Goal: Task Accomplishment & Management: Manage account settings

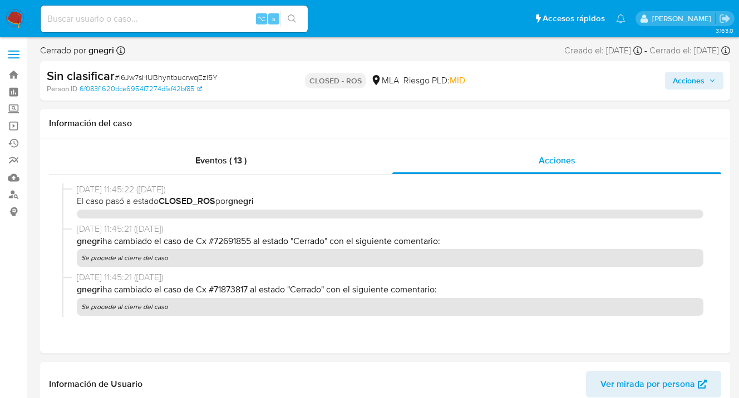
select select "10"
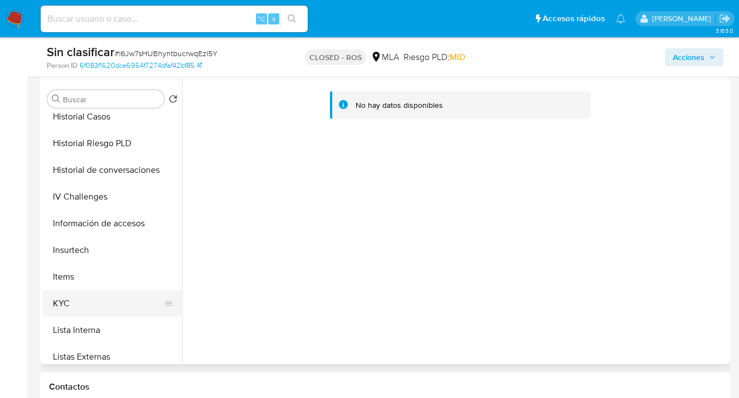
scroll to position [357, 0]
click at [155, 295] on button "KYC" at bounding box center [108, 303] width 130 height 27
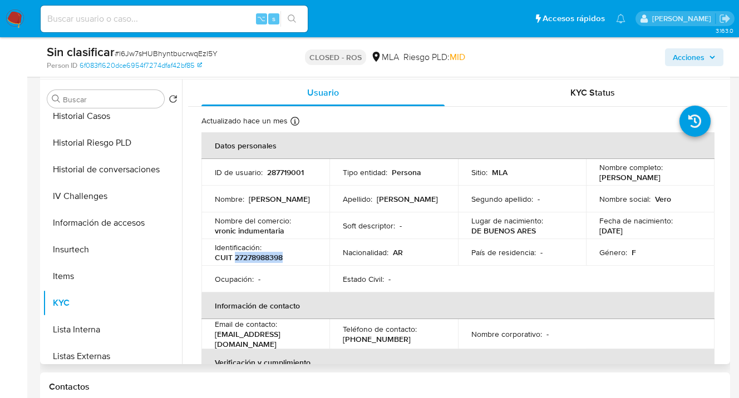
drag, startPoint x: 236, startPoint y: 262, endPoint x: 282, endPoint y: 262, distance: 46.2
click at [283, 262] on p "CUIT 27278988398" at bounding box center [249, 258] width 68 height 10
copy p "27278988398"
drag, startPoint x: 598, startPoint y: 176, endPoint x: 644, endPoint y: 182, distance: 47.1
click at [644, 182] on p "Andrea Veronica Dominguez" at bounding box center [629, 177] width 61 height 10
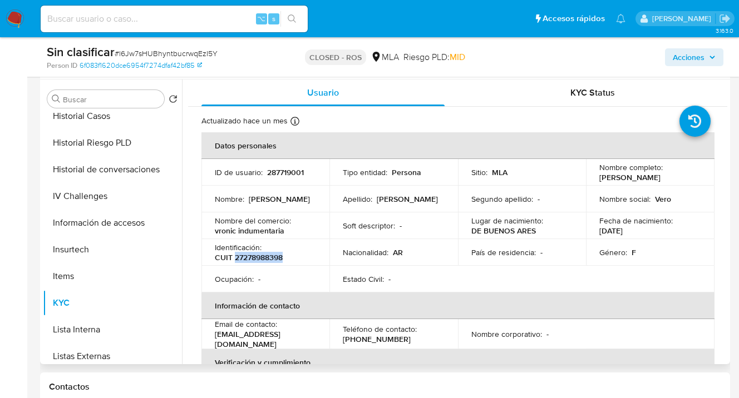
copy p "Andrea Veronica Dominguez"
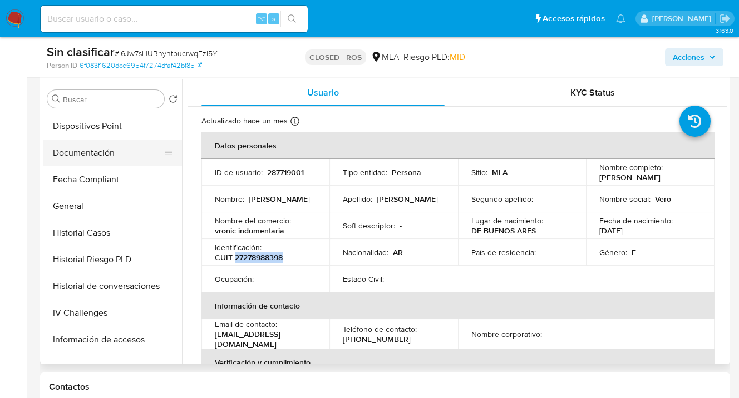
drag, startPoint x: 108, startPoint y: 152, endPoint x: 136, endPoint y: 157, distance: 27.7
click at [108, 152] on button "Documentación" at bounding box center [108, 153] width 130 height 27
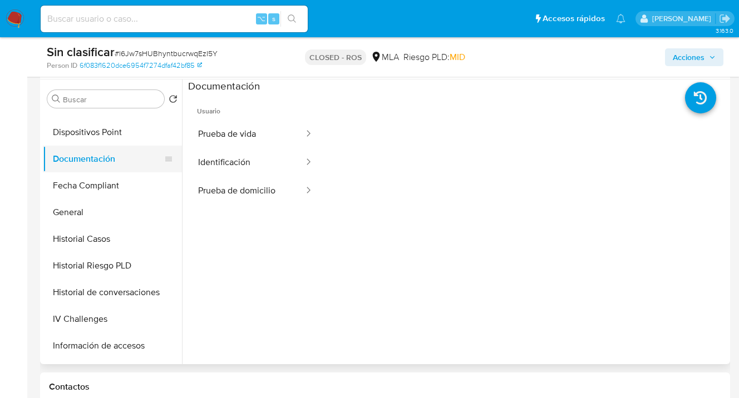
scroll to position [220, 0]
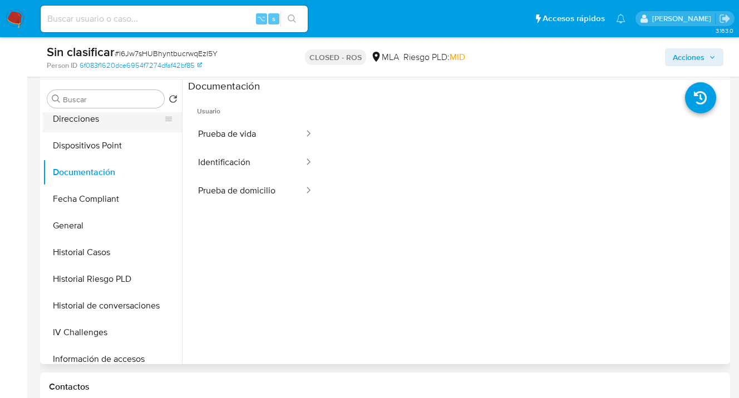
click at [130, 123] on button "Direcciones" at bounding box center [108, 119] width 130 height 27
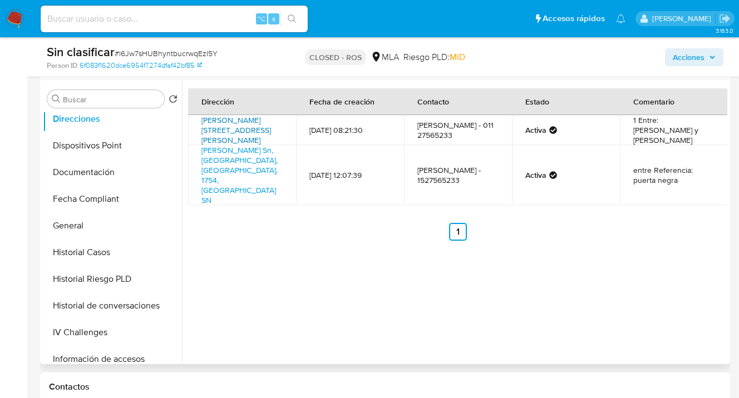
click at [224, 116] on link "Arieta 209, Villa Luzuriaga, Buenos Aires, 1754, Argentina 209" at bounding box center [236, 130] width 70 height 31
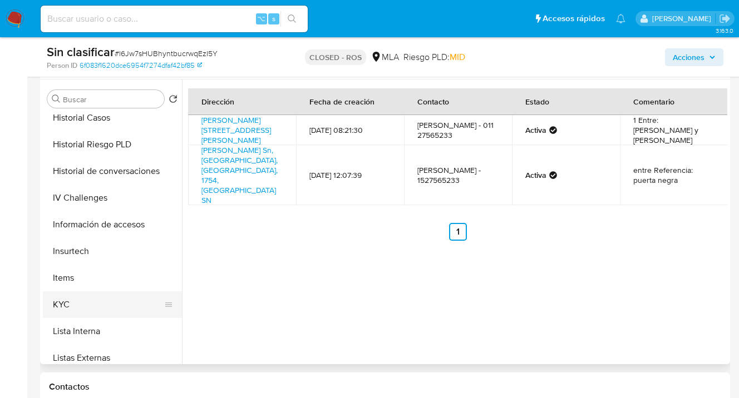
drag, startPoint x: 124, startPoint y: 304, endPoint x: 162, endPoint y: 292, distance: 40.1
click at [125, 303] on button "KYC" at bounding box center [108, 305] width 130 height 27
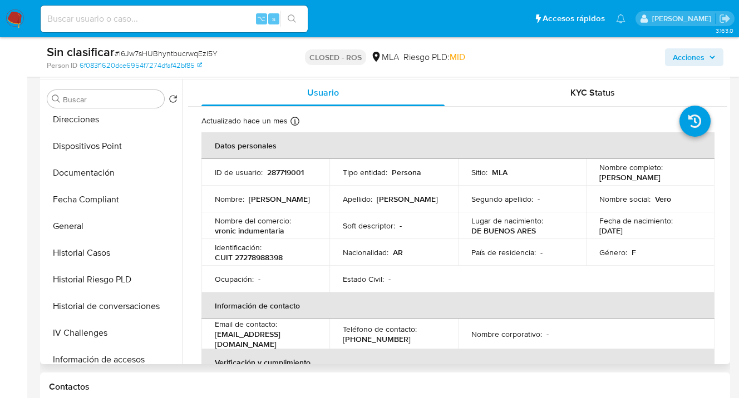
scroll to position [219, 0]
click at [97, 176] on button "Documentación" at bounding box center [108, 173] width 130 height 27
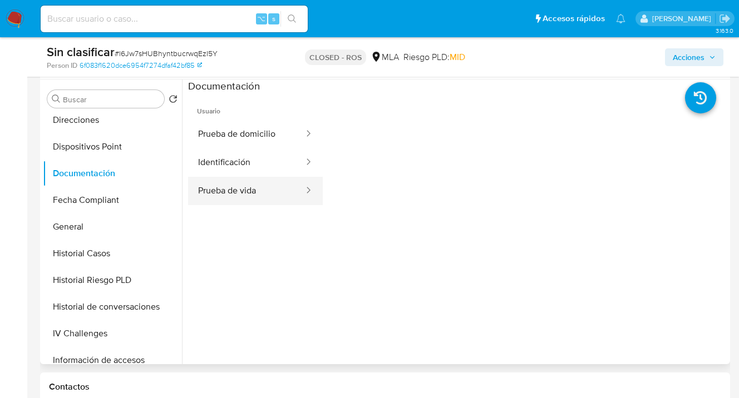
click at [264, 199] on button "Prueba de vida" at bounding box center [246, 191] width 117 height 28
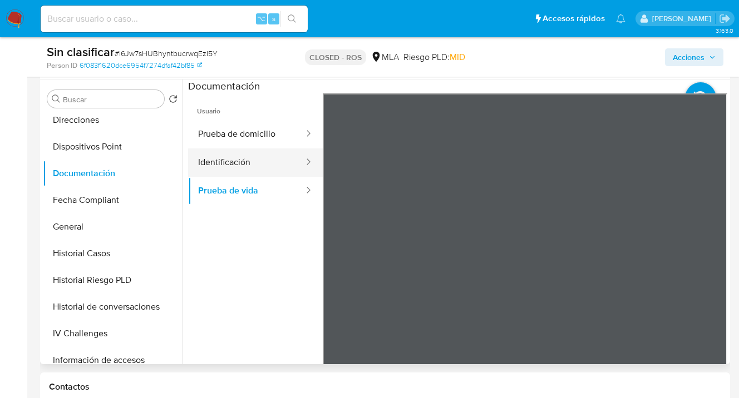
click at [236, 165] on button "Identificación" at bounding box center [246, 163] width 117 height 28
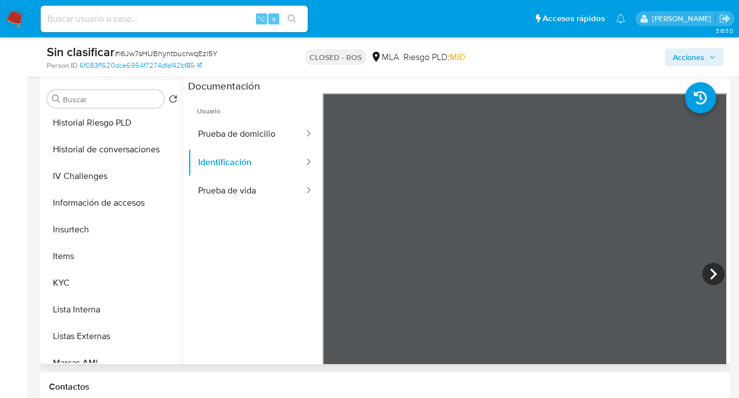
scroll to position [410, 0]
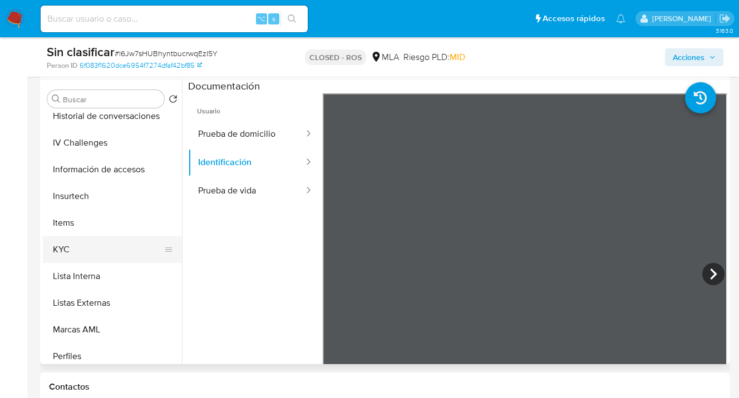
click at [119, 262] on button "KYC" at bounding box center [108, 249] width 130 height 27
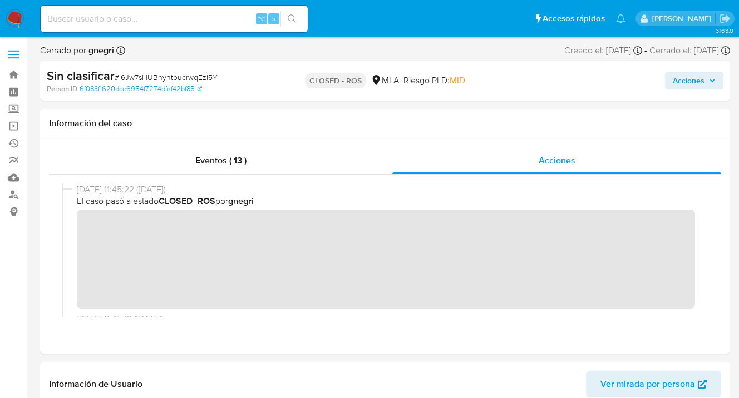
scroll to position [606, 0]
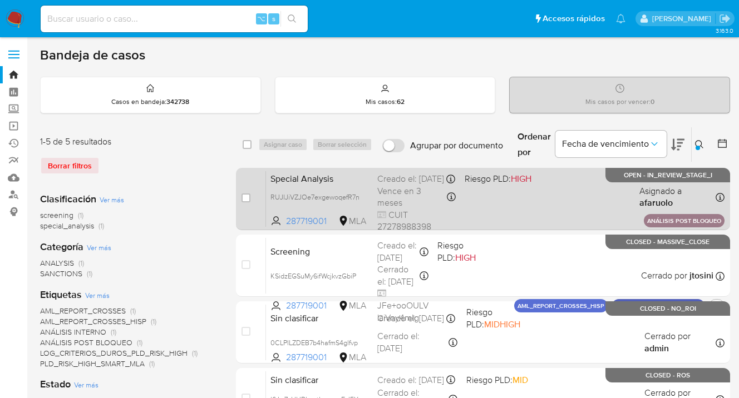
drag, startPoint x: 244, startPoint y: 196, endPoint x: 249, endPoint y: 191, distance: 7.1
click at [244, 196] on input "checkbox" at bounding box center [245, 198] width 9 height 9
checkbox input "true"
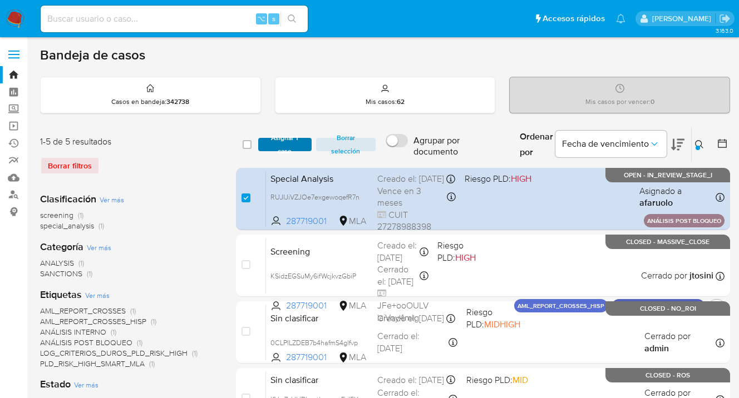
click at [278, 145] on span "Asignar 1 caso" at bounding box center [285, 144] width 42 height 11
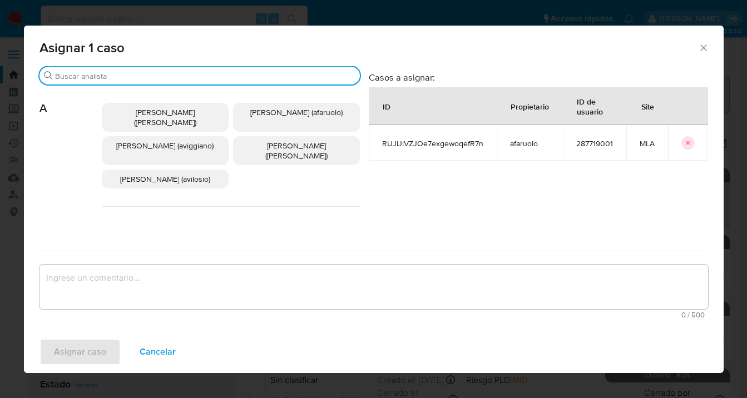
click at [192, 74] on input "Buscar" at bounding box center [205, 76] width 300 height 10
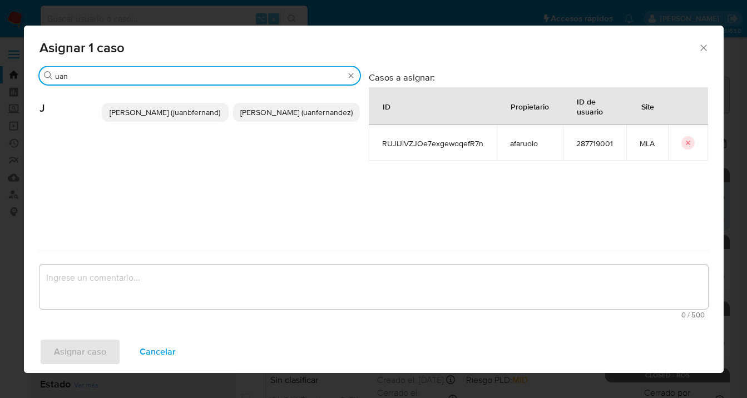
type input "uan"
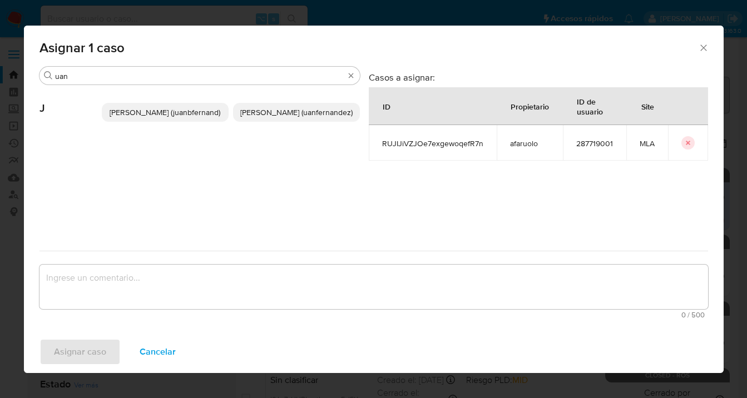
drag, startPoint x: 303, startPoint y: 117, endPoint x: 288, endPoint y: 132, distance: 20.9
click at [302, 117] on span "[PERSON_NAME] (uanfernandez)" at bounding box center [296, 112] width 112 height 11
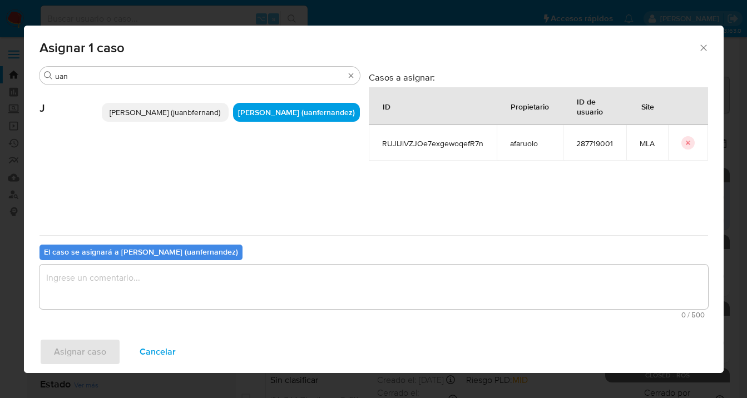
click at [178, 293] on textarea "assign-modal" at bounding box center [374, 287] width 669 height 45
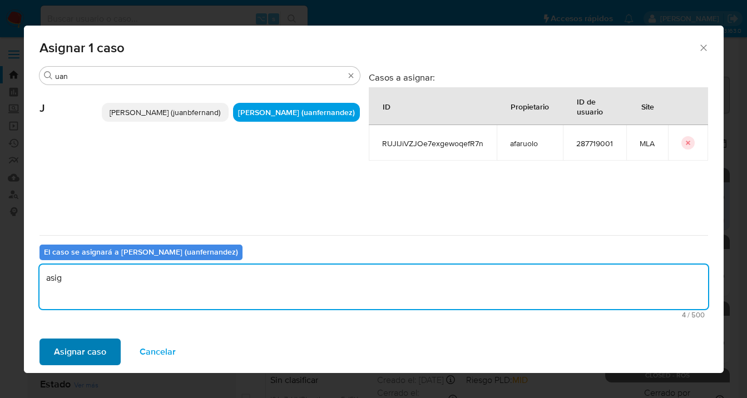
type textarea "asig"
click at [81, 355] on span "Asignar caso" at bounding box center [80, 352] width 52 height 24
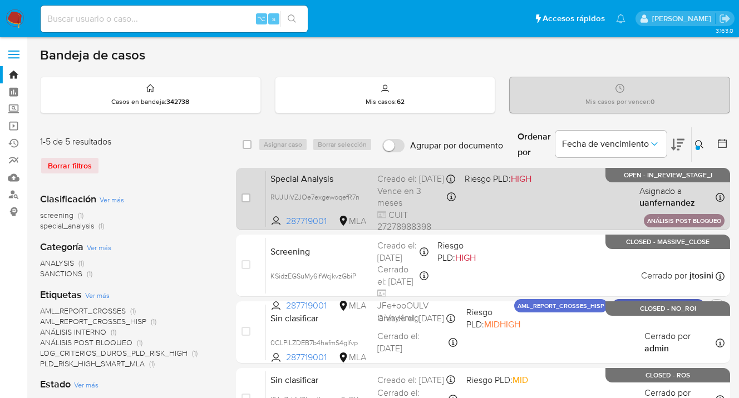
click at [541, 200] on div "Special Analysis RUJIJiVZJOe7exgewoqefR7n 287719001 MLA Riesgo PLD: HIGH Creado…" at bounding box center [495, 199] width 458 height 56
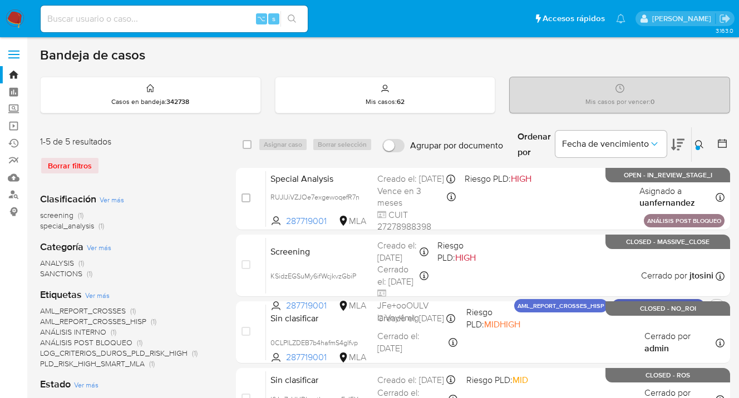
click at [697, 142] on icon at bounding box center [699, 144] width 9 height 9
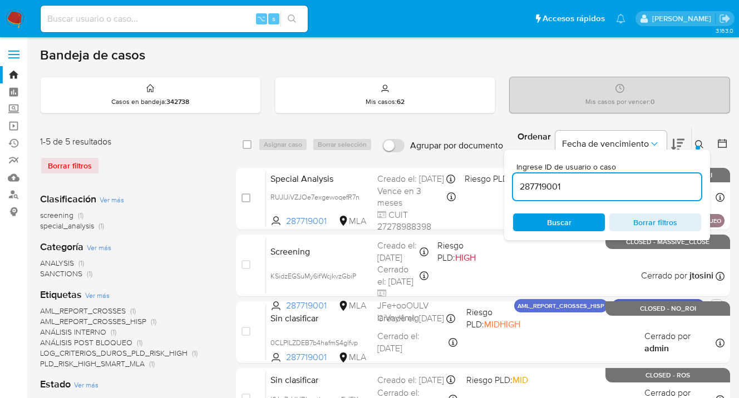
drag, startPoint x: 612, startPoint y: 189, endPoint x: 514, endPoint y: 183, distance: 98.1
click at [514, 184] on input "287719001" at bounding box center [607, 187] width 188 height 14
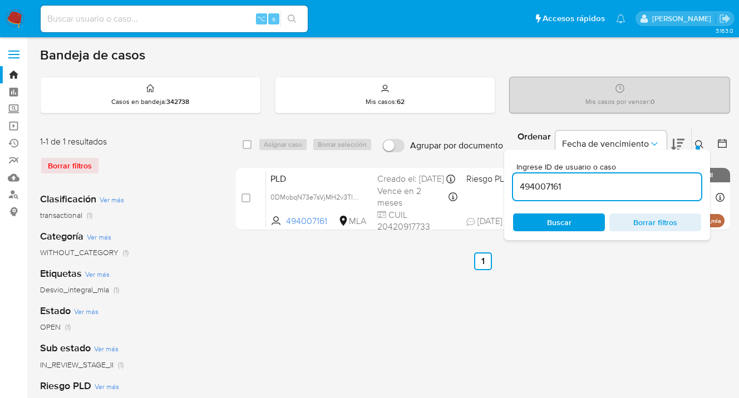
drag, startPoint x: 698, startPoint y: 142, endPoint x: 673, endPoint y: 147, distance: 26.1
click at [698, 142] on icon at bounding box center [699, 144] width 9 height 9
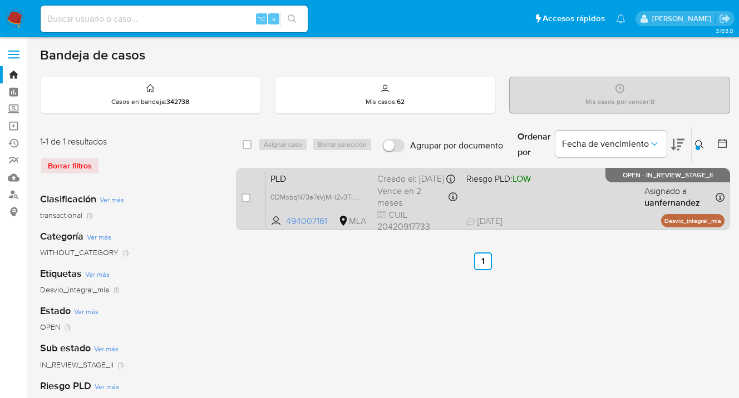
click at [611, 193] on div "PLD 0DMobqN73e7sVjMH2v3TlxKd 494007161 MLA Riesgo PLD: LOW Creado el: 12/09/202…" at bounding box center [495, 199] width 458 height 56
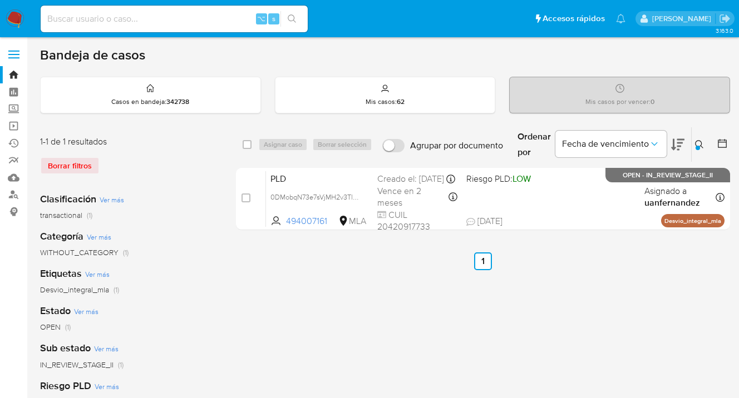
click at [701, 144] on icon at bounding box center [699, 144] width 9 height 9
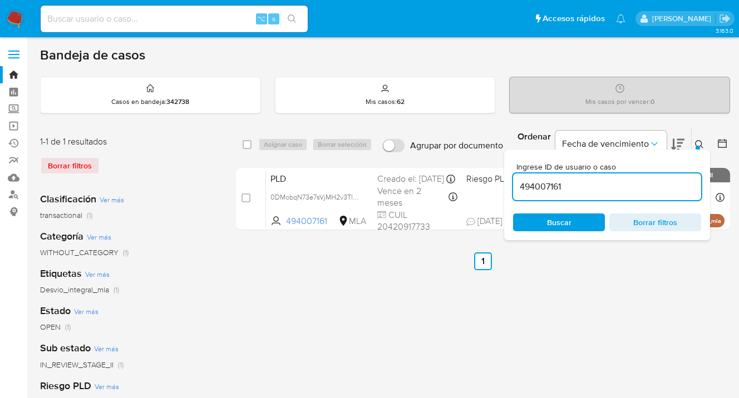
drag, startPoint x: 624, startPoint y: 331, endPoint x: 554, endPoint y: 245, distance: 110.4
click at [623, 328] on div "select-all-cases-checkbox Asignar caso Borrar selección Agrupar por documento O…" at bounding box center [483, 371] width 494 height 489
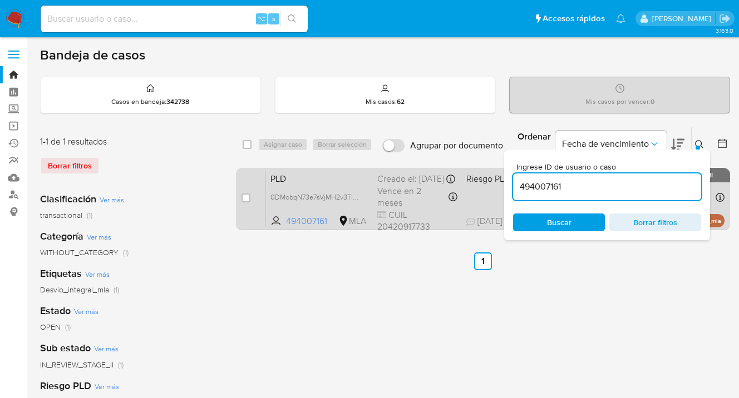
click at [481, 198] on span at bounding box center [506, 197] width 80 height 2
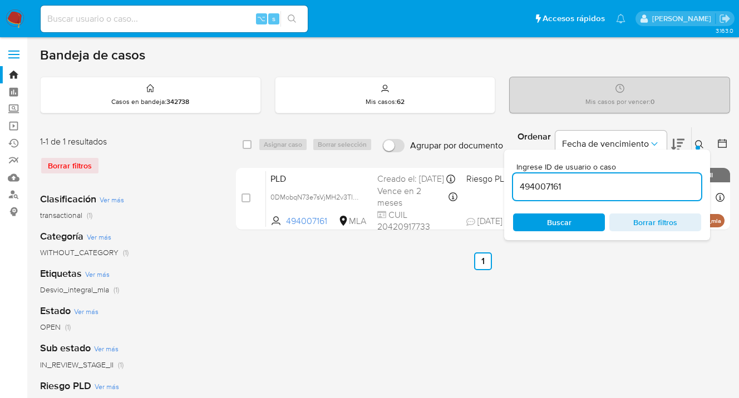
drag, startPoint x: 578, startPoint y: 194, endPoint x: 560, endPoint y: 180, distance: 22.6
click at [560, 180] on div "494007161" at bounding box center [607, 187] width 188 height 27
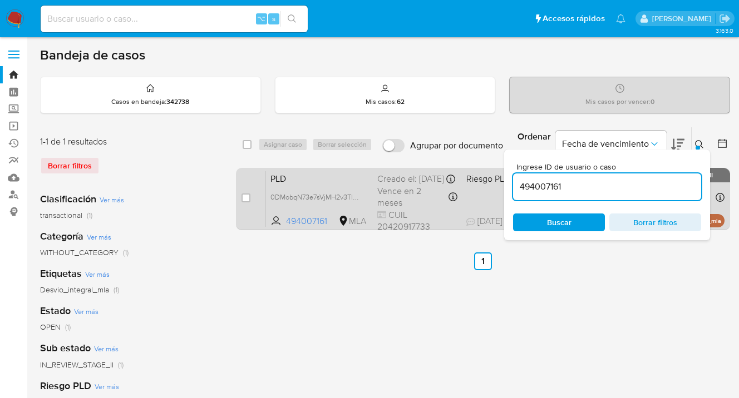
drag, startPoint x: 568, startPoint y: 189, endPoint x: 499, endPoint y: 182, distance: 68.7
click at [499, 182] on div "select-all-cases-checkbox Asignar caso Borrar selección Agrupar por documento O…" at bounding box center [483, 181] width 494 height 108
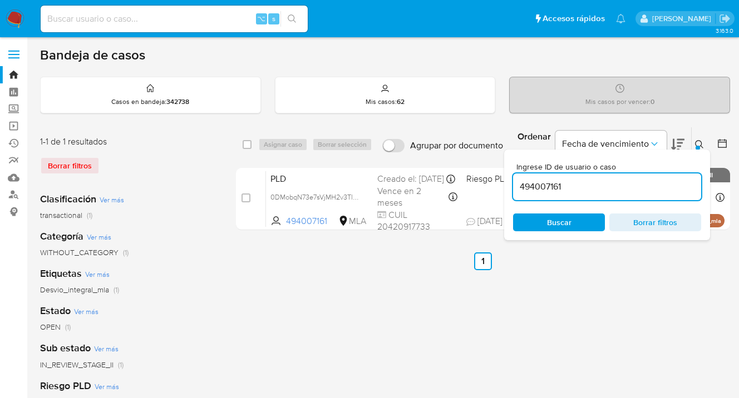
paste input "1456503456"
click at [697, 142] on icon at bounding box center [699, 144] width 9 height 9
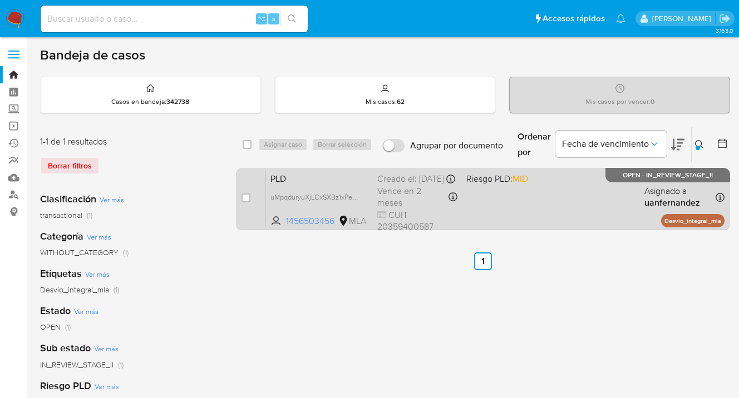
click at [576, 198] on div "PLD uMpqduryuXjLCxSXBz1xPeqH 1456503456 MLA Riesgo PLD: MID Creado el: 12/09/20…" at bounding box center [495, 199] width 458 height 56
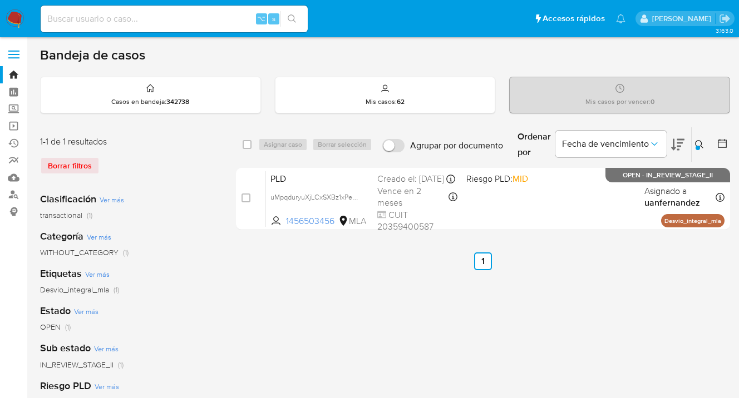
click at [699, 140] on icon at bounding box center [699, 144] width 9 height 9
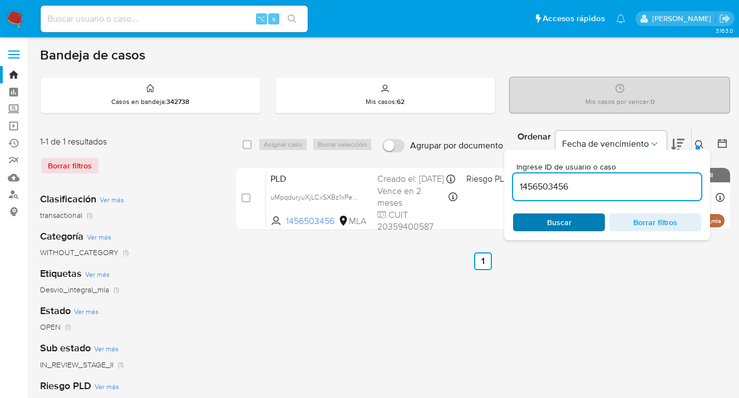
click at [575, 224] on span "Buscar" at bounding box center [559, 223] width 76 height 16
click at [699, 142] on icon at bounding box center [699, 144] width 9 height 9
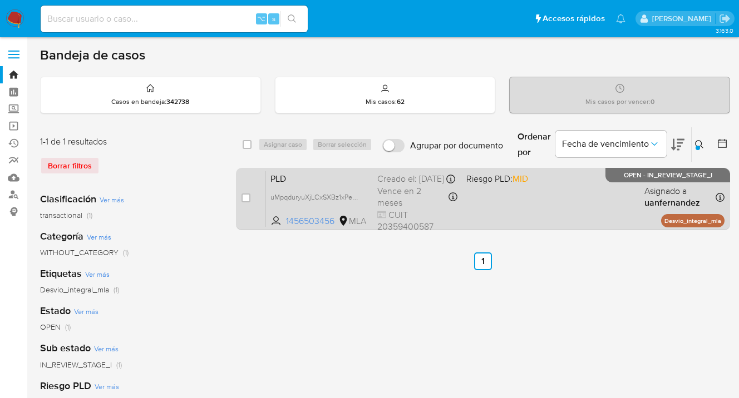
click at [588, 196] on div "PLD uMpqduryuXjLCxSXBz1xPeqH 1456503456 MLA Riesgo PLD: MID Creado el: 12/09/20…" at bounding box center [495, 199] width 458 height 56
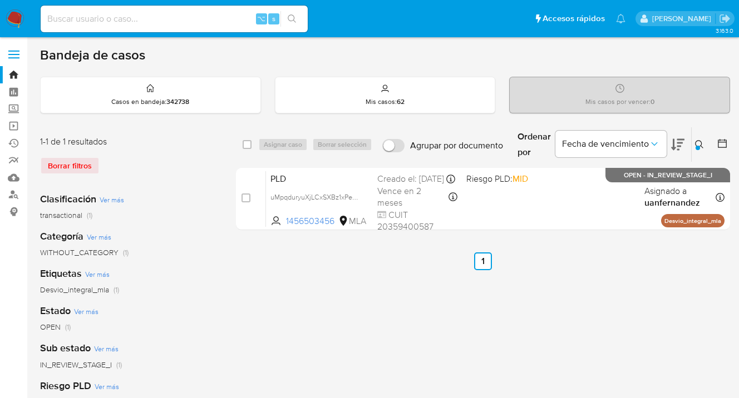
click at [697, 144] on icon at bounding box center [699, 144] width 9 height 9
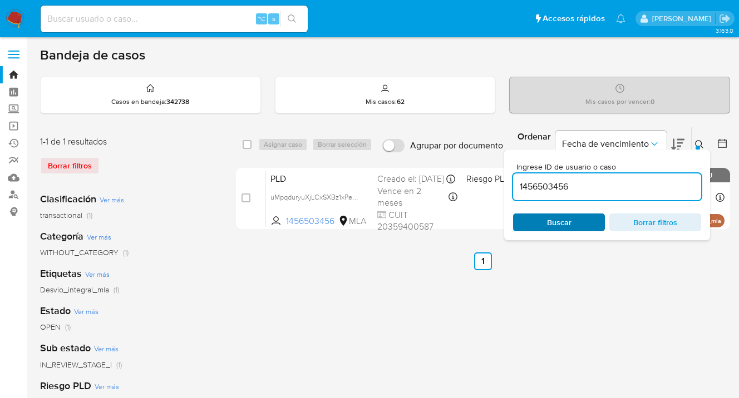
click at [579, 220] on span "Buscar" at bounding box center [559, 223] width 76 height 16
click at [698, 142] on icon at bounding box center [699, 144] width 9 height 9
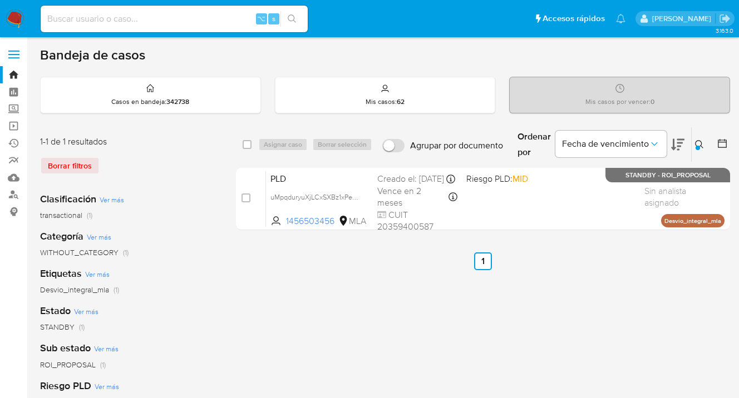
click at [698, 146] on button at bounding box center [701, 144] width 18 height 13
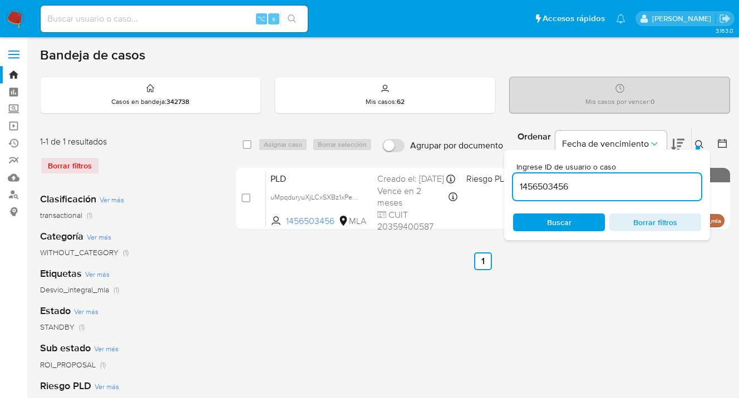
drag, startPoint x: 610, startPoint y: 191, endPoint x: 515, endPoint y: 188, distance: 95.2
click at [515, 188] on input "1456503456" at bounding box center [607, 187] width 188 height 14
click at [698, 141] on icon at bounding box center [699, 144] width 9 height 9
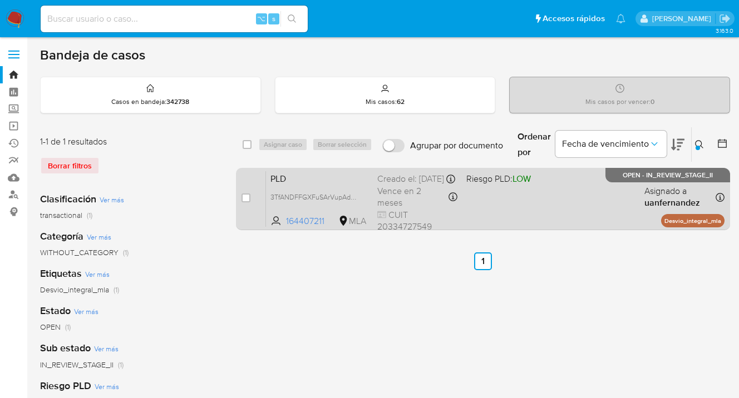
click at [576, 198] on div "PLD 3TfANDFFGXFuSArVupAdJVFG 164407211 MLA Riesgo PLD: LOW Creado el: 12/09/202…" at bounding box center [495, 199] width 458 height 56
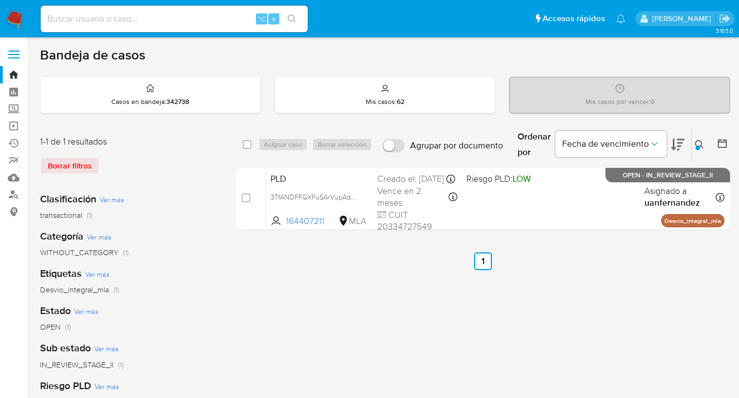
click at [699, 141] on icon at bounding box center [699, 144] width 9 height 9
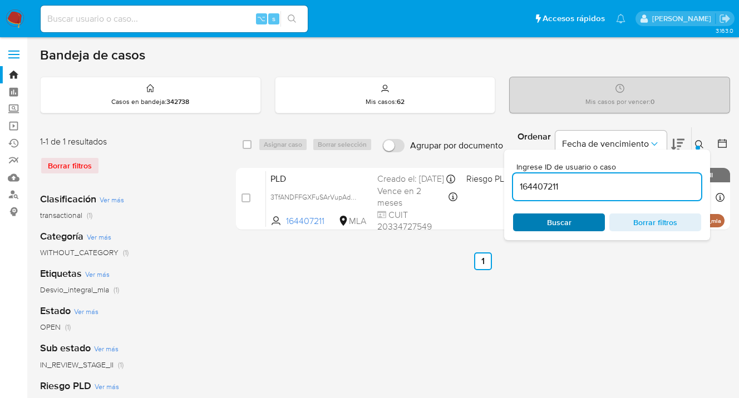
click at [581, 223] on span "Buscar" at bounding box center [559, 223] width 76 height 16
click at [700, 142] on icon at bounding box center [699, 144] width 9 height 9
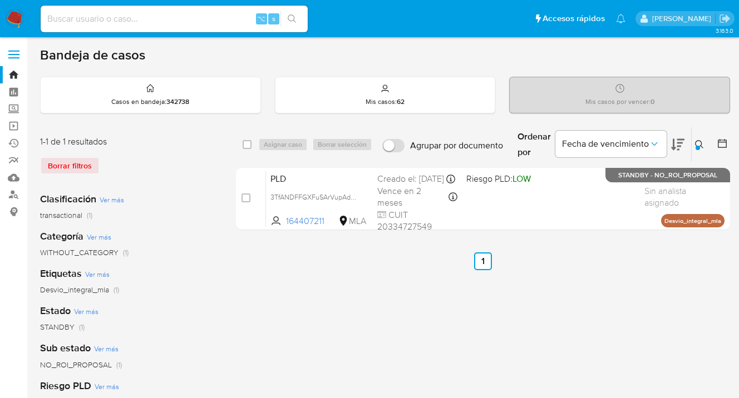
drag, startPoint x: 697, startPoint y: 142, endPoint x: 679, endPoint y: 151, distance: 20.2
click at [697, 143] on icon at bounding box center [699, 144] width 9 height 9
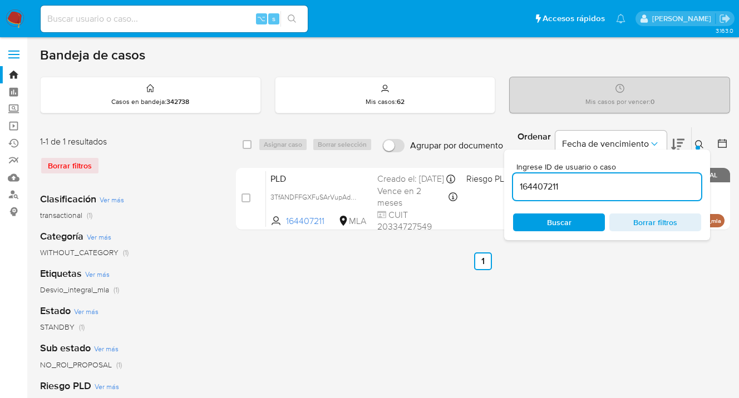
drag, startPoint x: 587, startPoint y: 183, endPoint x: 511, endPoint y: 185, distance: 75.7
click at [511, 185] on div "Ingrese ID de usuario o caso 164407211 Buscar Borrar filtros" at bounding box center [607, 195] width 206 height 91
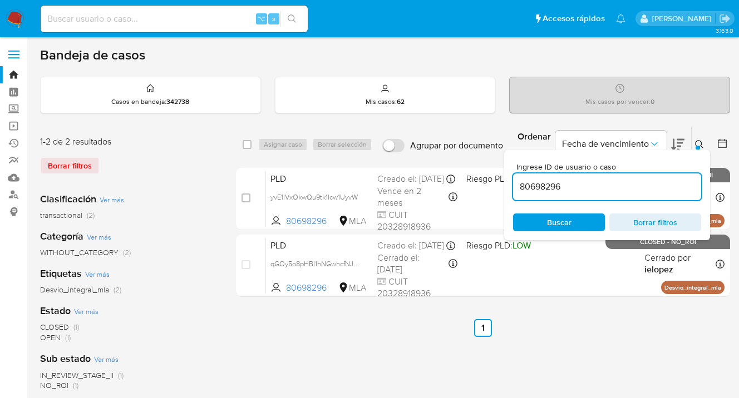
drag, startPoint x: 700, startPoint y: 142, endPoint x: 675, endPoint y: 141, distance: 25.1
click at [699, 142] on icon at bounding box center [699, 144] width 9 height 9
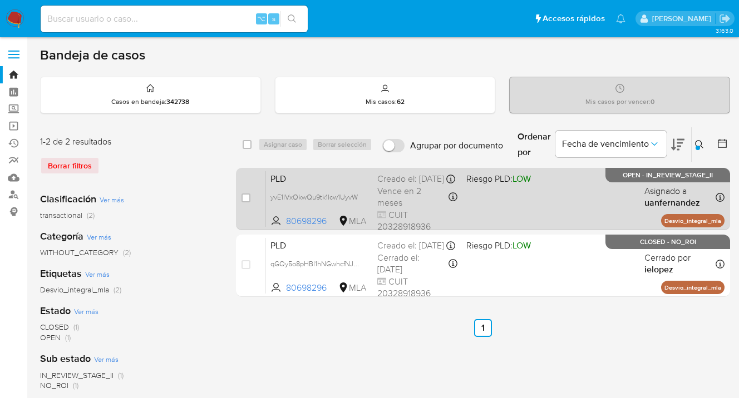
click at [556, 208] on div "PLD yvE1lVxOkwQu9tk1lcw1UyvW 80698296 MLA Riesgo PLD: LOW Creado el: 12/09/2025…" at bounding box center [495, 199] width 458 height 56
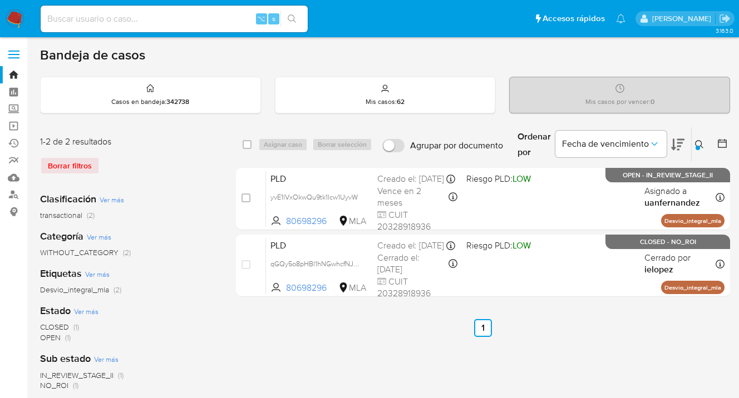
drag, startPoint x: 700, startPoint y: 144, endPoint x: 692, endPoint y: 150, distance: 10.3
click at [700, 144] on icon at bounding box center [699, 144] width 9 height 9
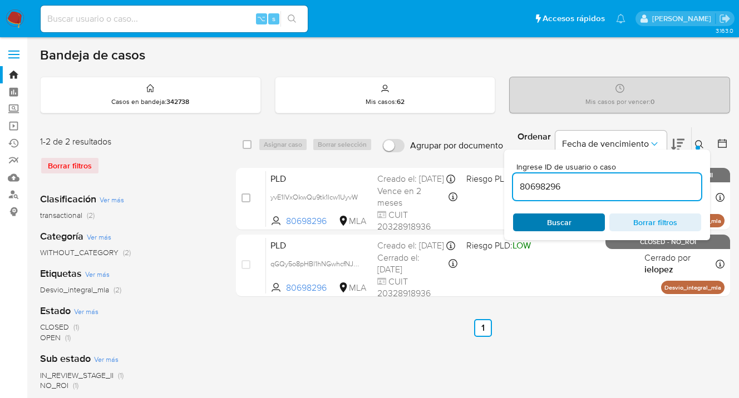
click at [574, 223] on span "Buscar" at bounding box center [559, 223] width 76 height 16
click at [699, 142] on icon at bounding box center [699, 144] width 9 height 9
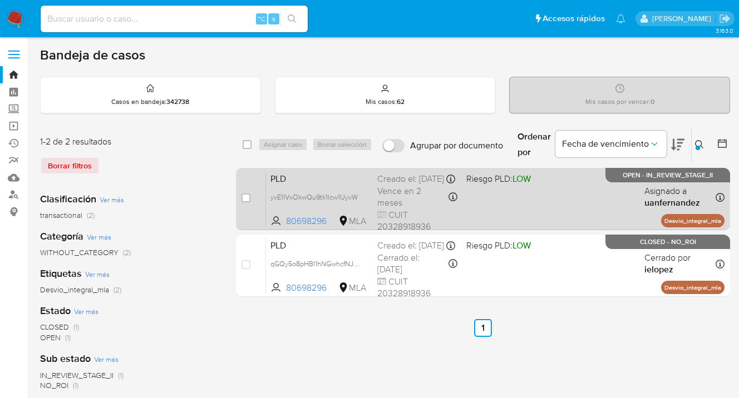
click at [569, 206] on div "PLD yvE1lVxOkwQu9tk1lcw1UyvW 80698296 MLA Riesgo PLD: LOW Creado el: 12/09/2025…" at bounding box center [495, 199] width 458 height 56
click at [613, 196] on div "PLD yvE1lVxOkwQu9tk1lcw1UyvW 80698296 MLA Riesgo PLD: LOW Creado el: 12/09/2025…" at bounding box center [495, 199] width 458 height 56
click at [584, 209] on div "PLD yvE1lVxOkwQu9tk1lcw1UyvW 80698296 MLA Riesgo PLD: LOW Creado el: 12/09/2025…" at bounding box center [495, 199] width 458 height 56
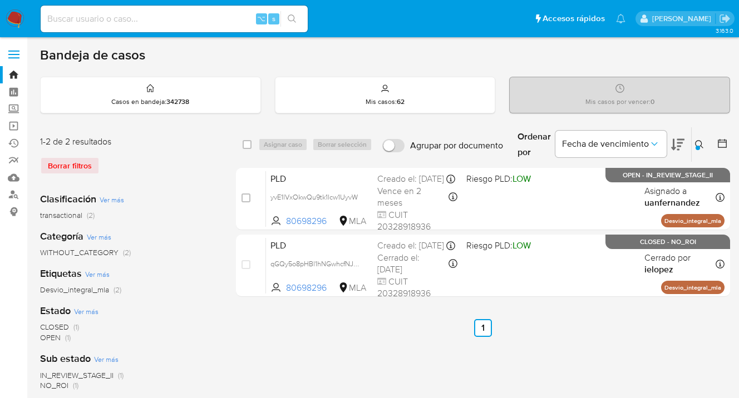
drag, startPoint x: 703, startPoint y: 144, endPoint x: 679, endPoint y: 151, distance: 24.5
click at [702, 143] on icon at bounding box center [699, 144] width 9 height 9
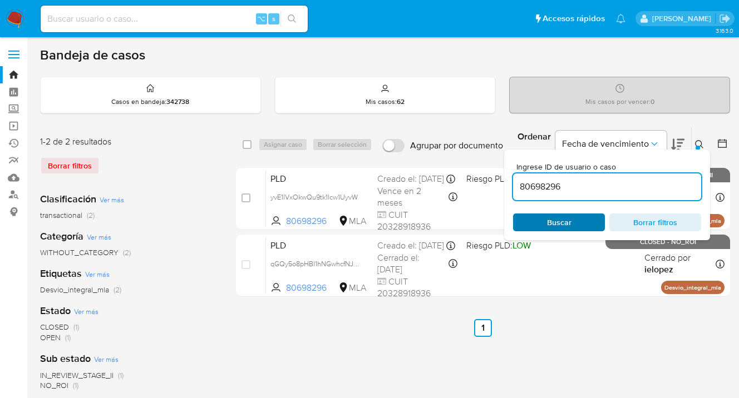
click at [571, 221] on span "Buscar" at bounding box center [559, 223] width 76 height 16
click at [698, 143] on icon at bounding box center [699, 144] width 9 height 9
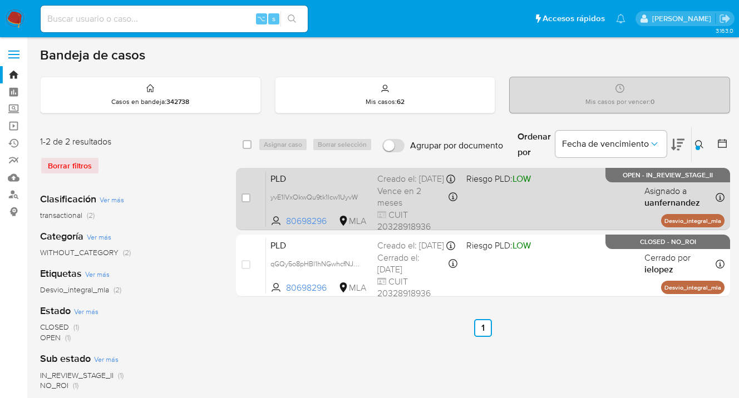
click at [627, 179] on span "OPEN - IN_REVIEW_STAGE_II" at bounding box center [668, 175] width 90 height 6
click at [593, 208] on div "PLD yvE1lVxOkwQu9tk1lcw1UyvW 80698296 MLA Riesgo PLD: LOW Creado el: 12/09/2025…" at bounding box center [495, 199] width 458 height 56
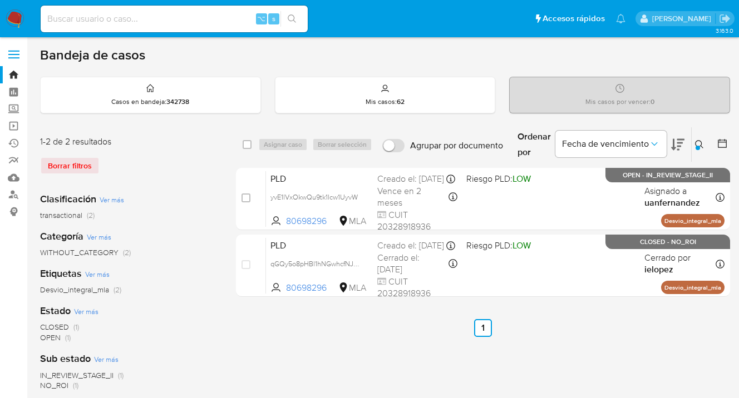
click at [695, 142] on icon at bounding box center [699, 144] width 8 height 8
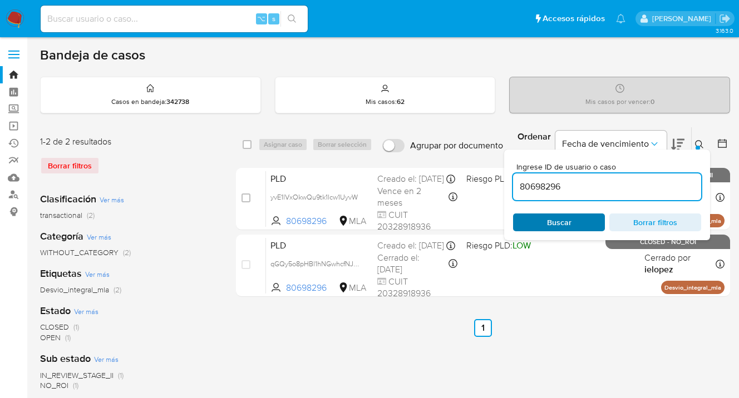
click at [559, 223] on span "Buscar" at bounding box center [559, 223] width 24 height 18
click at [697, 144] on icon at bounding box center [699, 144] width 9 height 9
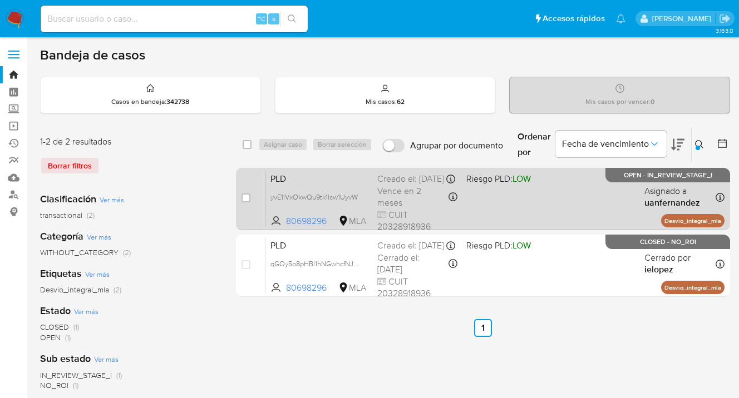
click at [563, 210] on div "PLD yvE1lVxOkwQu9tk1lcw1UyvW 80698296 MLA Riesgo PLD: LOW Creado el: 12/09/2025…" at bounding box center [495, 199] width 458 height 56
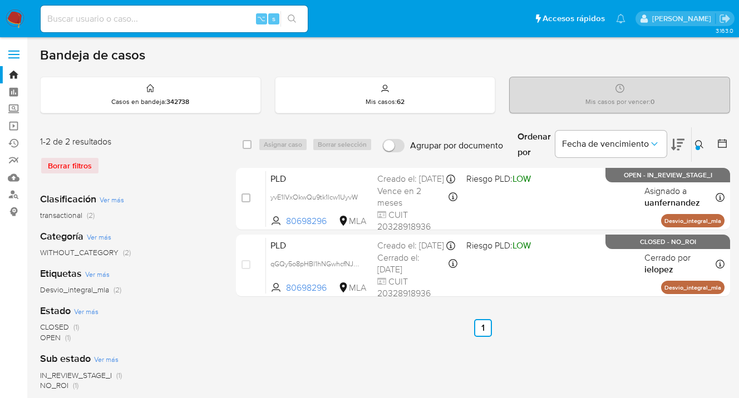
click at [701, 138] on button at bounding box center [701, 144] width 18 height 13
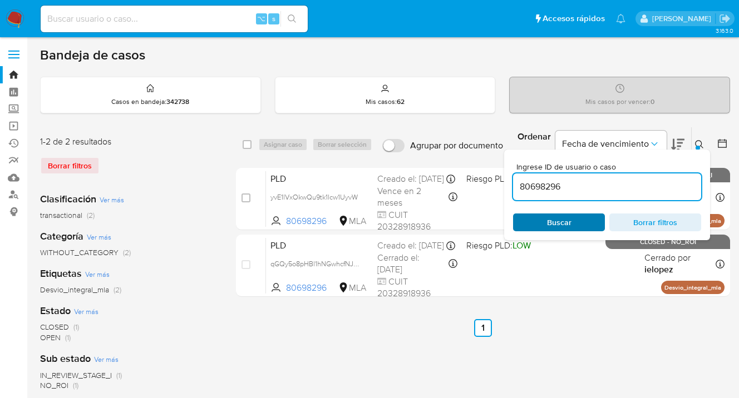
click at [566, 220] on span "Buscar" at bounding box center [559, 223] width 24 height 18
click at [701, 143] on icon at bounding box center [699, 144] width 9 height 9
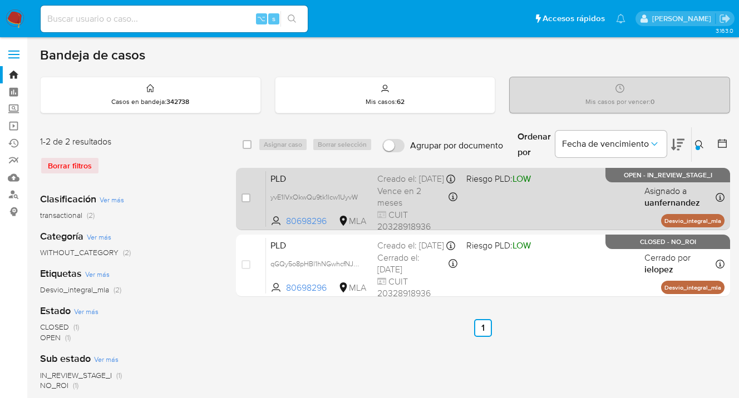
click at [599, 198] on div "PLD yvE1lVxOkwQu9tk1lcw1UyvW 80698296 MLA Riesgo PLD: LOW Creado el: 12/09/2025…" at bounding box center [495, 199] width 458 height 56
click at [596, 207] on div "PLD yvE1lVxOkwQu9tk1lcw1UyvW 80698296 MLA Riesgo PLD: LOW Creado el: 12/09/2025…" at bounding box center [495, 199] width 458 height 56
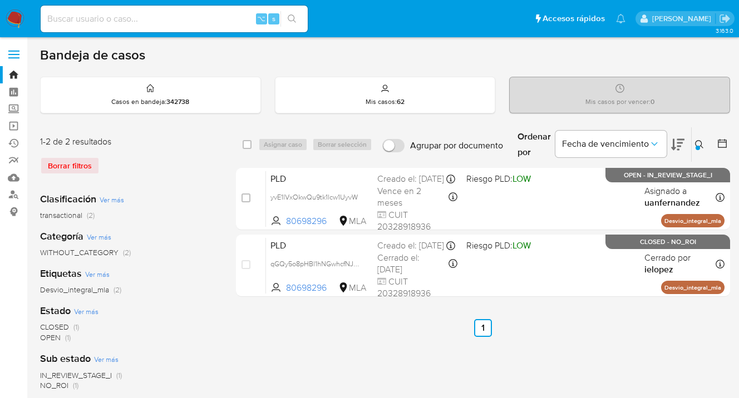
drag, startPoint x: 699, startPoint y: 142, endPoint x: 603, endPoint y: 203, distance: 114.1
click at [698, 141] on icon at bounding box center [699, 144] width 9 height 9
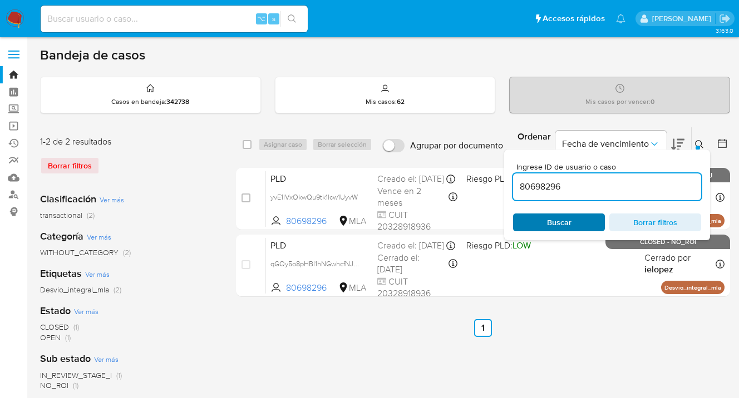
click at [554, 220] on span "Buscar" at bounding box center [559, 223] width 24 height 18
click at [698, 144] on icon at bounding box center [699, 144] width 9 height 9
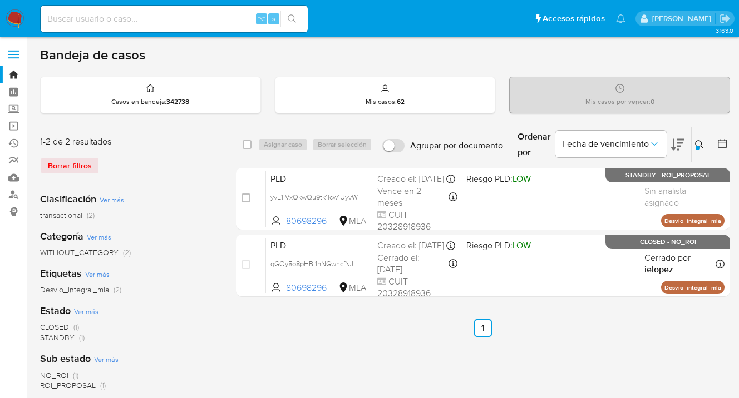
click at [696, 142] on icon at bounding box center [699, 144] width 9 height 9
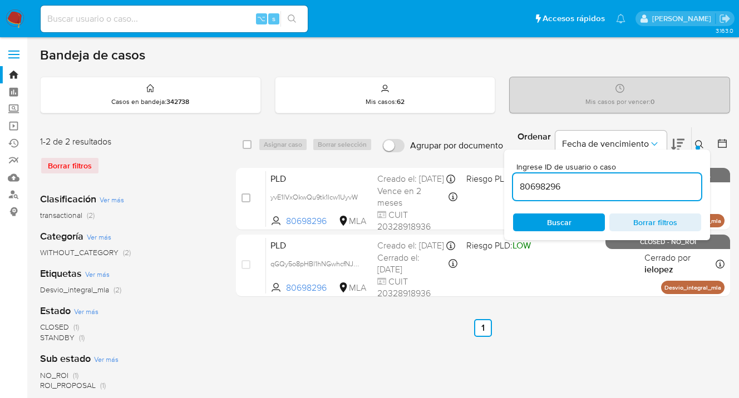
drag, startPoint x: 589, startPoint y: 190, endPoint x: 556, endPoint y: 177, distance: 35.2
click at [515, 185] on input "80698296" at bounding box center [607, 187] width 188 height 14
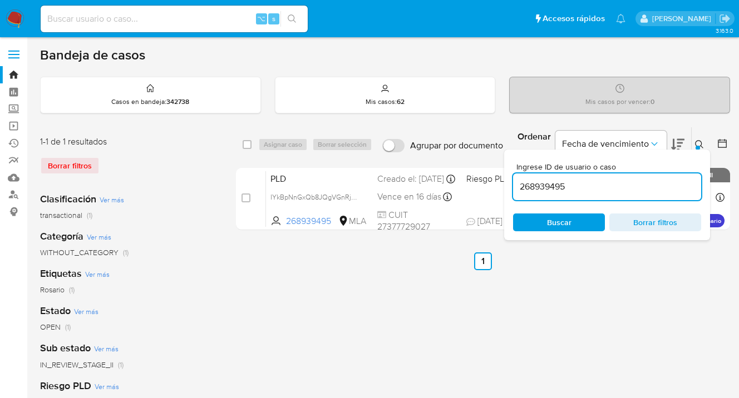
click at [701, 143] on icon at bounding box center [699, 144] width 9 height 9
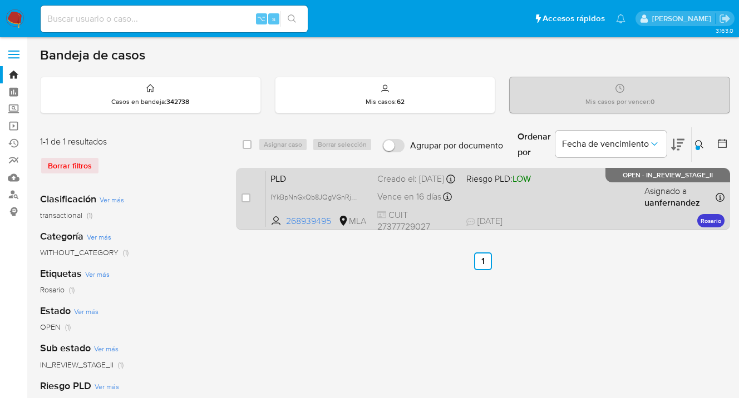
click at [602, 206] on div "PLD IYkBpNnGxQb8JQgVGnRj70v3 268939495 MLA Riesgo PLD: LOW Creado el: 12/09/202…" at bounding box center [495, 199] width 458 height 56
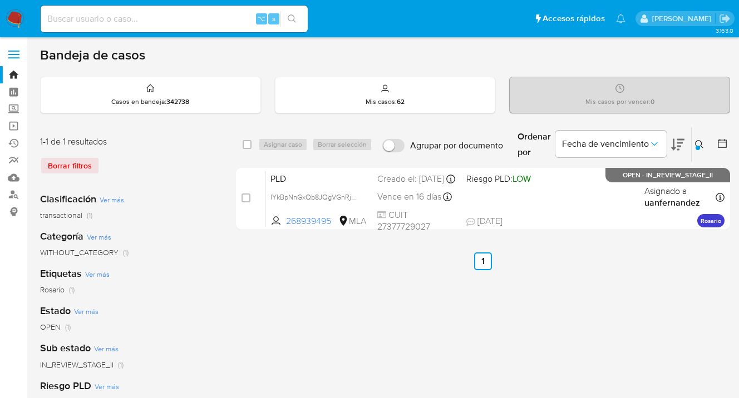
drag, startPoint x: 699, startPoint y: 144, endPoint x: 678, endPoint y: 152, distance: 22.9
click at [699, 144] on icon at bounding box center [699, 144] width 9 height 9
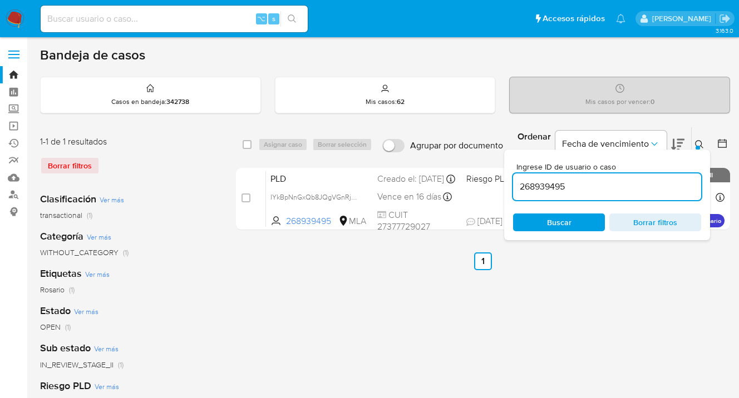
drag, startPoint x: 570, startPoint y: 186, endPoint x: 504, endPoint y: 187, distance: 66.2
click at [515, 185] on input "268939495" at bounding box center [607, 187] width 188 height 14
type input "203343534"
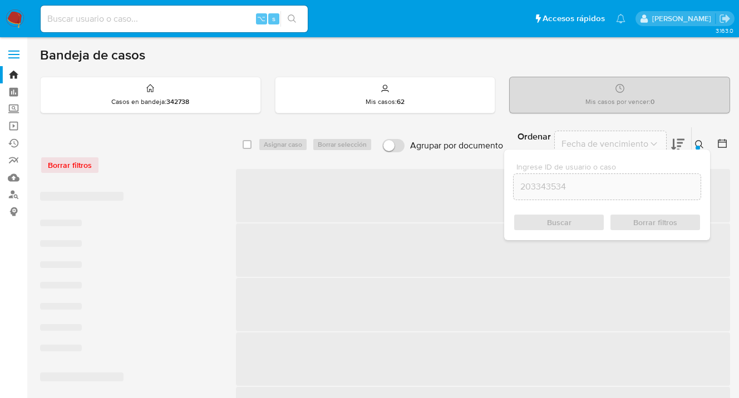
click at [698, 143] on icon at bounding box center [699, 144] width 9 height 9
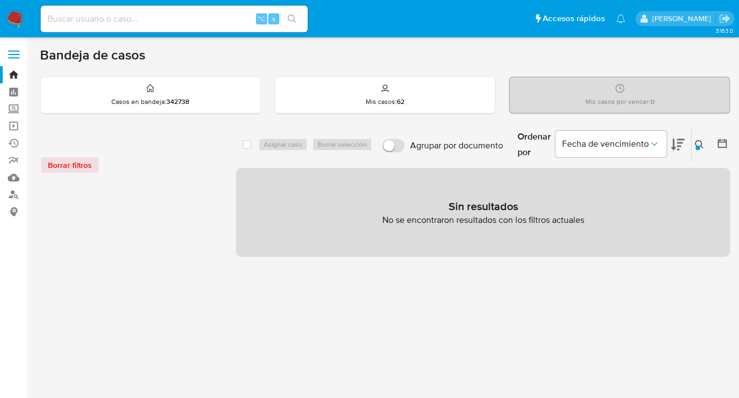
click at [701, 144] on icon at bounding box center [699, 144] width 9 height 9
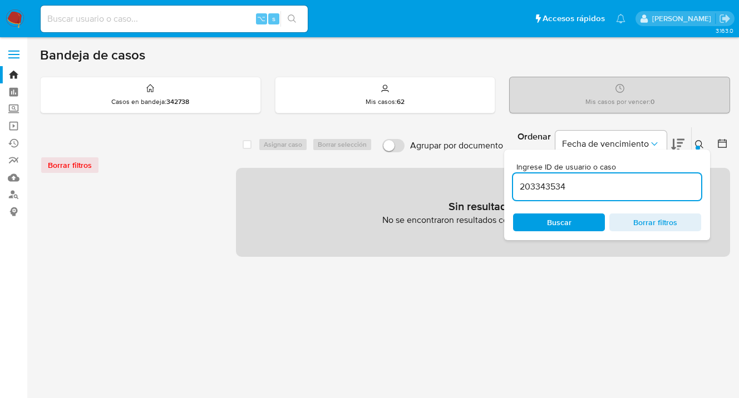
click at [578, 190] on input "203343534" at bounding box center [607, 187] width 188 height 14
click at [569, 222] on span "Buscar" at bounding box center [559, 223] width 24 height 18
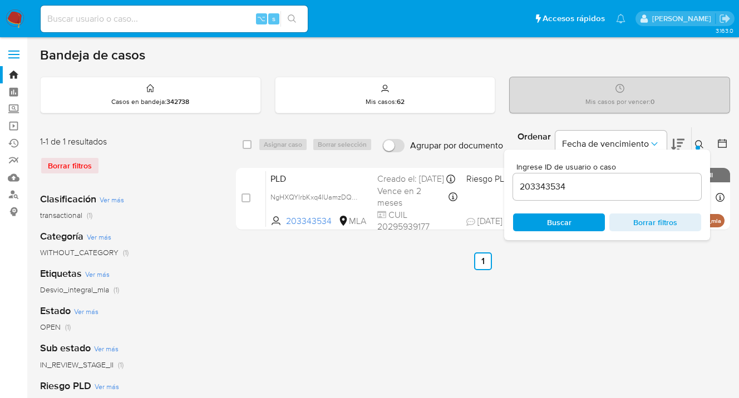
click at [702, 144] on icon at bounding box center [699, 144] width 9 height 9
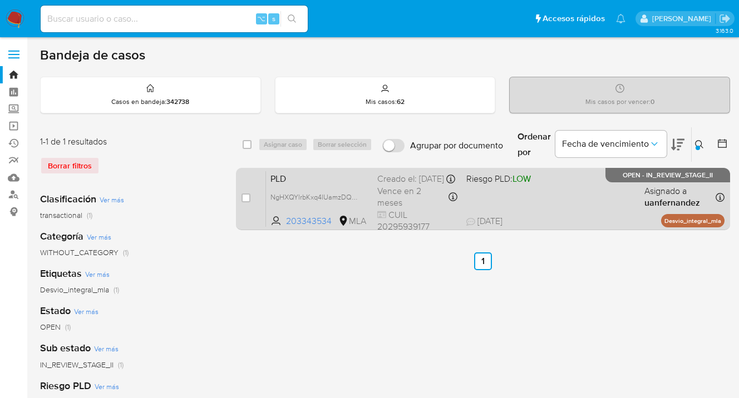
click at [570, 204] on div "PLD NgHXQYlrbKxq4lUamzDQdzH9 203343534 MLA Riesgo PLD: LOW Creado el: 12/09/202…" at bounding box center [495, 199] width 458 height 56
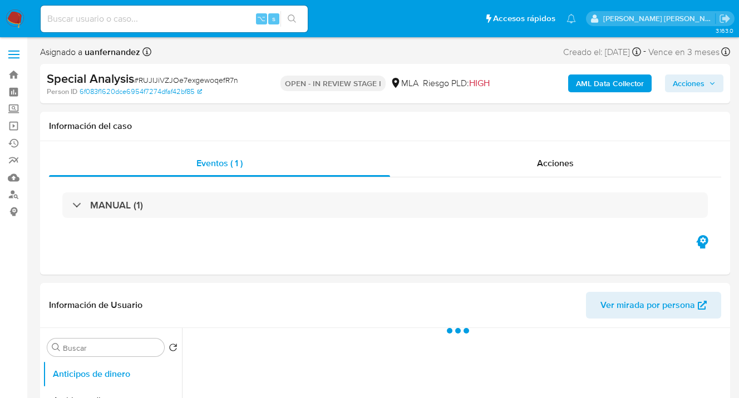
select select "10"
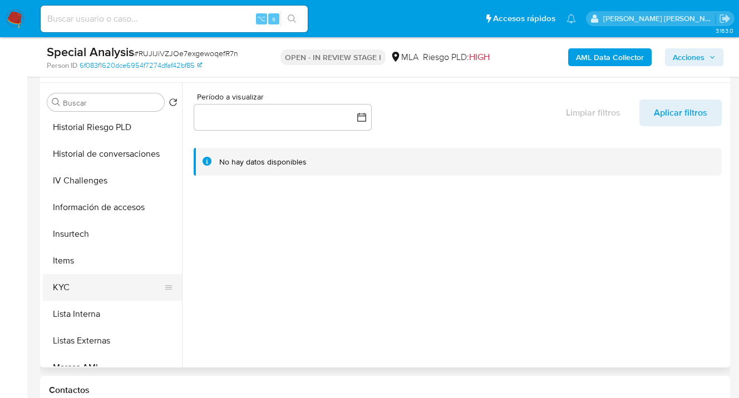
scroll to position [376, 0]
drag, startPoint x: 138, startPoint y: 286, endPoint x: 165, endPoint y: 292, distance: 27.4
click at [138, 287] on button "KYC" at bounding box center [108, 287] width 130 height 27
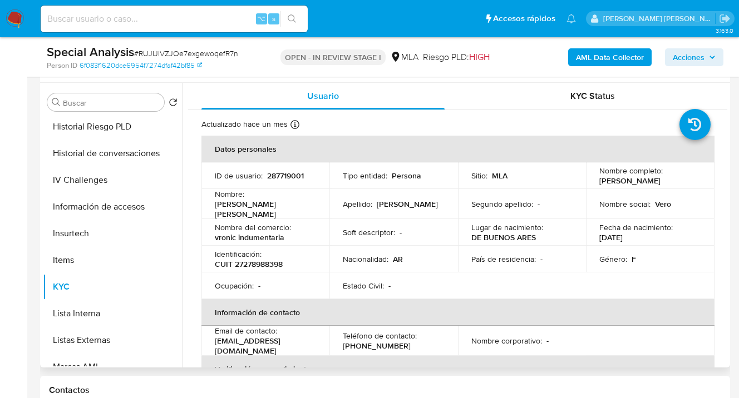
drag, startPoint x: 596, startPoint y: 178, endPoint x: 639, endPoint y: 184, distance: 43.3
click at [639, 184] on p "Andrea Veronica Dominguez" at bounding box center [629, 181] width 61 height 10
copy p "Andrea Veronica Dominguez"
drag, startPoint x: 236, startPoint y: 265, endPoint x: 280, endPoint y: 263, distance: 44.0
click at [284, 264] on div "Identificación : CUIT 27278988398" at bounding box center [265, 259] width 101 height 20
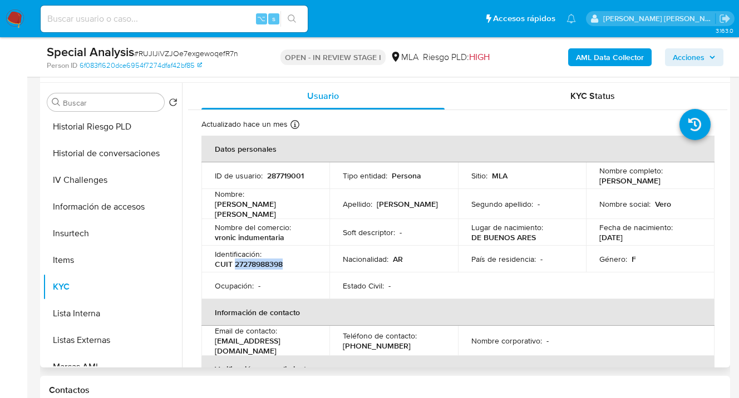
drag, startPoint x: 283, startPoint y: 263, endPoint x: 235, endPoint y: 260, distance: 47.4
click at [235, 260] on div "Identificación : CUIT 27278988398" at bounding box center [265, 259] width 101 height 20
copy p "27278988398"
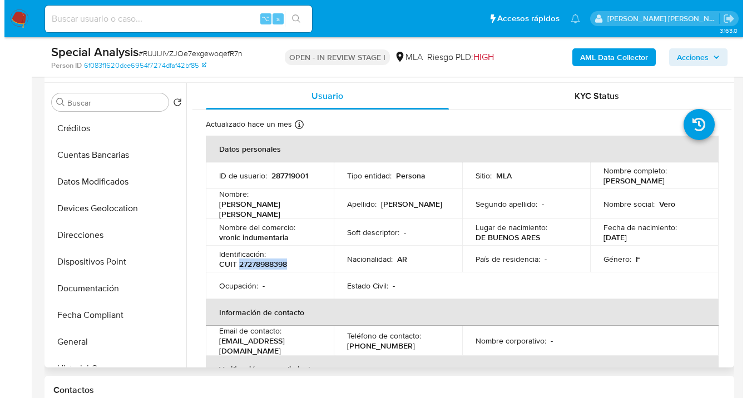
scroll to position [0, 0]
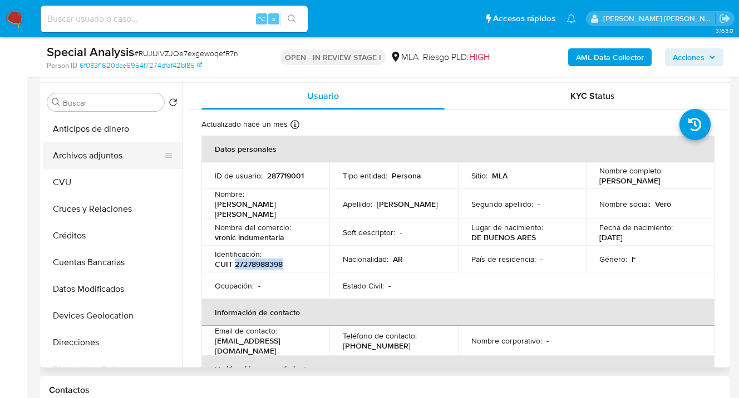
click at [105, 160] on button "Archivos adjuntos" at bounding box center [108, 155] width 130 height 27
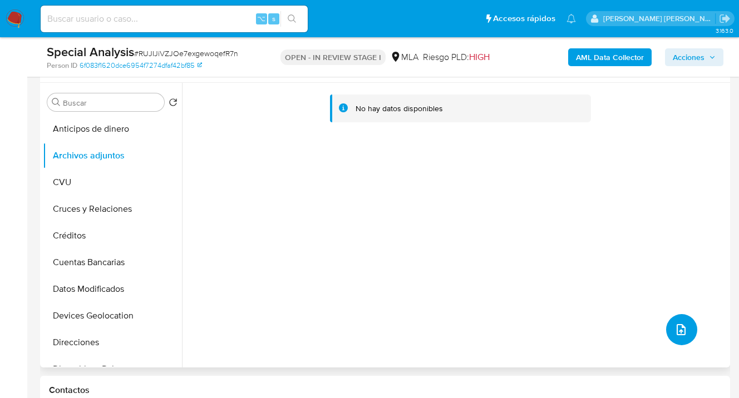
click at [680, 333] on icon "upload-file" at bounding box center [680, 329] width 13 height 13
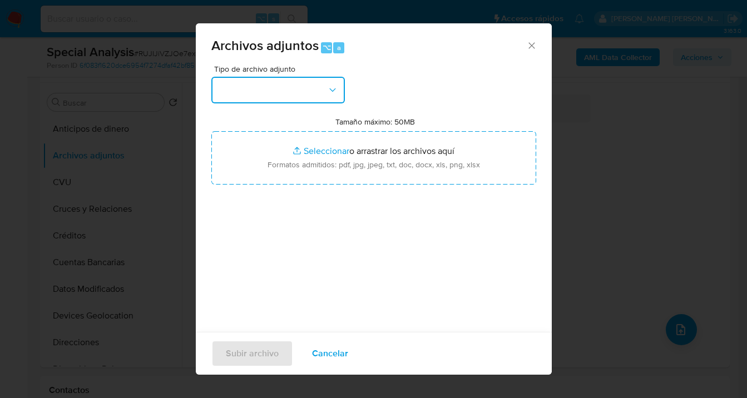
click at [335, 91] on icon "button" at bounding box center [332, 90] width 11 height 11
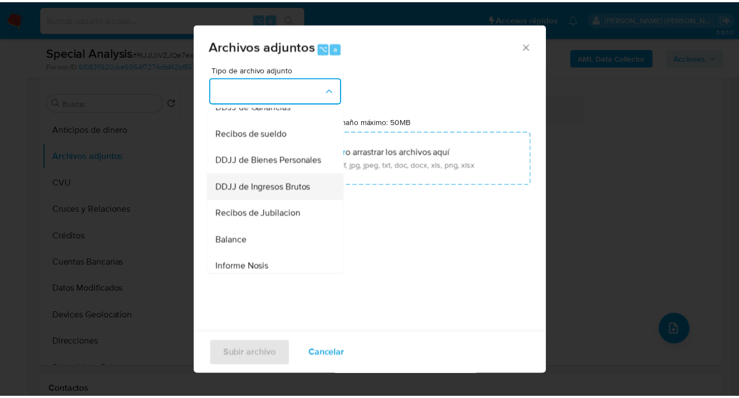
scroll to position [226, 0]
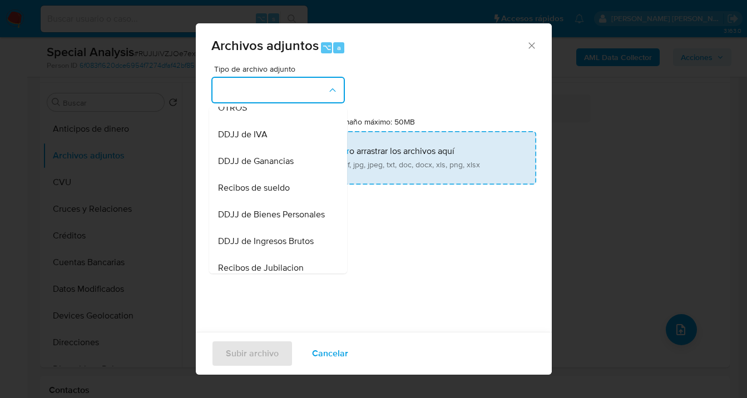
drag, startPoint x: 266, startPoint y: 122, endPoint x: 381, endPoint y: 162, distance: 121.8
click at [266, 121] on div "OTROS" at bounding box center [275, 108] width 114 height 27
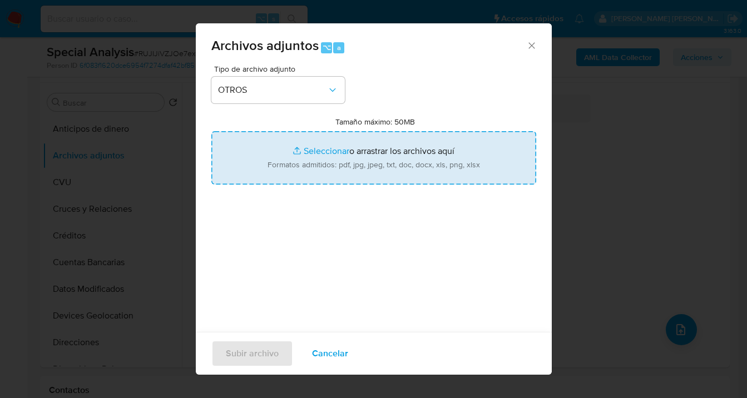
click at [381, 162] on input "Tamaño máximo: 50MB Seleccionar archivos" at bounding box center [373, 157] width 325 height 53
type input "C:\fakepath\Antecedentes del usuario Cust 287719001.pdf"
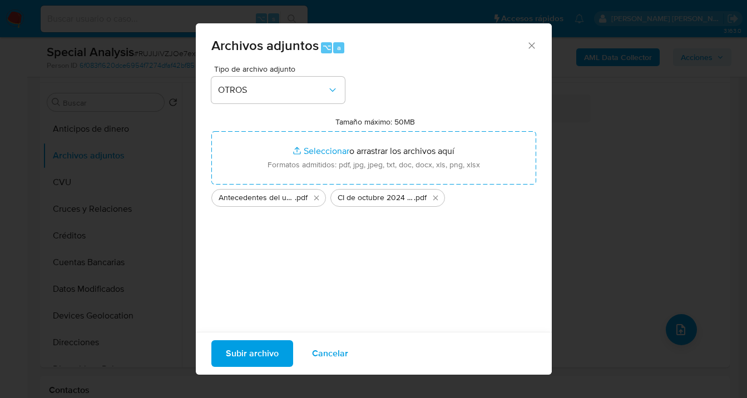
click at [240, 359] on span "Subir archivo" at bounding box center [252, 354] width 53 height 24
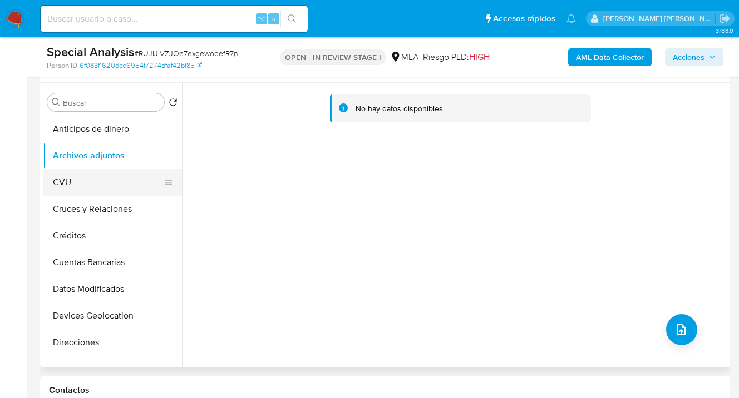
click at [82, 181] on button "CVU" at bounding box center [108, 182] width 130 height 27
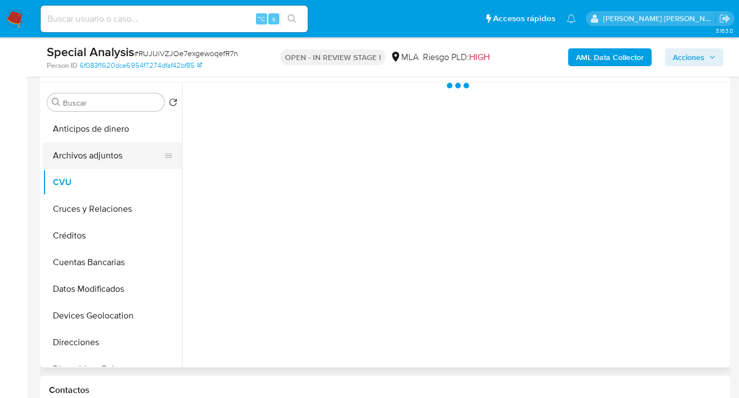
click at [135, 156] on button "Archivos adjuntos" at bounding box center [108, 155] width 130 height 27
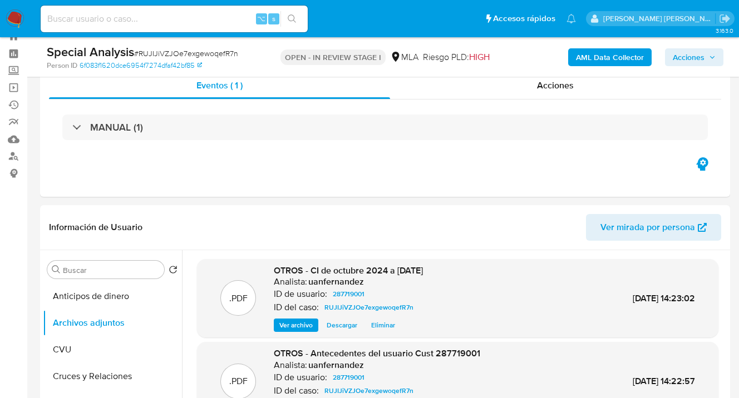
scroll to position [0, 0]
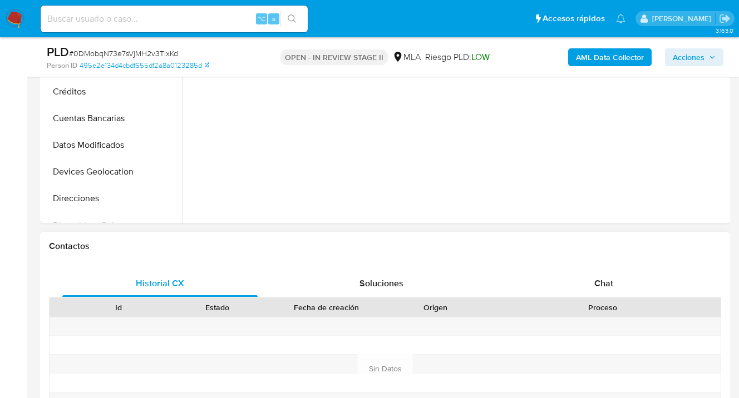
select select "10"
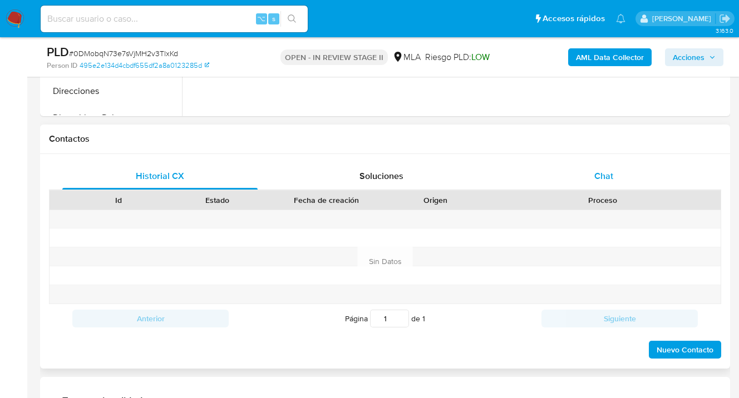
click at [613, 171] on div "Chat" at bounding box center [603, 176] width 195 height 27
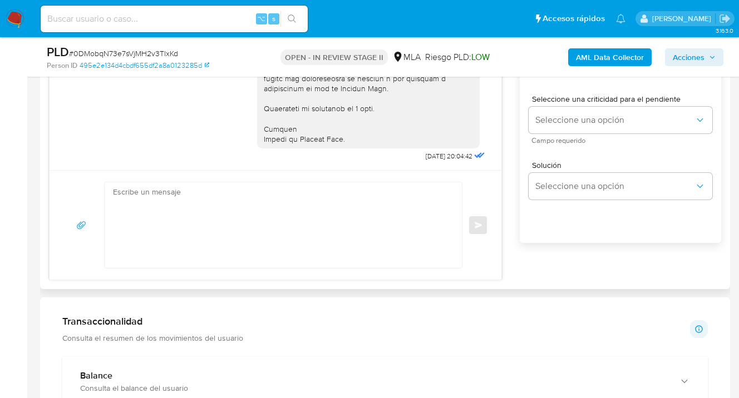
scroll to position [782, 0]
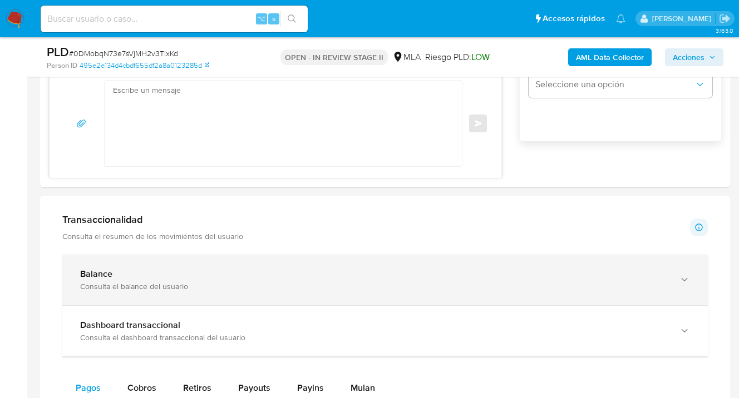
click at [680, 277] on icon "button" at bounding box center [684, 279] width 11 height 11
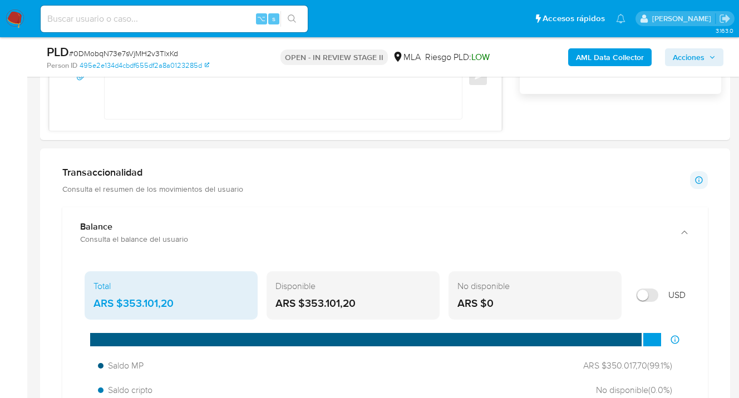
scroll to position [894, 0]
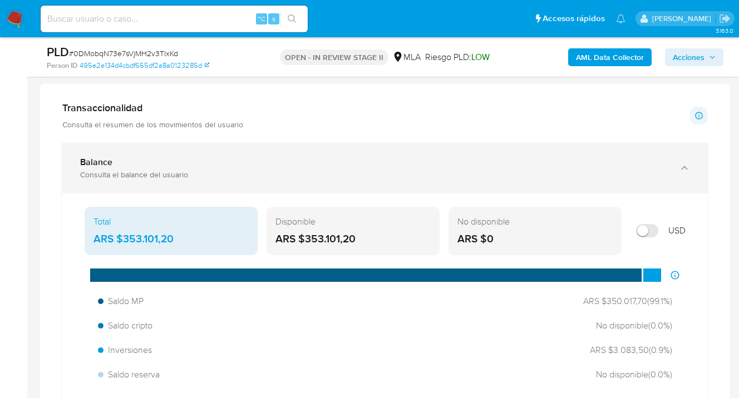
click at [683, 166] on icon "button" at bounding box center [684, 167] width 11 height 11
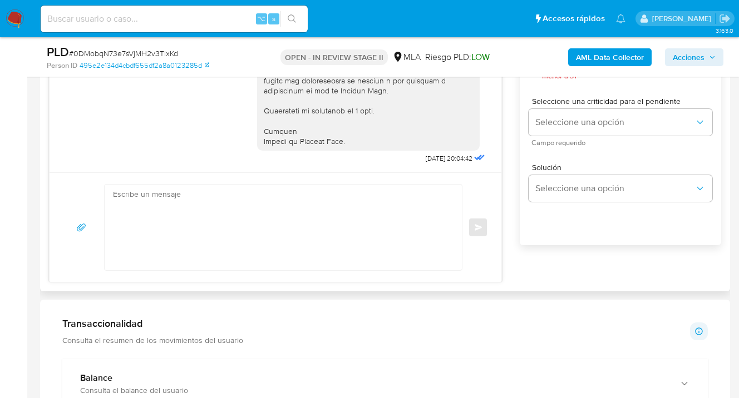
scroll to position [526, 0]
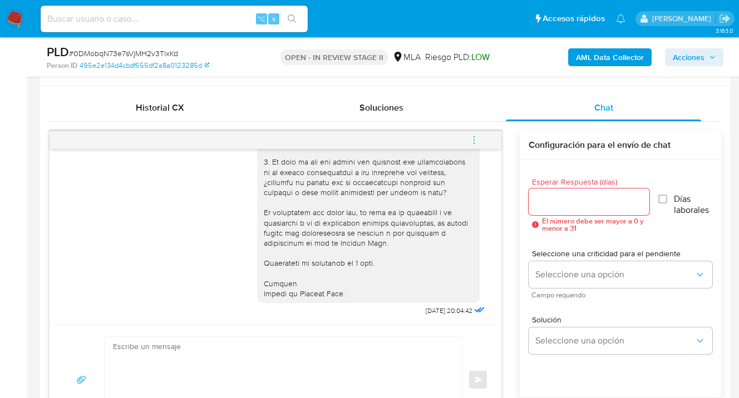
click at [475, 135] on icon "menu-action" at bounding box center [474, 140] width 10 height 10
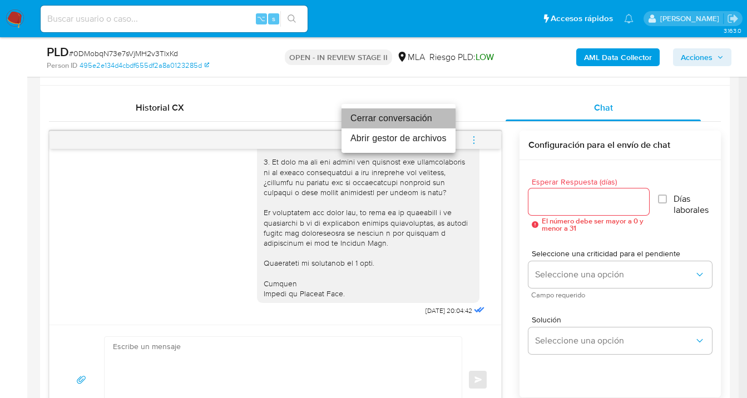
click at [417, 119] on li "Cerrar conversación" at bounding box center [399, 118] width 114 height 20
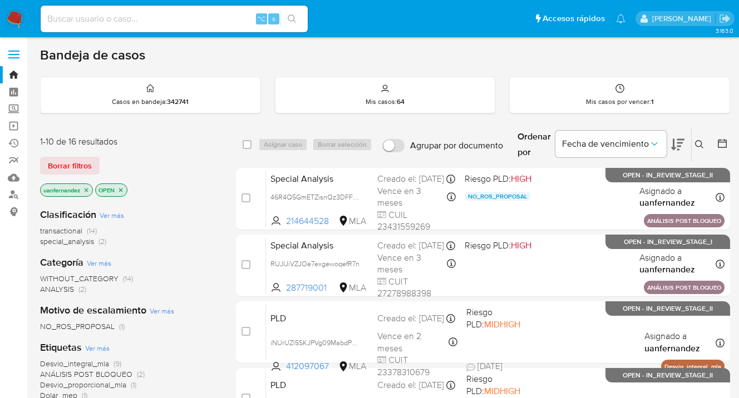
click at [60, 161] on span "Borrar filtros" at bounding box center [70, 166] width 44 height 16
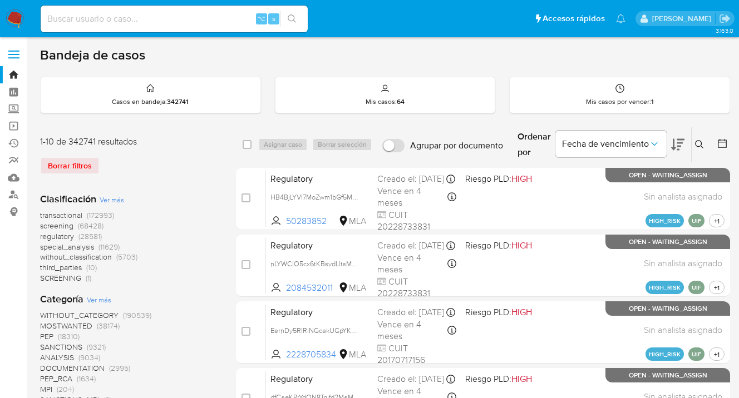
click at [695, 141] on icon at bounding box center [699, 144] width 9 height 9
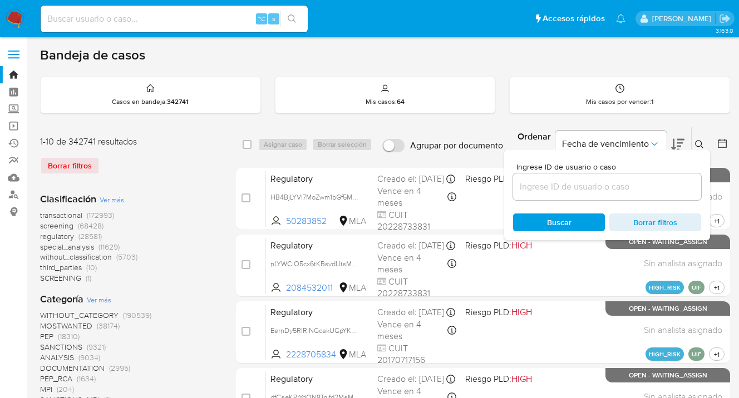
click at [558, 191] on input at bounding box center [607, 187] width 188 height 14
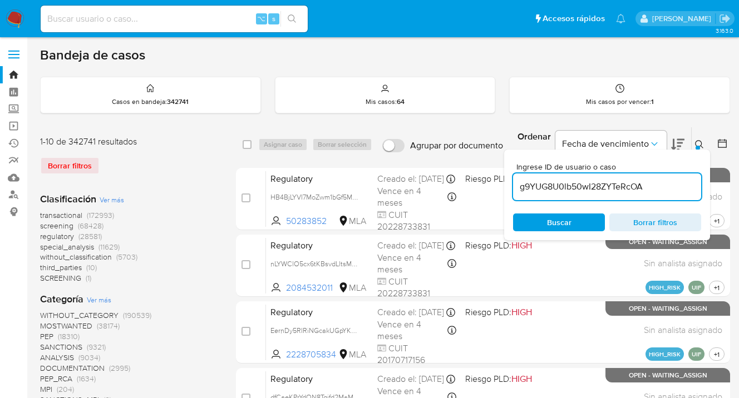
type input "g9YUG8U0lb50wI28ZYTeRcOA"
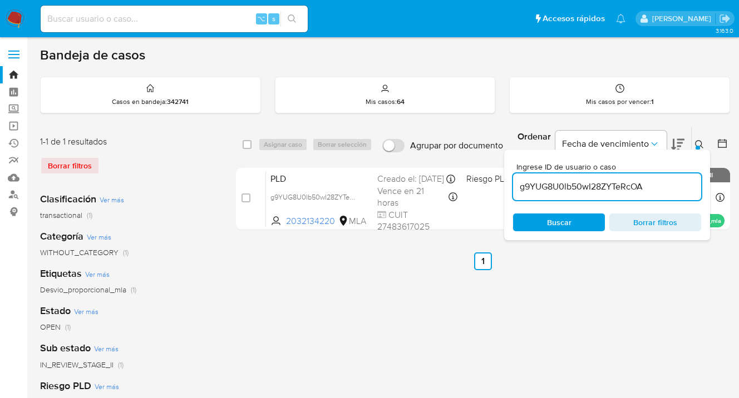
click at [699, 144] on icon at bounding box center [699, 144] width 9 height 9
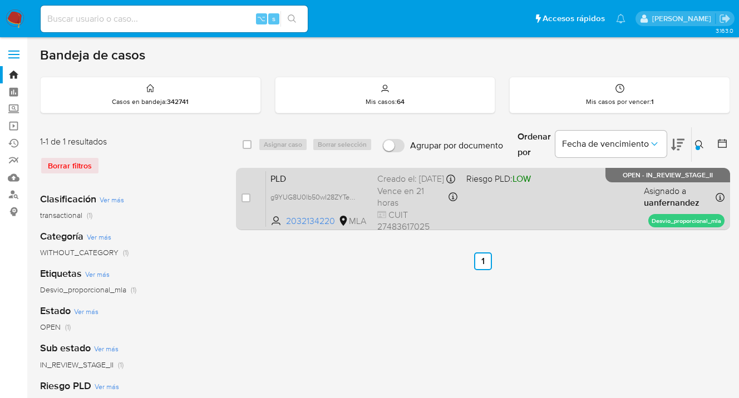
click at [563, 206] on div "PLD g9YUG8U0lb50wI28ZYTeRcOA 2032134220 MLA Riesgo PLD: LOW Creado el: [DATE] C…" at bounding box center [495, 199] width 458 height 56
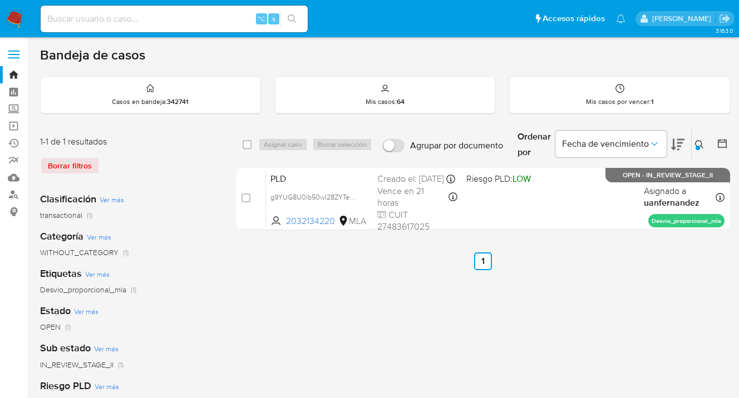
drag, startPoint x: 701, startPoint y: 145, endPoint x: 665, endPoint y: 177, distance: 48.1
click at [701, 145] on icon at bounding box center [699, 144] width 8 height 8
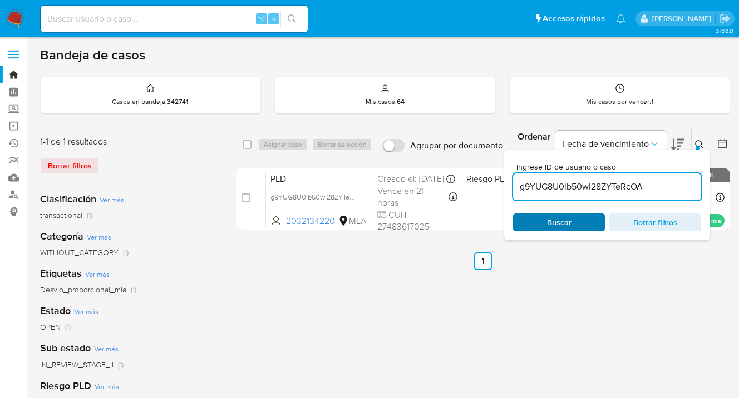
click at [586, 223] on span "Buscar" at bounding box center [559, 223] width 76 height 16
click at [699, 145] on icon at bounding box center [699, 144] width 9 height 9
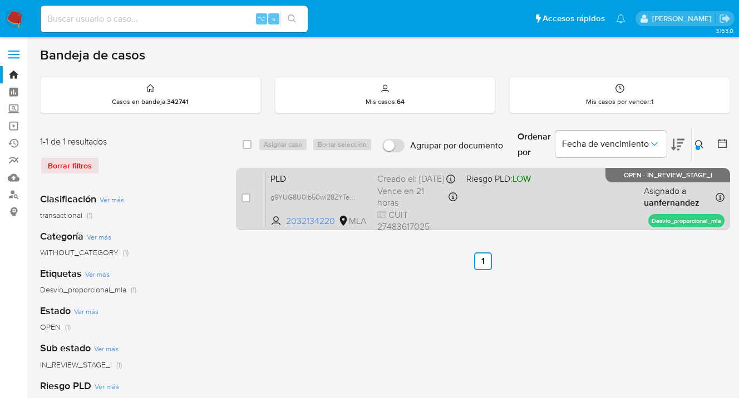
click at [577, 204] on div "PLD g9YUG8U0lb50wI28ZYTeRcOA 2032134220 MLA Riesgo PLD: LOW Creado el: [DATE] C…" at bounding box center [495, 199] width 458 height 56
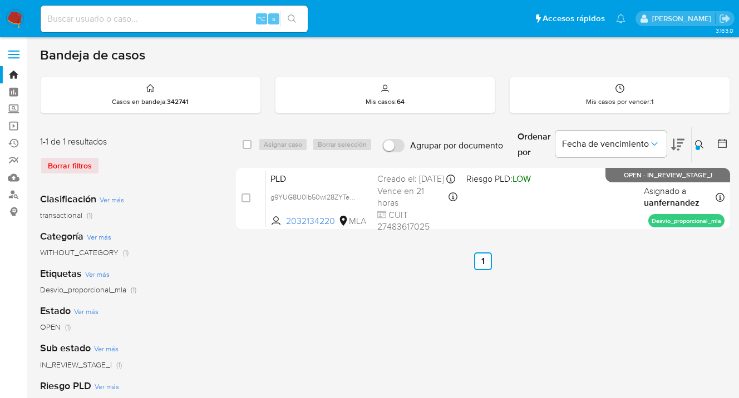
click at [697, 142] on icon at bounding box center [699, 144] width 9 height 9
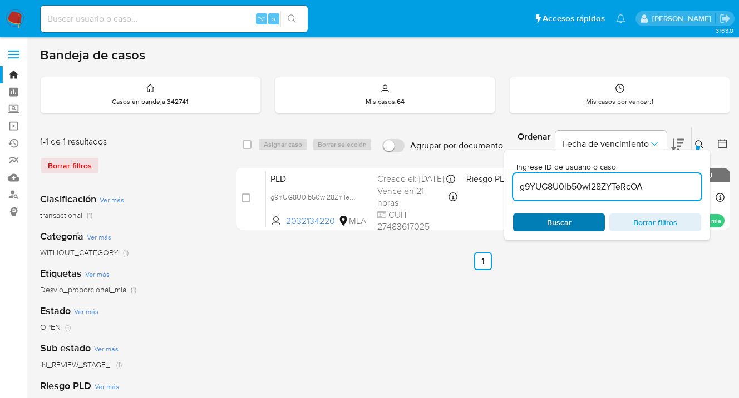
click at [563, 226] on span "Buscar" at bounding box center [559, 223] width 24 height 18
drag, startPoint x: 699, startPoint y: 144, endPoint x: 664, endPoint y: 140, distance: 34.7
click at [698, 144] on icon at bounding box center [699, 144] width 9 height 9
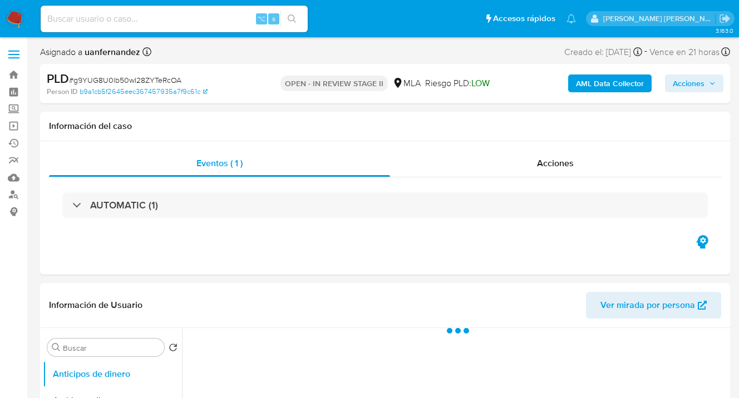
select select "10"
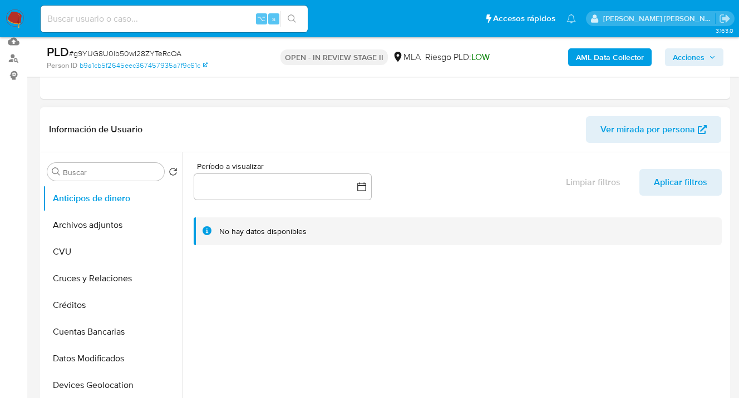
scroll to position [200, 0]
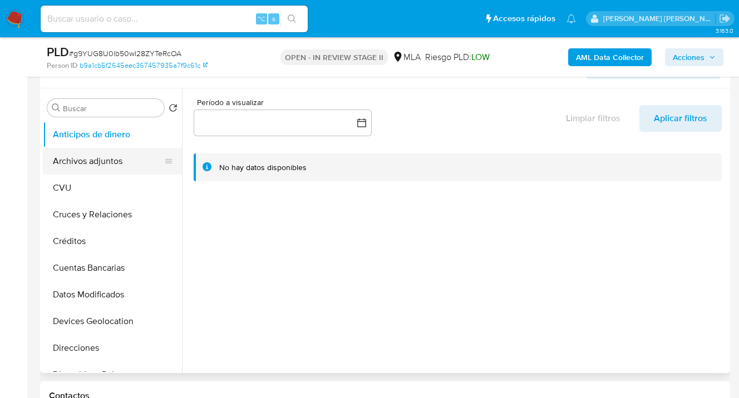
click at [127, 162] on button "Archivos adjuntos" at bounding box center [108, 161] width 130 height 27
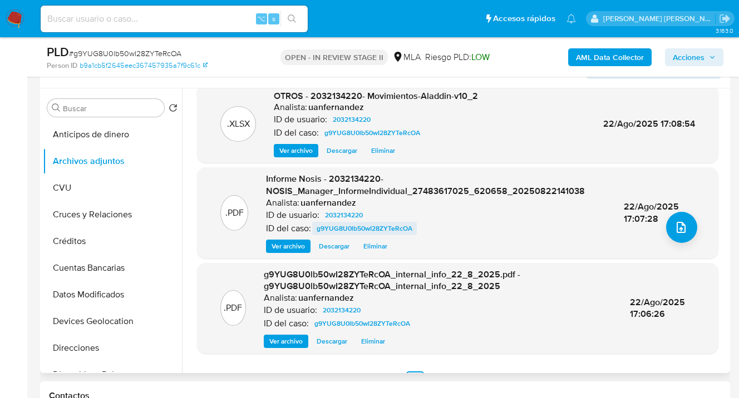
scroll to position [130, 0]
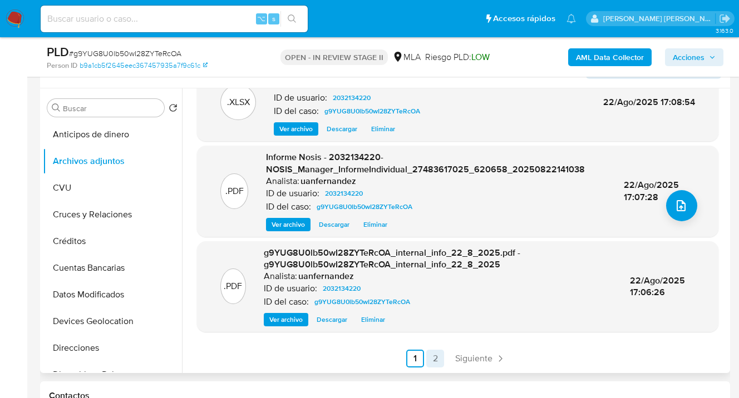
click at [440, 359] on link "2" at bounding box center [435, 359] width 18 height 18
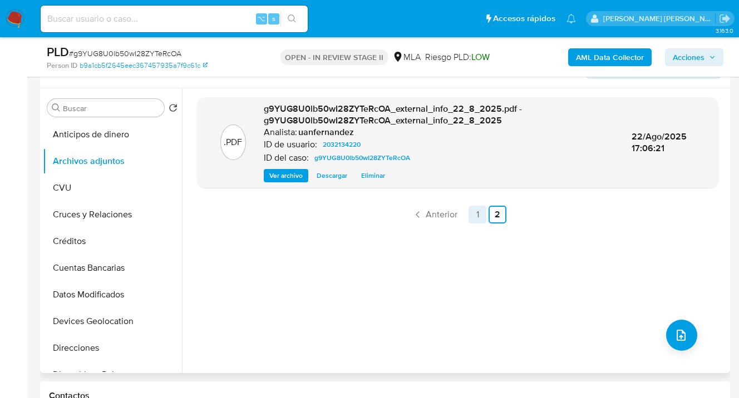
click at [472, 219] on link "1" at bounding box center [477, 215] width 18 height 18
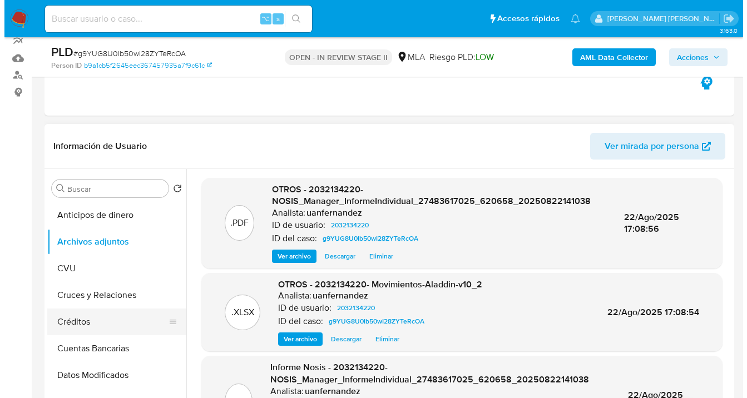
scroll to position [181, 0]
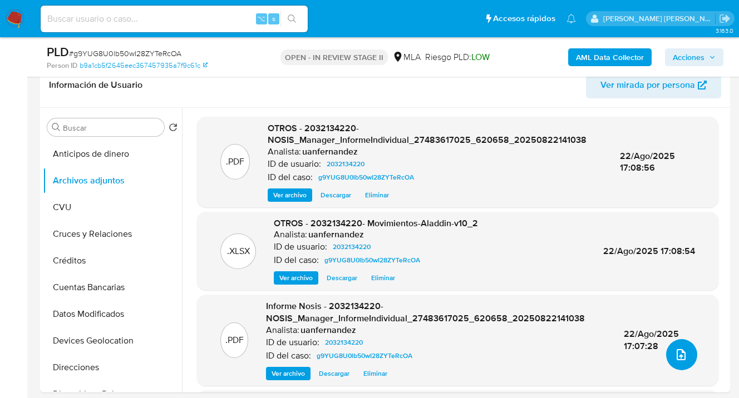
click at [678, 353] on icon "upload-file" at bounding box center [680, 354] width 13 height 13
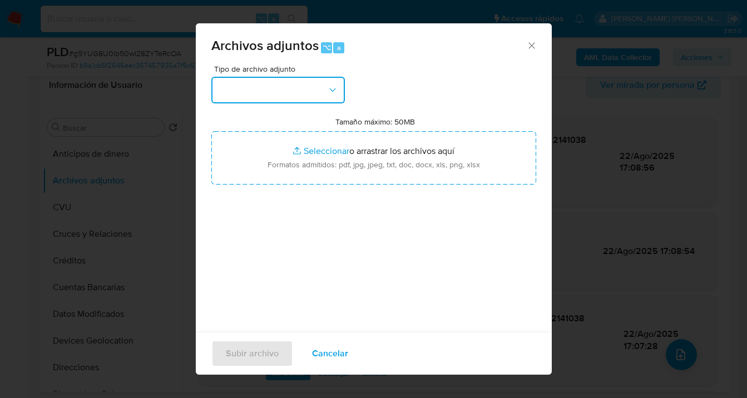
click at [331, 101] on button "button" at bounding box center [278, 90] width 134 height 27
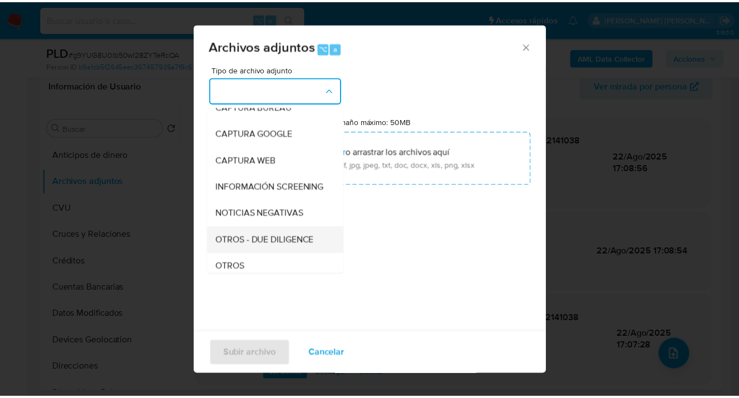
scroll to position [108, 0]
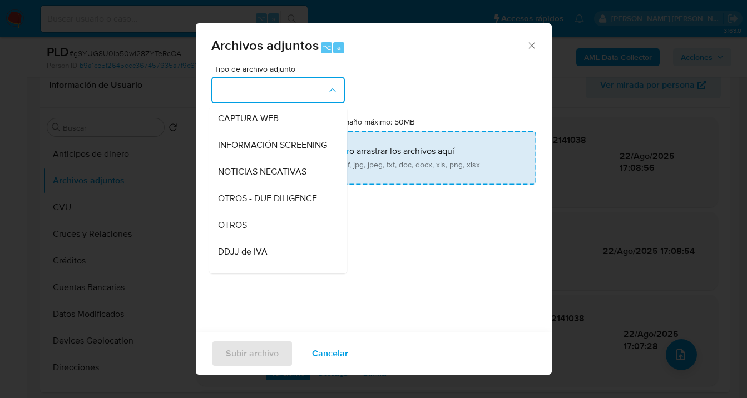
drag, startPoint x: 272, startPoint y: 234, endPoint x: 405, endPoint y: 159, distance: 152.7
click at [272, 234] on div "OTROS" at bounding box center [275, 225] width 114 height 27
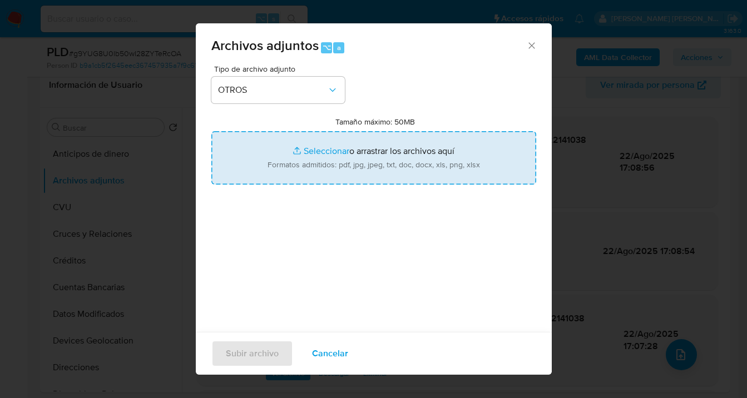
click at [404, 157] on input "Tamaño máximo: 50MB Seleccionar archivos" at bounding box center [373, 157] width 325 height 53
type input "C:\fakepath\Caselog g9YUG8U0lb50wI28ZYTeRcOA_2025_08_19_03_39_05.docx"
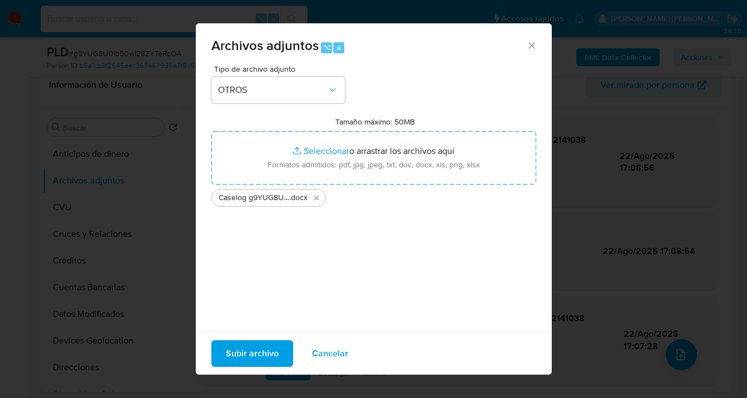
click at [253, 357] on span "Subir archivo" at bounding box center [252, 354] width 53 height 24
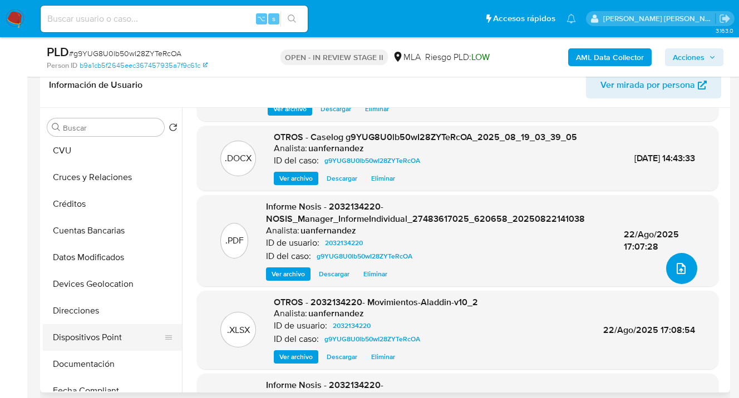
scroll to position [103, 0]
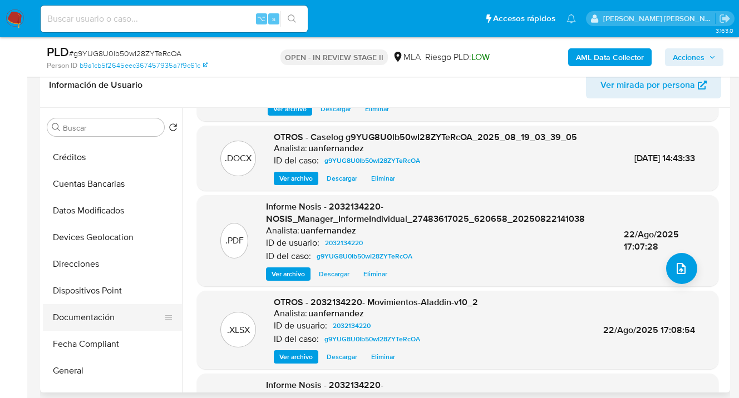
click at [102, 314] on button "Documentación" at bounding box center [108, 317] width 130 height 27
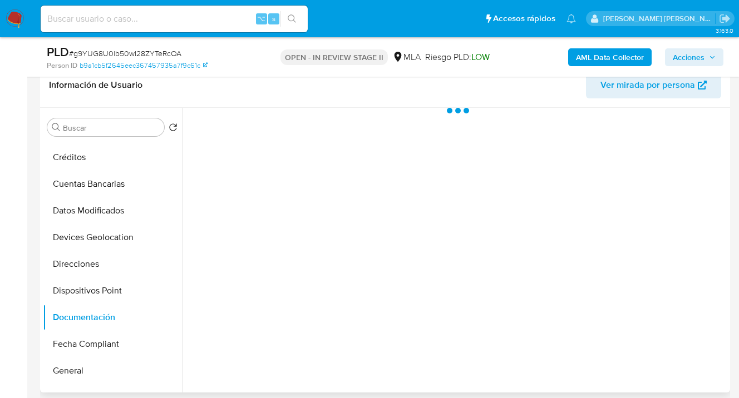
scroll to position [0, 0]
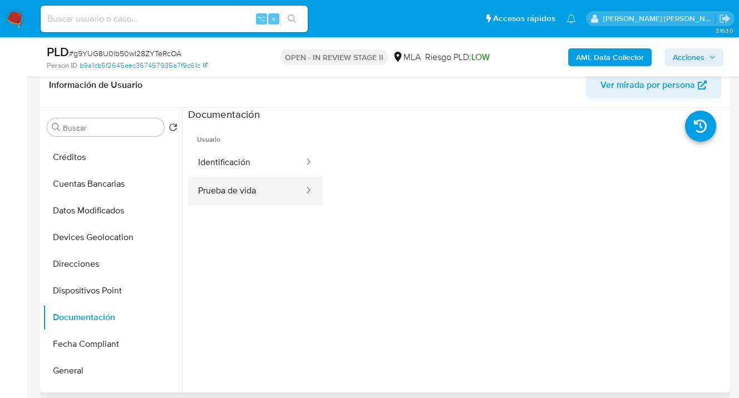
click at [229, 190] on button "Prueba de vida" at bounding box center [246, 191] width 117 height 28
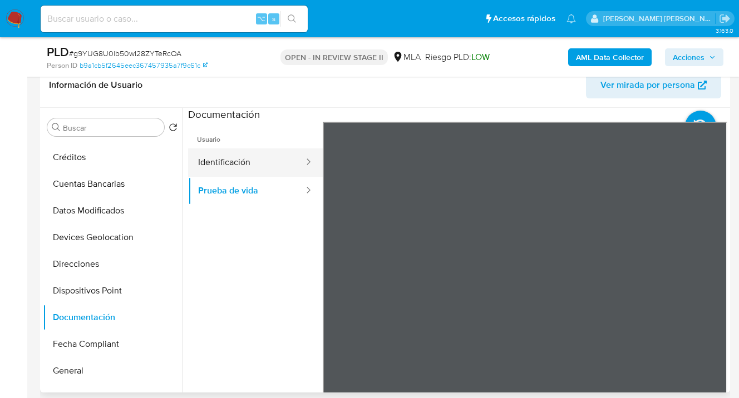
click at [234, 166] on button "Identificación" at bounding box center [246, 163] width 117 height 28
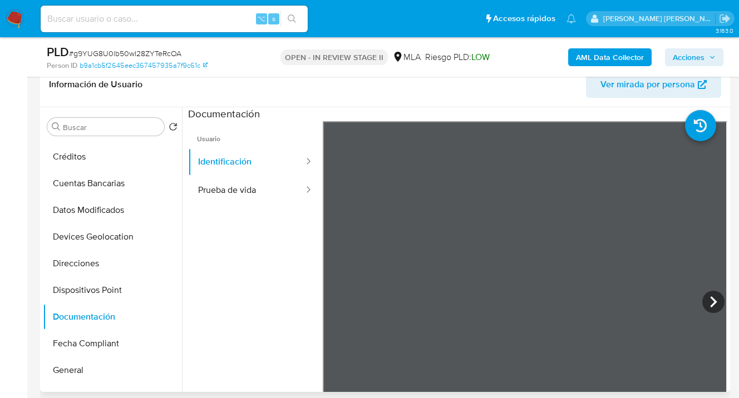
scroll to position [412, 0]
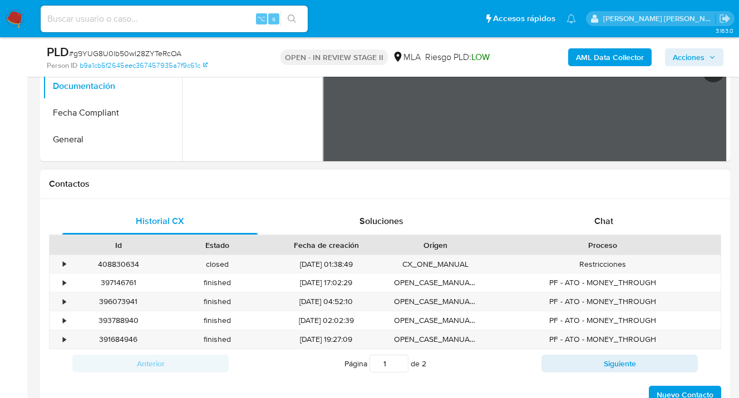
drag, startPoint x: 616, startPoint y: 226, endPoint x: 564, endPoint y: 205, distance: 56.4
click at [616, 226] on div "Chat" at bounding box center [603, 221] width 195 height 27
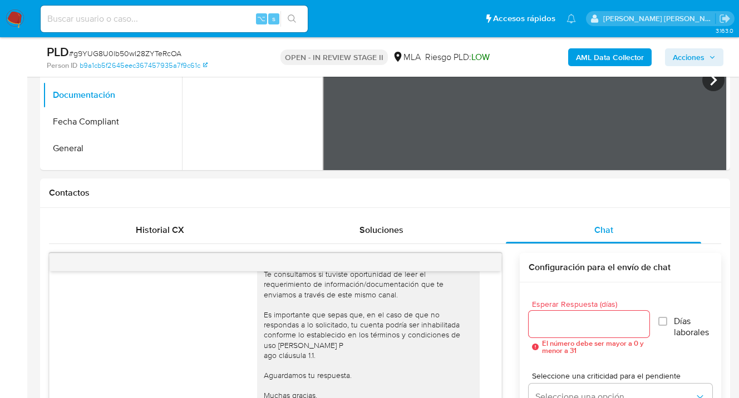
scroll to position [0, 0]
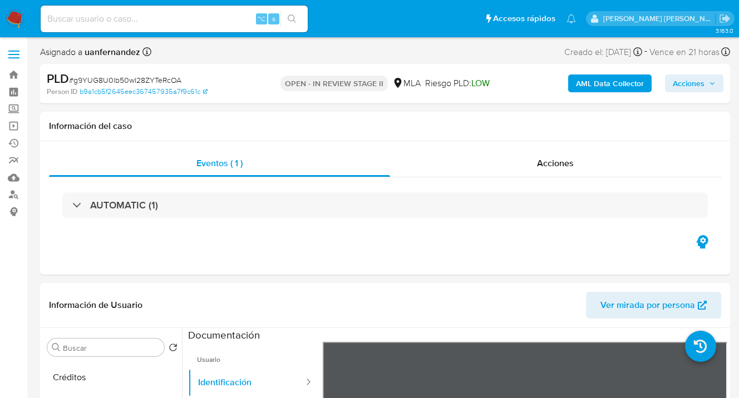
click at [687, 88] on span "Acciones" at bounding box center [689, 84] width 32 height 18
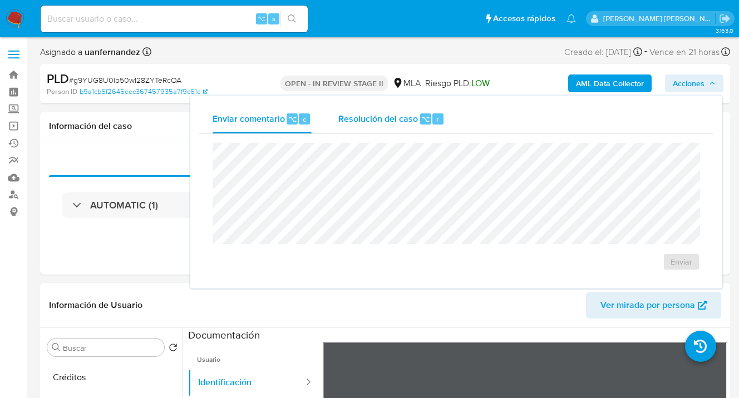
click at [384, 121] on span "Resolución del caso" at bounding box center [378, 118] width 80 height 13
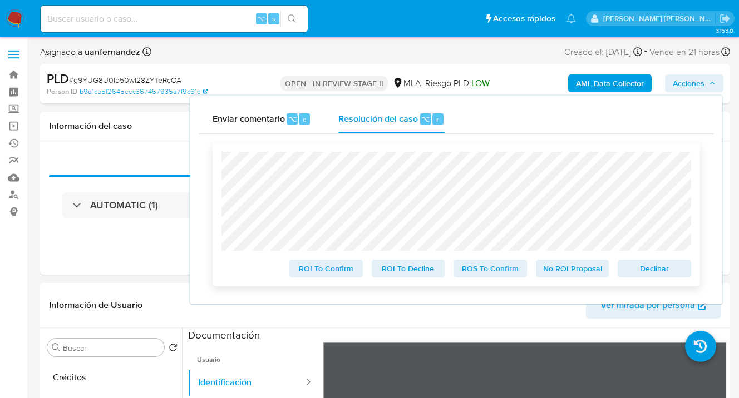
click at [648, 269] on span "Declinar" at bounding box center [654, 269] width 58 height 16
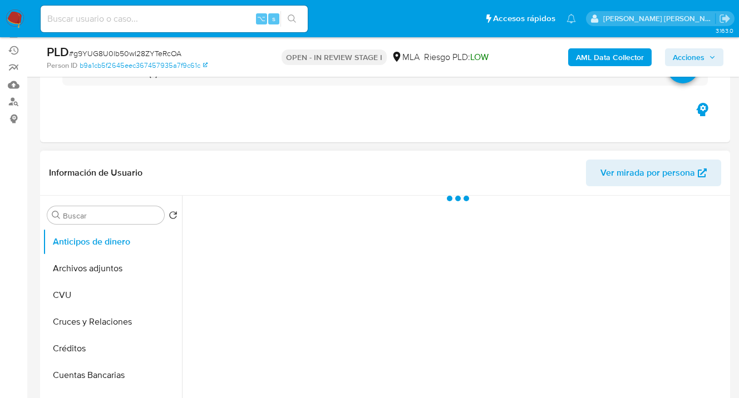
select select "10"
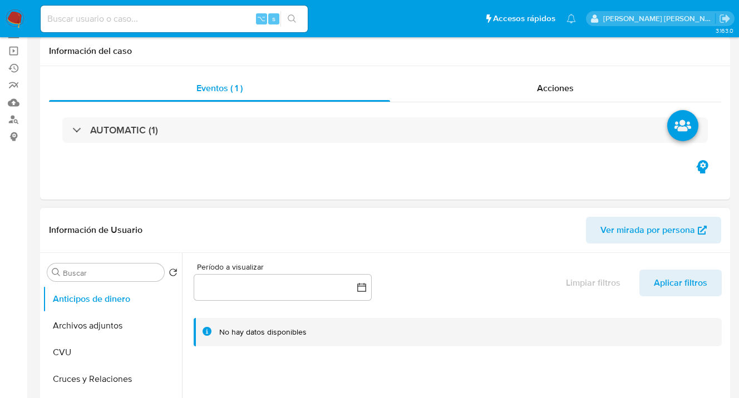
scroll to position [185, 0]
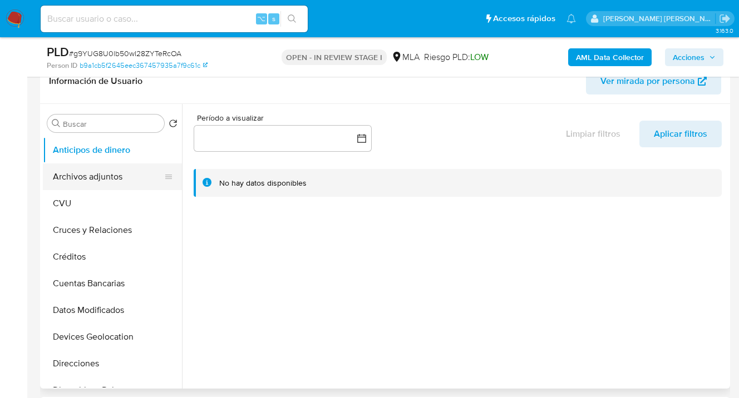
click at [135, 178] on button "Archivos adjuntos" at bounding box center [108, 177] width 130 height 27
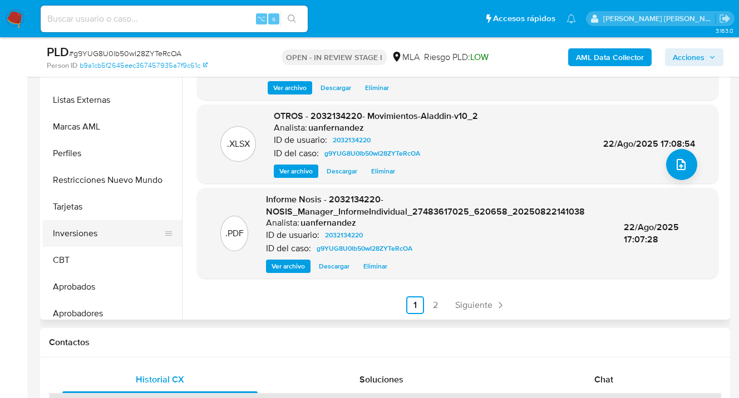
scroll to position [604, 0]
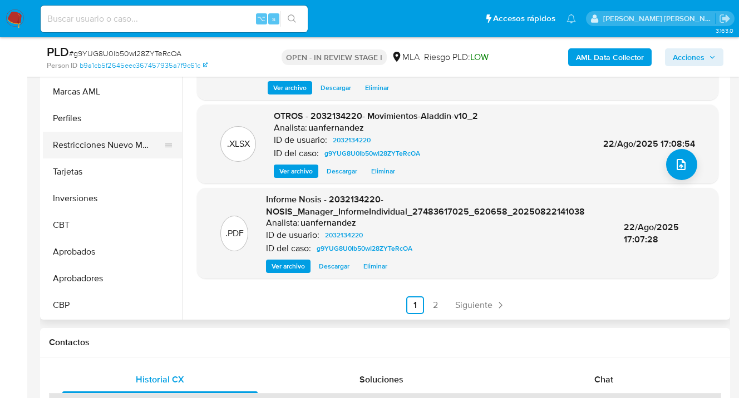
click at [114, 141] on button "Restricciones Nuevo Mundo" at bounding box center [108, 145] width 130 height 27
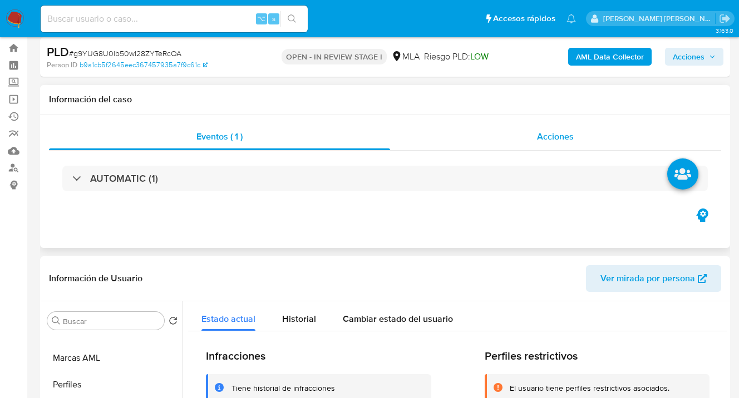
scroll to position [0, 0]
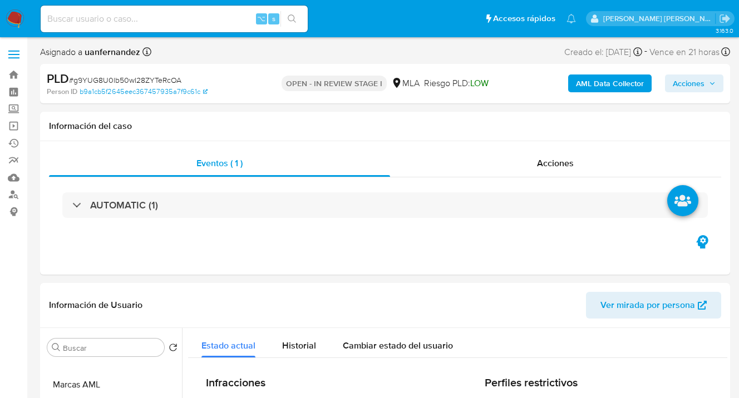
click at [686, 83] on span "Acciones" at bounding box center [689, 84] width 32 height 18
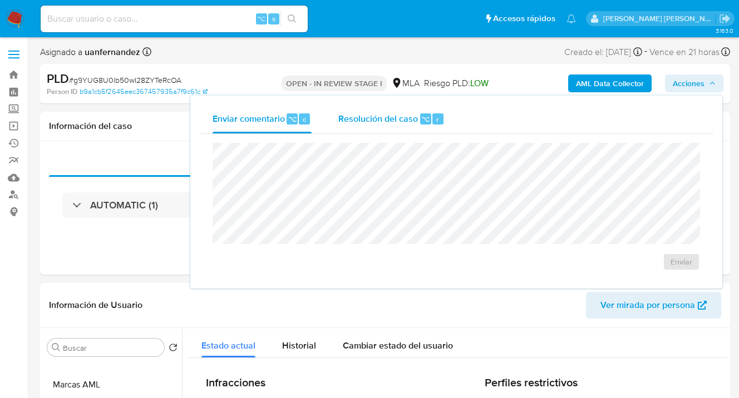
click at [376, 123] on span "Resolución del caso" at bounding box center [378, 118] width 80 height 13
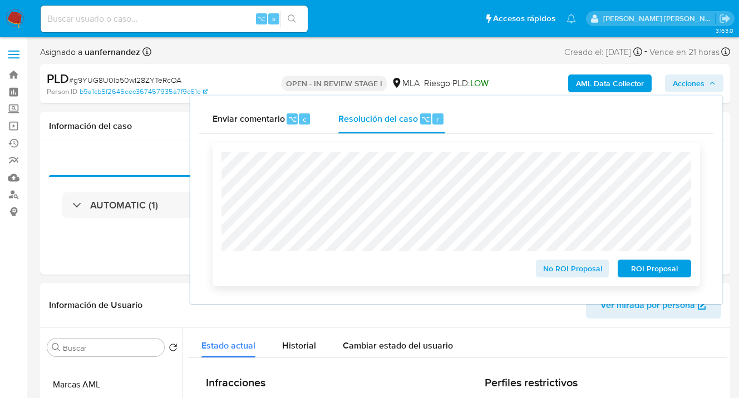
click at [650, 273] on span "ROI Proposal" at bounding box center [654, 269] width 58 height 16
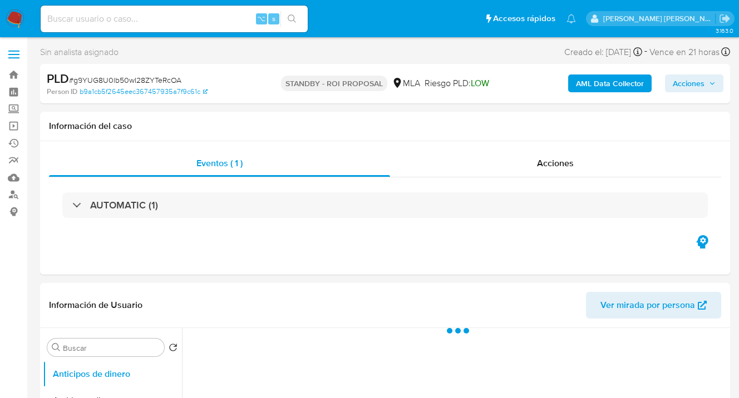
select select "10"
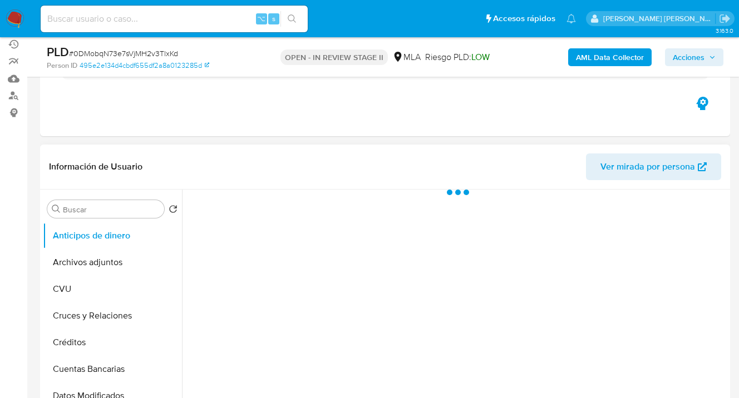
select select "10"
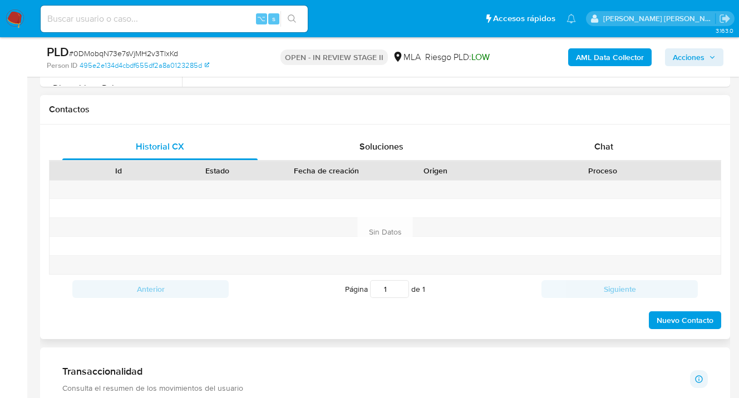
scroll to position [451, 0]
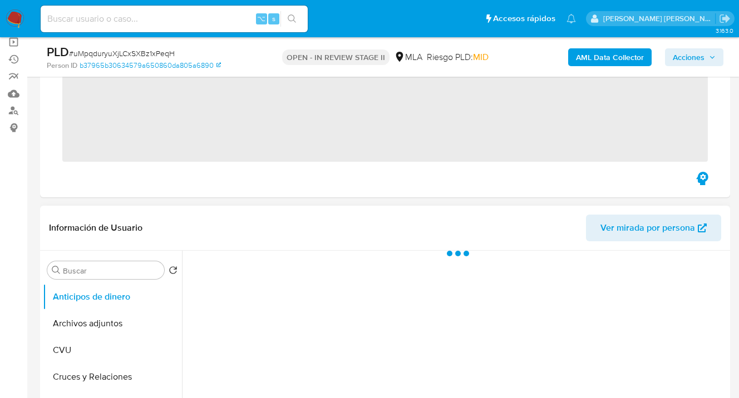
scroll to position [102, 0]
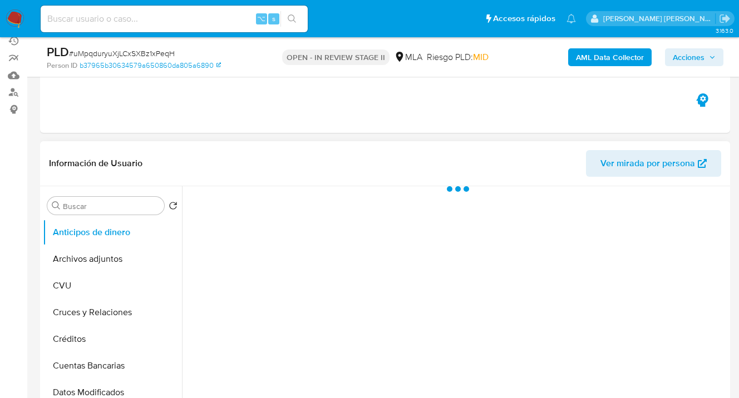
select select "10"
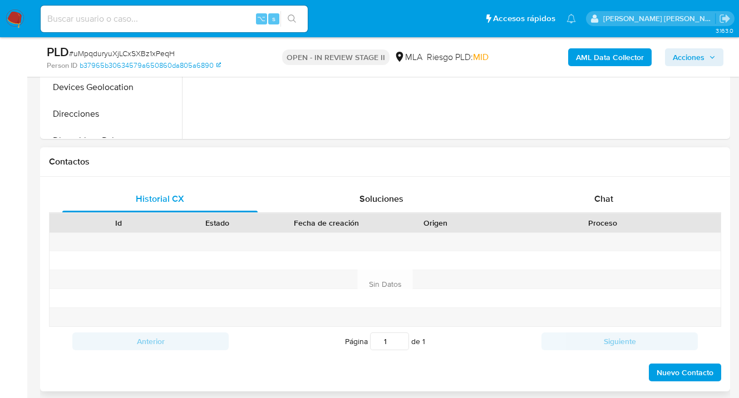
drag, startPoint x: 601, startPoint y: 196, endPoint x: 571, endPoint y: 157, distance: 48.9
click at [601, 196] on span "Chat" at bounding box center [603, 199] width 19 height 13
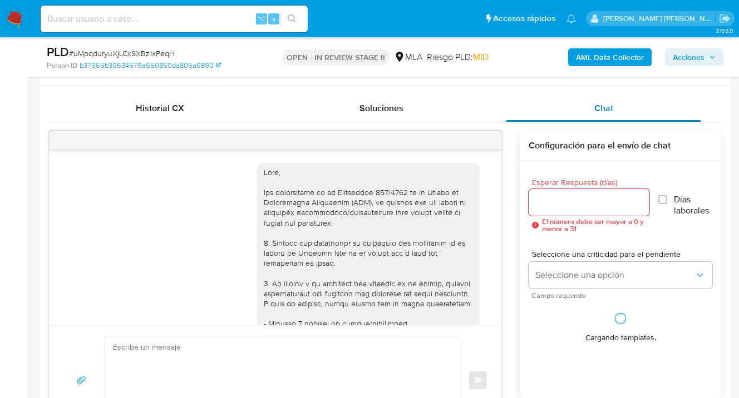
scroll to position [1217, 0]
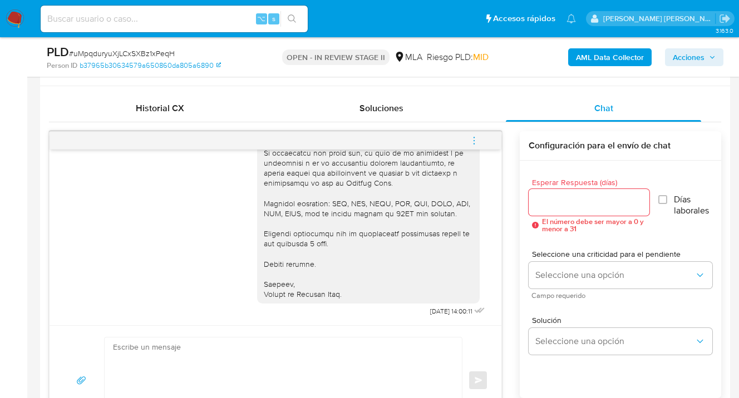
click at [473, 140] on icon "menu-action" at bounding box center [473, 140] width 1 height 1
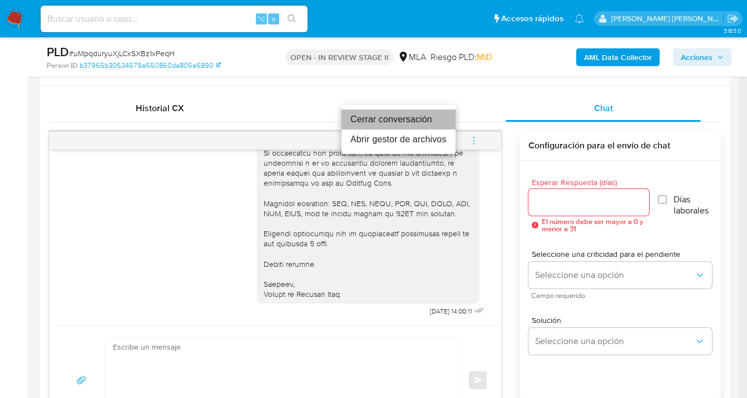
drag, startPoint x: 422, startPoint y: 123, endPoint x: 438, endPoint y: 133, distance: 19.0
click at [422, 123] on li "Cerrar conversación" at bounding box center [399, 120] width 114 height 20
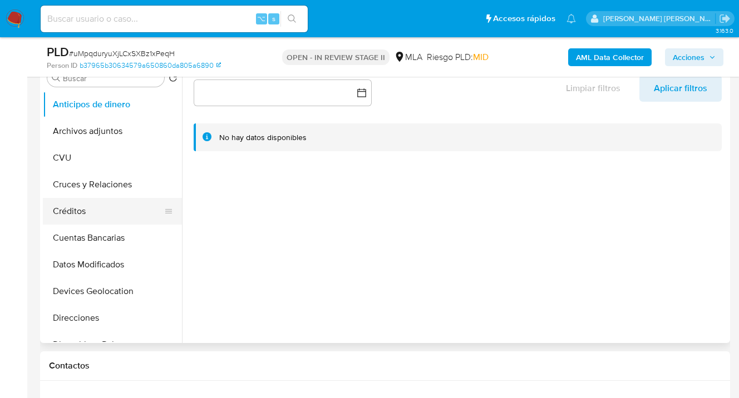
scroll to position [239, 0]
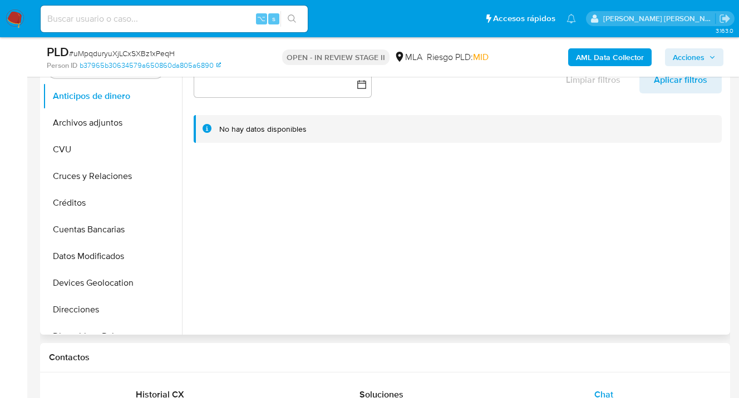
drag, startPoint x: 112, startPoint y: 126, endPoint x: 338, endPoint y: 175, distance: 231.1
click at [112, 126] on button "Archivos adjuntos" at bounding box center [112, 123] width 139 height 27
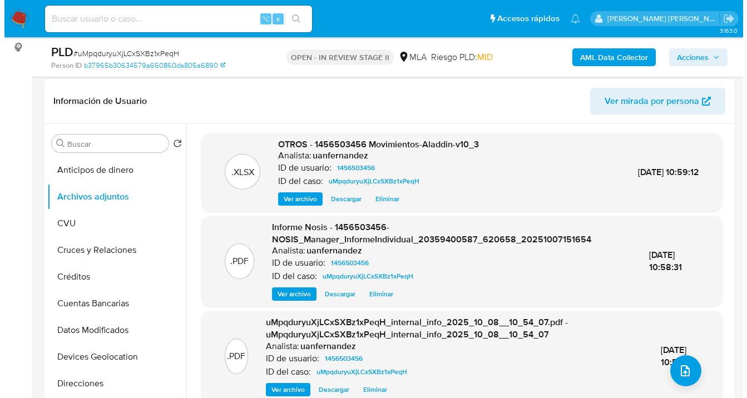
scroll to position [228, 0]
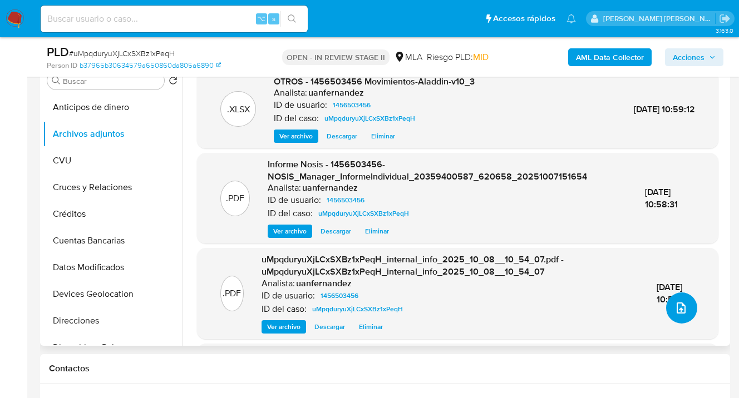
click at [678, 307] on icon "upload-file" at bounding box center [680, 308] width 13 height 13
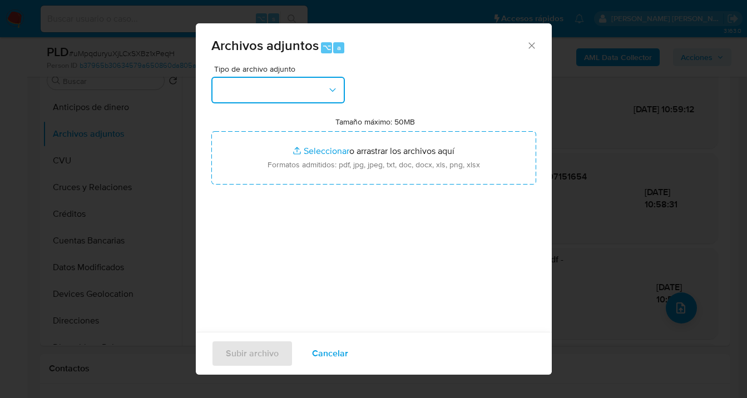
click at [337, 85] on button "button" at bounding box center [278, 90] width 134 height 27
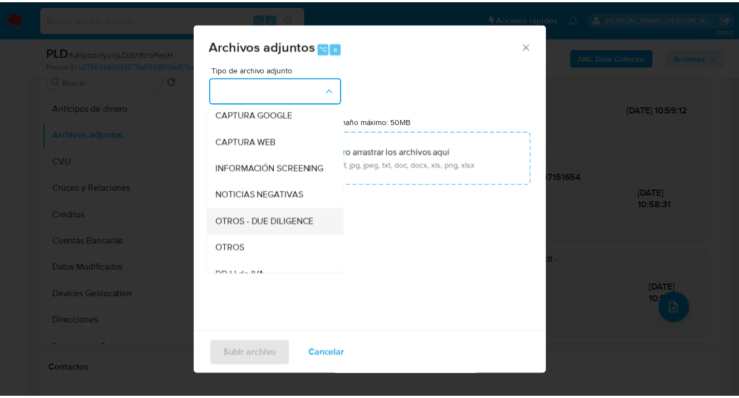
scroll to position [103, 0]
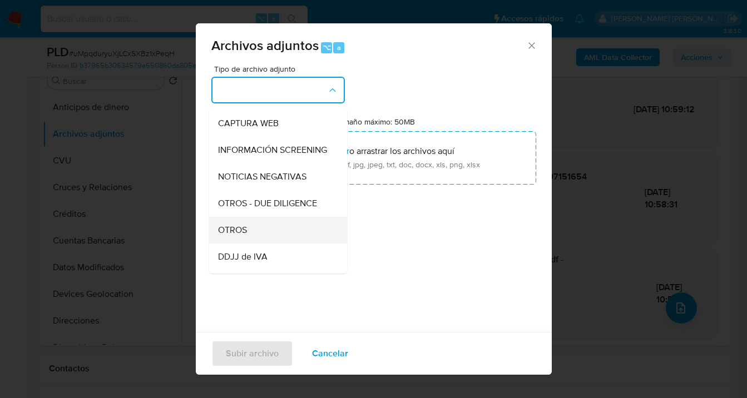
click at [268, 241] on div "OTROS" at bounding box center [275, 230] width 114 height 27
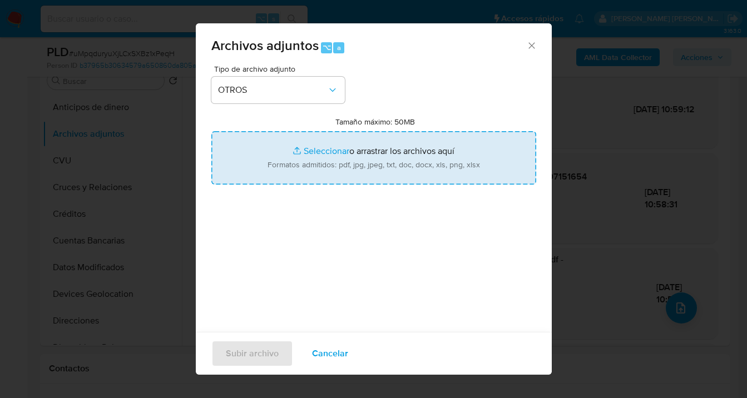
click at [355, 157] on input "Tamaño máximo: 50MB Seleccionar archivos" at bounding box center [373, 157] width 325 height 53
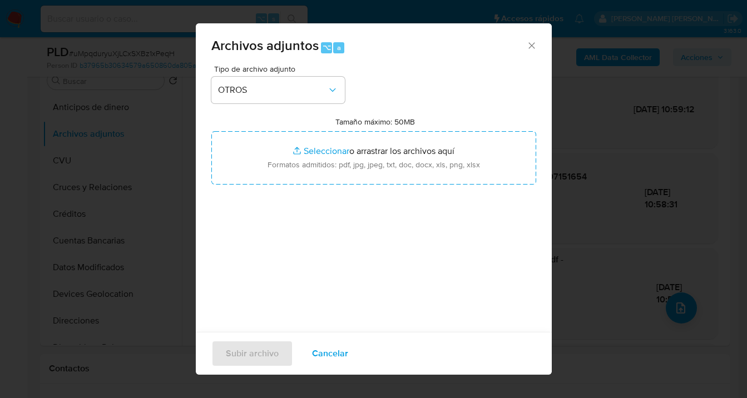
type input "C:\fakepath\Caselog uMpqduryuXjLCxSXBz1xPeqH_2025_09_17_16_22_55.docx"
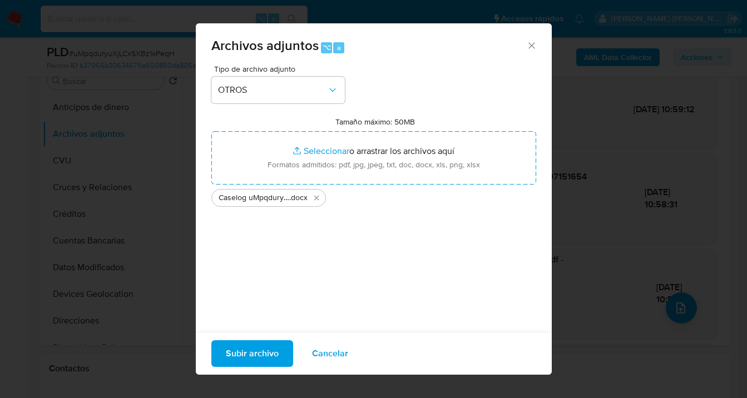
click at [250, 352] on span "Subir archivo" at bounding box center [252, 354] width 53 height 24
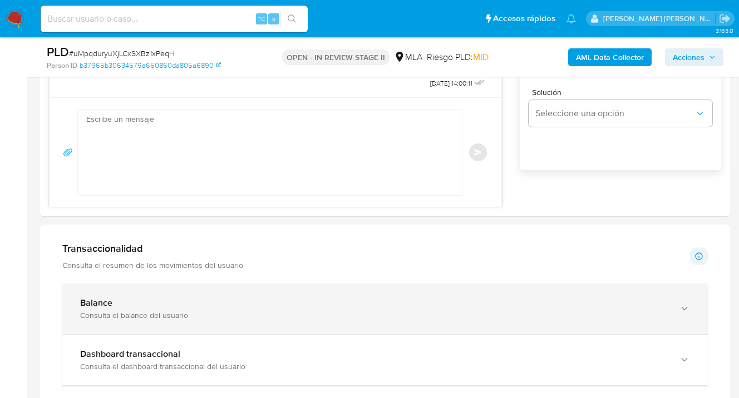
scroll to position [798, 0]
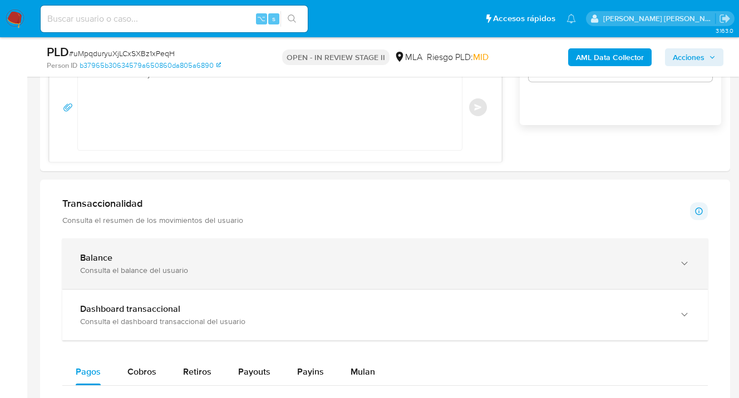
click at [695, 262] on div "Balance Consulta el balance del usuario" at bounding box center [384, 264] width 645 height 51
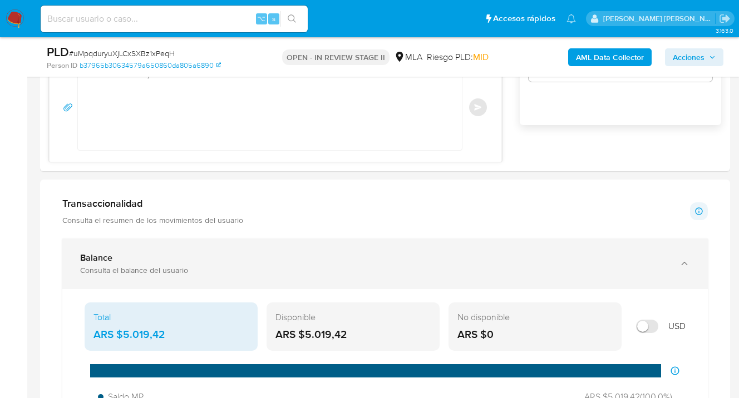
click at [686, 264] on icon "button" at bounding box center [684, 263] width 11 height 11
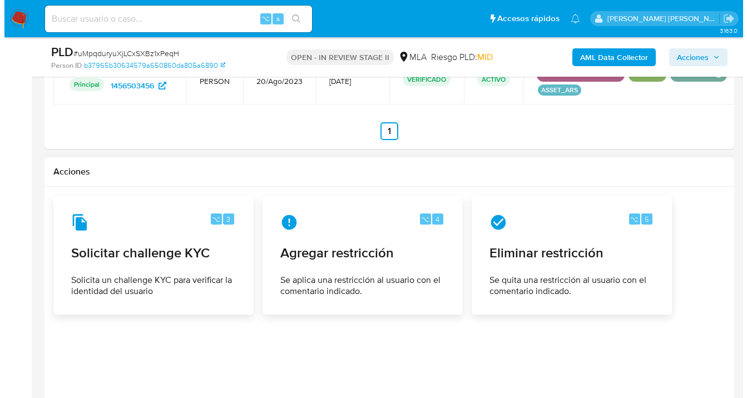
scroll to position [1736, 0]
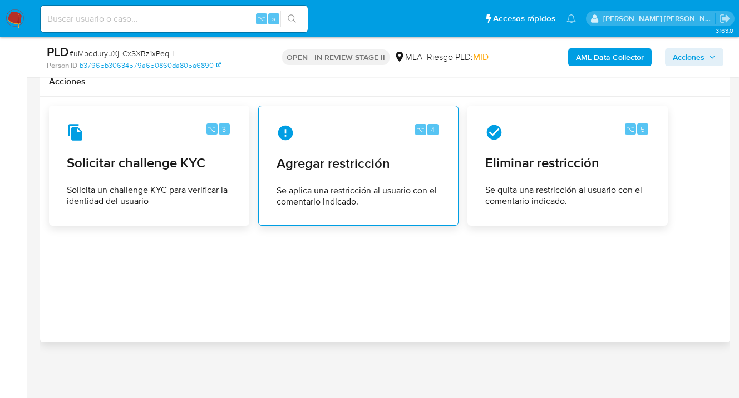
click at [338, 155] on span "Agregar restricción" at bounding box center [359, 163] width 164 height 17
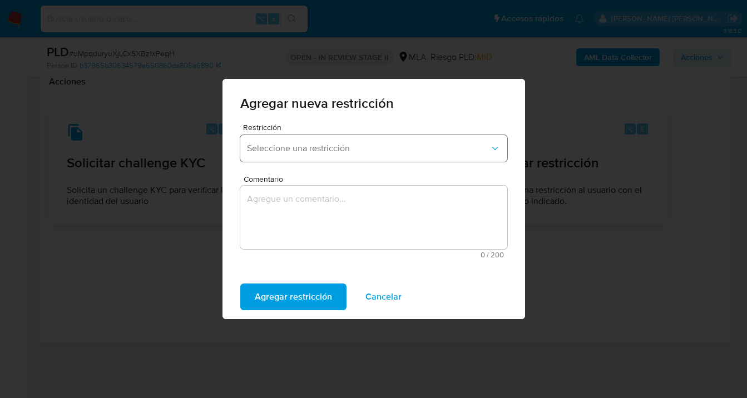
click at [329, 150] on span "Seleccione una restricción" at bounding box center [368, 148] width 243 height 11
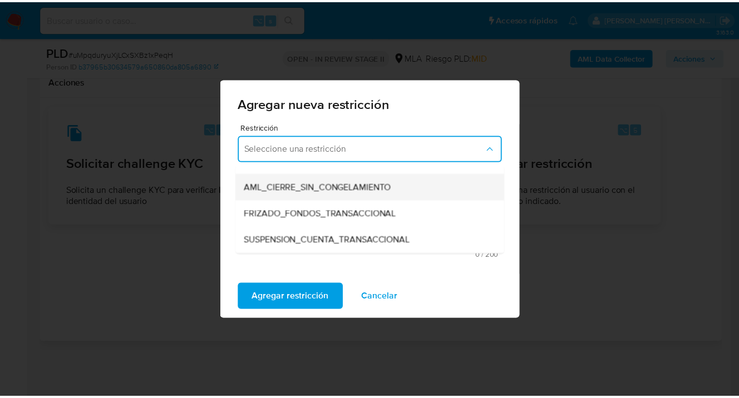
scroll to position [116, 0]
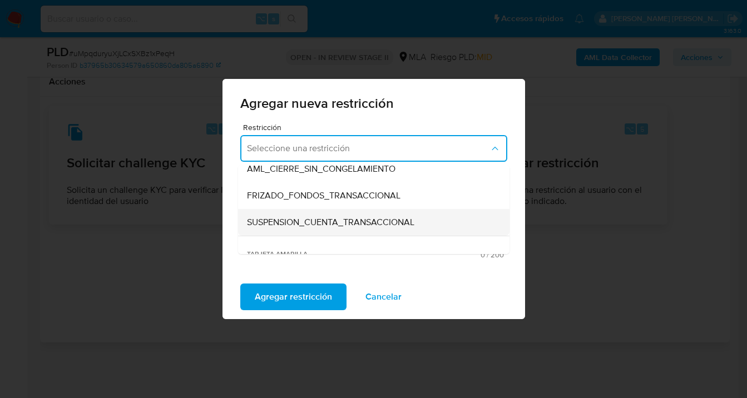
click at [307, 217] on span "SUSPENSION_CUENTA_TRANSACCIONAL" at bounding box center [330, 222] width 167 height 11
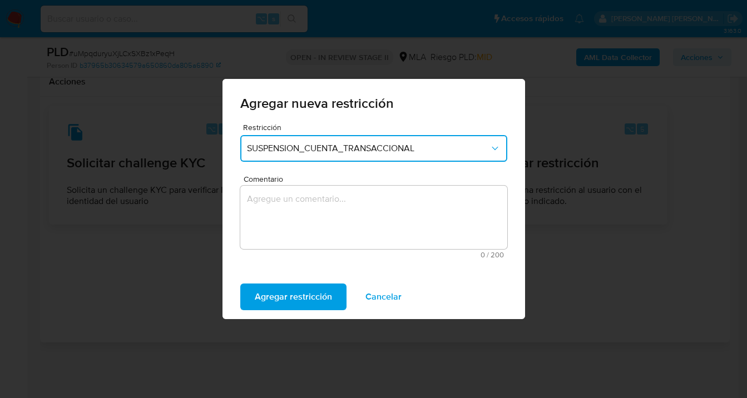
click at [300, 222] on textarea "Comentario" at bounding box center [373, 217] width 267 height 63
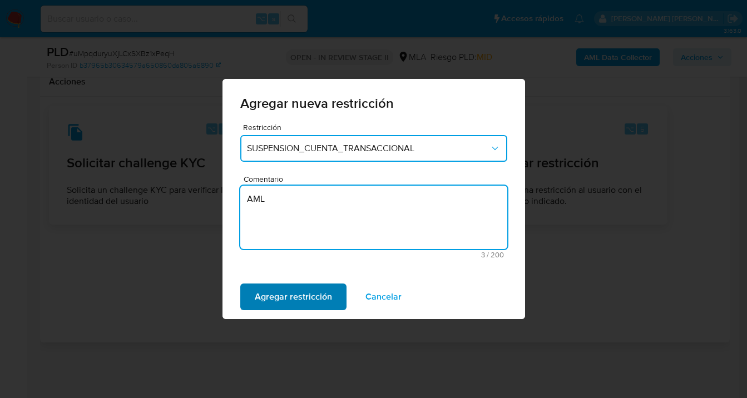
type textarea "AML"
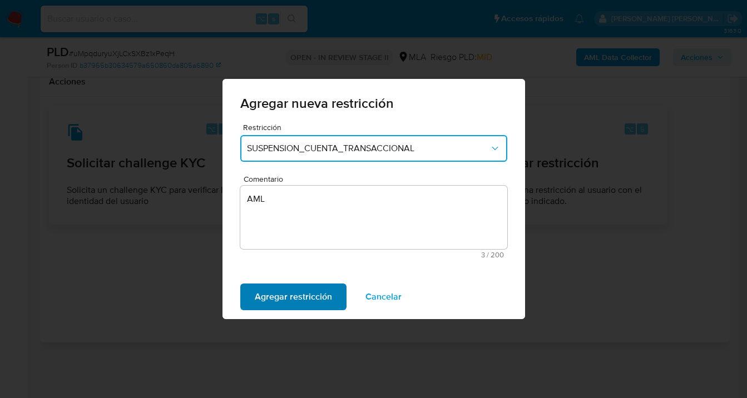
click at [284, 302] on span "Agregar restricción" at bounding box center [293, 297] width 77 height 24
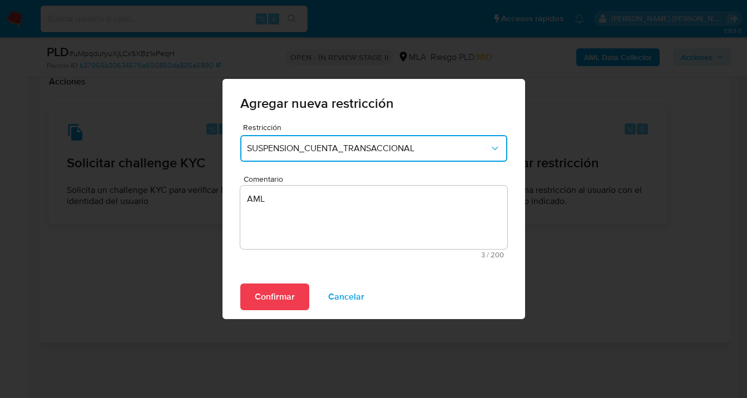
click at [277, 292] on span "Confirmar" at bounding box center [275, 297] width 40 height 24
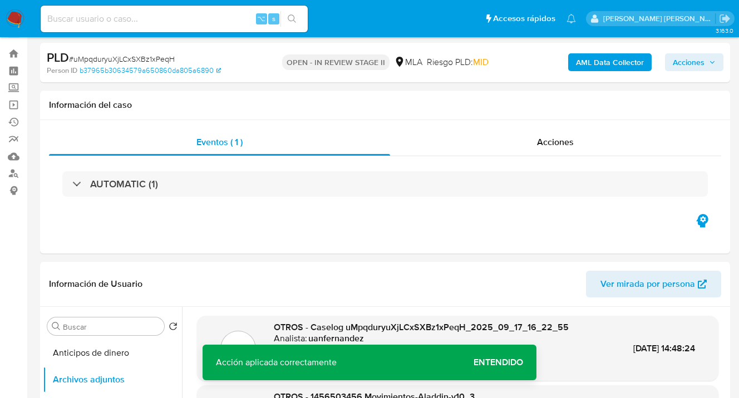
scroll to position [0, 0]
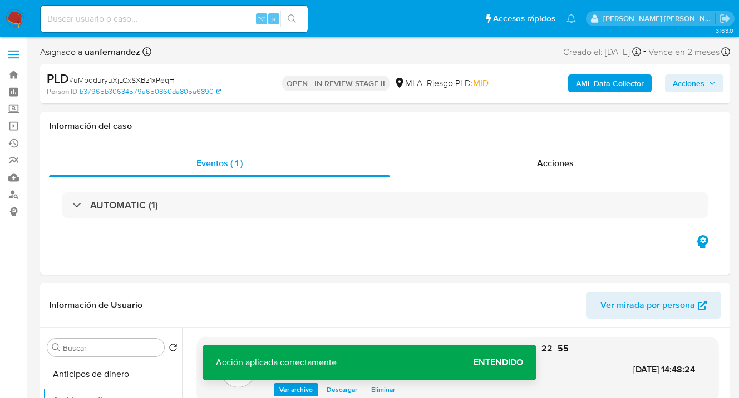
drag, startPoint x: 692, startPoint y: 81, endPoint x: 666, endPoint y: 93, distance: 28.6
click at [692, 82] on span "Acciones" at bounding box center [689, 84] width 32 height 18
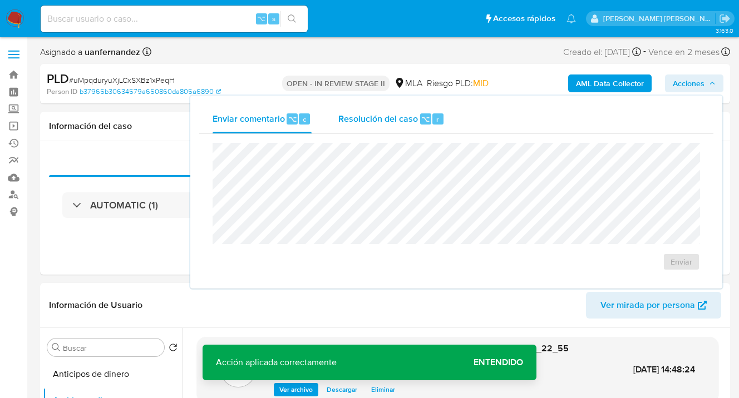
click at [372, 127] on div "Resolución del caso ⌥ r" at bounding box center [391, 119] width 106 height 29
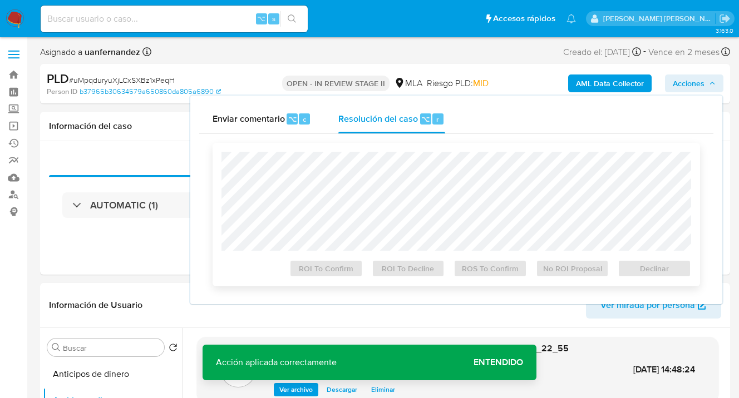
click at [364, 155] on div "ROI To Confirm ROI To Decline ROS To Confirm No ROI Proposal Declinar" at bounding box center [456, 215] width 487 height 144
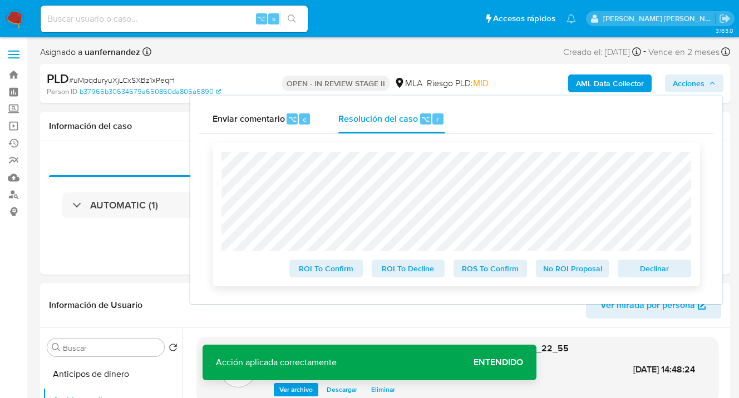
drag, startPoint x: 658, startPoint y: 274, endPoint x: 628, endPoint y: 264, distance: 31.7
click at [658, 273] on span "Declinar" at bounding box center [654, 269] width 58 height 16
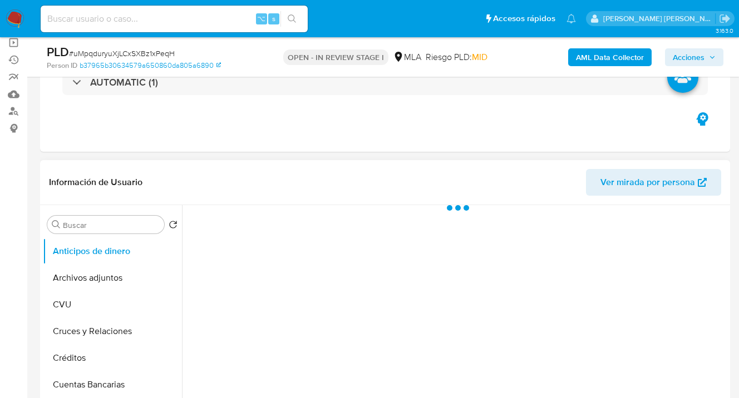
scroll to position [105, 0]
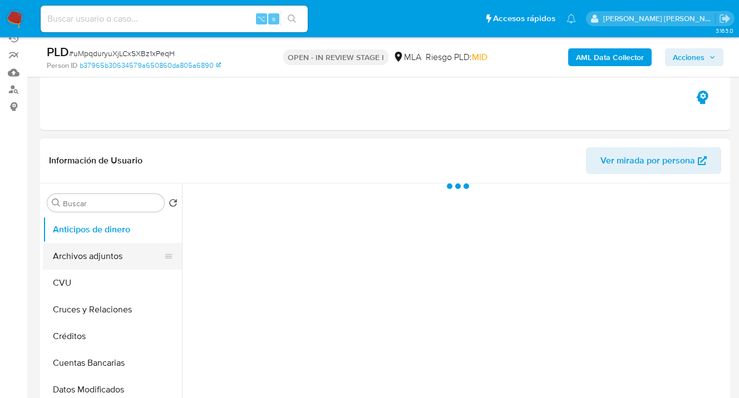
select select "10"
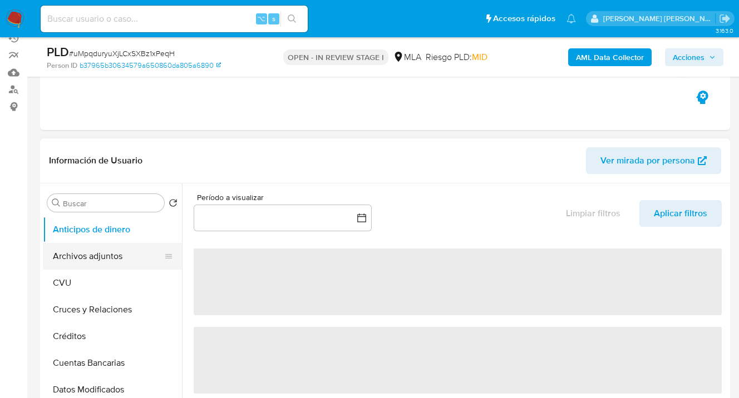
click at [122, 252] on button "Archivos adjuntos" at bounding box center [108, 256] width 130 height 27
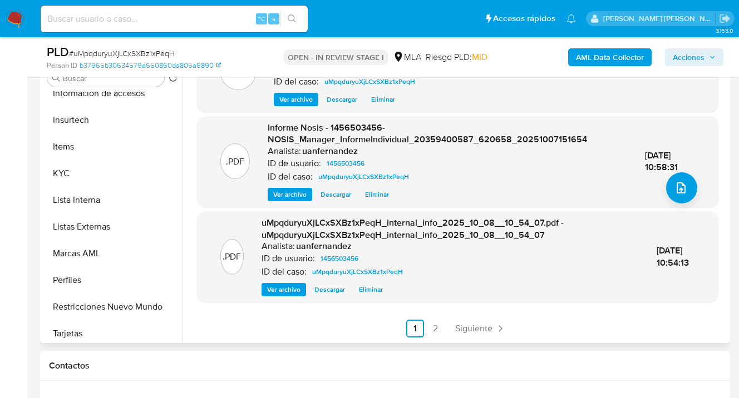
scroll to position [550, 0]
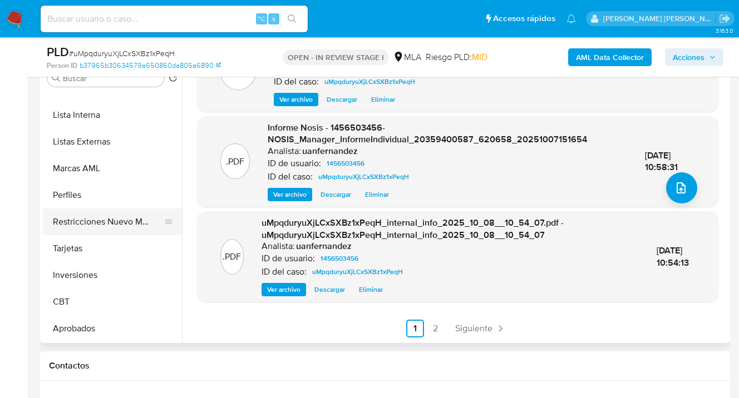
drag, startPoint x: 90, startPoint y: 220, endPoint x: 105, endPoint y: 221, distance: 15.1
click at [91, 220] on button "Restricciones Nuevo Mundo" at bounding box center [108, 222] width 130 height 27
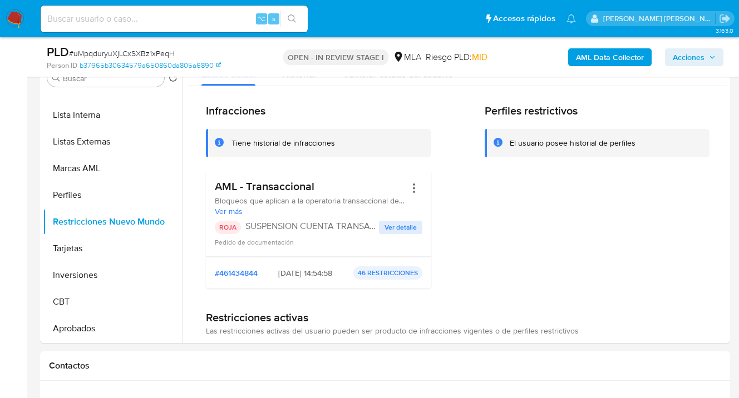
scroll to position [2, 0]
click at [690, 59] on span "Acciones" at bounding box center [689, 57] width 32 height 18
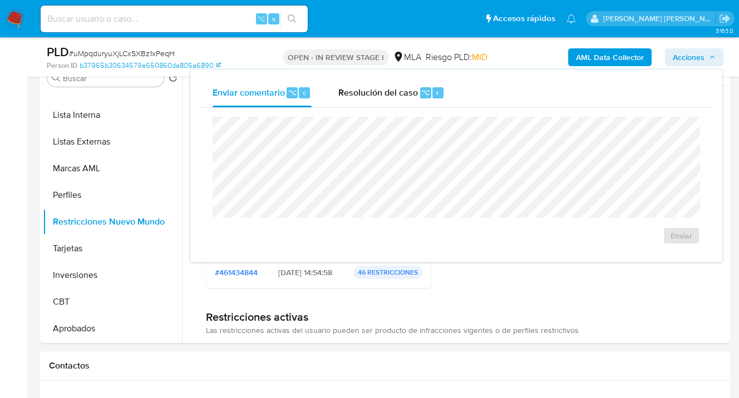
drag, startPoint x: 355, startPoint y: 95, endPoint x: 351, endPoint y: 107, distance: 12.8
click at [355, 95] on span "Resolución del caso" at bounding box center [378, 92] width 80 height 13
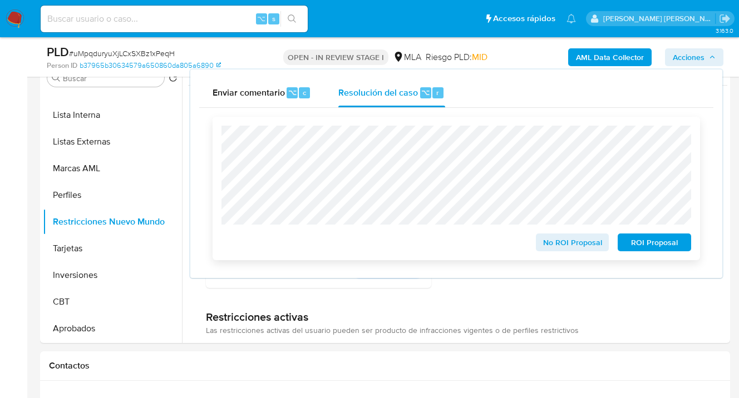
click at [649, 244] on span "ROI Proposal" at bounding box center [654, 243] width 58 height 16
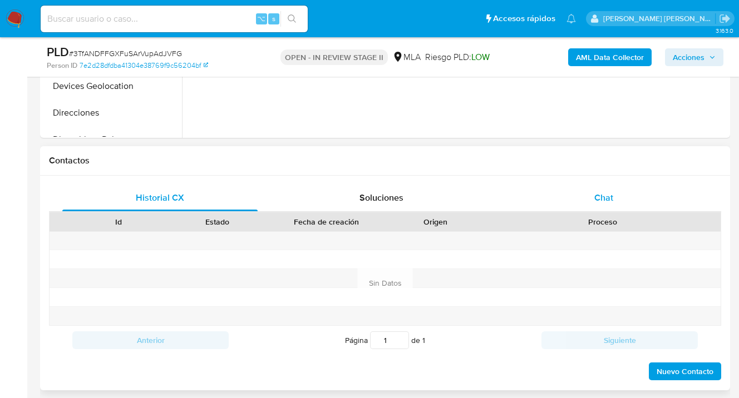
click at [601, 199] on span "Chat" at bounding box center [603, 197] width 19 height 13
select select "10"
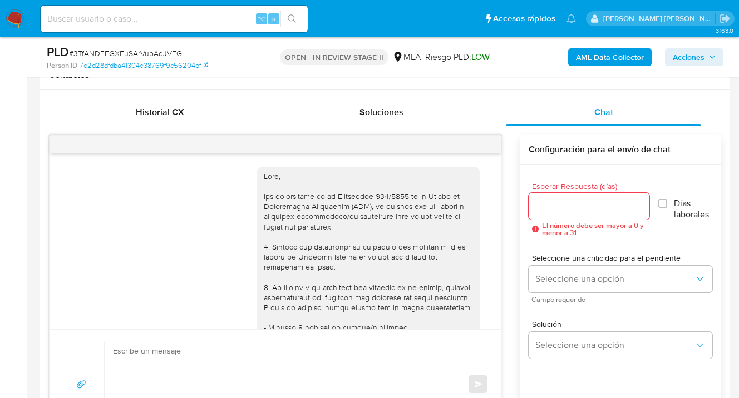
scroll to position [1126, 0]
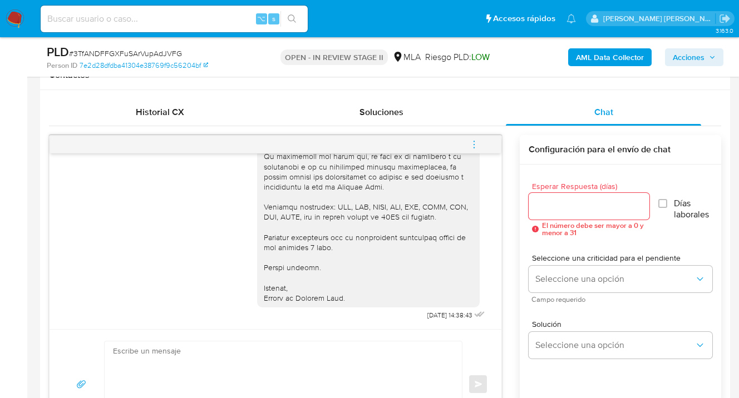
drag, startPoint x: 476, startPoint y: 140, endPoint x: 468, endPoint y: 146, distance: 10.3
click at [475, 141] on icon "menu-action" at bounding box center [474, 145] width 10 height 10
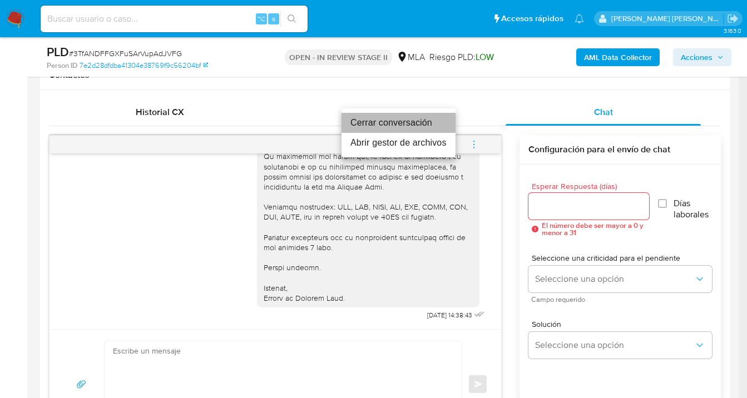
click at [416, 125] on li "Cerrar conversación" at bounding box center [399, 123] width 114 height 20
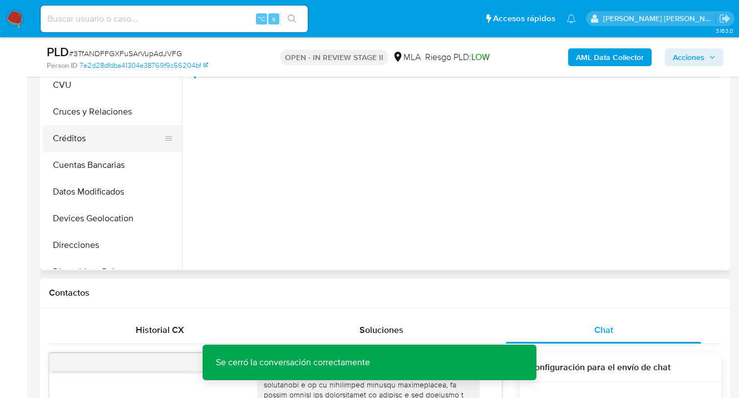
scroll to position [221, 0]
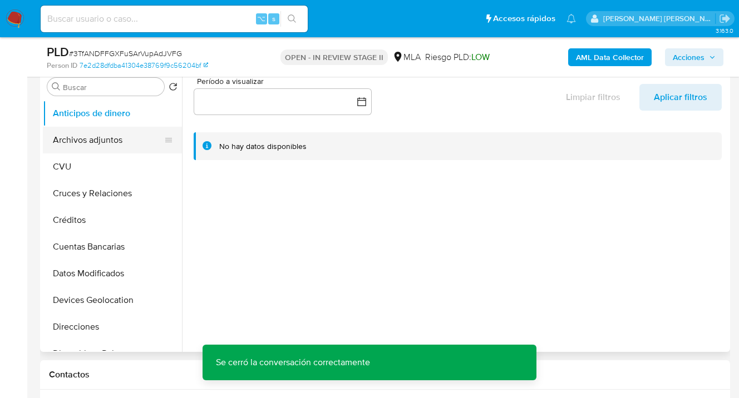
click at [92, 136] on button "Archivos adjuntos" at bounding box center [108, 140] width 130 height 27
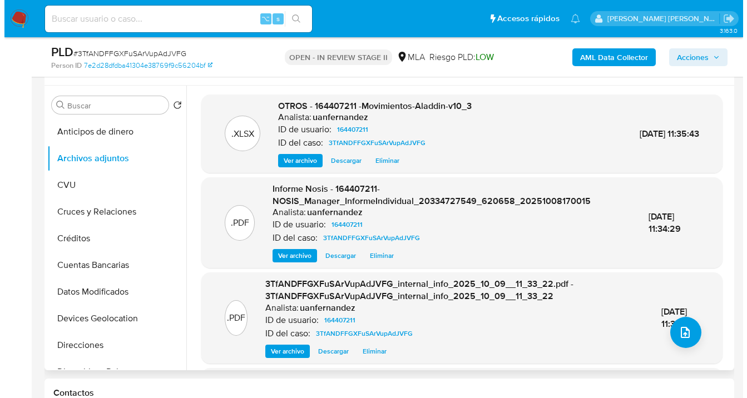
scroll to position [202, 0]
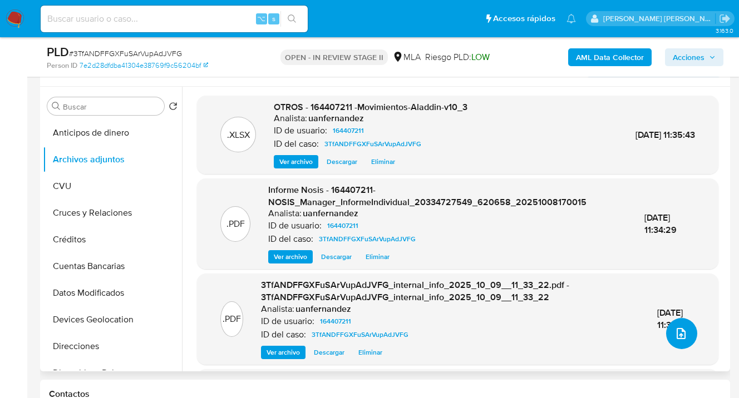
click at [678, 334] on icon "upload-file" at bounding box center [680, 333] width 13 height 13
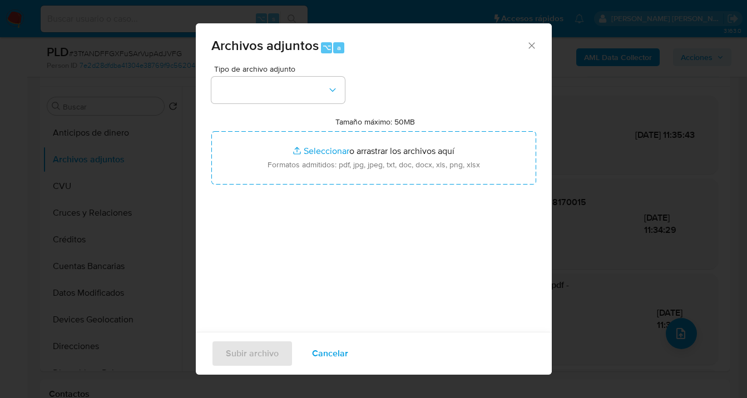
click at [529, 46] on icon "Cerrar" at bounding box center [532, 45] width 6 height 6
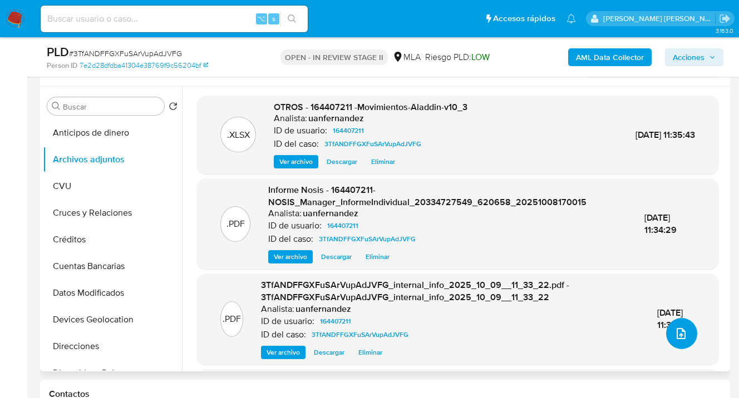
click at [677, 332] on icon "upload-file" at bounding box center [680, 333] width 13 height 13
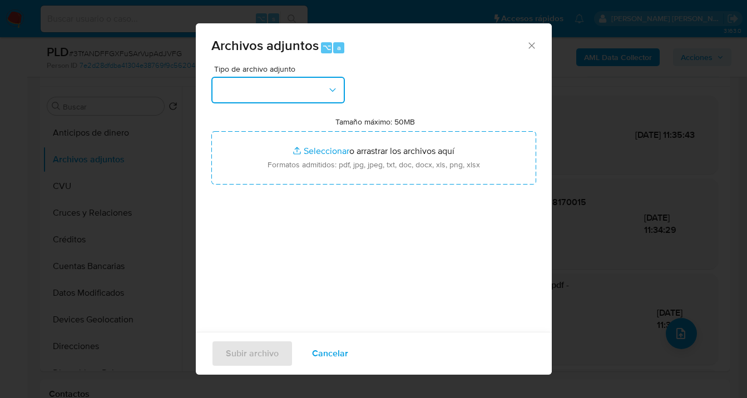
click at [339, 90] on button "button" at bounding box center [278, 90] width 134 height 27
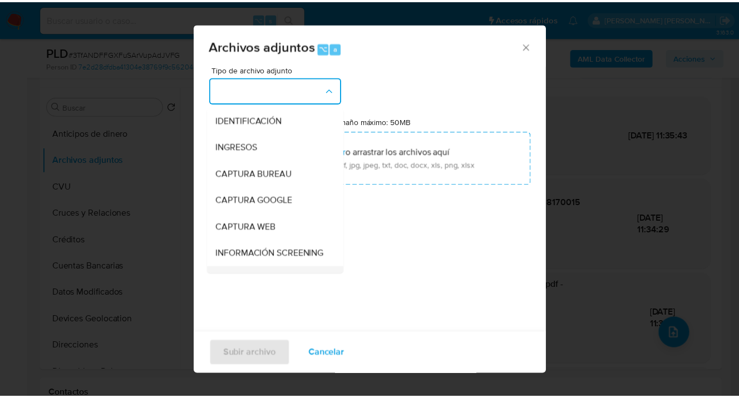
scroll to position [88, 0]
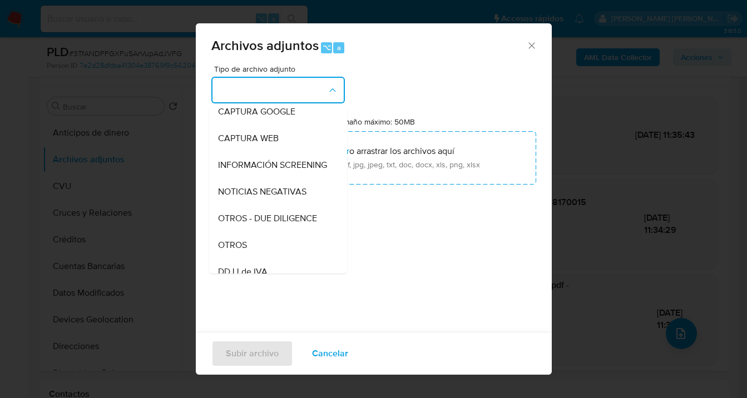
drag, startPoint x: 275, startPoint y: 253, endPoint x: 352, endPoint y: 195, distance: 96.1
click at [276, 253] on div "OTROS" at bounding box center [275, 245] width 114 height 27
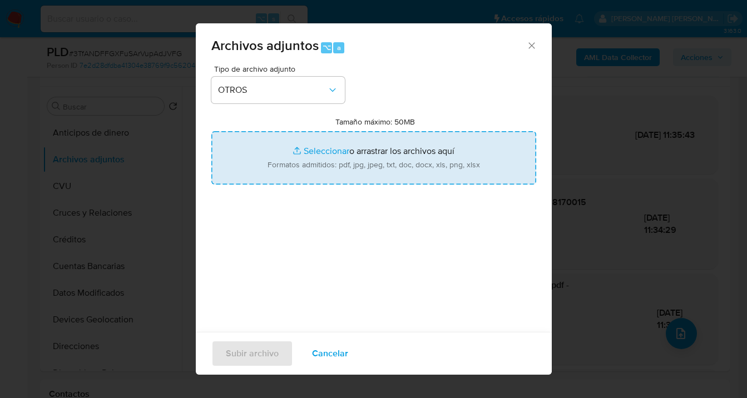
click at [387, 166] on input "Tamaño máximo: 50MB Seleccionar archivos" at bounding box center [373, 157] width 325 height 53
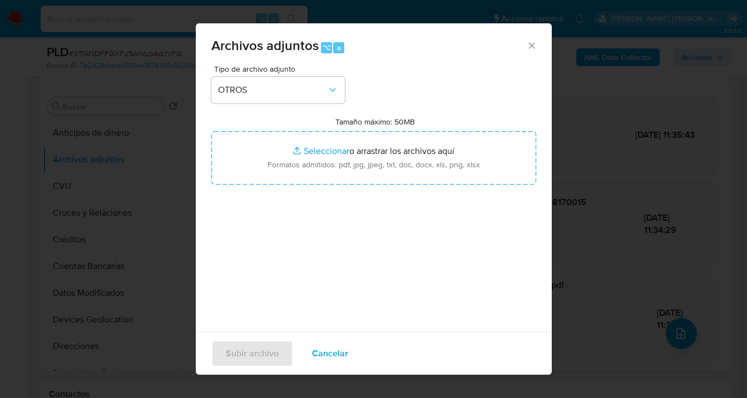
type input "C:\fakepath\164407211 analisis no roi Caselog 3TfANDFFGXFuSArVupAdJVFG_2025_09_…"
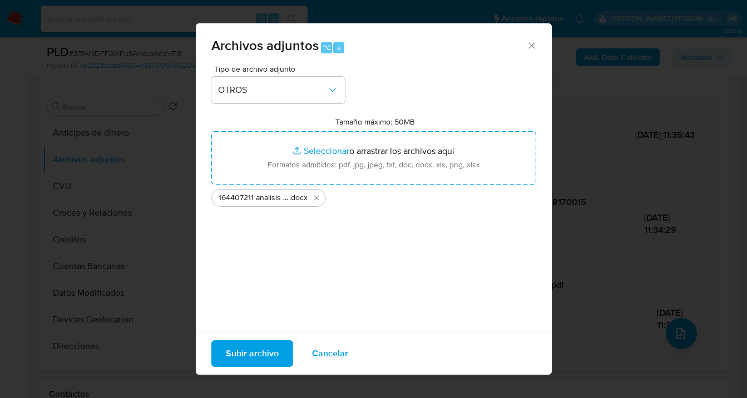
click at [256, 350] on span "Subir archivo" at bounding box center [252, 354] width 53 height 24
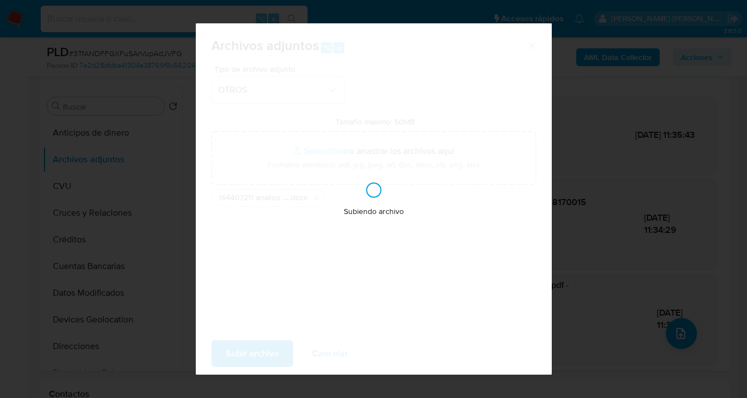
click at [256, 350] on div "Subiendo archivo" at bounding box center [374, 199] width 356 height 352
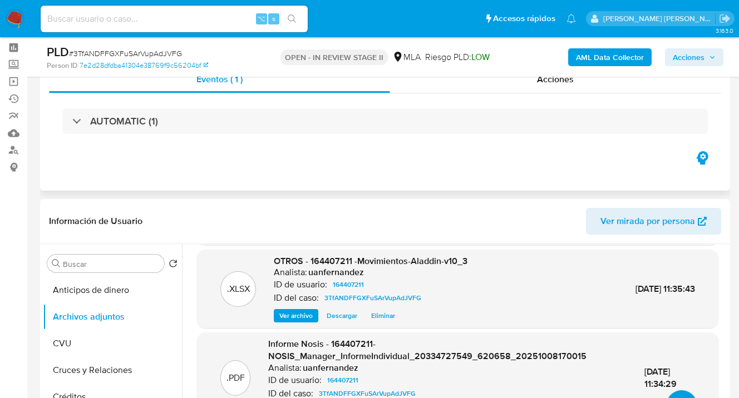
scroll to position [40, 0]
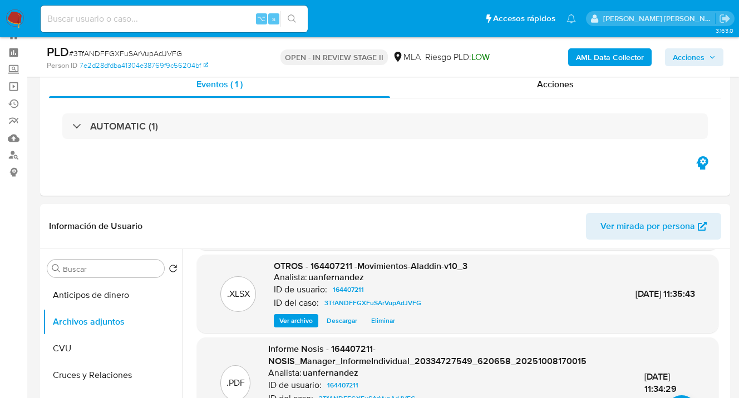
click at [692, 58] on span "Acciones" at bounding box center [689, 57] width 32 height 18
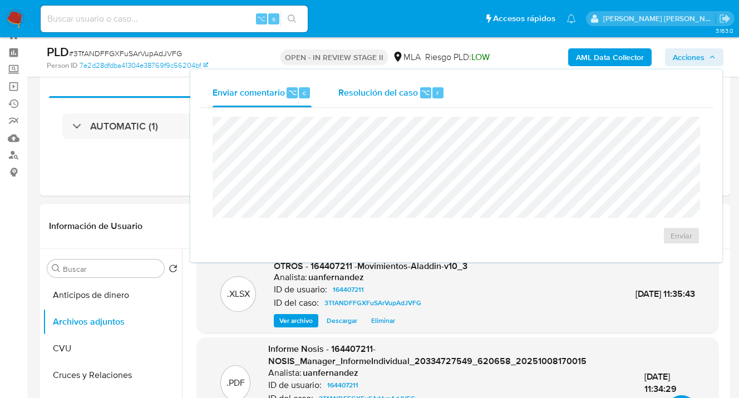
click at [396, 90] on span "Resolución del caso" at bounding box center [378, 92] width 80 height 13
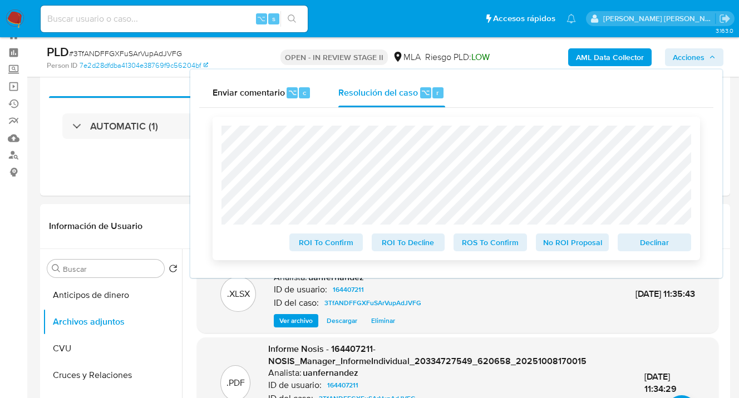
click at [569, 245] on span "No ROI Proposal" at bounding box center [573, 243] width 58 height 16
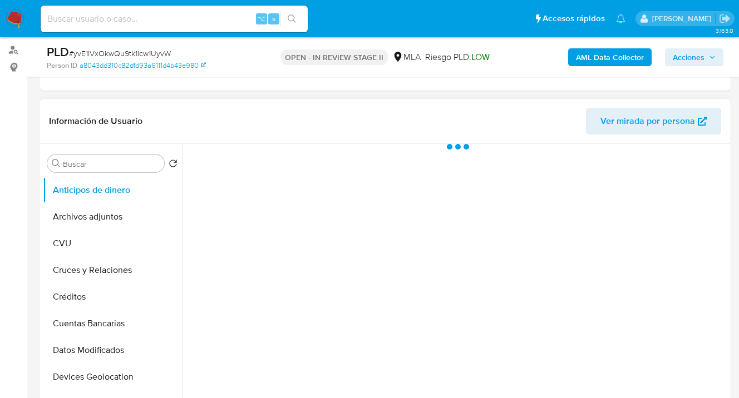
scroll to position [292, 0]
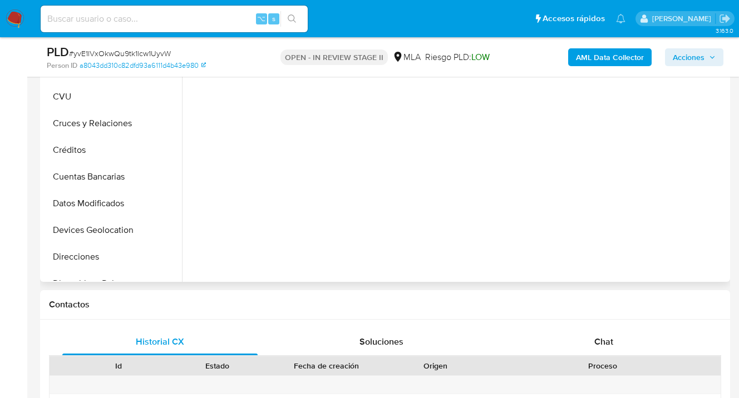
select select "10"
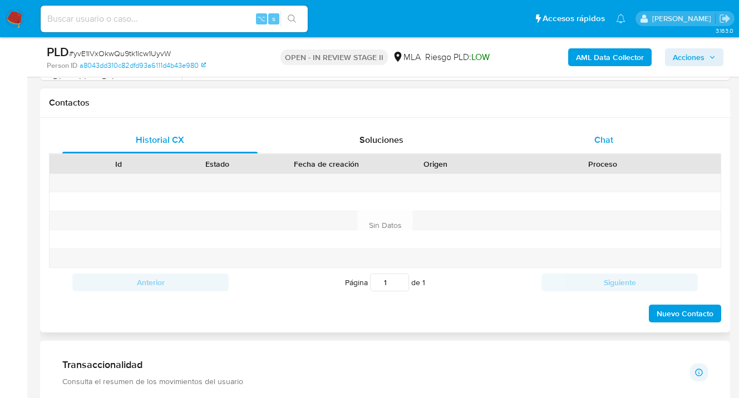
click at [601, 136] on span "Chat" at bounding box center [603, 140] width 19 height 13
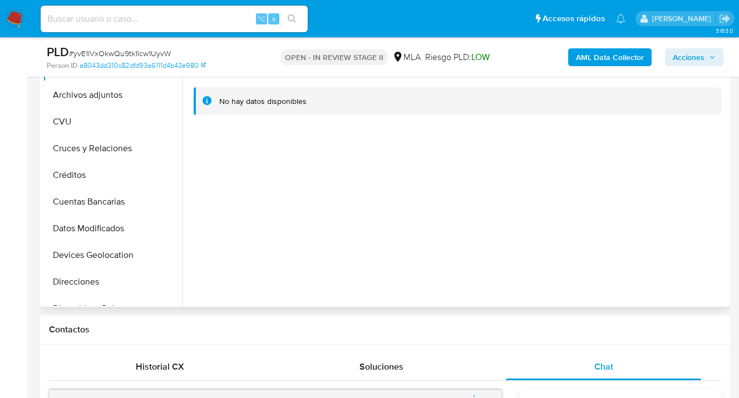
scroll to position [251, 0]
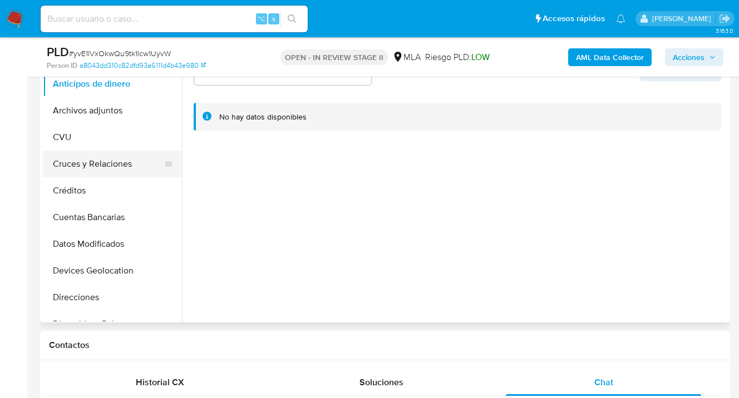
drag, startPoint x: 177, startPoint y: 123, endPoint x: 176, endPoint y: 155, distance: 32.3
click at [180, 170] on ul "Anticipos de dinero Archivos adjuntos CVU Cruces y Relaciones Créditos Cuentas …" at bounding box center [112, 196] width 139 height 251
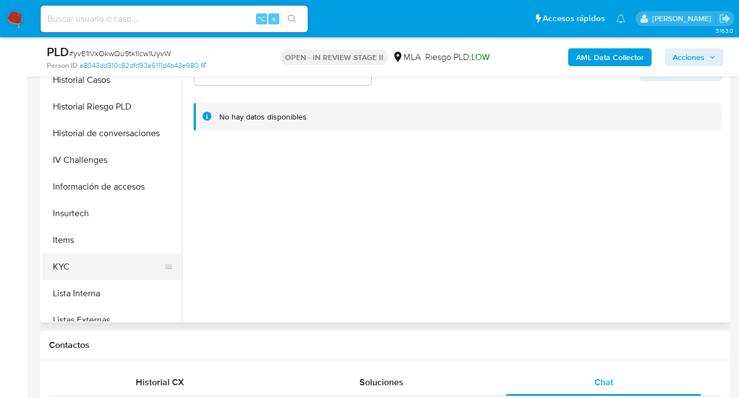
scroll to position [354, 0]
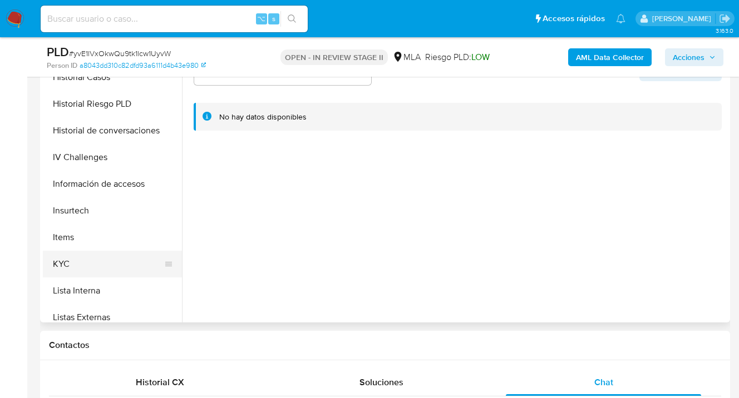
click at [111, 260] on button "KYC" at bounding box center [108, 264] width 130 height 27
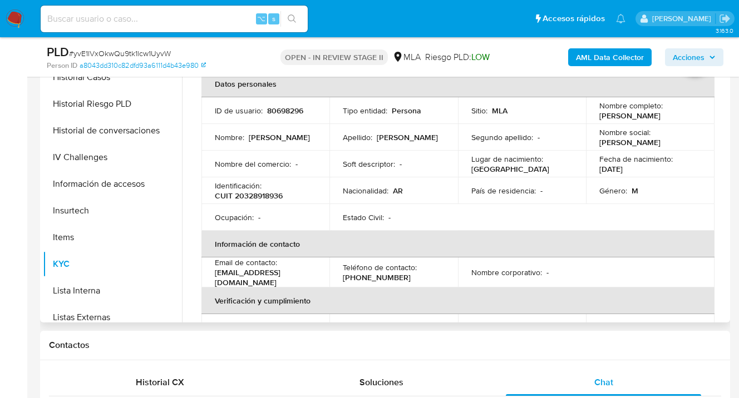
scroll to position [21, 0]
drag, startPoint x: 218, startPoint y: 279, endPoint x: 298, endPoint y: 277, distance: 79.6
click at [298, 276] on p "[EMAIL_ADDRESS][DOMAIN_NAME]" at bounding box center [263, 277] width 97 height 20
drag, startPoint x: 318, startPoint y: 279, endPoint x: 216, endPoint y: 276, distance: 102.4
click at [216, 276] on td "Email de contacto : [EMAIL_ADDRESS][DOMAIN_NAME]" at bounding box center [265, 272] width 128 height 30
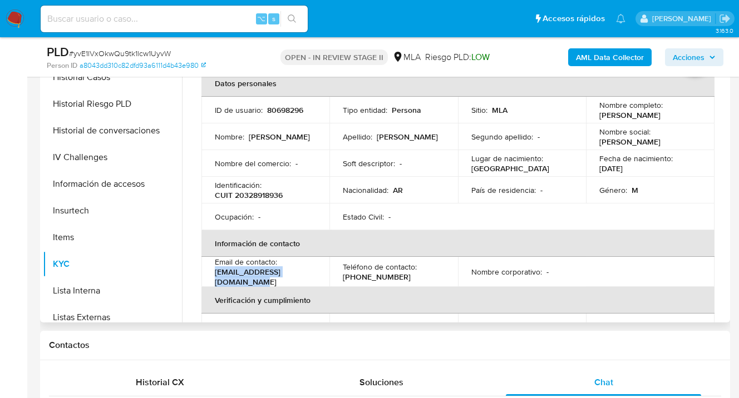
copy p "[EMAIL_ADDRESS][DOMAIN_NAME]"
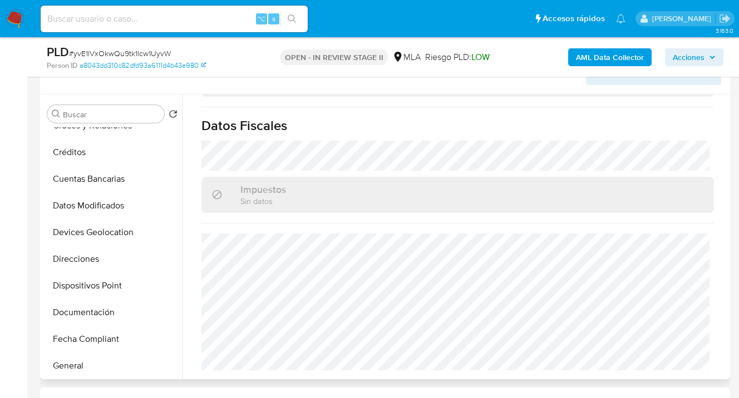
scroll to position [0, 0]
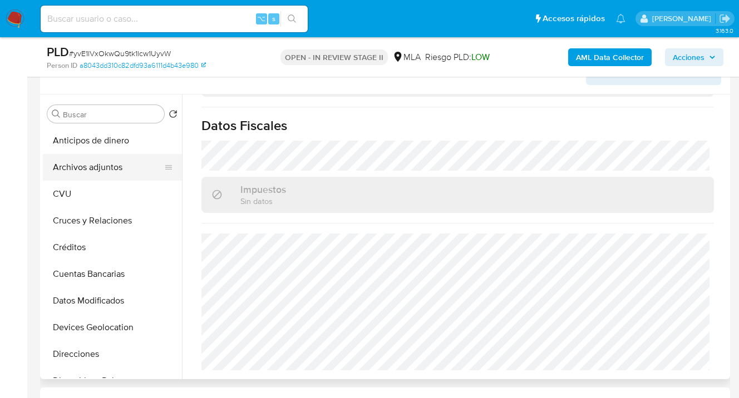
click at [117, 166] on button "Archivos adjuntos" at bounding box center [108, 167] width 130 height 27
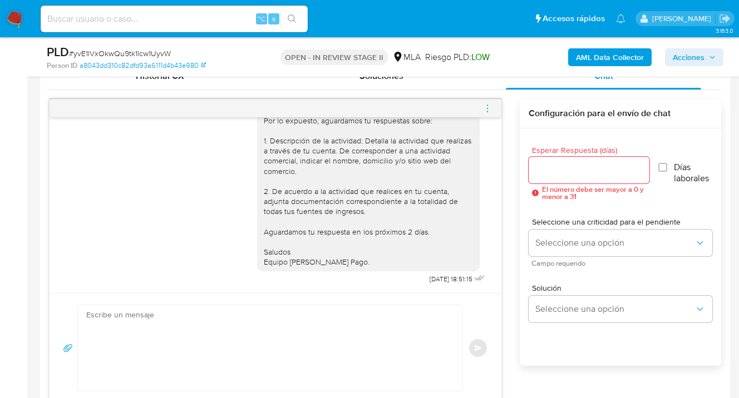
scroll to position [544, 0]
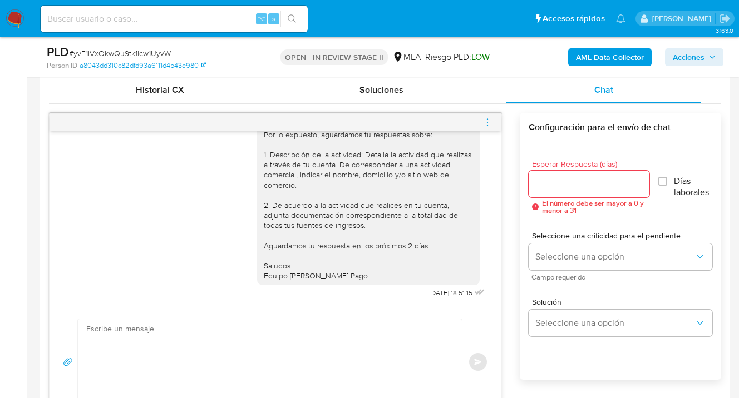
click at [487, 120] on icon "menu-action" at bounding box center [487, 122] width 10 height 10
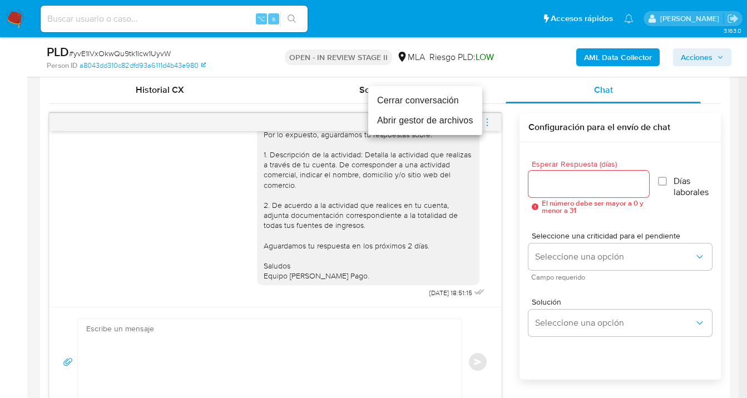
click at [423, 102] on li "Cerrar conversación" at bounding box center [425, 101] width 114 height 20
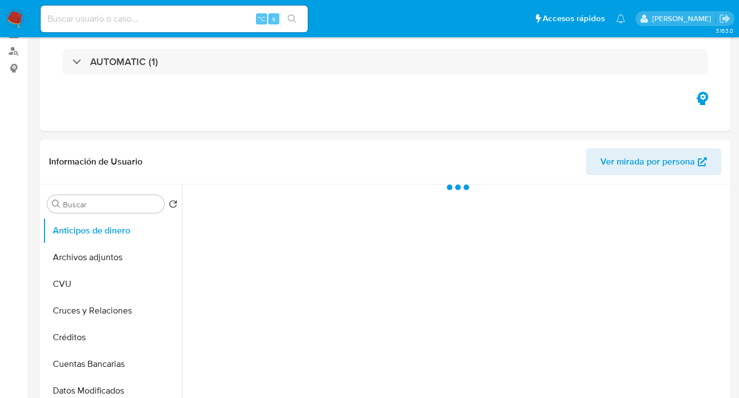
scroll to position [358, 0]
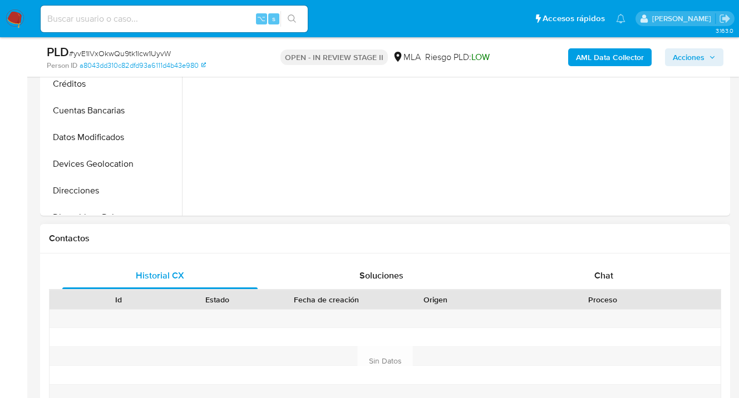
select select "10"
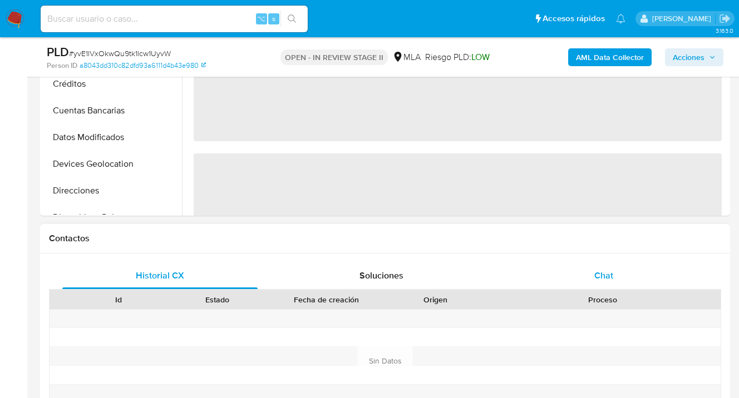
click at [610, 285] on div "Chat" at bounding box center [603, 276] width 195 height 27
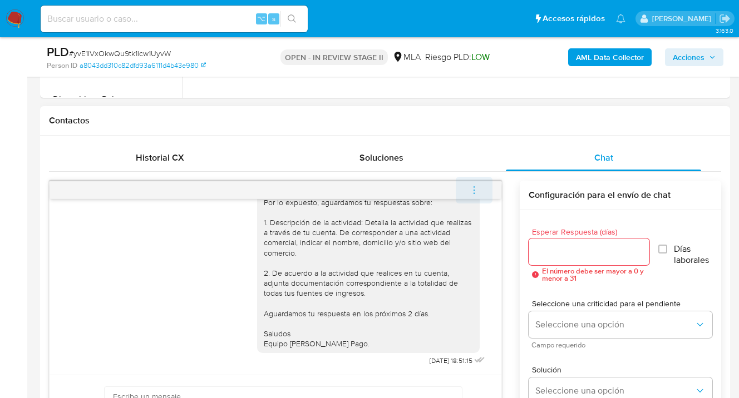
scroll to position [476, 0]
click at [475, 187] on icon "menu-action" at bounding box center [474, 190] width 10 height 10
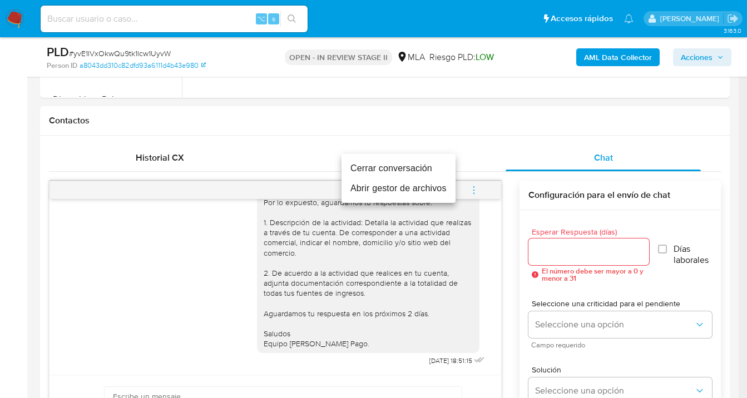
click at [433, 164] on li "Cerrar conversación" at bounding box center [399, 169] width 114 height 20
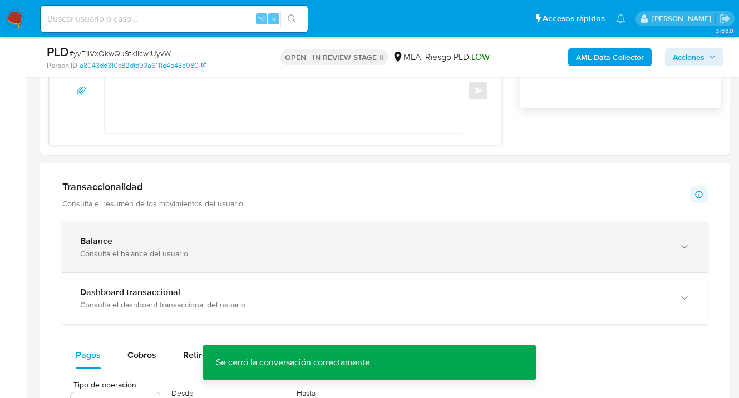
click at [685, 250] on icon "button" at bounding box center [684, 246] width 11 height 11
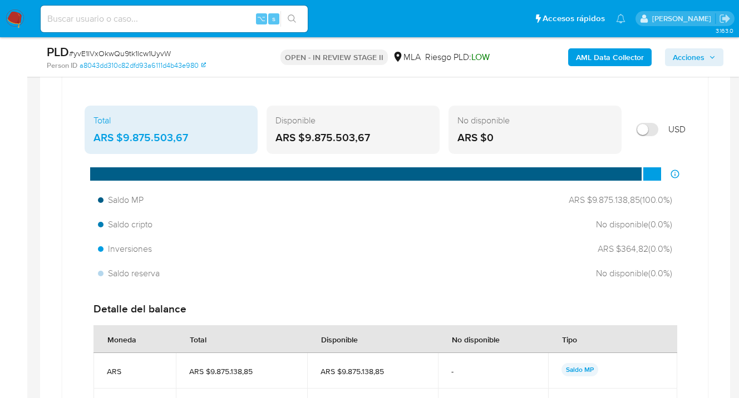
scroll to position [767, 0]
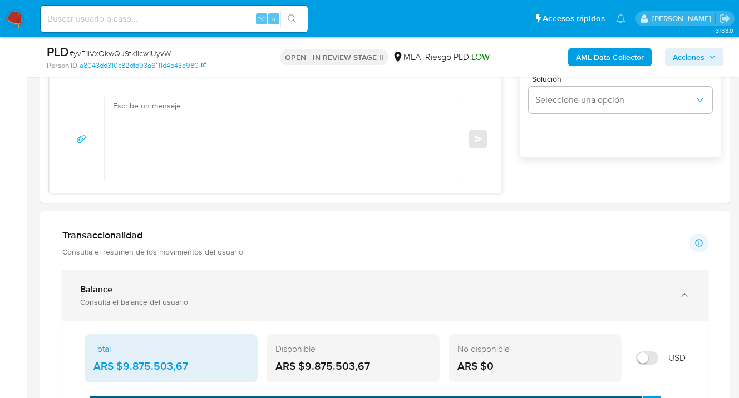
click at [682, 297] on icon "button" at bounding box center [684, 295] width 11 height 11
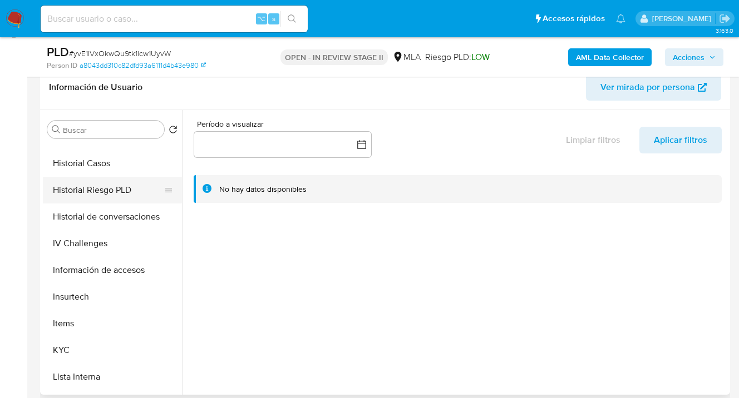
scroll to position [130, 0]
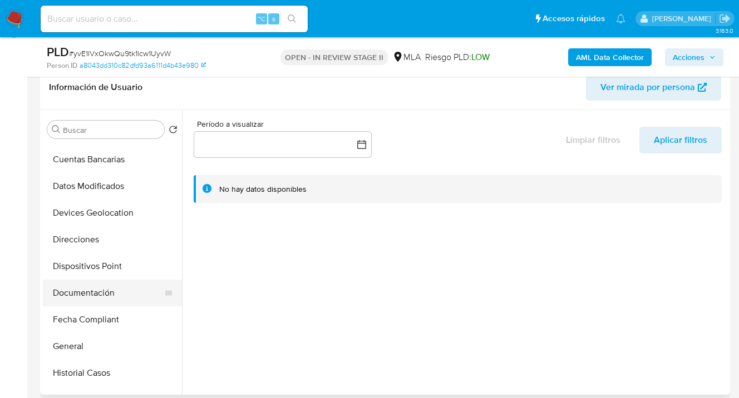
click at [114, 292] on button "Documentación" at bounding box center [108, 293] width 130 height 27
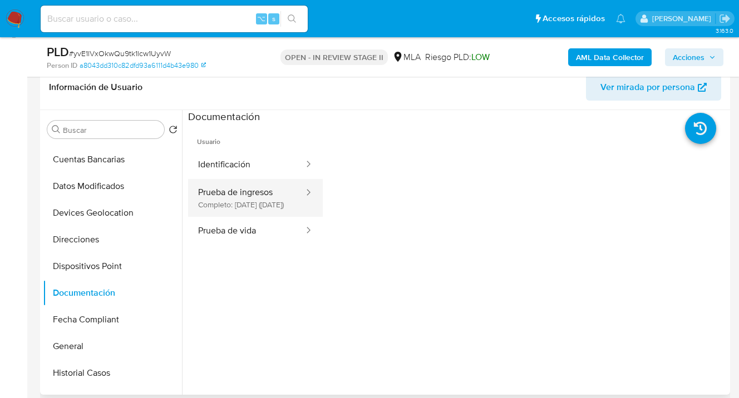
click at [258, 191] on button "Prueba de ingresos Completo: 25/08/2025 (hace 2 meses)" at bounding box center [246, 198] width 117 height 38
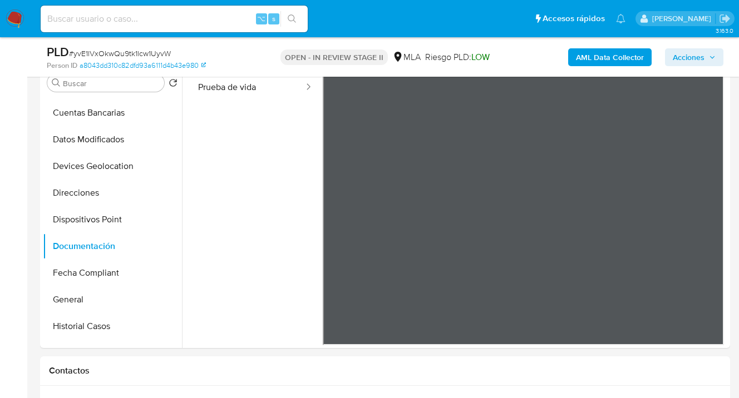
scroll to position [0, 0]
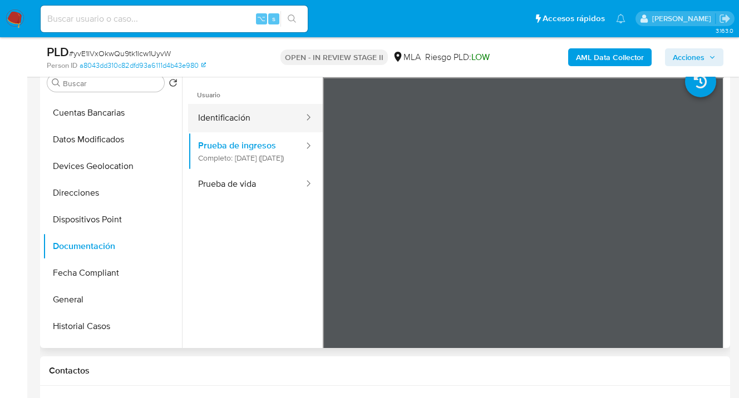
click at [241, 124] on button "Identificación" at bounding box center [246, 118] width 117 height 28
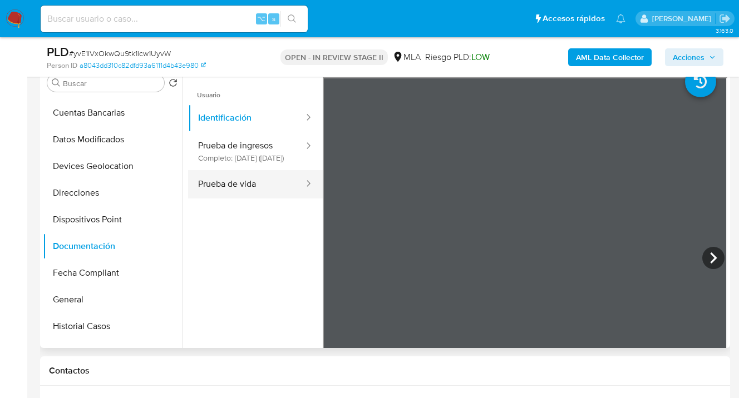
click at [229, 199] on button "Prueba de vida" at bounding box center [246, 184] width 117 height 28
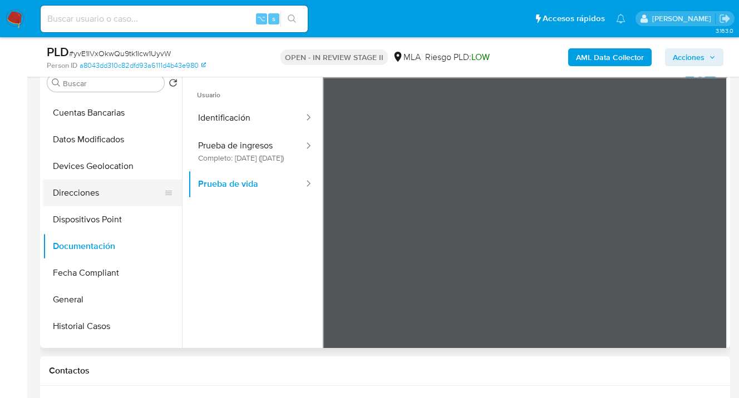
click at [122, 194] on button "Direcciones" at bounding box center [108, 193] width 130 height 27
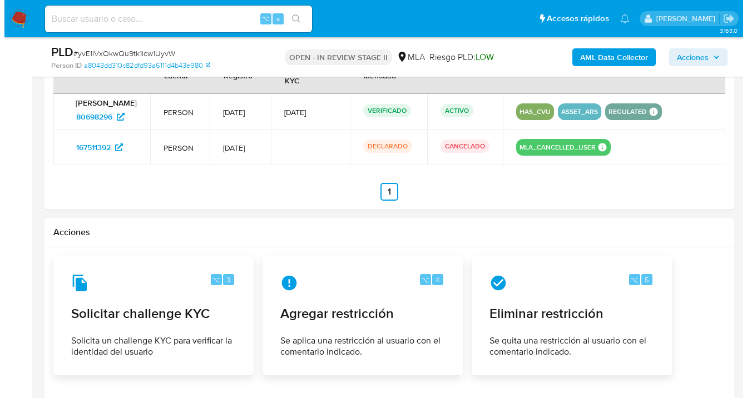
scroll to position [1731, 0]
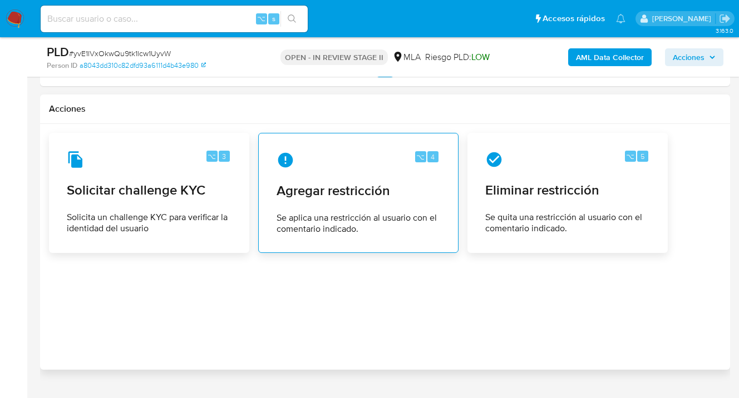
click at [327, 192] on span "Agregar restricción" at bounding box center [359, 190] width 164 height 17
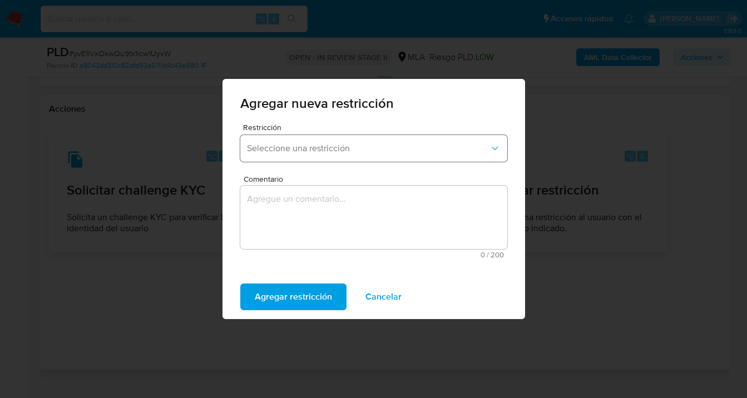
drag, startPoint x: 328, startPoint y: 144, endPoint x: 319, endPoint y: 147, distance: 9.3
click at [327, 144] on span "Seleccione una restricción" at bounding box center [368, 148] width 243 height 11
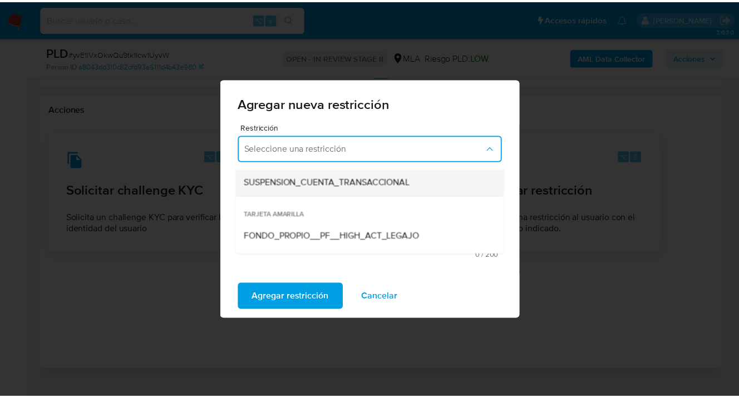
scroll to position [156, 0]
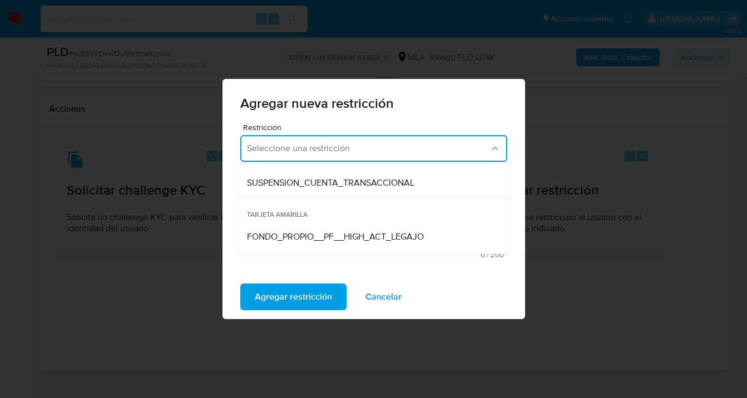
drag, startPoint x: 315, startPoint y: 186, endPoint x: 297, endPoint y: 202, distance: 24.1
click at [315, 186] on span "SUSPENSION_CUENTA_TRANSACCIONAL" at bounding box center [330, 182] width 167 height 11
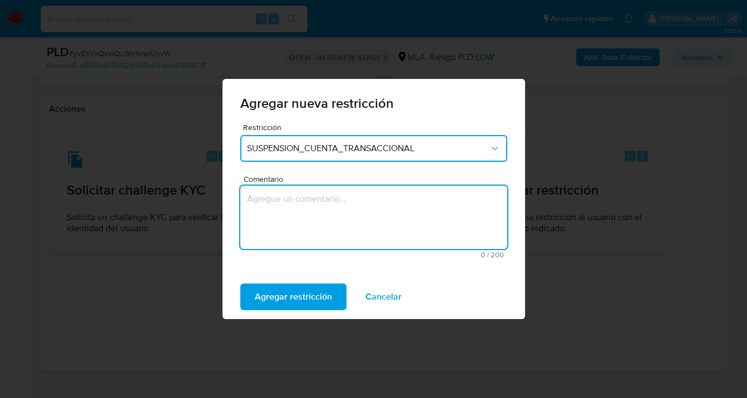
click at [294, 207] on textarea "Comentario" at bounding box center [373, 217] width 267 height 63
type textarea "A"
click at [377, 299] on span "Cancelar" at bounding box center [384, 297] width 36 height 24
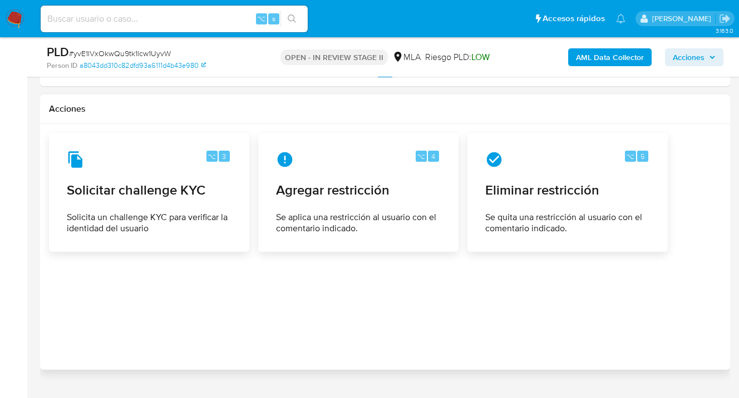
click at [294, 272] on div at bounding box center [385, 247] width 672 height 228
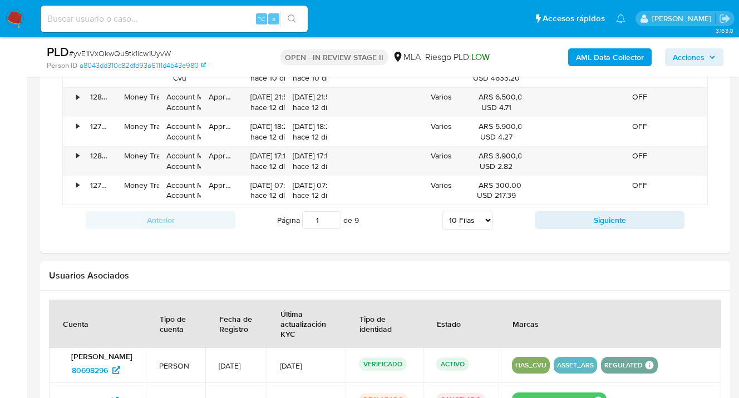
scroll to position [849, 0]
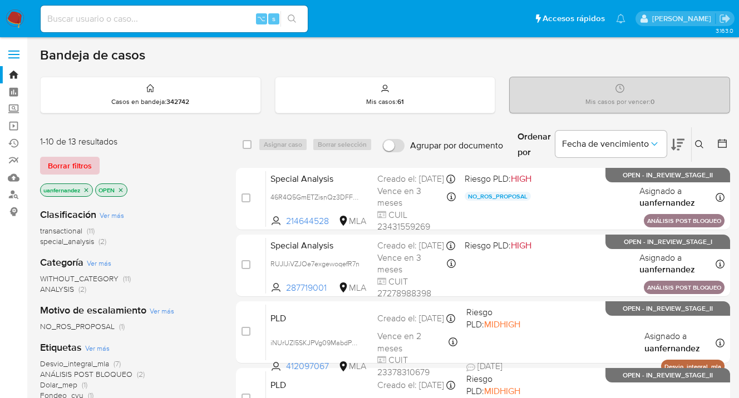
click at [74, 170] on span "Borrar filtros" at bounding box center [70, 166] width 44 height 16
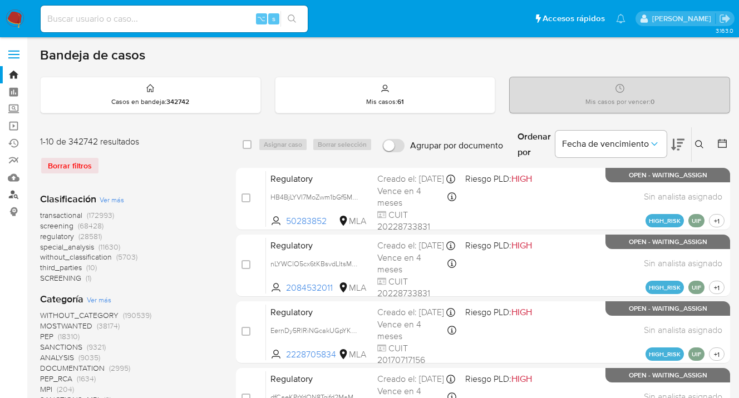
click at [15, 195] on link "Buscador de personas" at bounding box center [66, 194] width 132 height 17
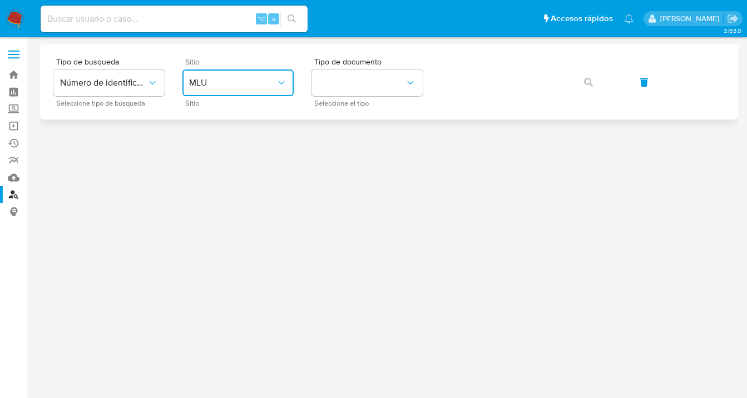
drag, startPoint x: 279, startPoint y: 85, endPoint x: 276, endPoint y: 95, distance: 9.9
click at [279, 85] on icon "site_id" at bounding box center [281, 82] width 11 height 11
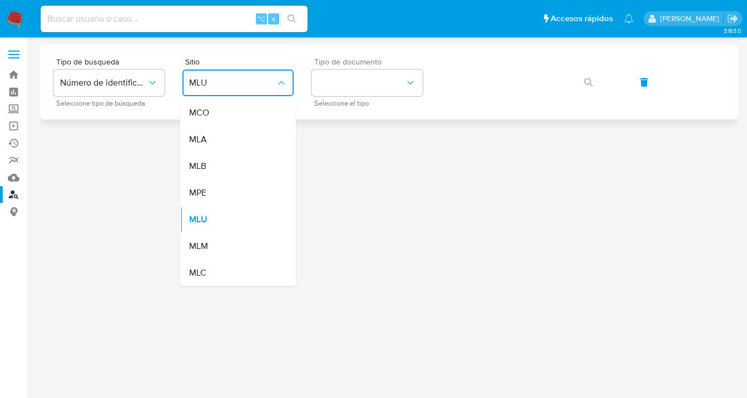
drag, startPoint x: 254, startPoint y: 139, endPoint x: 372, endPoint y: 104, distance: 122.5
click at [255, 139] on div "MLA" at bounding box center [234, 139] width 91 height 27
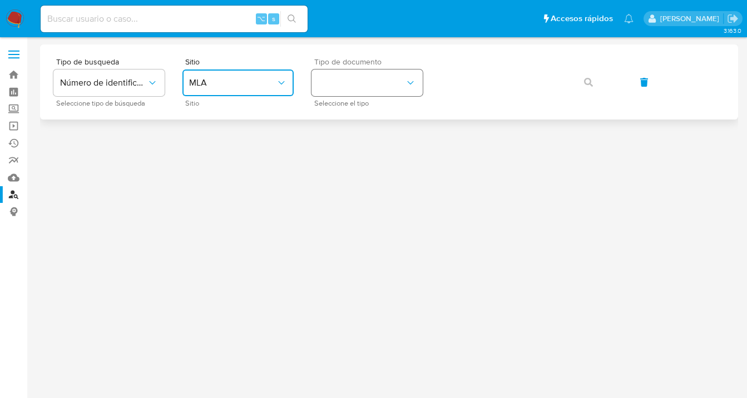
drag, startPoint x: 390, startPoint y: 80, endPoint x: 402, endPoint y: 92, distance: 16.9
click at [390, 81] on button "identificationType" at bounding box center [367, 83] width 111 height 27
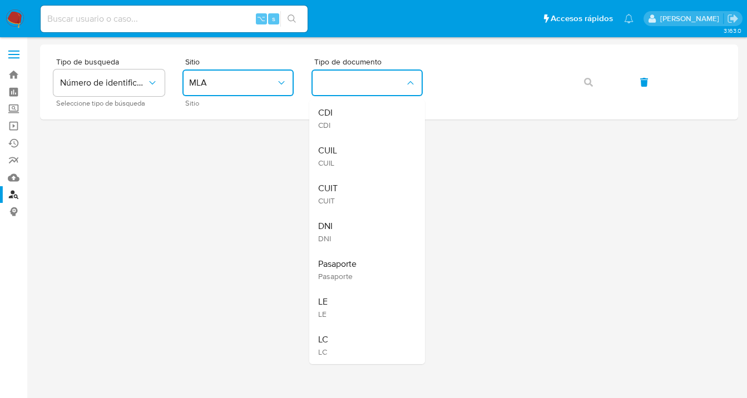
drag, startPoint x: 357, startPoint y: 143, endPoint x: 397, endPoint y: 121, distance: 45.6
click at [357, 143] on div "CUIL CUIL" at bounding box center [363, 156] width 91 height 38
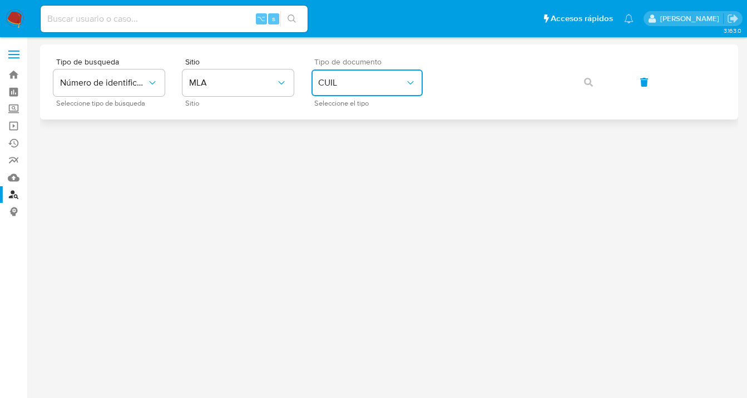
click at [413, 81] on icon "identificationType" at bounding box center [410, 82] width 11 height 11
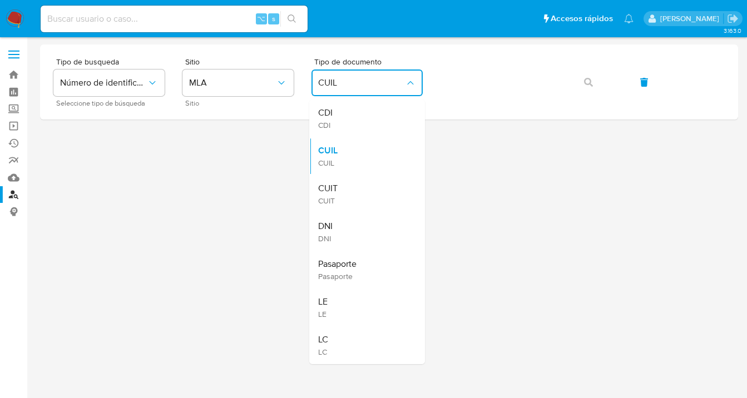
drag, startPoint x: 364, startPoint y: 189, endPoint x: 446, endPoint y: 126, distance: 103.2
click at [367, 188] on div "CUIT CUIT" at bounding box center [363, 194] width 91 height 38
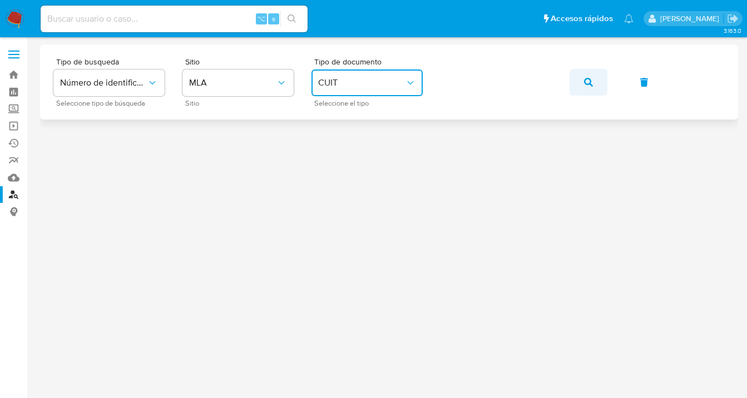
click at [590, 82] on icon "button" at bounding box center [588, 82] width 9 height 9
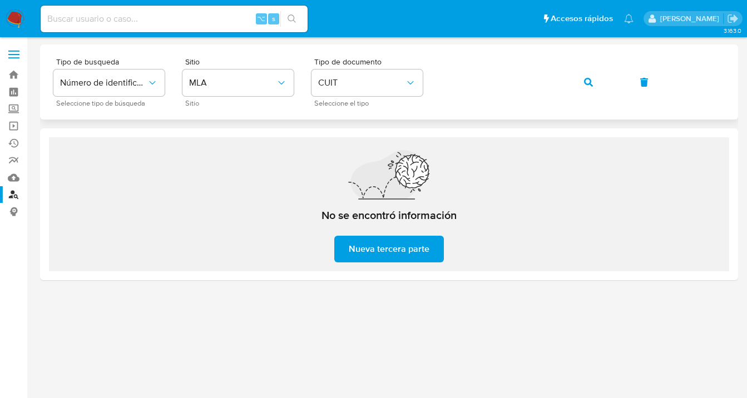
click at [585, 83] on icon "button" at bounding box center [588, 82] width 9 height 9
click at [590, 80] on icon "button" at bounding box center [588, 82] width 9 height 9
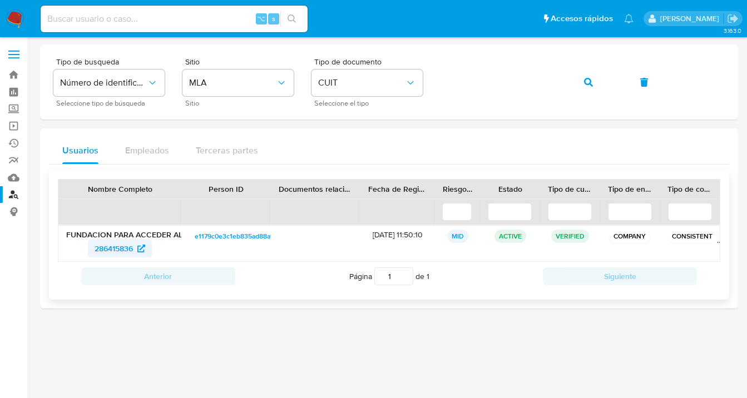
click at [115, 252] on span "286415836" at bounding box center [114, 249] width 38 height 18
click at [14, 19] on img at bounding box center [15, 18] width 19 height 19
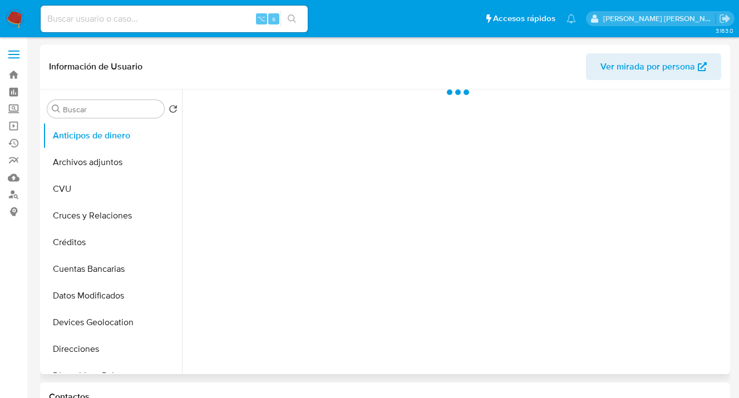
select select "10"
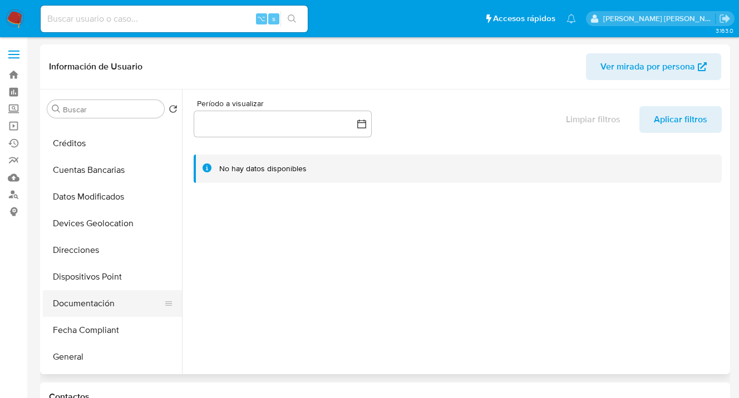
scroll to position [108, 0]
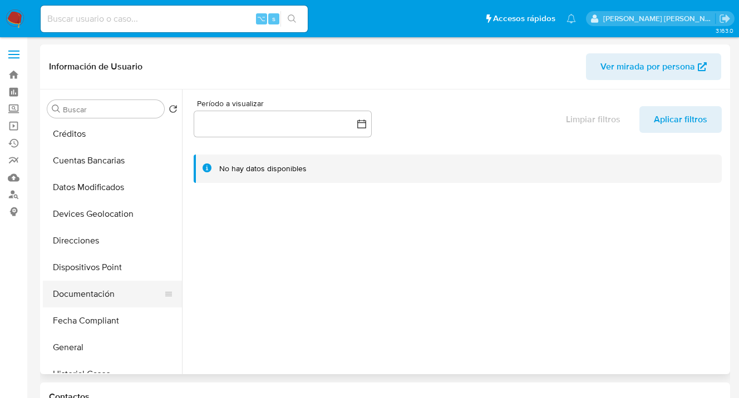
click at [102, 292] on button "Documentación" at bounding box center [108, 294] width 130 height 27
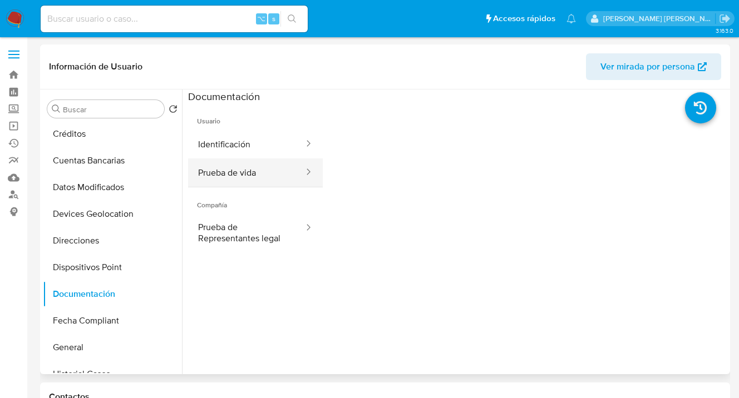
click at [254, 175] on button "Prueba de vida" at bounding box center [246, 173] width 117 height 28
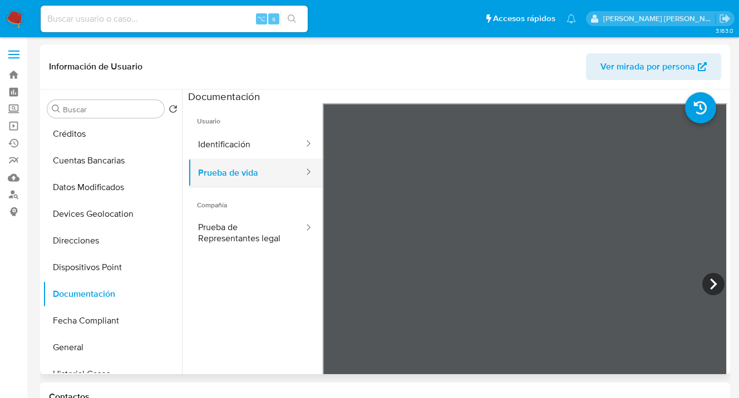
drag, startPoint x: 261, startPoint y: 146, endPoint x: 294, endPoint y: 160, distance: 36.2
click at [261, 146] on button "Identificación" at bounding box center [246, 144] width 117 height 28
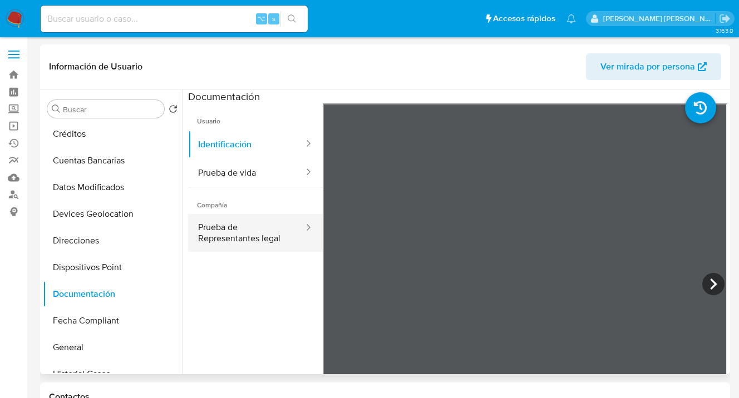
click at [240, 229] on button "Prueba de Representantes legal" at bounding box center [246, 233] width 117 height 38
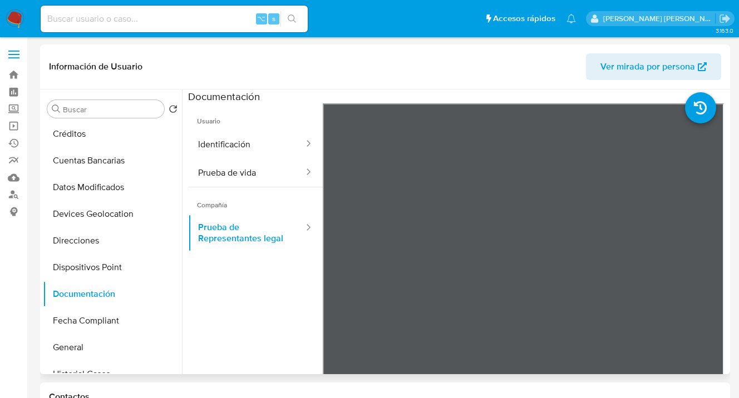
scroll to position [205, 0]
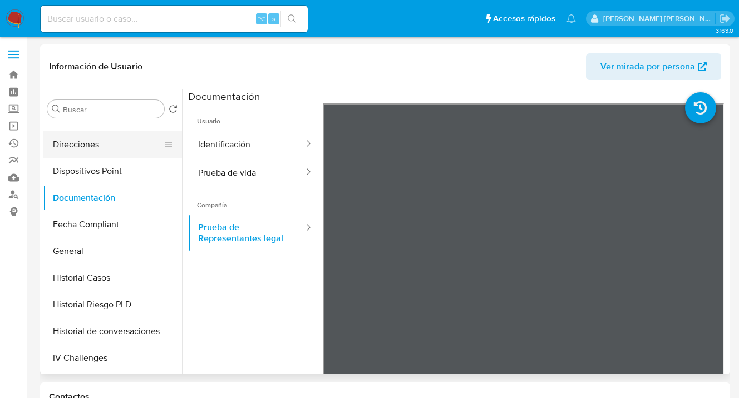
click at [117, 146] on button "Direcciones" at bounding box center [108, 144] width 130 height 27
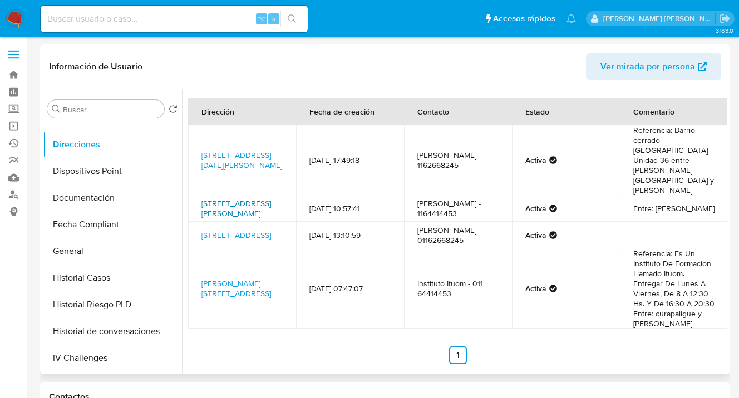
click at [229, 198] on link "Calle Alonso De Ercilla 5402, Villa Luro, Capital Federal, 1408, Argentina 5402" at bounding box center [236, 208] width 70 height 21
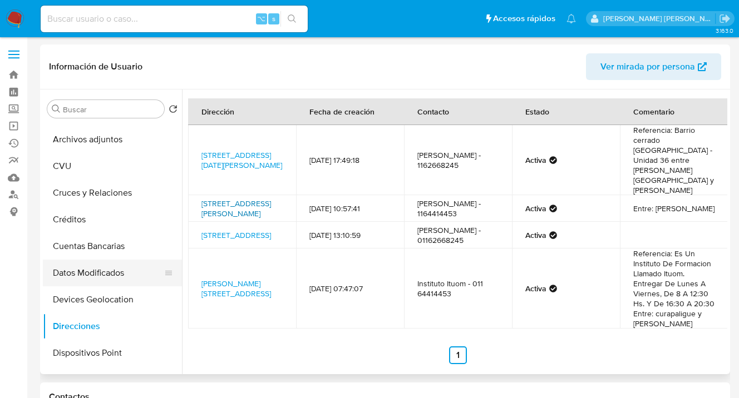
scroll to position [46, 0]
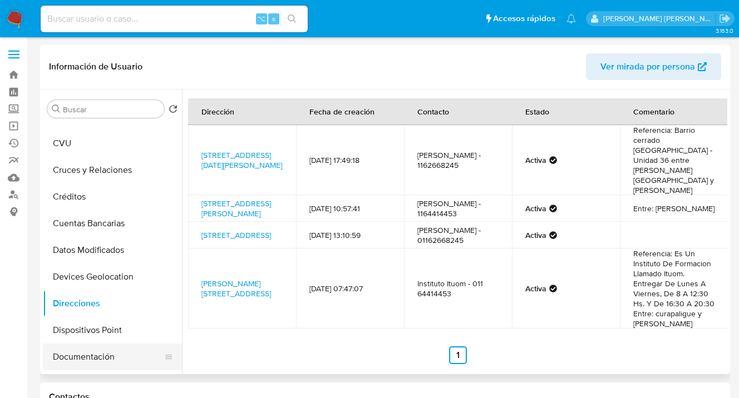
click at [121, 354] on button "Documentación" at bounding box center [108, 357] width 130 height 27
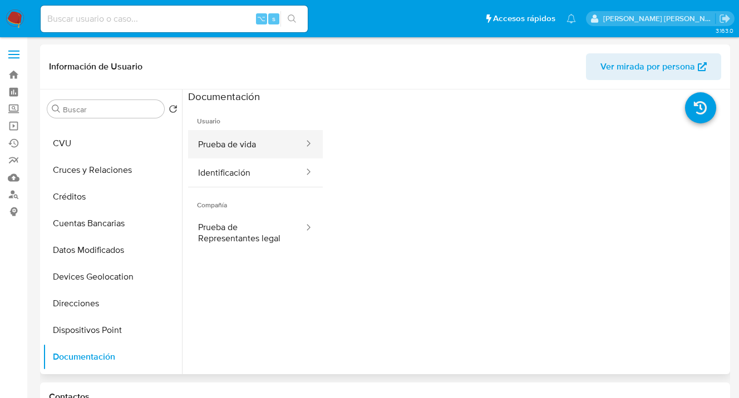
drag, startPoint x: 255, startPoint y: 145, endPoint x: 313, endPoint y: 149, distance: 57.4
click at [256, 145] on button "Prueba de vida" at bounding box center [246, 144] width 117 height 28
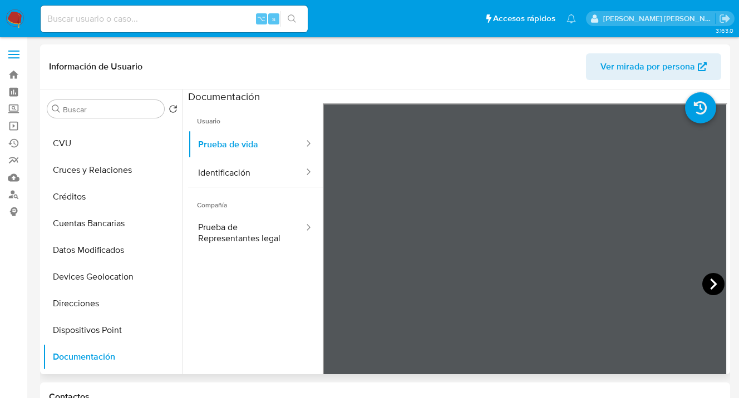
click at [702, 279] on icon at bounding box center [713, 284] width 22 height 22
click at [257, 177] on button "Identificación" at bounding box center [246, 173] width 117 height 28
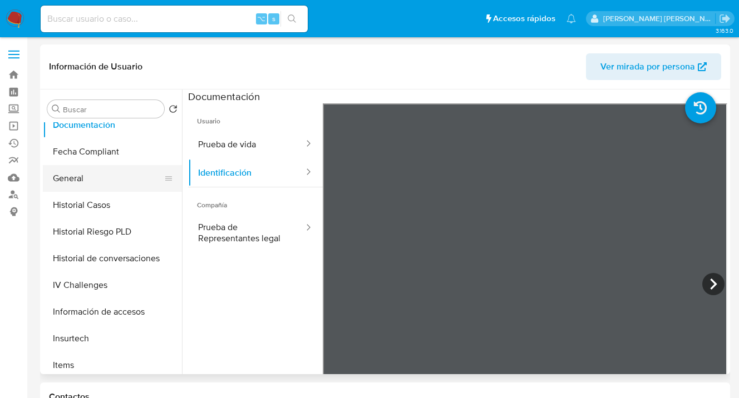
scroll to position [373, 0]
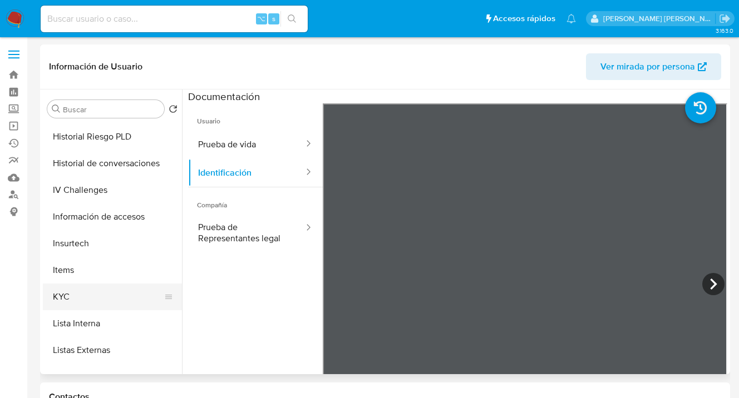
click at [99, 297] on button "KYC" at bounding box center [108, 297] width 130 height 27
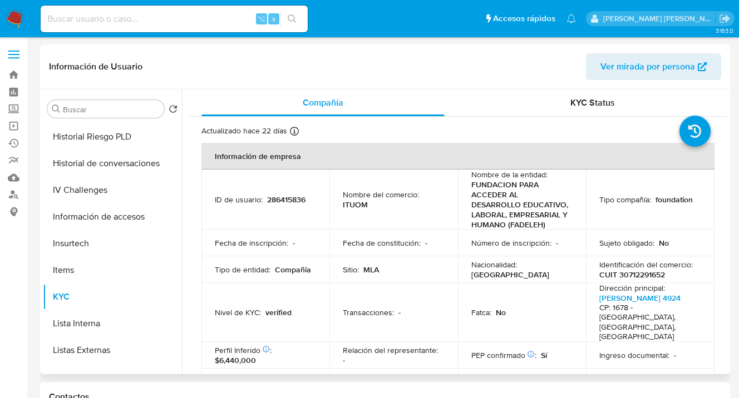
scroll to position [96, 0]
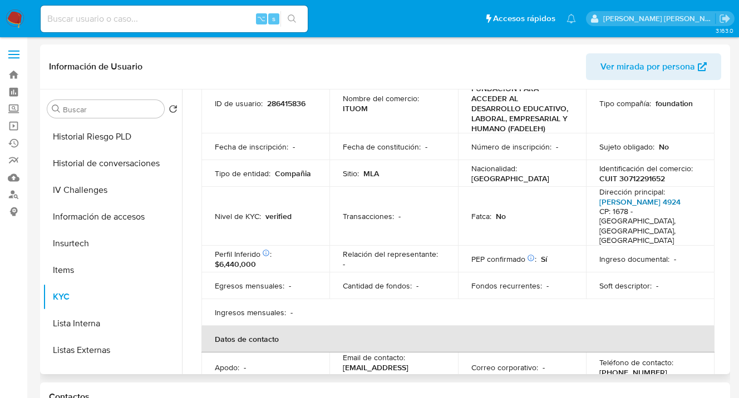
click at [653, 208] on link "Wenceslao De Tata 4924" at bounding box center [639, 201] width 81 height 11
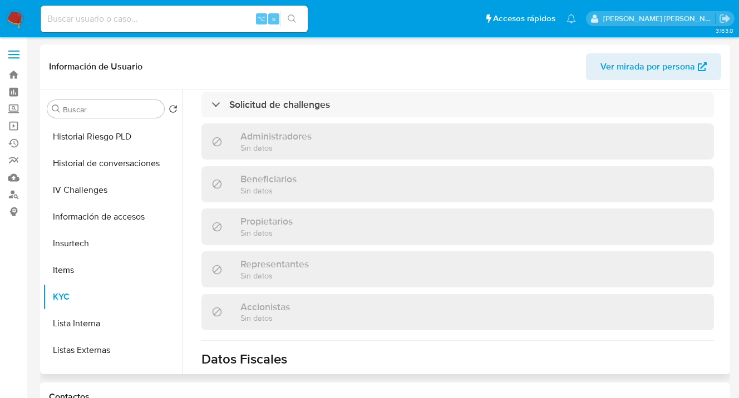
scroll to position [0, 0]
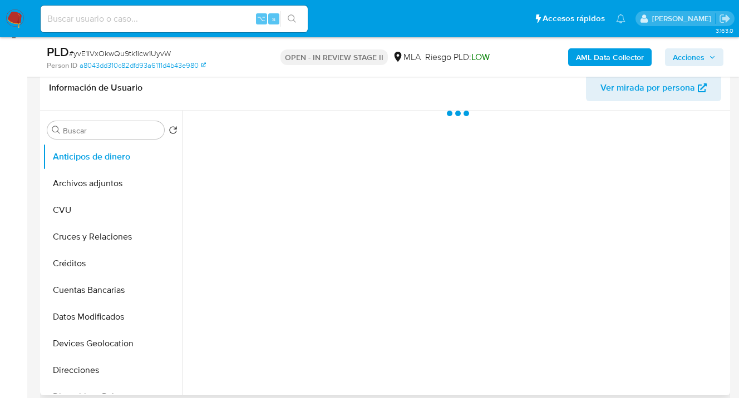
scroll to position [227, 0]
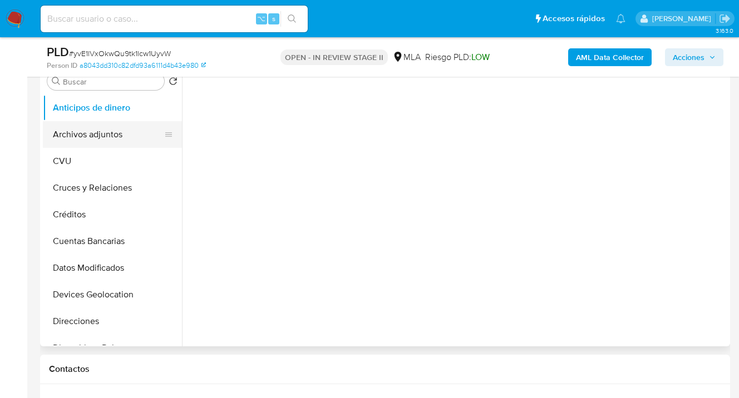
select select "10"
click at [120, 138] on button "Archivos adjuntos" at bounding box center [108, 134] width 130 height 27
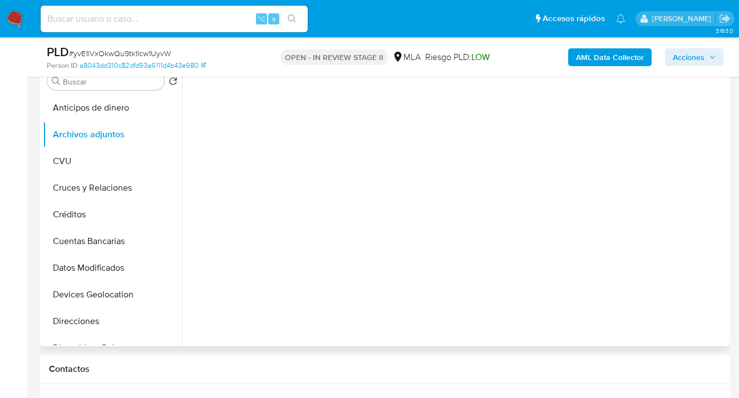
scroll to position [132, 0]
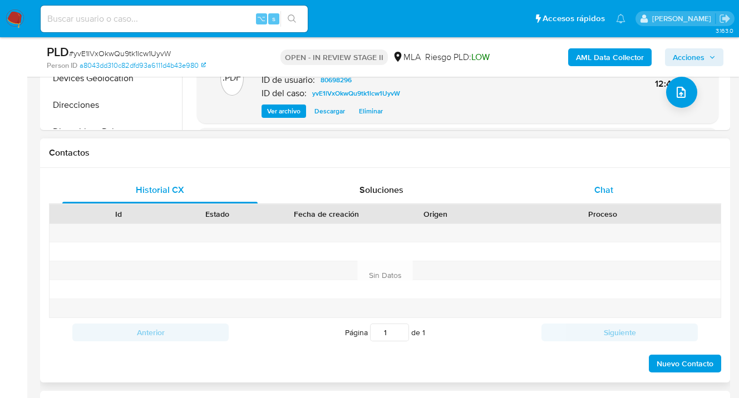
click at [605, 189] on span "Chat" at bounding box center [603, 190] width 19 height 13
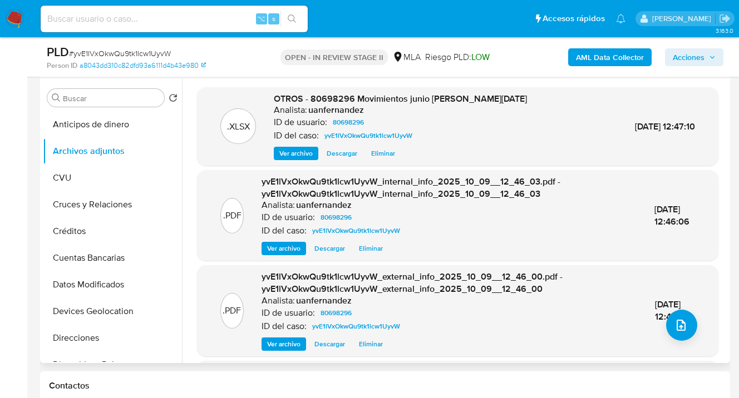
scroll to position [604, 0]
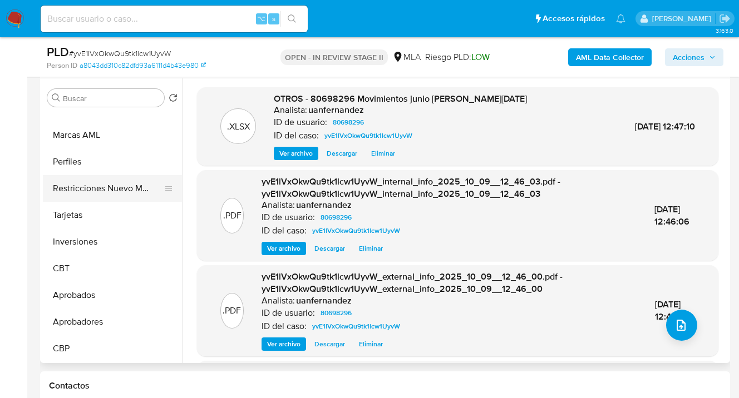
click at [110, 189] on button "Restricciones Nuevo Mundo" at bounding box center [108, 188] width 130 height 27
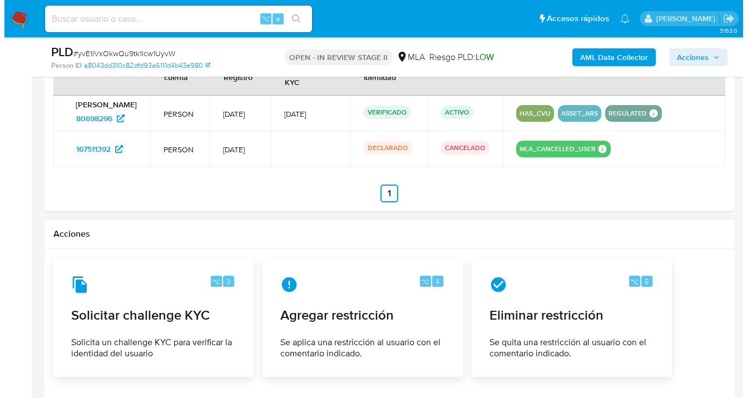
scroll to position [1762, 0]
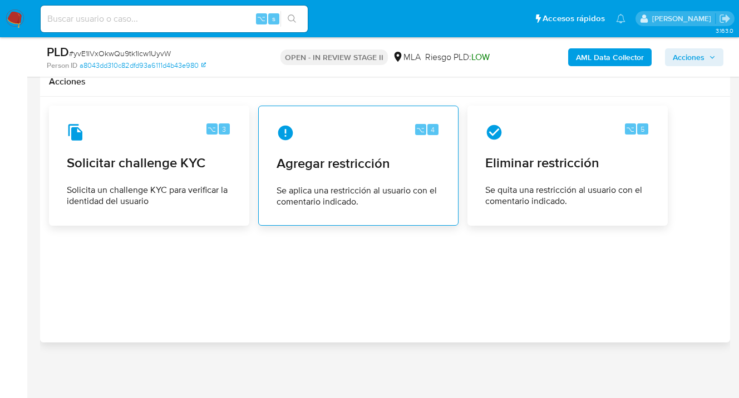
click at [325, 167] on span "Agregar restricción" at bounding box center [359, 163] width 164 height 17
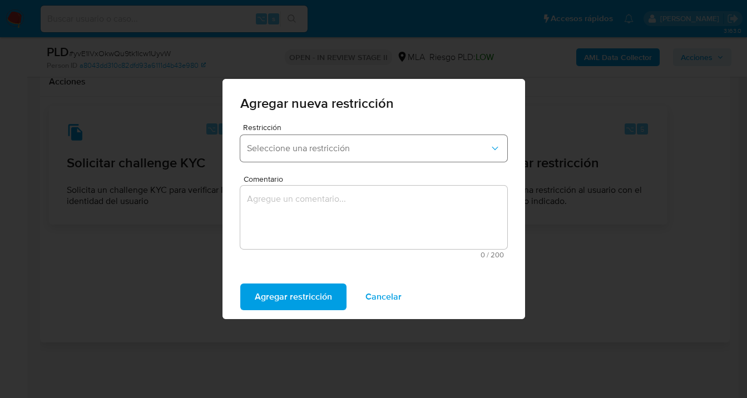
click at [304, 148] on span "Seleccione una restricción" at bounding box center [368, 148] width 243 height 11
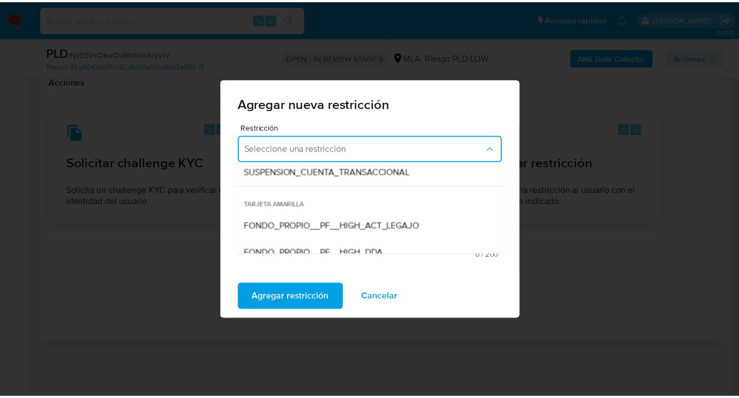
scroll to position [166, 0]
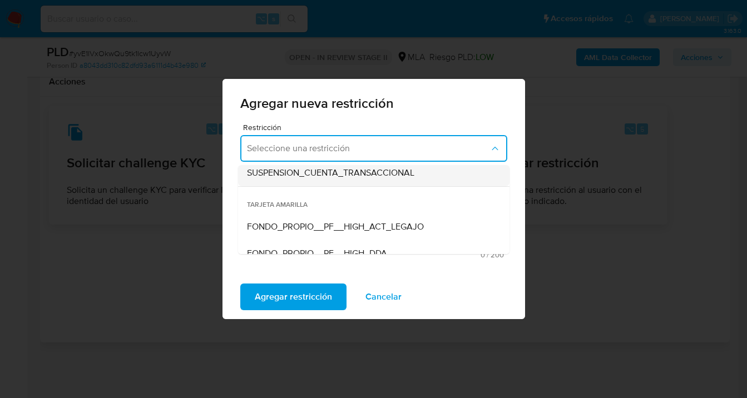
click at [315, 179] on span "SUSPENSION_CUENTA_TRANSACCIONAL" at bounding box center [330, 172] width 167 height 11
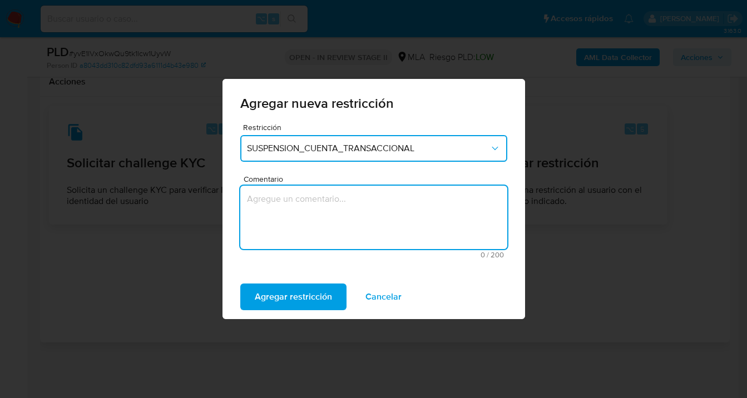
click at [295, 234] on textarea "Comentario" at bounding box center [373, 217] width 267 height 63
type textarea "AML"
click at [285, 300] on span "Agregar restricción" at bounding box center [293, 297] width 77 height 24
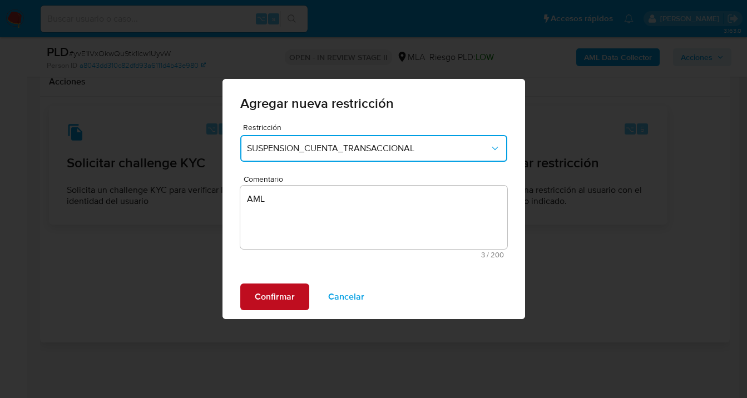
click at [285, 298] on span "Confirmar" at bounding box center [275, 297] width 40 height 24
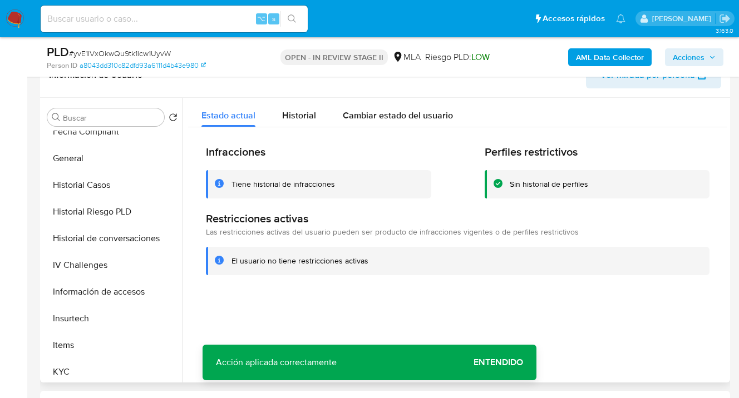
scroll to position [215, 0]
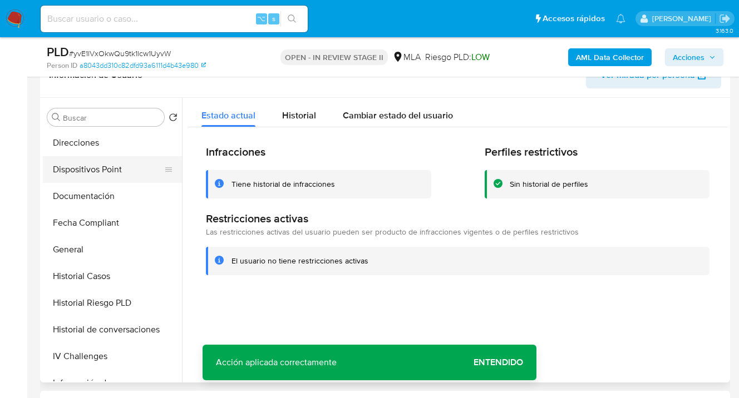
click at [111, 172] on button "Dispositivos Point" at bounding box center [108, 169] width 130 height 27
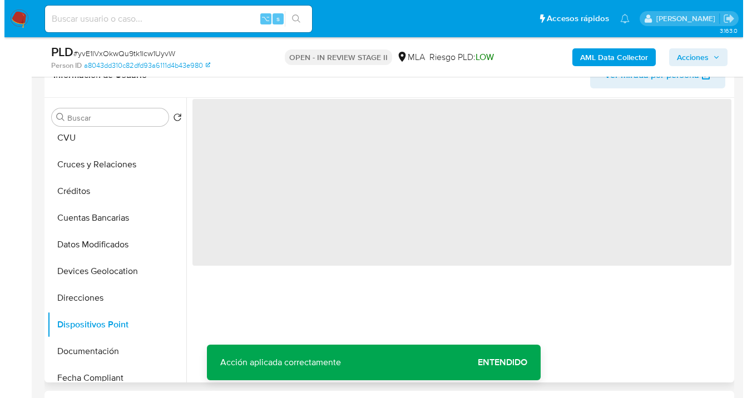
scroll to position [0, 0]
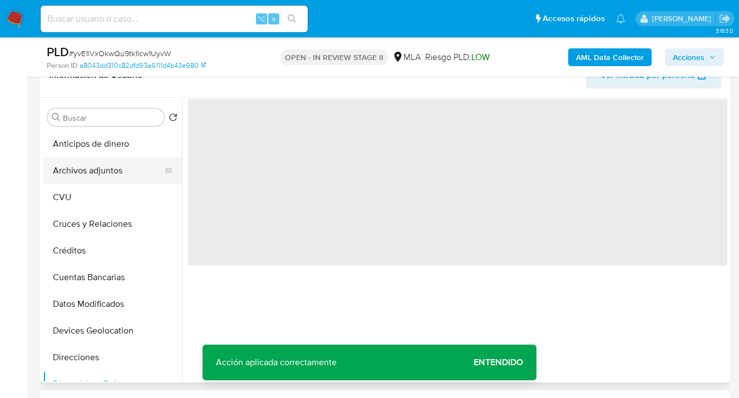
click at [107, 175] on button "Archivos adjuntos" at bounding box center [108, 170] width 130 height 27
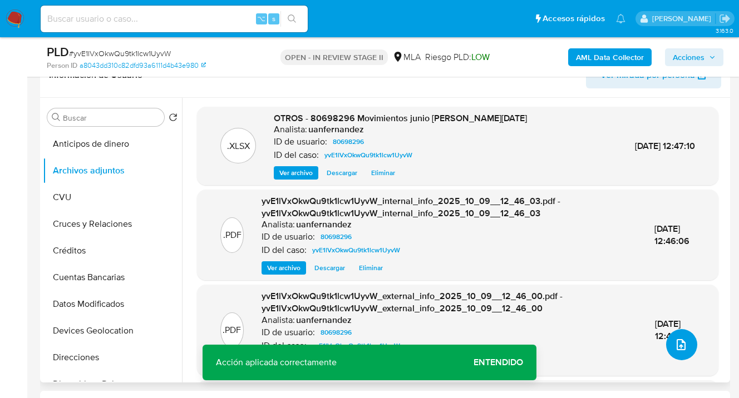
click at [680, 346] on icon "upload-file" at bounding box center [681, 344] width 9 height 11
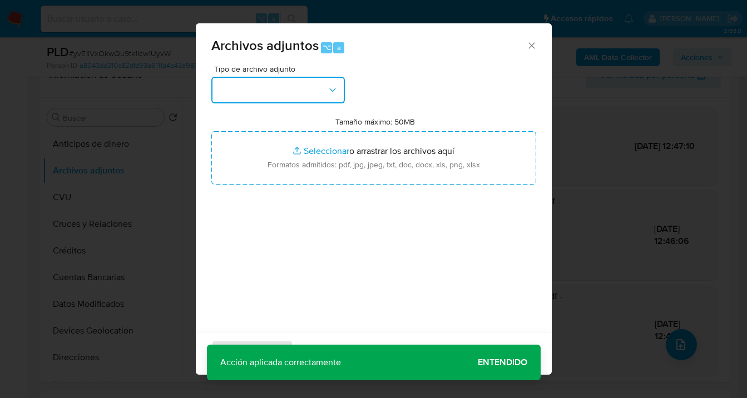
click at [334, 91] on icon "button" at bounding box center [332, 90] width 11 height 11
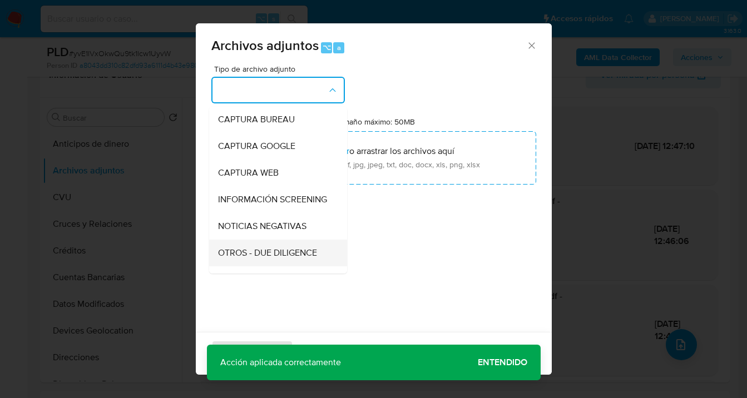
scroll to position [107, 0]
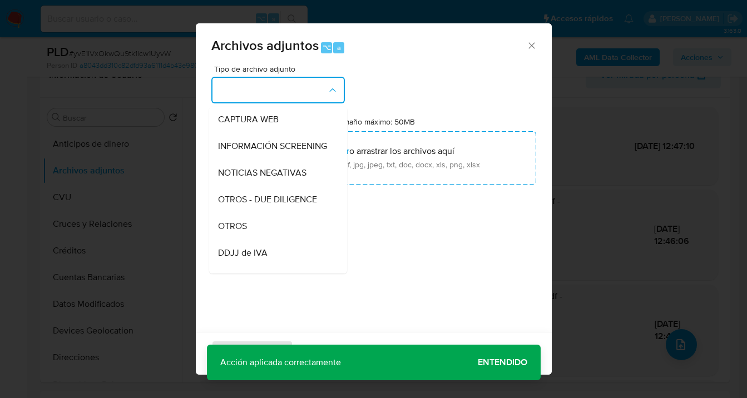
click at [278, 237] on div "OTROS" at bounding box center [275, 226] width 114 height 27
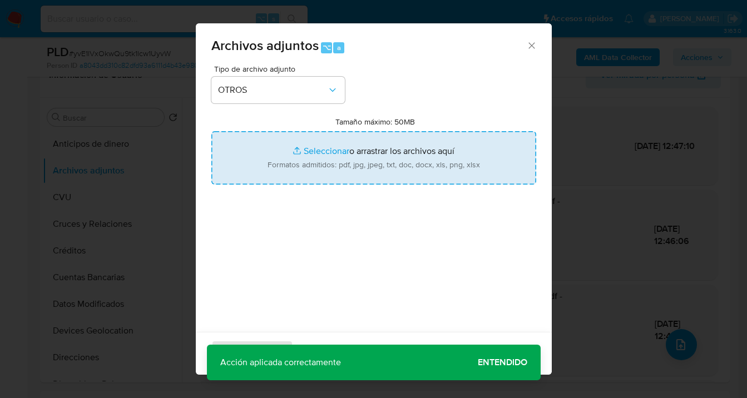
click at [352, 157] on input "Tamaño máximo: 50MB Seleccionar archivos" at bounding box center [373, 157] width 325 height 53
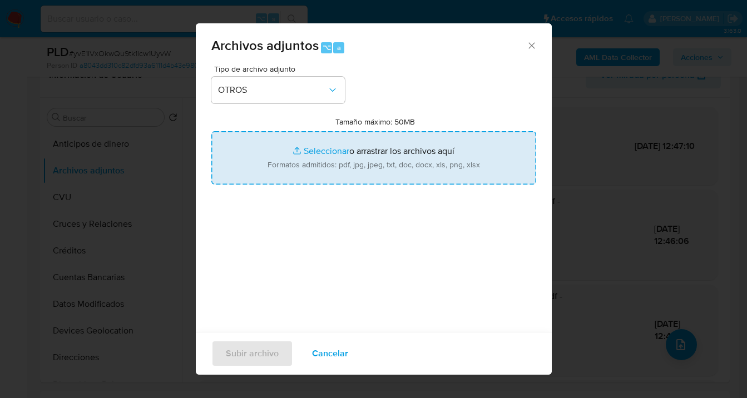
type input "C:\fakepath\Caselog yvE1lVxOkwQu9tk1lcw1UyvW_2025_10_08_16_21_40.docx"
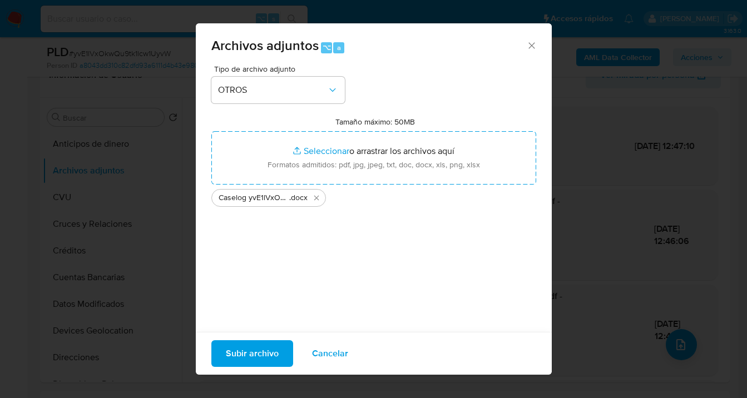
drag, startPoint x: 352, startPoint y: 157, endPoint x: 243, endPoint y: 355, distance: 226.1
click at [243, 355] on span "Subir archivo" at bounding box center [252, 354] width 53 height 24
click at [244, 357] on span "Subir archivo" at bounding box center [252, 354] width 53 height 24
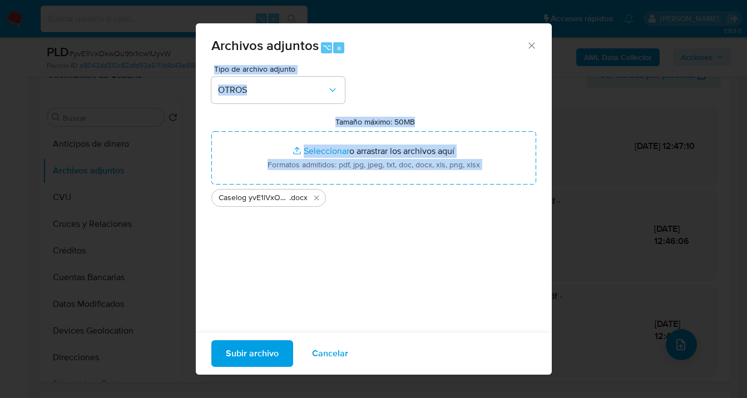
click at [338, 351] on span "Cancelar" at bounding box center [330, 354] width 36 height 24
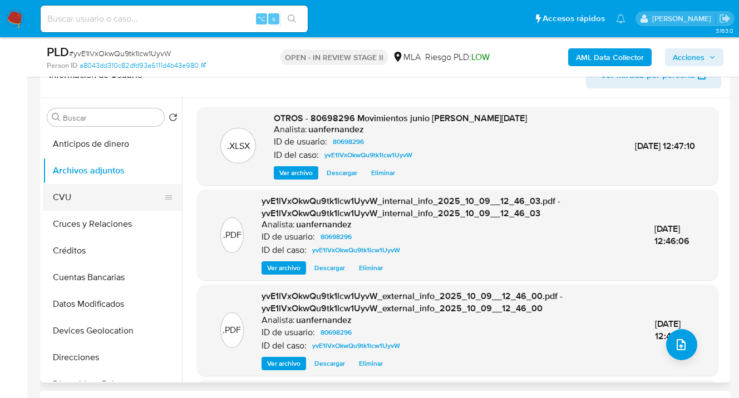
click at [96, 187] on button "CVU" at bounding box center [108, 197] width 130 height 27
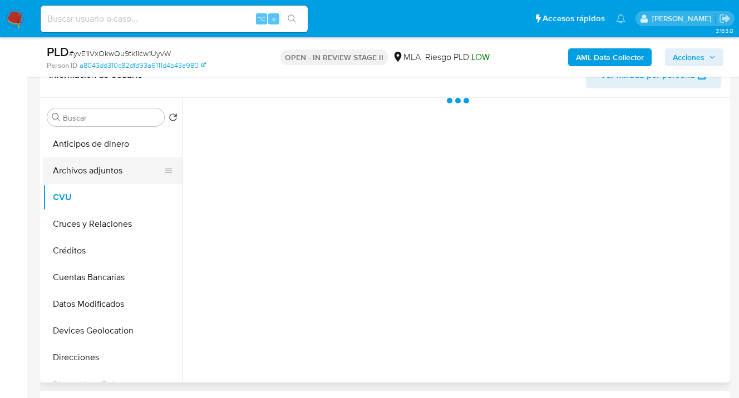
click at [107, 170] on button "Archivos adjuntos" at bounding box center [108, 170] width 130 height 27
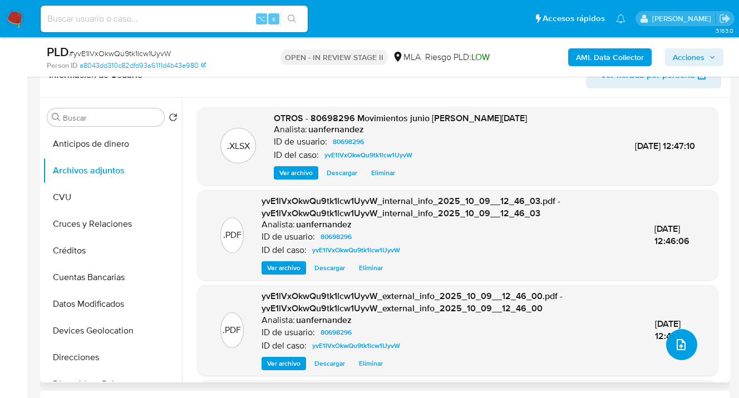
click at [677, 347] on icon "upload-file" at bounding box center [680, 344] width 13 height 13
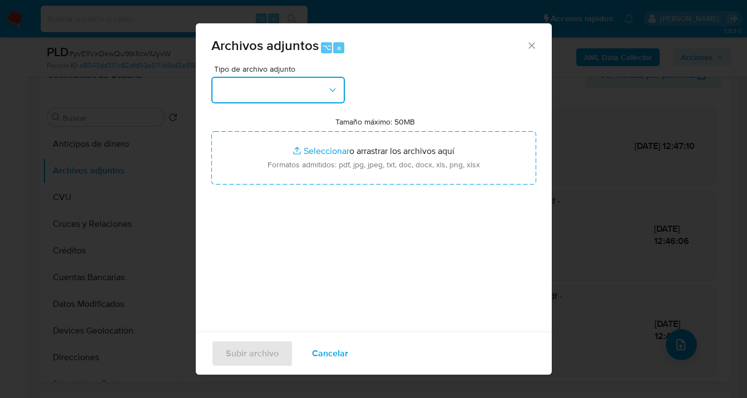
click at [336, 89] on icon "button" at bounding box center [332, 90] width 11 height 11
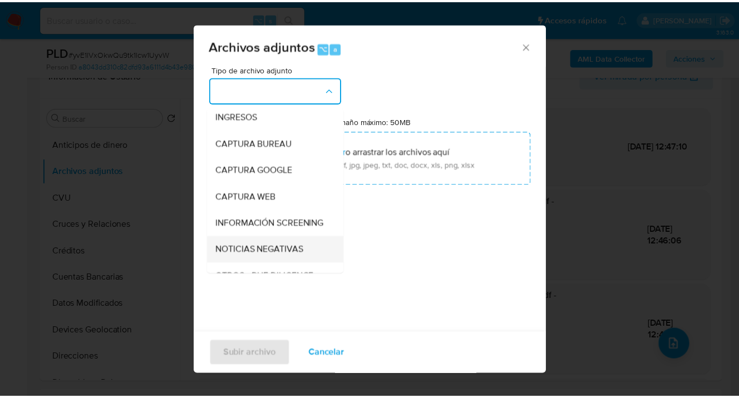
scroll to position [95, 0]
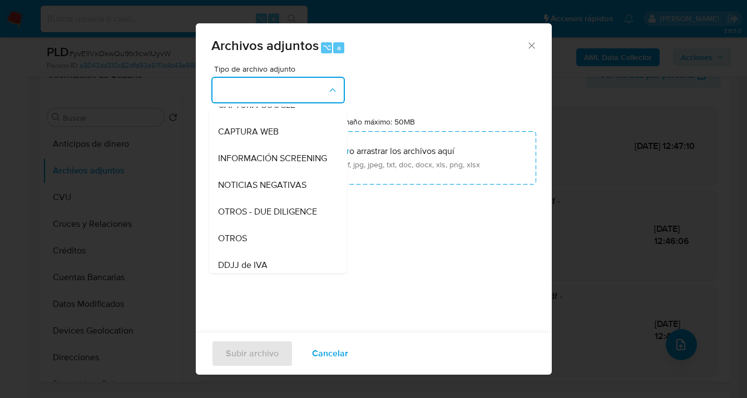
click at [273, 239] on div "OTROS" at bounding box center [275, 238] width 114 height 27
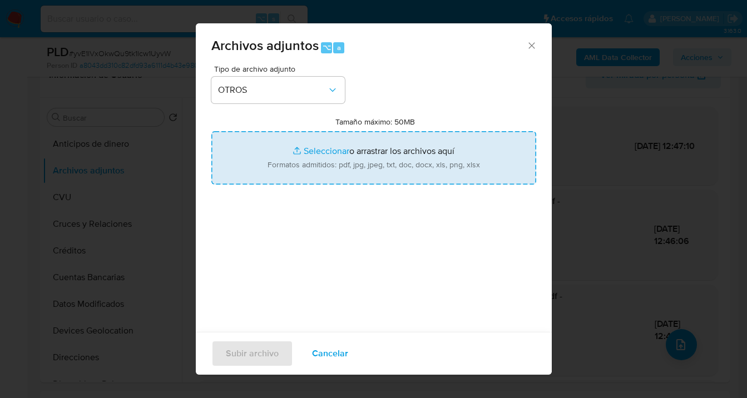
click at [337, 161] on input "Tamaño máximo: 50MB Seleccionar archivos" at bounding box center [373, 157] width 325 height 53
type input "C:\fakepath\Caselog yvE1lVxOkwQu9tk1lcw1UyvW_2025_10_08_16_21_40.docx"
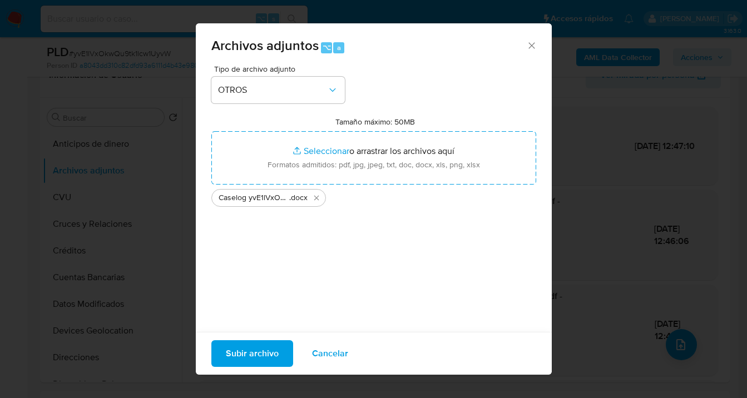
click at [248, 357] on span "Subir archivo" at bounding box center [252, 354] width 53 height 24
click at [323, 353] on span "Cancelar" at bounding box center [330, 354] width 36 height 24
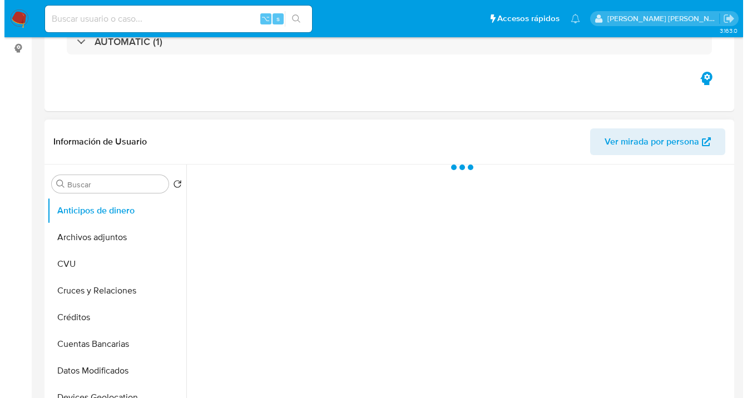
scroll to position [225, 0]
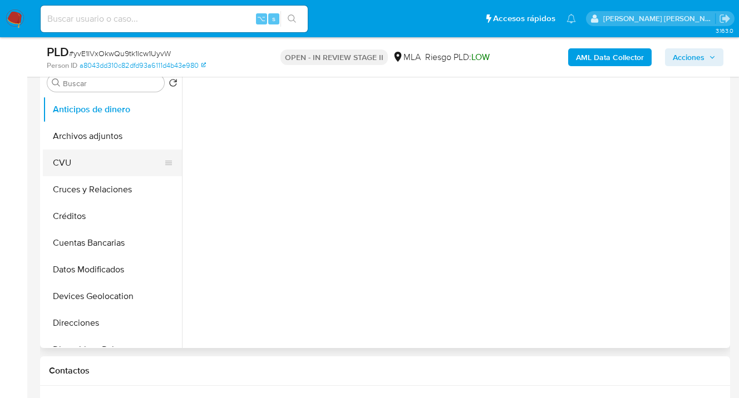
select select "10"
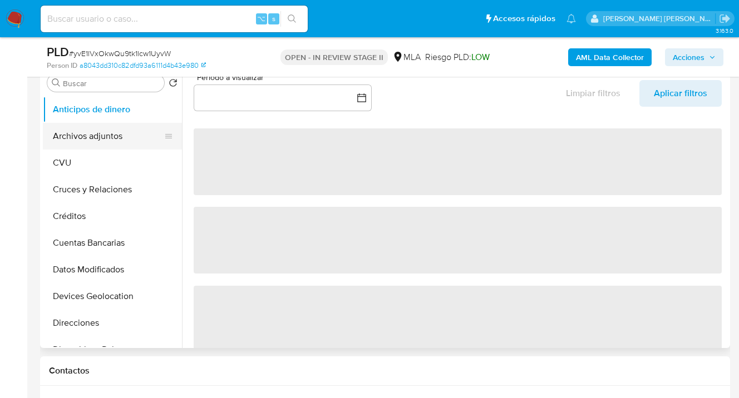
click at [117, 129] on button "Archivos adjuntos" at bounding box center [108, 136] width 130 height 27
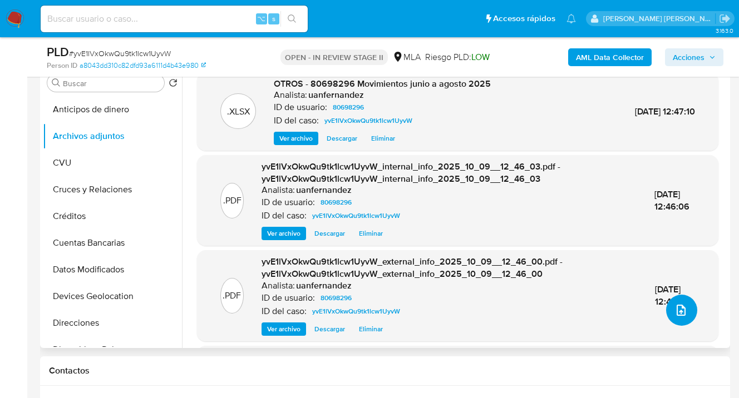
click at [683, 314] on span "upload-file" at bounding box center [680, 310] width 13 height 13
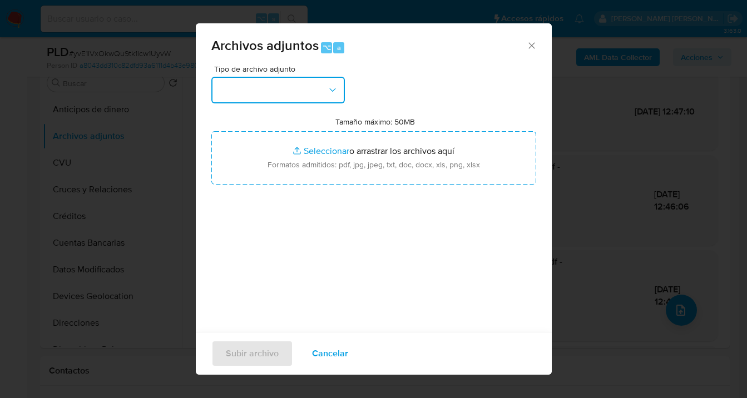
click at [320, 86] on button "button" at bounding box center [278, 90] width 134 height 27
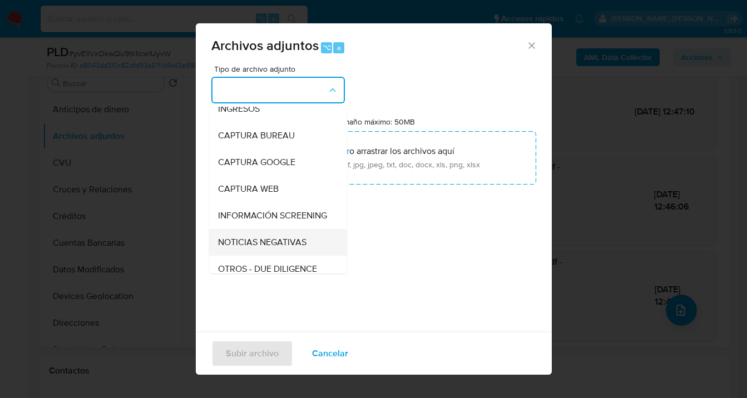
scroll to position [98, 0]
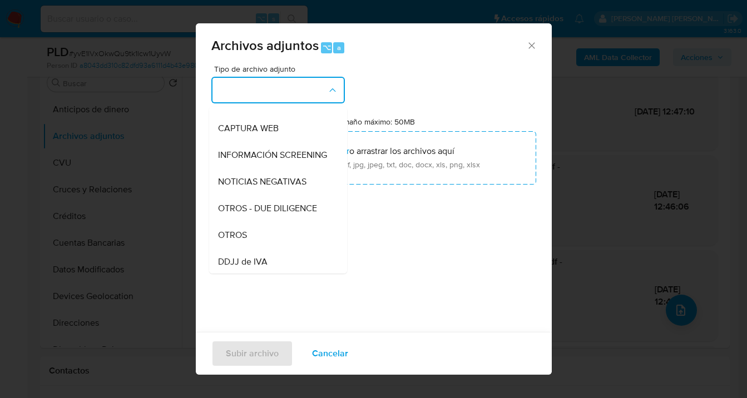
click at [257, 248] on div "OTROS" at bounding box center [275, 235] width 114 height 27
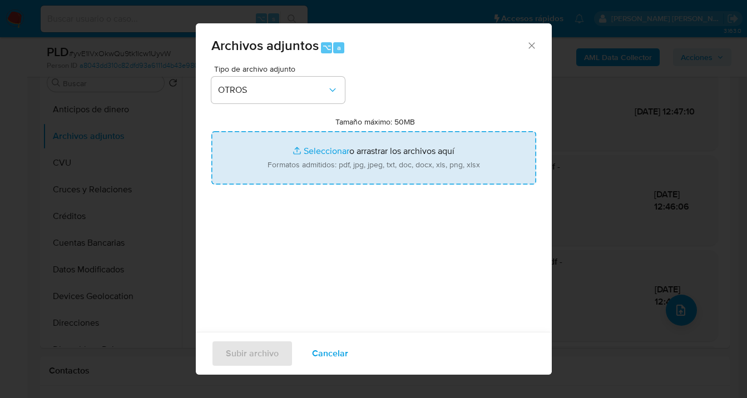
click at [331, 156] on input "Tamaño máximo: 50MB Seleccionar archivos" at bounding box center [373, 157] width 325 height 53
type input "C:\fakepath\Caselog yvE1lVxOkwQu9tk1lcw1UyvW.docx"
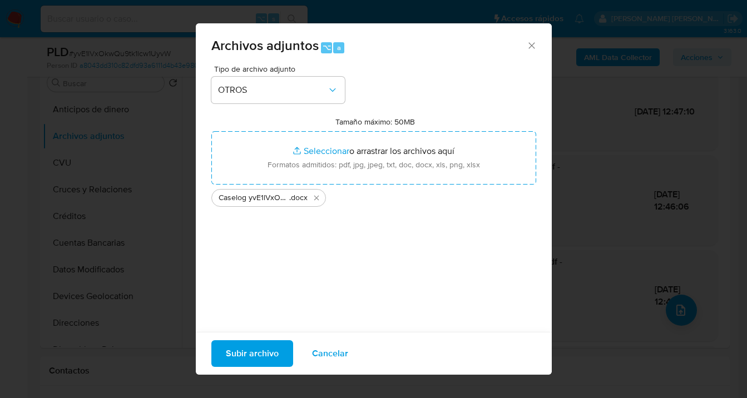
click at [248, 357] on span "Subir archivo" at bounding box center [252, 354] width 53 height 24
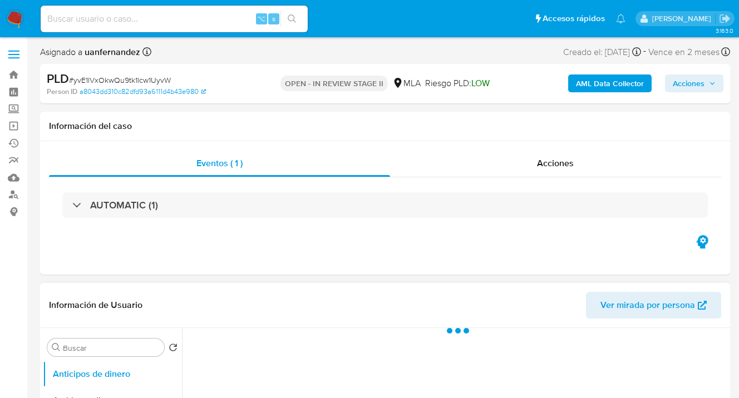
select select "10"
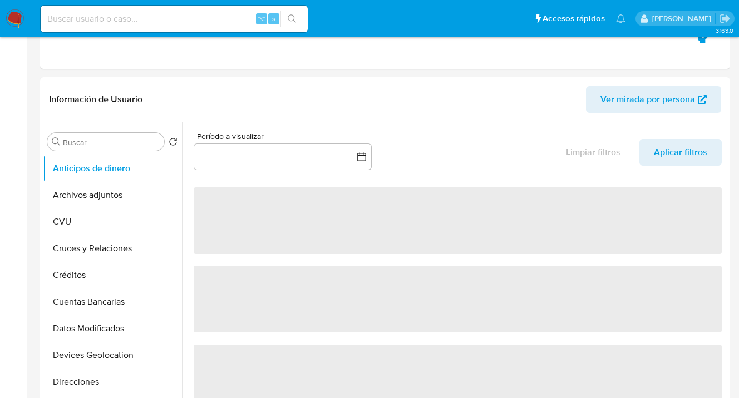
scroll to position [376, 0]
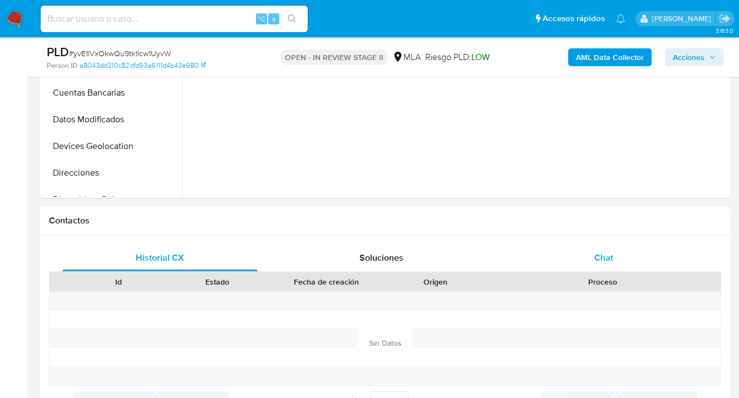
click at [585, 253] on div "Chat" at bounding box center [603, 258] width 195 height 27
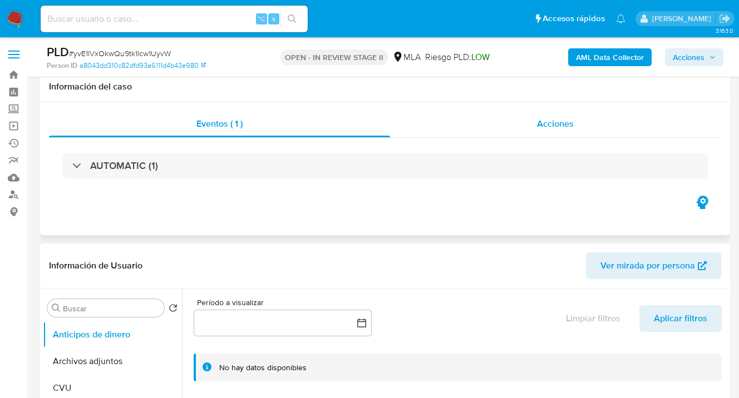
scroll to position [0, 0]
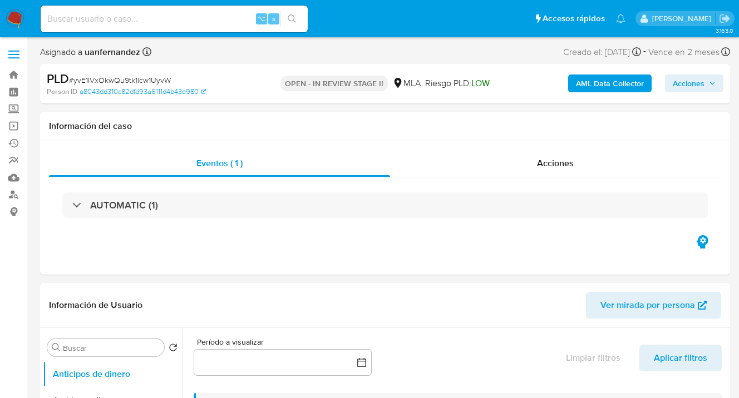
drag, startPoint x: 696, startPoint y: 83, endPoint x: 661, endPoint y: 94, distance: 36.6
click at [695, 84] on span "Acciones" at bounding box center [689, 84] width 32 height 18
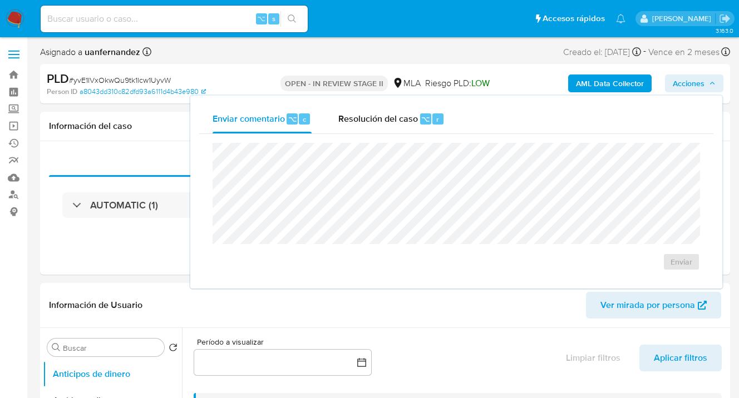
drag, startPoint x: 360, startPoint y: 121, endPoint x: 353, endPoint y: 137, distance: 17.5
click at [360, 122] on span "Resolución del caso" at bounding box center [378, 118] width 80 height 13
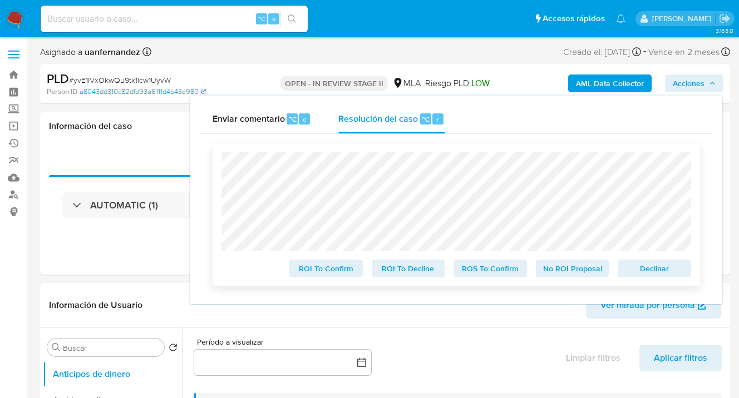
click at [631, 266] on span "Declinar" at bounding box center [654, 269] width 58 height 16
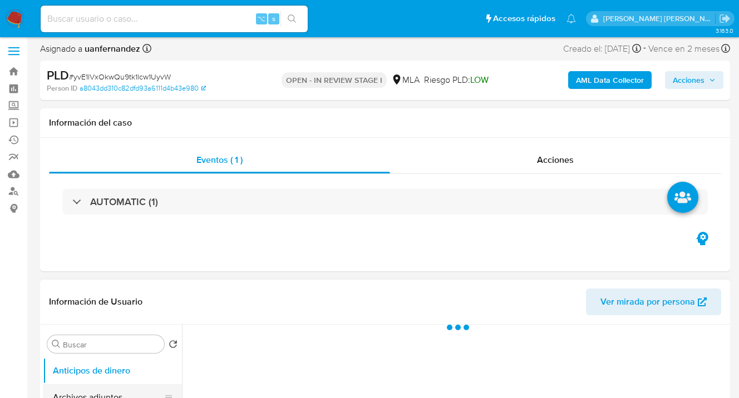
scroll to position [82, 0]
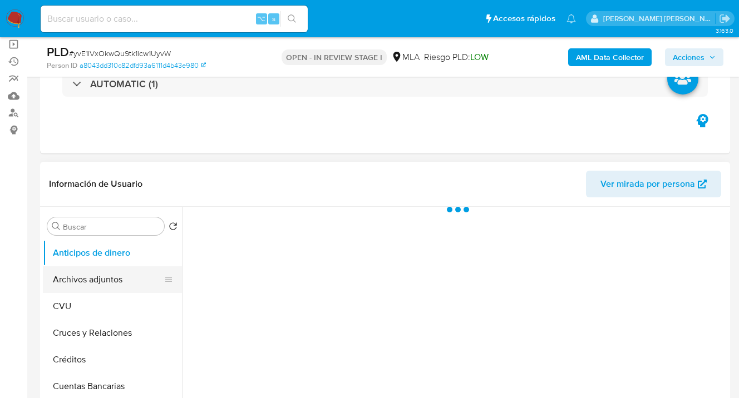
select select "10"
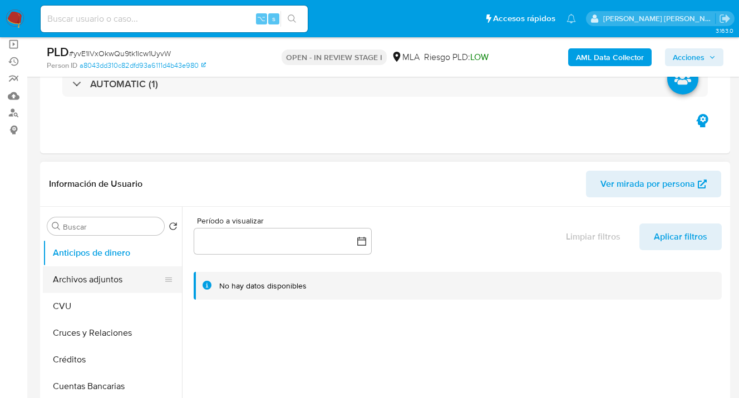
drag, startPoint x: 83, startPoint y: 278, endPoint x: 105, endPoint y: 272, distance: 22.2
click at [84, 278] on button "Archivos adjuntos" at bounding box center [108, 280] width 130 height 27
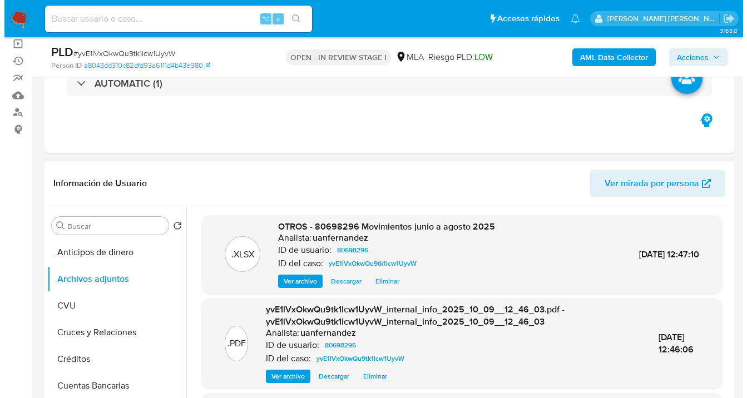
scroll to position [164, 0]
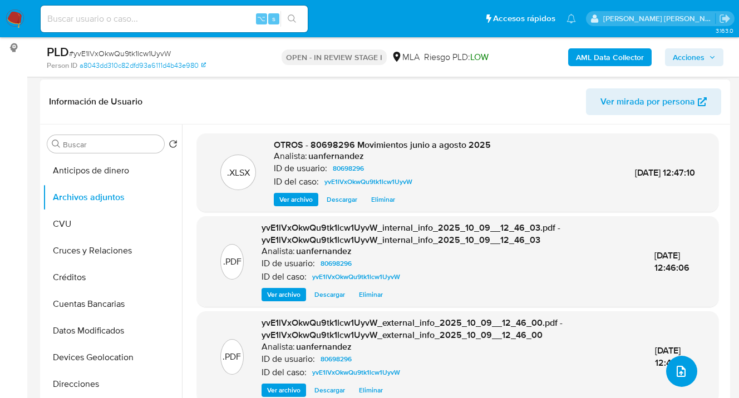
click at [677, 368] on icon "upload-file" at bounding box center [680, 371] width 13 height 13
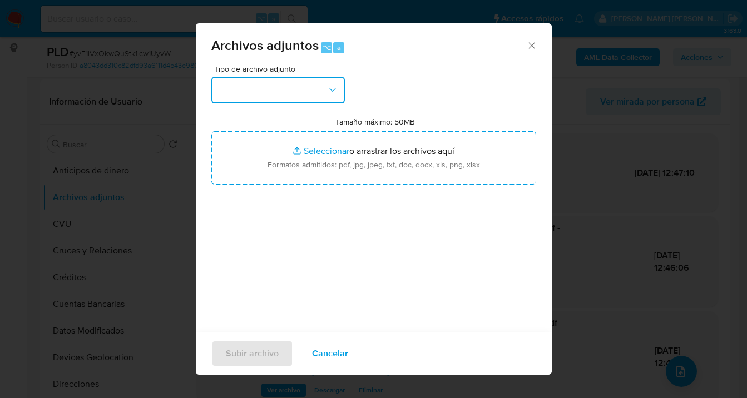
click at [338, 93] on button "button" at bounding box center [278, 90] width 134 height 27
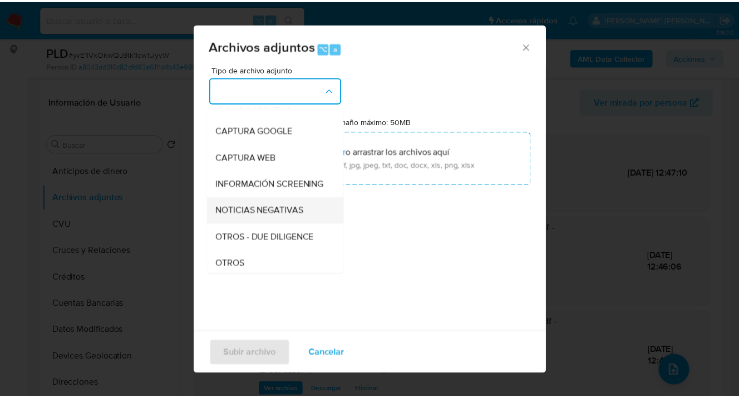
scroll to position [112, 0]
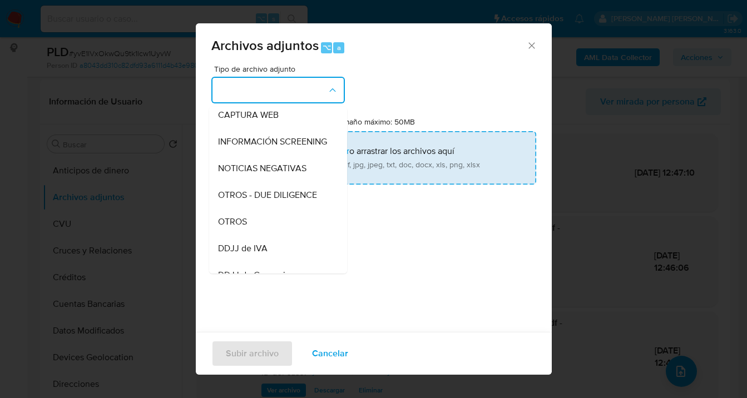
drag, startPoint x: 270, startPoint y: 229, endPoint x: 334, endPoint y: 166, distance: 90.1
click at [270, 229] on div "OTROS" at bounding box center [275, 222] width 114 height 27
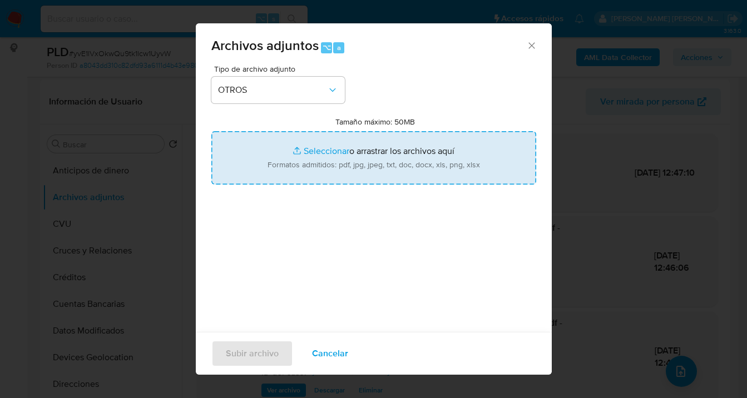
click at [336, 165] on input "Tamaño máximo: 50MB Seleccionar archivos" at bounding box center [373, 157] width 325 height 53
type input "C:\fakepath\Caselog yvE1lVxOkwQu9tk1lcw1UyvW.docx"
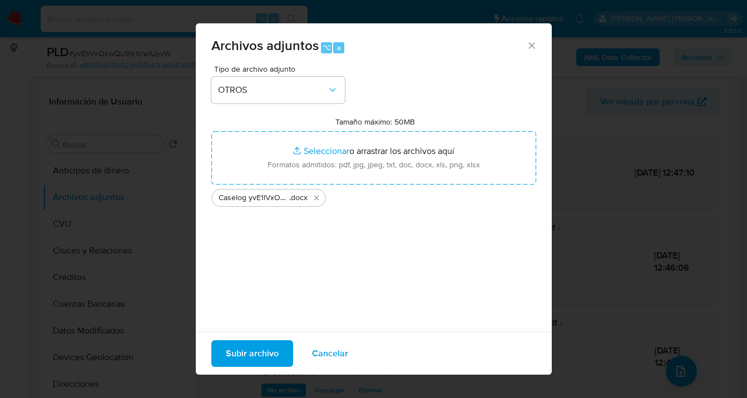
click at [248, 352] on span "Subir archivo" at bounding box center [252, 354] width 53 height 24
click at [314, 352] on span "Cancelar" at bounding box center [330, 354] width 36 height 24
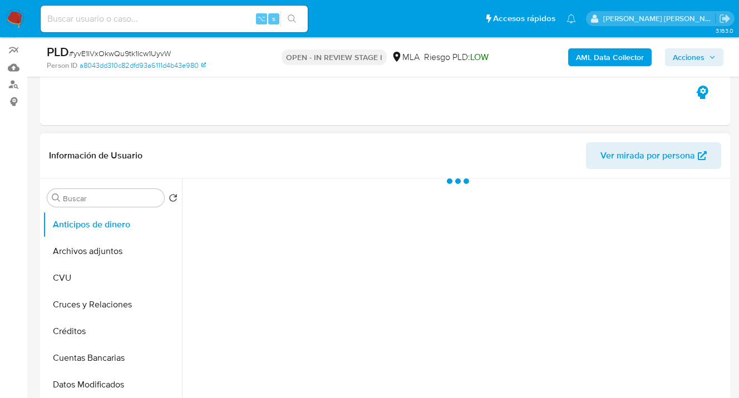
scroll to position [177, 0]
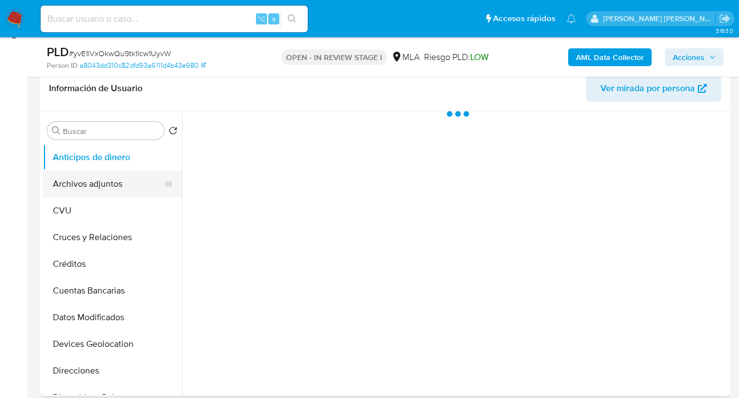
select select "10"
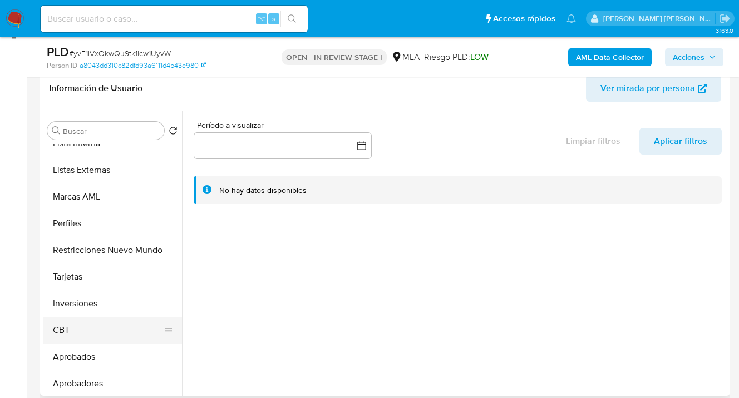
scroll to position [604, 0]
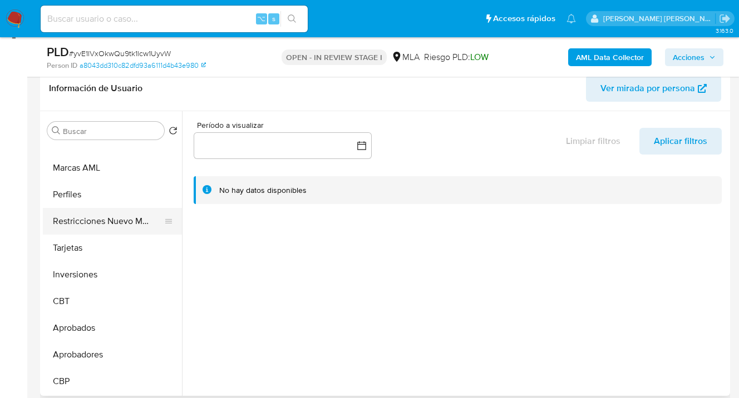
click at [114, 228] on button "Restricciones Nuevo Mundo" at bounding box center [108, 221] width 130 height 27
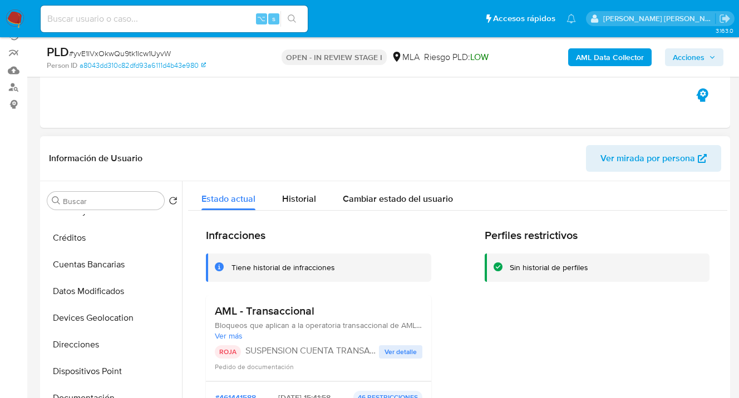
scroll to position [0, 0]
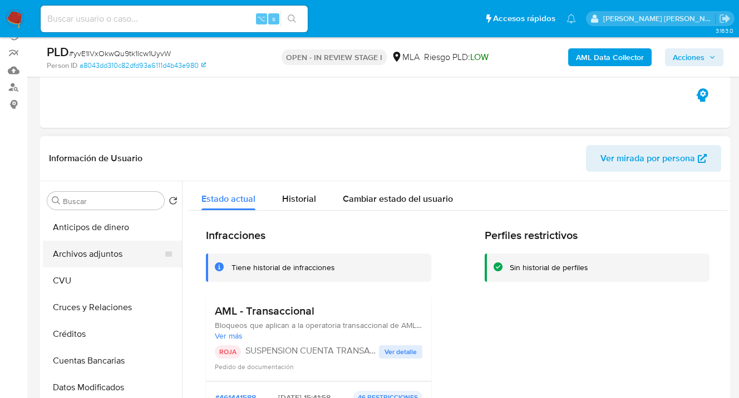
click at [118, 261] on button "Archivos adjuntos" at bounding box center [108, 254] width 130 height 27
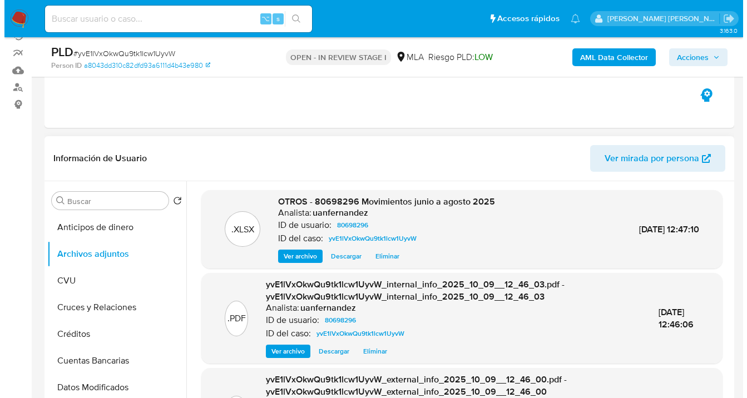
scroll to position [104, 0]
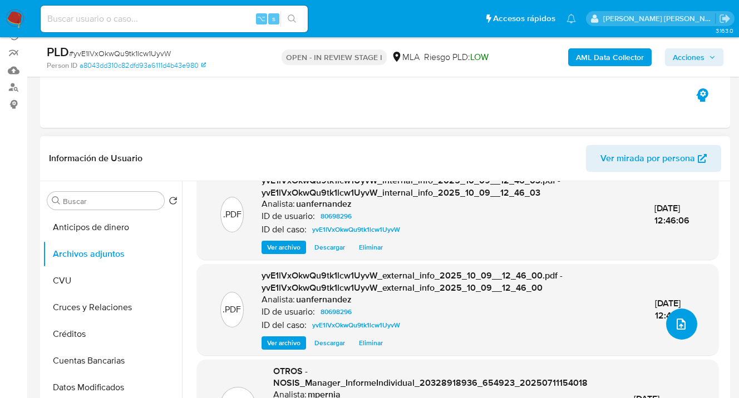
click at [674, 319] on icon "upload-file" at bounding box center [680, 324] width 13 height 13
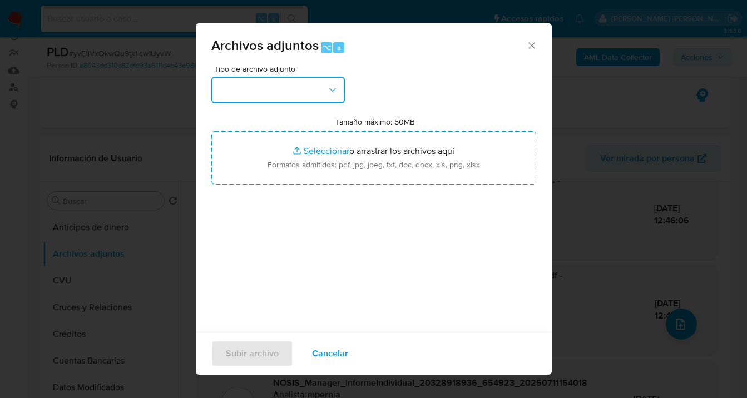
drag, startPoint x: 325, startPoint y: 86, endPoint x: 331, endPoint y: 103, distance: 17.8
click at [327, 87] on button "button" at bounding box center [278, 90] width 134 height 27
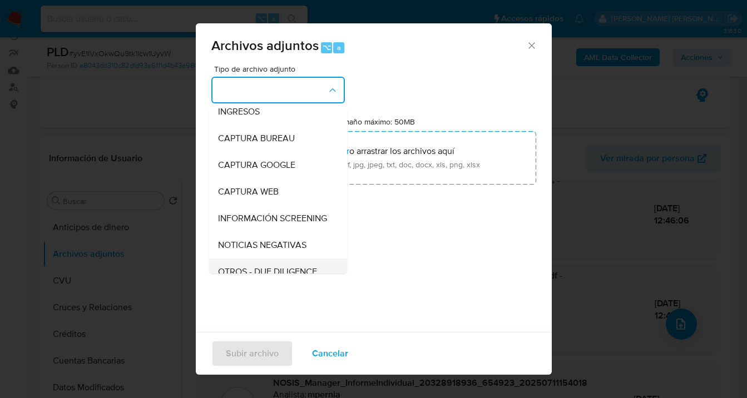
scroll to position [93, 0]
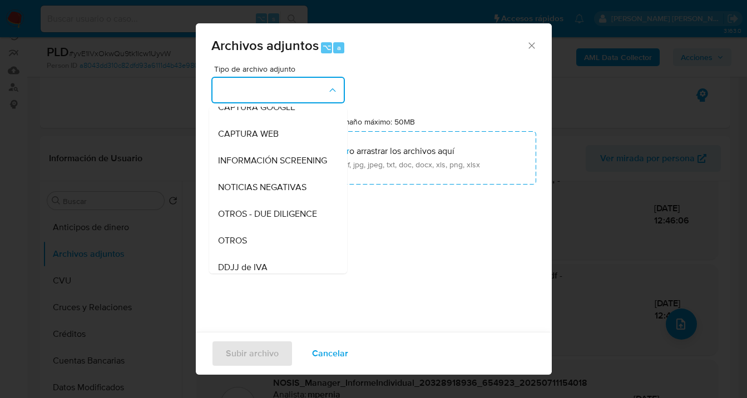
click at [274, 246] on div "OTROS" at bounding box center [275, 241] width 114 height 27
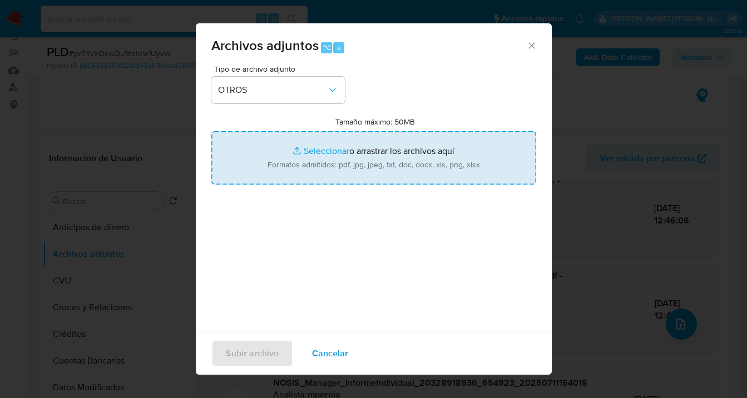
click at [347, 175] on input "Tamaño máximo: 50MB Seleccionar archivos" at bounding box center [373, 157] width 325 height 53
type input "C:\fakepath\Caselog yvE1lVxOkwQu9tk1lcw1UyvW.docx"
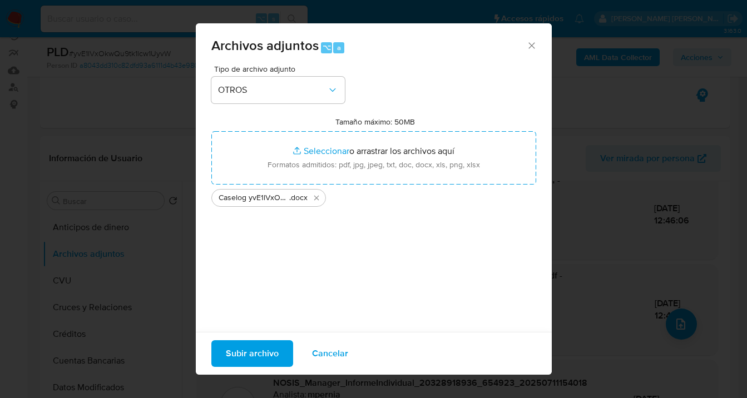
click at [258, 356] on span "Subir archivo" at bounding box center [252, 354] width 53 height 24
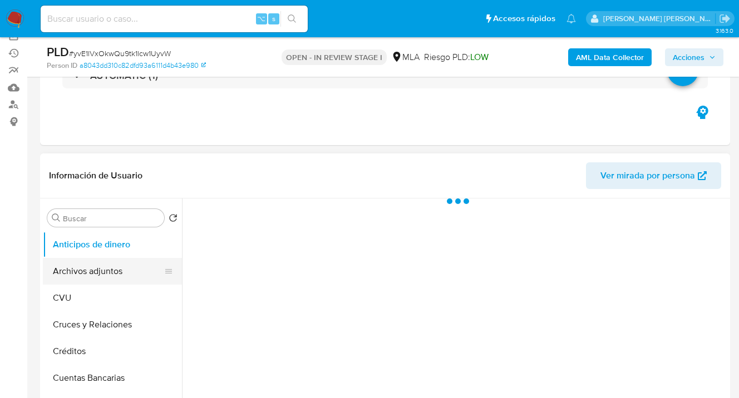
scroll to position [101, 0]
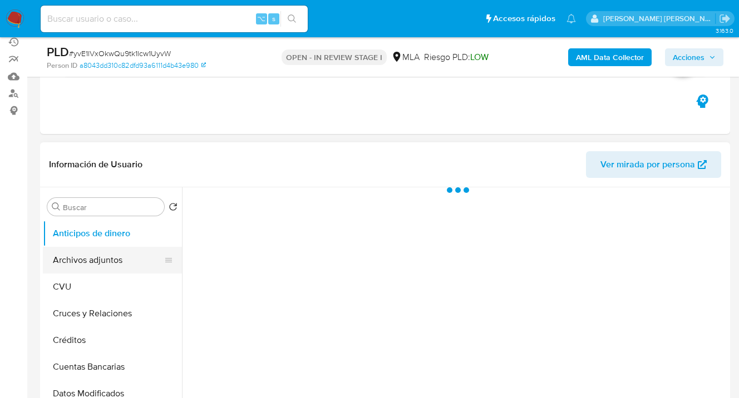
select select "10"
click at [102, 252] on button "Archivos adjuntos" at bounding box center [108, 260] width 130 height 27
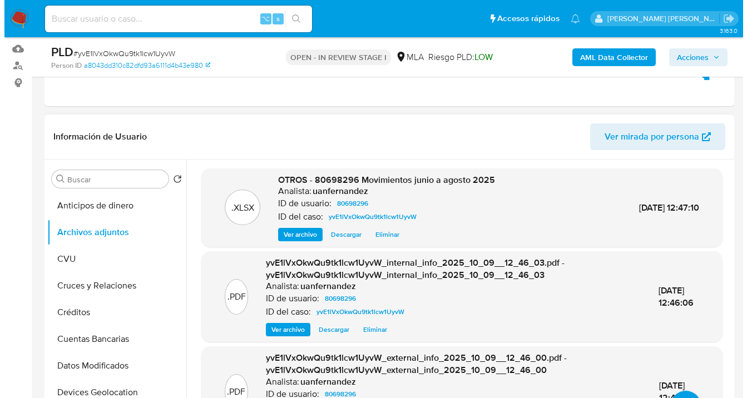
scroll to position [141, 0]
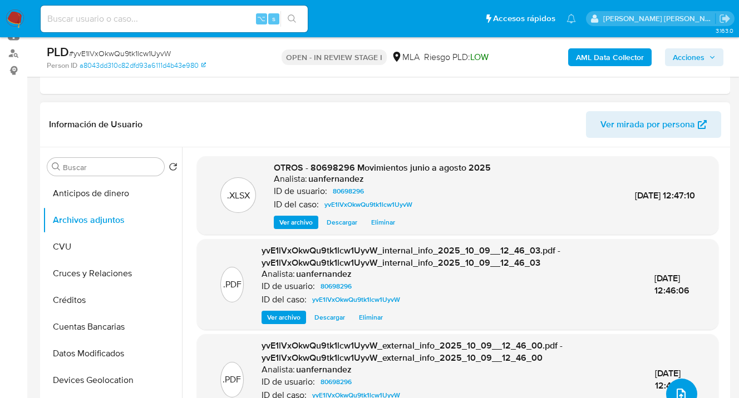
click at [679, 388] on icon "upload-file" at bounding box center [680, 394] width 13 height 13
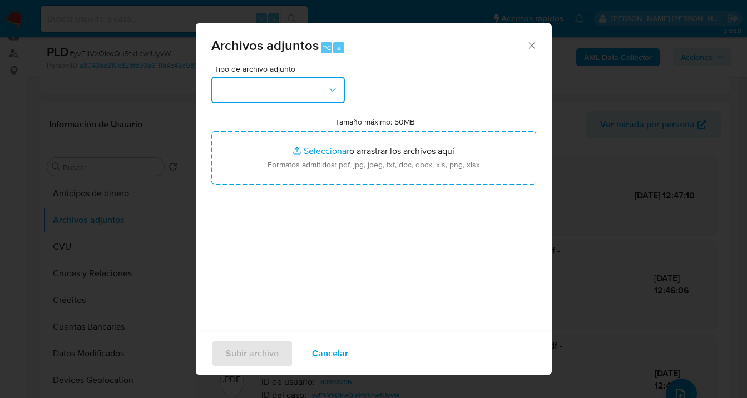
drag, startPoint x: 337, startPoint y: 93, endPoint x: 329, endPoint y: 98, distance: 9.6
click at [337, 93] on icon "button" at bounding box center [332, 90] width 11 height 11
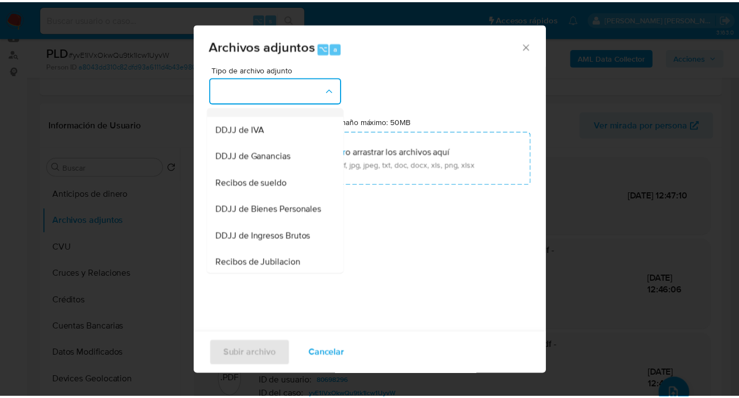
scroll to position [221, 0]
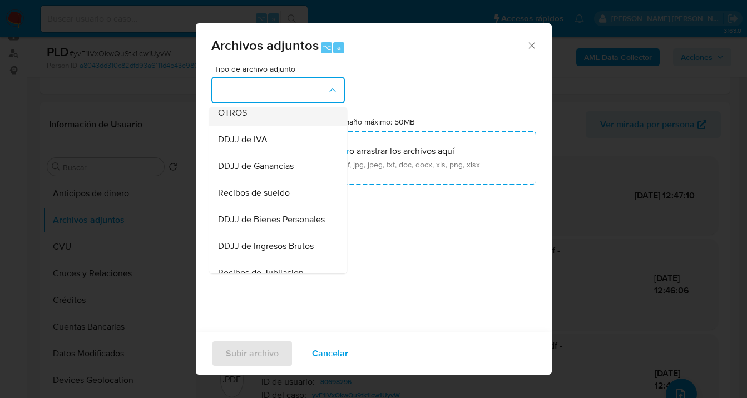
click at [272, 121] on div "OTROS" at bounding box center [275, 113] width 114 height 27
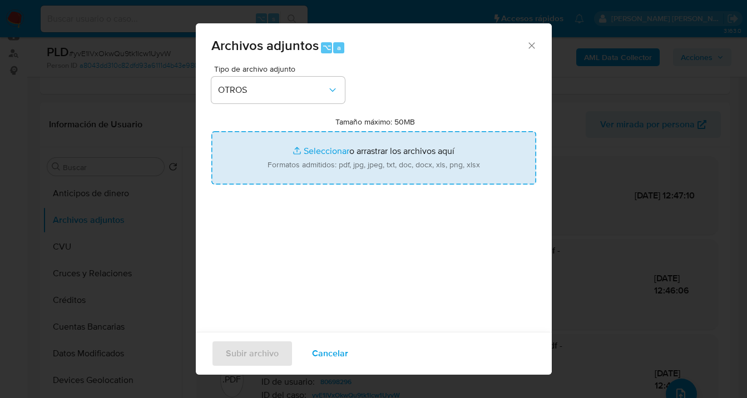
click at [355, 137] on input "Tamaño máximo: 50MB Seleccionar archivos" at bounding box center [373, 157] width 325 height 53
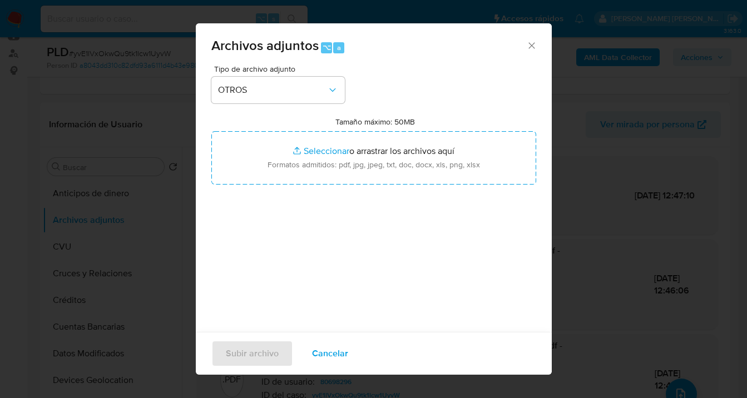
type input "C:\fakepath\Caselog yvE1lVxOkwQu9tk1lcw1UyvW.docx"
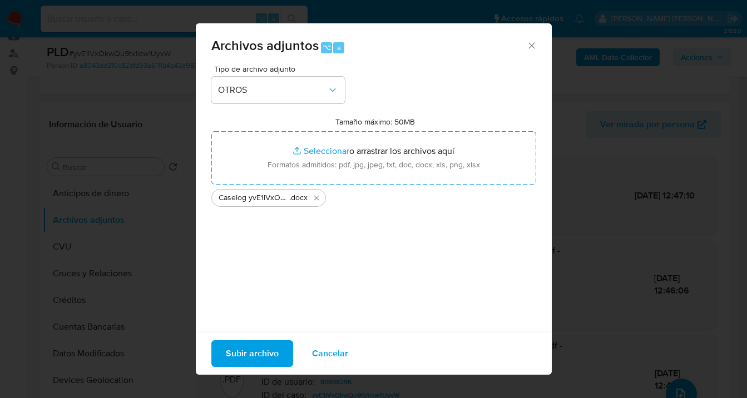
click at [243, 358] on span "Subir archivo" at bounding box center [252, 354] width 53 height 24
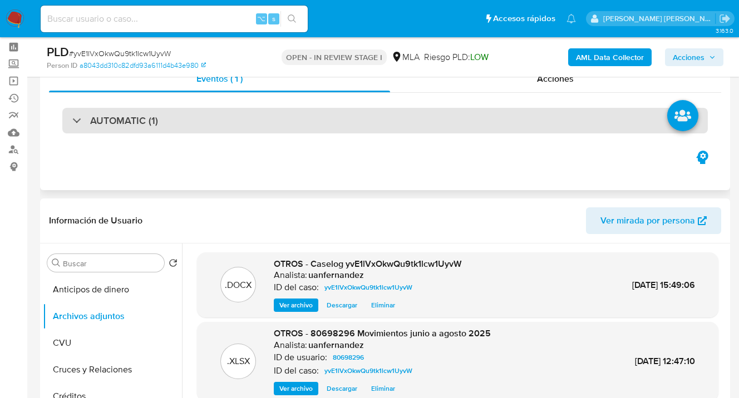
scroll to position [0, 0]
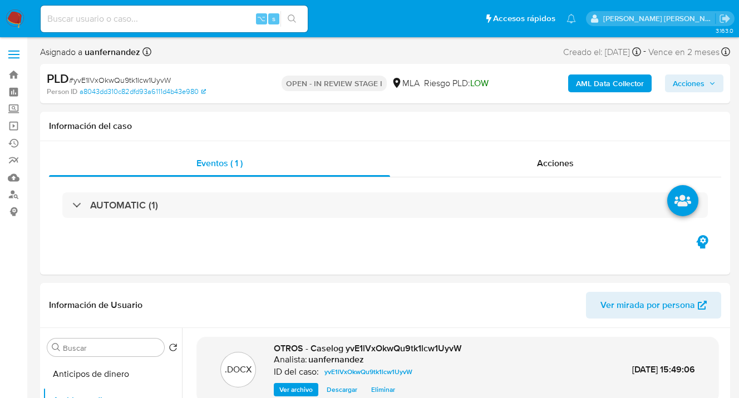
click at [684, 89] on span "Acciones" at bounding box center [689, 84] width 32 height 18
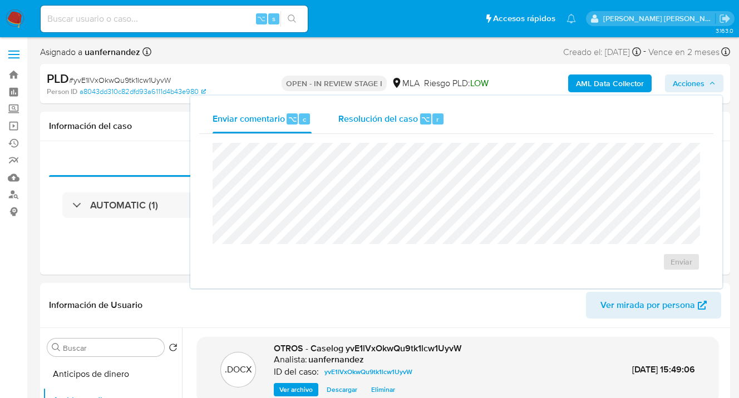
drag, startPoint x: 410, startPoint y: 122, endPoint x: 409, endPoint y: 131, distance: 8.9
click at [409, 122] on span "Resolución del caso" at bounding box center [378, 118] width 80 height 13
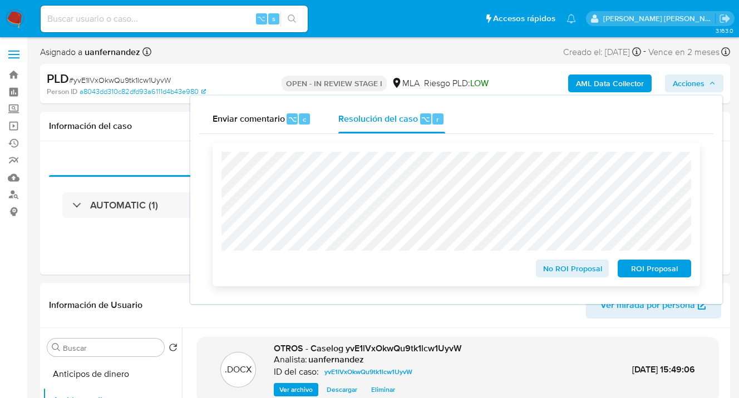
click at [653, 276] on span "ROI Proposal" at bounding box center [654, 269] width 58 height 16
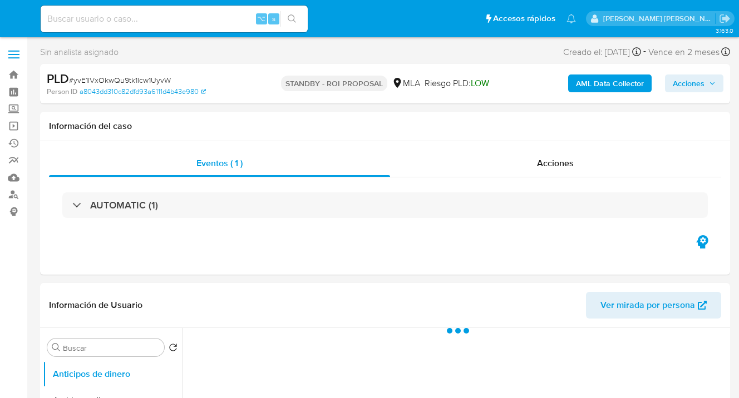
select select "10"
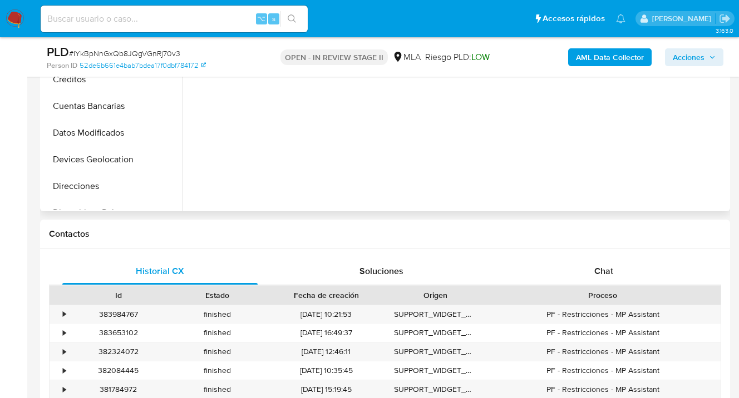
select select "10"
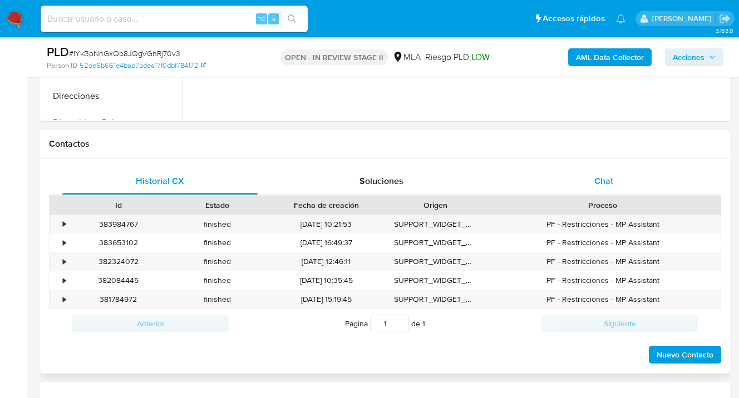
click at [609, 179] on span "Chat" at bounding box center [603, 181] width 19 height 13
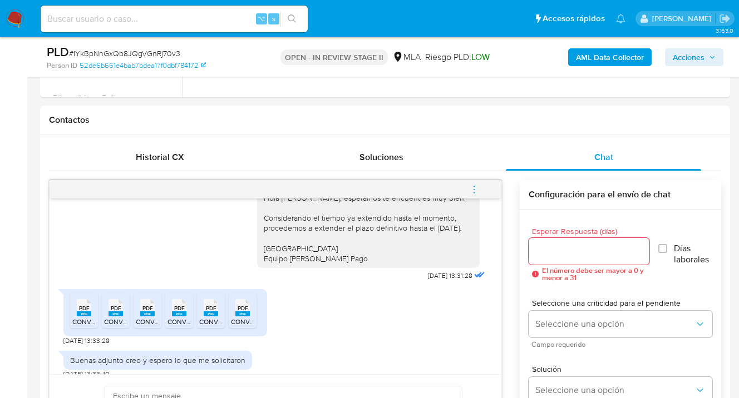
scroll to position [581, 0]
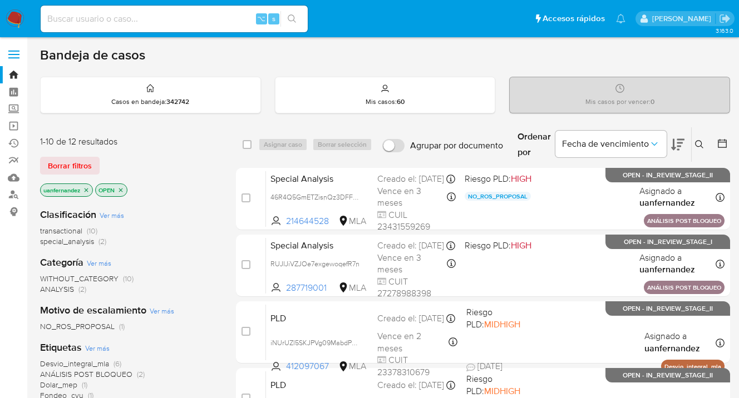
drag, startPoint x: 73, startPoint y: 166, endPoint x: 119, endPoint y: 171, distance: 46.5
click at [73, 166] on span "Borrar filtros" at bounding box center [70, 166] width 44 height 16
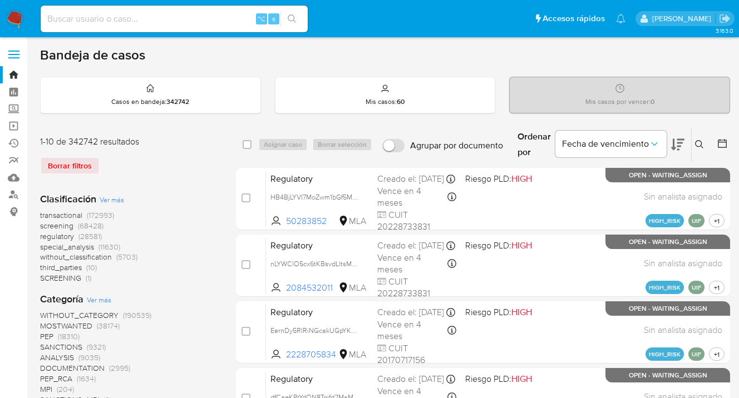
click at [697, 144] on icon at bounding box center [699, 144] width 9 height 9
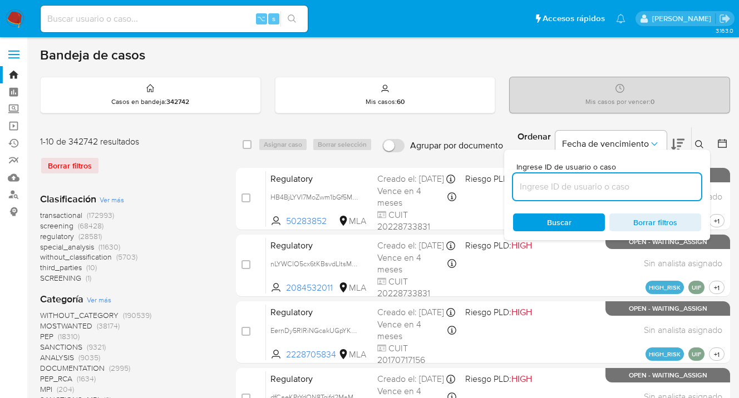
click at [576, 187] on input at bounding box center [607, 187] width 188 height 14
type input "190881706"
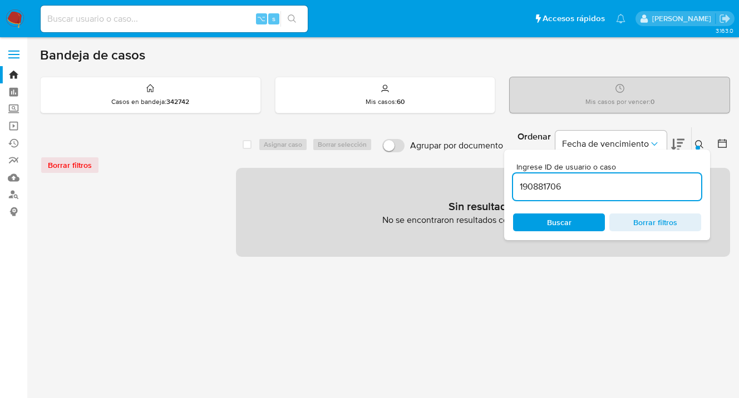
click at [701, 145] on icon at bounding box center [699, 144] width 8 height 8
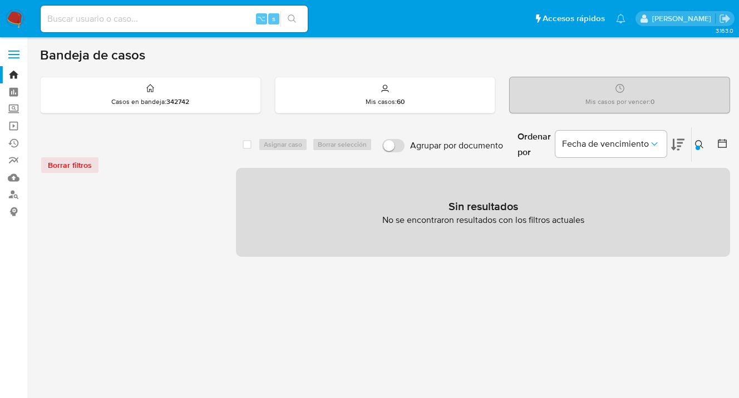
click at [701, 145] on icon at bounding box center [699, 144] width 8 height 8
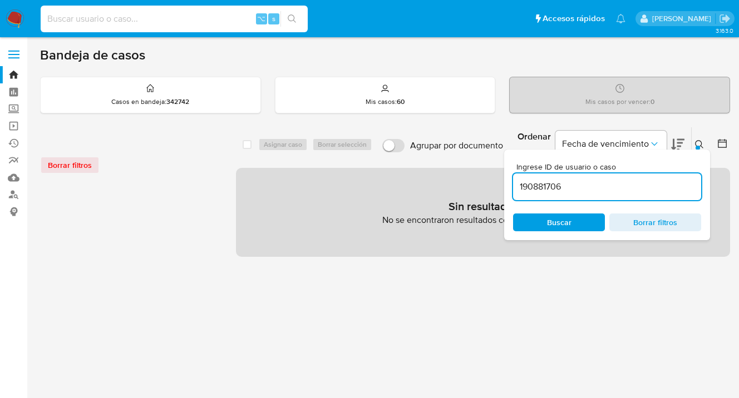
click at [103, 17] on input at bounding box center [174, 19] width 267 height 14
paste input "190881706"
type input "190881706"
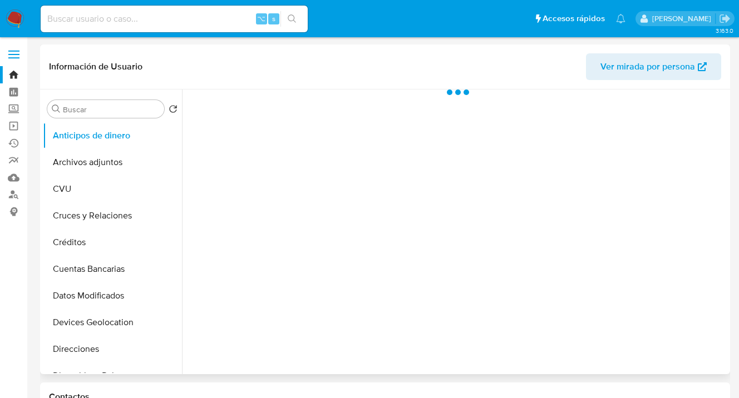
scroll to position [139, 0]
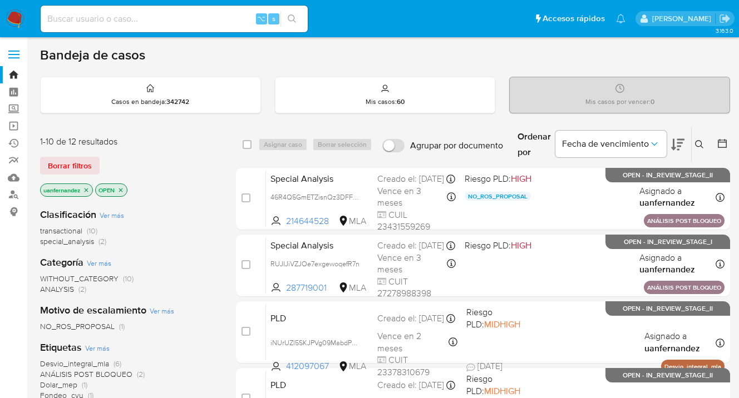
drag, startPoint x: 58, startPoint y: 164, endPoint x: 533, endPoint y: 162, distance: 474.6
click at [59, 164] on span "Borrar filtros" at bounding box center [70, 166] width 44 height 16
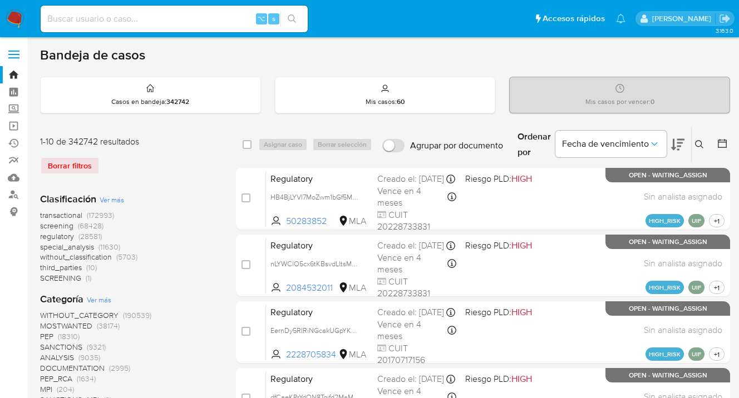
drag, startPoint x: 701, startPoint y: 144, endPoint x: 670, endPoint y: 169, distance: 38.8
click at [700, 145] on icon at bounding box center [699, 144] width 9 height 9
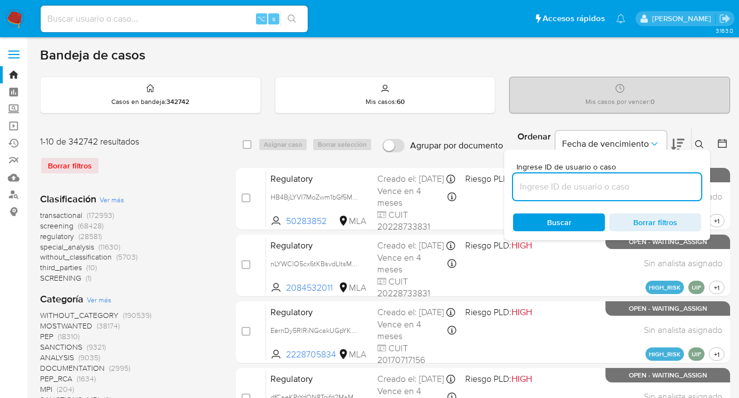
click at [585, 190] on input at bounding box center [607, 187] width 188 height 14
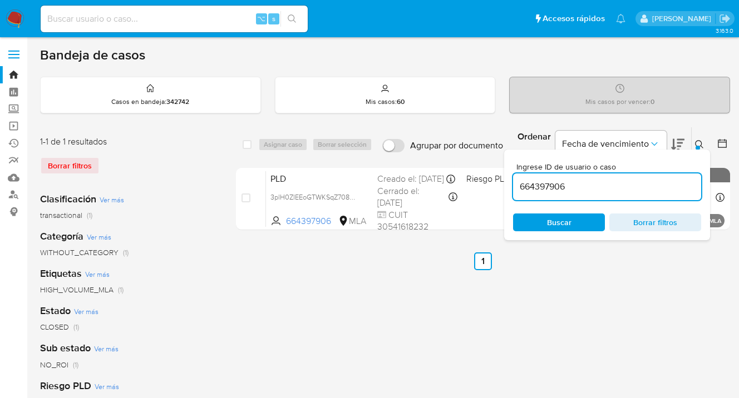
click at [699, 143] on icon at bounding box center [699, 144] width 9 height 9
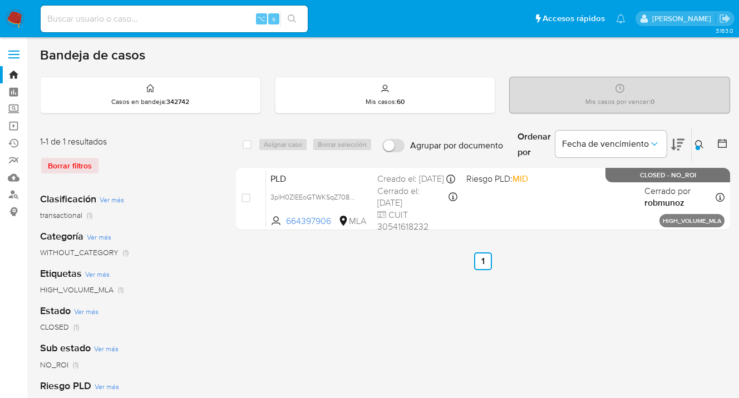
drag, startPoint x: 699, startPoint y: 143, endPoint x: 606, endPoint y: 182, distance: 100.8
click at [699, 143] on icon at bounding box center [699, 144] width 9 height 9
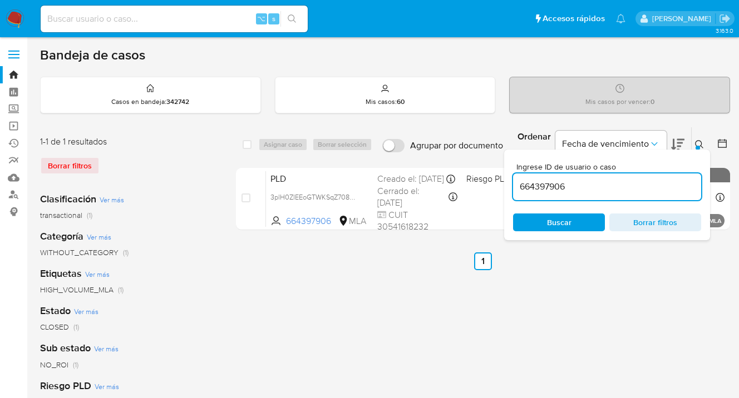
drag, startPoint x: 548, startPoint y: 188, endPoint x: 510, endPoint y: 186, distance: 37.9
click at [510, 186] on div "Ingrese ID de usuario o caso 664397906 Buscar Borrar filtros" at bounding box center [607, 195] width 206 height 91
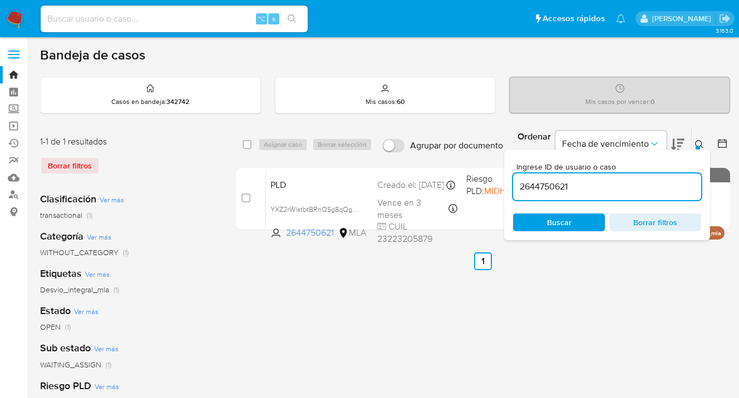
click at [699, 142] on icon at bounding box center [699, 144] width 9 height 9
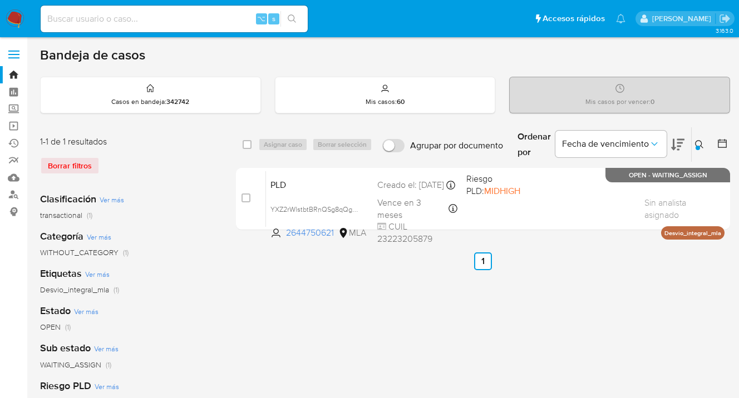
click at [705, 144] on button at bounding box center [701, 144] width 18 height 13
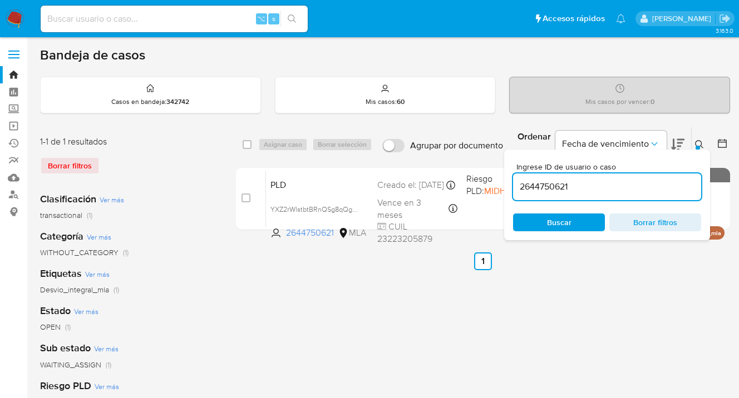
drag, startPoint x: 576, startPoint y: 190, endPoint x: 519, endPoint y: 183, distance: 57.7
click at [515, 184] on input "2644750621" at bounding box center [607, 187] width 188 height 14
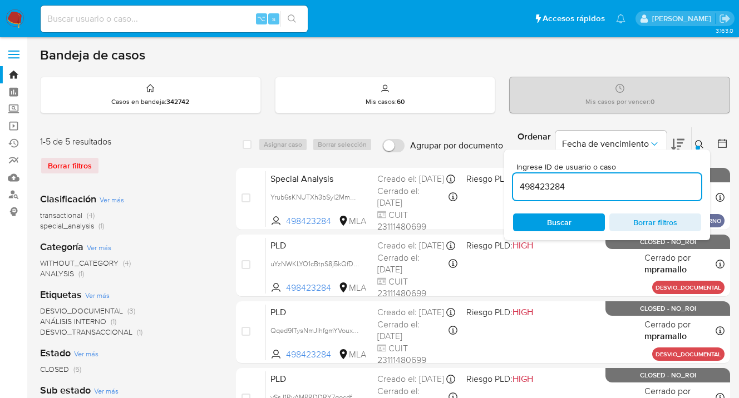
click at [698, 143] on icon at bounding box center [699, 144] width 9 height 9
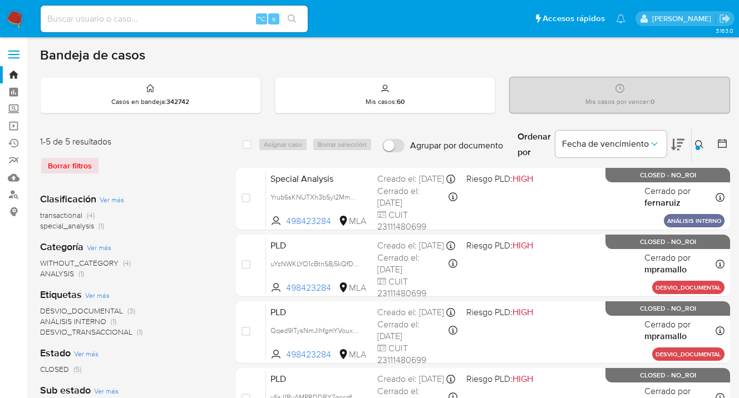
drag, startPoint x: 699, startPoint y: 146, endPoint x: 655, endPoint y: 165, distance: 48.4
click at [699, 146] on div at bounding box center [697, 148] width 4 height 4
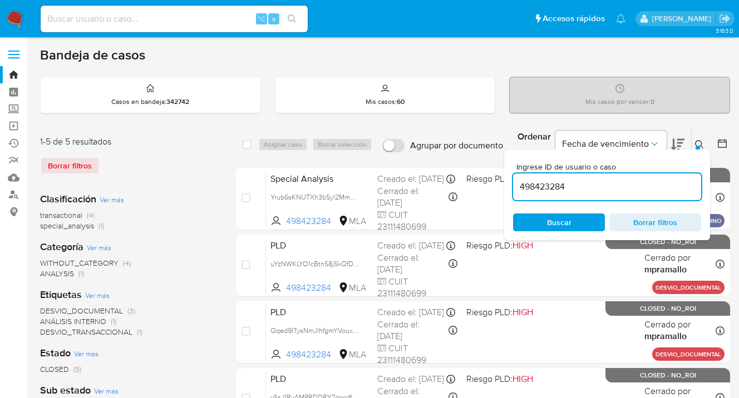
drag, startPoint x: 593, startPoint y: 182, endPoint x: 561, endPoint y: 189, distance: 32.4
click at [511, 185] on div "Ingrese ID de usuario o caso 498423284 Buscar Borrar filtros" at bounding box center [607, 195] width 206 height 91
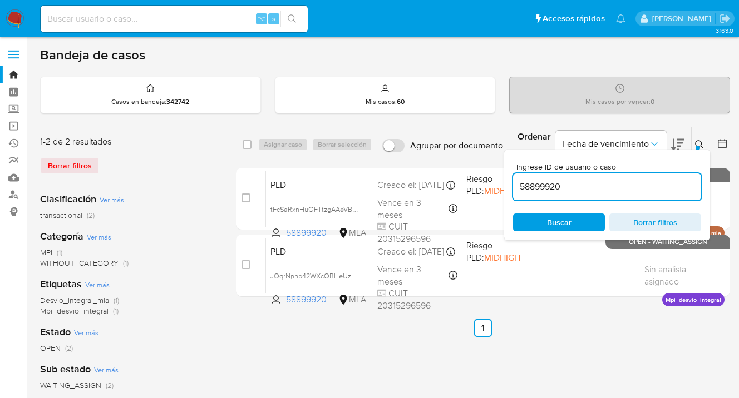
click at [699, 143] on icon at bounding box center [699, 144] width 9 height 9
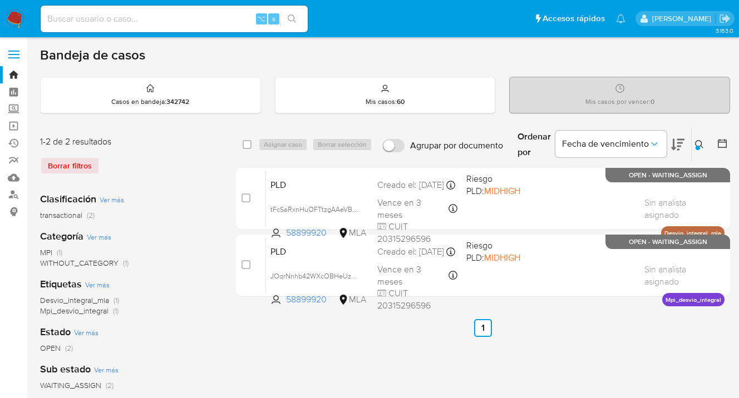
click at [702, 145] on icon at bounding box center [699, 144] width 9 height 9
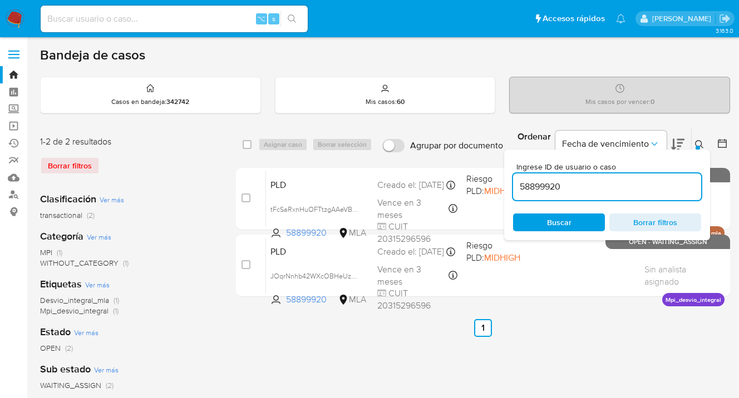
drag, startPoint x: 575, startPoint y: 185, endPoint x: 531, endPoint y: 180, distance: 43.6
click at [520, 179] on div "58899920" at bounding box center [607, 187] width 188 height 27
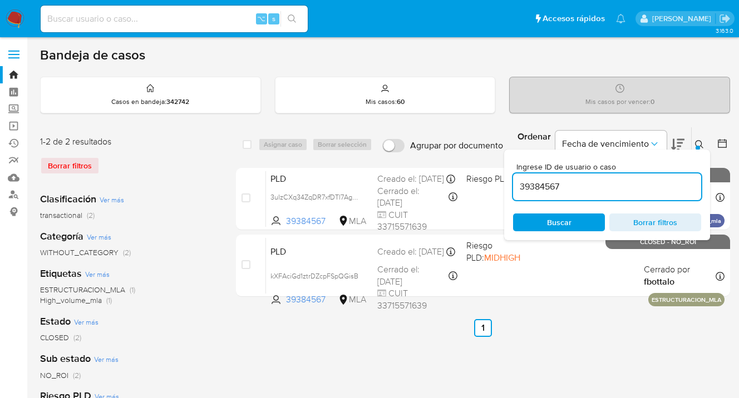
click at [699, 142] on icon at bounding box center [699, 144] width 9 height 9
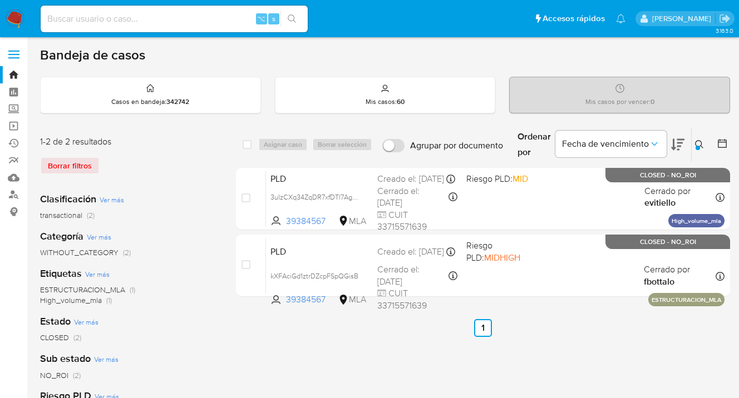
click at [696, 142] on icon at bounding box center [699, 144] width 9 height 9
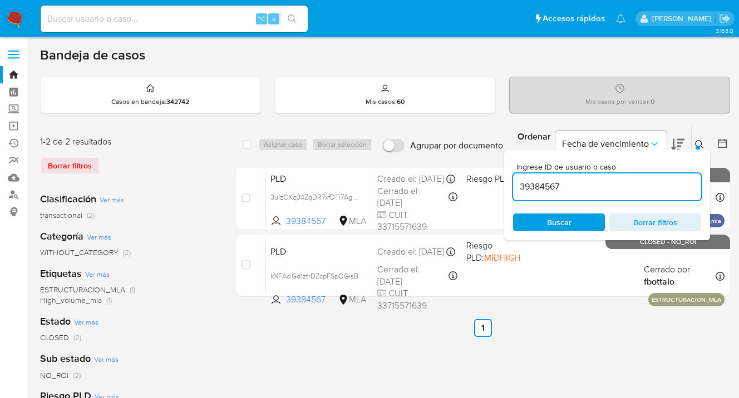
drag, startPoint x: 591, startPoint y: 184, endPoint x: 511, endPoint y: 187, distance: 79.6
click at [513, 188] on input "39384567" at bounding box center [607, 187] width 188 height 14
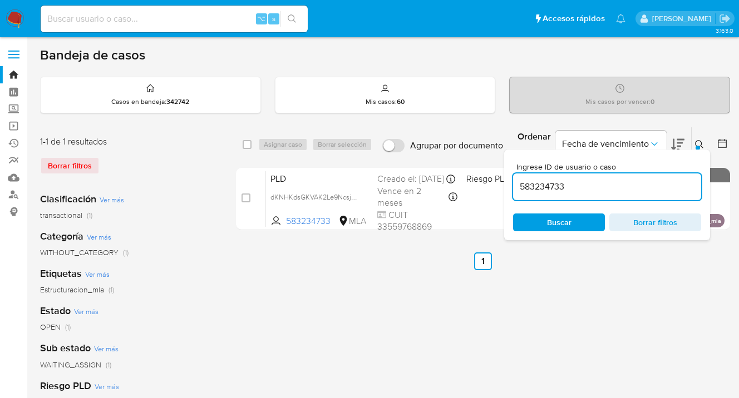
click at [698, 142] on icon at bounding box center [699, 144] width 9 height 9
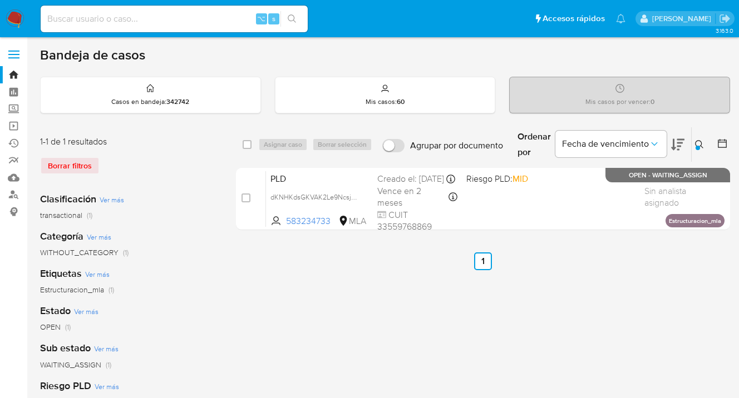
click at [698, 141] on icon at bounding box center [699, 144] width 9 height 9
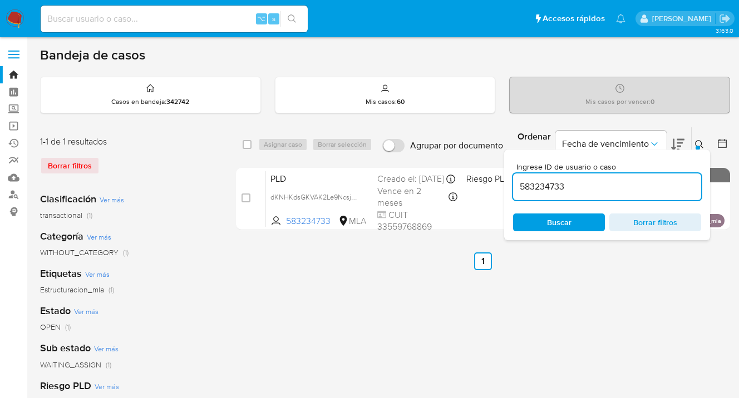
drag, startPoint x: 579, startPoint y: 182, endPoint x: 512, endPoint y: 186, distance: 66.9
click at [512, 186] on div "Ingrese ID de usuario o caso 583234733 Buscar Borrar filtros" at bounding box center [607, 195] width 206 height 91
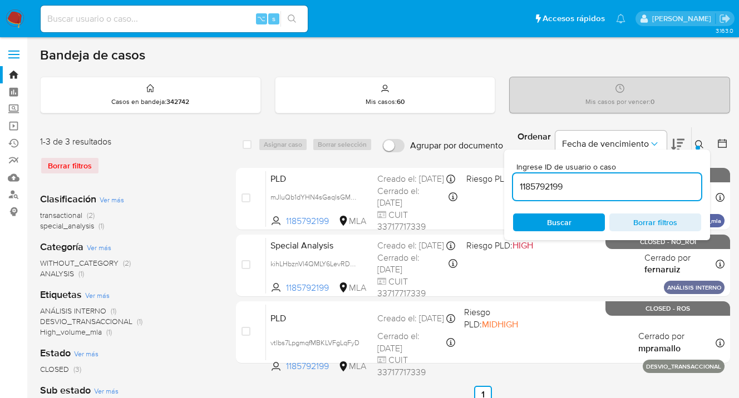
click at [698, 144] on icon at bounding box center [699, 144] width 9 height 9
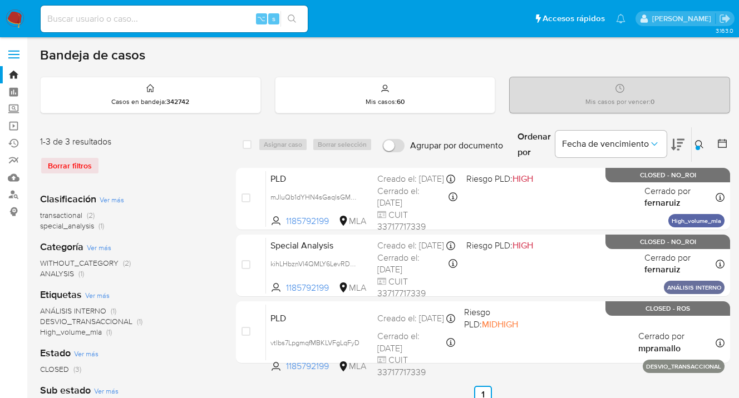
click at [699, 144] on icon at bounding box center [699, 144] width 9 height 9
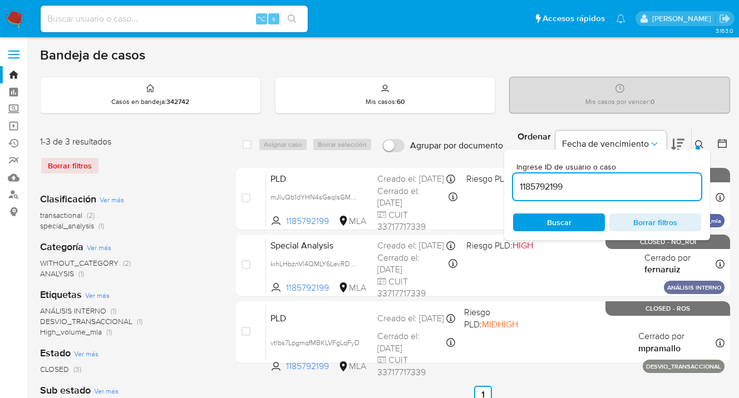
drag, startPoint x: 576, startPoint y: 181, endPoint x: 515, endPoint y: 187, distance: 62.1
click at [515, 187] on input "1185792199" at bounding box center [607, 187] width 188 height 14
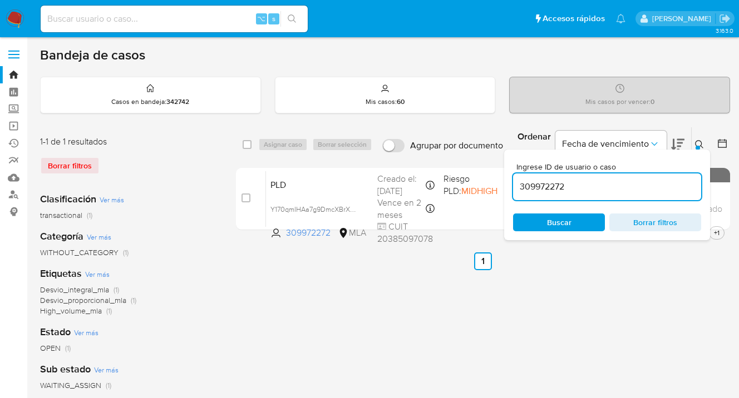
click at [701, 143] on icon at bounding box center [699, 144] width 9 height 9
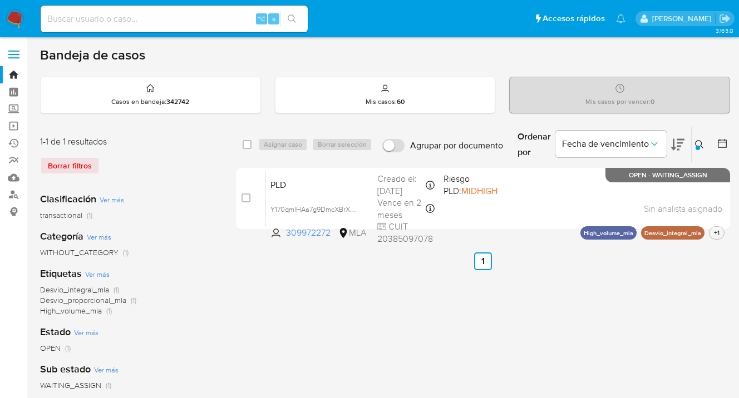
drag, startPoint x: 701, startPoint y: 145, endPoint x: 691, endPoint y: 151, distance: 11.7
click at [701, 145] on icon at bounding box center [699, 144] width 9 height 9
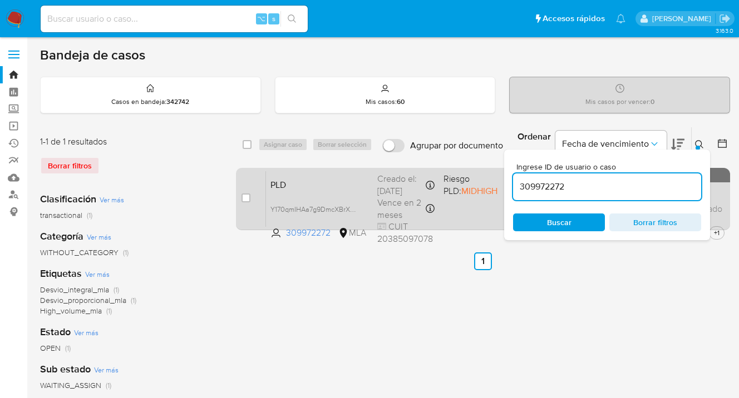
drag, startPoint x: 556, startPoint y: 185, endPoint x: 500, endPoint y: 181, distance: 56.9
click at [500, 181] on div "select-all-cases-checkbox Asignar caso Borrar selección Agrupar por documento O…" at bounding box center [483, 181] width 494 height 108
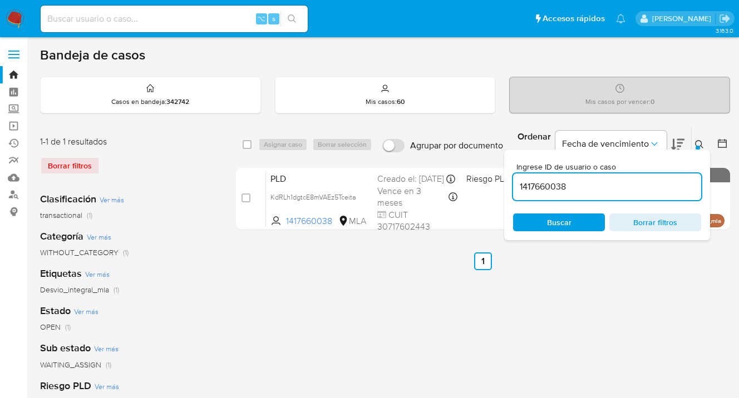
click at [700, 144] on icon at bounding box center [699, 144] width 9 height 9
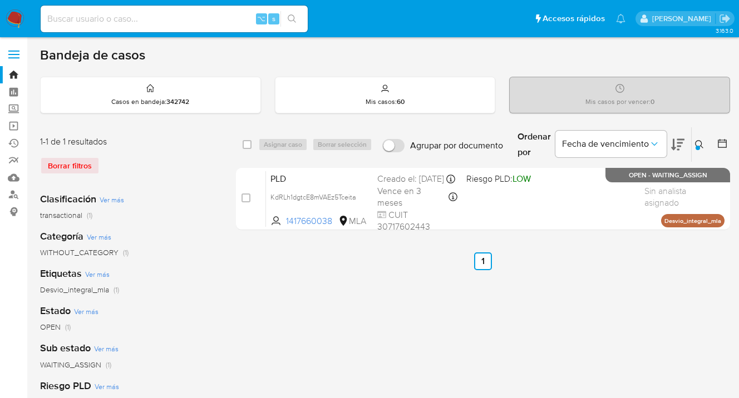
click at [699, 146] on div at bounding box center [697, 148] width 4 height 4
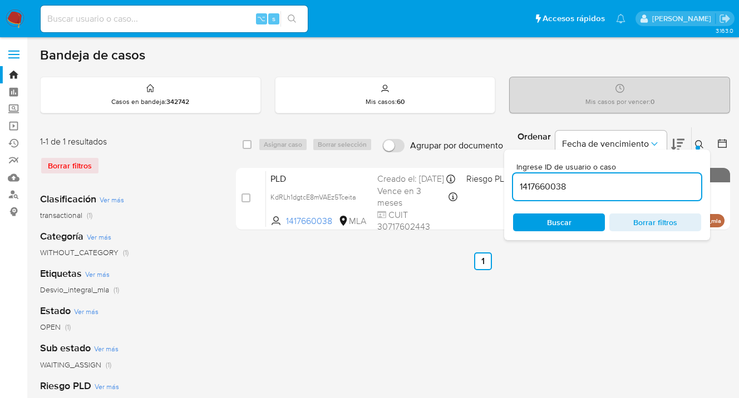
drag, startPoint x: 578, startPoint y: 184, endPoint x: 585, endPoint y: 187, distance: 8.5
click at [507, 186] on div "Ingrese ID de usuario o caso 1417660038 Buscar Borrar filtros" at bounding box center [607, 195] width 206 height 91
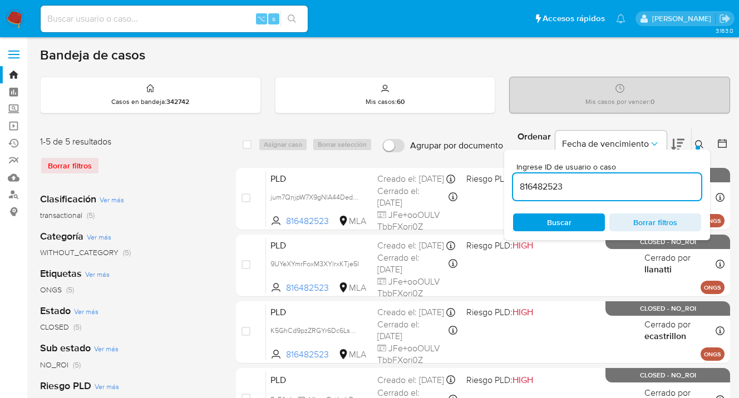
click at [699, 140] on icon at bounding box center [699, 144] width 8 height 8
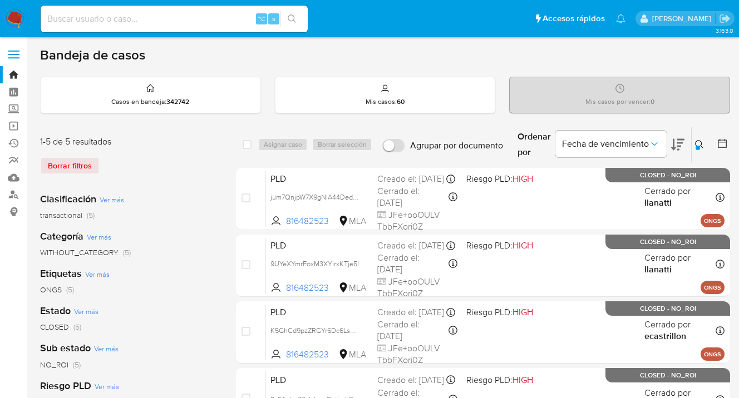
click at [697, 142] on icon at bounding box center [699, 144] width 9 height 9
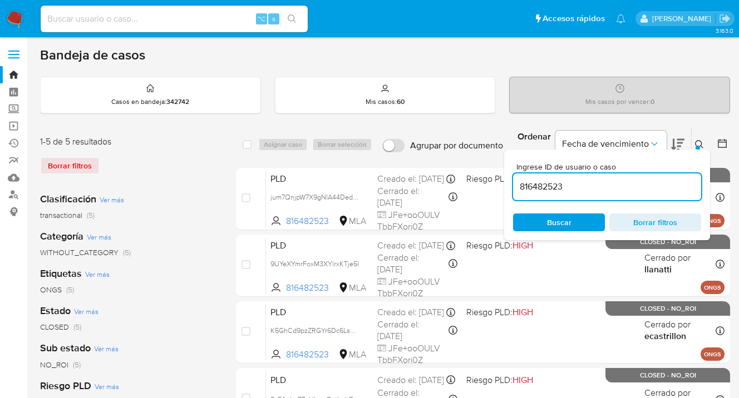
drag, startPoint x: 557, startPoint y: 186, endPoint x: 517, endPoint y: 185, distance: 40.1
click at [517, 185] on input "816482523" at bounding box center [607, 187] width 188 height 14
type input "2021465636"
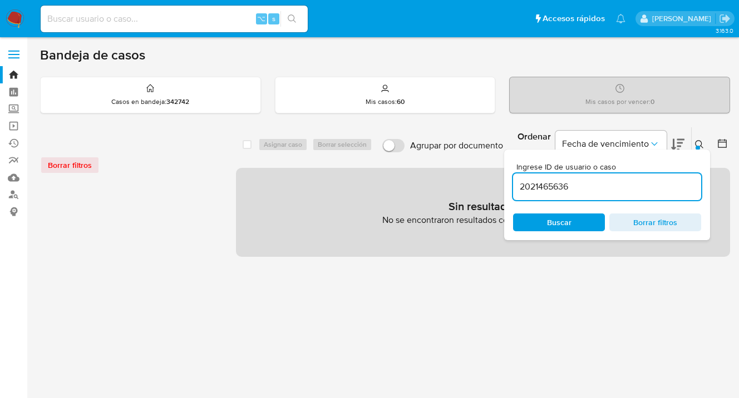
click at [698, 142] on icon at bounding box center [699, 144] width 9 height 9
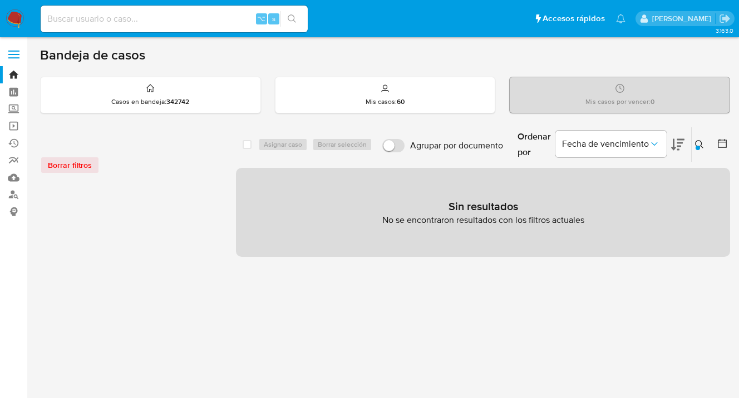
click at [698, 143] on icon at bounding box center [699, 144] width 9 height 9
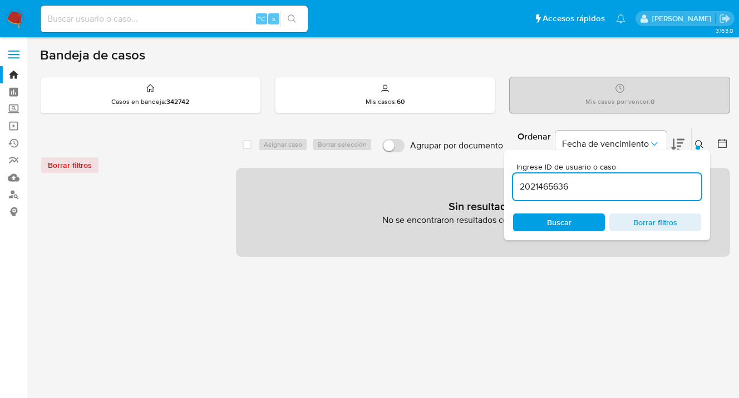
drag, startPoint x: 580, startPoint y: 188, endPoint x: 511, endPoint y: 183, distance: 69.7
click at [511, 183] on div "Ingrese ID de usuario o caso 2021465636 Buscar Borrar filtros" at bounding box center [607, 195] width 206 height 91
click at [563, 224] on span "Buscar" at bounding box center [559, 223] width 24 height 18
drag, startPoint x: 699, startPoint y: 144, endPoint x: 290, endPoint y: 110, distance: 410.4
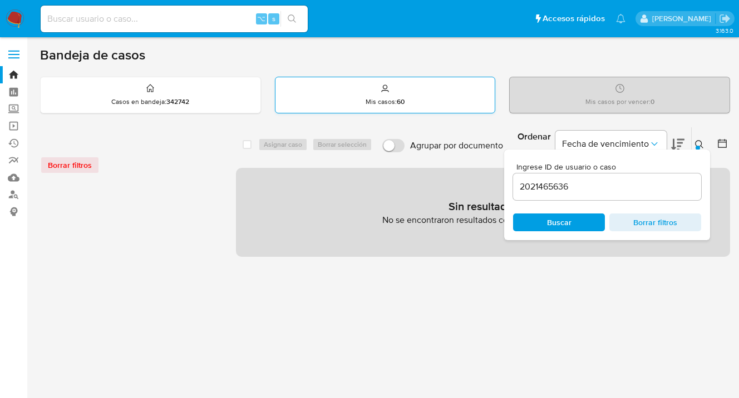
click at [699, 144] on icon at bounding box center [699, 144] width 9 height 9
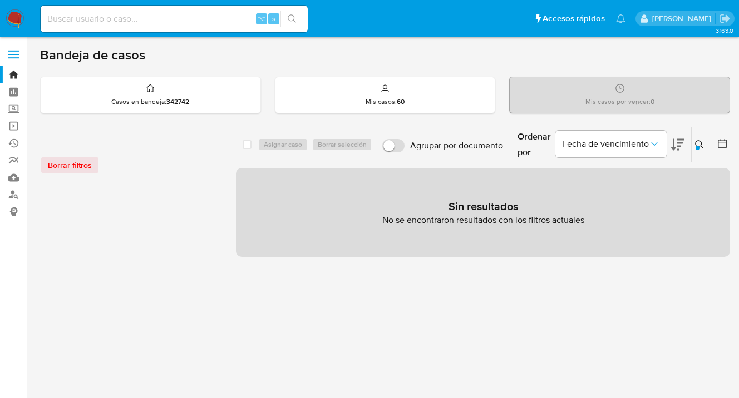
click at [166, 12] on input at bounding box center [174, 19] width 267 height 14
paste input "2021465636"
type input "2021465636"
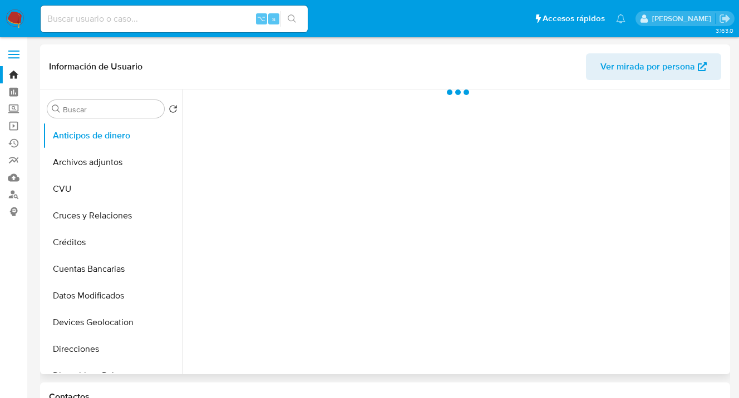
scroll to position [194, 0]
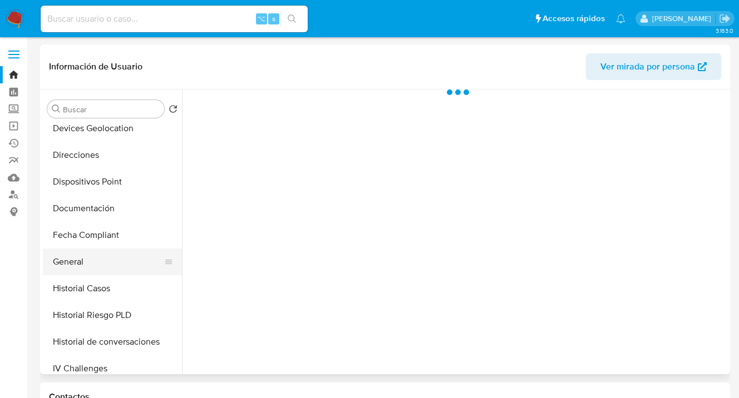
select select "10"
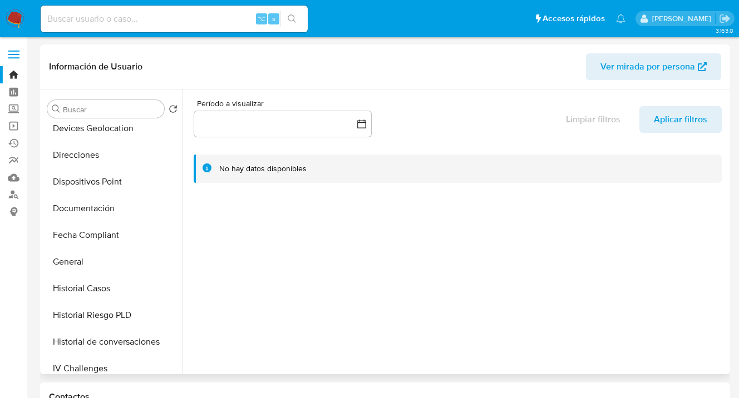
drag, startPoint x: 116, startPoint y: 213, endPoint x: 188, endPoint y: 219, distance: 72.0
click at [117, 214] on button "Documentación" at bounding box center [112, 208] width 139 height 27
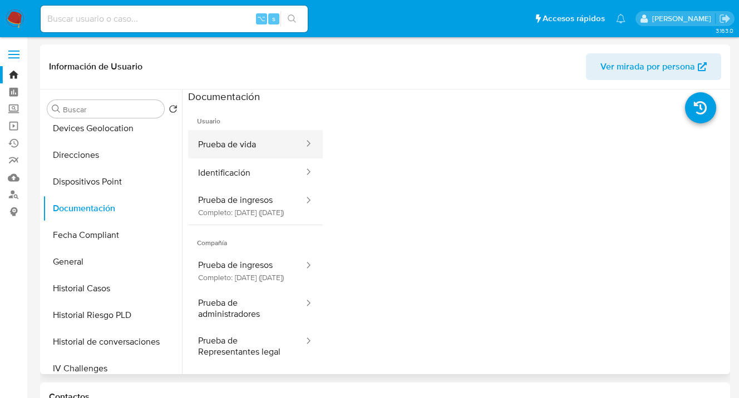
drag, startPoint x: 253, startPoint y: 152, endPoint x: 273, endPoint y: 154, distance: 20.1
click at [253, 152] on button "Prueba de vida" at bounding box center [246, 144] width 117 height 28
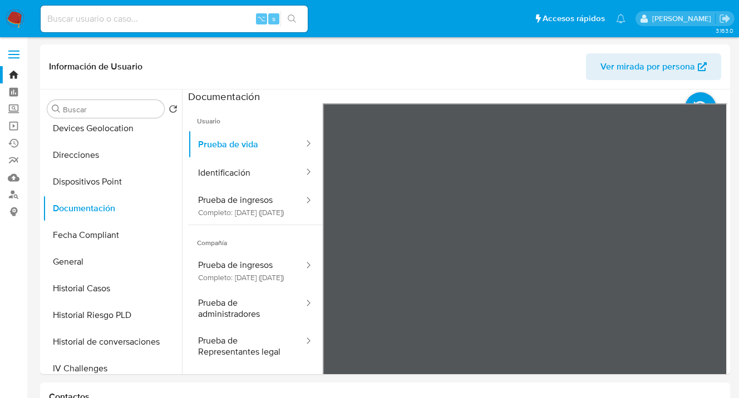
click at [13, 21] on img at bounding box center [15, 18] width 19 height 19
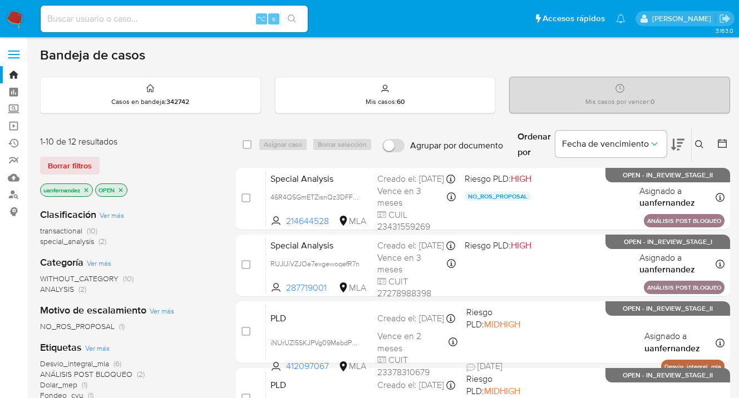
click at [72, 169] on span "Borrar filtros" at bounding box center [70, 166] width 44 height 16
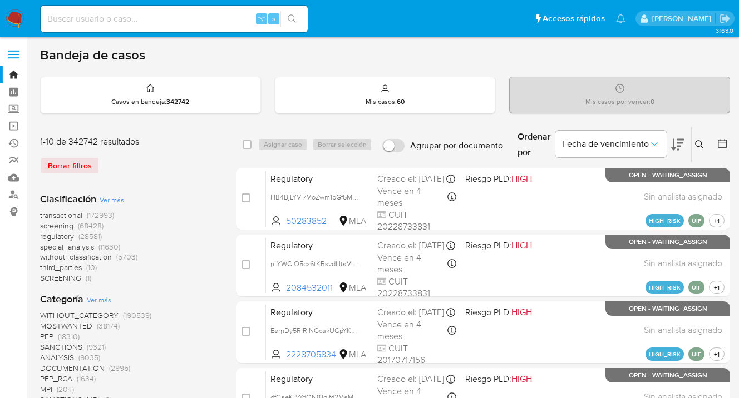
click at [699, 146] on icon at bounding box center [699, 144] width 9 height 9
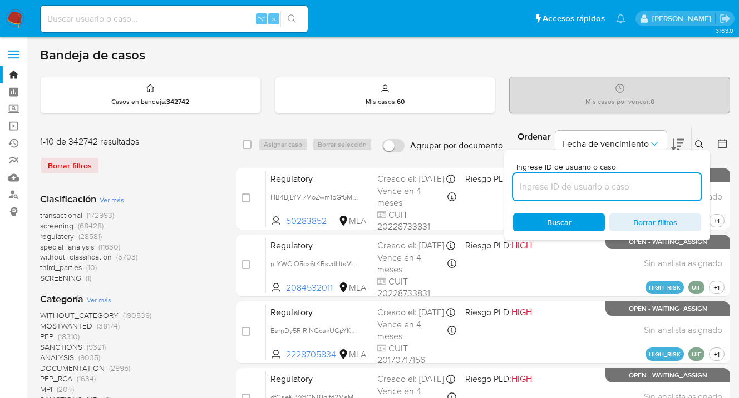
click at [618, 191] on input at bounding box center [607, 187] width 188 height 14
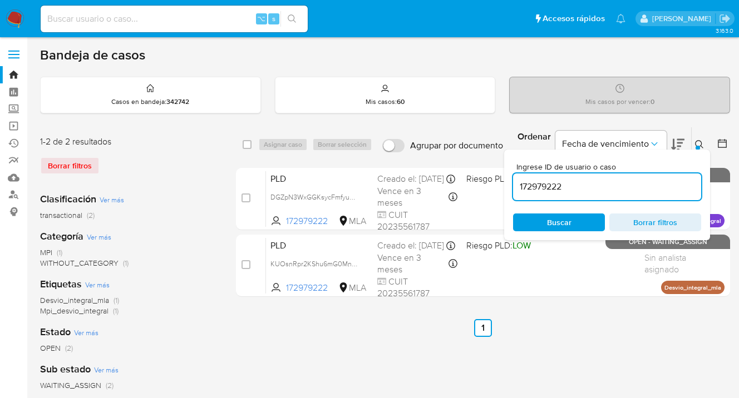
click at [698, 145] on icon at bounding box center [699, 144] width 9 height 9
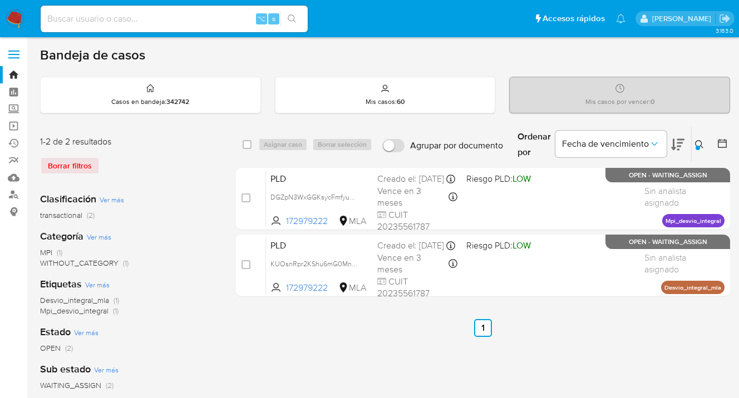
click at [700, 142] on icon at bounding box center [699, 144] width 9 height 9
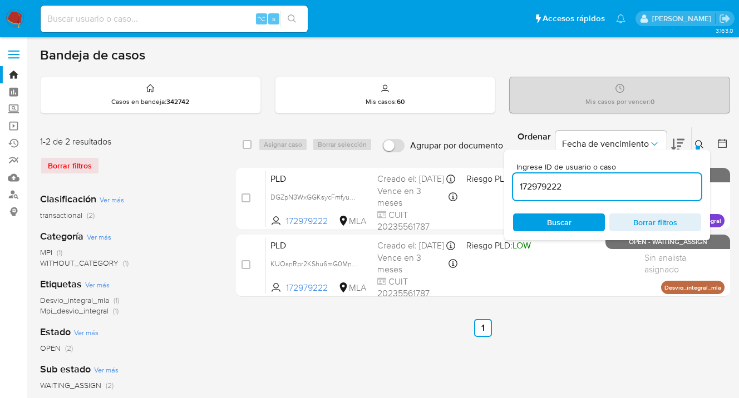
drag, startPoint x: 570, startPoint y: 187, endPoint x: 514, endPoint y: 186, distance: 56.2
click at [514, 186] on input "172979222" at bounding box center [607, 187] width 188 height 14
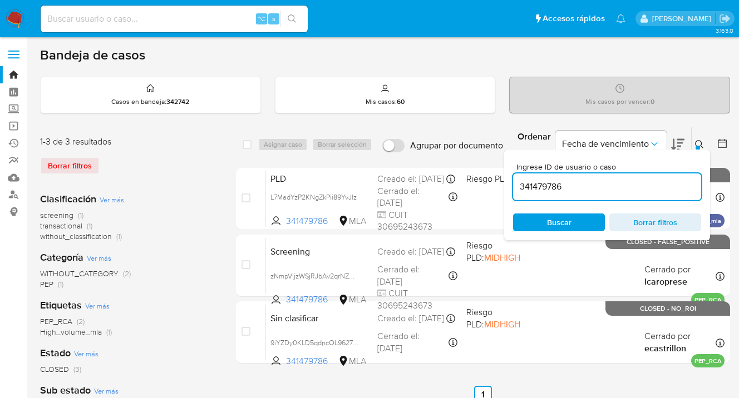
click at [698, 142] on icon at bounding box center [699, 144] width 9 height 9
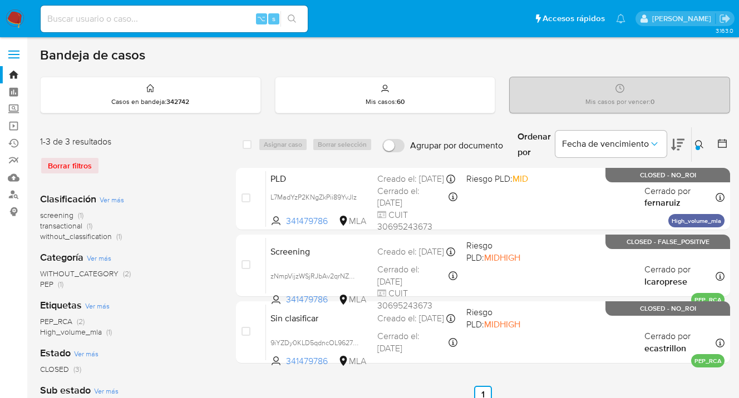
drag, startPoint x: 700, startPoint y: 142, endPoint x: 680, endPoint y: 152, distance: 21.6
click at [698, 142] on icon at bounding box center [699, 144] width 9 height 9
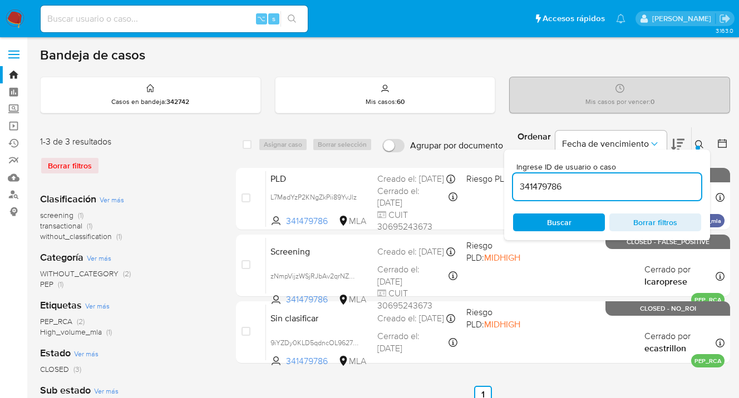
drag, startPoint x: 598, startPoint y: 177, endPoint x: 554, endPoint y: 180, distance: 44.0
click at [554, 181] on div "341479786" at bounding box center [607, 187] width 188 height 27
drag, startPoint x: 564, startPoint y: 185, endPoint x: 516, endPoint y: 187, distance: 47.9
click at [514, 186] on input "341479786" at bounding box center [607, 187] width 188 height 14
paste input "1414174554"
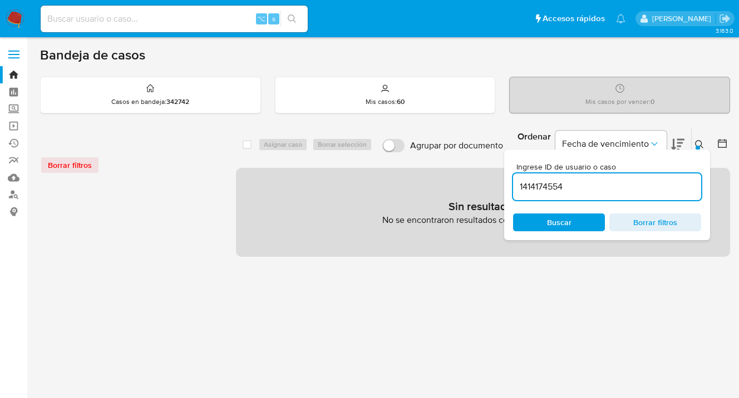
click at [697, 142] on icon at bounding box center [699, 144] width 9 height 9
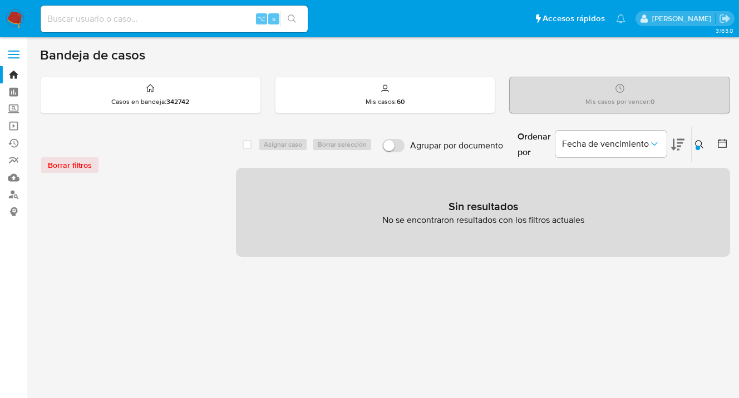
drag, startPoint x: 699, startPoint y: 145, endPoint x: 658, endPoint y: 171, distance: 48.5
click at [699, 145] on icon at bounding box center [699, 144] width 9 height 9
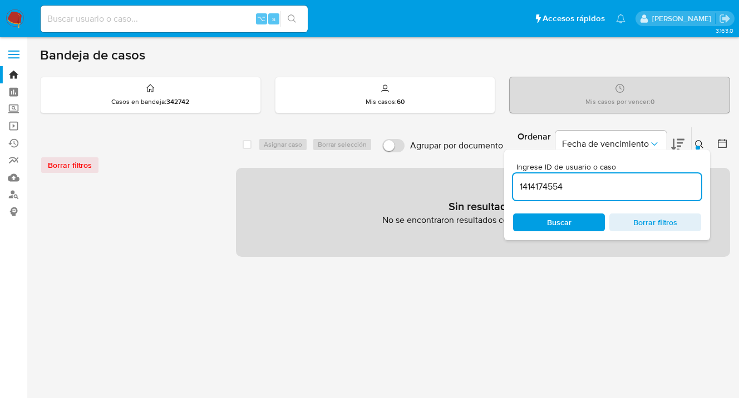
drag, startPoint x: 619, startPoint y: 186, endPoint x: 520, endPoint y: 175, distance: 99.7
click at [520, 175] on div "1414174554" at bounding box center [607, 187] width 188 height 27
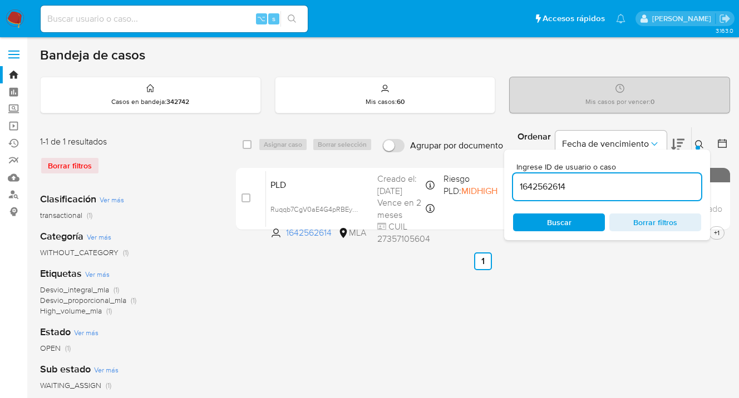
click at [698, 143] on icon at bounding box center [699, 144] width 9 height 9
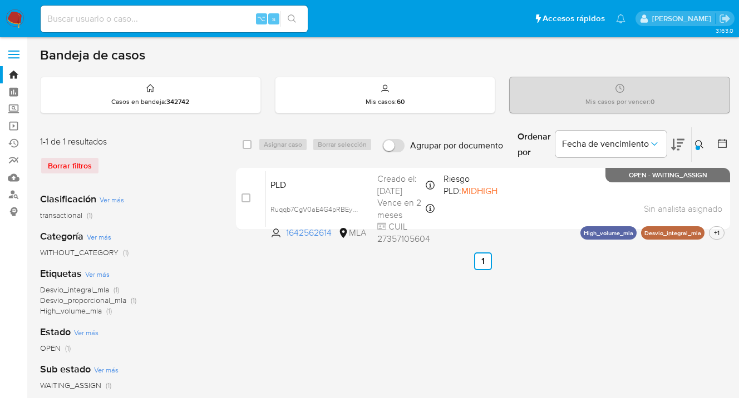
click at [702, 144] on icon at bounding box center [699, 144] width 9 height 9
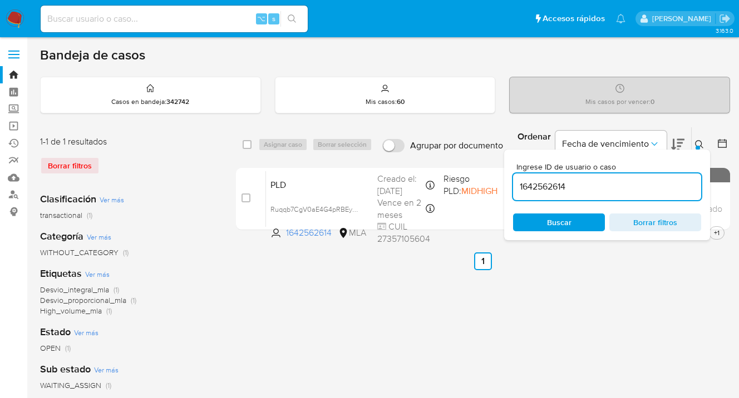
drag, startPoint x: 610, startPoint y: 186, endPoint x: 520, endPoint y: 177, distance: 91.1
click at [520, 177] on div "1642562614" at bounding box center [607, 187] width 188 height 27
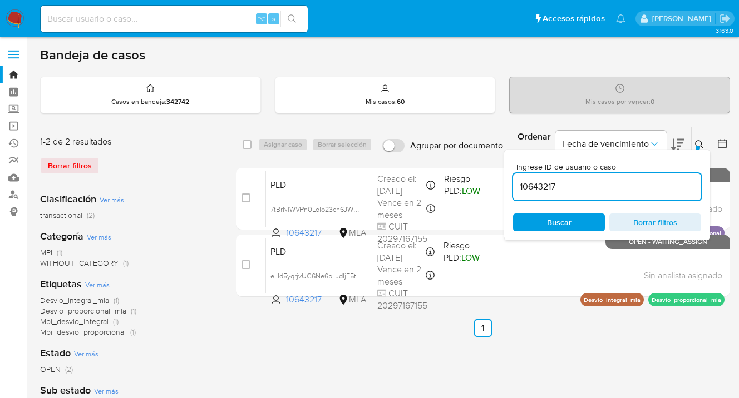
click at [698, 142] on icon at bounding box center [699, 144] width 9 height 9
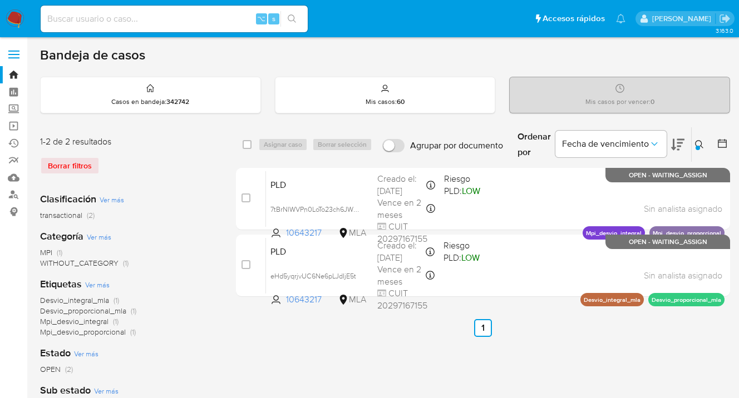
click at [698, 143] on icon at bounding box center [699, 144] width 9 height 9
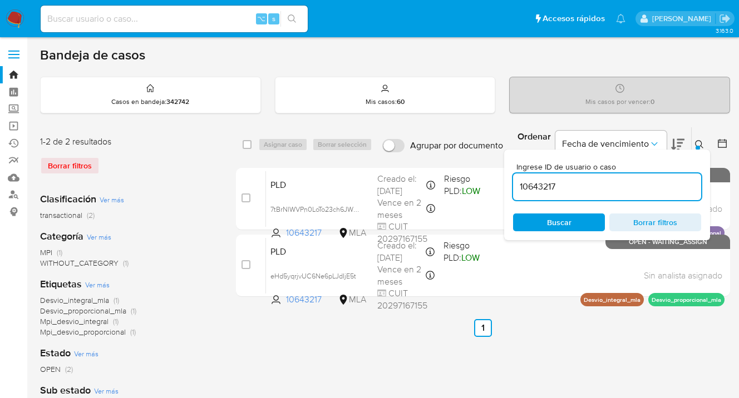
drag, startPoint x: 600, startPoint y: 181, endPoint x: 516, endPoint y: 183, distance: 84.6
click at [516, 183] on input "10643217" at bounding box center [607, 187] width 188 height 14
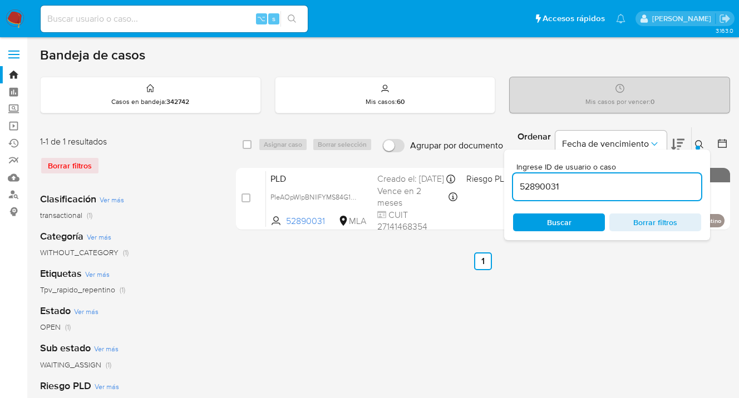
click at [699, 142] on icon at bounding box center [699, 144] width 9 height 9
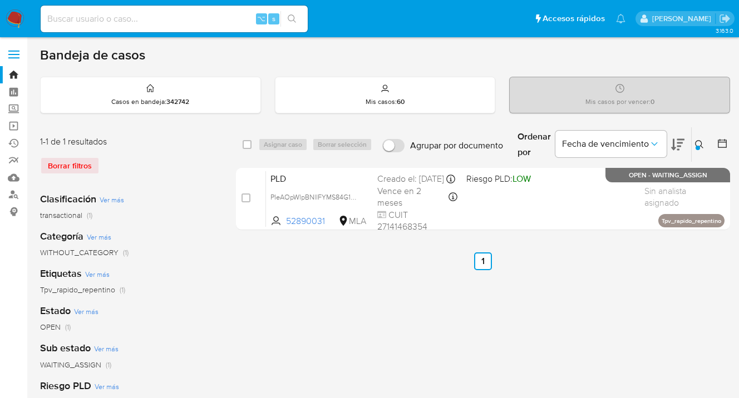
drag, startPoint x: 699, startPoint y: 145, endPoint x: 689, endPoint y: 155, distance: 15.0
click at [699, 145] on icon at bounding box center [699, 144] width 9 height 9
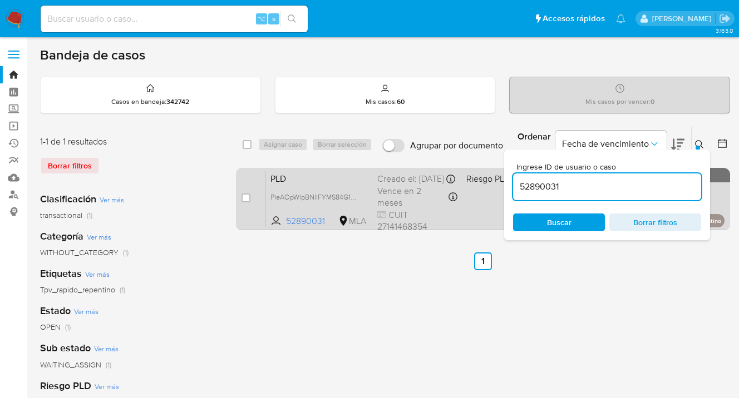
drag, startPoint x: 601, startPoint y: 189, endPoint x: 501, endPoint y: 184, distance: 100.3
click at [501, 184] on div "select-all-cases-checkbox Asignar caso Borrar selección Agrupar por documento O…" at bounding box center [483, 181] width 494 height 108
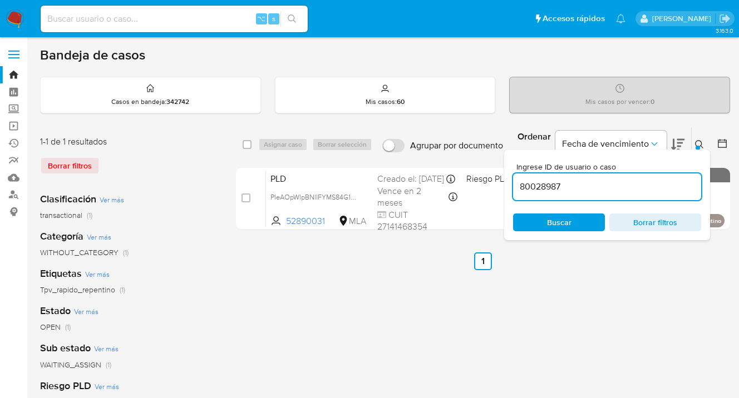
type input "80028987"
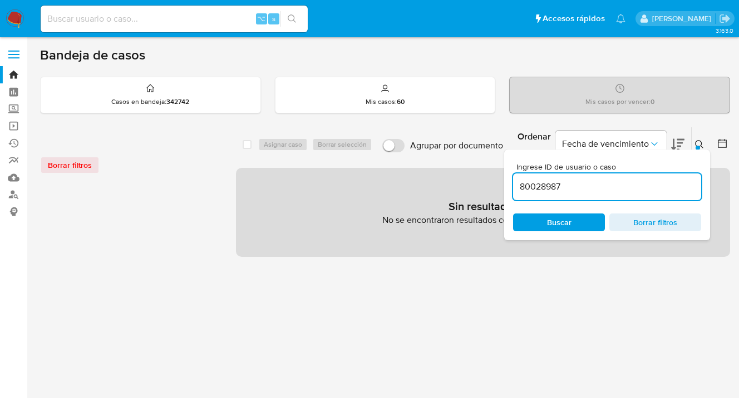
click at [702, 143] on icon at bounding box center [699, 144] width 8 height 8
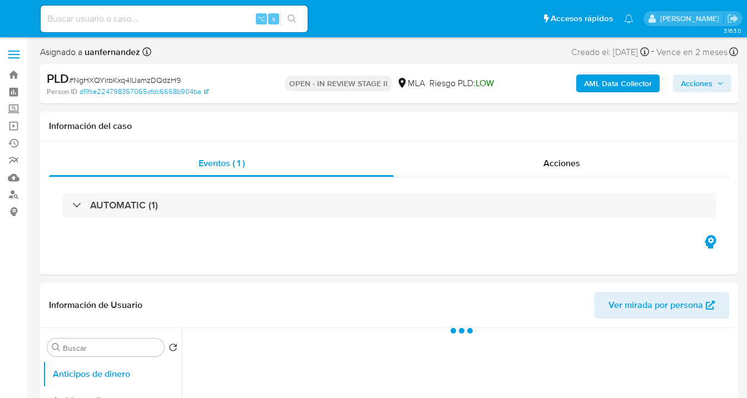
select select "10"
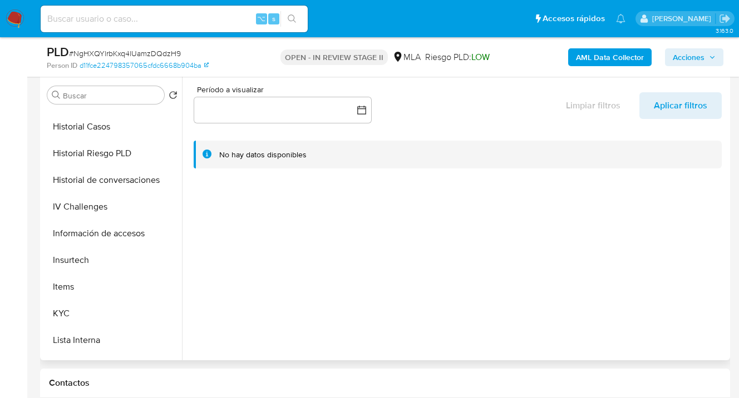
scroll to position [431, 0]
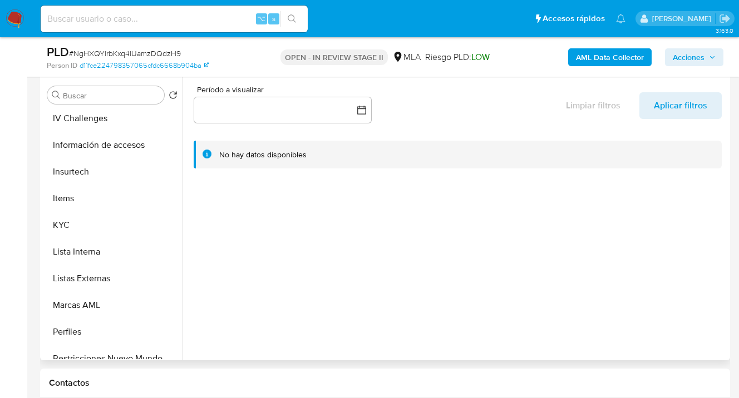
drag, startPoint x: 114, startPoint y: 227, endPoint x: 185, endPoint y: 233, distance: 71.5
click at [114, 228] on button "KYC" at bounding box center [112, 225] width 139 height 27
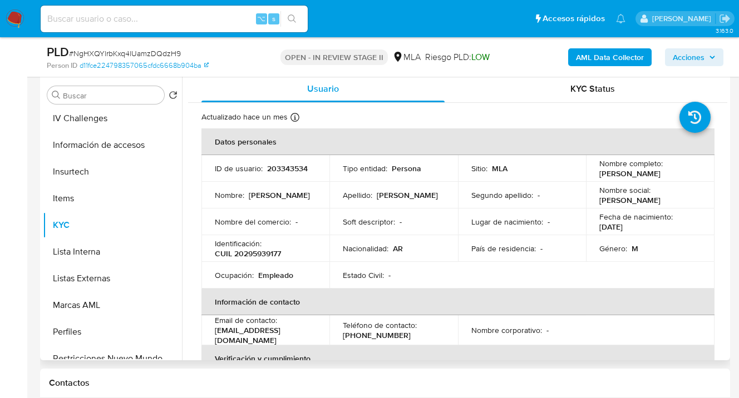
drag, startPoint x: 596, startPoint y: 176, endPoint x: 669, endPoint y: 176, distance: 72.3
click at [669, 176] on td "Nombre completo : [PERSON_NAME]" at bounding box center [650, 168] width 129 height 27
copy p "[PERSON_NAME]"
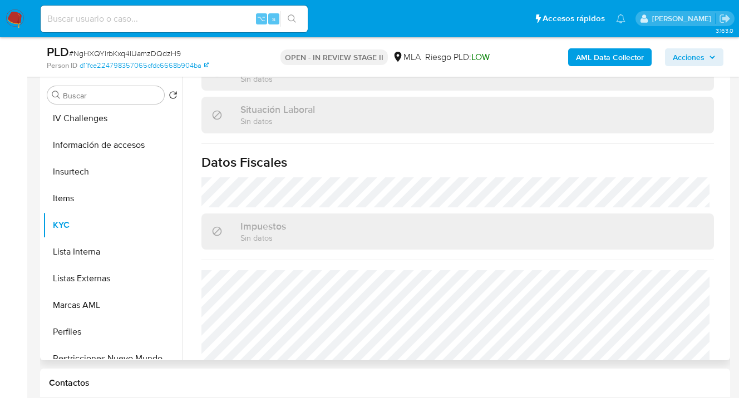
scroll to position [625, 0]
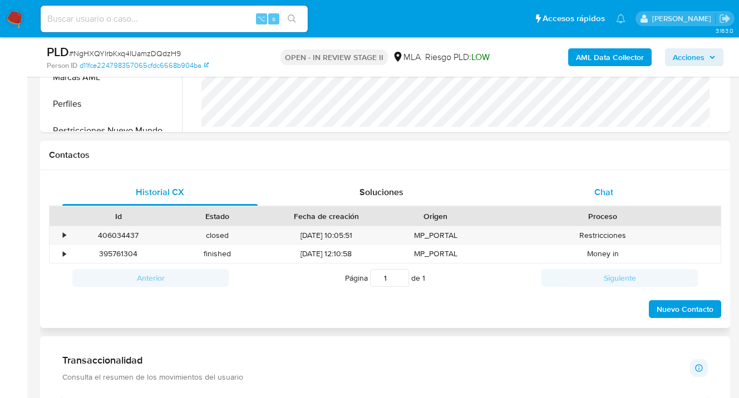
drag, startPoint x: 623, startPoint y: 191, endPoint x: 605, endPoint y: 191, distance: 17.8
click at [623, 191] on div "Chat" at bounding box center [603, 192] width 195 height 27
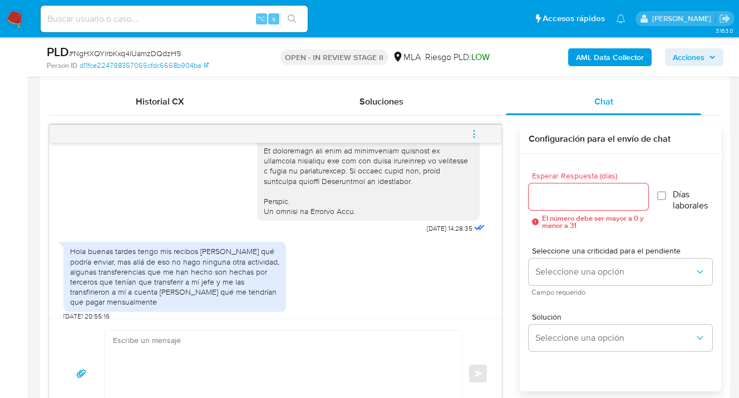
scroll to position [622, 0]
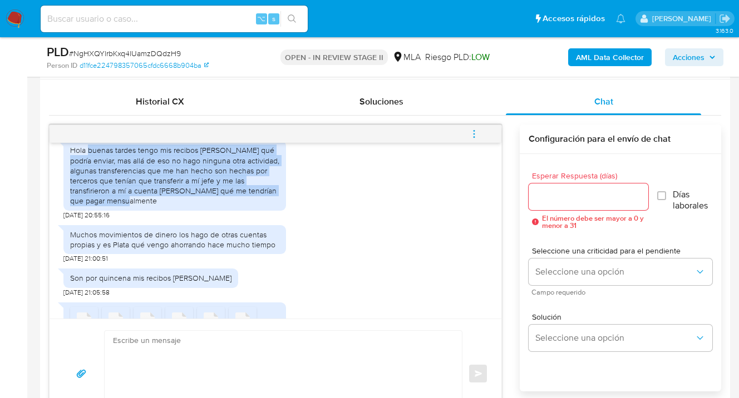
drag, startPoint x: 88, startPoint y: 170, endPoint x: 161, endPoint y: 223, distance: 90.0
click at [161, 206] on div "Hola buenas tardes tengo mis recibos de sueldo qué podría enviar, mas allá de e…" at bounding box center [174, 175] width 209 height 61
copy div "buenas tardes tengo mis recibos de sueldo qué podría enviar, mas allá de eso no…"
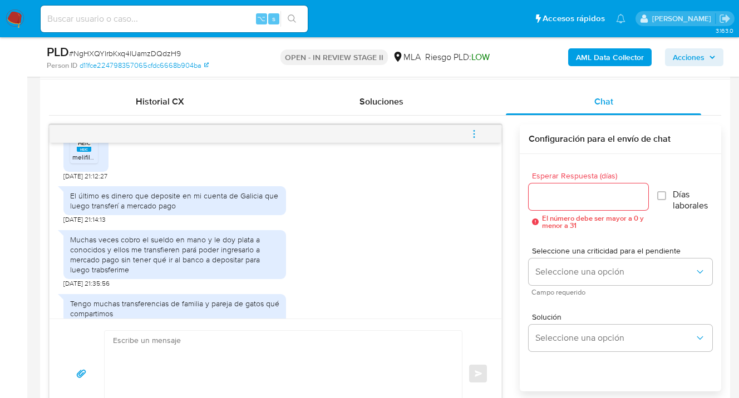
scroll to position [920, 0]
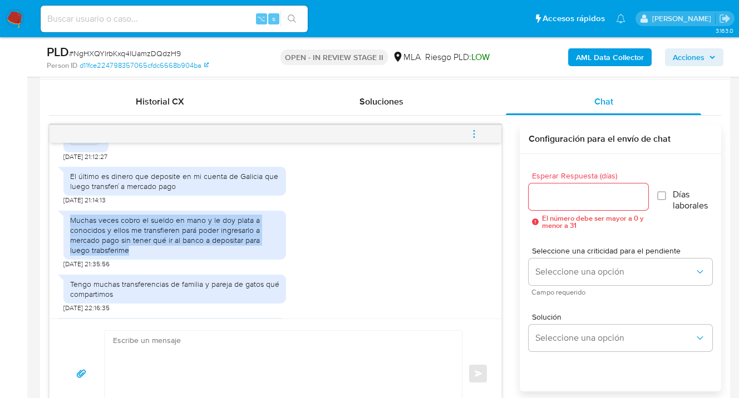
drag, startPoint x: 70, startPoint y: 243, endPoint x: 135, endPoint y: 269, distance: 69.8
click at [135, 256] on div "Muchas veces cobro el sueldo en mano y le doy plata a conocidos y ellos me tran…" at bounding box center [174, 235] width 209 height 41
copy div "Muchas veces cobro el sueldo en mano y le doy plata a conocidos y ellos me tran…"
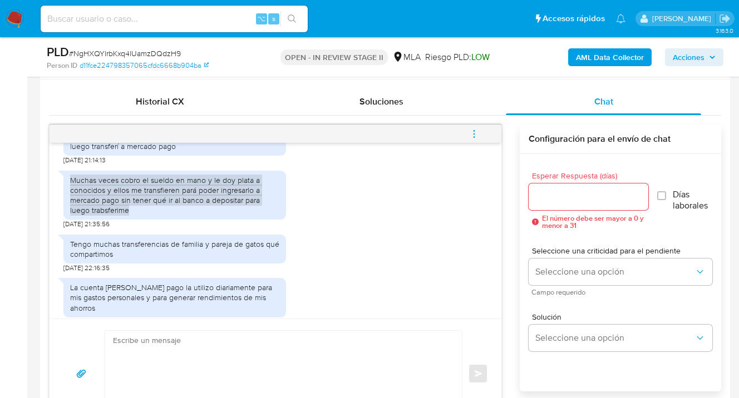
scroll to position [1003, 0]
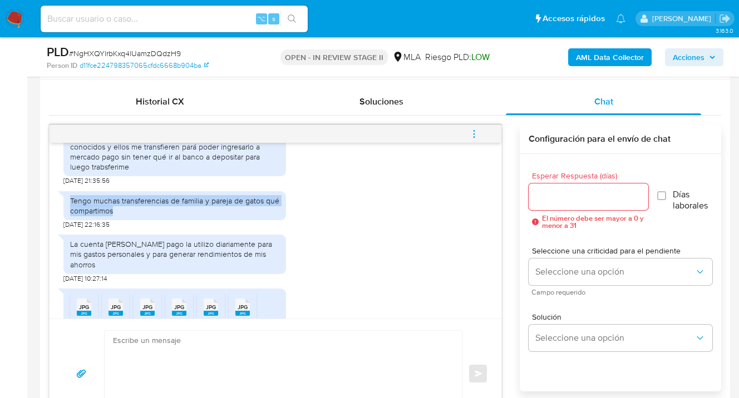
drag, startPoint x: 122, startPoint y: 233, endPoint x: 71, endPoint y: 220, distance: 52.4
click at [70, 216] on div "Tengo muchas transferencias de familia y pareja de gatos qué compartimos" at bounding box center [174, 206] width 209 height 20
copy div "Tengo muchas transferencias de familia y pareja de gatos qué compartimos"
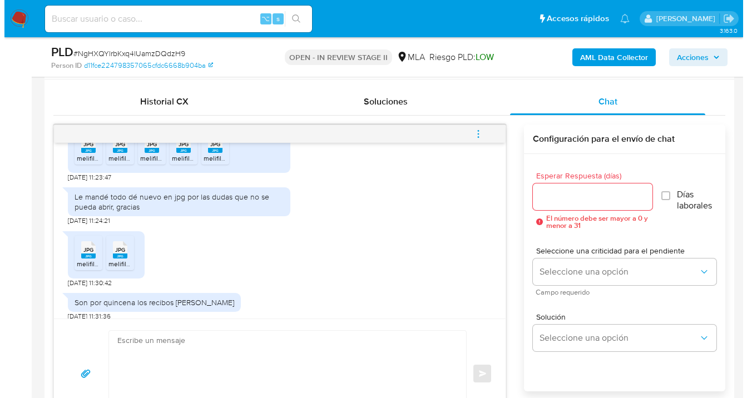
scroll to position [1336, 0]
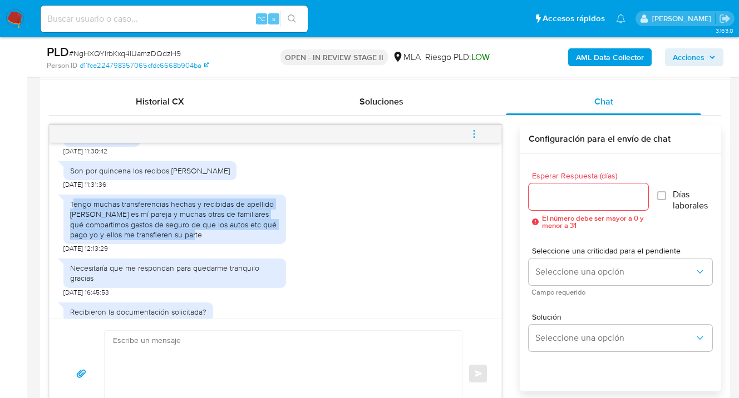
drag, startPoint x: 72, startPoint y: 226, endPoint x: 185, endPoint y: 257, distance: 117.6
click at [185, 240] on div "Tengo muchas transferencias hechas y recibidas de apellido Rufo rabbia es mí pa…" at bounding box center [174, 219] width 209 height 41
copy div "engo muchas transferencias hechas y recibidas de apellido Rufo rabbia es mí par…"
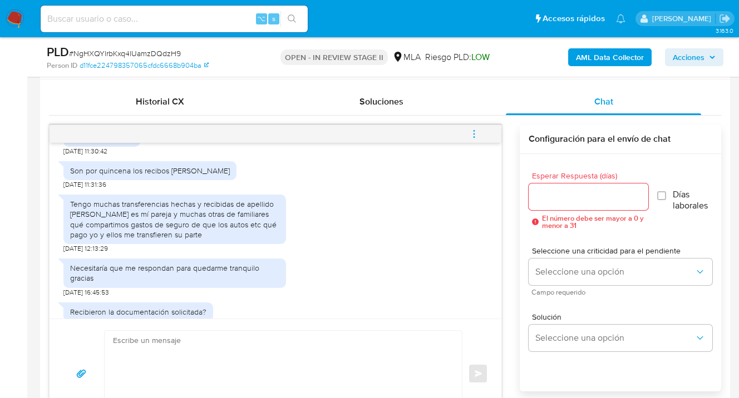
click at [567, 199] on input "Esperar Respuesta (días)" at bounding box center [589, 197] width 120 height 14
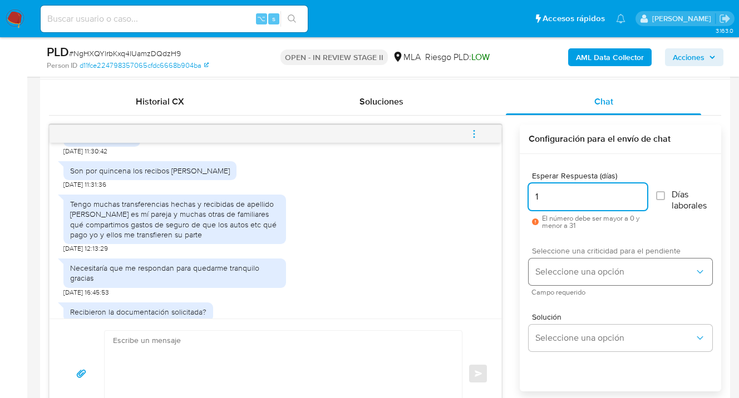
type input "1"
click at [566, 282] on button "Seleccione una opción" at bounding box center [621, 272] width 184 height 27
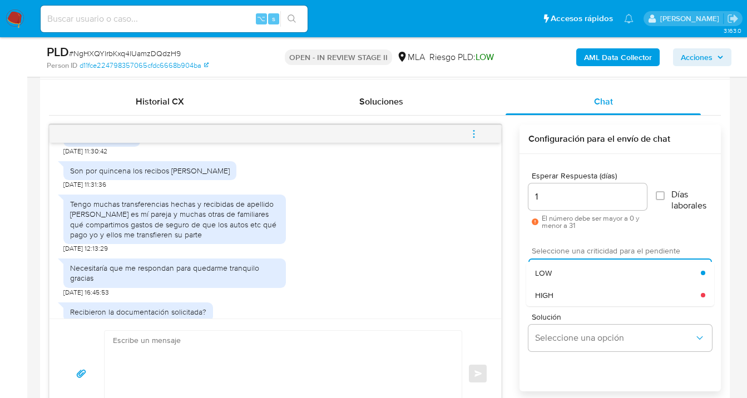
drag, startPoint x: 557, startPoint y: 275, endPoint x: 558, endPoint y: 295, distance: 20.0
click at [556, 275] on div "LOW" at bounding box center [618, 273] width 166 height 22
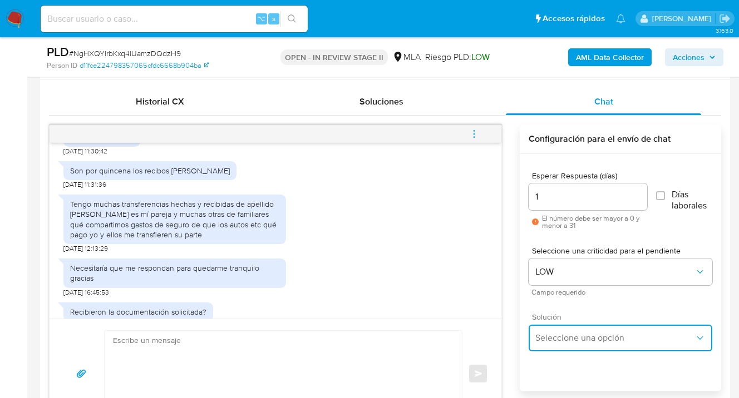
click at [558, 334] on span "Seleccione una opción" at bounding box center [614, 338] width 159 height 11
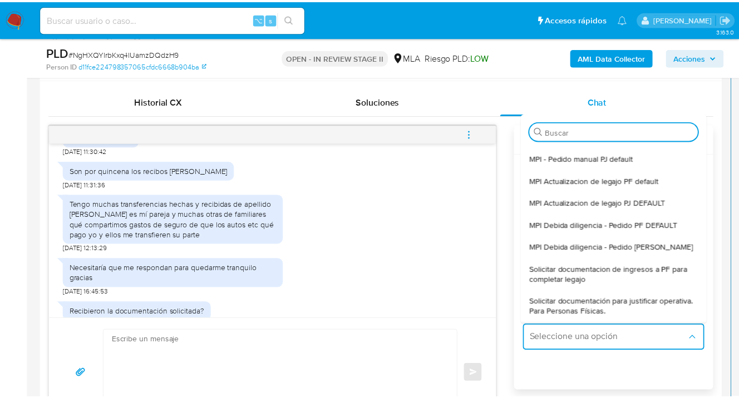
scroll to position [95, 0]
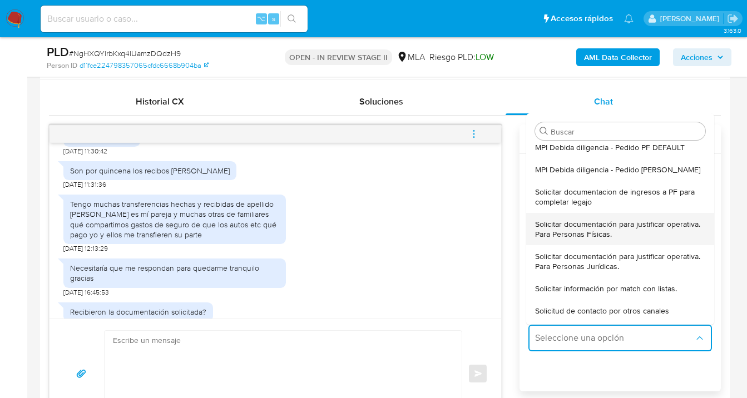
click at [578, 229] on span "Solicitar documentación para justificar operativa. Para Personas Físicas." at bounding box center [620, 229] width 170 height 20
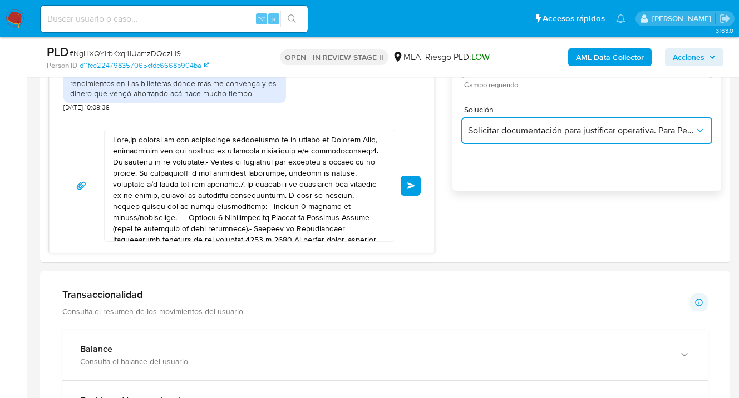
scroll to position [763, 0]
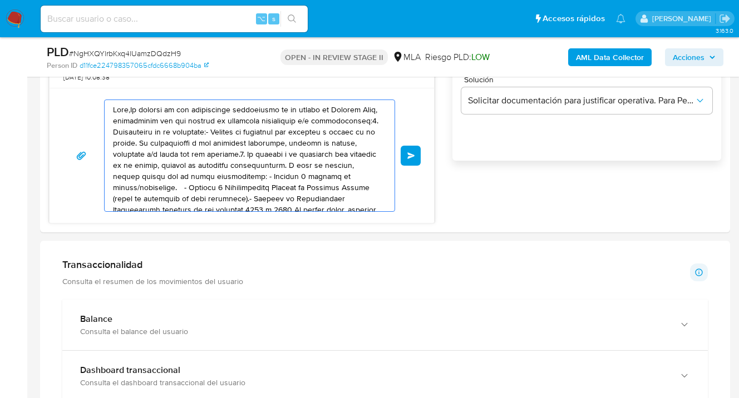
drag, startPoint x: 301, startPoint y: 202, endPoint x: 53, endPoint y: 72, distance: 279.5
click at [53, 73] on div "Asignado a uanfernandez Asignado el: 17/09/2025 10:31:55 Creado el: 12/09/2025 …" at bounding box center [385, 311] width 690 height 2059
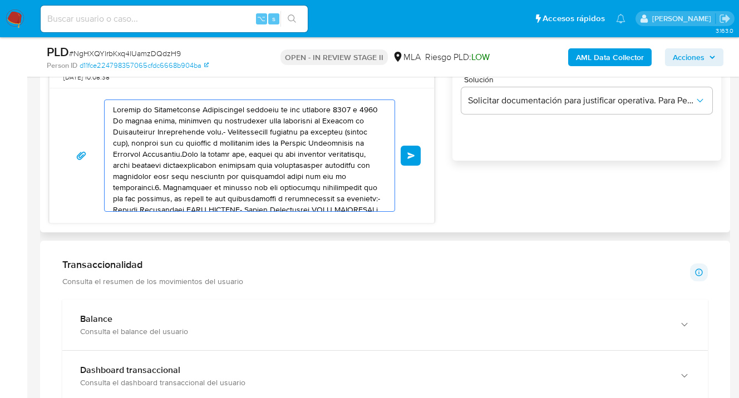
drag, startPoint x: 235, startPoint y: 188, endPoint x: 111, endPoint y: 120, distance: 141.7
click at [19, 72] on section "Bandeja Tablero Screening Búsqueda en Listas Watchlist Herramientas Operaciones…" at bounding box center [369, 316] width 739 height 2159
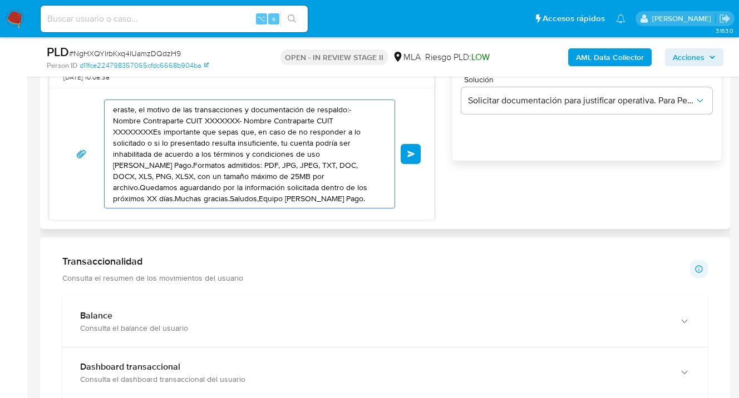
drag, startPoint x: 145, startPoint y: 131, endPoint x: 106, endPoint y: 111, distance: 44.1
click at [70, 95] on div "eraste, el motivo de las transacciones y documentación de respaldo:- Nombre Con…" at bounding box center [242, 154] width 384 height 132
type textarea "s,Equipo de Mercado Pago."
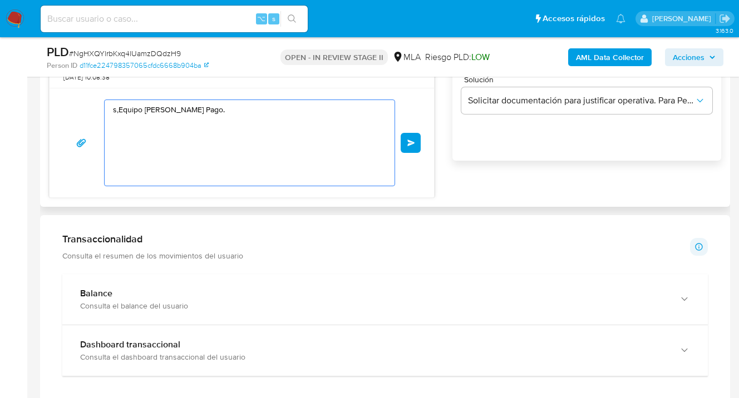
drag, startPoint x: 224, startPoint y: 146, endPoint x: 85, endPoint y: 94, distance: 148.4
click at [62, 79] on div "17/09/2025 14:28:35 Hola buenas tardes tengo mis recibos de sueldo qué podría e…" at bounding box center [242, 46] width 386 height 304
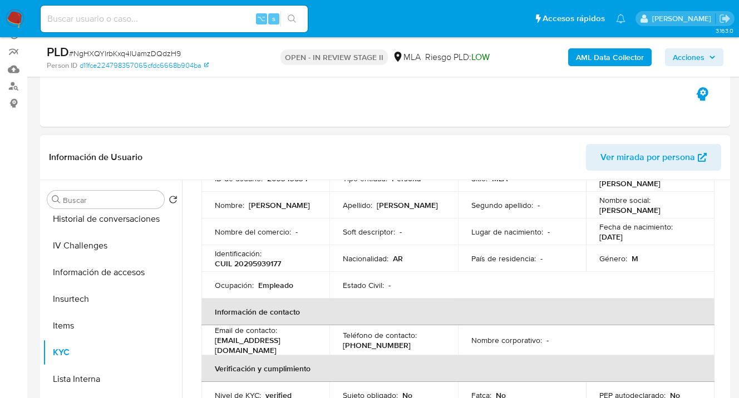
scroll to position [92, 0]
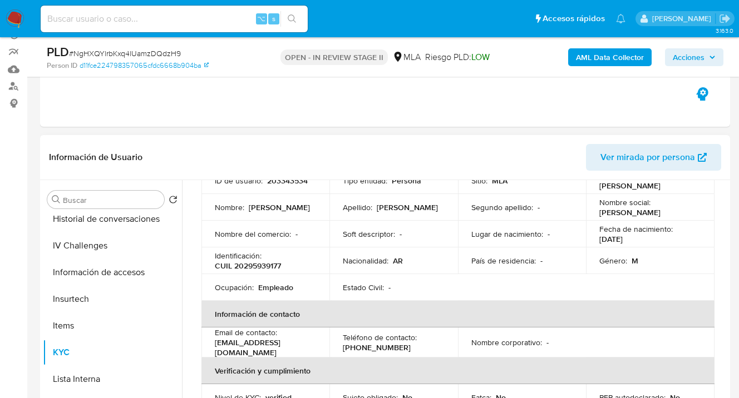
drag, startPoint x: 596, startPoint y: 187, endPoint x: 665, endPoint y: 191, distance: 69.1
click at [665, 191] on td "Nombre completo : Juan Manuel Garcia" at bounding box center [650, 180] width 129 height 27
copy p "[PERSON_NAME]"
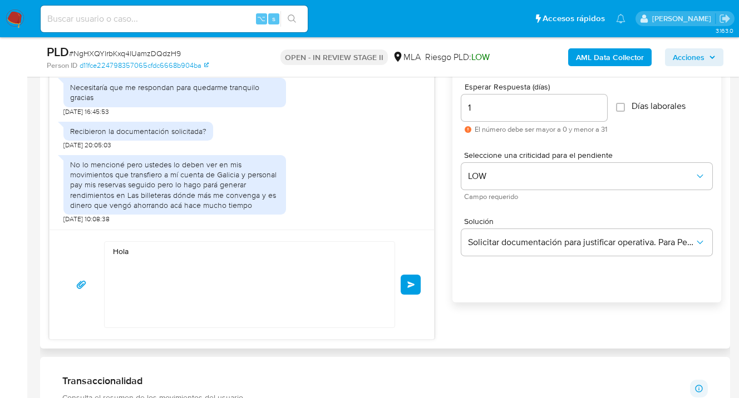
scroll to position [711, 0]
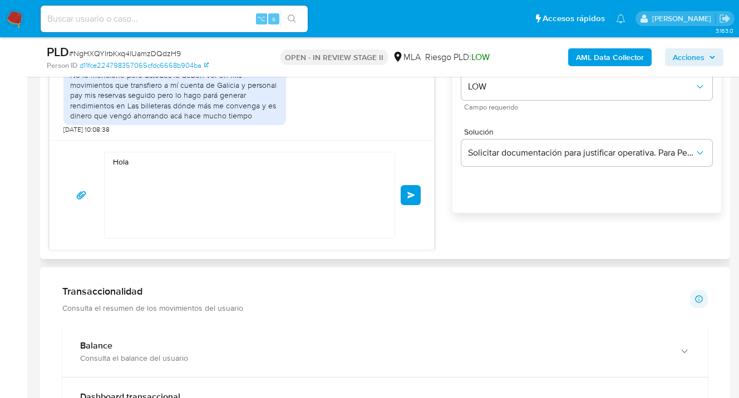
click at [166, 164] on textarea "Hola" at bounding box center [247, 195] width 268 height 86
paste textarea "[PERSON_NAME]"
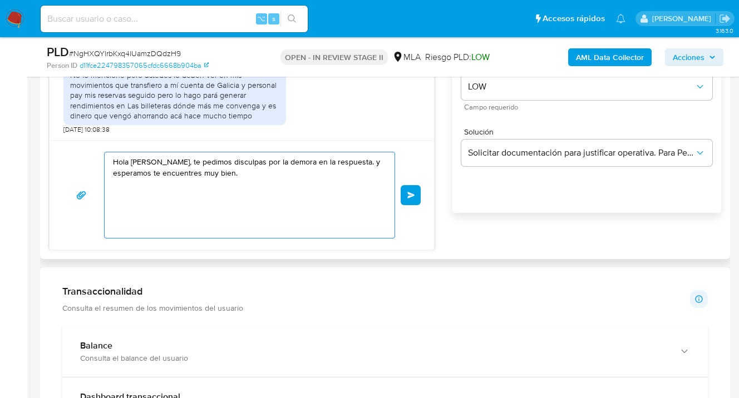
paste textarea "Confirmamos la recepción de la documentación y en base a la misma damos por com…"
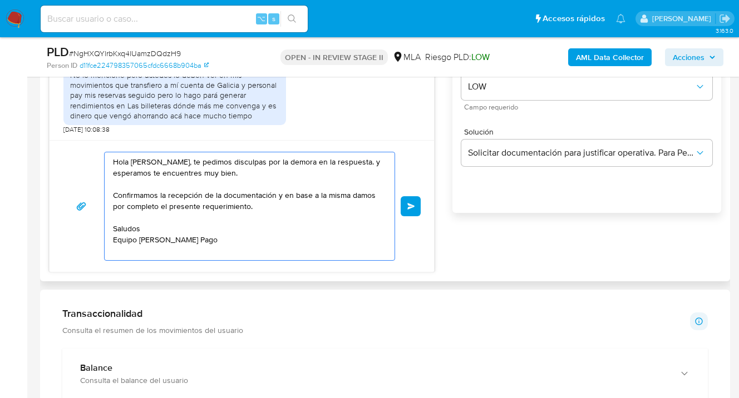
click at [251, 211] on textarea "Hola Juan Manuel Garcia, te pedimos disculpas por la demora en la respuesta. y …" at bounding box center [247, 206] width 268 height 108
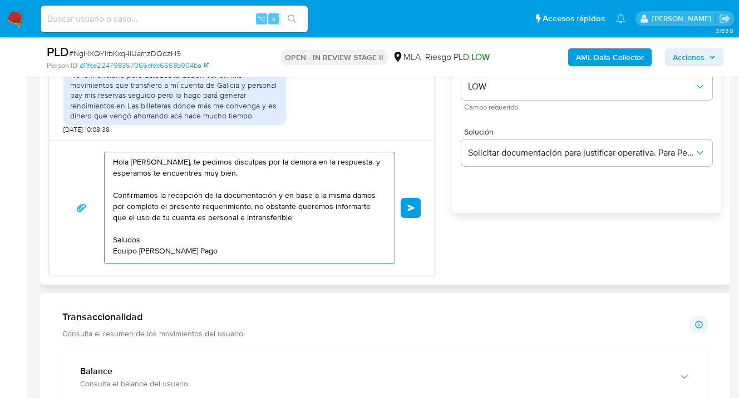
paste textarea "y no se deben canalizar fondos de terceros. Si las operaciones realizadas en la…"
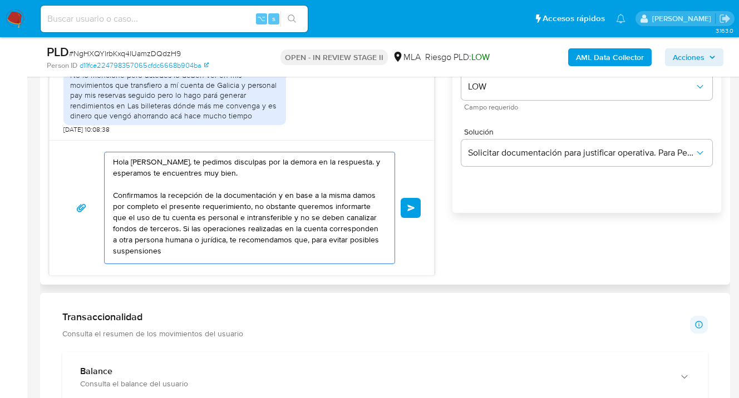
click at [139, 240] on textarea "Hola Juan Manuel Garcia, te pedimos disculpas por la demora en la respuesta. y …" at bounding box center [247, 207] width 268 height 111
drag, startPoint x: 262, startPoint y: 238, endPoint x: 267, endPoint y: 272, distance: 33.8
click at [262, 238] on textarea "Hola Juan Manuel Garcia, te pedimos disculpas por la demora en la respuesta. y …" at bounding box center [247, 207] width 268 height 111
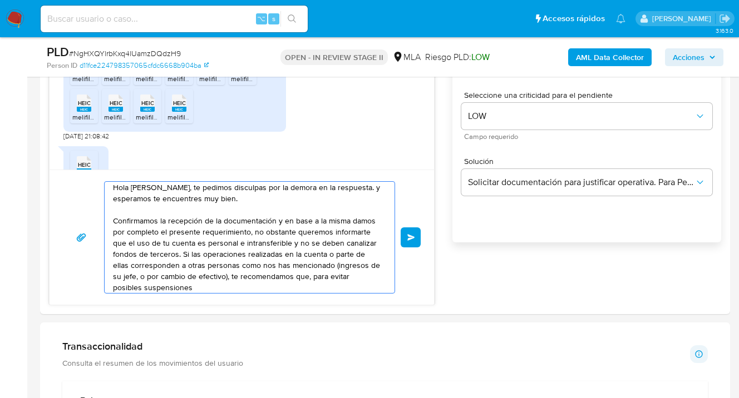
scroll to position [15, 0]
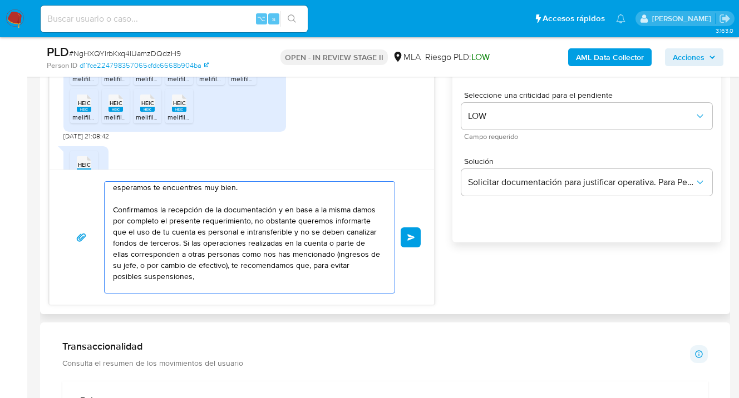
paste textarea "evites realizar dicha operatoria."
click at [171, 285] on textarea "Hola Juan Manuel Garcia, te pedimos disculpas por la demora en la respuesta. y …" at bounding box center [247, 237] width 268 height 111
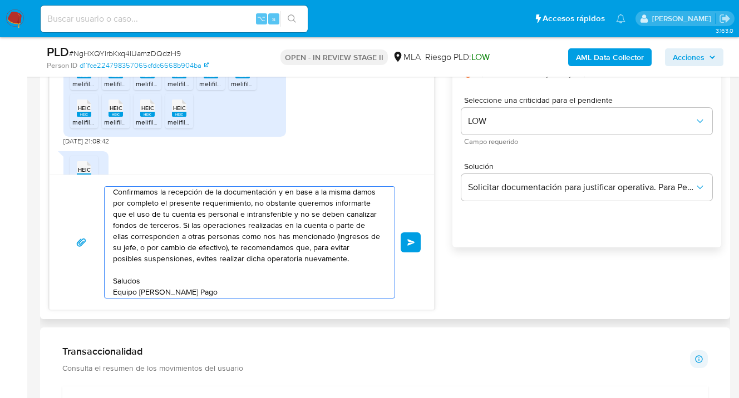
scroll to position [63, 0]
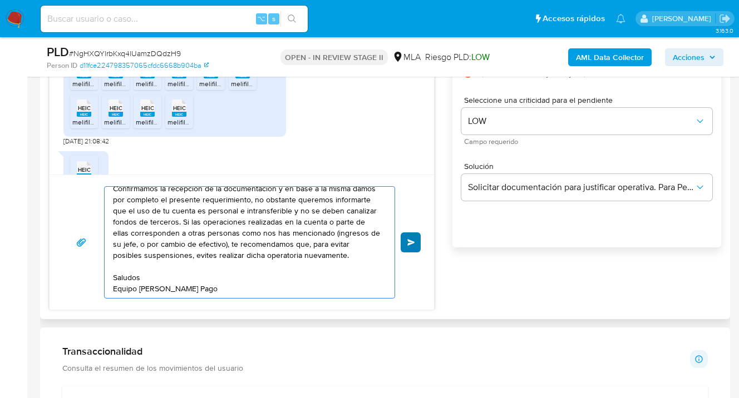
type textarea "Hola [PERSON_NAME], te pedimos disculpas por la demora en la respuesta. y esper…"
click at [413, 239] on span "Enviar" at bounding box center [411, 242] width 8 height 7
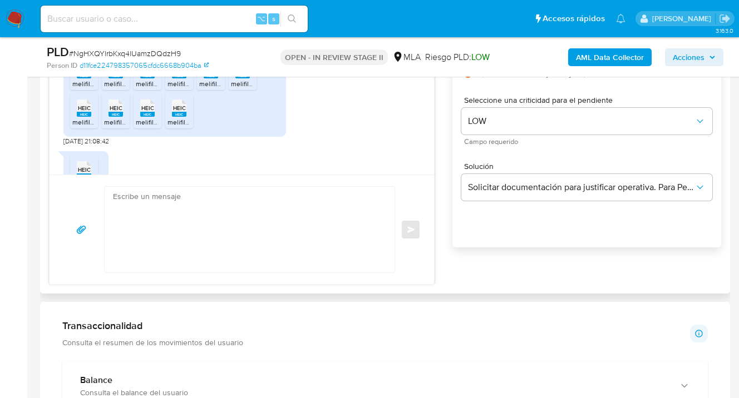
scroll to position [1632, 0]
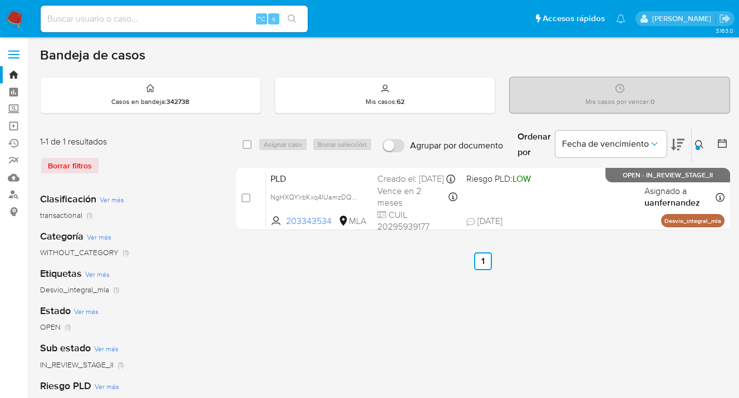
click at [696, 145] on icon at bounding box center [699, 144] width 8 height 8
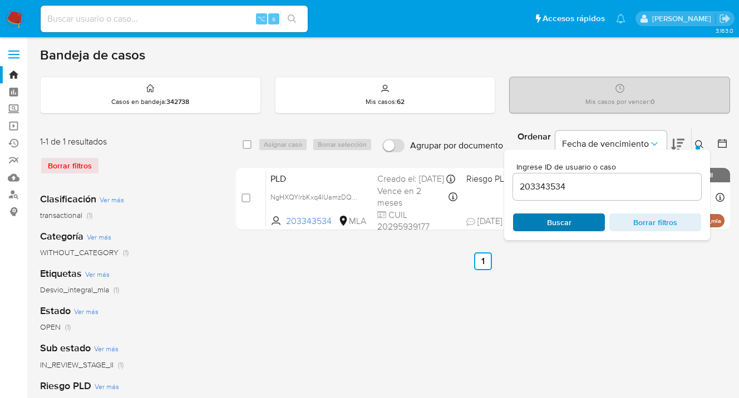
click at [585, 226] on span "Buscar" at bounding box center [559, 223] width 76 height 16
click at [698, 144] on icon at bounding box center [699, 144] width 9 height 9
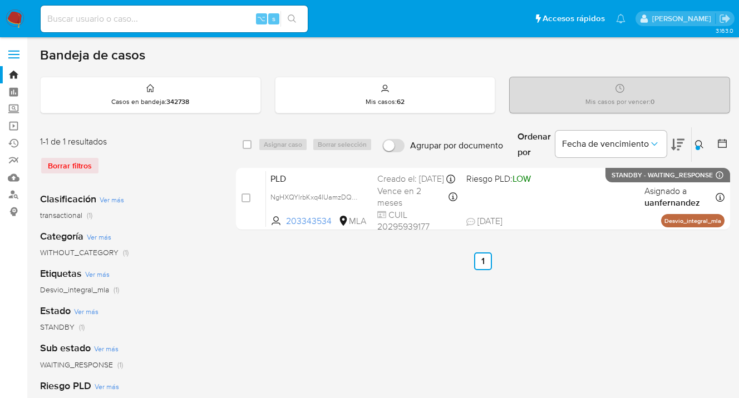
drag, startPoint x: 250, startPoint y: 146, endPoint x: 264, endPoint y: 147, distance: 14.5
click at [250, 147] on input "checkbox" at bounding box center [247, 144] width 9 height 9
checkbox input "true"
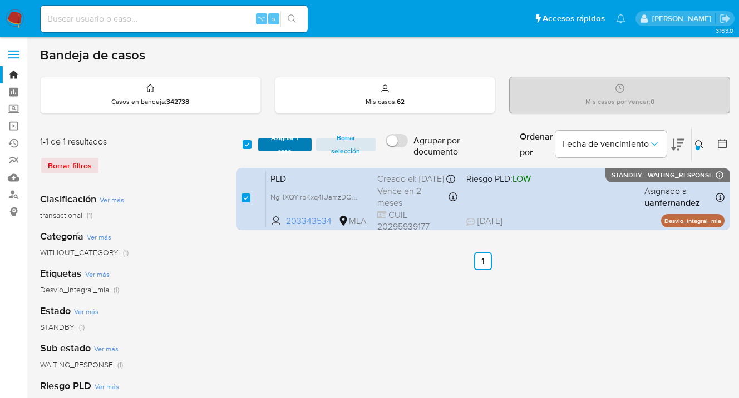
click at [274, 150] on span "Asignar 1 caso" at bounding box center [285, 144] width 42 height 11
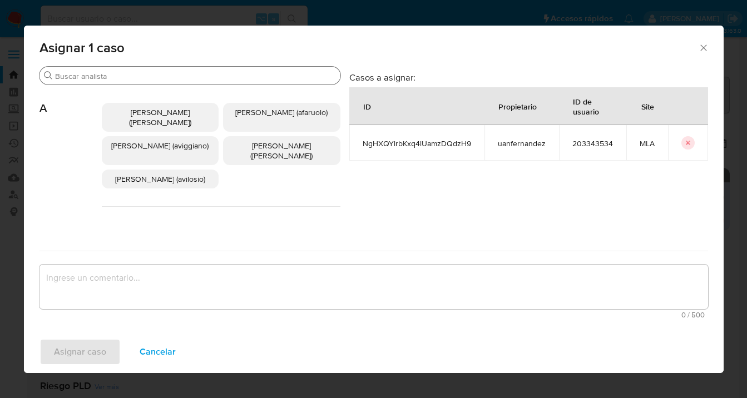
click at [214, 73] on input "Buscar" at bounding box center [195, 76] width 281 height 10
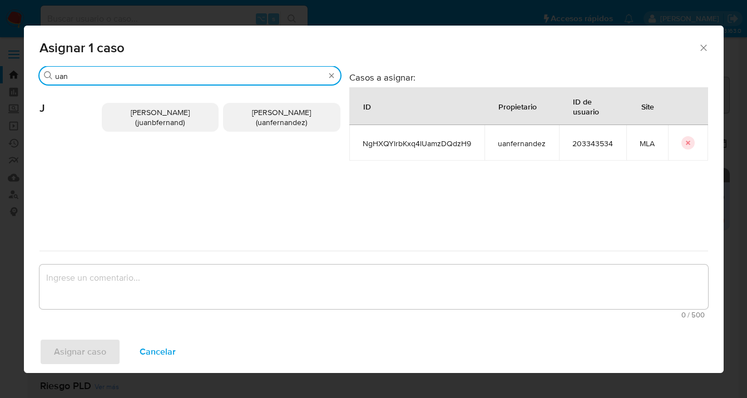
type input "uan"
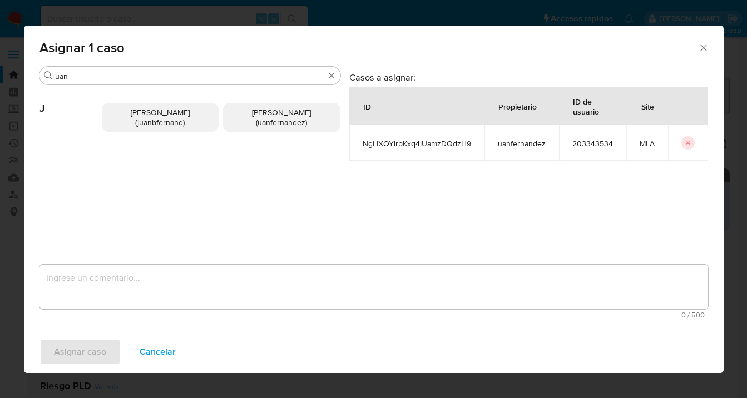
click at [279, 111] on span "[PERSON_NAME] (uanfernandez)" at bounding box center [281, 117] width 59 height 21
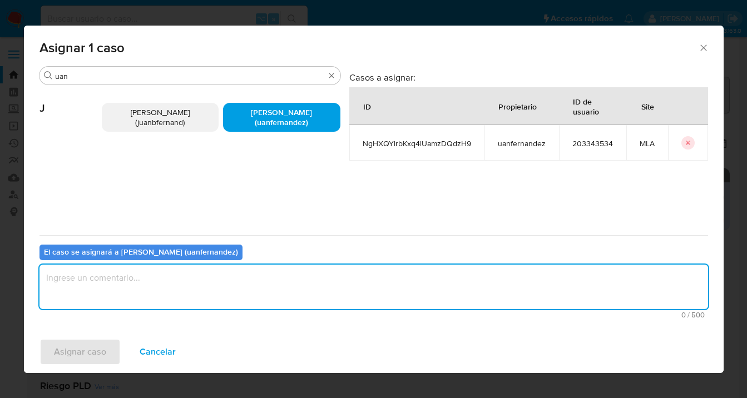
click at [213, 272] on textarea "assign-modal" at bounding box center [374, 287] width 669 height 45
type textarea "asig"
click at [86, 347] on span "Asignar caso" at bounding box center [80, 352] width 52 height 24
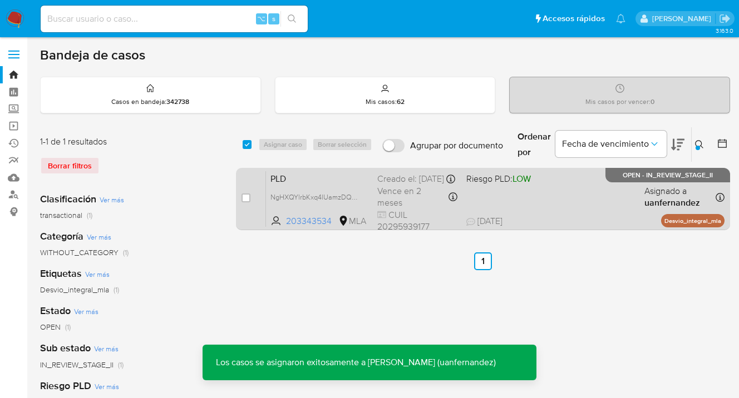
click at [589, 209] on div "PLD NgHXQYlrbKxq4lUamzDQdzH9 203343534 MLA Riesgo PLD: LOW Creado el: [DATE] Cr…" at bounding box center [495, 199] width 458 height 56
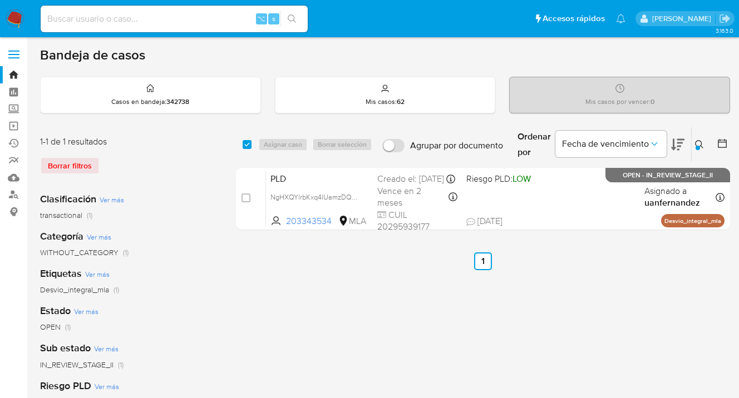
click at [700, 141] on icon at bounding box center [699, 144] width 9 height 9
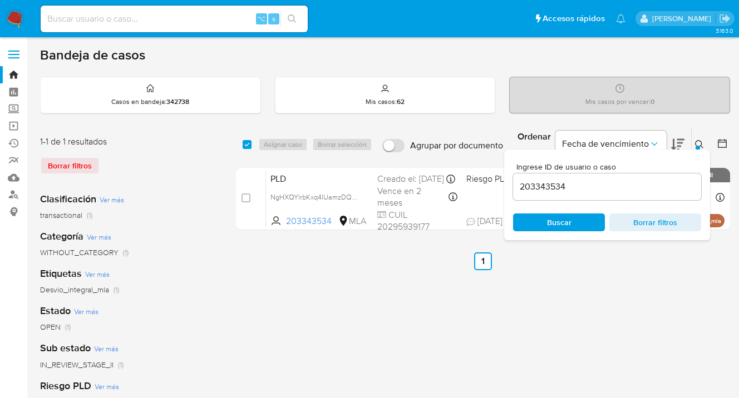
drag, startPoint x: 580, startPoint y: 223, endPoint x: 709, endPoint y: 182, distance: 134.8
click at [580, 223] on span "Buscar" at bounding box center [559, 223] width 76 height 16
click at [698, 142] on icon at bounding box center [699, 144] width 9 height 9
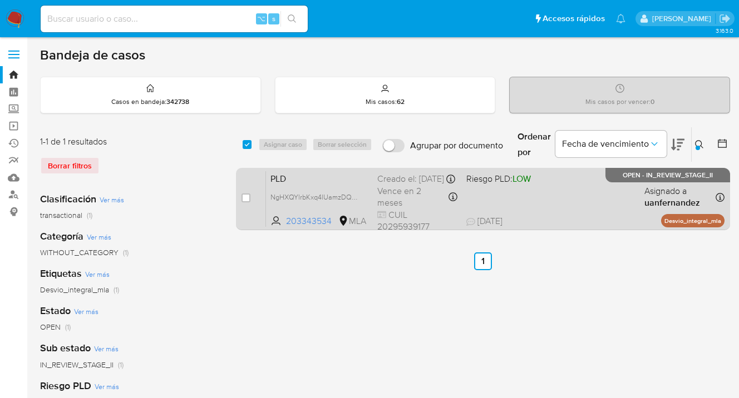
click at [574, 208] on div "PLD NgHXQYlrbKxq4lUamzDQdzH9 203343534 MLA Riesgo PLD: LOW Creado el: [DATE] Cr…" at bounding box center [495, 199] width 458 height 56
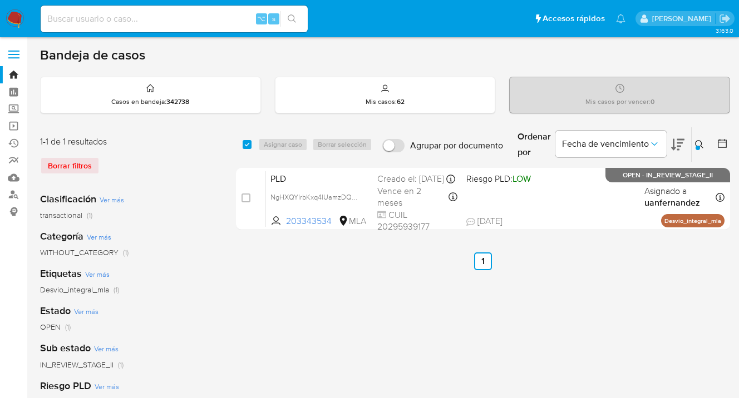
click at [701, 140] on icon at bounding box center [699, 144] width 9 height 9
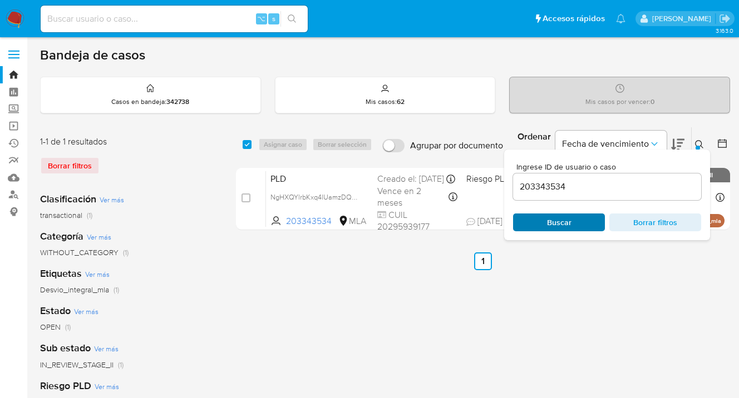
click at [583, 223] on span "Buscar" at bounding box center [559, 223] width 76 height 16
click at [698, 145] on icon at bounding box center [699, 144] width 9 height 9
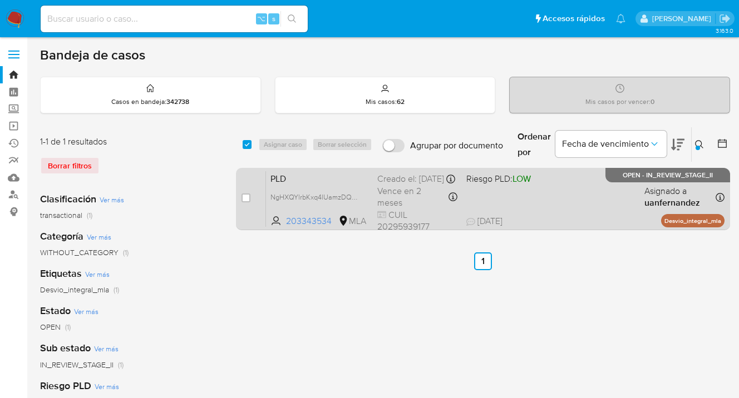
click at [601, 211] on div "PLD NgHXQYlrbKxq4lUamzDQdzH9 203343534 MLA Riesgo PLD: LOW Creado el: [DATE] Cr…" at bounding box center [495, 199] width 458 height 56
click at [576, 209] on div "PLD NgHXQYlrbKxq4lUamzDQdzH9 203343534 MLA Riesgo PLD: LOW Creado el: [DATE] Cr…" at bounding box center [495, 199] width 458 height 56
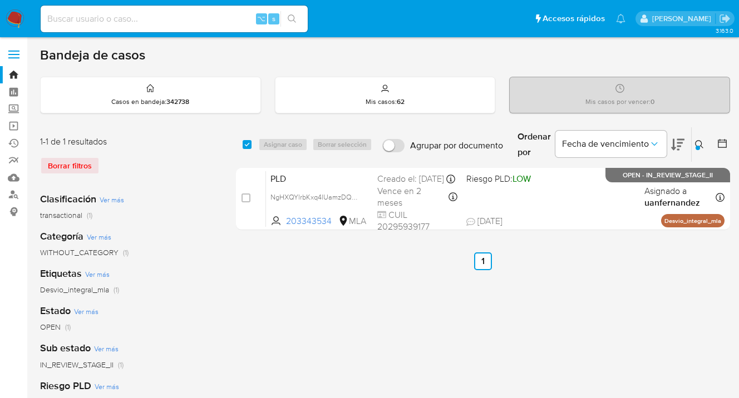
drag, startPoint x: 697, startPoint y: 145, endPoint x: 616, endPoint y: 171, distance: 84.8
click at [697, 146] on div at bounding box center [697, 148] width 4 height 4
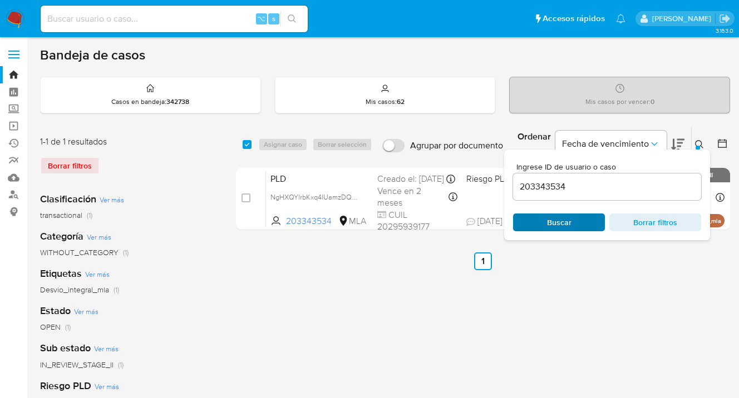
click at [562, 227] on span "Buscar" at bounding box center [559, 223] width 24 height 18
drag, startPoint x: 698, startPoint y: 140, endPoint x: 697, endPoint y: 147, distance: 6.8
click at [698, 140] on icon at bounding box center [699, 144] width 9 height 9
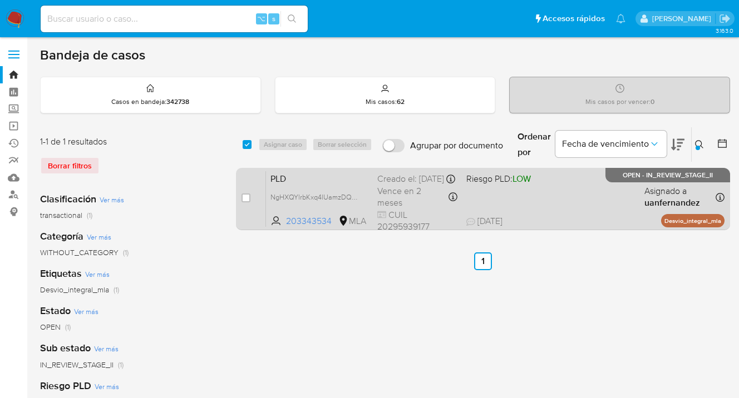
click at [577, 201] on div "PLD NgHXQYlrbKxq4lUamzDQdzH9 203343534 MLA Riesgo PLD: LOW Creado el: [DATE] Cr…" at bounding box center [495, 199] width 458 height 56
click at [570, 204] on div "PLD NgHXQYlrbKxq4lUamzDQdzH9 203343534 MLA Riesgo PLD: LOW Creado el: [DATE] Cr…" at bounding box center [495, 199] width 458 height 56
click at [537, 199] on div "PLD NgHXQYlrbKxq4lUamzDQdzH9 203343534 MLA Riesgo PLD: LOW Creado el: [DATE] Cr…" at bounding box center [495, 199] width 458 height 56
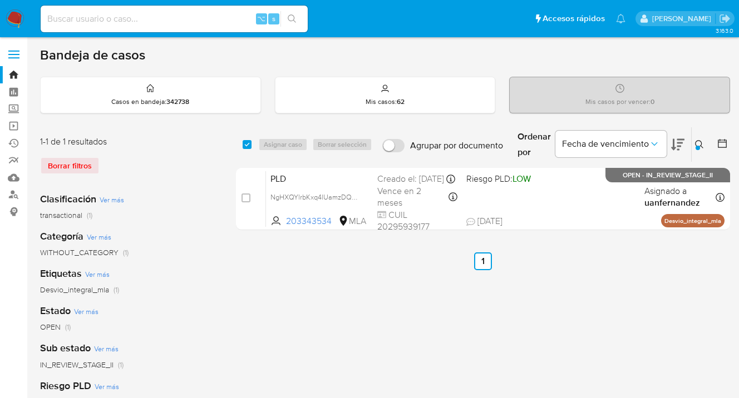
click at [696, 141] on icon at bounding box center [699, 144] width 8 height 8
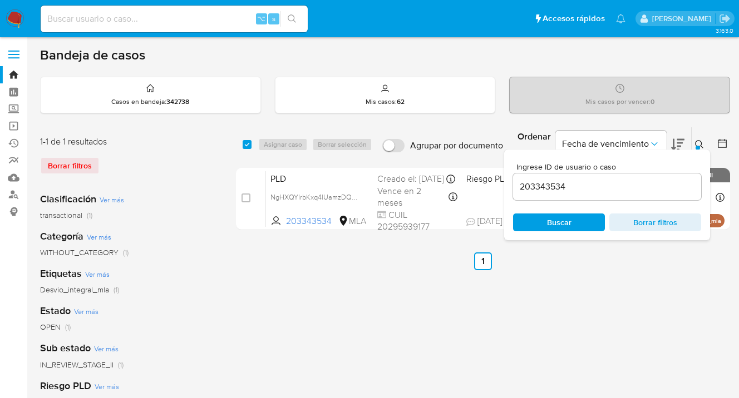
drag, startPoint x: 590, startPoint y: 223, endPoint x: 655, endPoint y: 193, distance: 71.7
click at [590, 223] on span "Buscar" at bounding box center [559, 223] width 76 height 16
click at [701, 146] on icon at bounding box center [699, 144] width 8 height 8
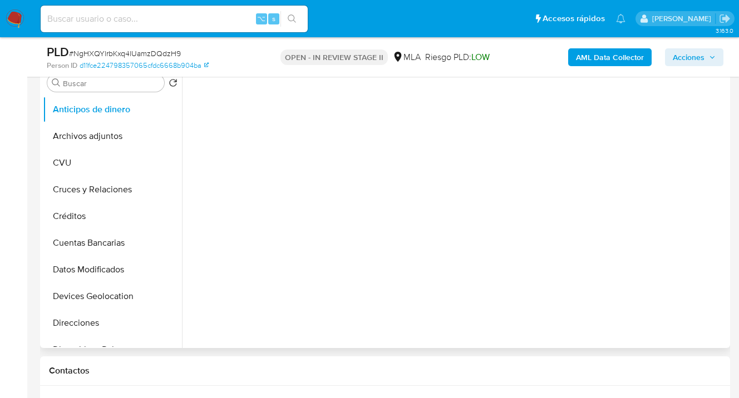
select select "10"
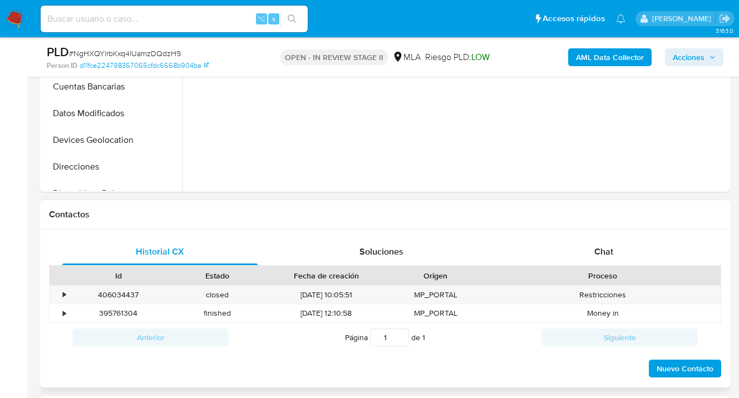
drag, startPoint x: 605, startPoint y: 254, endPoint x: 562, endPoint y: 228, distance: 51.0
click at [605, 254] on span "Chat" at bounding box center [603, 251] width 19 height 13
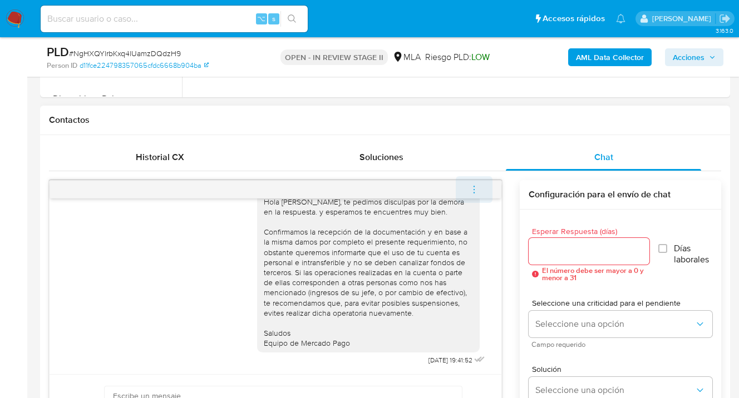
scroll to position [477, 0]
click at [476, 189] on icon "menu-action" at bounding box center [474, 189] width 10 height 10
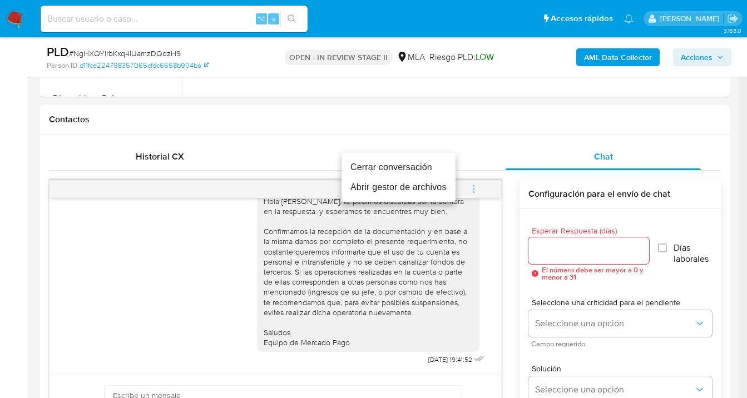
click at [410, 168] on li "Cerrar conversación" at bounding box center [399, 167] width 114 height 20
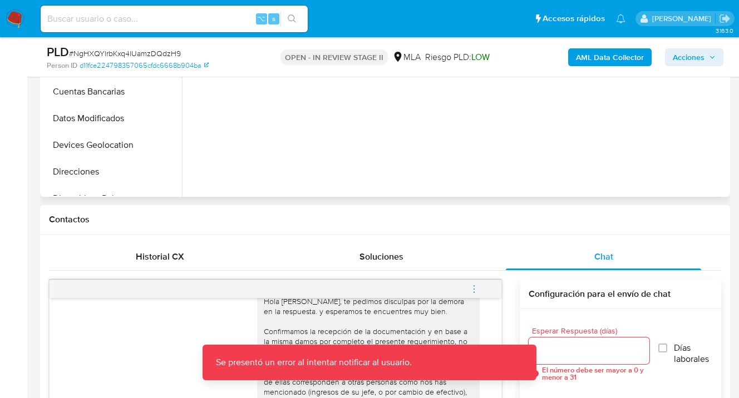
scroll to position [363, 0]
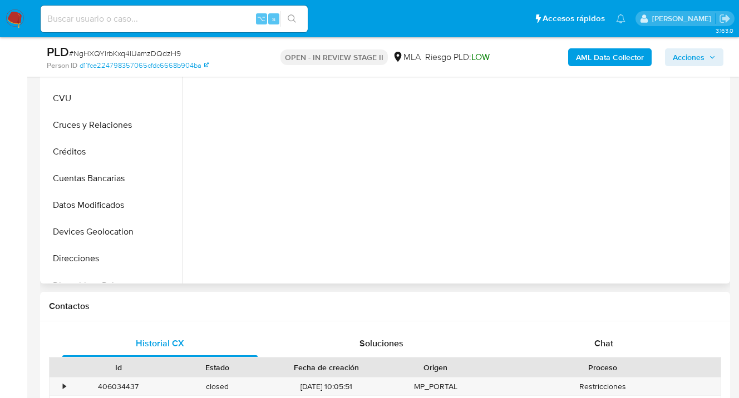
select select "10"
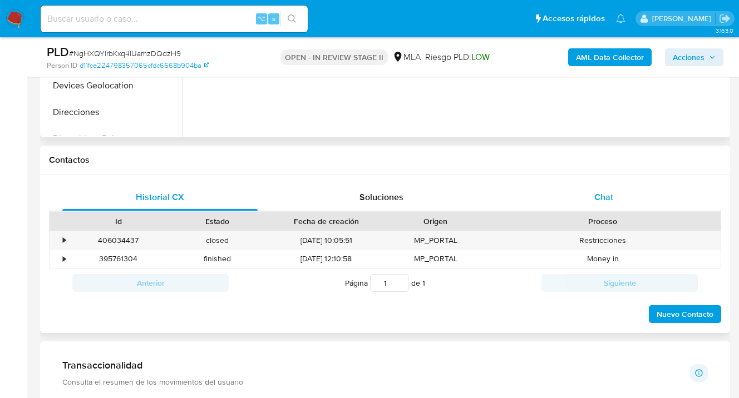
click at [618, 186] on div "Chat" at bounding box center [603, 197] width 195 height 27
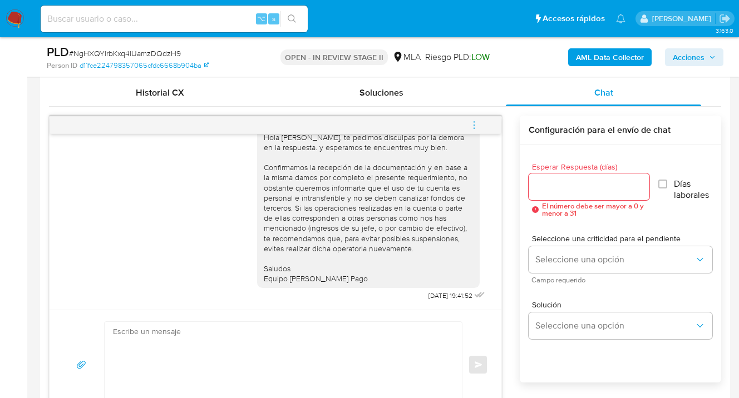
scroll to position [530, 0]
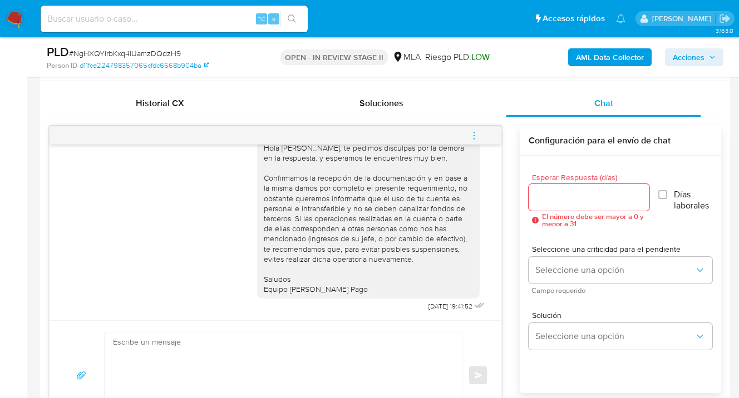
click at [473, 137] on icon "menu-action" at bounding box center [474, 136] width 10 height 10
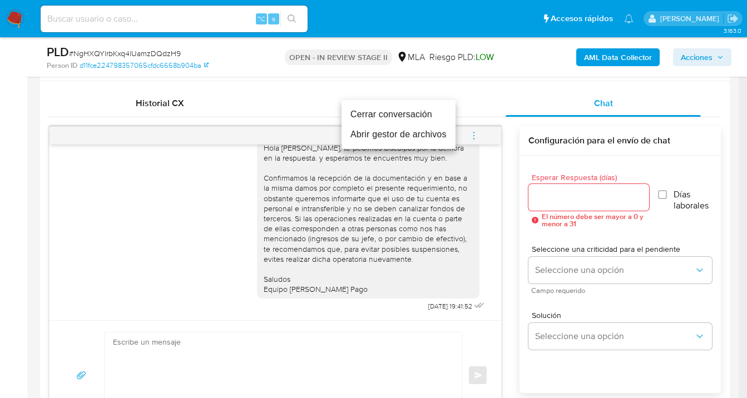
click at [399, 117] on li "Cerrar conversación" at bounding box center [399, 115] width 114 height 20
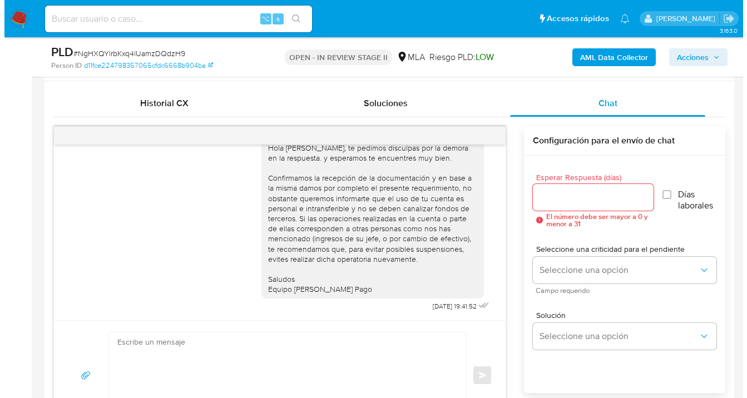
scroll to position [194, 0]
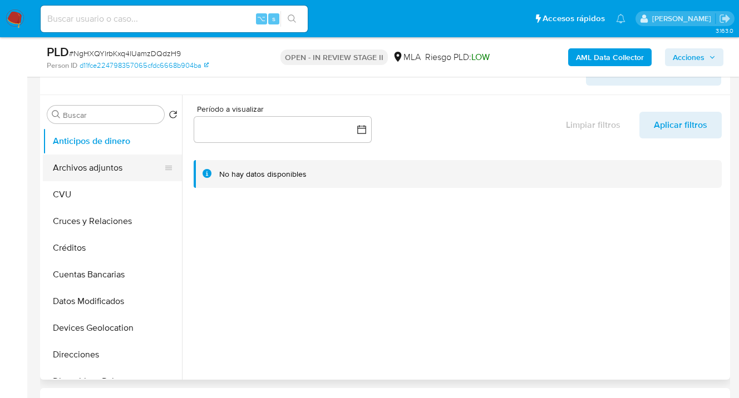
click at [116, 173] on button "Archivos adjuntos" at bounding box center [108, 168] width 130 height 27
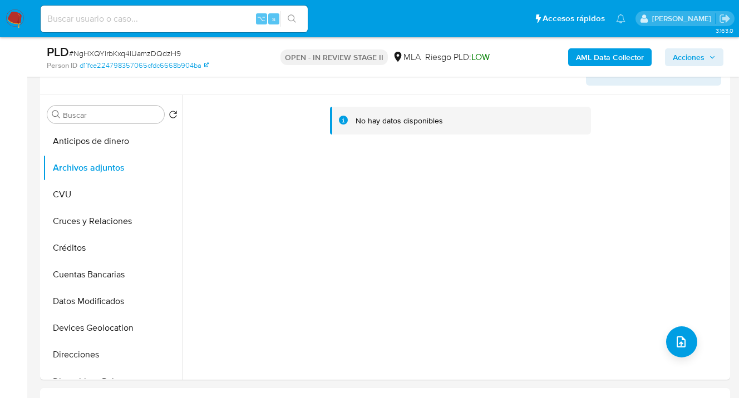
click at [596, 56] on b "AML Data Collector" at bounding box center [610, 57] width 68 height 18
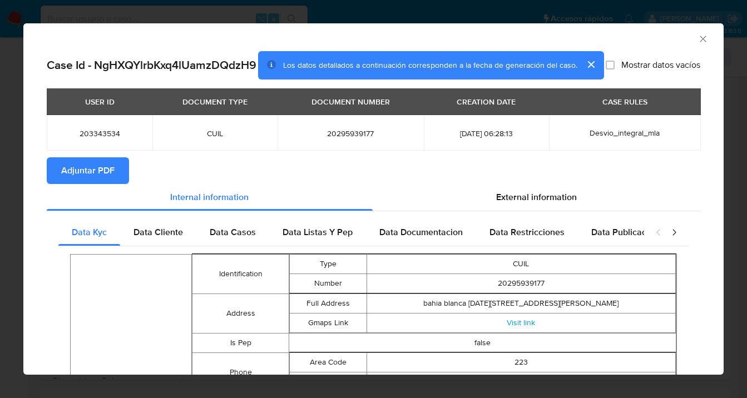
click at [72, 183] on span "Adjuntar PDF" at bounding box center [87, 171] width 53 height 24
click at [698, 40] on icon "Cerrar ventana" at bounding box center [703, 38] width 11 height 11
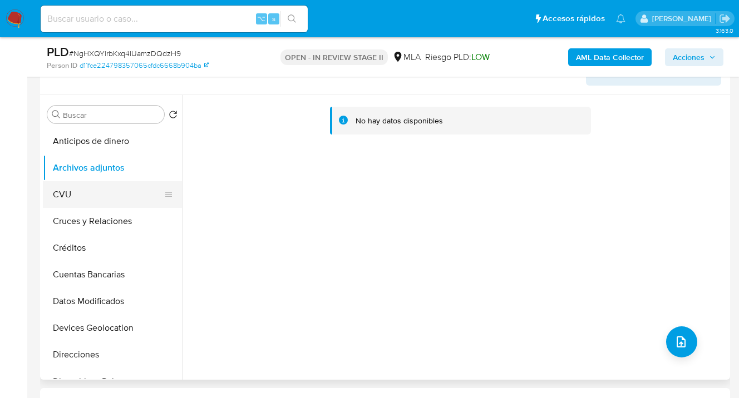
click at [100, 181] on button "CVU" at bounding box center [108, 194] width 130 height 27
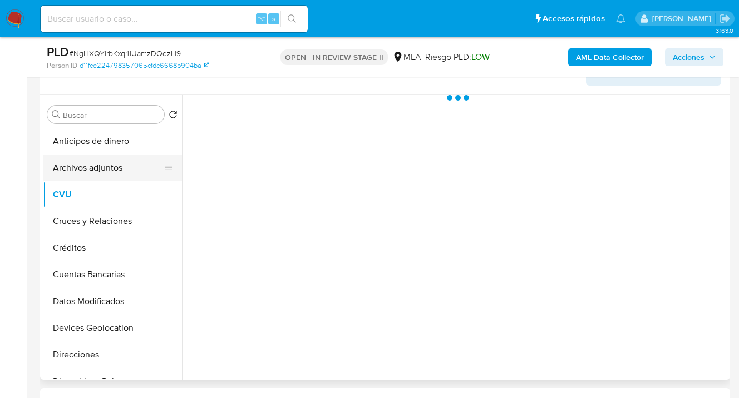
drag, startPoint x: 106, startPoint y: 167, endPoint x: 135, endPoint y: 162, distance: 28.7
click at [106, 167] on button "Archivos adjuntos" at bounding box center [108, 168] width 130 height 27
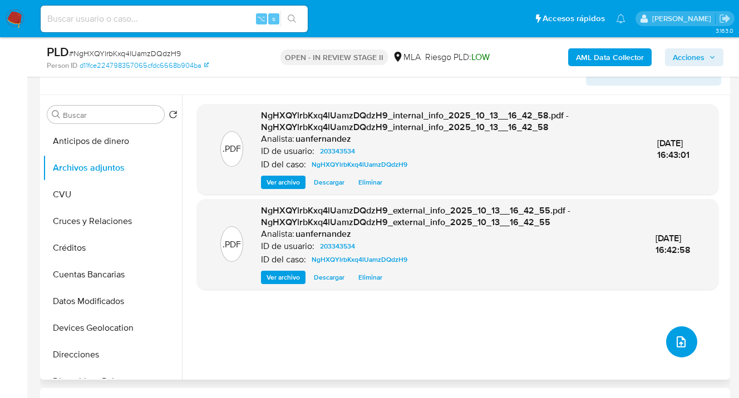
click at [677, 337] on icon "upload-file" at bounding box center [680, 342] width 13 height 13
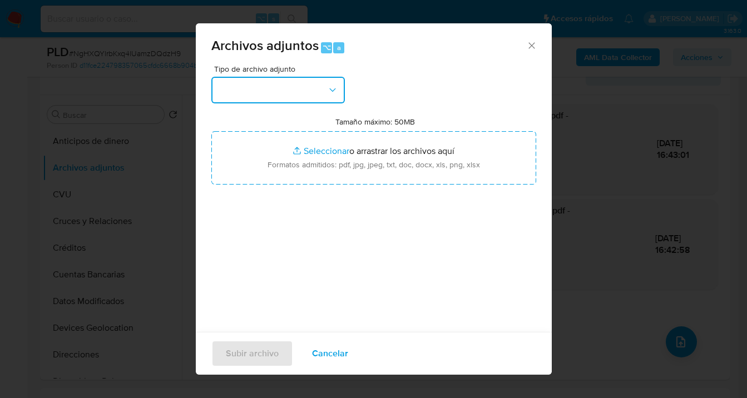
click at [334, 88] on icon "button" at bounding box center [332, 90] width 11 height 11
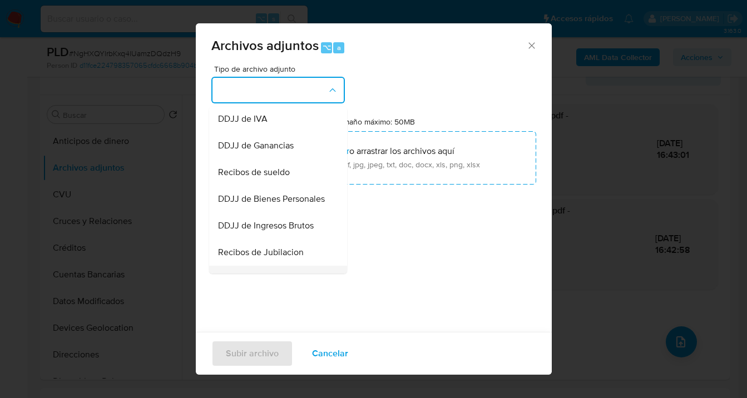
scroll to position [335, 0]
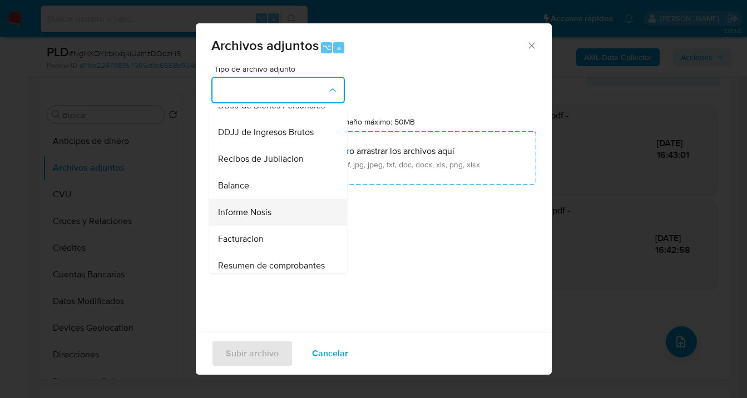
click at [277, 226] on div "Informe Nosis" at bounding box center [275, 212] width 114 height 27
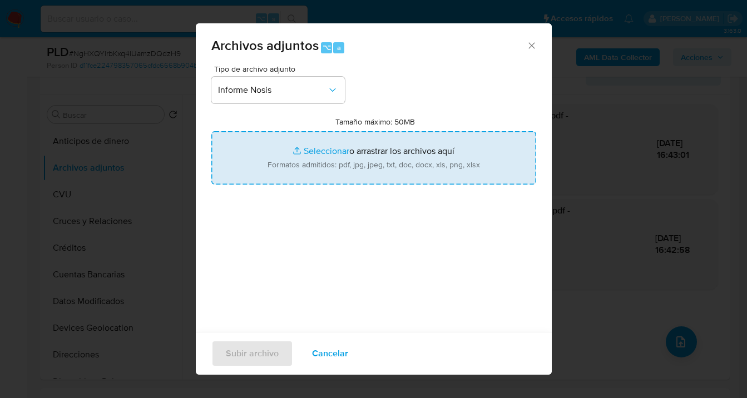
click at [370, 170] on input "Tamaño máximo: 50MB Seleccionar archivos" at bounding box center [373, 157] width 325 height 53
type input "C:\fakepath\203343534-NOSIS_Manager_InformeIndividual_20295939177_620658_202510…"
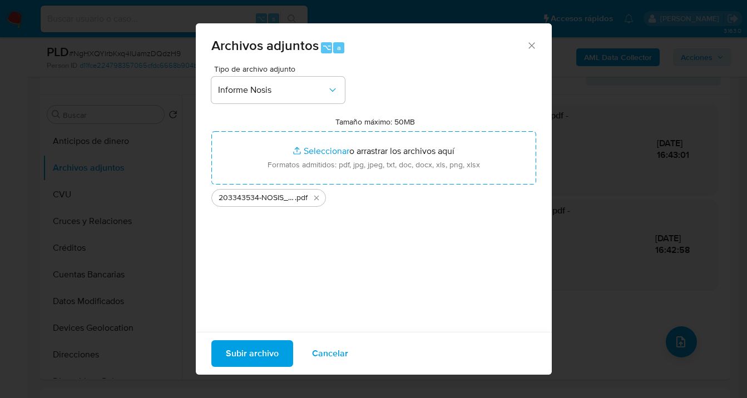
drag, startPoint x: 370, startPoint y: 170, endPoint x: 240, endPoint y: 352, distance: 223.9
click at [240, 352] on span "Subir archivo" at bounding box center [252, 354] width 53 height 24
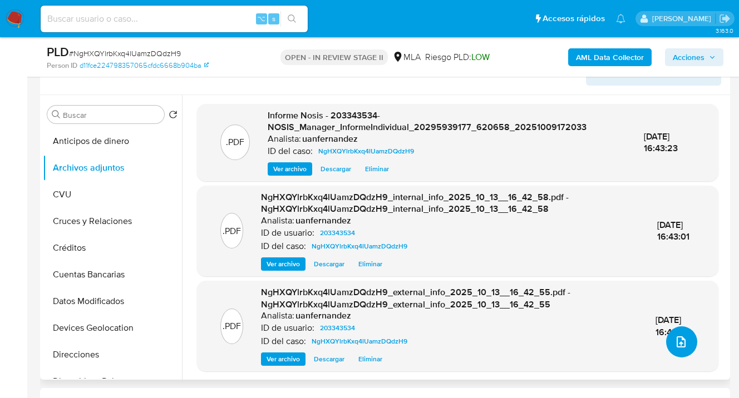
click at [676, 345] on icon "upload-file" at bounding box center [680, 342] width 13 height 13
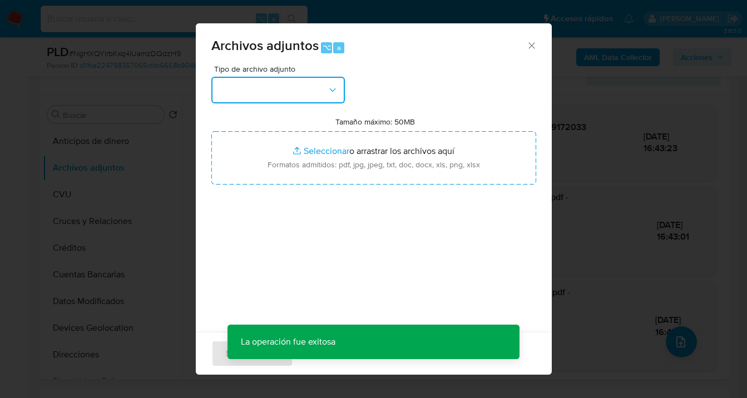
click at [329, 90] on icon "button" at bounding box center [332, 90] width 11 height 11
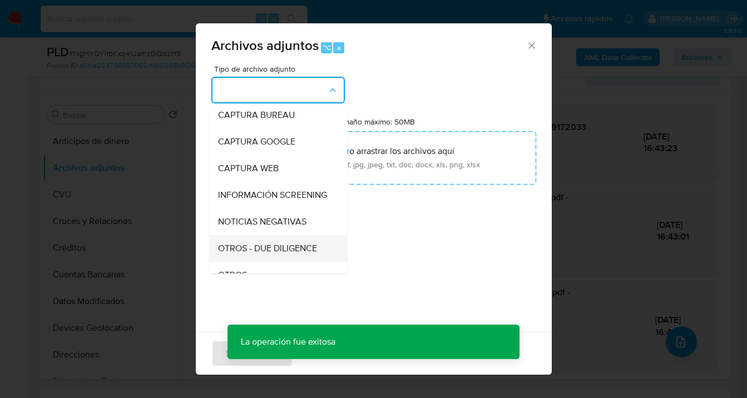
scroll to position [96, 0]
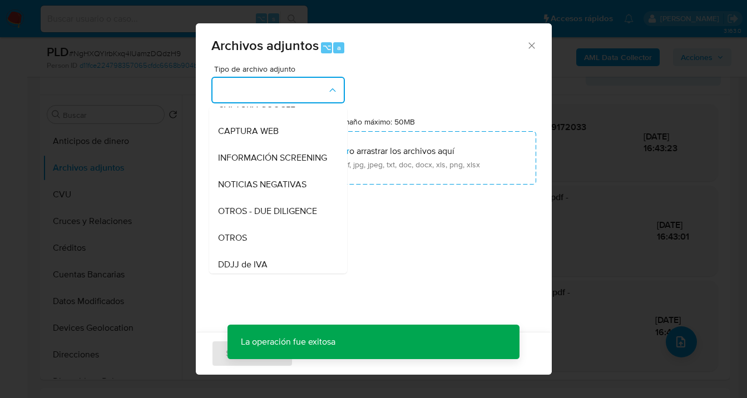
drag, startPoint x: 259, startPoint y: 243, endPoint x: 295, endPoint y: 219, distance: 42.6
click at [259, 243] on div "OTROS" at bounding box center [275, 238] width 114 height 27
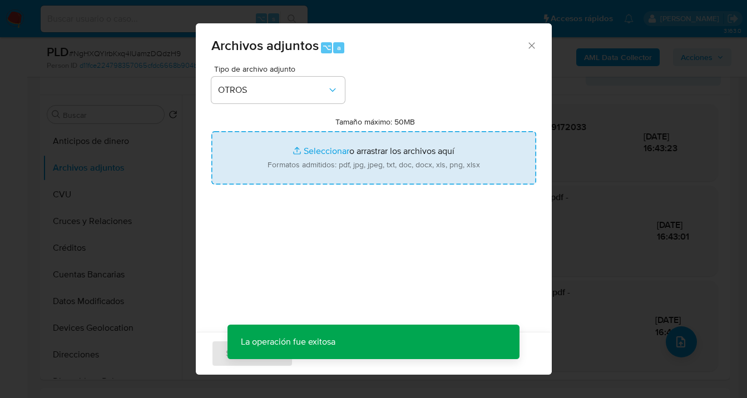
click at [382, 162] on input "Tamaño máximo: 50MB Seleccionar archivos" at bounding box center [373, 157] width 325 height 53
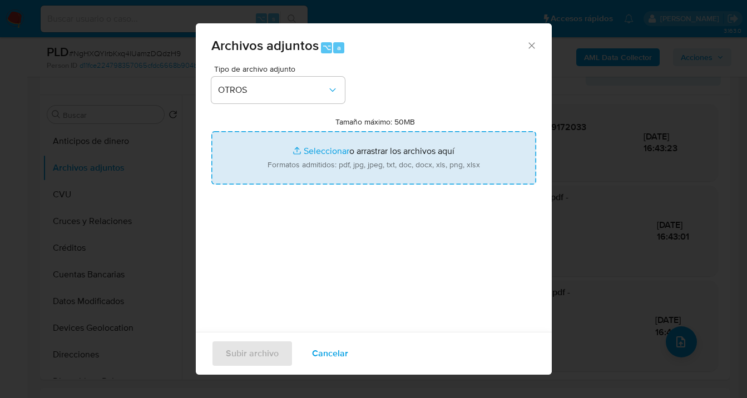
type input "C:\fakepath\203343534 Movimientos-Aladdin-v10_3.xlsx"
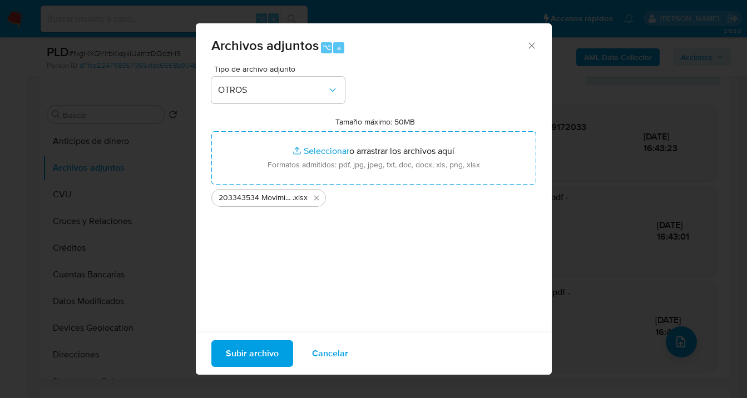
click at [245, 354] on span "Subir archivo" at bounding box center [252, 354] width 53 height 24
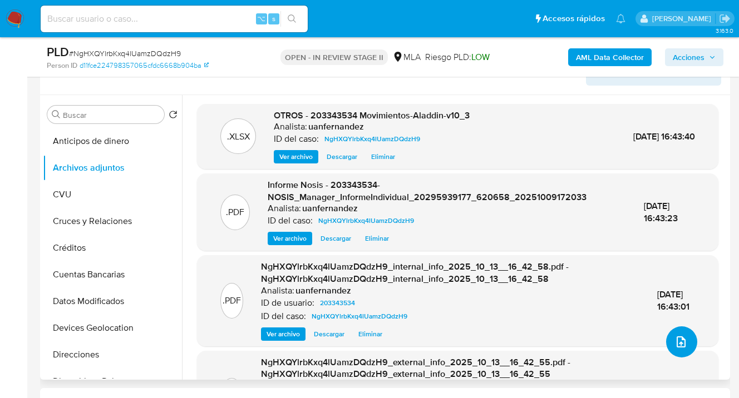
click at [678, 341] on icon "upload-file" at bounding box center [680, 342] width 13 height 13
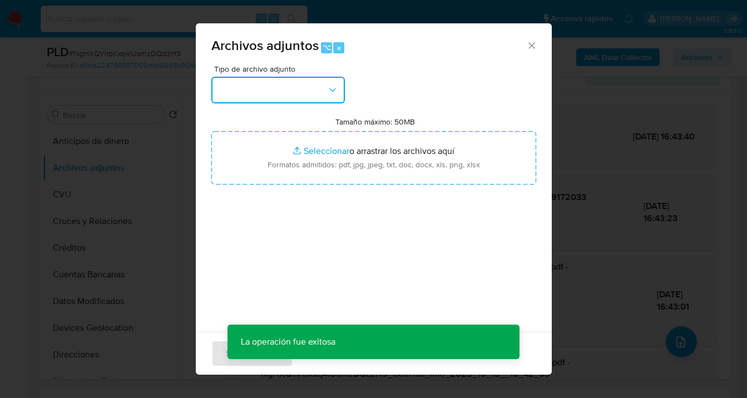
click at [338, 95] on button "button" at bounding box center [278, 90] width 134 height 27
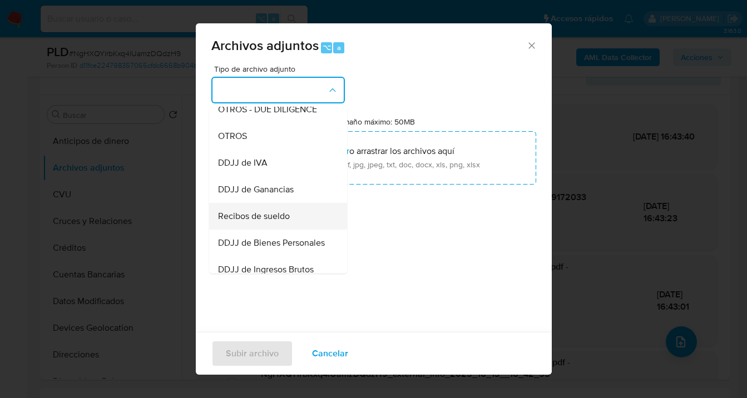
scroll to position [197, 0]
drag, startPoint x: 288, startPoint y: 220, endPoint x: 297, endPoint y: 212, distance: 11.8
click at [288, 221] on div "Recibos de sueldo" at bounding box center [275, 217] width 114 height 27
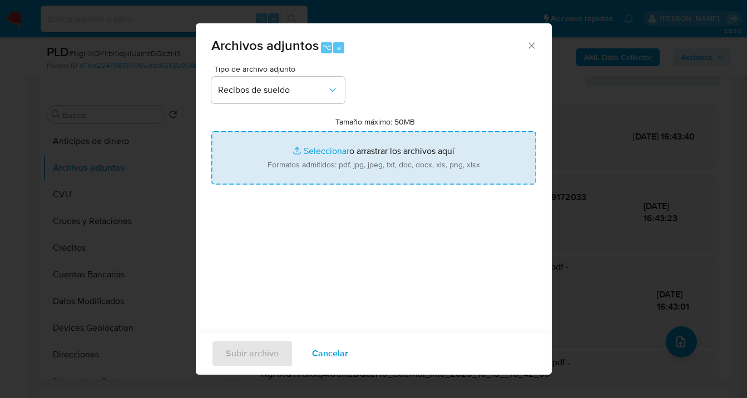
click at [359, 147] on input "Tamaño máximo: 50MB Seleccionar archivos" at bounding box center [373, 157] width 325 height 53
type input "C:\fakepath\Sueldos quincenales de mayo a agosto 2025 Cust 203343534.pdf"
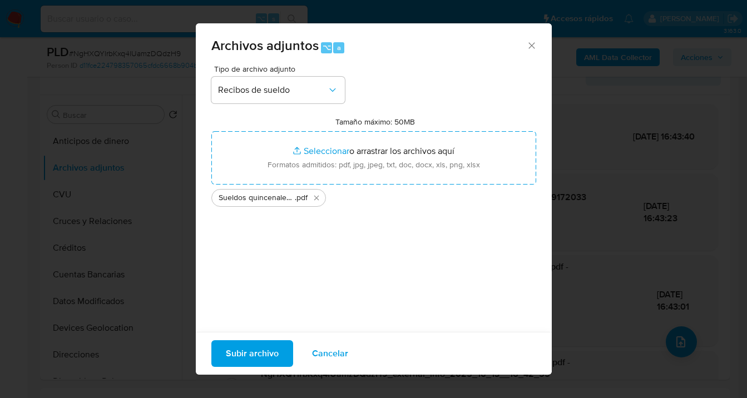
click at [254, 356] on span "Subir archivo" at bounding box center [252, 354] width 53 height 24
click at [322, 358] on span "Cancelar" at bounding box center [330, 354] width 36 height 24
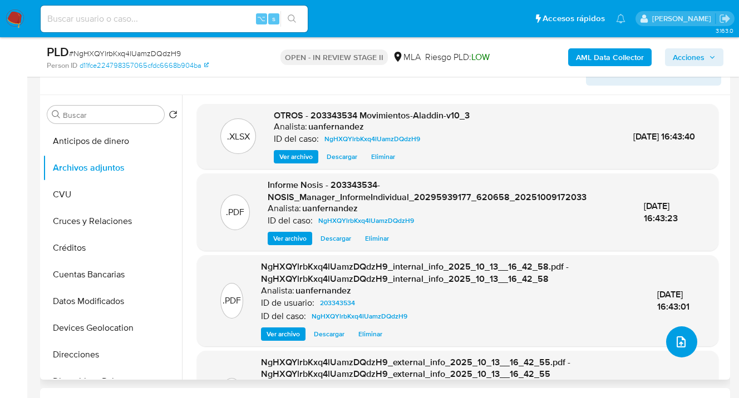
click at [677, 343] on icon "upload-file" at bounding box center [681, 342] width 9 height 11
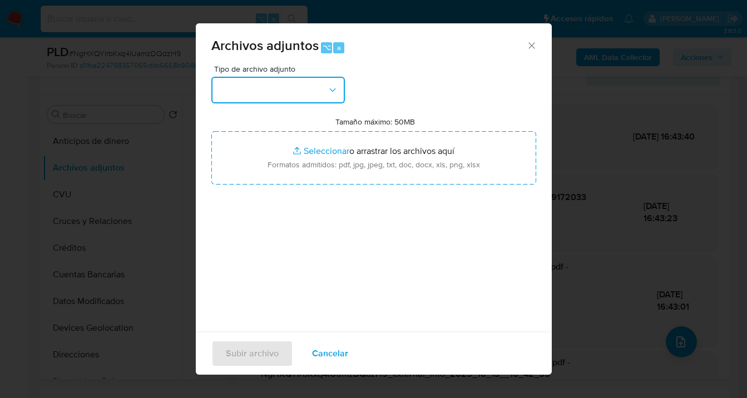
click at [330, 96] on button "button" at bounding box center [278, 90] width 134 height 27
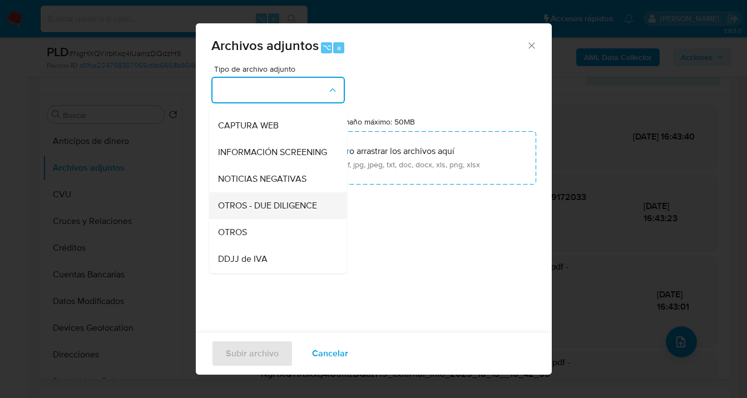
scroll to position [113, 0]
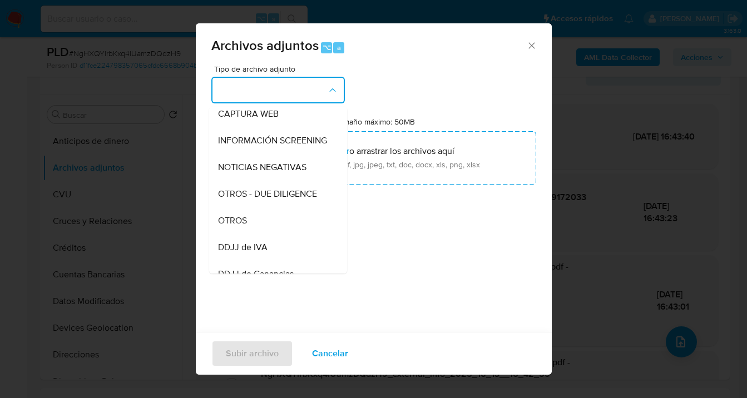
click at [260, 228] on div "OTROS" at bounding box center [275, 221] width 114 height 27
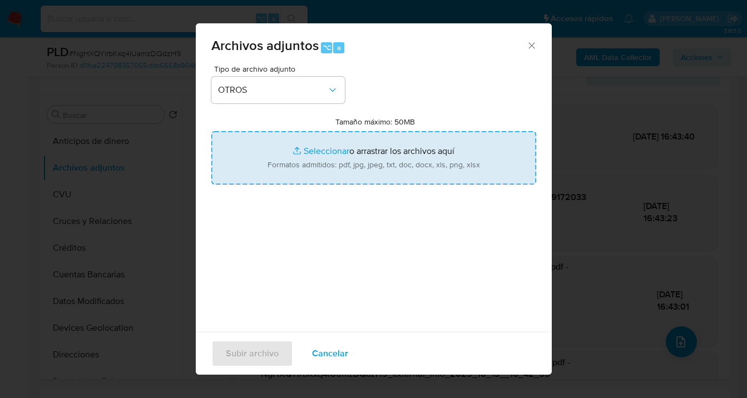
click at [323, 176] on input "Tamaño máximo: 50MB Seleccionar archivos" at bounding box center [373, 157] width 325 height 53
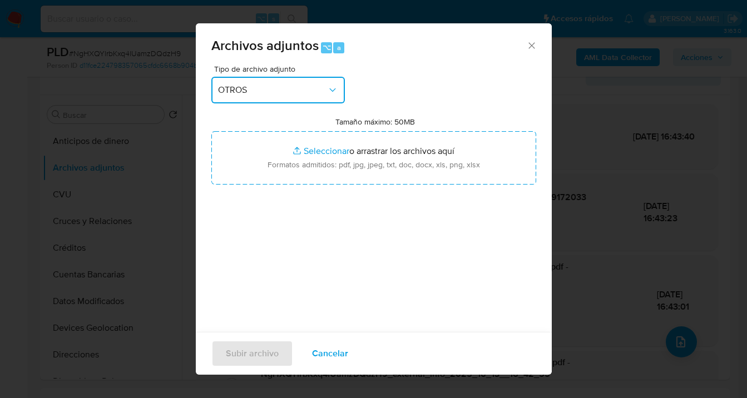
click at [336, 97] on button "OTROS" at bounding box center [278, 90] width 134 height 27
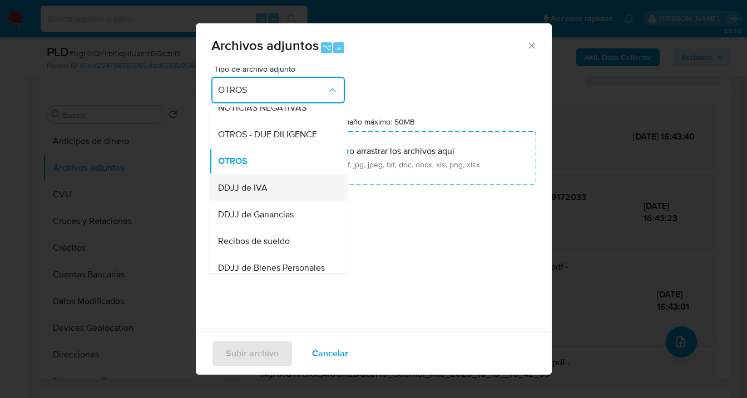
scroll to position [192, 0]
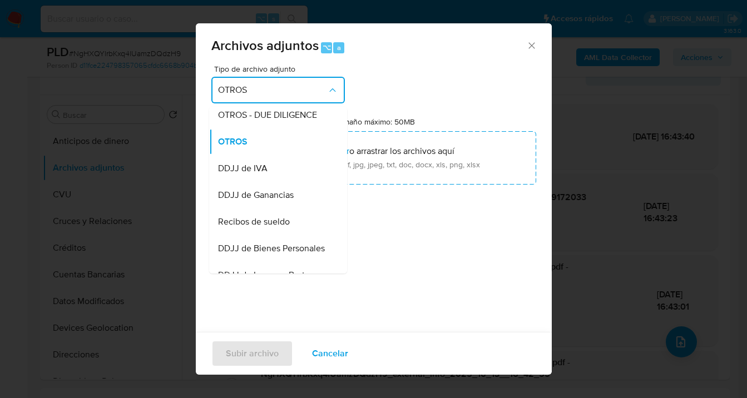
click at [290, 234] on div "Recibos de sueldo" at bounding box center [275, 222] width 114 height 27
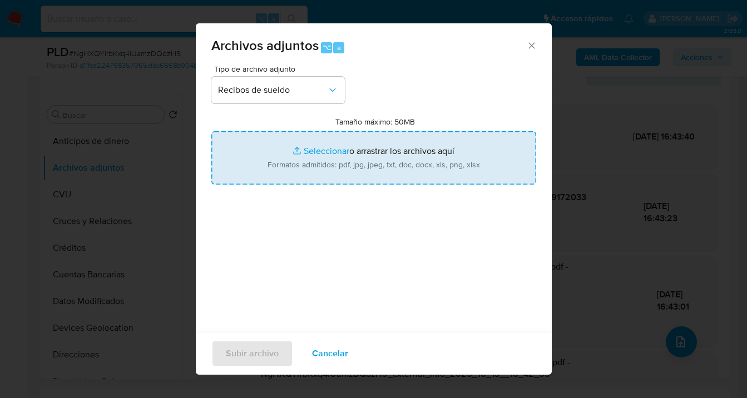
click at [337, 180] on input "Tamaño máximo: 50MB Seleccionar archivos" at bounding box center [373, 157] width 325 height 53
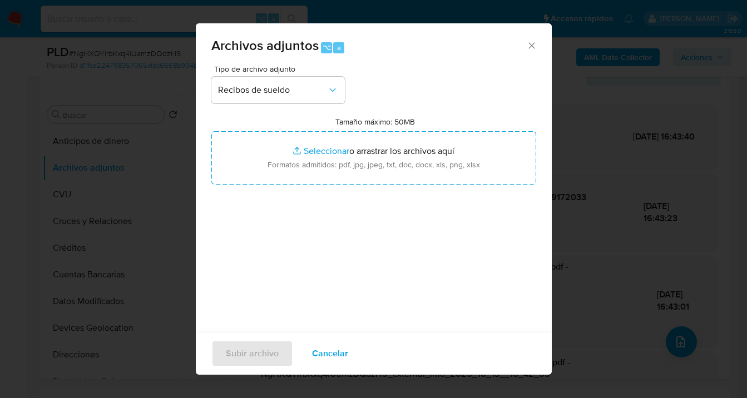
type input "C:\fakepath\Sueldos quincenales de mayo a agosto 2025 Cust 203343534.pdf"
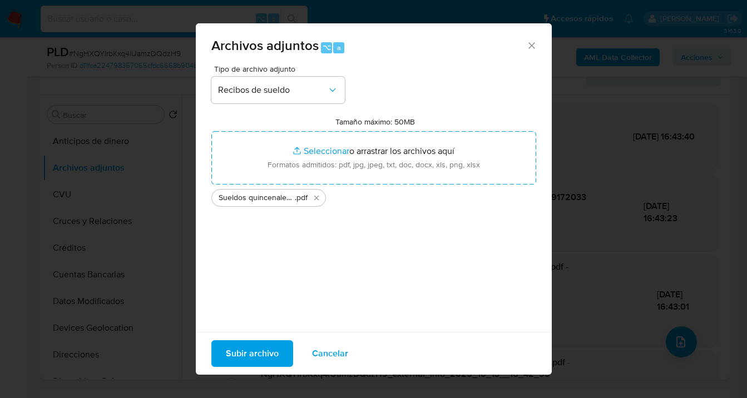
click at [248, 358] on span "Subir archivo" at bounding box center [252, 354] width 53 height 24
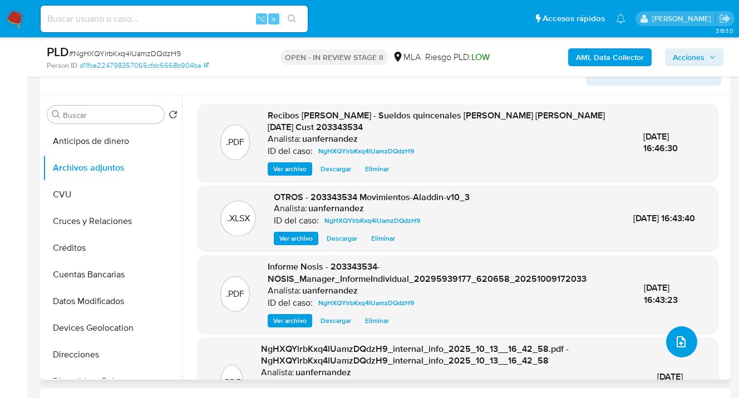
click at [680, 341] on icon "upload-file" at bounding box center [681, 342] width 9 height 11
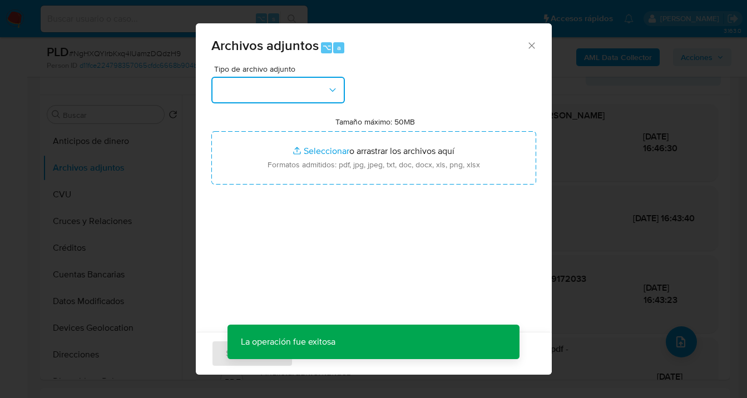
drag, startPoint x: 328, startPoint y: 90, endPoint x: 327, endPoint y: 96, distance: 6.7
click at [328, 90] on icon "button" at bounding box center [332, 90] width 11 height 11
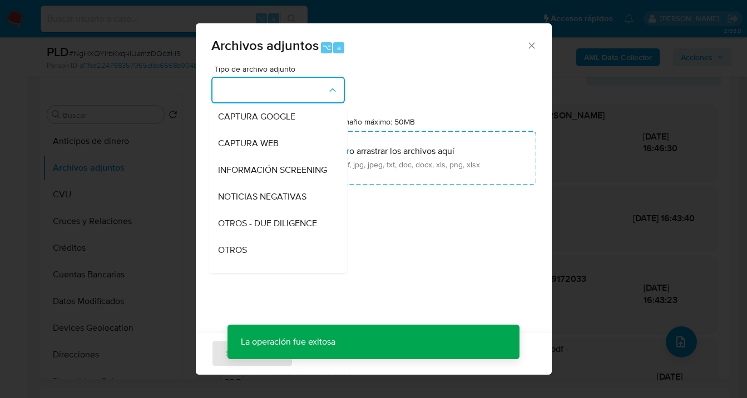
scroll to position [230, 0]
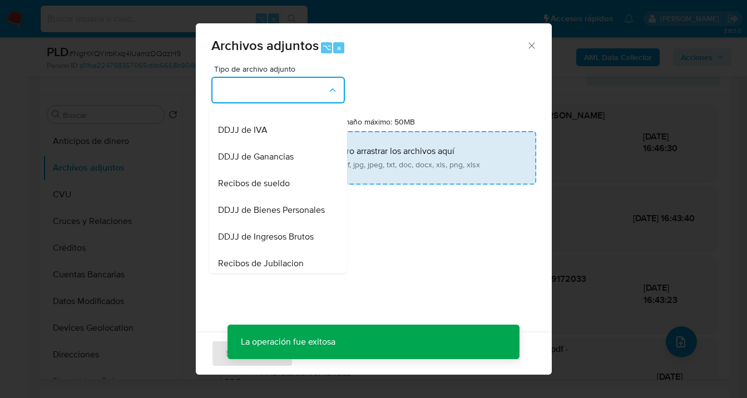
drag, startPoint x: 272, startPoint y: 124, endPoint x: 369, endPoint y: 162, distance: 105.0
click at [272, 117] on div "OTROS" at bounding box center [275, 103] width 114 height 27
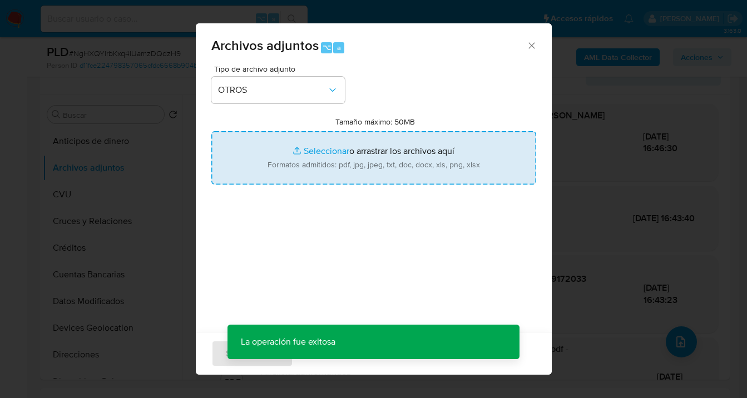
click at [369, 162] on input "Tamaño máximo: 50MB Seleccionar archivos" at bounding box center [373, 157] width 325 height 53
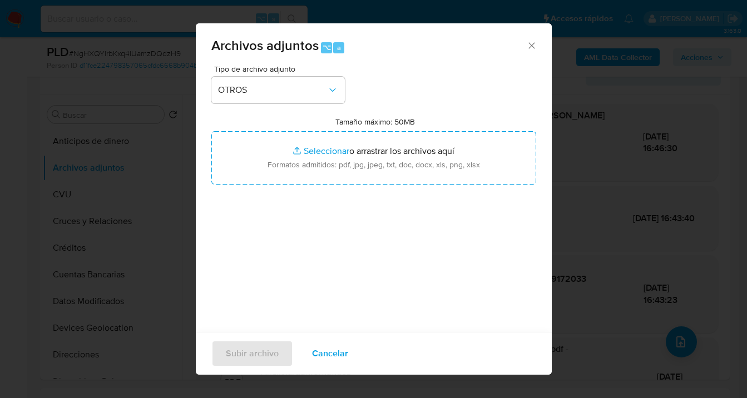
type input "C:\fakepath\203343534 analisis no roi Caselog NgHXQYlrbKxq4lUamzDQdzH9.docx"
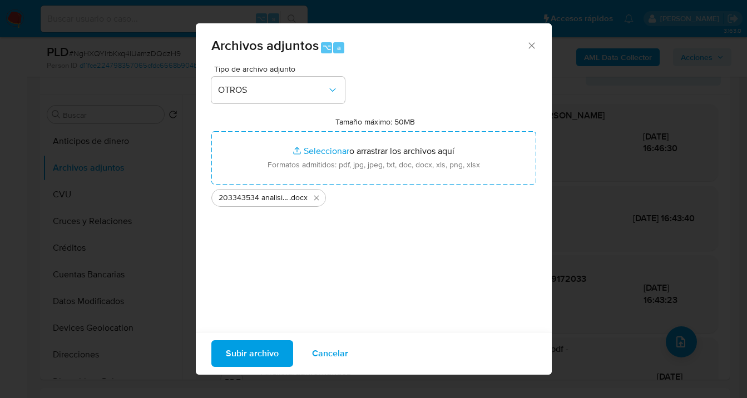
click at [254, 353] on span "Subir archivo" at bounding box center [252, 354] width 53 height 24
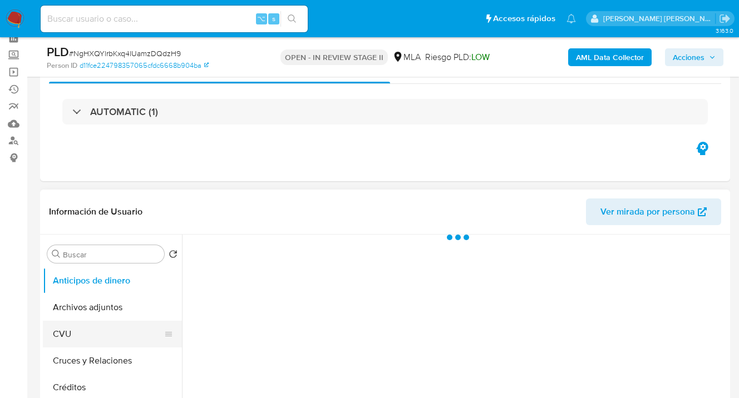
scroll to position [99, 0]
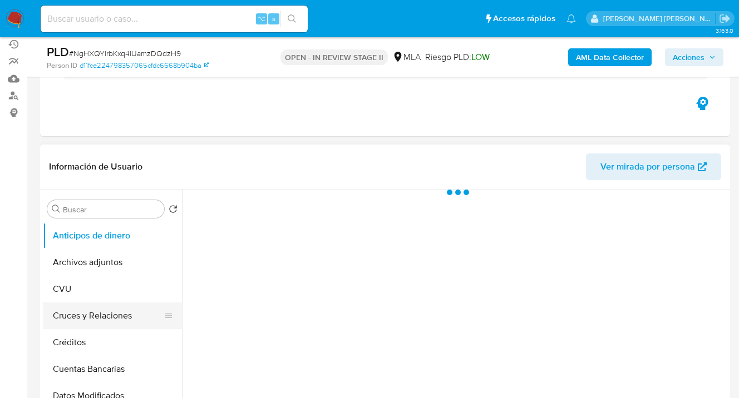
select select "10"
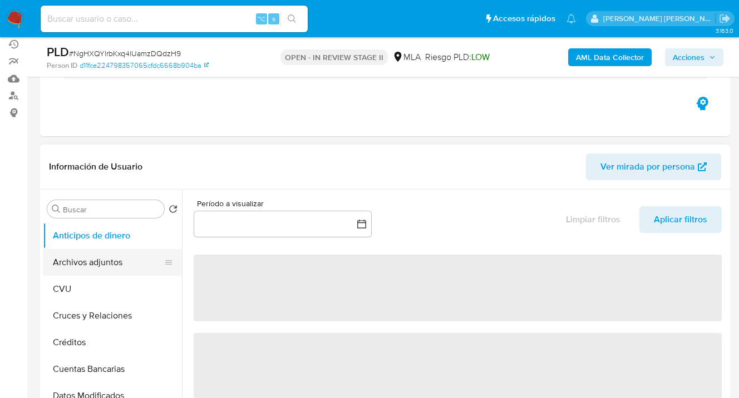
click at [106, 259] on button "Archivos adjuntos" at bounding box center [108, 262] width 130 height 27
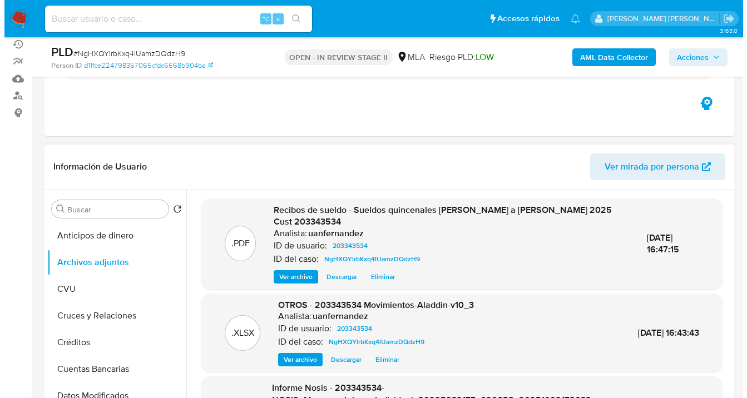
scroll to position [305, 0]
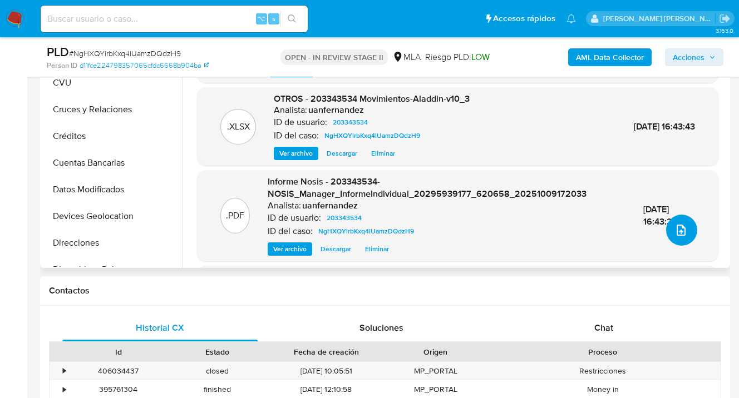
click at [677, 230] on icon "upload-file" at bounding box center [681, 230] width 9 height 11
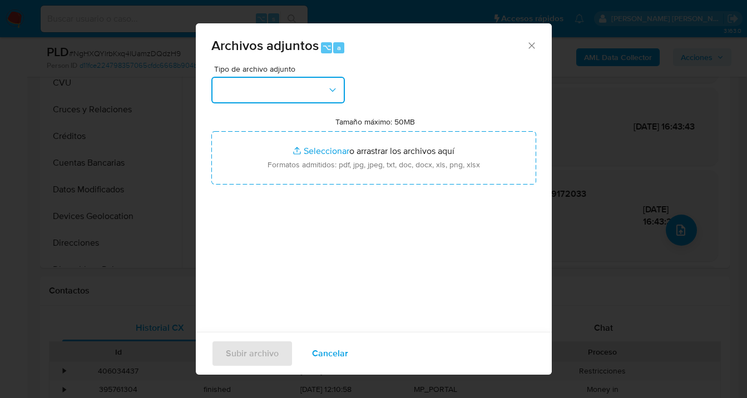
click at [339, 95] on button "button" at bounding box center [278, 90] width 134 height 27
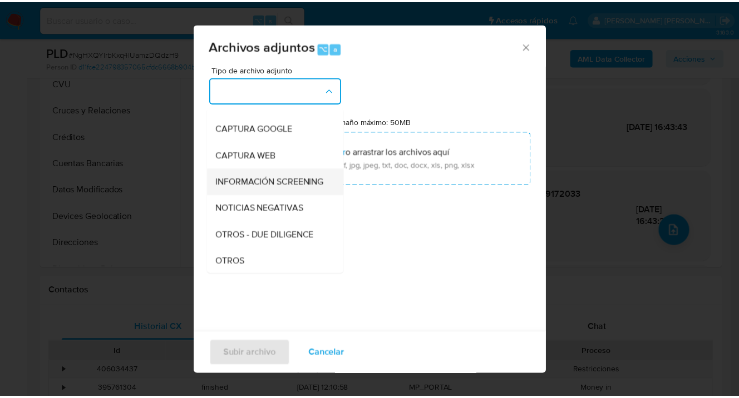
scroll to position [78, 0]
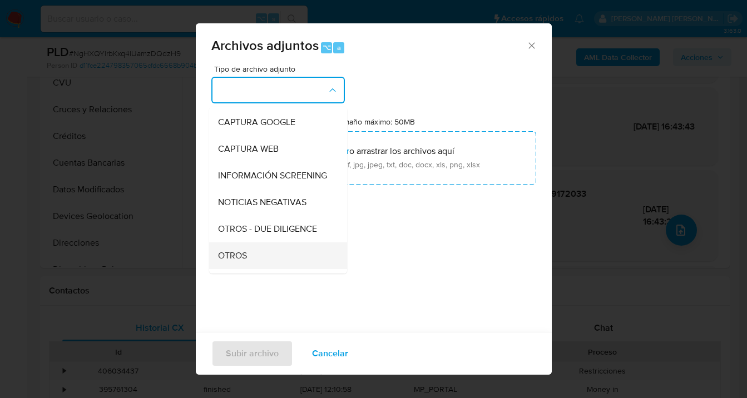
click at [248, 257] on div "OTROS" at bounding box center [275, 256] width 114 height 27
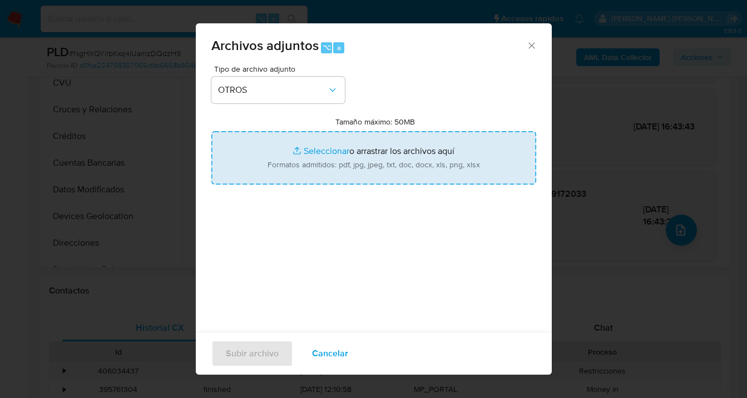
click at [369, 162] on input "Tamaño máximo: 50MB Seleccionar archivos" at bounding box center [373, 157] width 325 height 53
type input "C:\fakepath\203343534 analisis no roi Caselog NgHXQYlrbKxq4lUamzDQdzH9.docx"
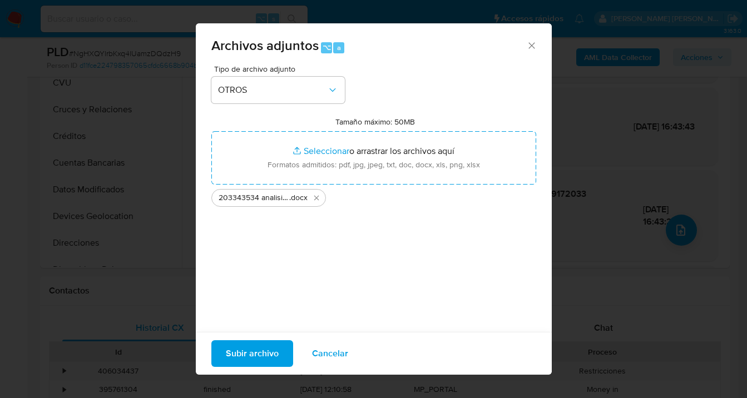
click at [248, 351] on span "Subir archivo" at bounding box center [252, 354] width 53 height 24
drag, startPoint x: 330, startPoint y: 352, endPoint x: 300, endPoint y: 333, distance: 34.7
click at [330, 352] on span "Cancelar" at bounding box center [330, 354] width 36 height 24
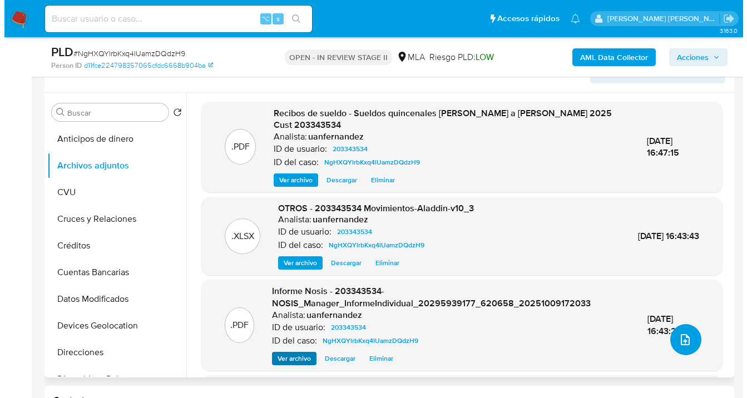
scroll to position [191, 0]
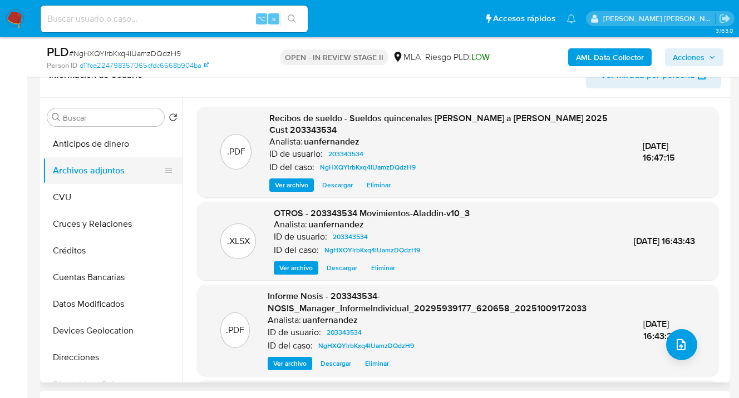
click at [146, 178] on button "Archivos adjuntos" at bounding box center [108, 170] width 130 height 27
click at [114, 189] on button "CVU" at bounding box center [108, 197] width 130 height 27
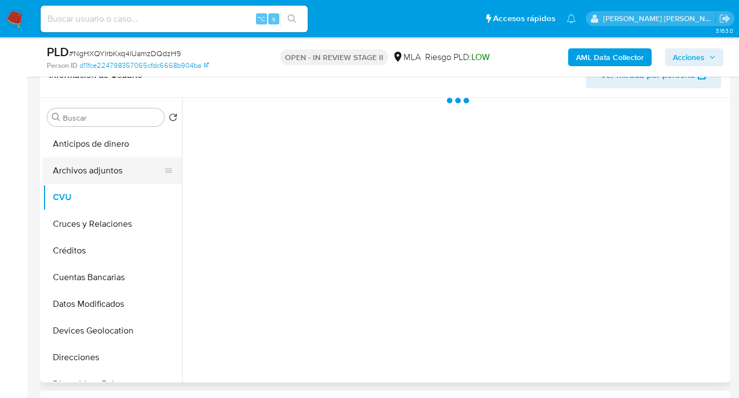
click at [132, 171] on button "Archivos adjuntos" at bounding box center [108, 170] width 130 height 27
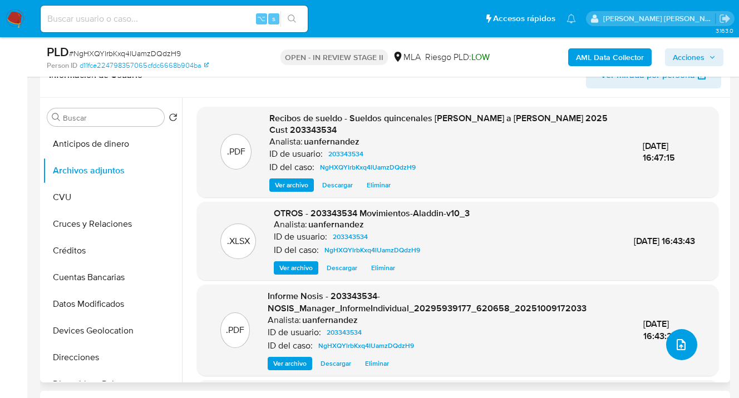
click at [677, 340] on icon "upload-file" at bounding box center [681, 344] width 9 height 11
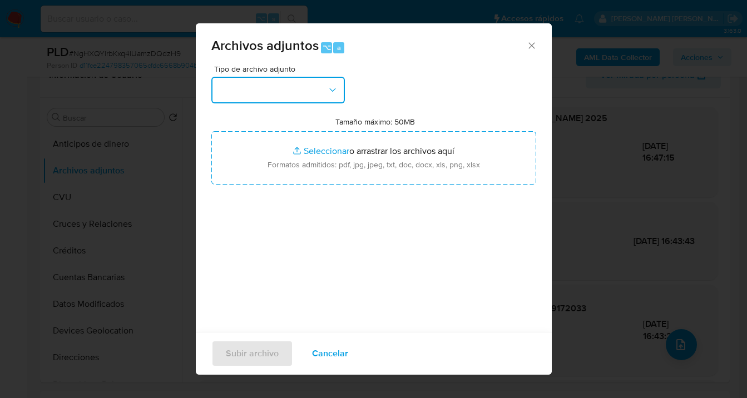
click at [342, 93] on button "button" at bounding box center [278, 90] width 134 height 27
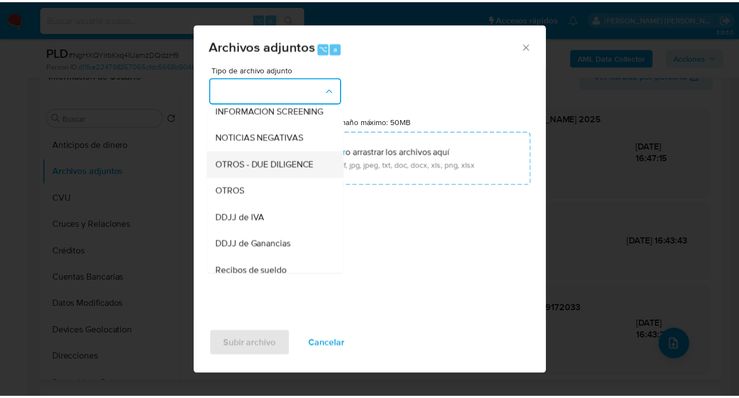
scroll to position [131, 0]
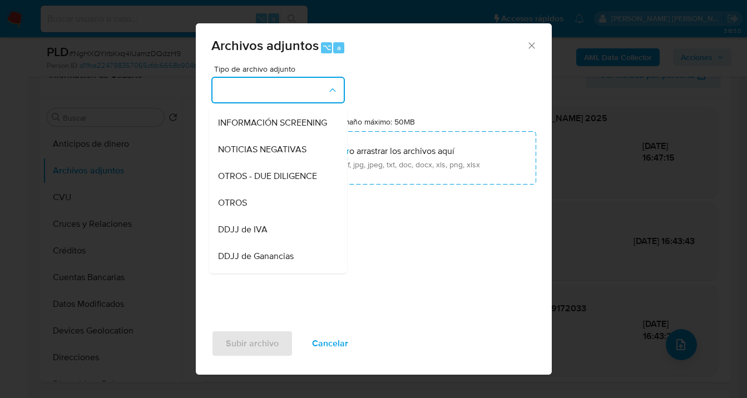
drag, startPoint x: 269, startPoint y: 208, endPoint x: 293, endPoint y: 194, distance: 28.0
click at [269, 209] on div "OTROS" at bounding box center [275, 203] width 114 height 27
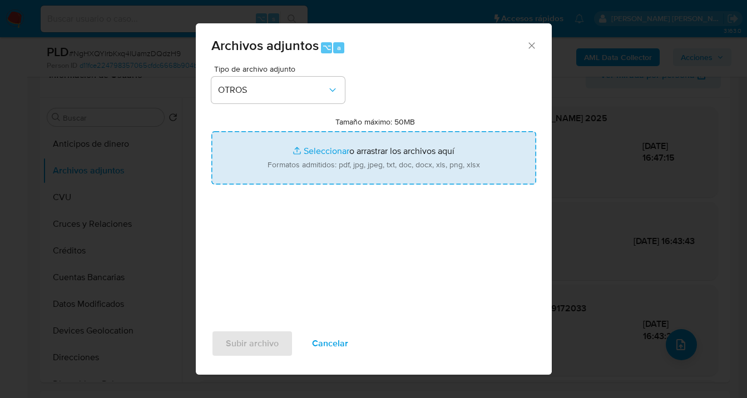
click at [366, 152] on input "Tamaño máximo: 50MB Seleccionar archivos" at bounding box center [373, 157] width 325 height 53
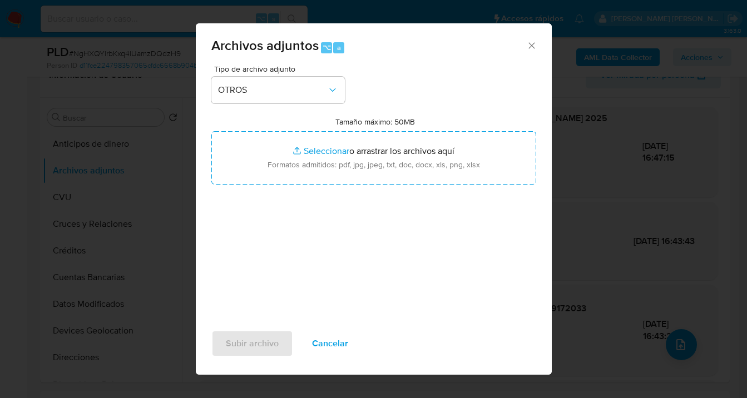
type input "C:\fakepath\203343534 analisis no roi Caselog NgHXQYlrbKxq4lUamzDQdzH9.docx"
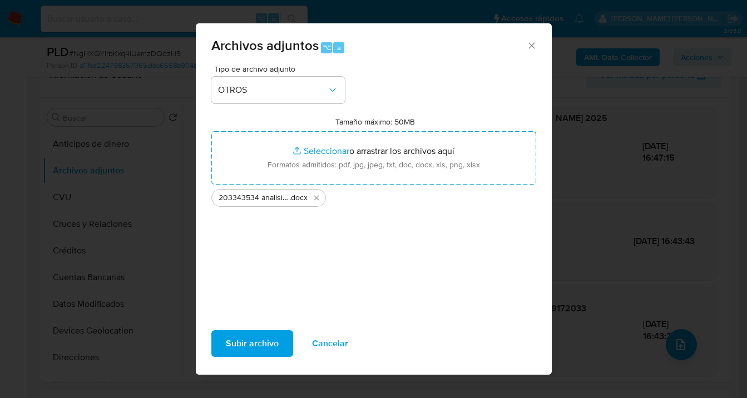
click at [249, 344] on span "Subir archivo" at bounding box center [252, 344] width 53 height 24
click at [337, 343] on span "Cancelar" at bounding box center [330, 344] width 36 height 24
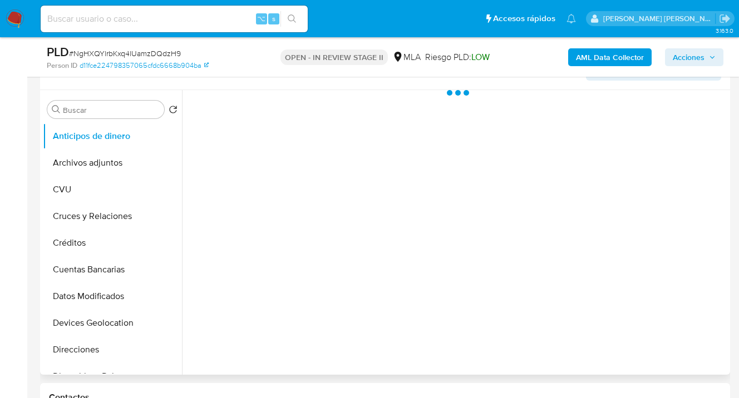
scroll to position [234, 0]
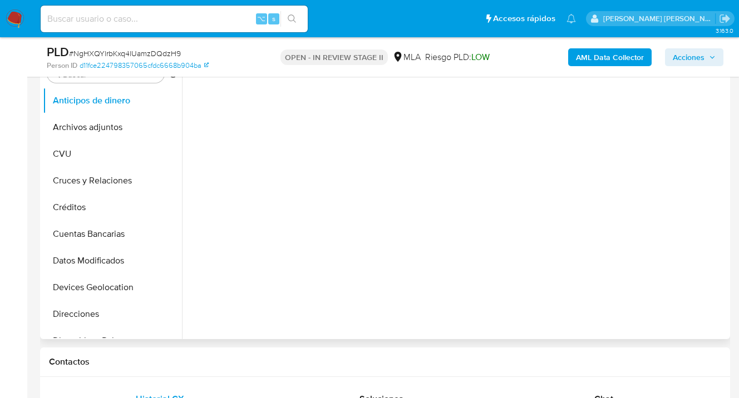
select select "10"
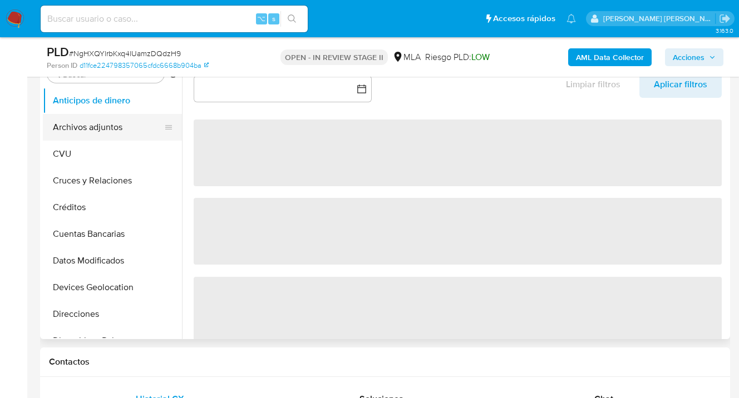
click at [101, 123] on button "Archivos adjuntos" at bounding box center [108, 127] width 130 height 27
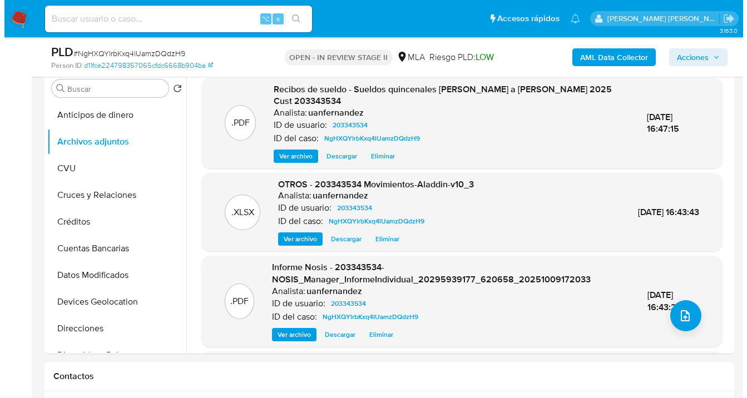
scroll to position [210, 0]
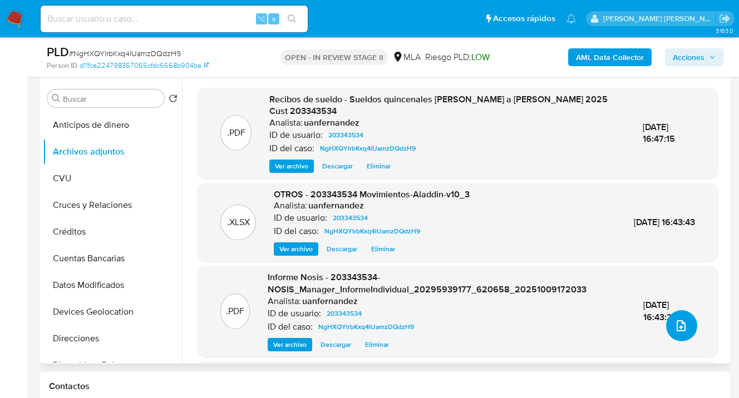
click at [679, 327] on icon "upload-file" at bounding box center [680, 325] width 13 height 13
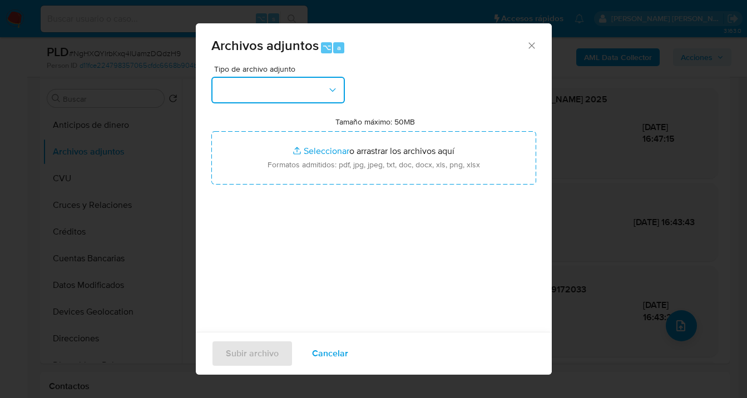
click at [330, 88] on icon "button" at bounding box center [332, 90] width 11 height 11
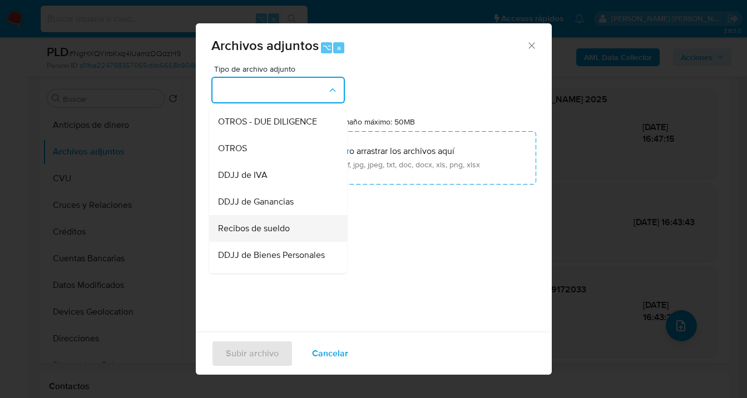
scroll to position [203, 0]
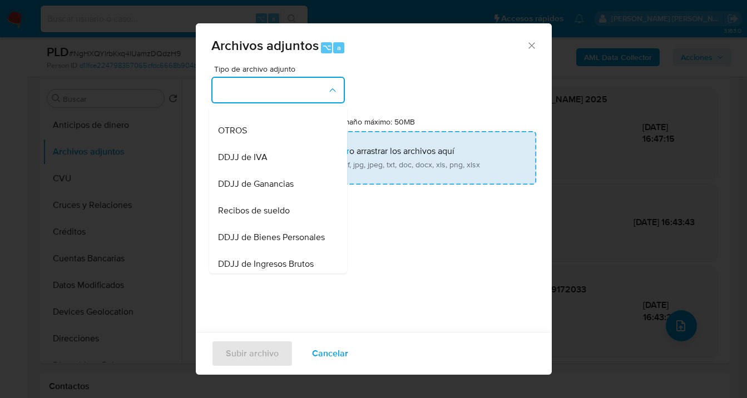
click at [269, 142] on div "OTROS" at bounding box center [275, 130] width 114 height 27
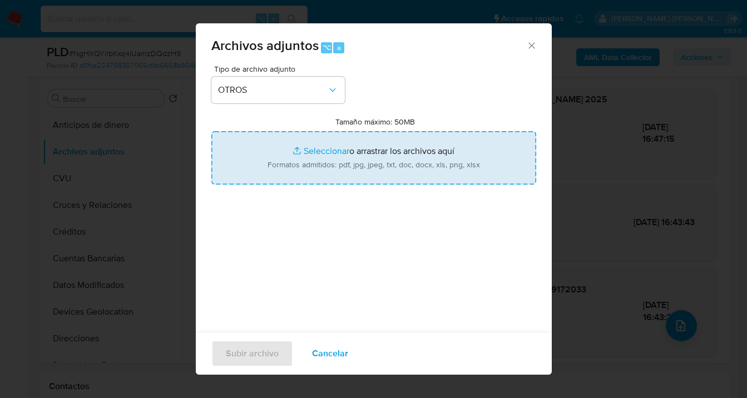
click at [359, 167] on input "Tamaño máximo: 50MB Seleccionar archivos" at bounding box center [373, 157] width 325 height 53
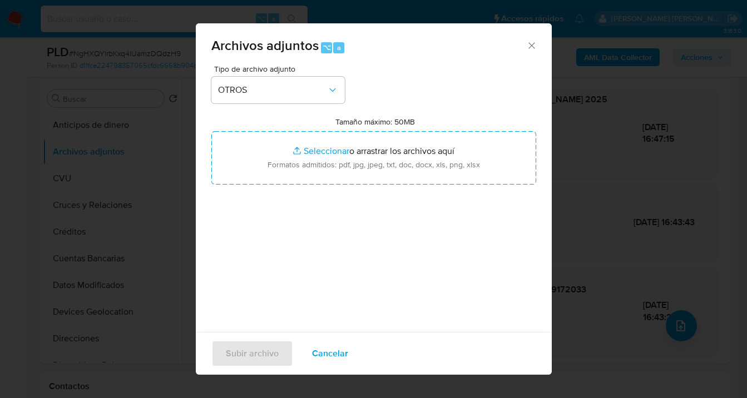
type input "C:\fakepath\203343534 analisis no roi Caselog NgHXQYlrbKxq4lUamzDQdzH9.docx"
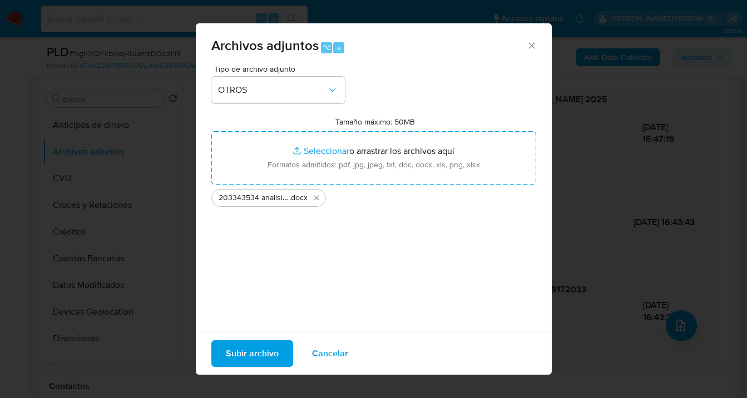
click at [252, 352] on span "Subir archivo" at bounding box center [252, 354] width 53 height 24
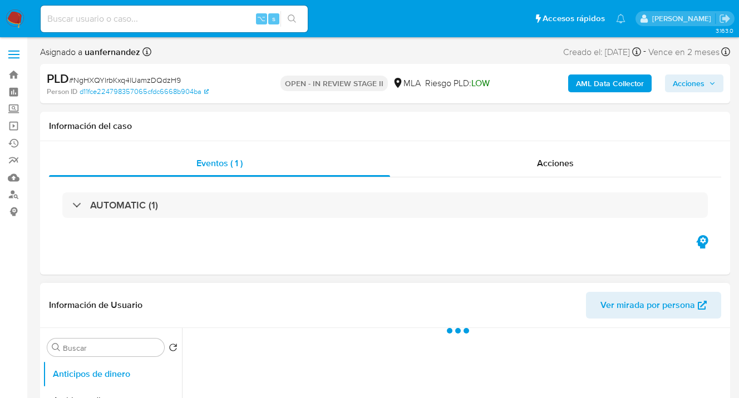
scroll to position [97, 0]
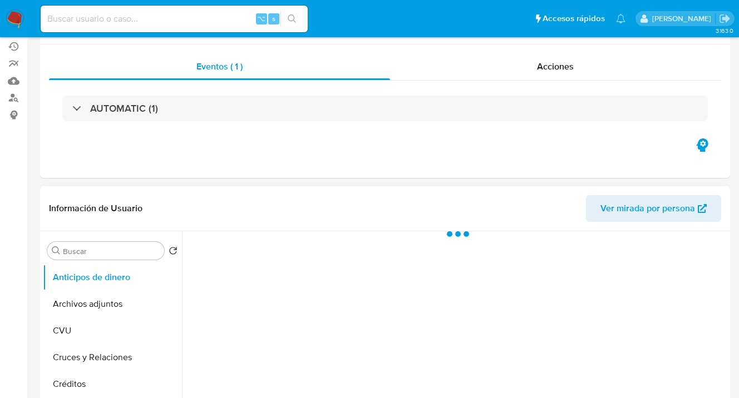
select select "10"
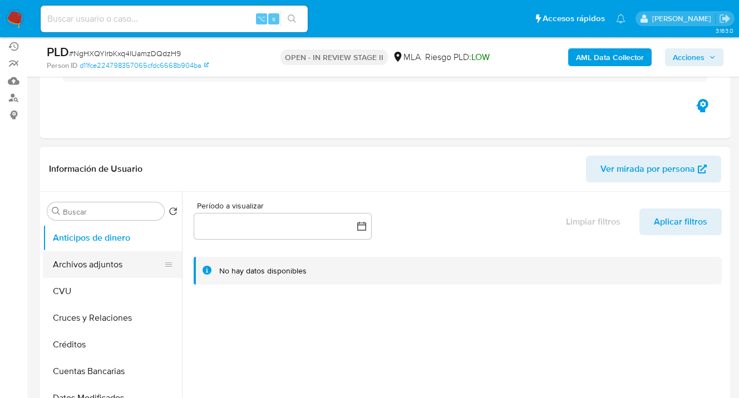
click at [121, 267] on button "Archivos adjuntos" at bounding box center [108, 264] width 130 height 27
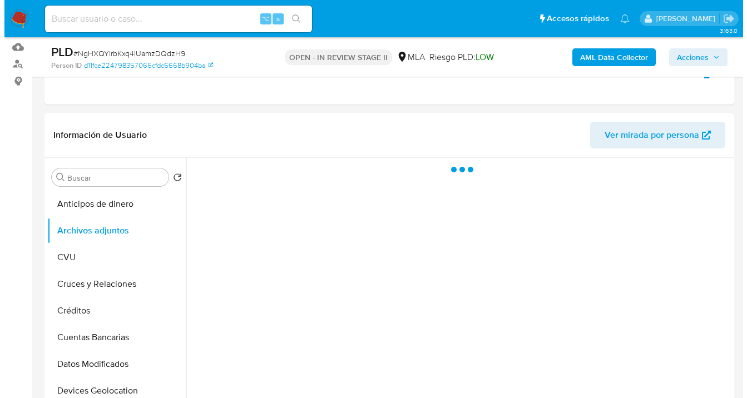
scroll to position [175, 0]
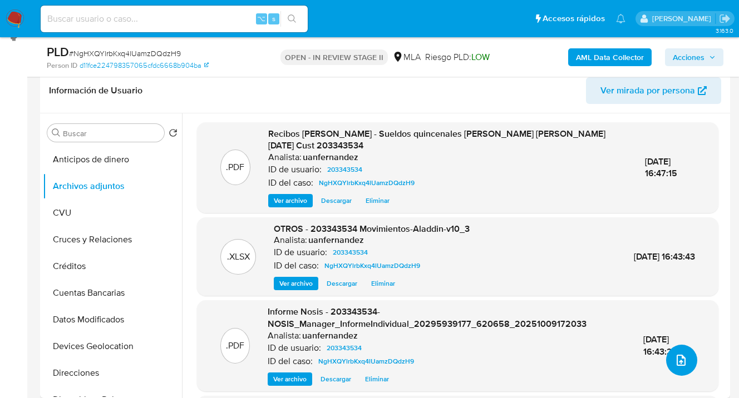
click at [680, 366] on span "upload-file" at bounding box center [680, 360] width 13 height 13
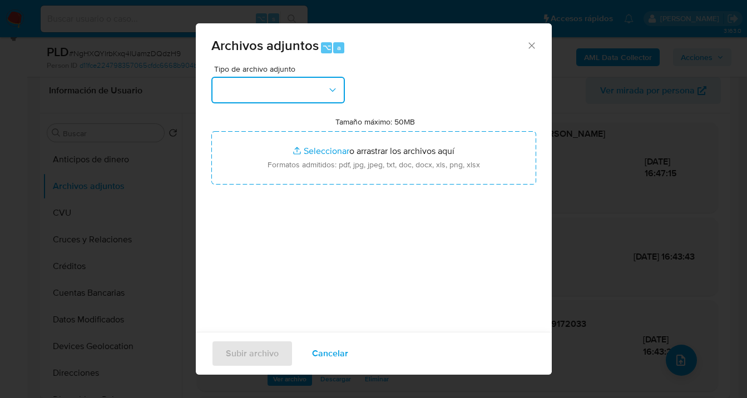
click at [325, 85] on button "button" at bounding box center [278, 90] width 134 height 27
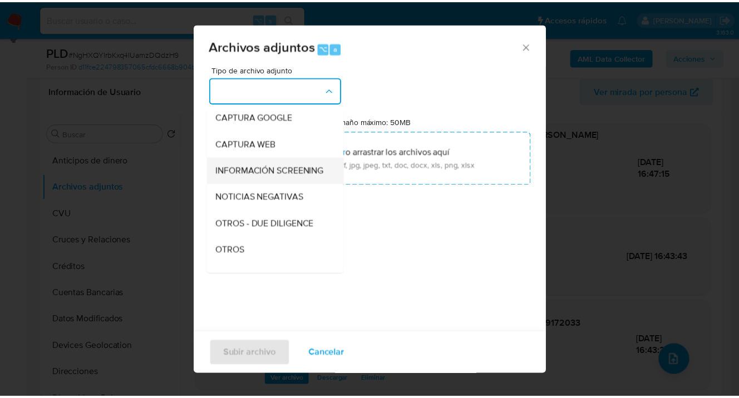
scroll to position [105, 0]
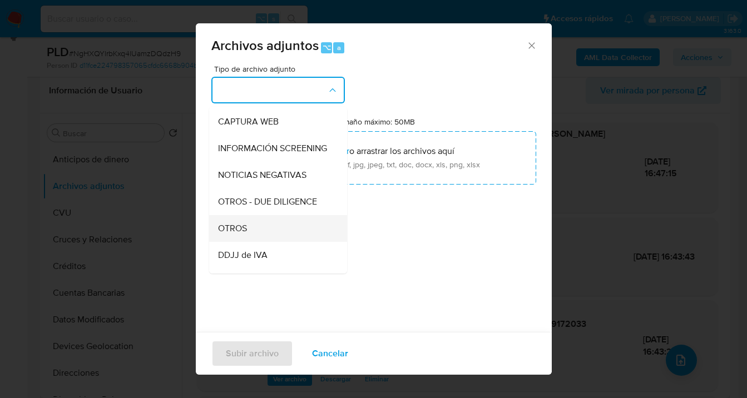
click at [291, 228] on div "OTROS" at bounding box center [275, 228] width 114 height 27
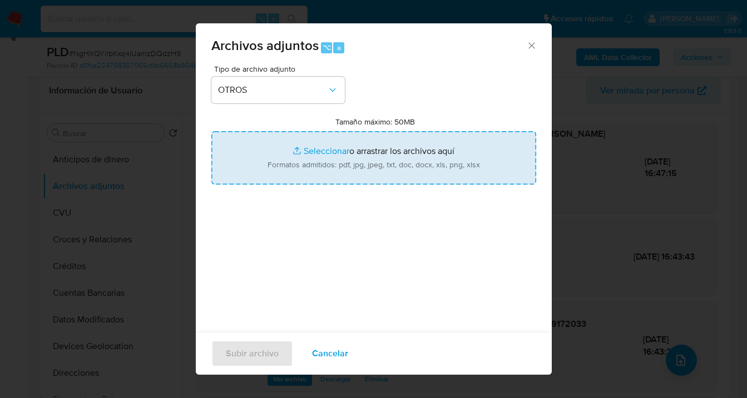
click at [366, 153] on input "Tamaño máximo: 50MB Seleccionar archivos" at bounding box center [373, 157] width 325 height 53
type input "C:\fakepath\ 203343534 analisis no roi Caselog NgHXQYlrbKxq4lUamzDQdzH9.docx"
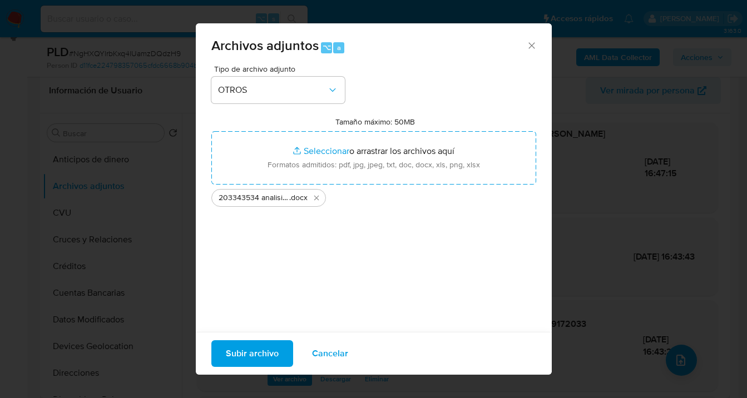
click at [261, 355] on span "Subir archivo" at bounding box center [252, 354] width 53 height 24
click at [332, 353] on span "Cancelar" at bounding box center [330, 354] width 36 height 24
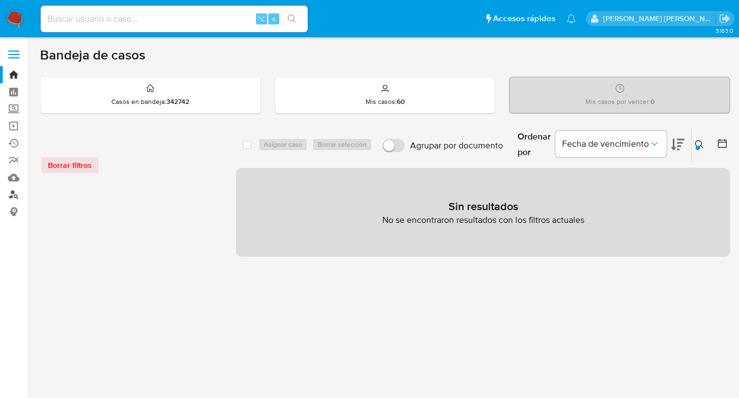
click at [12, 193] on link "Buscador de personas" at bounding box center [66, 194] width 132 height 17
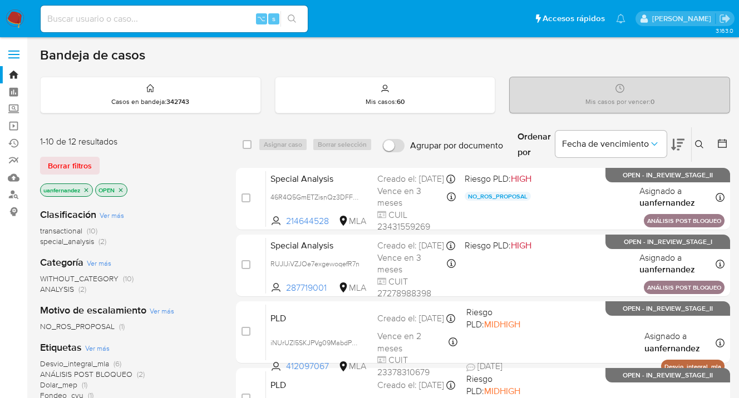
drag, startPoint x: 57, startPoint y: 161, endPoint x: 160, endPoint y: 162, distance: 102.9
click at [57, 161] on span "Borrar filtros" at bounding box center [70, 166] width 44 height 16
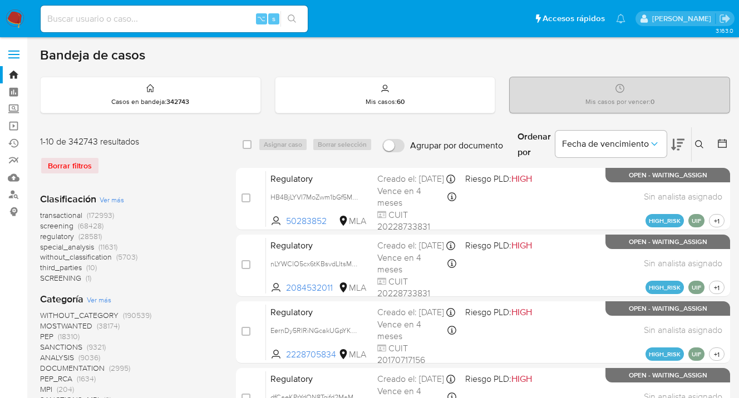
drag, startPoint x: 702, startPoint y: 142, endPoint x: 640, endPoint y: 166, distance: 66.6
click at [702, 142] on icon at bounding box center [699, 144] width 9 height 9
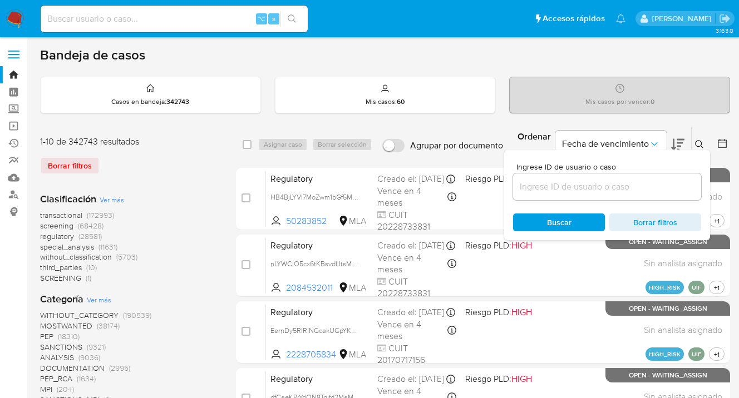
click at [598, 188] on input at bounding box center [607, 187] width 188 height 14
type input "169835491"
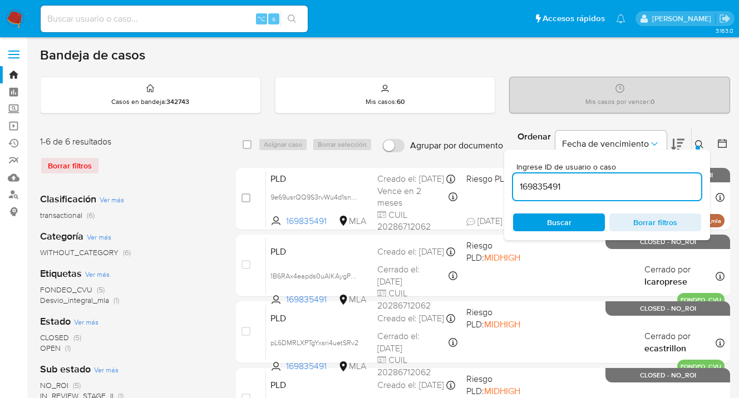
click at [697, 142] on icon at bounding box center [699, 144] width 9 height 9
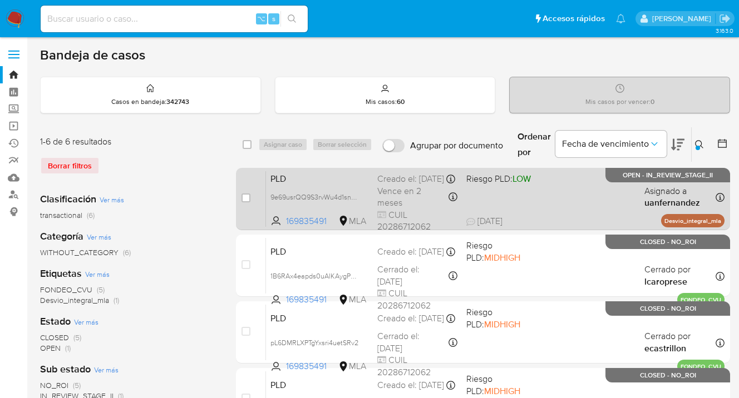
click at [566, 205] on div "PLD 9e69usrQQ9S3rvWu4d1sncEo 169835491 MLA Riesgo PLD: LOW Creado el: 12/09/202…" at bounding box center [495, 199] width 458 height 56
click at [576, 206] on div "PLD 9e69usrQQ9S3rvWu4d1sncEo 169835491 MLA Riesgo PLD: LOW Creado el: 12/09/202…" at bounding box center [495, 199] width 458 height 56
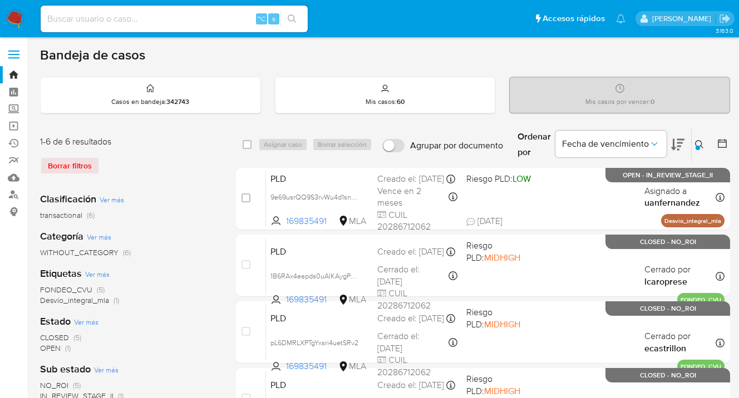
click at [692, 137] on div "Ingrese ID de usuario o caso 169835491 Buscar Borrar filtros" at bounding box center [700, 144] width 19 height 34
click at [697, 142] on icon at bounding box center [699, 144] width 9 height 9
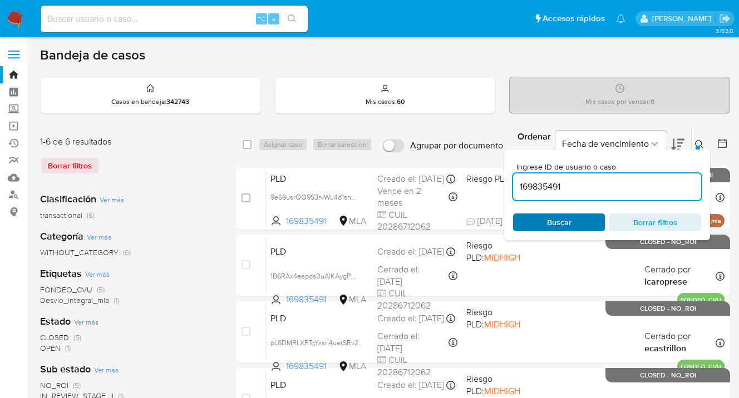
click at [583, 222] on span "Buscar" at bounding box center [559, 223] width 76 height 16
drag, startPoint x: 695, startPoint y: 141, endPoint x: 605, endPoint y: 165, distance: 93.4
click at [695, 141] on icon at bounding box center [699, 144] width 8 height 8
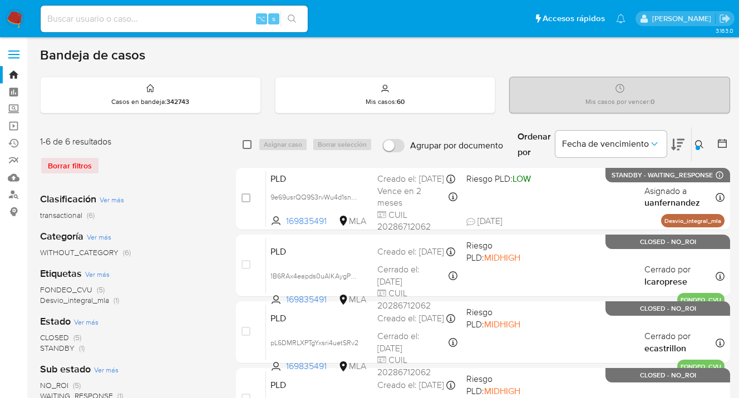
click at [246, 141] on input "checkbox" at bounding box center [247, 144] width 9 height 9
checkbox input "true"
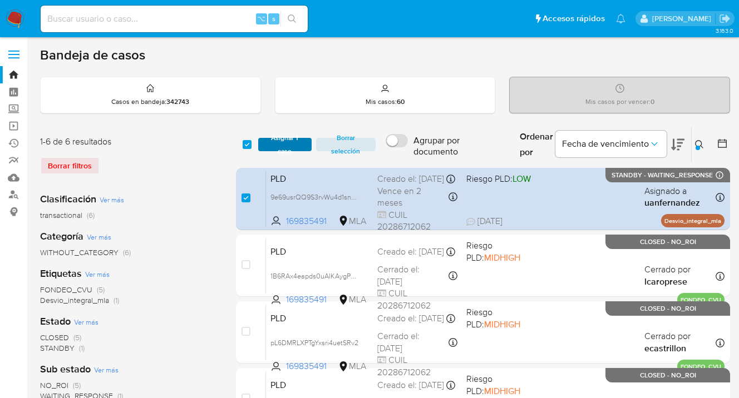
click at [270, 142] on span "Asignar 1 caso" at bounding box center [285, 144] width 42 height 11
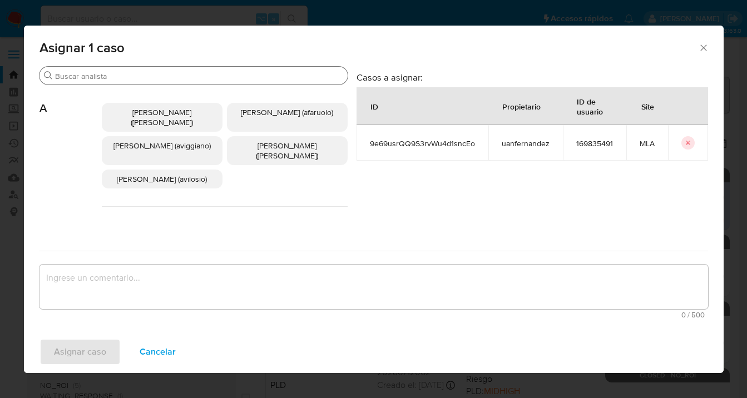
click at [229, 75] on input "Buscar" at bounding box center [199, 76] width 288 height 10
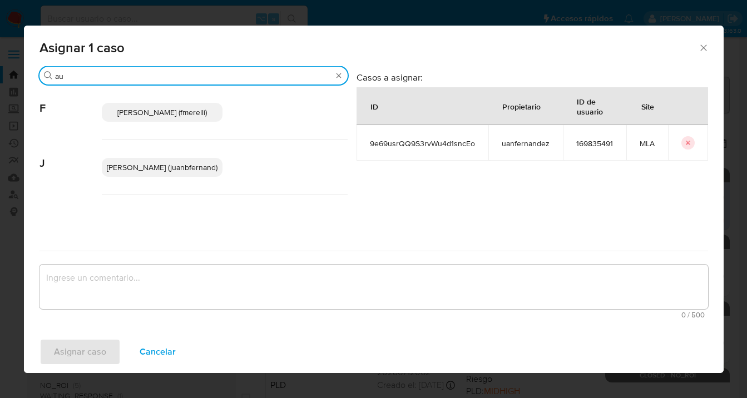
type input "a"
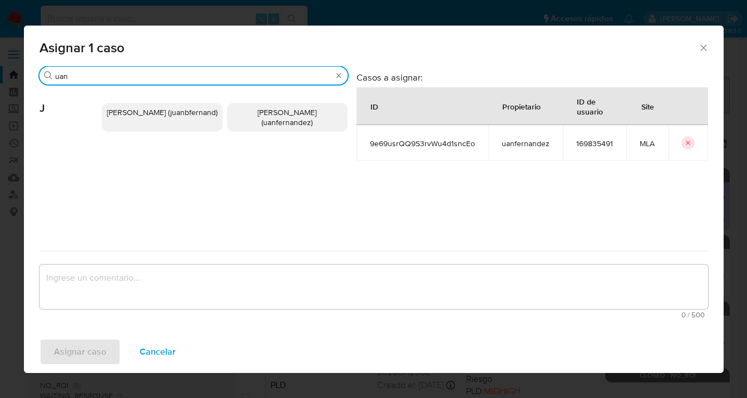
type input "uan"
click at [290, 122] on span "Juan Pablo Fernandez (uanfernandez)" at bounding box center [287, 117] width 59 height 21
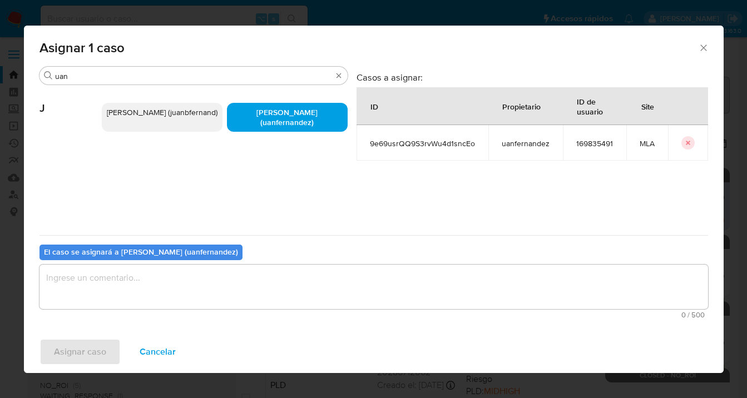
click at [180, 283] on textarea "assign-modal" at bounding box center [374, 287] width 669 height 45
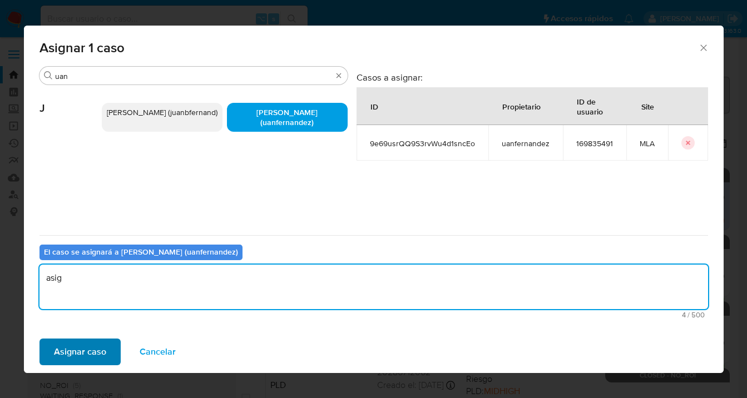
type textarea "asig"
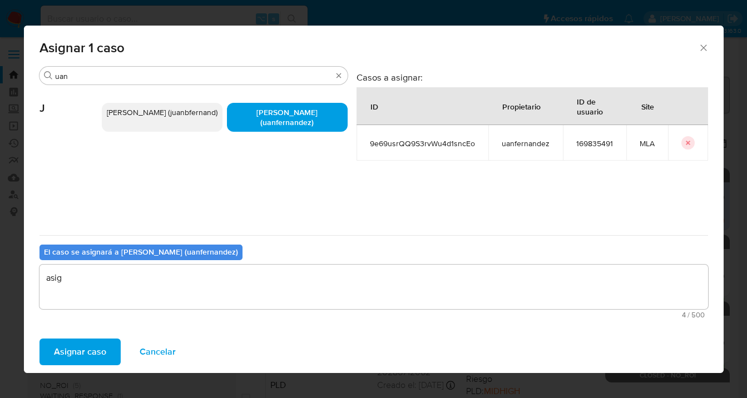
click at [96, 348] on span "Asignar caso" at bounding box center [80, 352] width 52 height 24
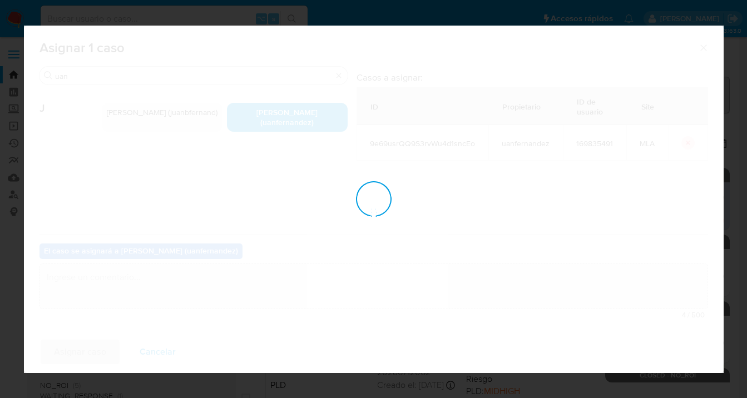
checkbox input "false"
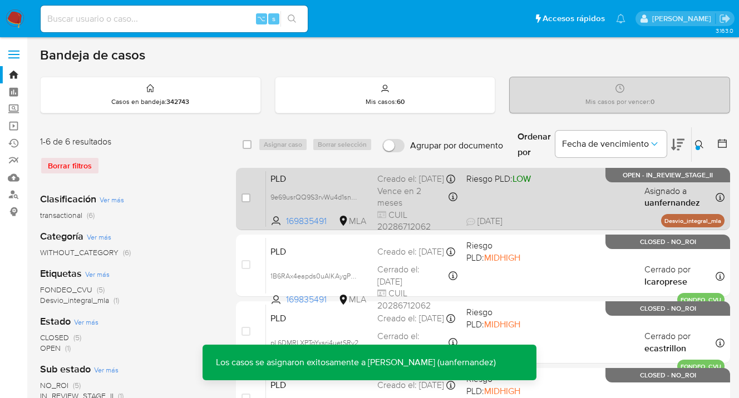
click at [579, 190] on div "PLD 9e69usrQQ9S3rvWu4d1sncEo 169835491 MLA Riesgo PLD: LOW Creado el: 12/09/202…" at bounding box center [495, 199] width 458 height 56
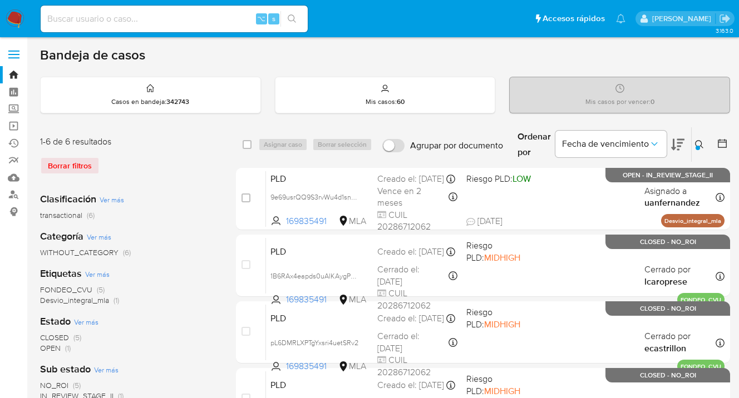
click at [697, 141] on icon at bounding box center [699, 144] width 9 height 9
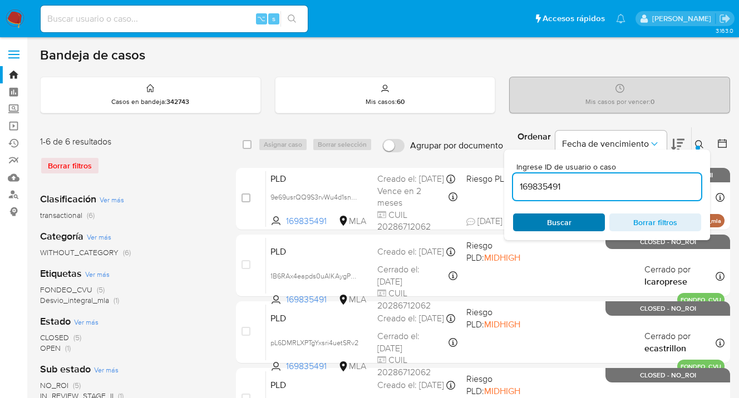
click at [585, 224] on span "Buscar" at bounding box center [559, 223] width 76 height 16
click at [698, 140] on icon at bounding box center [699, 144] width 9 height 9
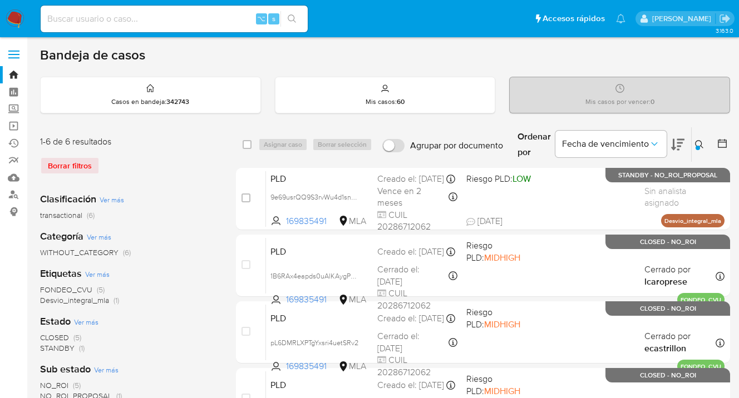
click at [699, 142] on icon at bounding box center [699, 144] width 9 height 9
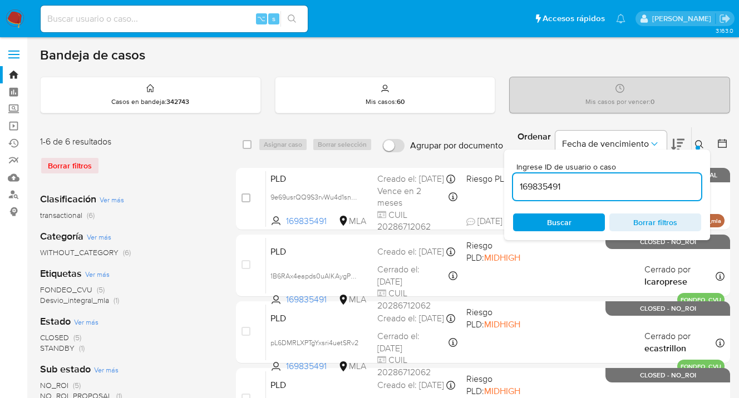
drag, startPoint x: 558, startPoint y: 187, endPoint x: 518, endPoint y: 185, distance: 40.1
click at [520, 185] on input "169835491" at bounding box center [607, 187] width 188 height 14
type input "86430932"
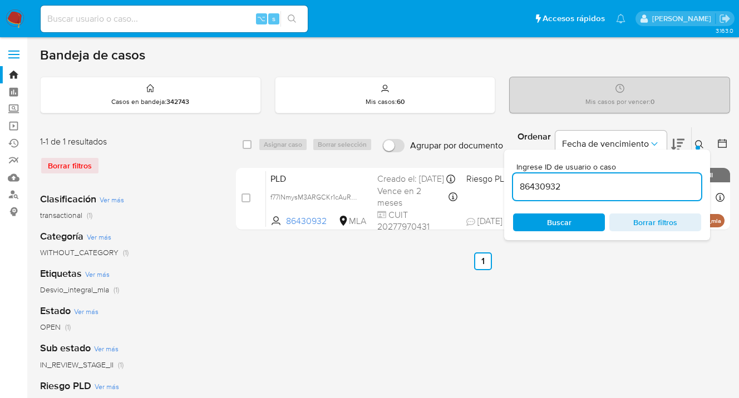
click at [702, 144] on icon at bounding box center [699, 144] width 9 height 9
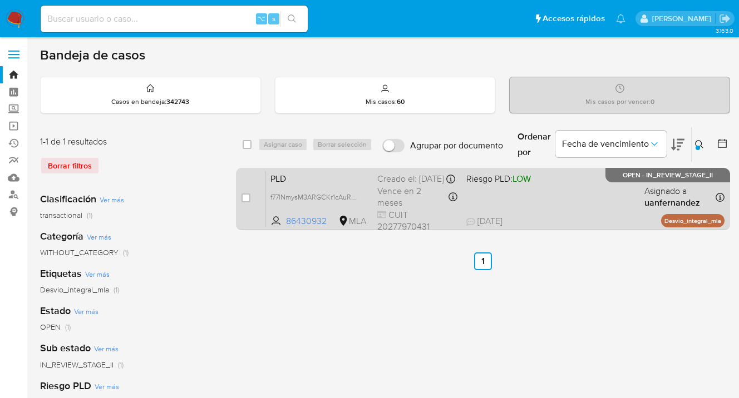
click at [610, 193] on div "PLD f77lNmysM3ARGCKr1cAuRzyb 86430932 MLA Riesgo PLD: LOW Creado el: 12/09/2025…" at bounding box center [495, 199] width 458 height 56
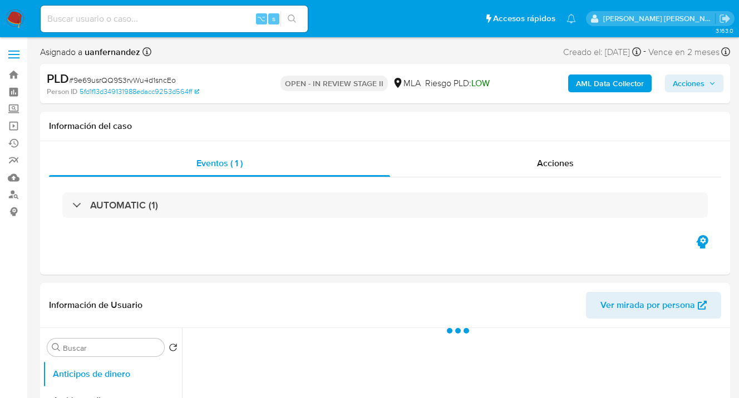
select select "10"
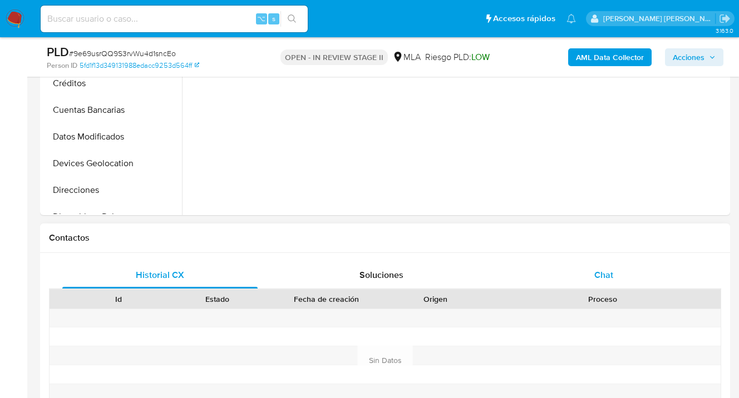
drag, startPoint x: 622, startPoint y: 275, endPoint x: 597, endPoint y: 266, distance: 26.8
click at [622, 274] on div "Chat" at bounding box center [603, 275] width 195 height 27
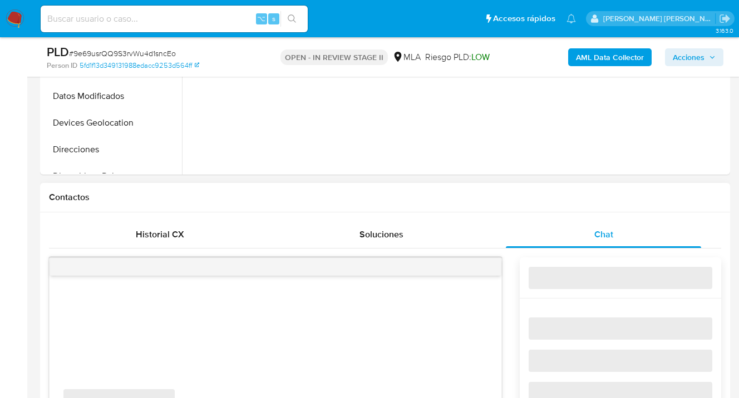
scroll to position [464, 0]
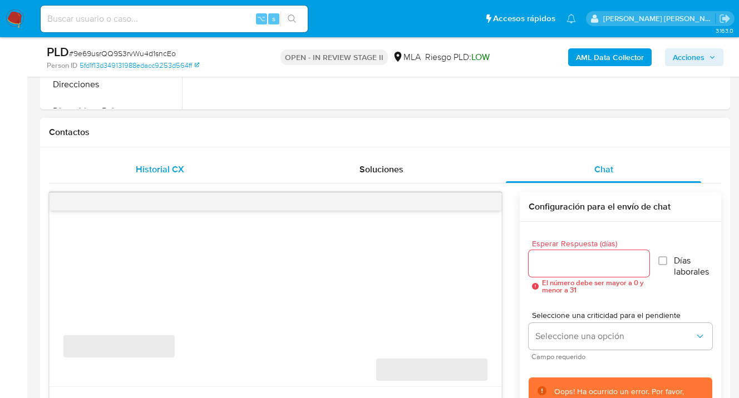
drag, startPoint x: 185, startPoint y: 176, endPoint x: 251, endPoint y: 167, distance: 67.4
click at [185, 176] on div "Historial CX" at bounding box center [159, 169] width 195 height 27
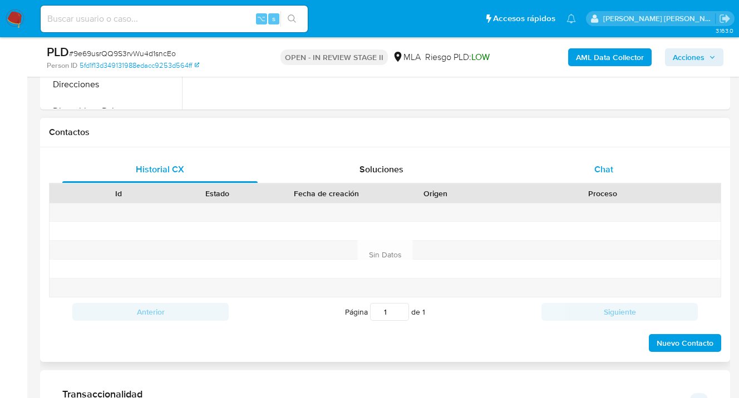
click at [593, 167] on div "Chat" at bounding box center [603, 169] width 195 height 27
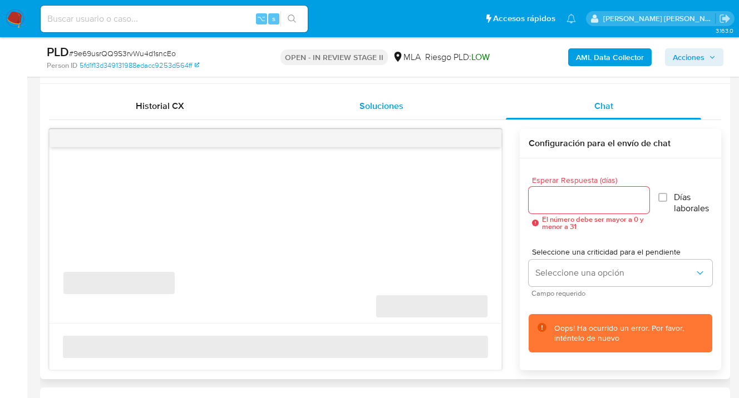
scroll to position [473, 0]
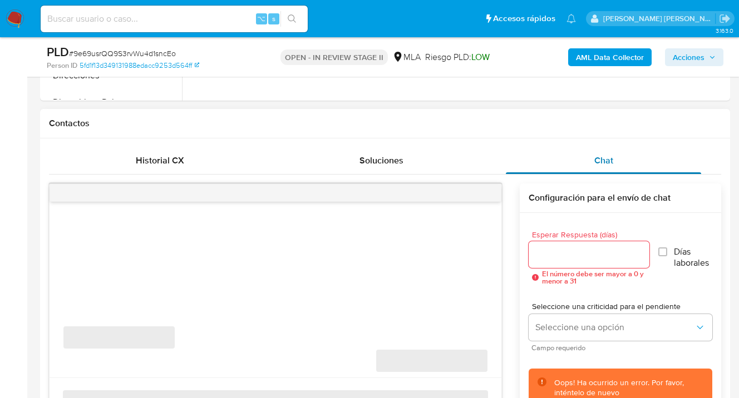
drag, startPoint x: 386, startPoint y: 157, endPoint x: 524, endPoint y: 155, distance: 138.0
click at [391, 157] on span "Soluciones" at bounding box center [381, 160] width 44 height 13
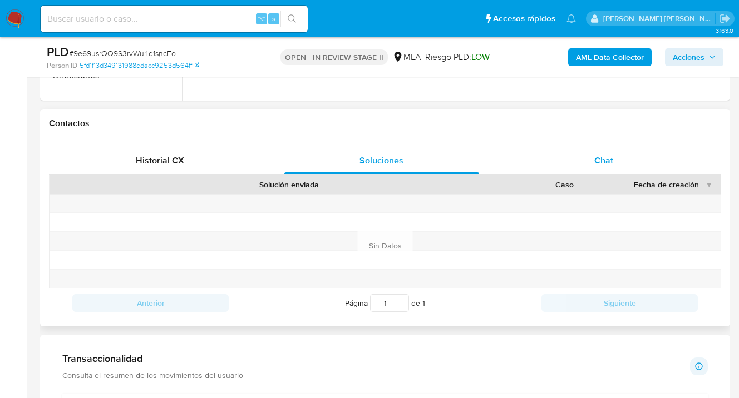
click at [592, 154] on div "Chat" at bounding box center [603, 160] width 195 height 27
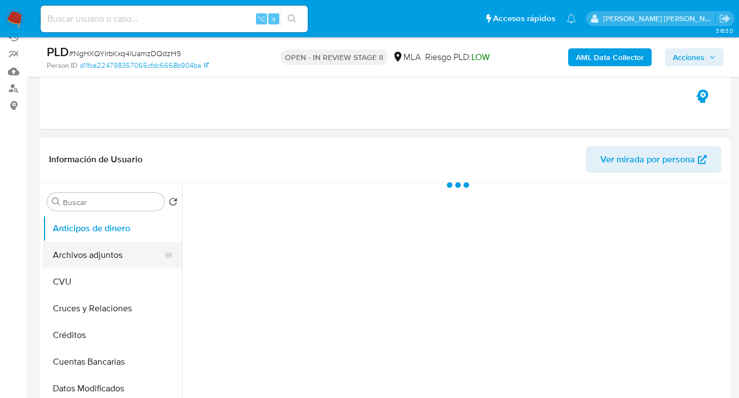
select select "10"
click at [107, 255] on button "Archivos adjuntos" at bounding box center [108, 255] width 130 height 27
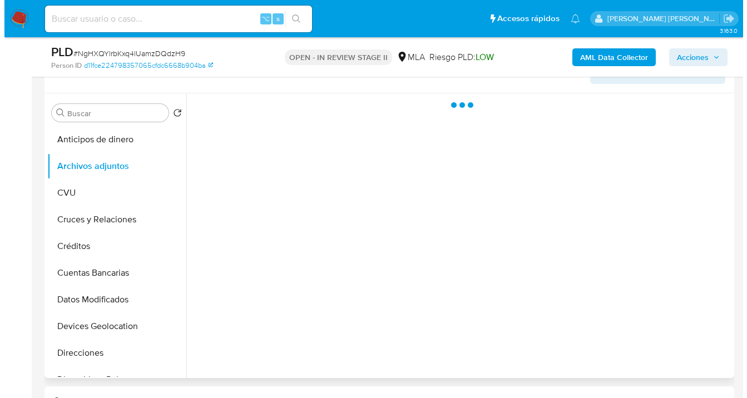
scroll to position [187, 0]
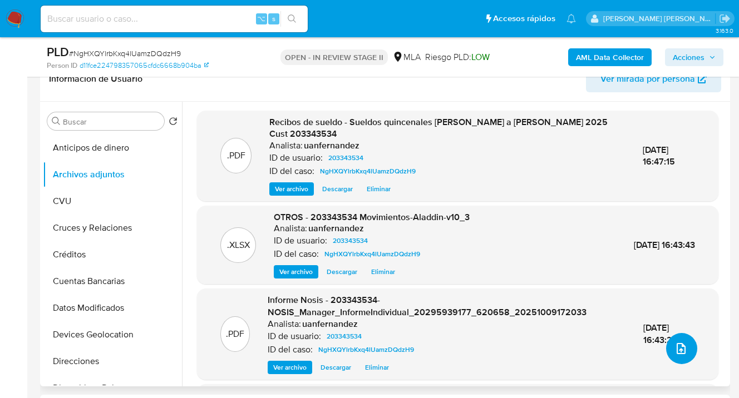
click at [684, 351] on button "upload-file" at bounding box center [681, 348] width 31 height 31
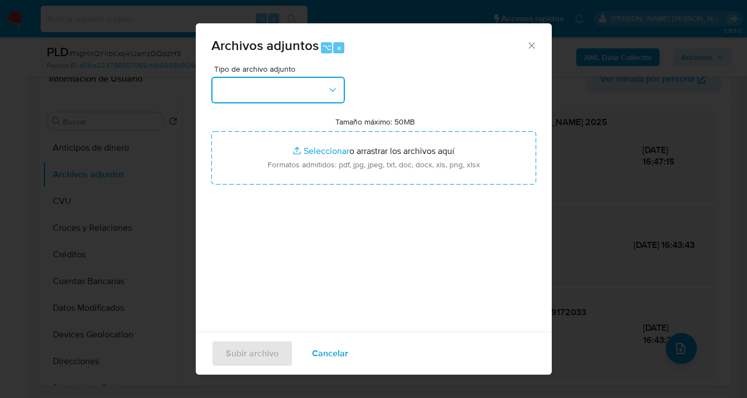
drag, startPoint x: 337, startPoint y: 83, endPoint x: 329, endPoint y: 96, distance: 15.0
click at [337, 84] on button "button" at bounding box center [278, 90] width 134 height 27
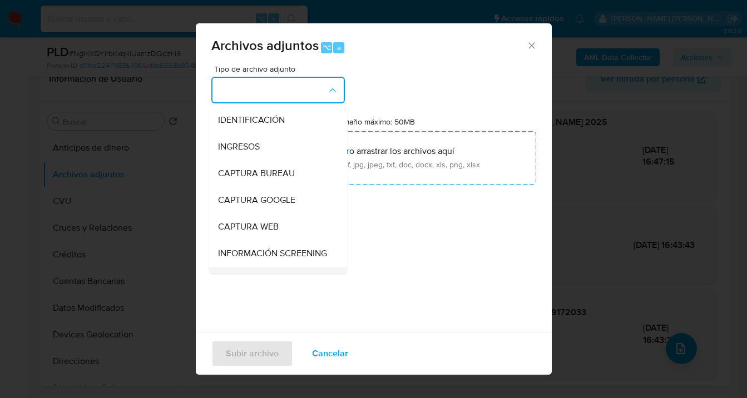
scroll to position [110, 0]
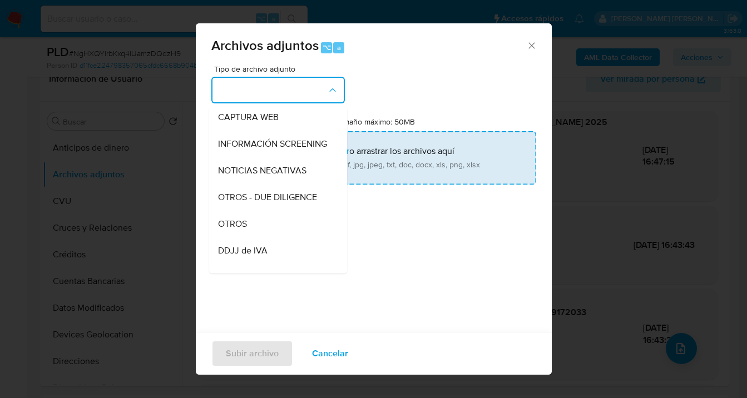
drag, startPoint x: 272, startPoint y: 233, endPoint x: 346, endPoint y: 174, distance: 94.2
click at [273, 233] on div "OTROS" at bounding box center [275, 224] width 114 height 27
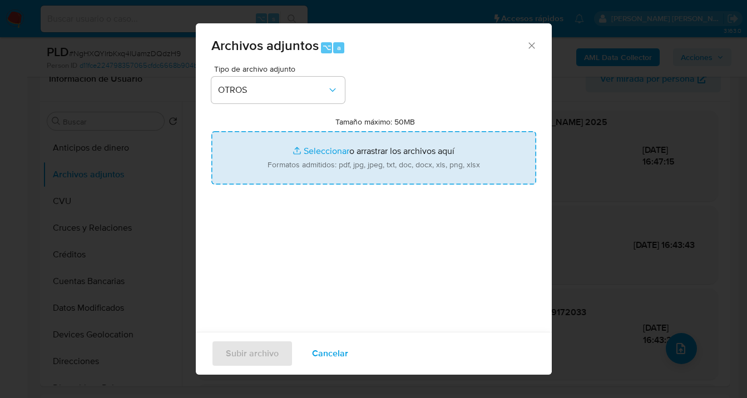
click at [379, 159] on input "Tamaño máximo: 50MB Seleccionar archivos" at bounding box center [373, 157] width 325 height 53
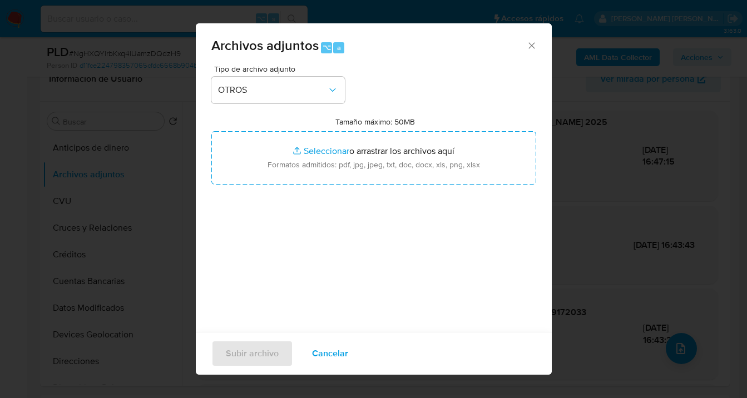
type input "C:\fakepath\ 203343534 analisis no roi Caselog NgHXQYlrbKxq4lUamzDQdzH9.docx"
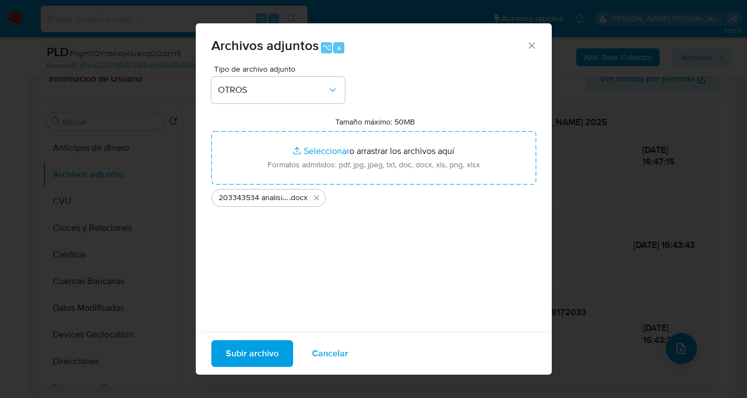
click at [236, 361] on span "Subir archivo" at bounding box center [252, 354] width 53 height 24
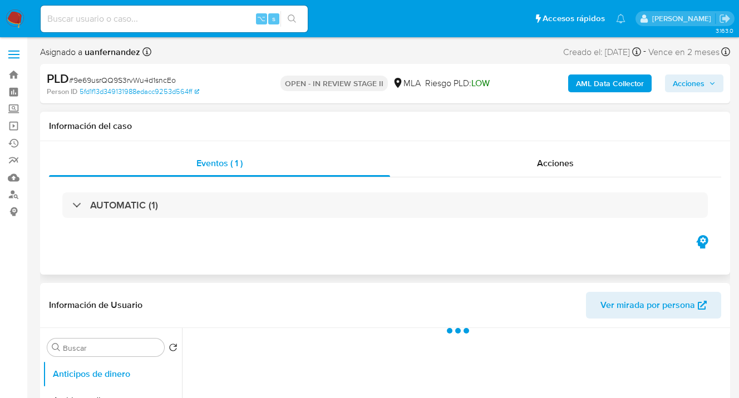
select select "10"
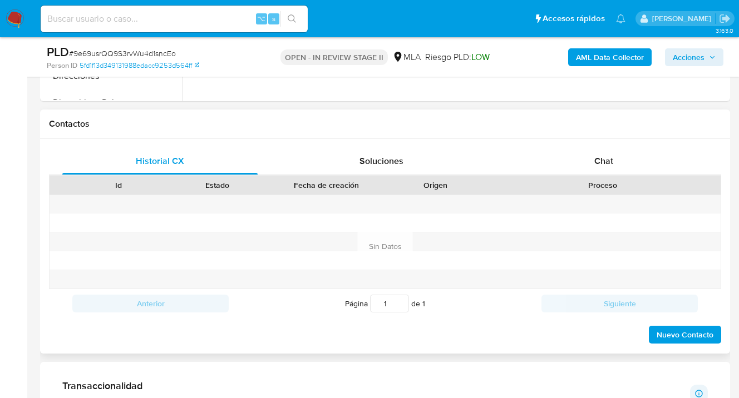
scroll to position [495, 0]
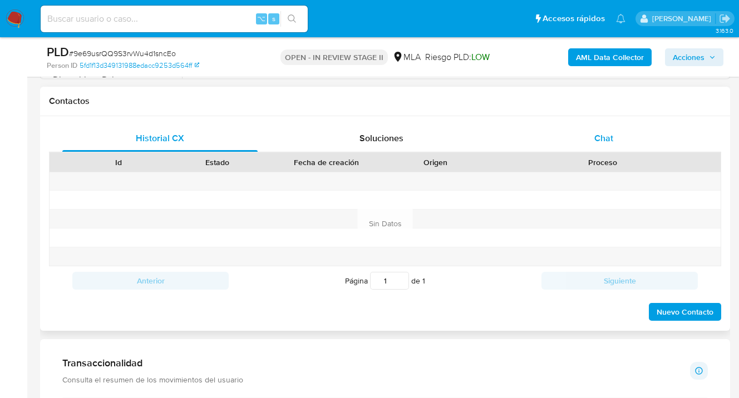
click at [606, 129] on div "Chat" at bounding box center [603, 138] width 195 height 27
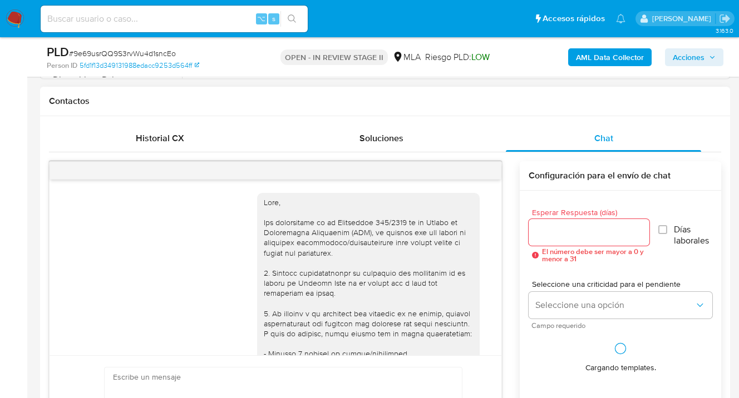
scroll to position [604, 0]
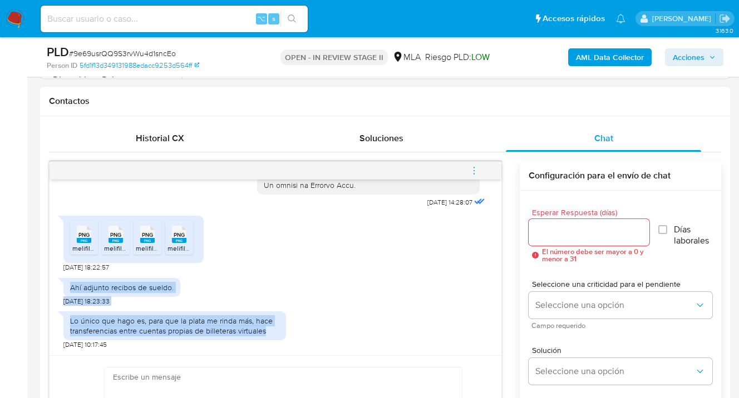
drag, startPoint x: 72, startPoint y: 290, endPoint x: 272, endPoint y: 331, distance: 203.9
click at [272, 332] on div "[DATE] 14:28:07 PNG PNG melifile6726603097160329377.png PNG PNG melifile6555288…" at bounding box center [276, 268] width 452 height 176
copy div "Ahí adjunto recibos [PERSON_NAME]. [DATE] 18:23:33 Lo único que hago es, para q…"
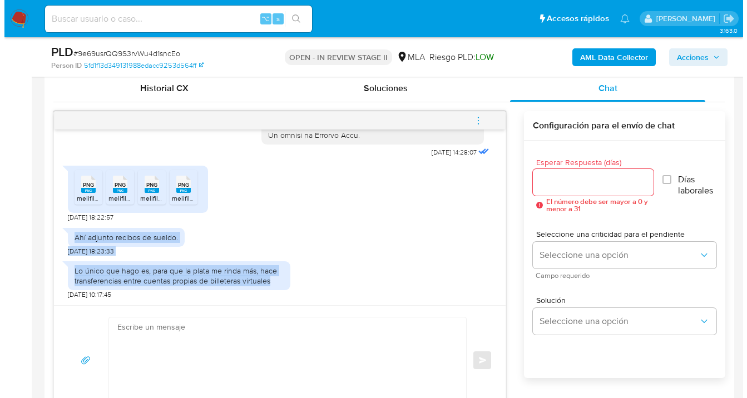
scroll to position [593, 0]
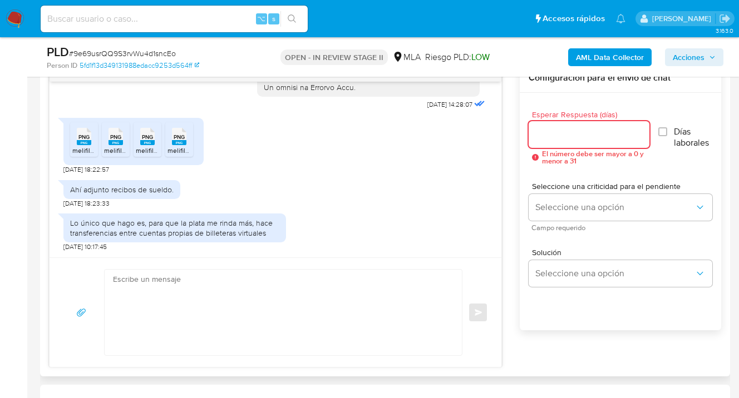
click at [550, 136] on input "Esperar Respuesta (días)" at bounding box center [589, 134] width 120 height 14
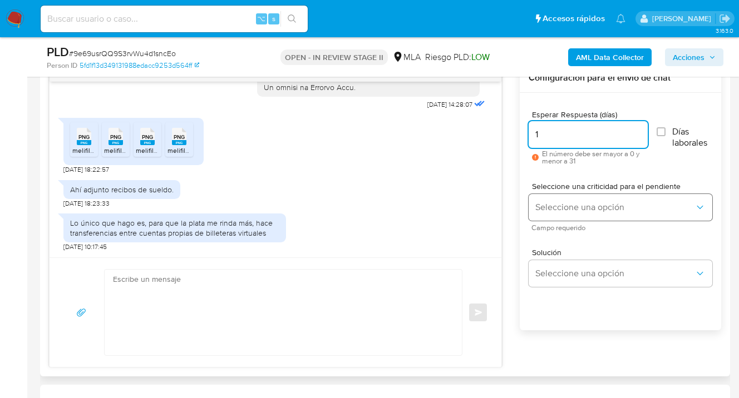
type input "1"
click at [567, 205] on span "Seleccione una opción" at bounding box center [614, 207] width 159 height 11
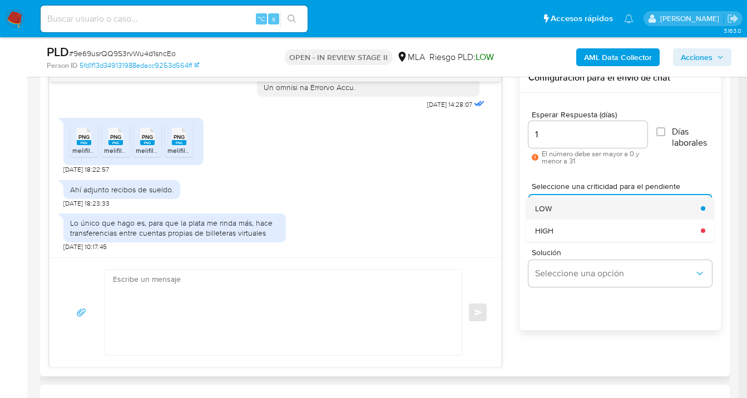
click at [565, 210] on div "LOW" at bounding box center [614, 209] width 159 height 22
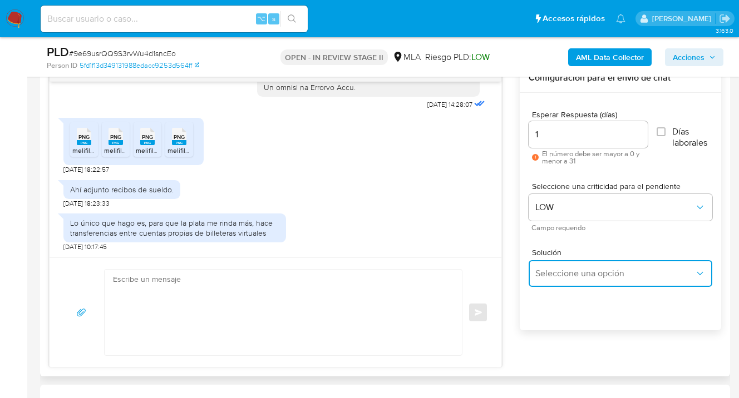
click at [560, 270] on span "Seleccione una opción" at bounding box center [614, 273] width 159 height 11
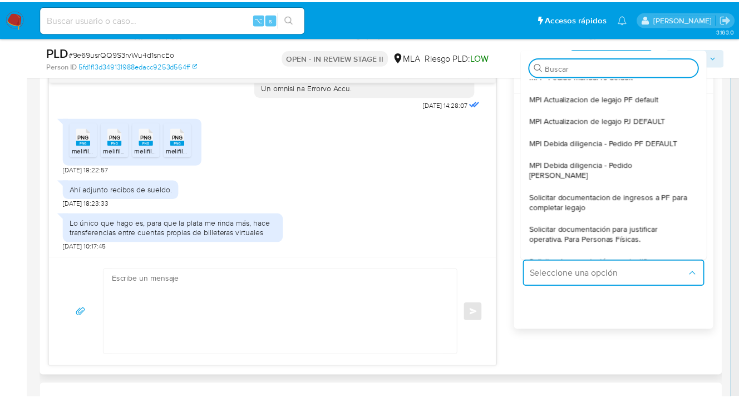
scroll to position [78, 0]
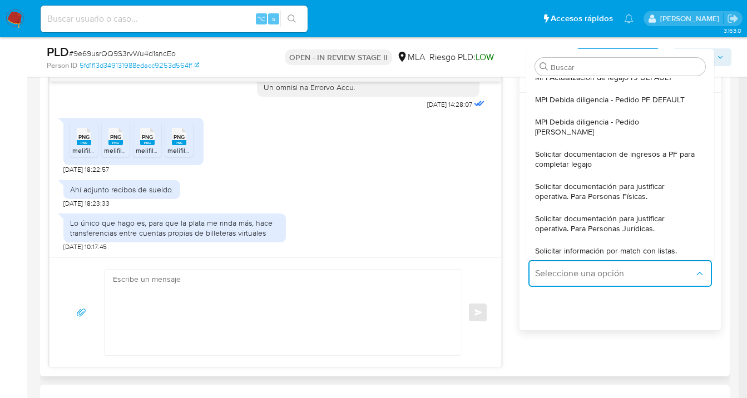
drag, startPoint x: 581, startPoint y: 180, endPoint x: 576, endPoint y: 187, distance: 8.3
click at [581, 181] on span "Solicitar documentación para justificar operativa. Para Personas Físicas." at bounding box center [617, 191] width 164 height 20
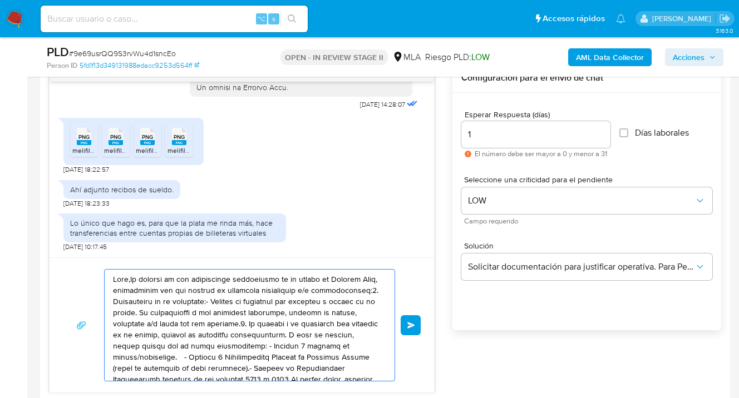
drag, startPoint x: 291, startPoint y: 353, endPoint x: 106, endPoint y: 255, distance: 209.1
click at [103, 250] on div "17/09/2025 14:28:07 PNG PNG melifile6726603097160329377.png PNG PNG melifile655…" at bounding box center [242, 228] width 386 height 330
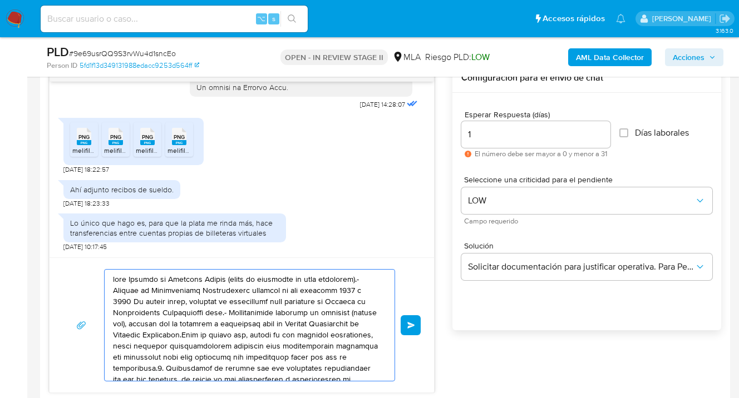
drag, startPoint x: 159, startPoint y: 287, endPoint x: 177, endPoint y: 295, distance: 19.9
click at [156, 283] on textarea at bounding box center [247, 325] width 268 height 111
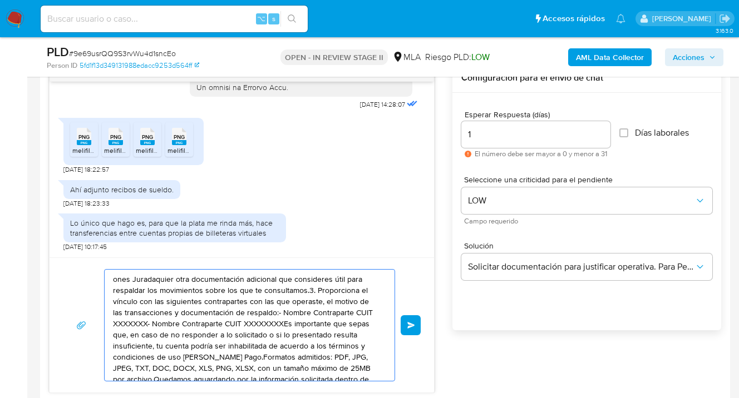
drag, startPoint x: 263, startPoint y: 335, endPoint x: 58, endPoint y: 264, distance: 216.3
click at [55, 264] on div "ones Juradaquier otra documentación adicional que consideres útil para respalda…" at bounding box center [242, 325] width 384 height 135
type textarea "si lo presentado resulta insuficiente, tu cuenta podría ser inhabilitada de acu…"
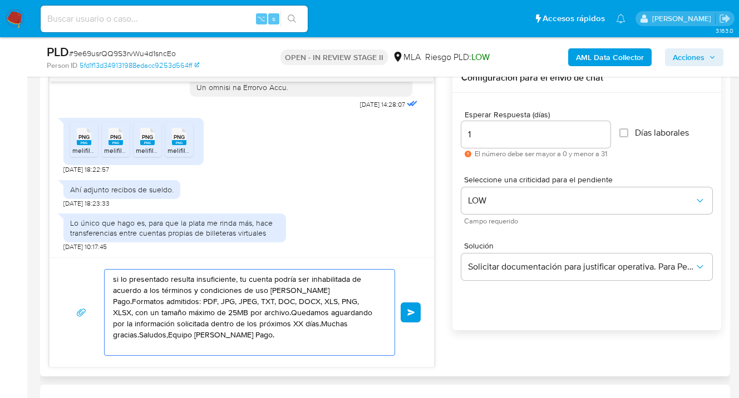
drag, startPoint x: 287, startPoint y: 344, endPoint x: 59, endPoint y: 260, distance: 243.1
click at [61, 268] on div "si lo presentado resulta insuficiente, tu cuenta podría ser inhabilitada de acu…" at bounding box center [242, 313] width 384 height 110
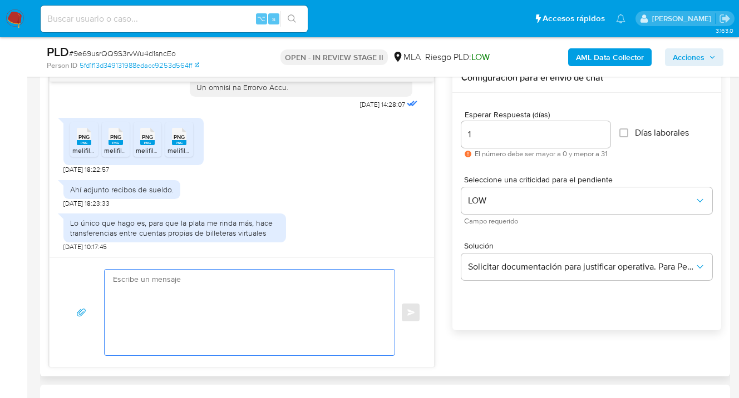
paste textarea "Hola, esperamos te encuentres muy bien. Confirmamos la recepción de la document…"
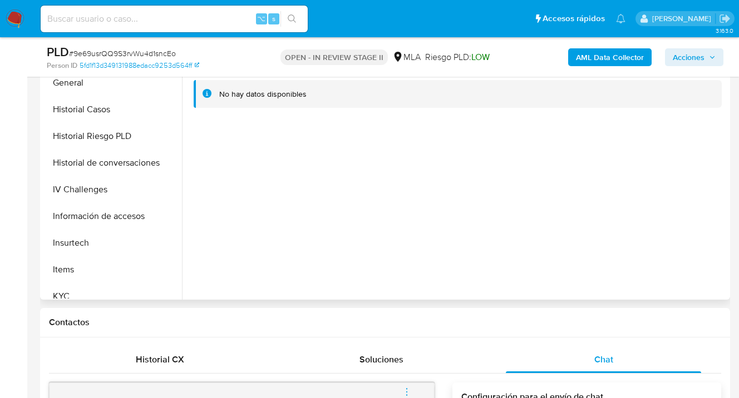
scroll to position [301, 0]
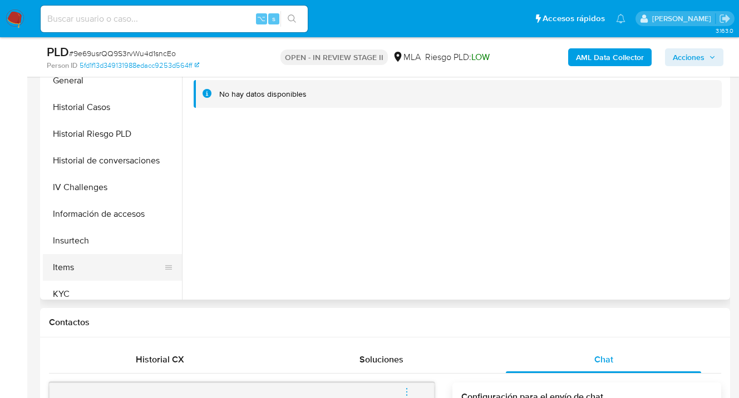
click at [121, 287] on button "KYC" at bounding box center [112, 294] width 139 height 27
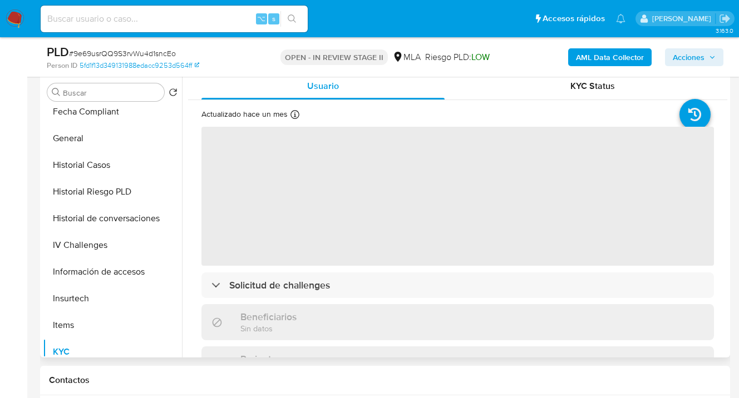
scroll to position [169, 0]
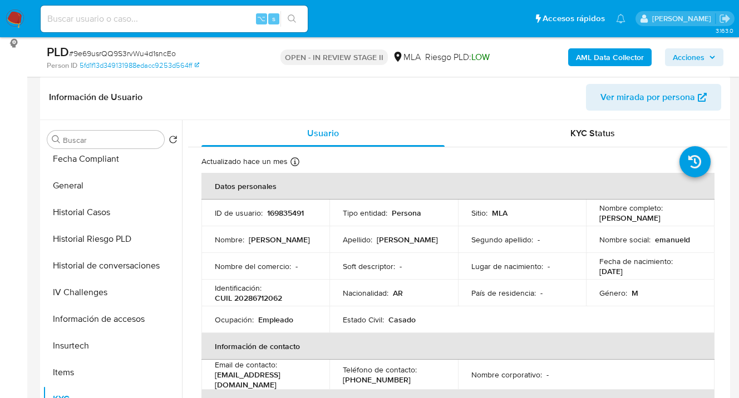
drag, startPoint x: 594, startPoint y: 219, endPoint x: 684, endPoint y: 223, distance: 89.7
click at [684, 223] on td "Nombre completo : Luis Emanuel Digaetano" at bounding box center [650, 213] width 129 height 27
copy p "Luis Emanuel Digaetano"
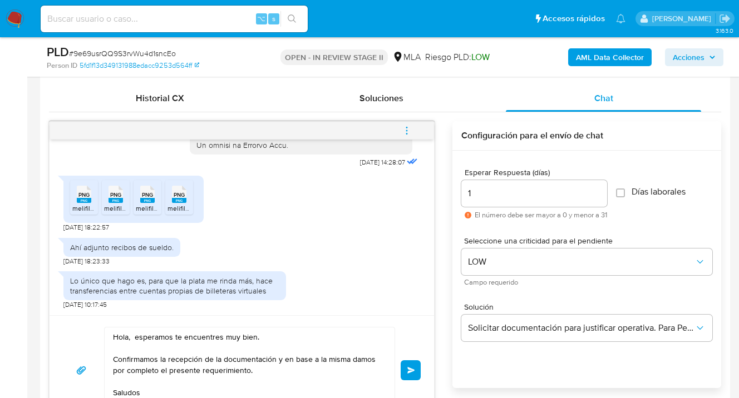
scroll to position [542, 0]
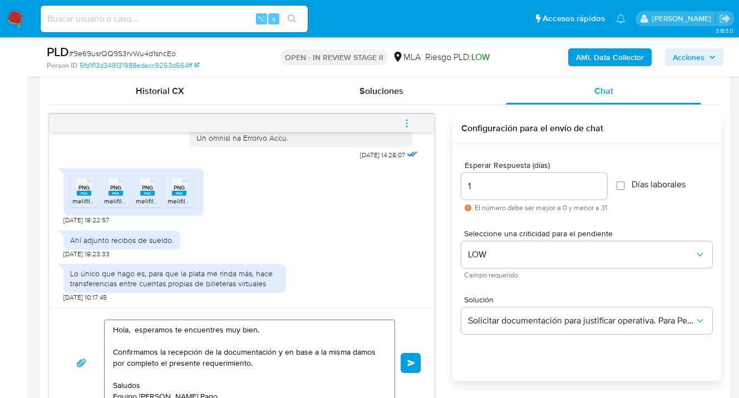
drag, startPoint x: 129, startPoint y: 330, endPoint x: 146, endPoint y: 353, distance: 28.7
click at [129, 331] on textarea "Hola, esperamos te encuentres muy bien. Confirmamos la recepción de la document…" at bounding box center [247, 363] width 268 height 86
paste textarea "Luis Emanuel Digaetano"
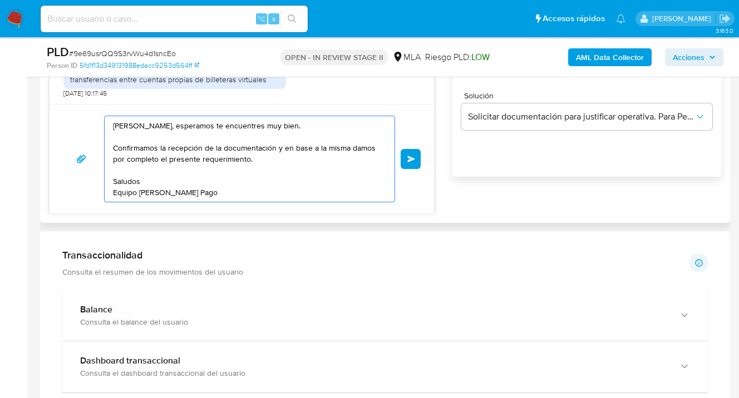
scroll to position [738, 0]
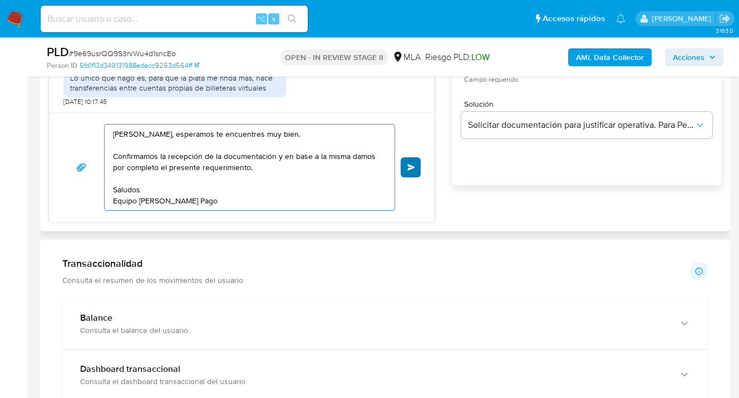
type textarea "Hola Luis Emanuel Digaetano, esperamos te encuentres muy bien. Confirmamos la r…"
click at [411, 170] on button "Enviar" at bounding box center [411, 167] width 20 height 20
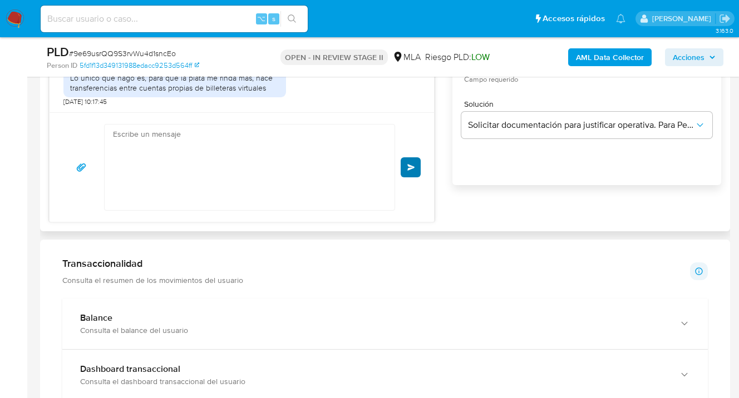
scroll to position [717, 0]
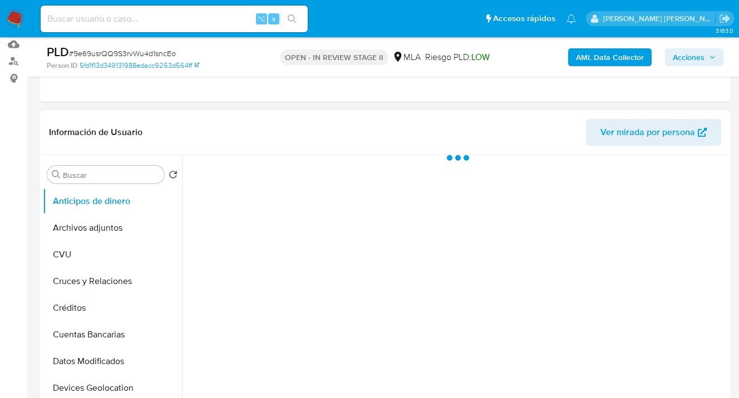
select select "10"
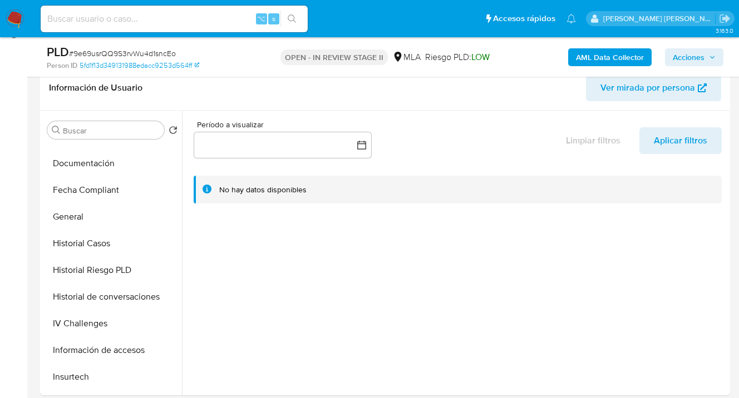
scroll to position [422, 0]
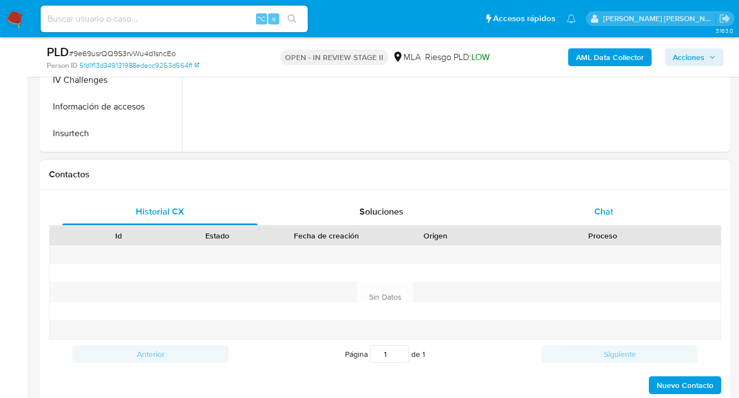
click at [603, 213] on span "Chat" at bounding box center [603, 211] width 19 height 13
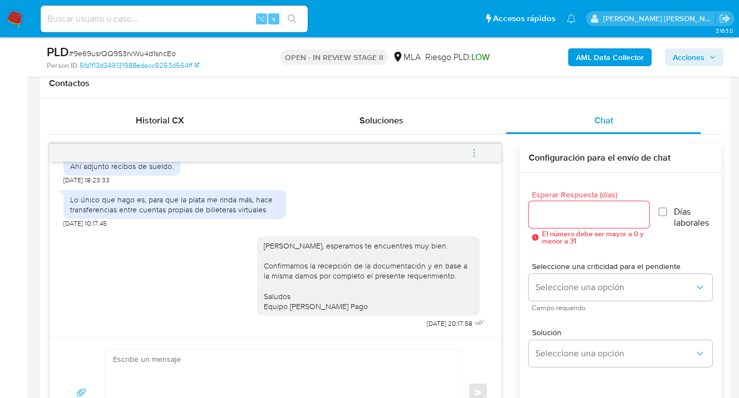
scroll to position [530, 0]
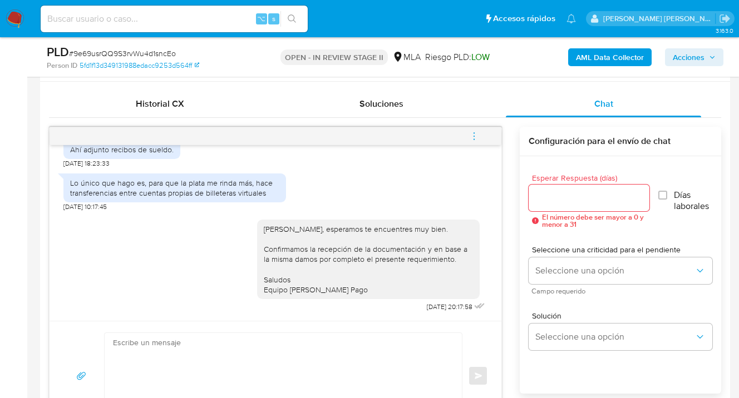
click at [471, 137] on icon "menu-action" at bounding box center [474, 136] width 10 height 10
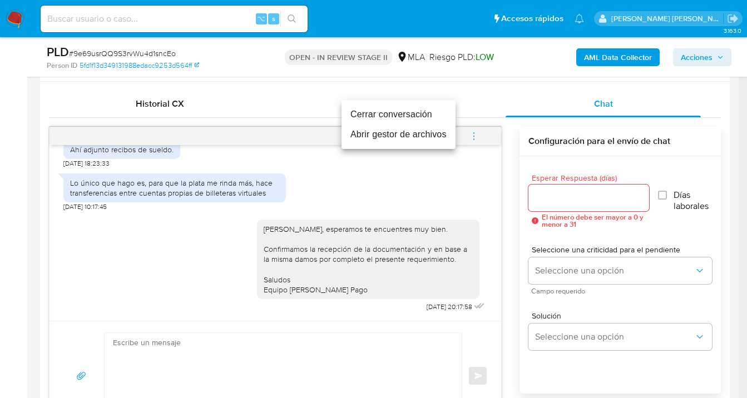
click at [392, 114] on li "Cerrar conversación" at bounding box center [399, 115] width 114 height 20
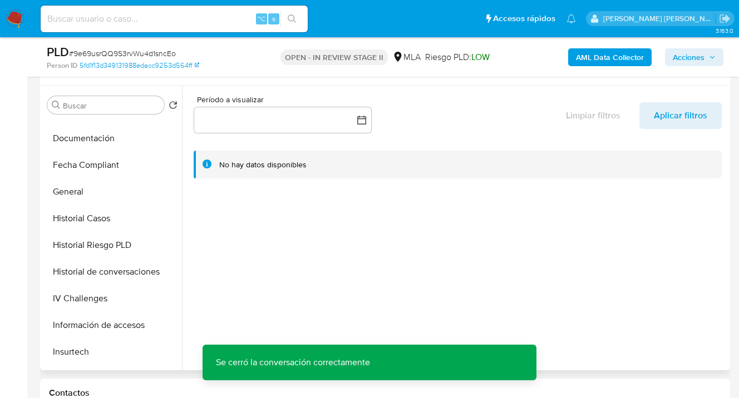
scroll to position [0, 0]
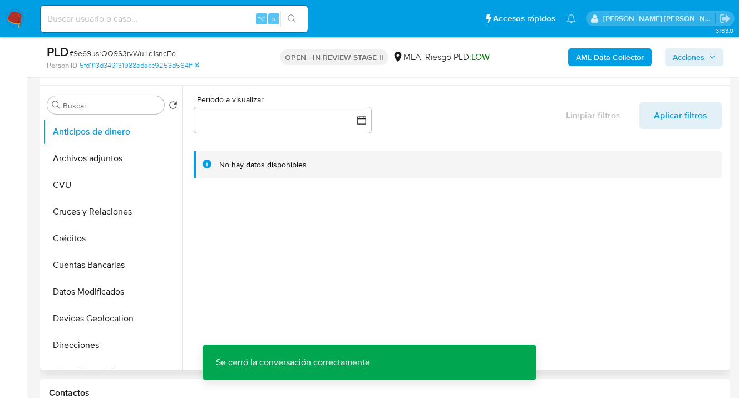
drag, startPoint x: 120, startPoint y: 154, endPoint x: 251, endPoint y: 148, distance: 132.0
click at [126, 152] on button "Archivos adjuntos" at bounding box center [112, 158] width 139 height 27
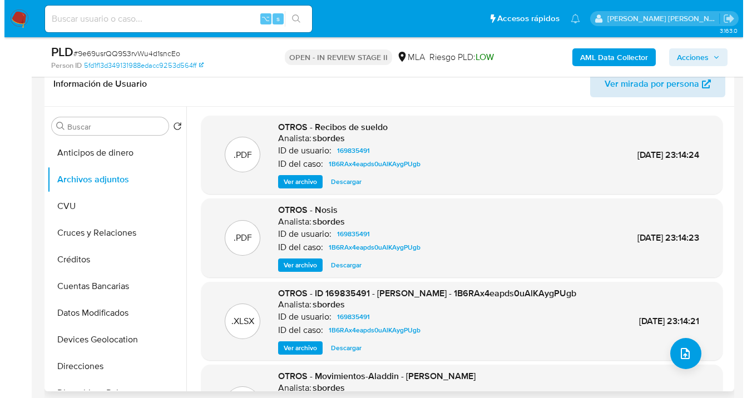
scroll to position [169, 0]
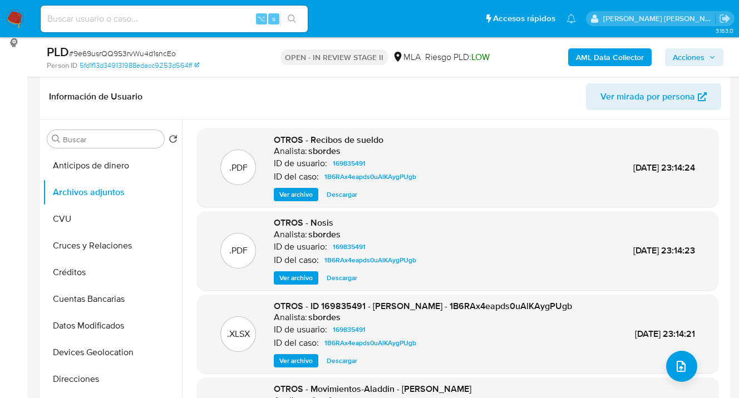
click at [596, 55] on b "AML Data Collector" at bounding box center [610, 57] width 68 height 18
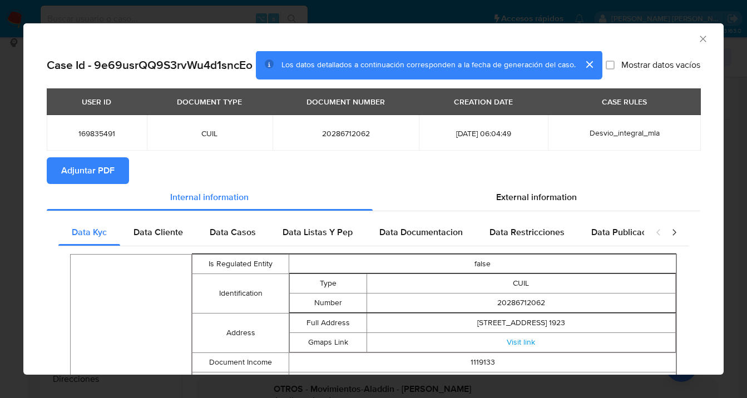
click at [92, 180] on span "Adjuntar PDF" at bounding box center [87, 171] width 53 height 24
click at [698, 38] on icon "Cerrar ventana" at bounding box center [703, 38] width 11 height 11
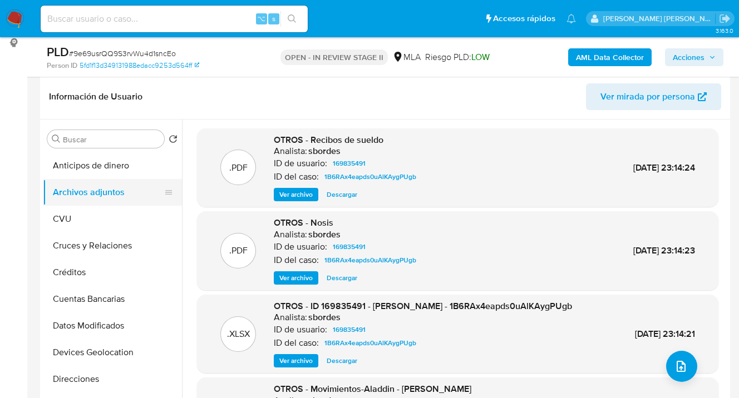
drag, startPoint x: 102, startPoint y: 218, endPoint x: 115, endPoint y: 197, distance: 24.0
click at [103, 216] on button "CVU" at bounding box center [112, 219] width 139 height 27
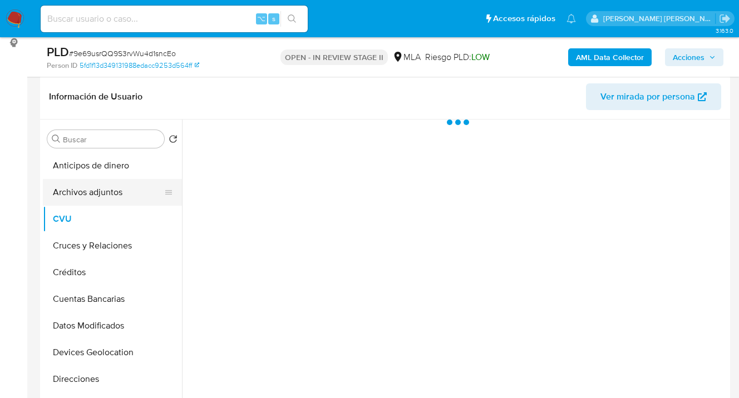
click at [116, 196] on button "Archivos adjuntos" at bounding box center [108, 192] width 130 height 27
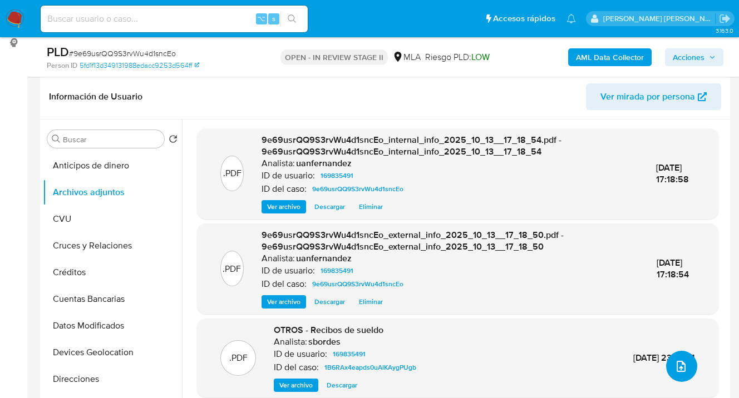
click at [674, 370] on icon "upload-file" at bounding box center [680, 366] width 13 height 13
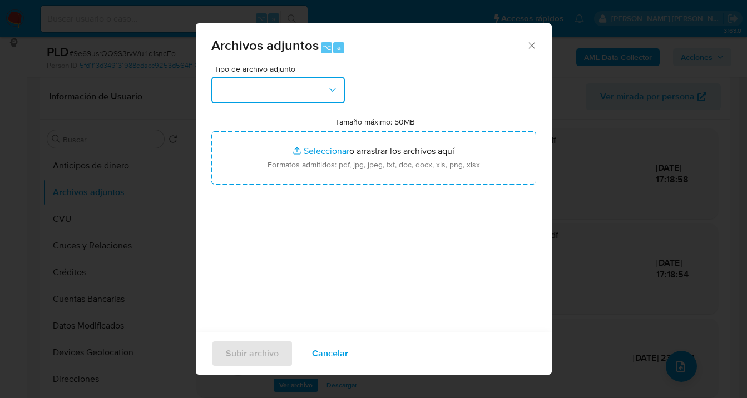
drag, startPoint x: 338, startPoint y: 90, endPoint x: 335, endPoint y: 95, distance: 6.2
click at [337, 90] on icon "button" at bounding box center [332, 90] width 11 height 11
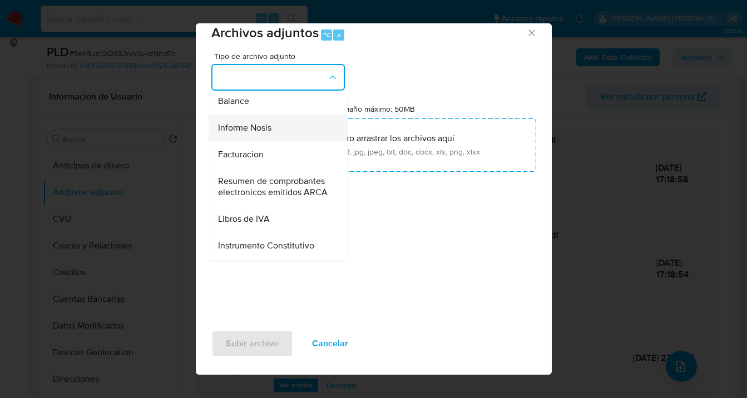
scroll to position [406, 0]
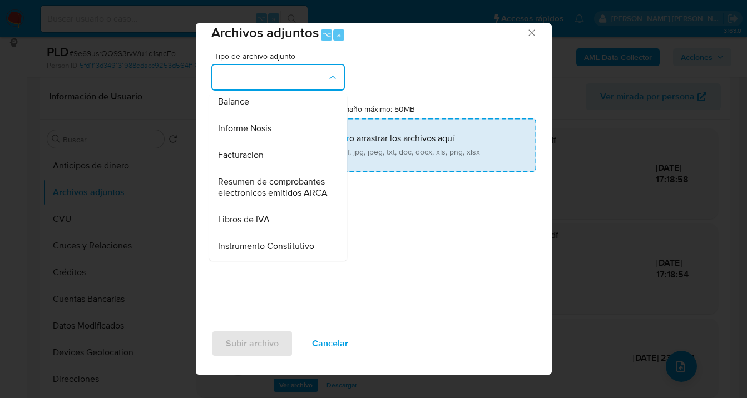
click at [270, 134] on span "Informe Nosis" at bounding box center [244, 128] width 53 height 11
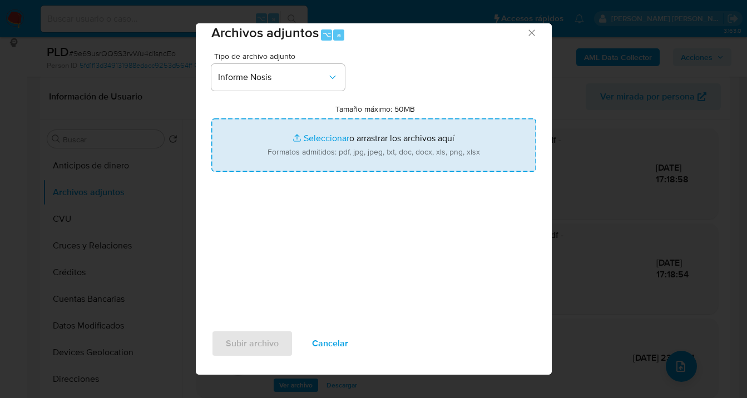
click at [319, 142] on input "Tamaño máximo: 50MB Seleccionar archivos" at bounding box center [373, 145] width 325 height 53
type input "C:\fakepath\169835491-NOSIS_Manager_InformeIndividual_20286712062_620658_202510…"
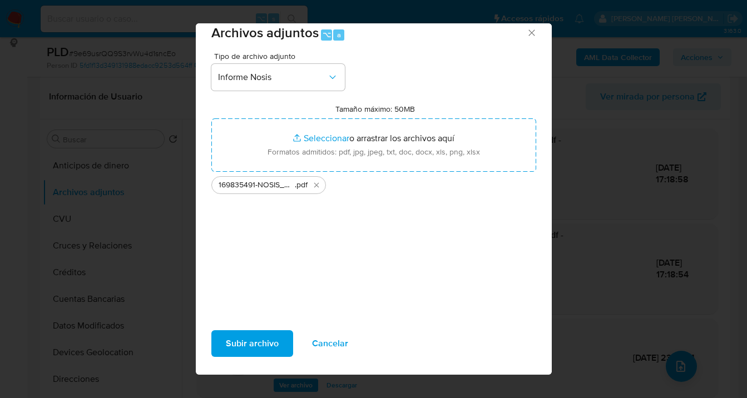
click at [258, 342] on span "Subir archivo" at bounding box center [252, 344] width 53 height 24
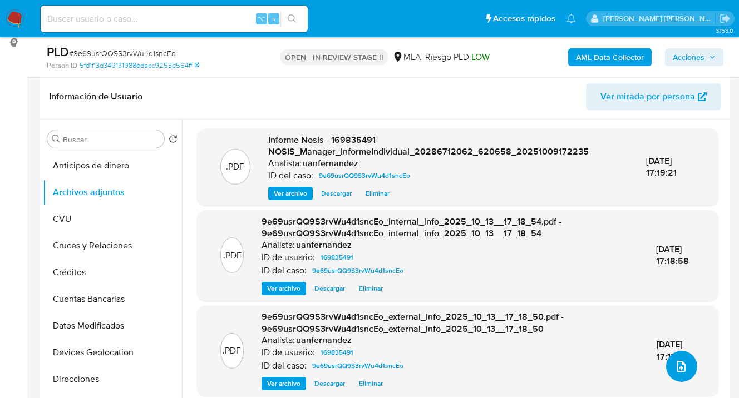
click at [678, 369] on icon "upload-file" at bounding box center [680, 366] width 13 height 13
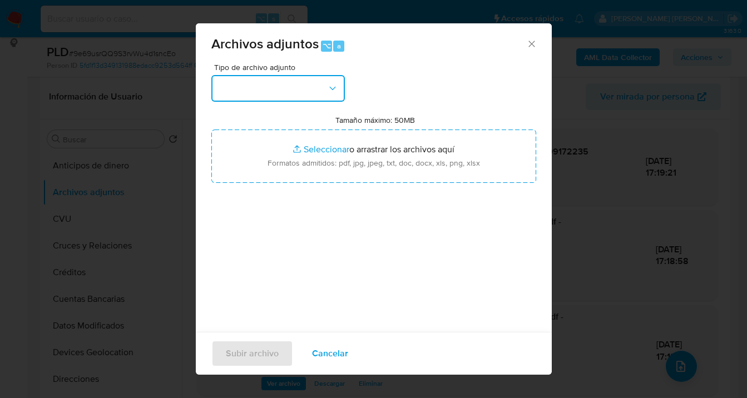
scroll to position [2, 0]
click at [313, 93] on button "button" at bounding box center [278, 88] width 134 height 27
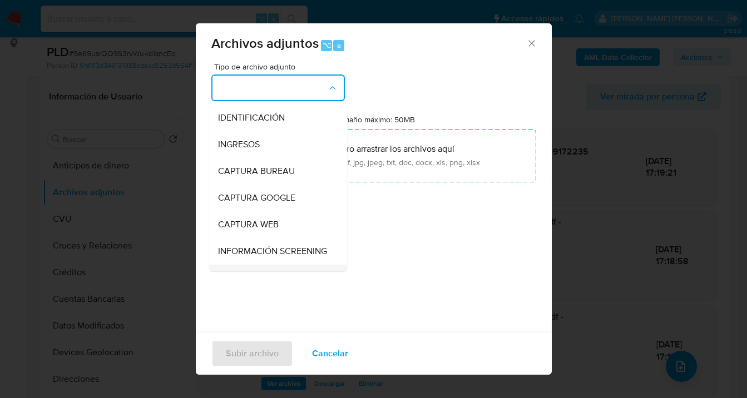
scroll to position [87, 0]
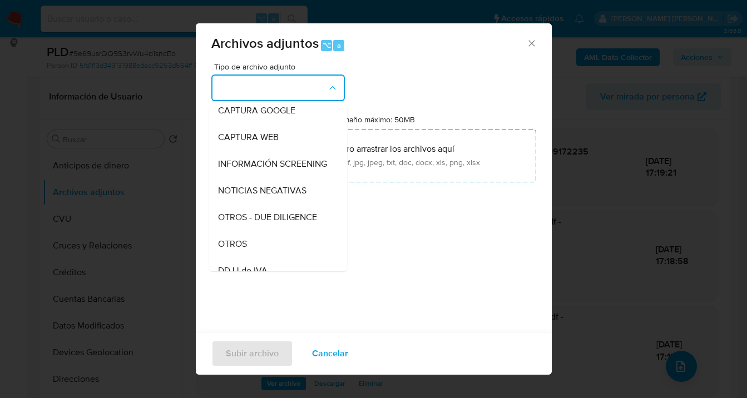
click at [258, 253] on div "OTROS" at bounding box center [275, 244] width 114 height 27
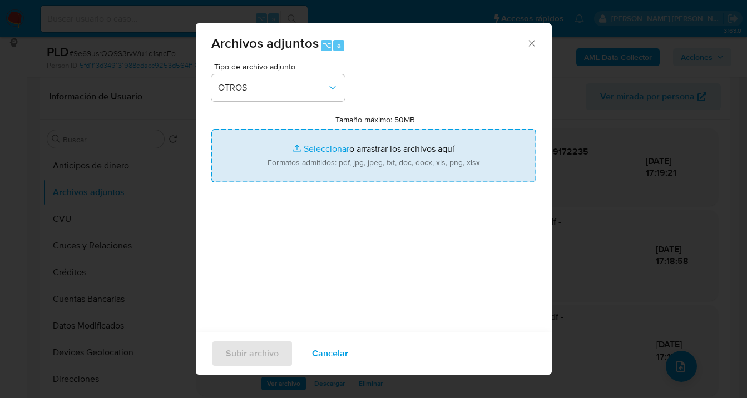
click at [374, 169] on input "Tamaño máximo: 50MB Seleccionar archivos" at bounding box center [373, 155] width 325 height 53
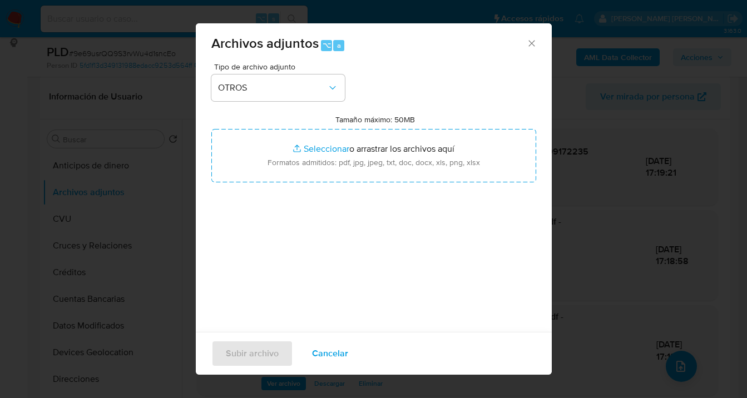
click at [319, 354] on span "Cancelar" at bounding box center [330, 354] width 36 height 24
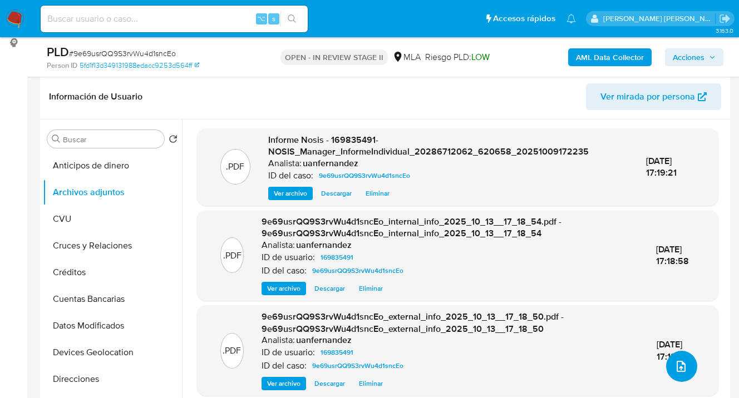
click at [677, 362] on icon "upload-file" at bounding box center [681, 366] width 9 height 11
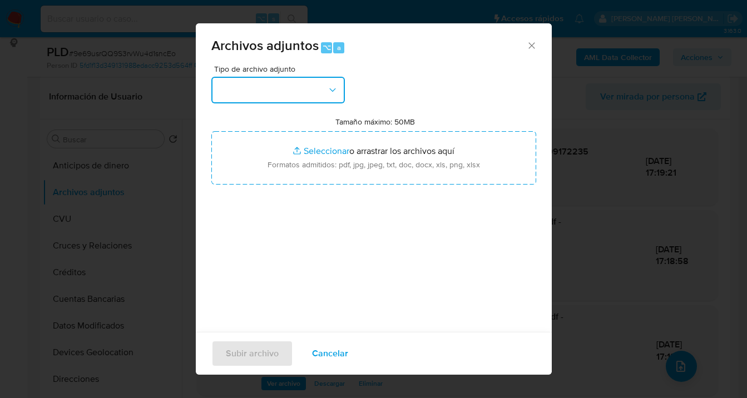
drag, startPoint x: 308, startPoint y: 92, endPoint x: 304, endPoint y: 102, distance: 10.5
click at [309, 92] on button "button" at bounding box center [278, 90] width 134 height 27
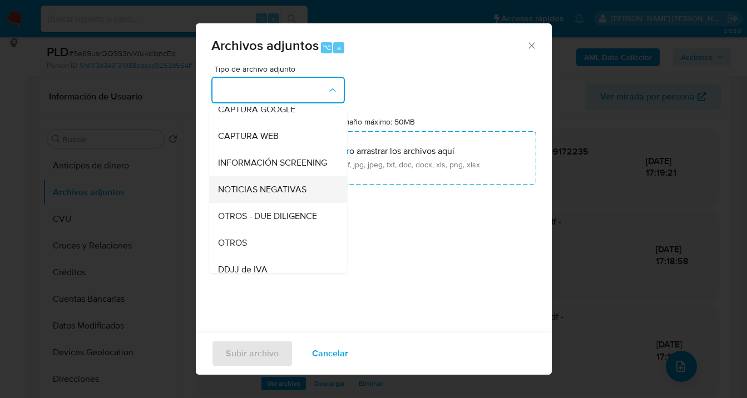
scroll to position [105, 0]
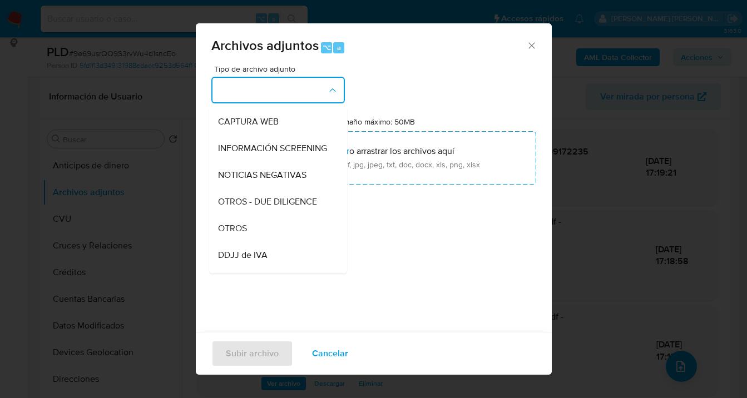
click at [260, 239] on div "OTROS" at bounding box center [275, 228] width 114 height 27
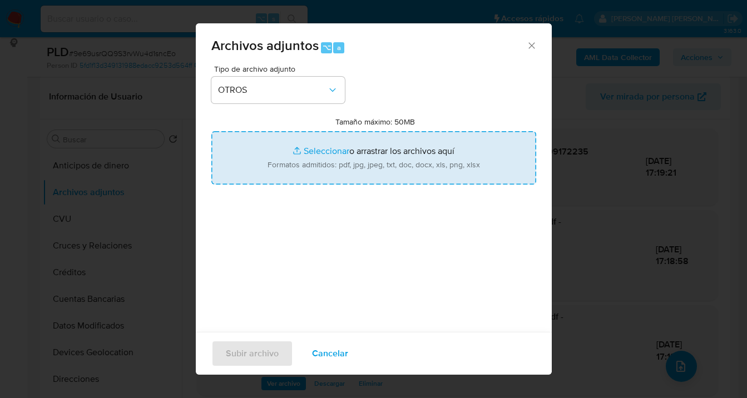
click at [363, 167] on input "Tamaño máximo: 50MB Seleccionar archivos" at bounding box center [373, 157] width 325 height 53
type input "C:\fakepath\169835491 Movimientos-Aladdin-v10_3.xlsx"
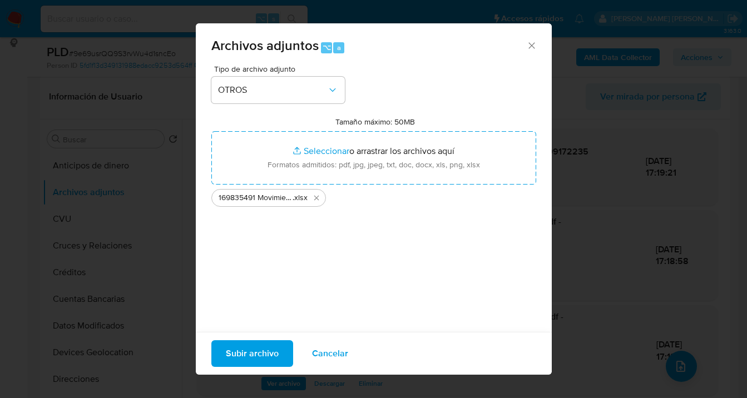
click at [254, 352] on span "Subir archivo" at bounding box center [252, 354] width 53 height 24
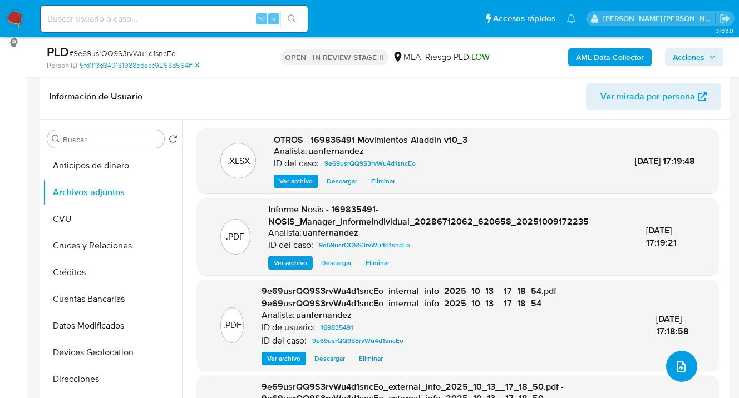
click at [678, 363] on icon "upload-file" at bounding box center [680, 366] width 13 height 13
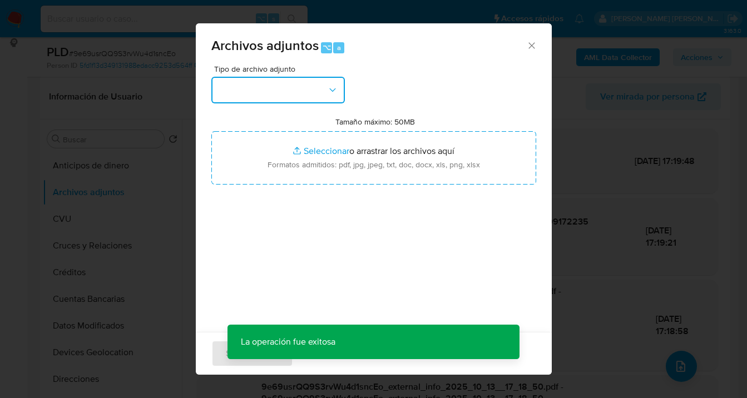
click at [329, 99] on button "button" at bounding box center [278, 90] width 134 height 27
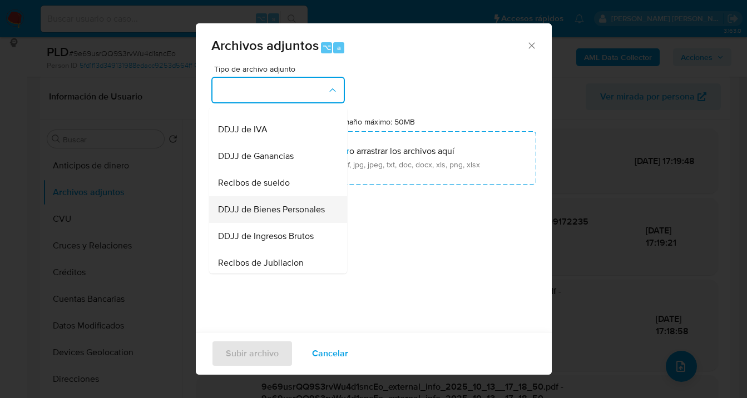
scroll to position [244, 0]
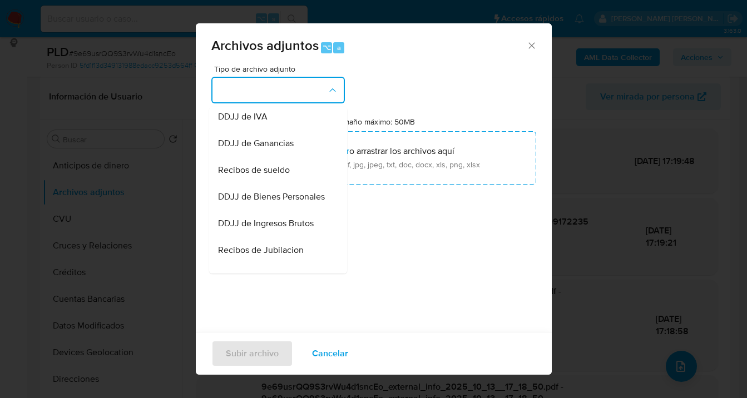
click at [285, 176] on span "Recibos de sueldo" at bounding box center [254, 170] width 72 height 11
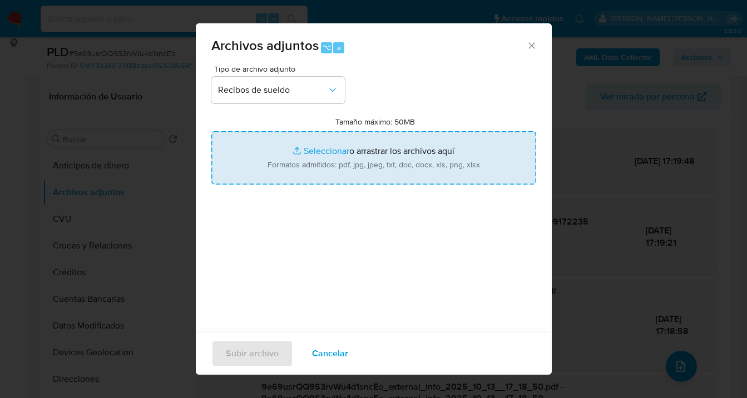
click at [399, 169] on input "Tamaño máximo: 50MB Seleccionar archivos" at bounding box center [373, 157] width 325 height 53
type input "C:\fakepath\Sueldo de junio a agosto 2025 Cust 169835491.pdf"
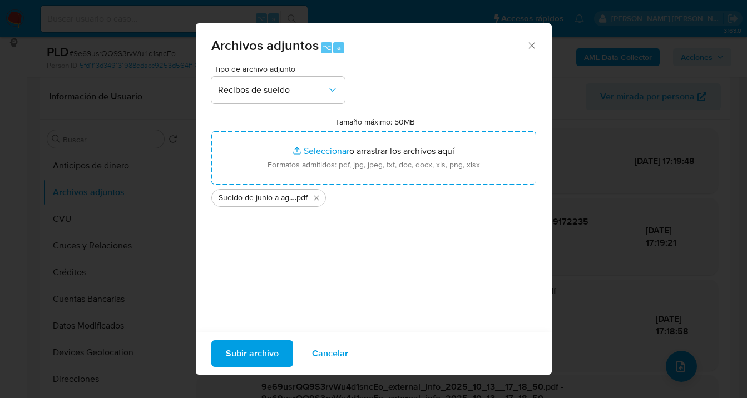
click at [262, 347] on span "Subir archivo" at bounding box center [252, 354] width 53 height 24
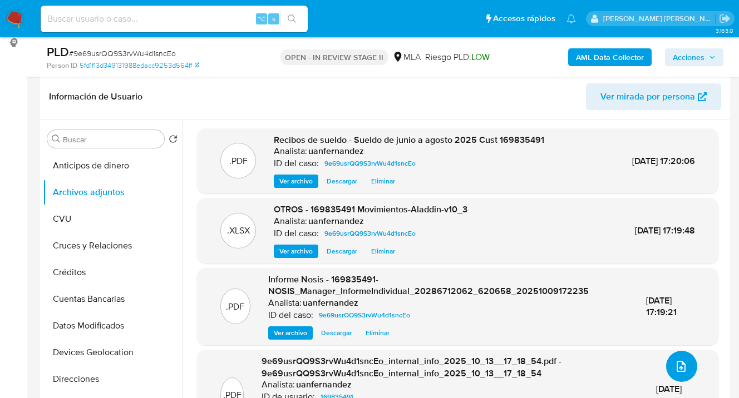
click at [680, 364] on icon "upload-file" at bounding box center [680, 366] width 13 height 13
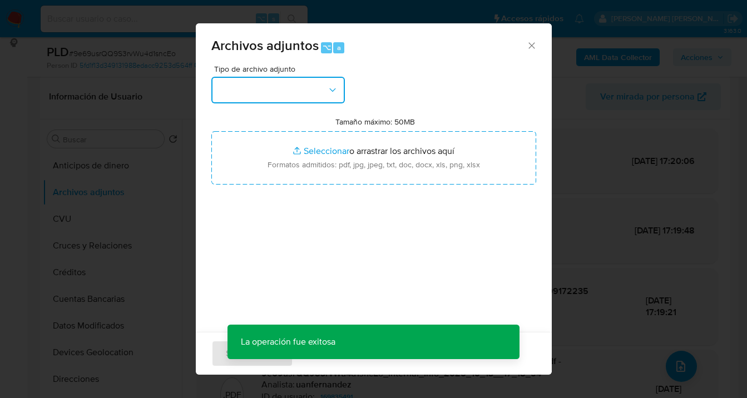
click at [328, 87] on icon "button" at bounding box center [332, 90] width 11 height 11
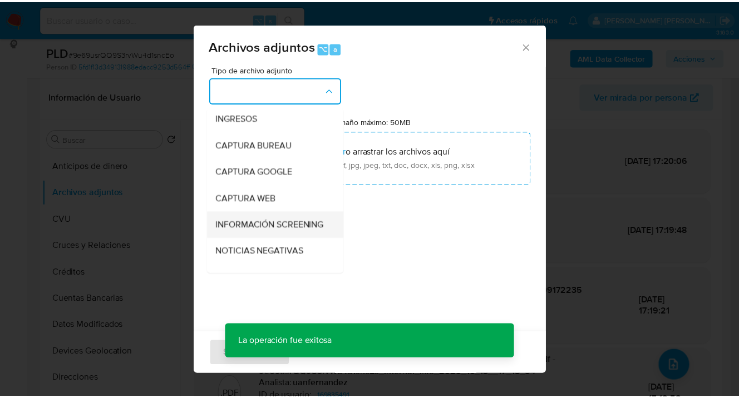
scroll to position [90, 0]
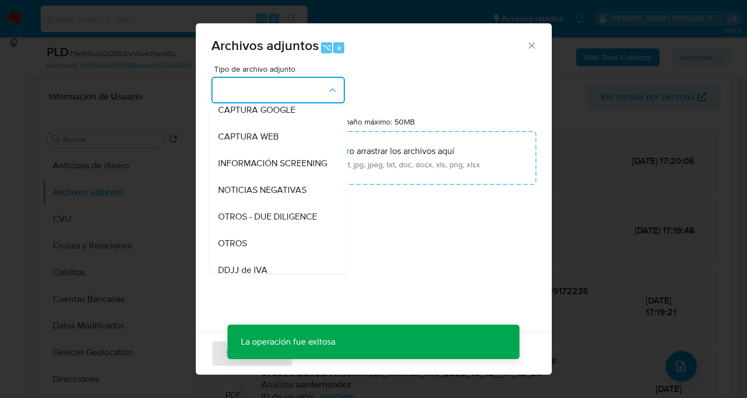
click at [278, 257] on div "OTROS" at bounding box center [275, 243] width 114 height 27
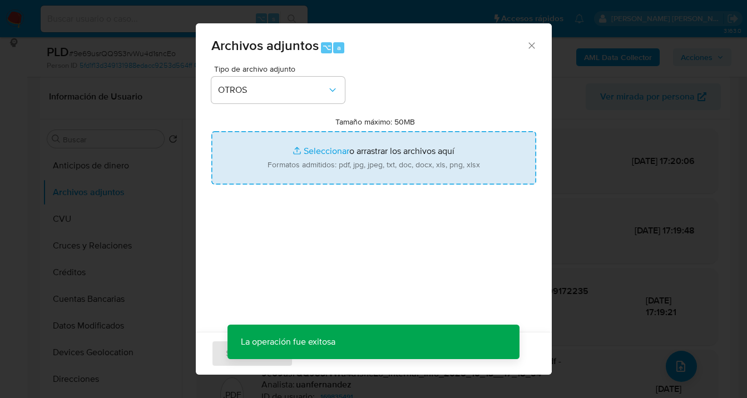
click at [340, 168] on input "Tamaño máximo: 50MB Seleccionar archivos" at bounding box center [373, 157] width 325 height 53
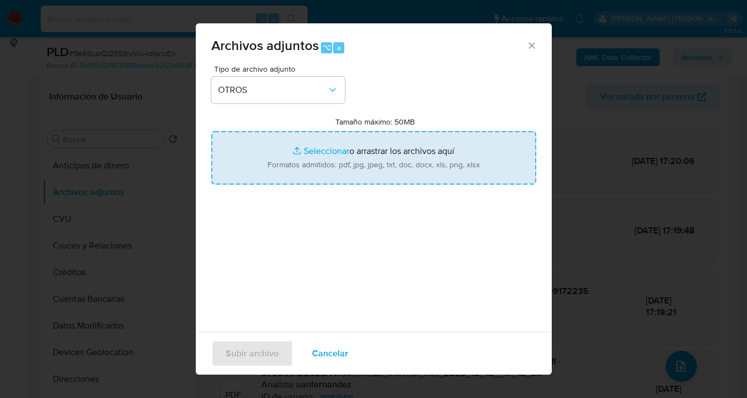
type input "C:\fakepath\169835491 analisis no roi Caselog 9e69usrQQ9S3rvWu4d1sncEo.docx"
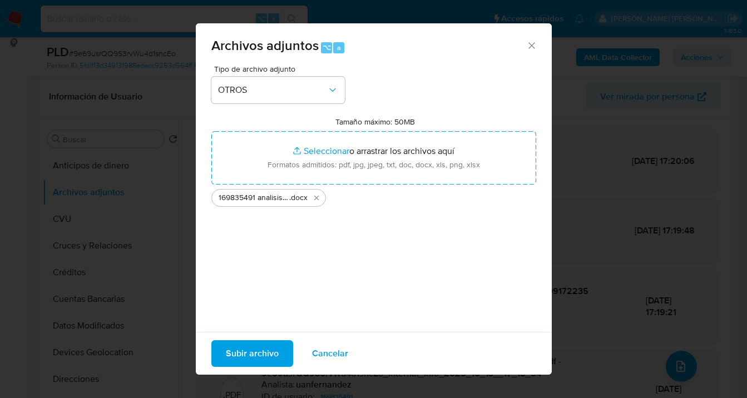
click at [262, 357] on span "Subir archivo" at bounding box center [252, 354] width 53 height 24
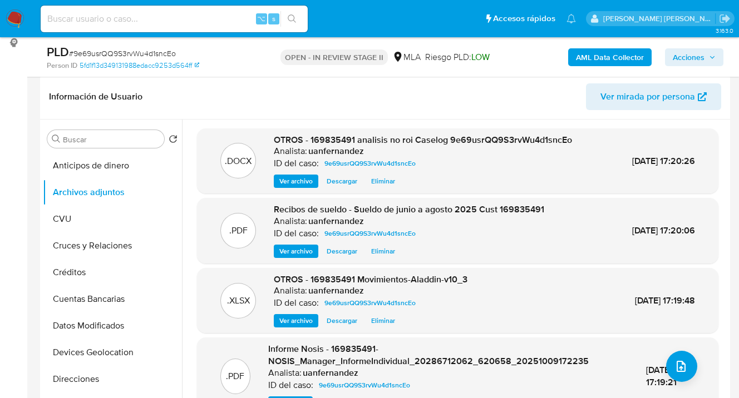
click at [687, 61] on span "Acciones" at bounding box center [689, 57] width 32 height 18
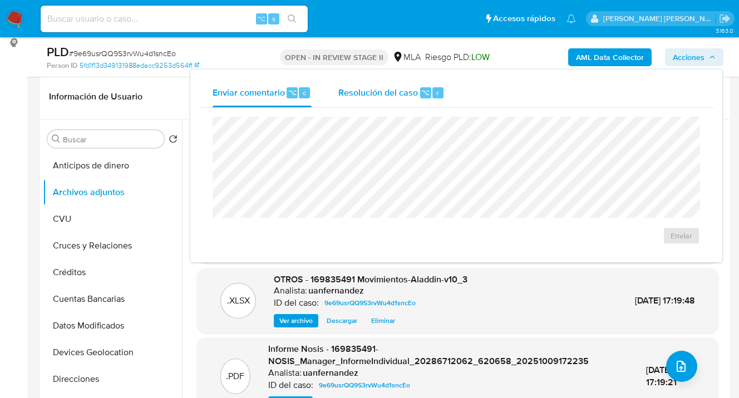
click at [389, 95] on span "Resolución del caso" at bounding box center [378, 92] width 80 height 13
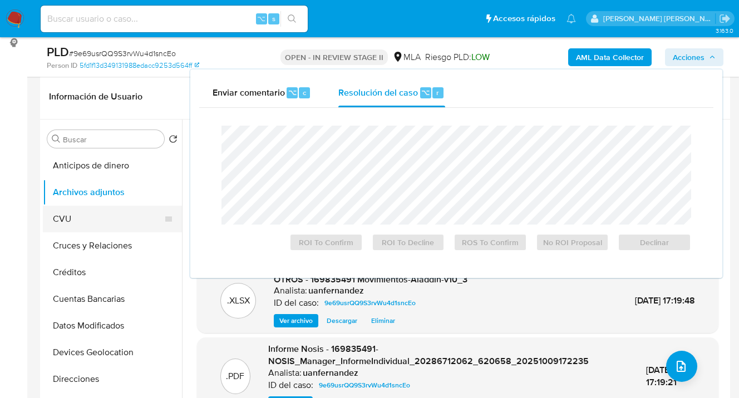
drag, startPoint x: 94, startPoint y: 218, endPoint x: 97, endPoint y: 209, distance: 9.5
click at [94, 217] on button "CVU" at bounding box center [108, 219] width 130 height 27
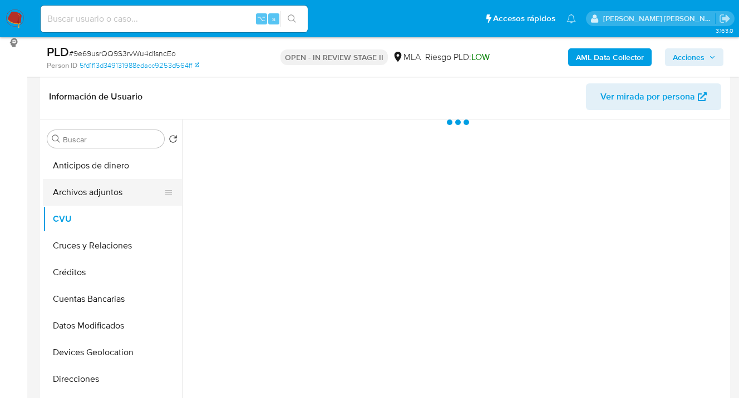
drag, startPoint x: 103, startPoint y: 192, endPoint x: 117, endPoint y: 195, distance: 14.3
click at [103, 192] on button "Archivos adjuntos" at bounding box center [108, 192] width 130 height 27
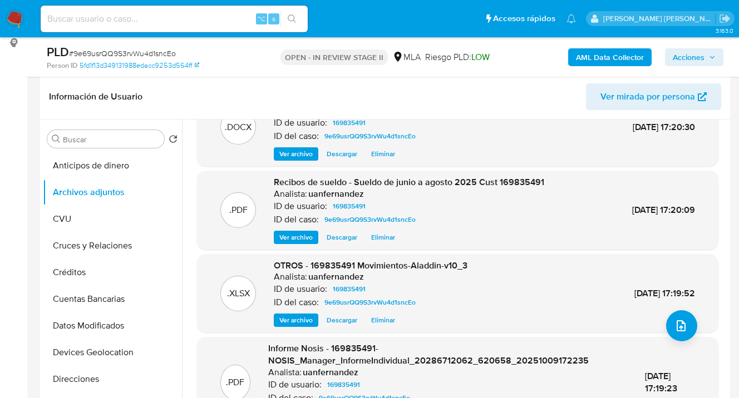
scroll to position [0, 0]
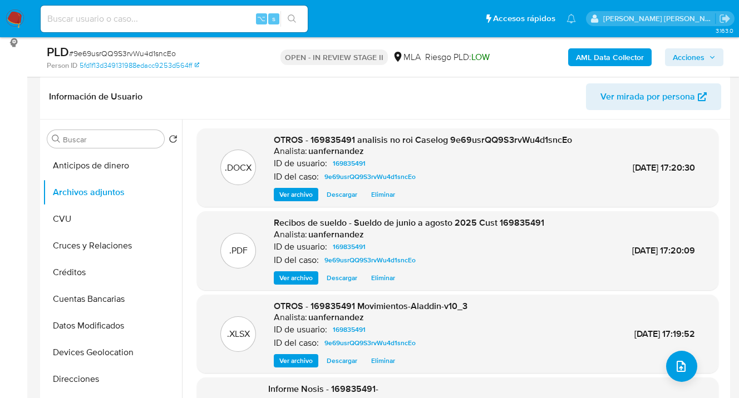
click at [685, 61] on span "Acciones" at bounding box center [689, 57] width 32 height 18
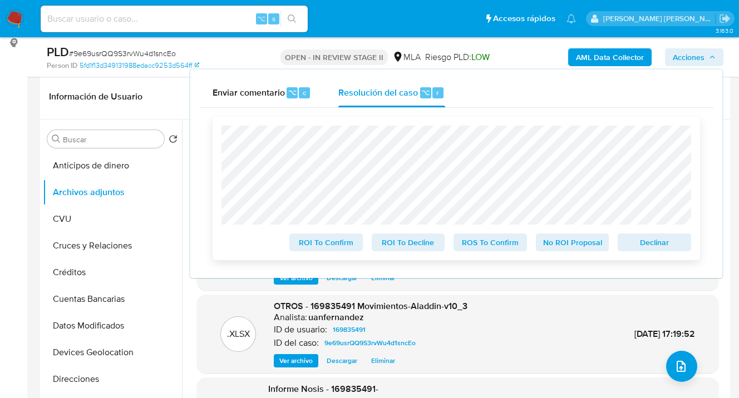
click at [591, 246] on span "No ROI Proposal" at bounding box center [573, 243] width 58 height 16
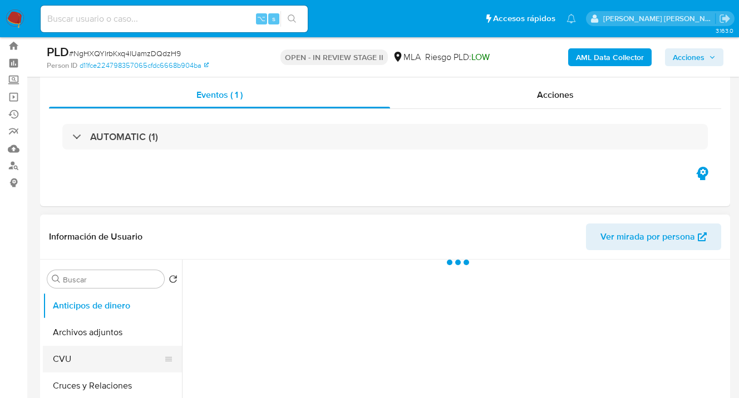
scroll to position [87, 0]
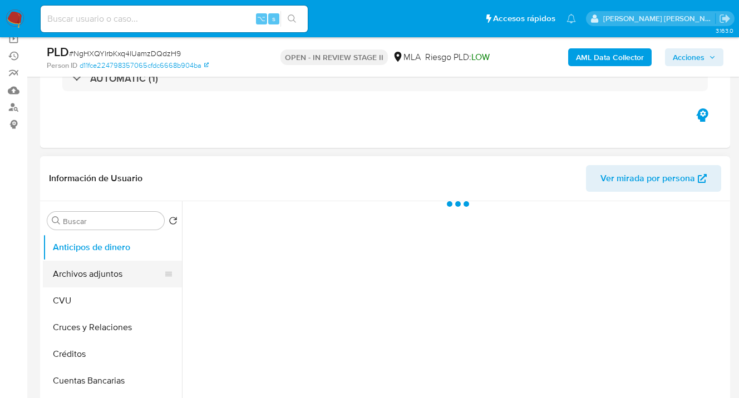
select select "10"
drag, startPoint x: 107, startPoint y: 267, endPoint x: 127, endPoint y: 262, distance: 20.6
click at [108, 267] on button "Archivos adjuntos" at bounding box center [108, 274] width 130 height 27
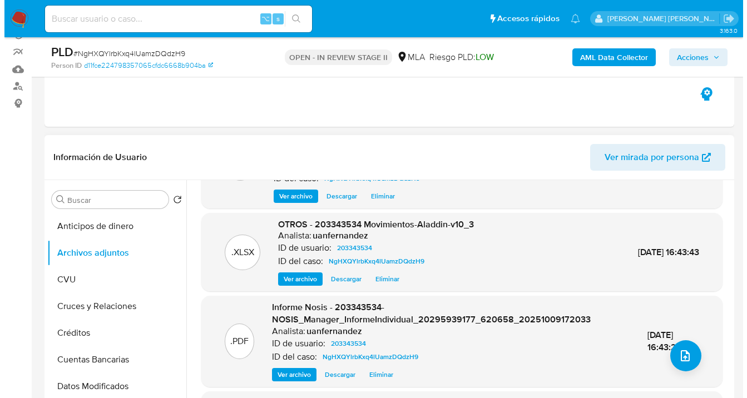
scroll to position [113, 0]
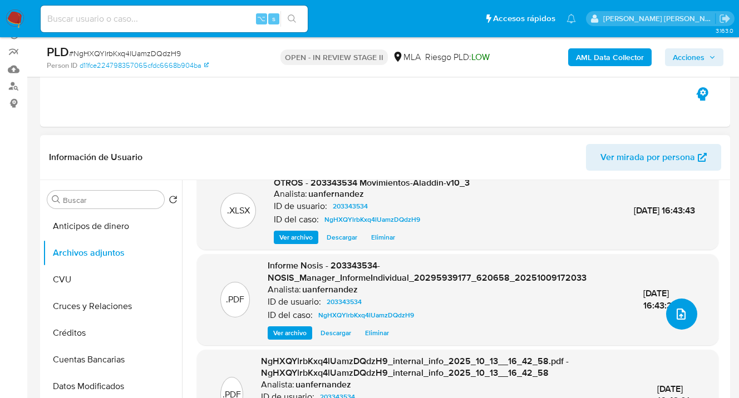
click at [676, 309] on icon "upload-file" at bounding box center [680, 314] width 13 height 13
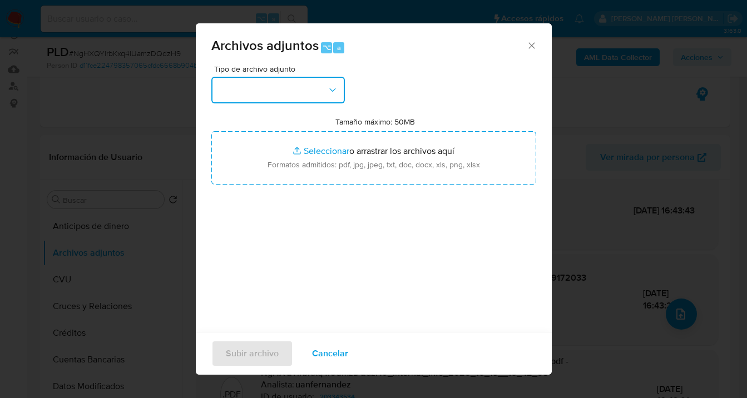
click at [316, 94] on button "button" at bounding box center [278, 90] width 134 height 27
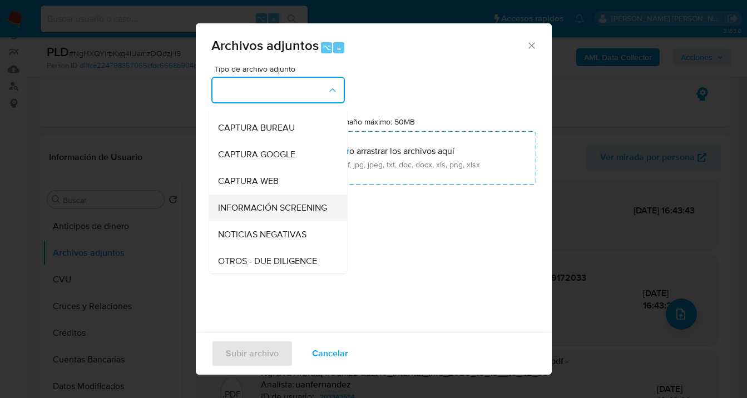
scroll to position [142, 0]
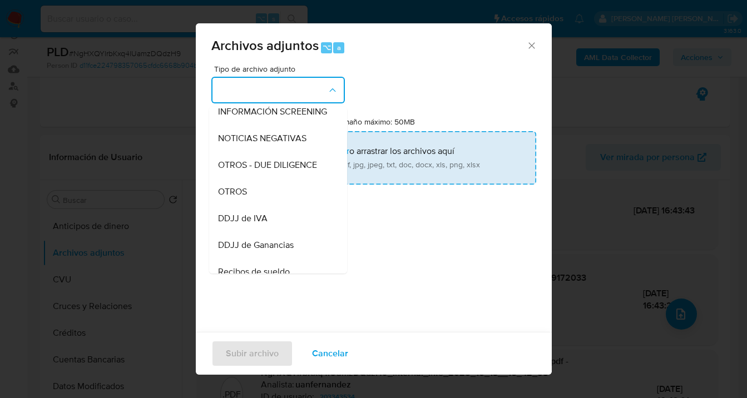
drag, startPoint x: 278, startPoint y: 205, endPoint x: 346, endPoint y: 175, distance: 74.7
click at [278, 205] on div "OTROS" at bounding box center [275, 192] width 114 height 27
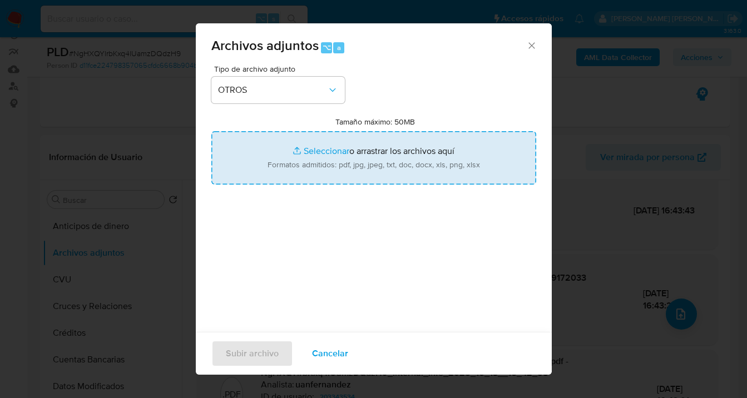
click at [364, 169] on input "Tamaño máximo: 50MB Seleccionar archivos" at bounding box center [373, 157] width 325 height 53
type input "C:\fakepath\ 203343534 analisis no roi Caselog NgHXQYlrbKxq4lUamzDQdzH9.docx"
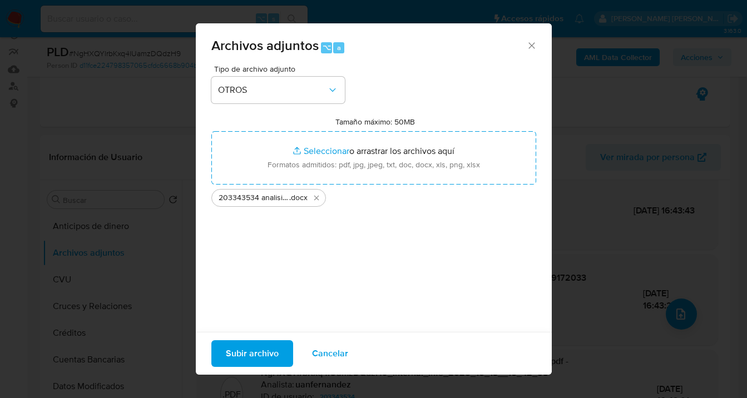
click at [262, 354] on span "Subir archivo" at bounding box center [252, 354] width 53 height 24
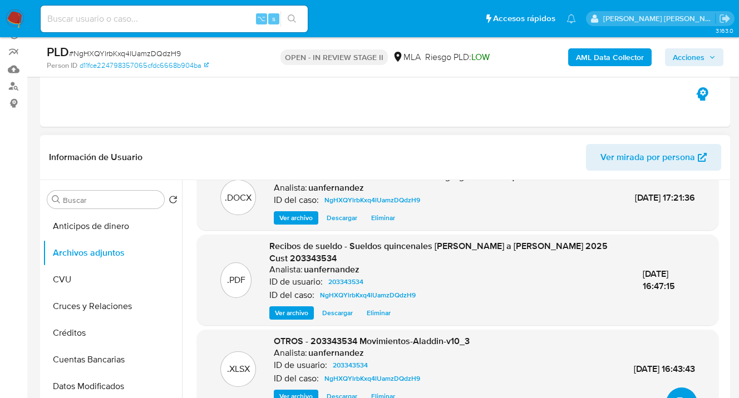
scroll to position [0, 0]
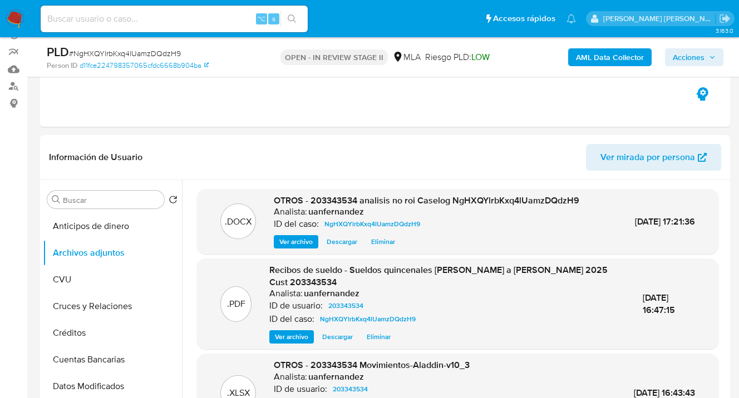
click at [684, 61] on span "Acciones" at bounding box center [689, 57] width 32 height 18
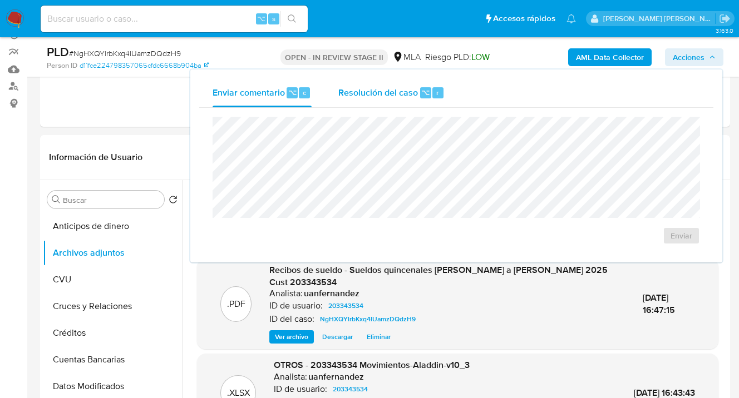
click at [383, 92] on span "Resolución del caso" at bounding box center [378, 92] width 80 height 13
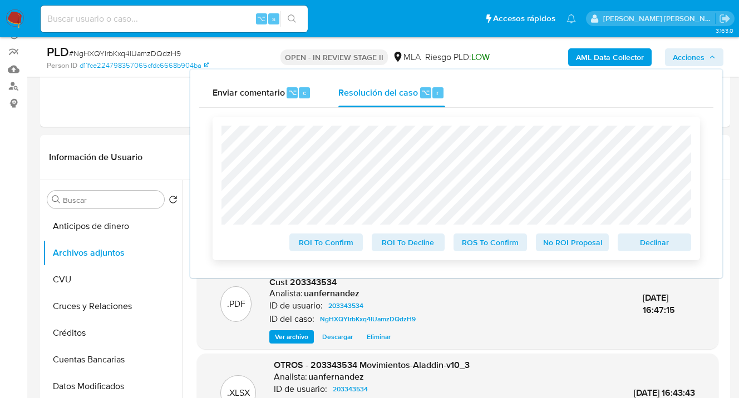
click at [575, 247] on span "No ROI Proposal" at bounding box center [573, 243] width 58 height 16
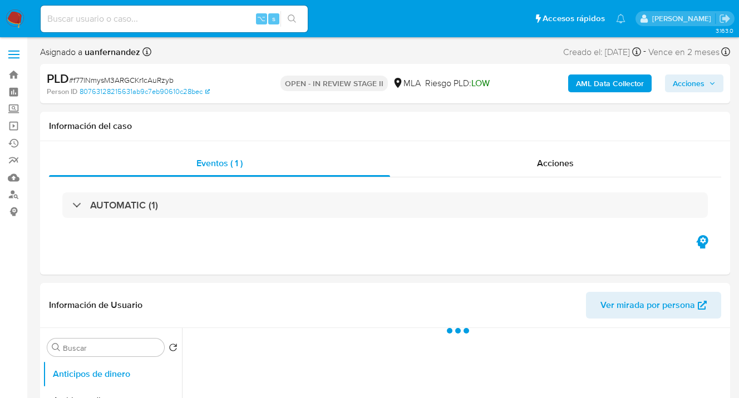
select select "10"
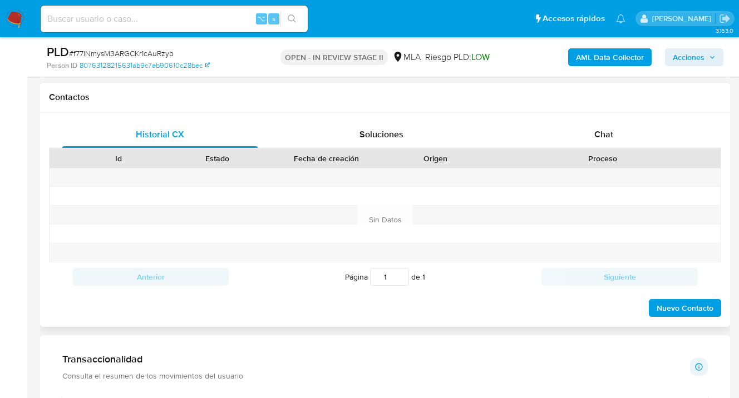
scroll to position [485, 0]
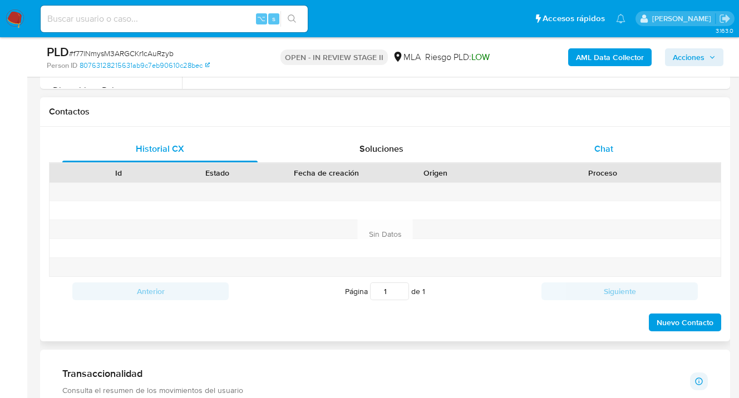
click at [597, 150] on span "Chat" at bounding box center [603, 148] width 19 height 13
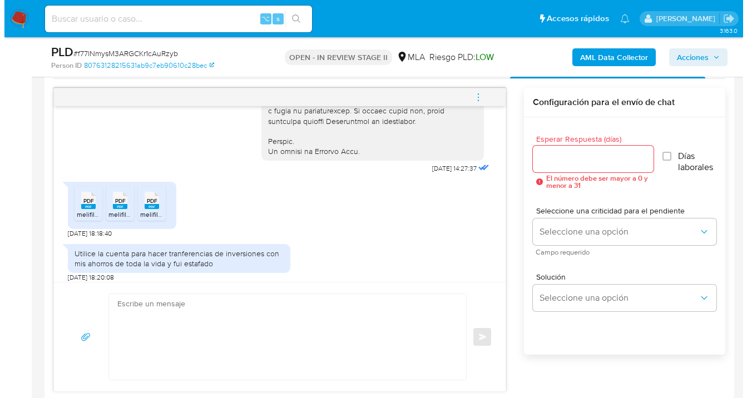
scroll to position [570, 0]
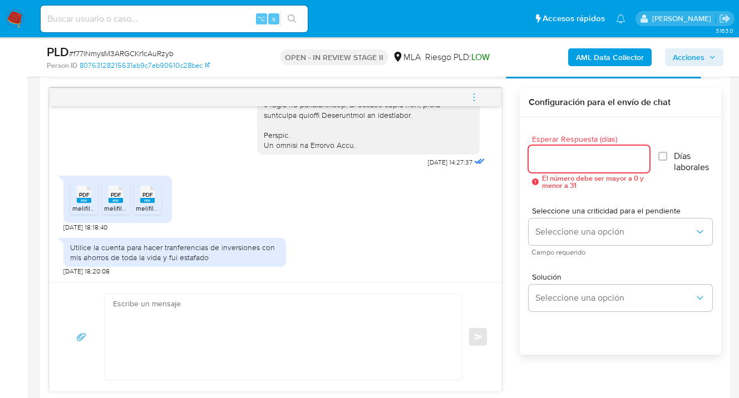
click at [548, 165] on input "Esperar Respuesta (días)" at bounding box center [589, 159] width 120 height 14
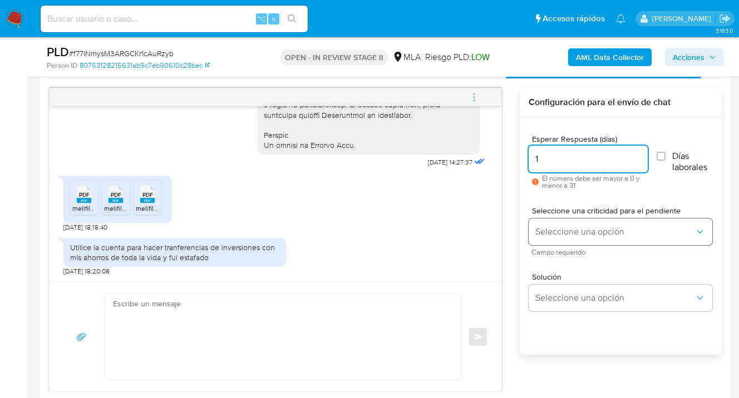
type input "1"
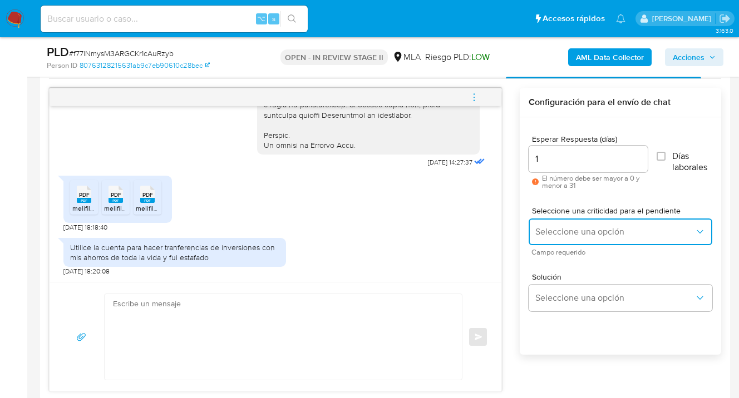
click at [569, 232] on span "Seleccione una opción" at bounding box center [614, 231] width 159 height 11
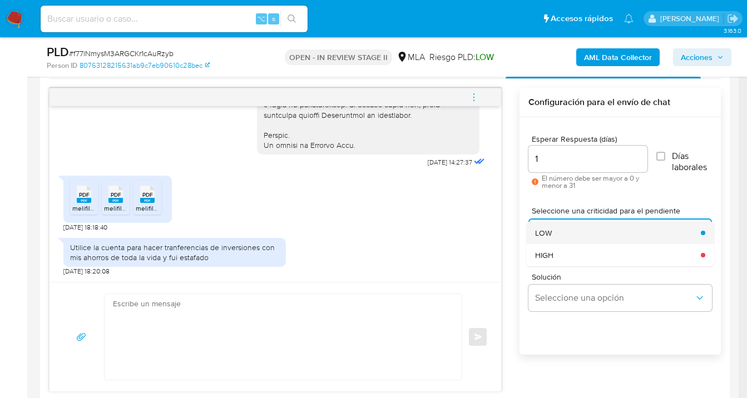
click at [571, 236] on div "LOW" at bounding box center [614, 233] width 159 height 22
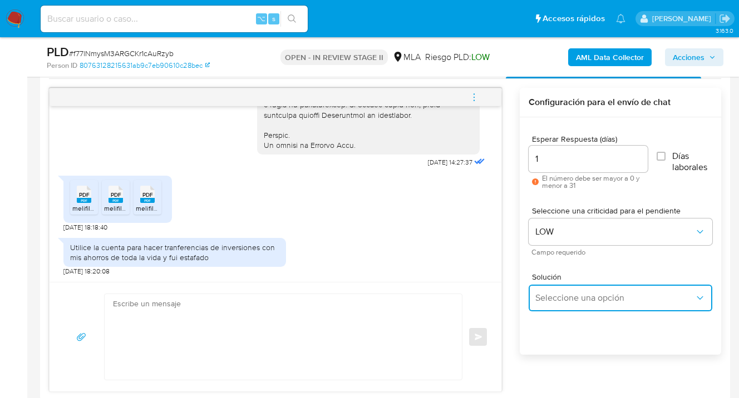
click at [571, 308] on button "Seleccione una opción" at bounding box center [621, 298] width 184 height 27
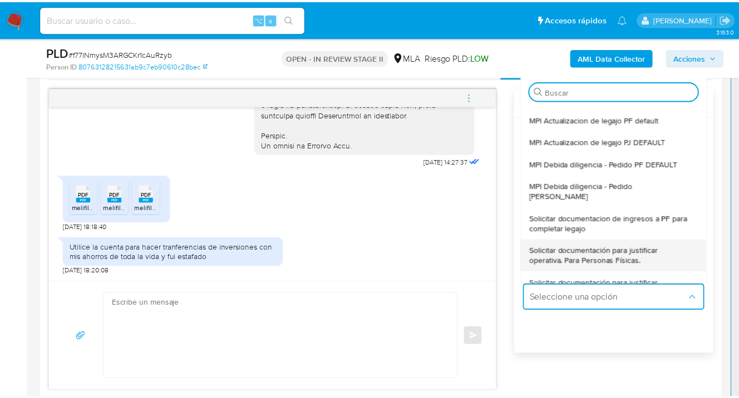
scroll to position [38, 0]
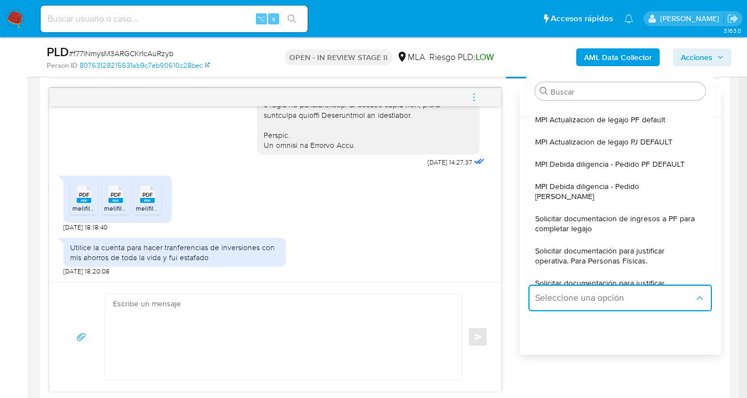
drag, startPoint x: 578, startPoint y: 246, endPoint x: 533, endPoint y: 251, distance: 45.3
click at [578, 246] on span "Solicitar documentación para justificar operativa. Para Personas Físicas." at bounding box center [617, 256] width 164 height 20
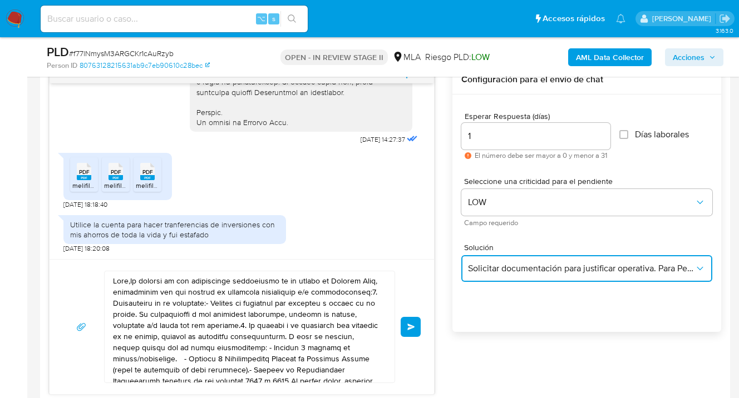
scroll to position [613, 0]
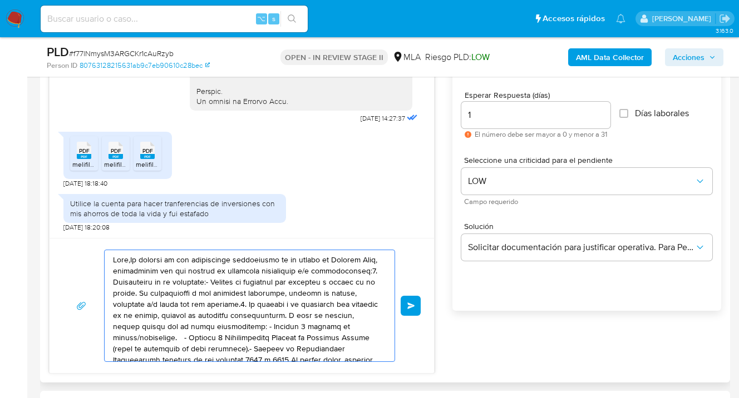
drag, startPoint x: 300, startPoint y: 340, endPoint x: 116, endPoint y: 260, distance: 200.3
click at [111, 259] on div at bounding box center [247, 305] width 284 height 111
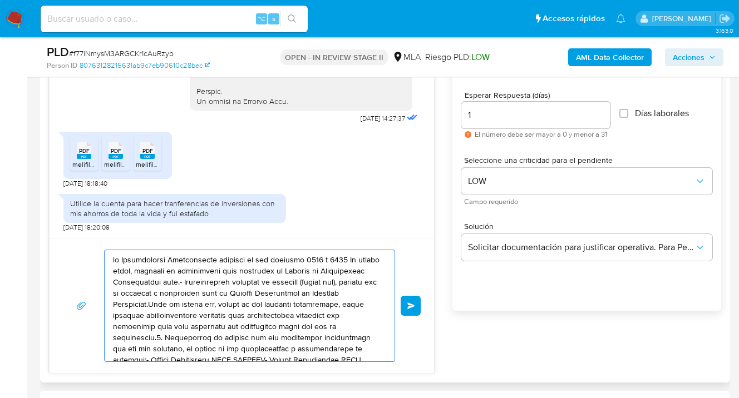
drag, startPoint x: 315, startPoint y: 337, endPoint x: 157, endPoint y: 280, distance: 168.2
click at [118, 271] on textarea at bounding box center [247, 305] width 268 height 111
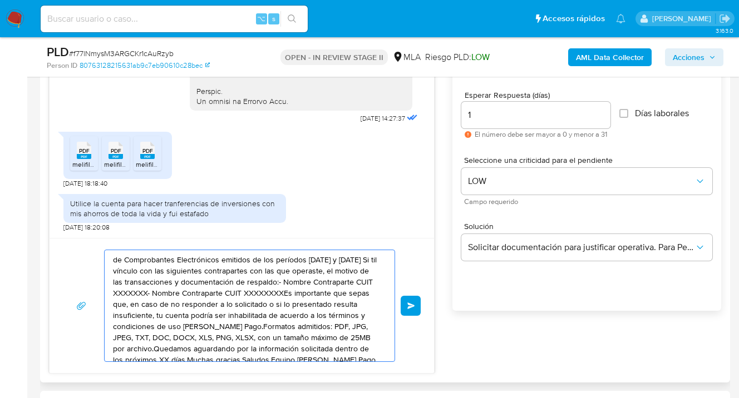
type textarea "idos: PDF, JPG, JPEG, TXT, DOC, DOCX, XLS, PNG, XLSX, con un tamaño máximo de 2…"
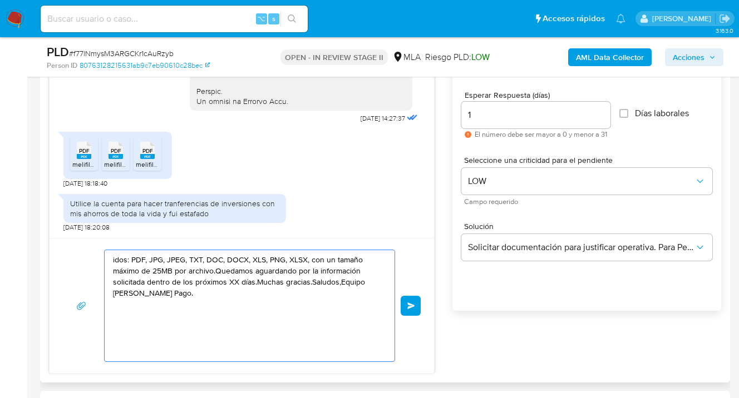
drag, startPoint x: 170, startPoint y: 292, endPoint x: 51, endPoint y: 260, distance: 123.1
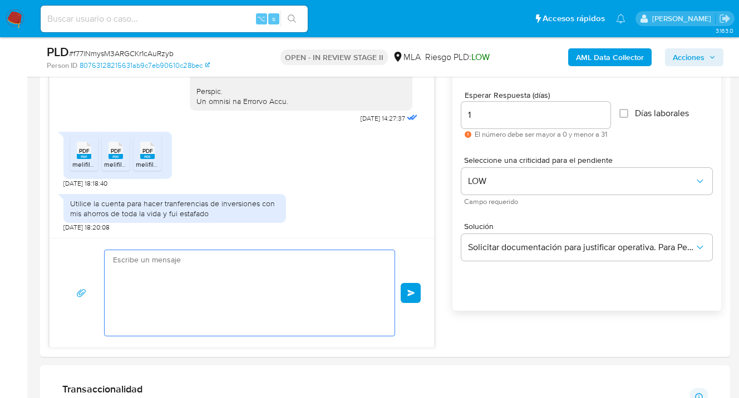
drag, startPoint x: 263, startPoint y: 313, endPoint x: 1, endPoint y: 230, distance: 274.7
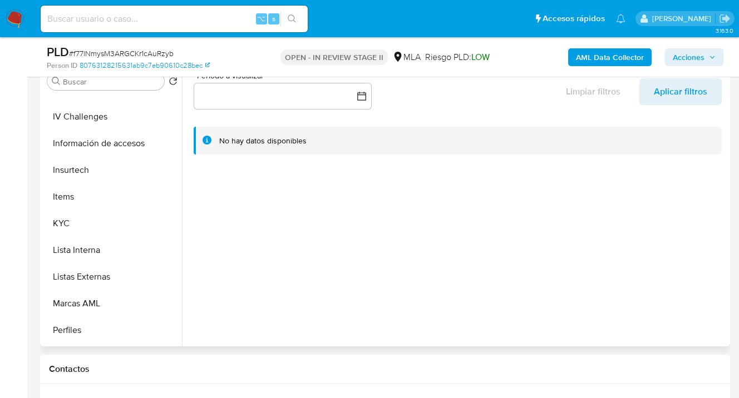
scroll to position [418, 0]
drag, startPoint x: 109, startPoint y: 227, endPoint x: 149, endPoint y: 225, distance: 39.6
click at [109, 227] on button "KYC" at bounding box center [108, 224] width 130 height 27
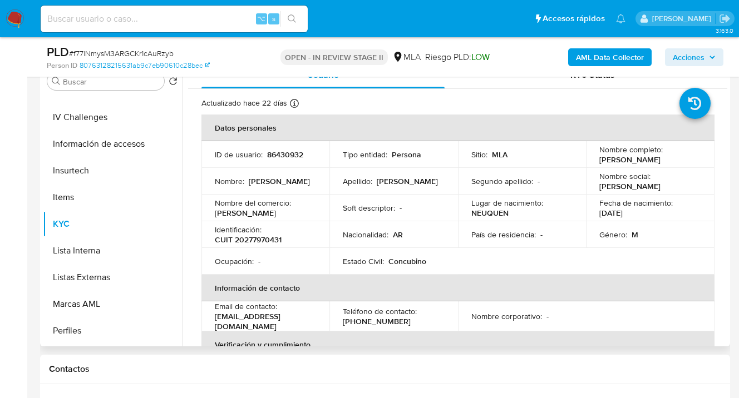
drag, startPoint x: 596, startPoint y: 156, endPoint x: 613, endPoint y: 168, distance: 20.8
click at [614, 165] on p "Hector Daniel Martinez Lillo" at bounding box center [629, 160] width 61 height 10
copy p "Hector Daniel Martinez Lillo"
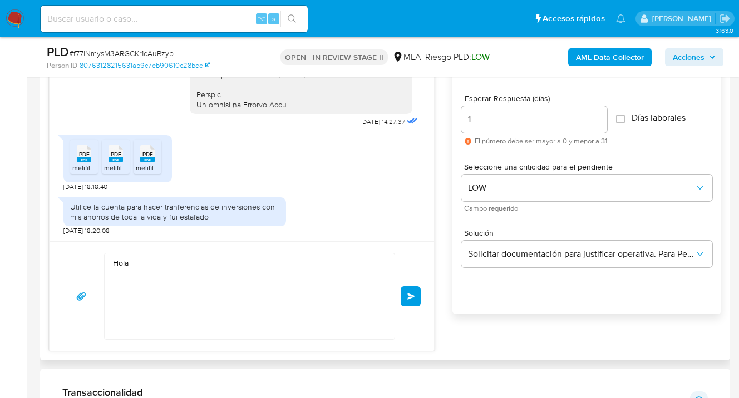
scroll to position [683, 0]
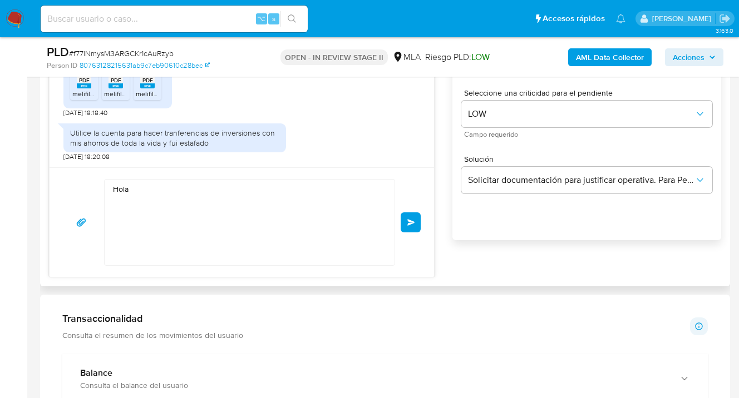
click at [154, 192] on textarea "Hola" at bounding box center [247, 223] width 268 height 86
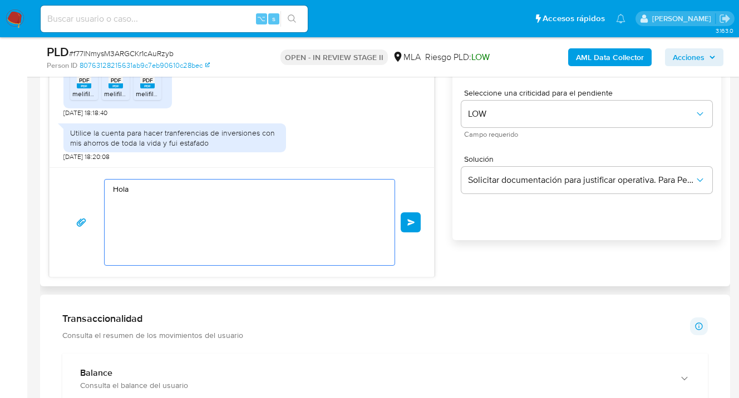
paste textarea "Hector Daniel Martinez Lillo"
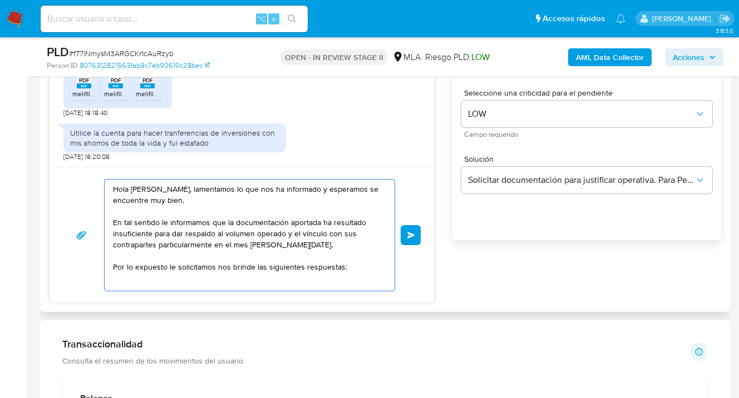
scroll to position [4, 0]
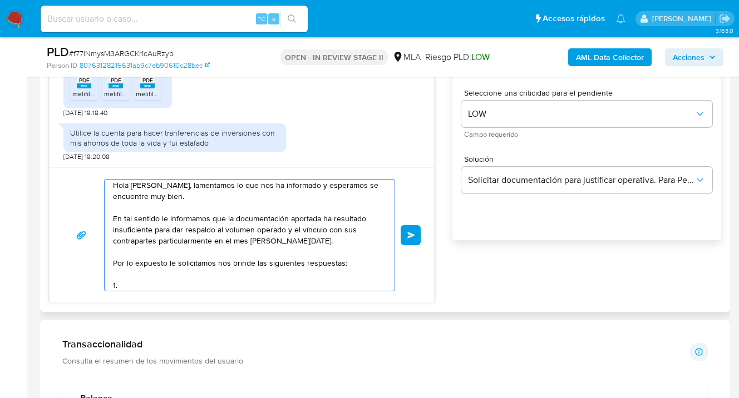
paste textarea "¿A qué corresponde el incremento significativo de fondos en tu cuenta en el mes…"
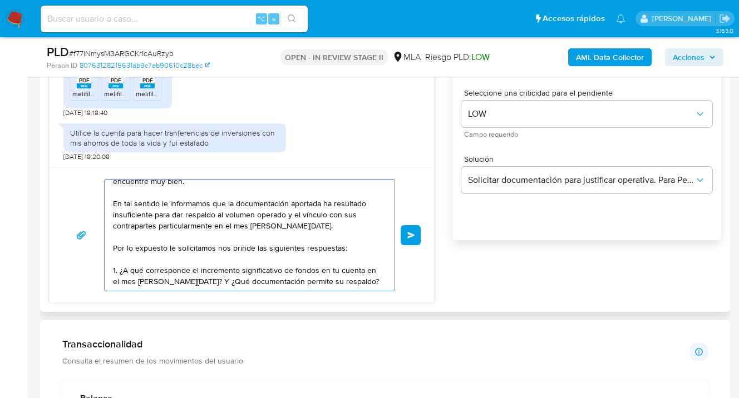
scroll to position [37, 0]
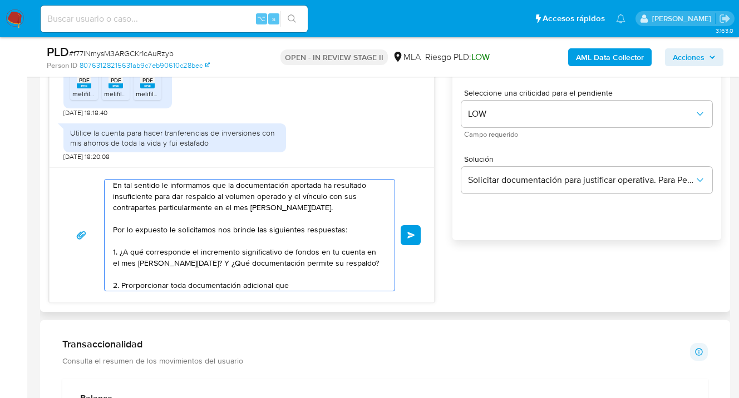
drag, startPoint x: 134, startPoint y: 286, endPoint x: 152, endPoint y: 302, distance: 24.9
click at [135, 286] on textarea "Hola Hector Daniel Martinez Lillo, lamentamos lo que nos ha informado y esperam…" at bounding box center [247, 235] width 268 height 111
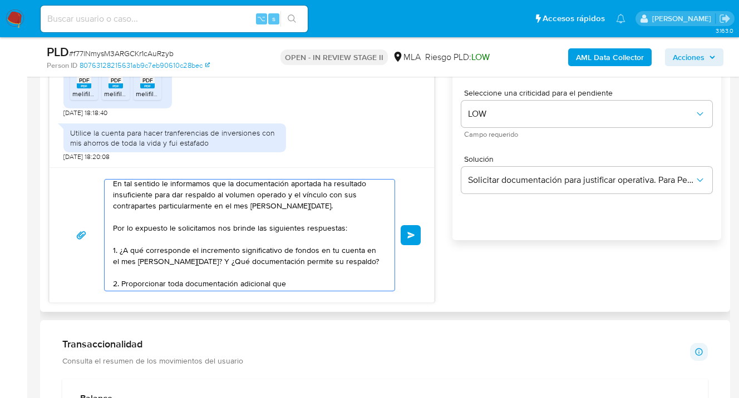
click at [303, 279] on textarea "Hola Hector Daniel Martinez Lillo, lamentamos lo que nos ha informado y esperam…" at bounding box center [247, 235] width 268 height 111
paste textarea "que consideres útil para respaldar los movimientos sobre los que te consultamos."
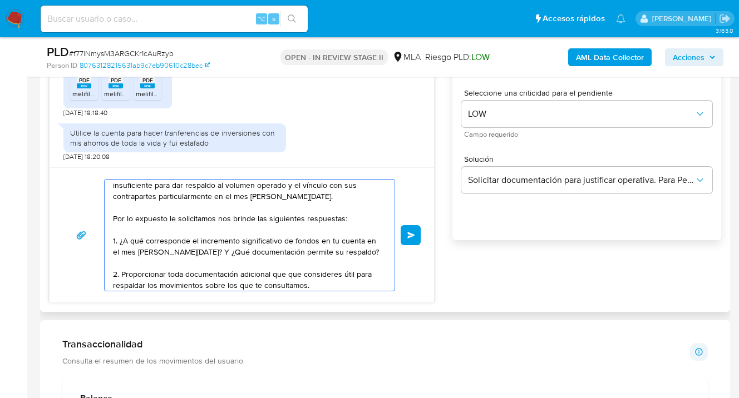
click at [300, 273] on textarea "Hola Hector Daniel Martinez Lillo, lamentamos lo que nos ha informado y esperam…" at bounding box center [247, 235] width 268 height 111
click at [324, 285] on textarea "Hola Hector Daniel Martinez Lillo, lamentamos lo que nos ha informado y esperam…" at bounding box center [247, 235] width 268 height 111
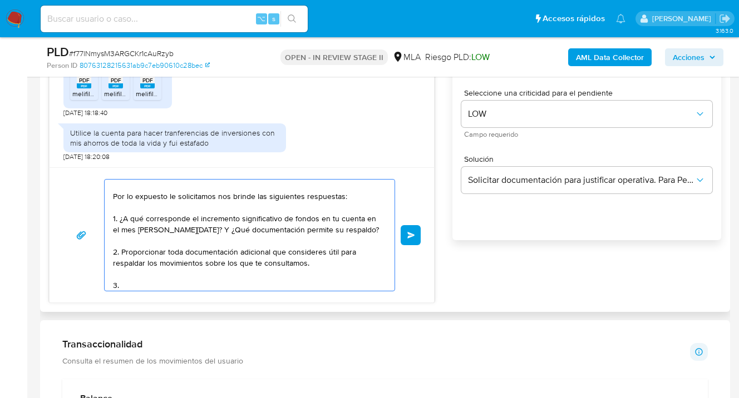
paste textarea "Proporciona el vínculo con las siguientes contrapartes con las que operaste, el…"
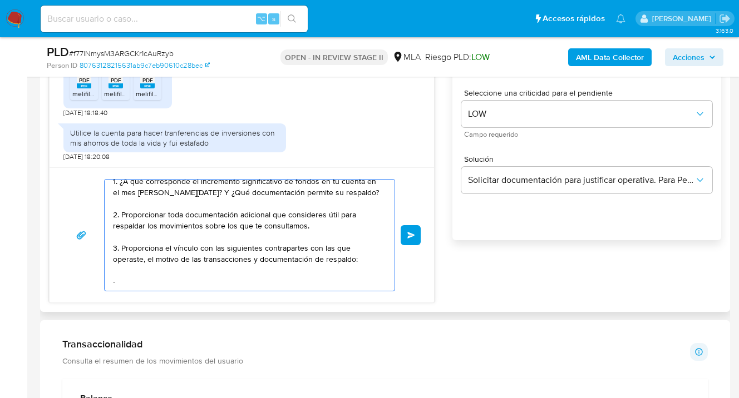
click at [127, 275] on textarea "Hola Hector Daniel Martinez Lillo, lamentamos lo que nos ha informado y esperam…" at bounding box center [247, 235] width 268 height 111
paste textarea "-"
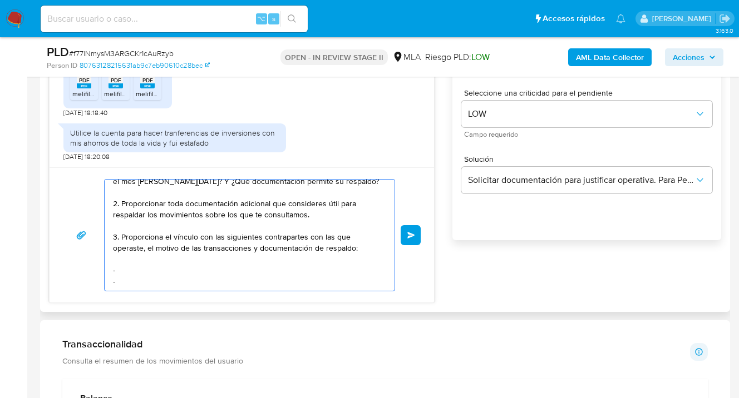
paste textarea "-"
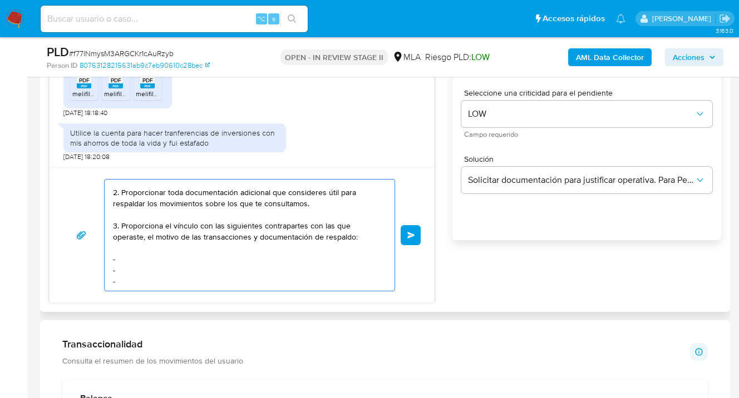
paste textarea "-"
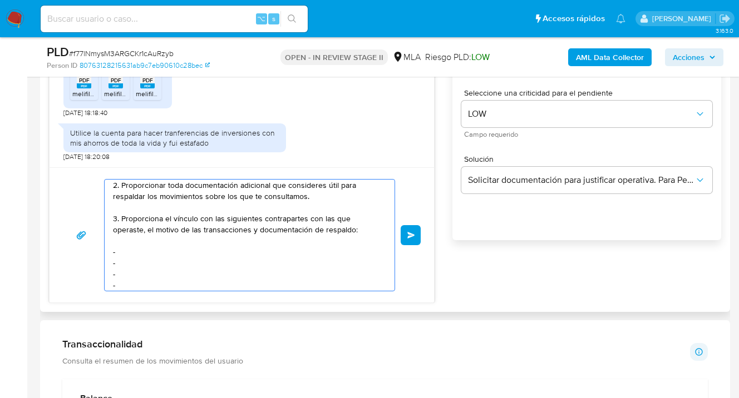
scroll to position [149, 0]
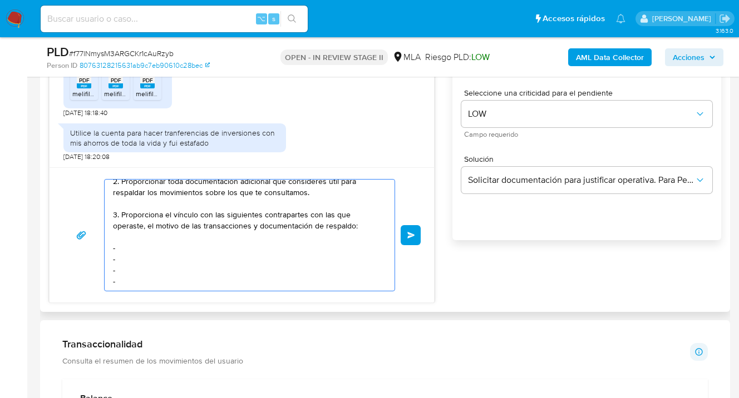
paste textarea "-"
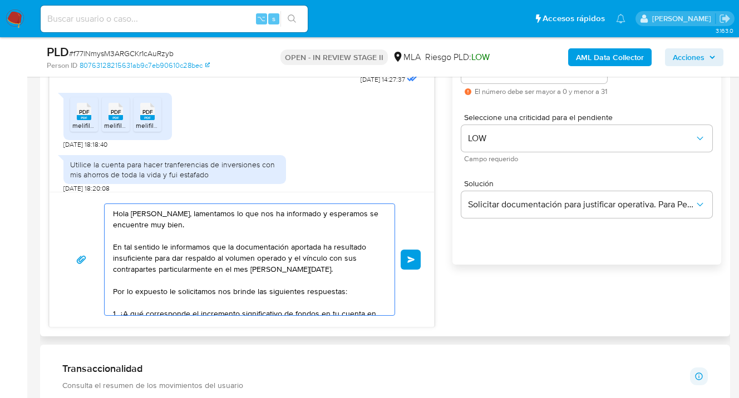
scroll to position [570, 0]
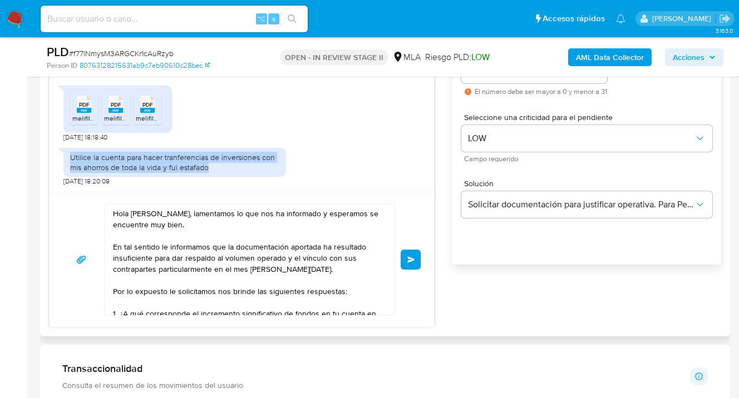
drag, startPoint x: 214, startPoint y: 168, endPoint x: 66, endPoint y: 159, distance: 148.3
click at [66, 159] on div "Utilice la cuenta para hacer tranferencias de inversiones con mis ahorros de to…" at bounding box center [174, 162] width 223 height 29
copy div "Utilice la cuenta para hacer tranferencias de inversiones con mis ahorros de to…"
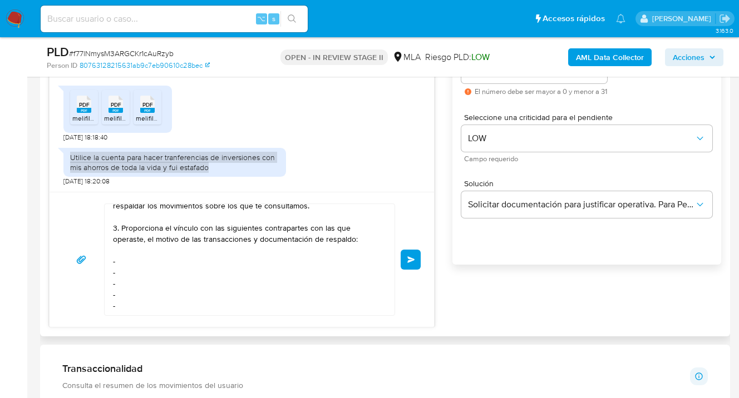
scroll to position [164, 0]
click at [134, 250] on textarea "Hola Hector Daniel Martinez Lillo, lamentamos lo que nos ha informado y esperam…" at bounding box center [247, 259] width 268 height 111
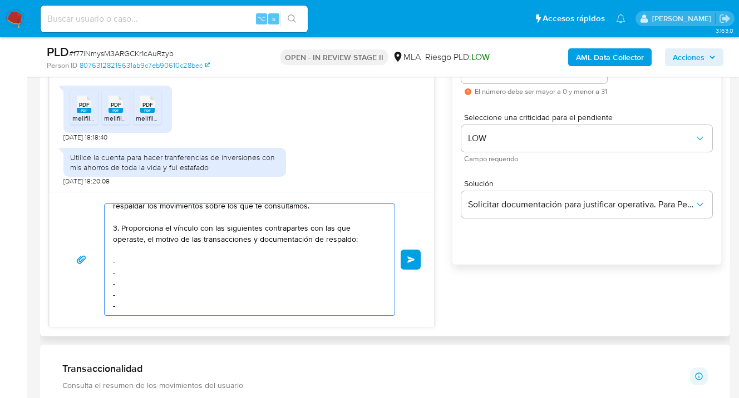
paste textarea "Roxana Lucinda Quiroga Alvarado - CUIT 20963837225"
click at [168, 263] on textarea "Hola Hector Daniel Martinez Lillo, lamentamos lo que nos ha informado y esperam…" at bounding box center [247, 259] width 268 height 111
paste textarea "Nicolas Domínguez - CUIT 23325492449"
click at [139, 271] on textarea "Hola Hector Daniel Martinez Lillo, lamentamos lo que nos ha informado y esperam…" at bounding box center [247, 259] width 268 height 111
paste textarea "Diego Fernando Canales - CUIT 20333311977"
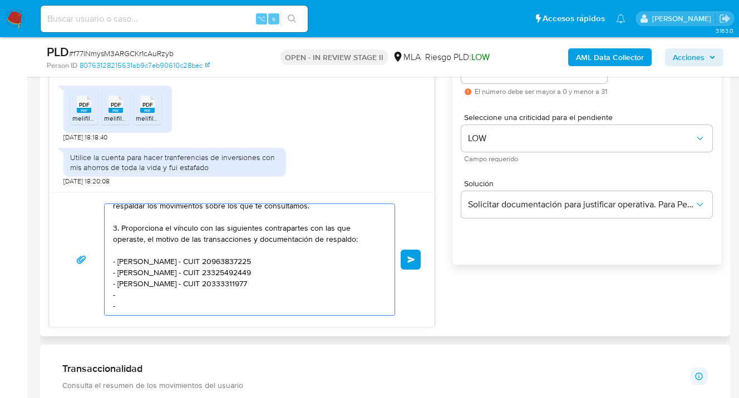
click at [147, 284] on textarea "Hola Hector Daniel Martinez Lillo, lamentamos lo que nos ha informado y esperam…" at bounding box center [247, 259] width 268 height 111
paste textarea "Emanuel Oscar Oquendo - 20401353942"
click at [132, 294] on textarea "Hola Hector Daniel Martinez Lillo, lamentamos lo que nos ha informado y esperam…" at bounding box center [247, 259] width 268 height 111
paste textarea "Agustín Rivadeneira - CUIT 20385265795"
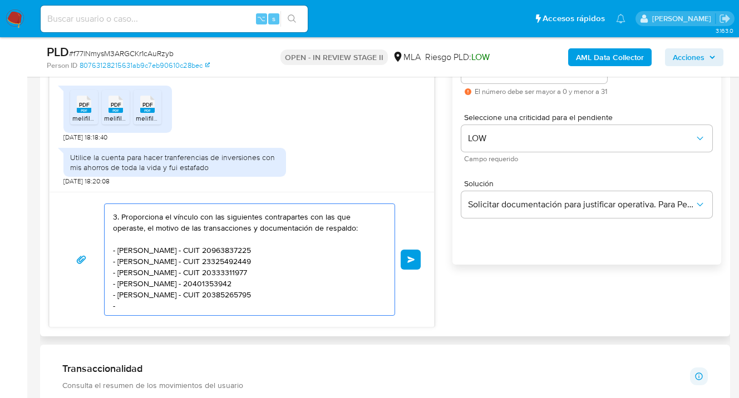
paste textarea "Global Tt Sa - CUIT 30718735072"
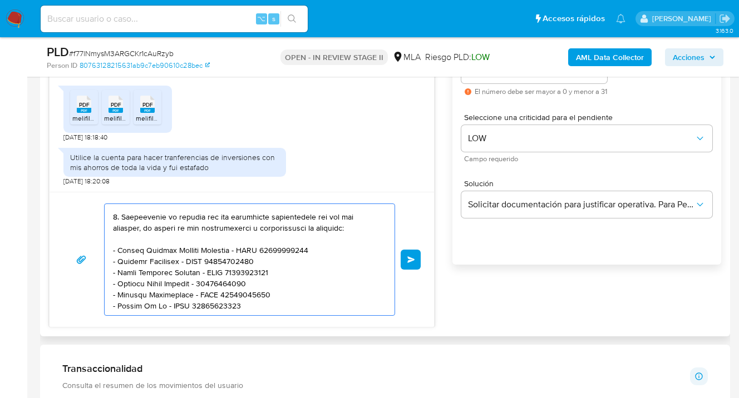
scroll to position [171, 0]
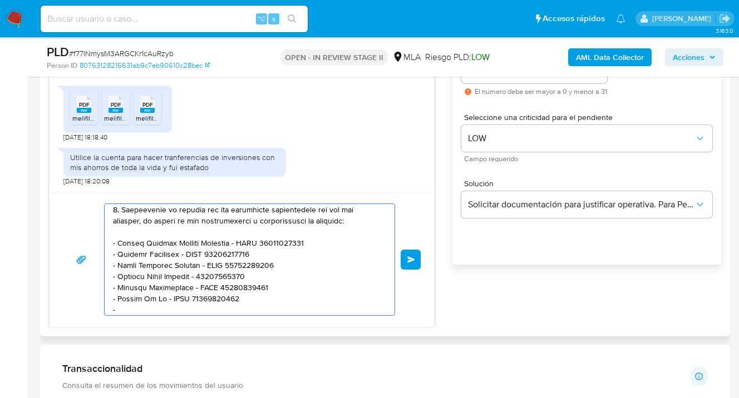
paste textarea "María Valeria Sepulveda Sig - CUIT 27266617165"
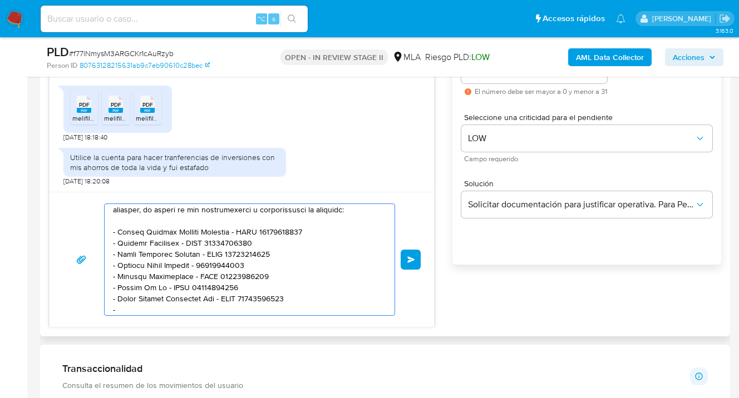
paste textarea "Pagos Universales Sa - CUIL 30718809661"
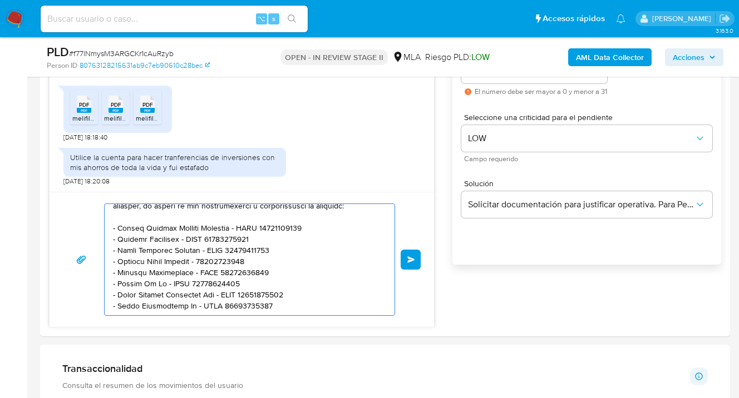
scroll to position [204, 0]
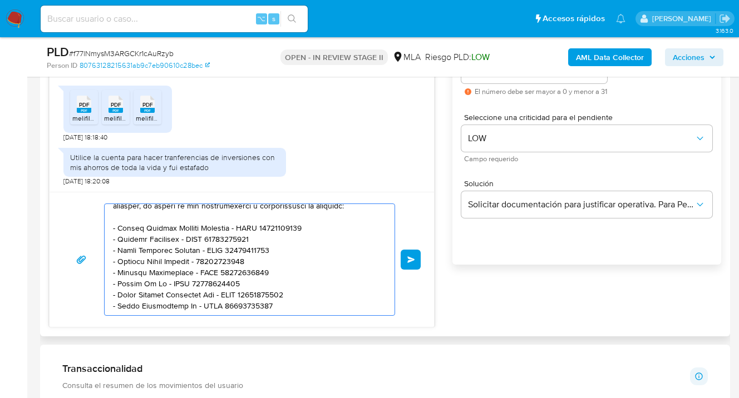
paste textarea "Es importante que sepas que, en caso de no responder a lo solicitado o si lo pr…"
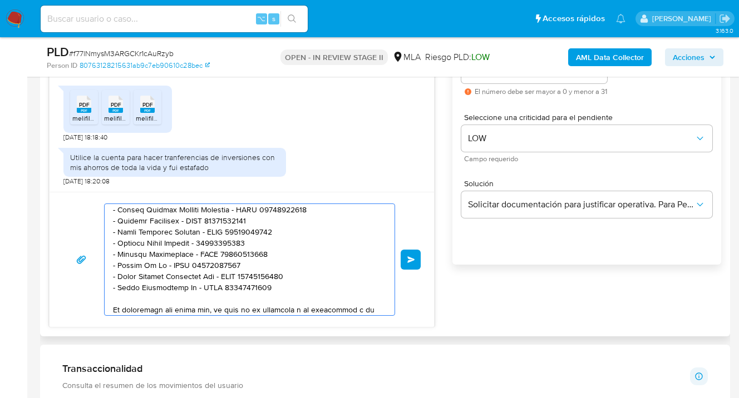
scroll to position [371, 0]
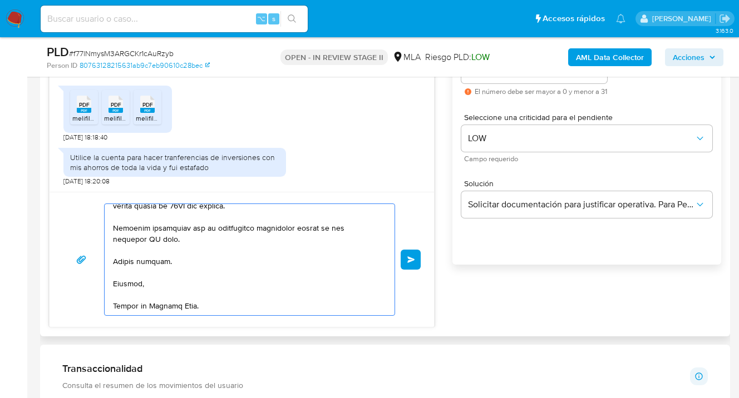
click at [179, 284] on textarea at bounding box center [247, 259] width 268 height 111
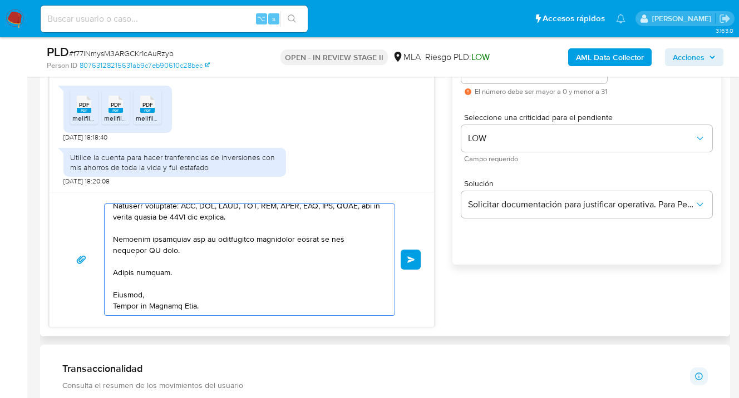
drag, startPoint x: 122, startPoint y: 230, endPoint x: 119, endPoint y: 251, distance: 21.5
click at [122, 231] on textarea at bounding box center [247, 259] width 268 height 111
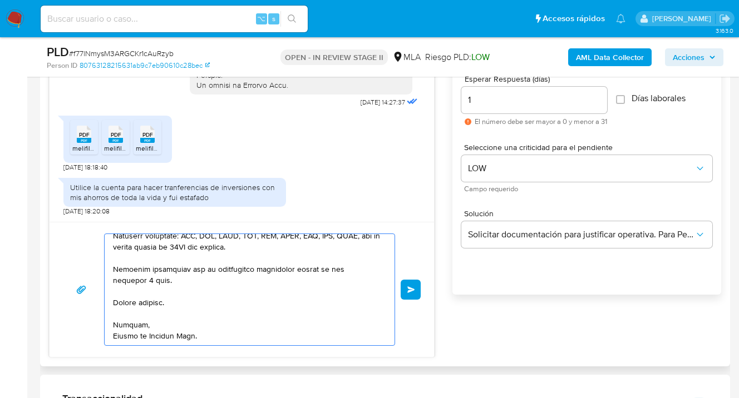
scroll to position [566, 0]
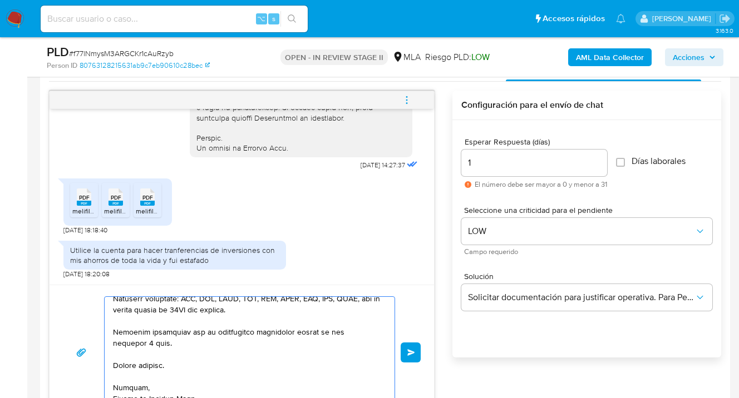
type textarea "Hola Hector Daniel Martinez Lillo, lamentamos lo que nos ha informado y esperam…"
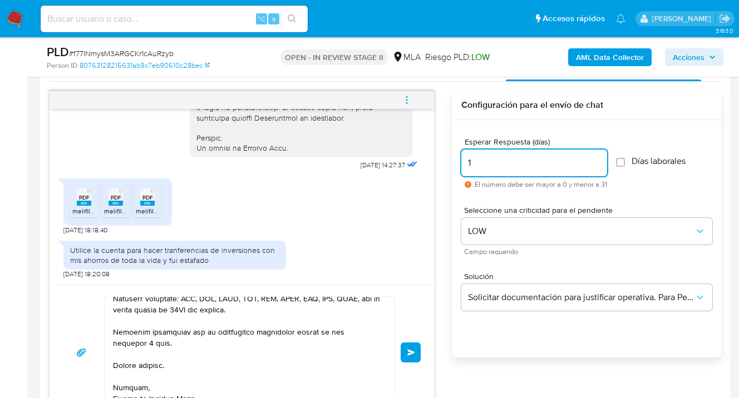
click at [477, 160] on input "1" at bounding box center [534, 163] width 146 height 14
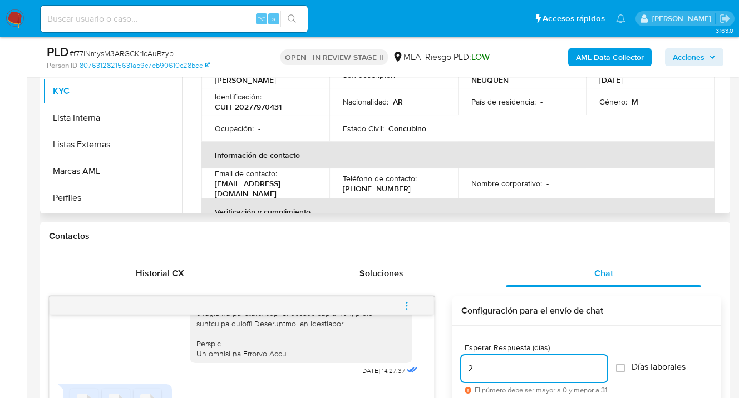
scroll to position [251, 0]
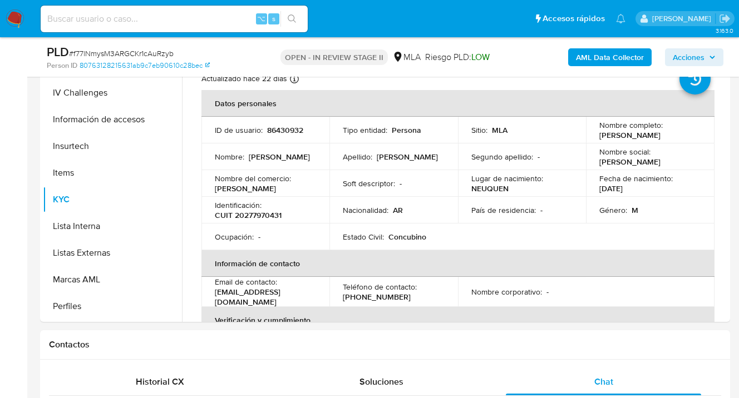
type input "2"
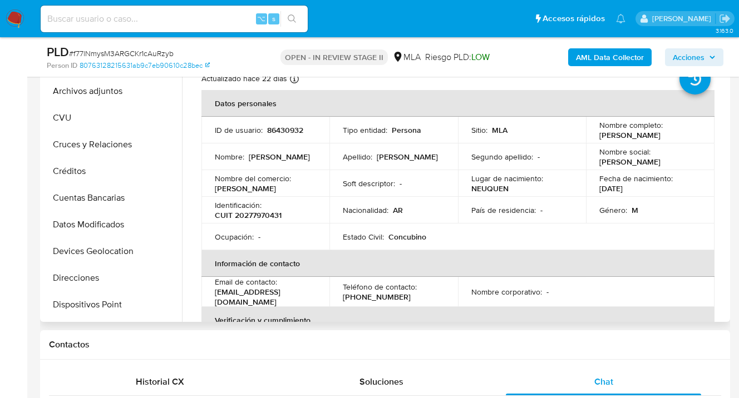
scroll to position [0, 0]
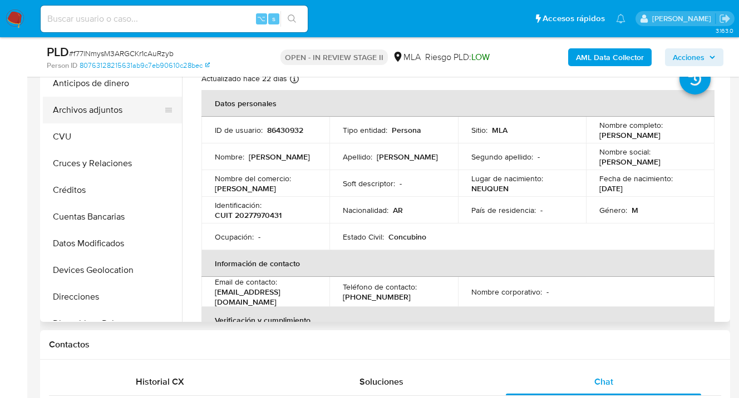
drag, startPoint x: 116, startPoint y: 103, endPoint x: 159, endPoint y: 112, distance: 43.8
click at [116, 103] on button "Archivos adjuntos" at bounding box center [108, 110] width 130 height 27
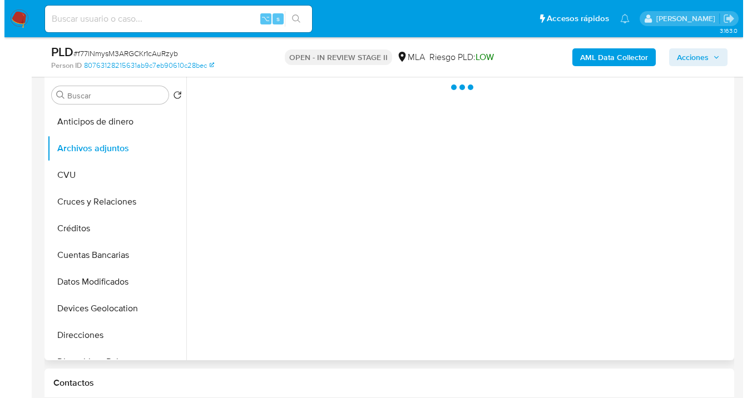
scroll to position [203, 0]
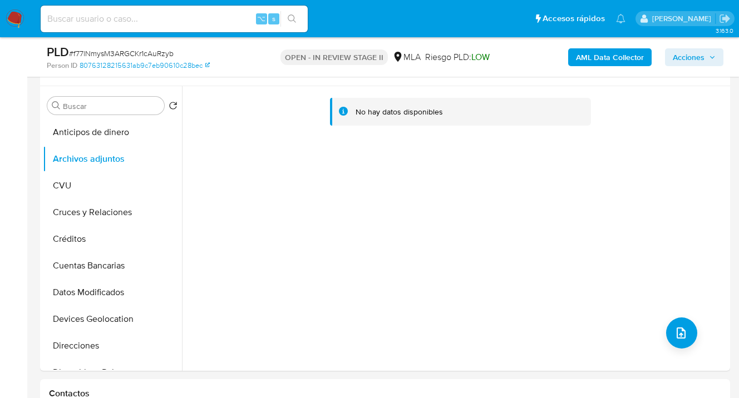
click at [590, 57] on b "AML Data Collector" at bounding box center [610, 57] width 68 height 18
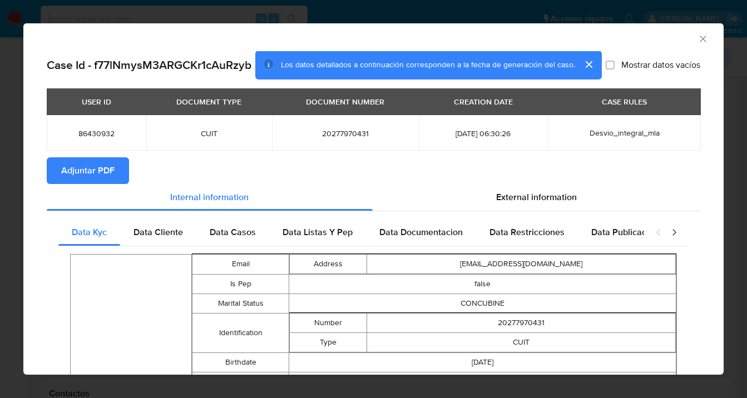
click at [104, 172] on span "Adjuntar PDF" at bounding box center [87, 171] width 53 height 24
drag, startPoint x: 698, startPoint y: 38, endPoint x: 692, endPoint y: 41, distance: 6.2
click at [698, 39] on icon "Cerrar ventana" at bounding box center [703, 38] width 11 height 11
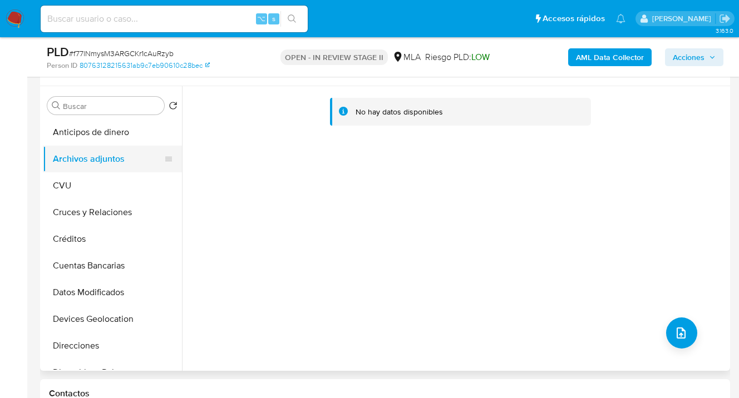
drag, startPoint x: 70, startPoint y: 185, endPoint x: 112, endPoint y: 160, distance: 49.4
click at [70, 185] on button "CVU" at bounding box center [112, 185] width 139 height 27
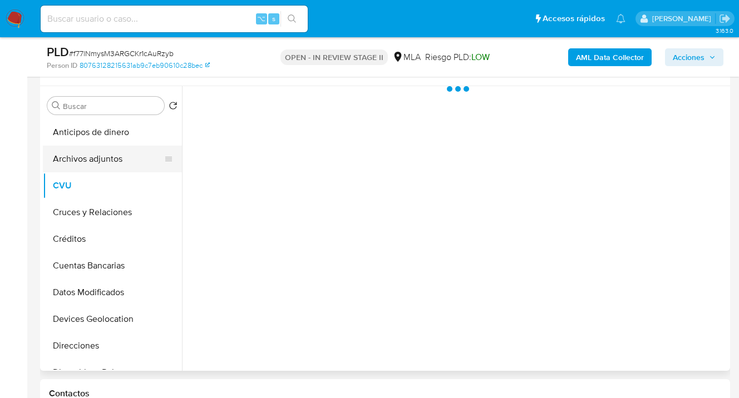
click at [113, 159] on button "Archivos adjuntos" at bounding box center [108, 159] width 130 height 27
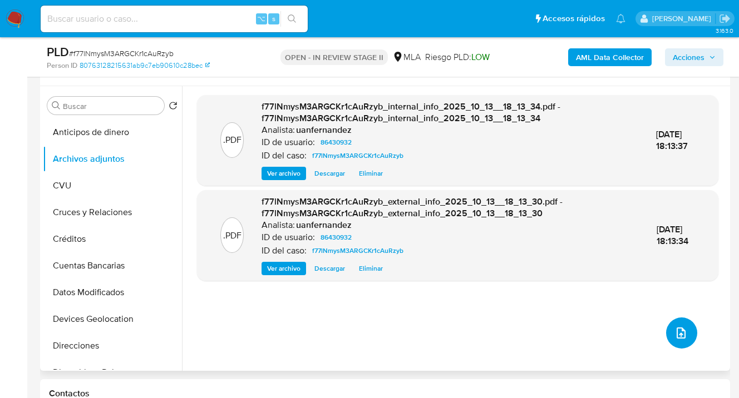
click at [675, 332] on icon "upload-file" at bounding box center [680, 333] width 13 height 13
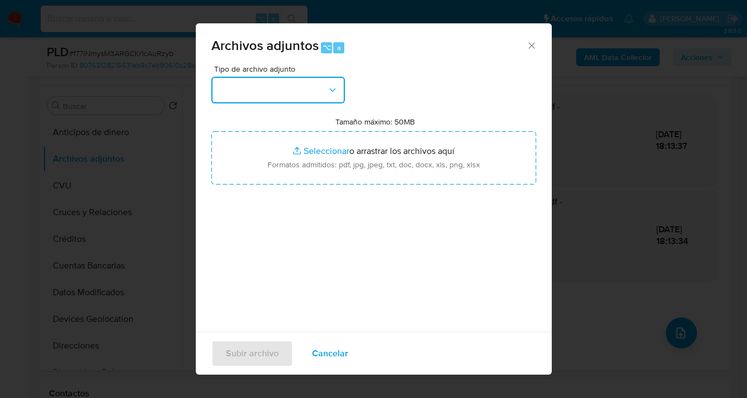
click at [332, 93] on icon "button" at bounding box center [332, 90] width 11 height 11
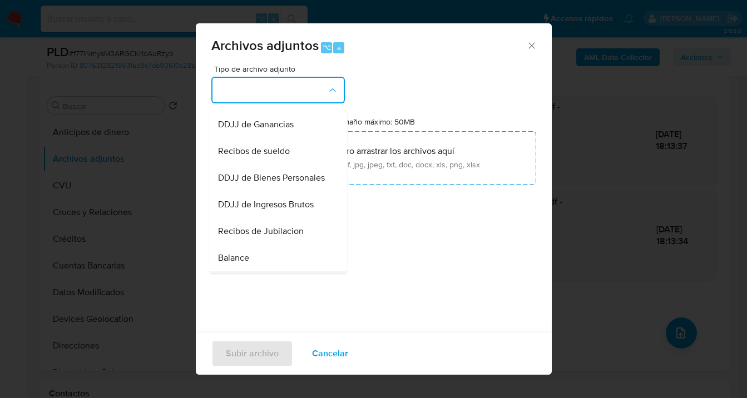
scroll to position [345, 0]
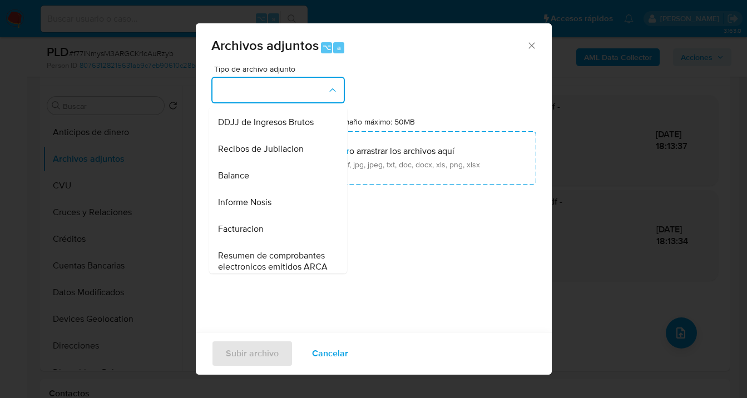
click at [275, 216] on div "Informe Nosis" at bounding box center [275, 202] width 114 height 27
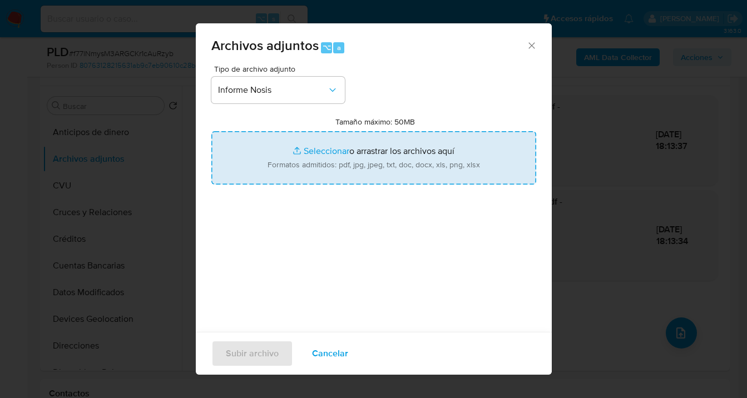
click at [362, 159] on input "Tamaño máximo: 50MB Seleccionar archivos" at bounding box center [373, 157] width 325 height 53
type input "C:\fakepath\86430932-NOSIS_Manager_InformeIndividual_20277970431_620658_2025100…"
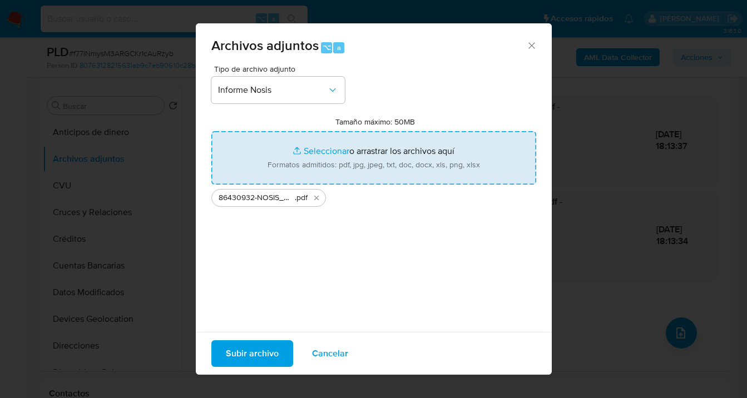
click at [250, 357] on span "Subir archivo" at bounding box center [252, 354] width 53 height 24
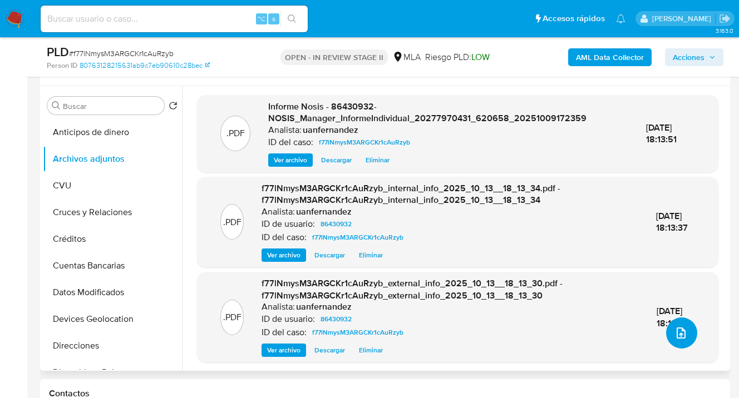
click at [677, 336] on icon "upload-file" at bounding box center [680, 333] width 13 height 13
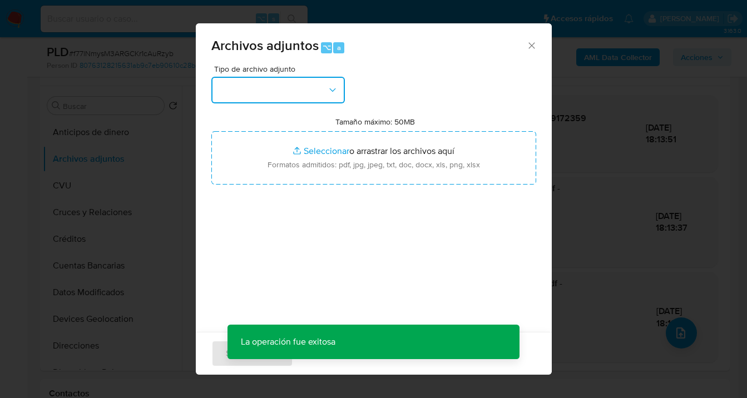
drag, startPoint x: 336, startPoint y: 96, endPoint x: 329, endPoint y: 99, distance: 7.0
click at [335, 95] on button "button" at bounding box center [278, 90] width 134 height 27
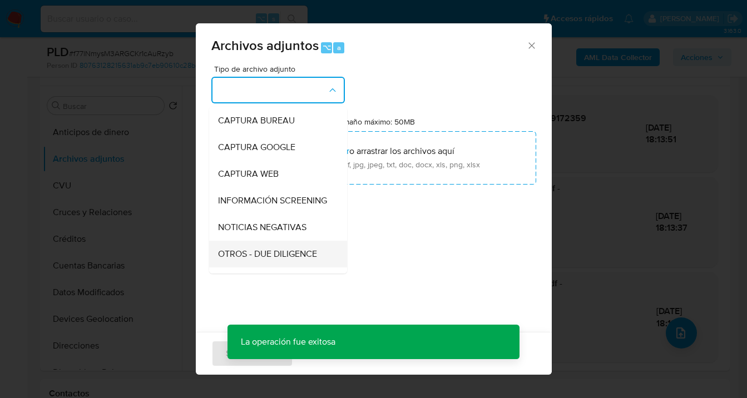
scroll to position [97, 0]
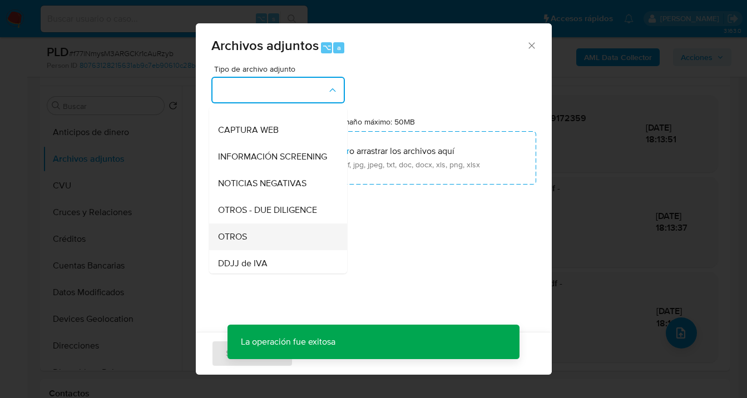
click at [263, 241] on div "OTROS" at bounding box center [275, 237] width 114 height 27
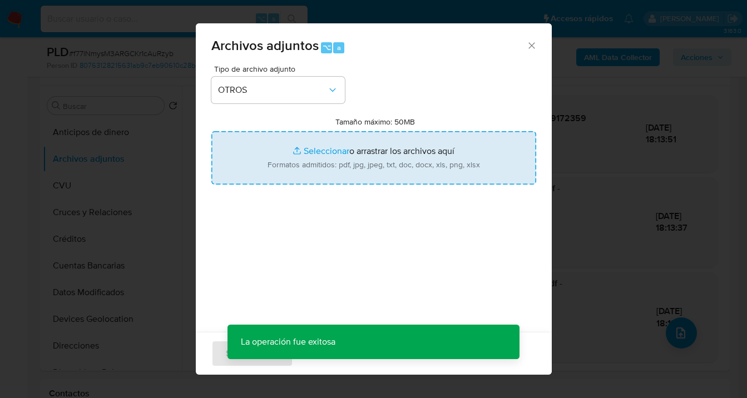
click at [334, 140] on input "Tamaño máximo: 50MB Seleccionar archivos" at bounding box center [373, 157] width 325 height 53
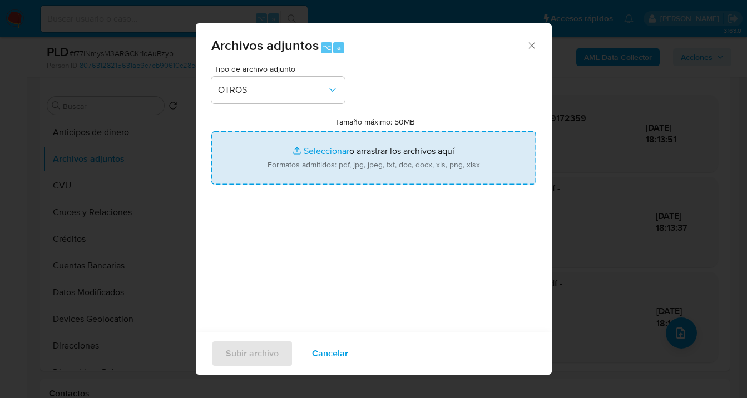
type input "C:\fakepath\86430932 Movimientos-Aladdin-v10_3.xlsx"
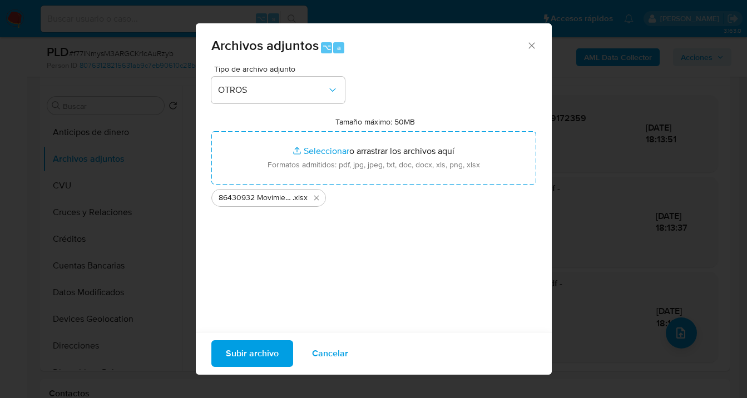
click at [246, 357] on span "Subir archivo" at bounding box center [252, 354] width 53 height 24
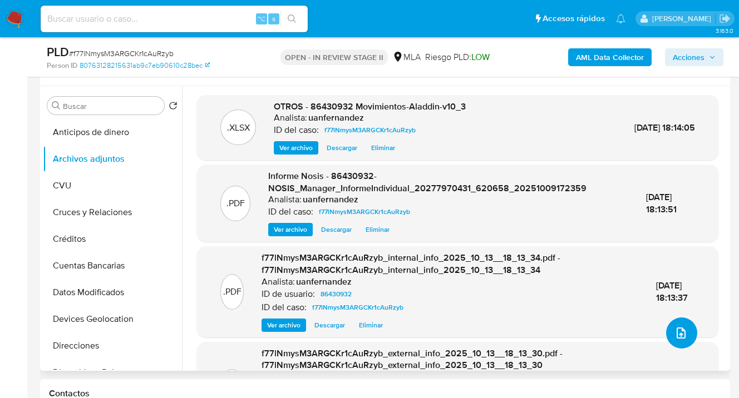
click at [680, 340] on button "upload-file" at bounding box center [681, 333] width 31 height 31
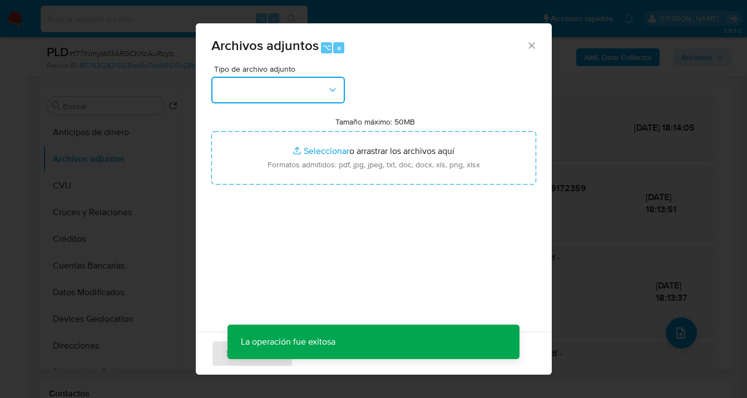
drag, startPoint x: 341, startPoint y: 85, endPoint x: 324, endPoint y: 96, distance: 20.1
click at [337, 88] on button "button" at bounding box center [278, 90] width 134 height 27
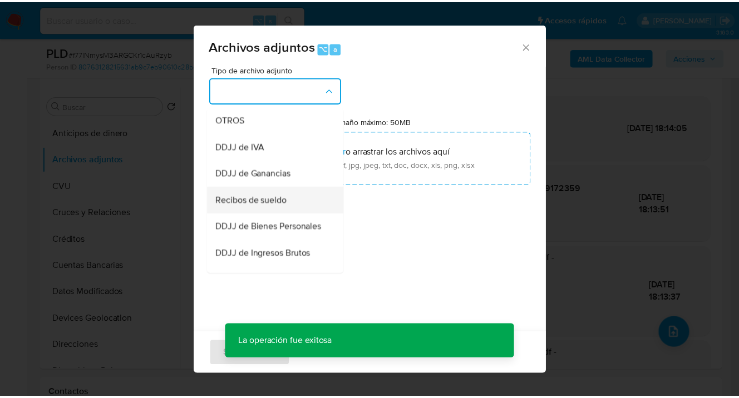
scroll to position [216, 0]
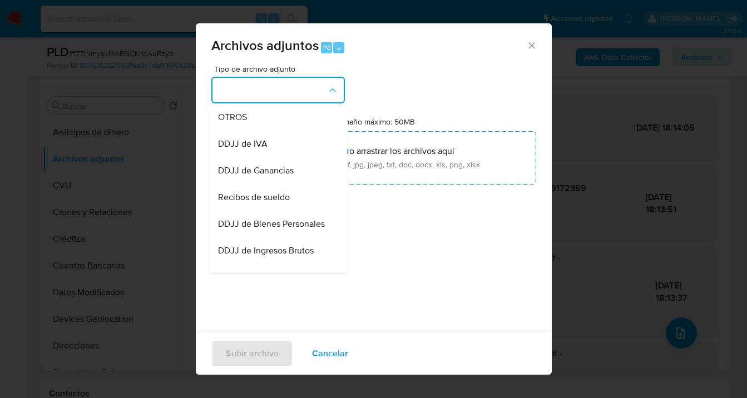
drag, startPoint x: 277, startPoint y: 209, endPoint x: 303, endPoint y: 196, distance: 29.1
click at [277, 203] on span "Recibos de sueldo" at bounding box center [254, 197] width 72 height 11
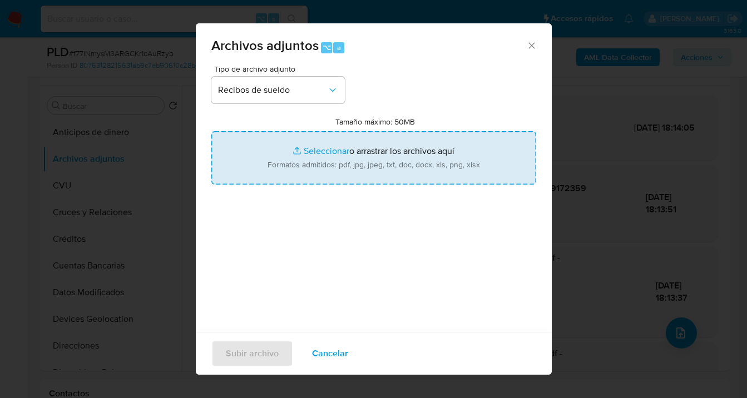
click at [359, 158] on input "Tamaño máximo: 50MB Seleccionar archivos" at bounding box center [373, 157] width 325 height 53
type input "C:\fakepath\Sueldo de Junio a agosto 2025 Cust 86430932.pdf"
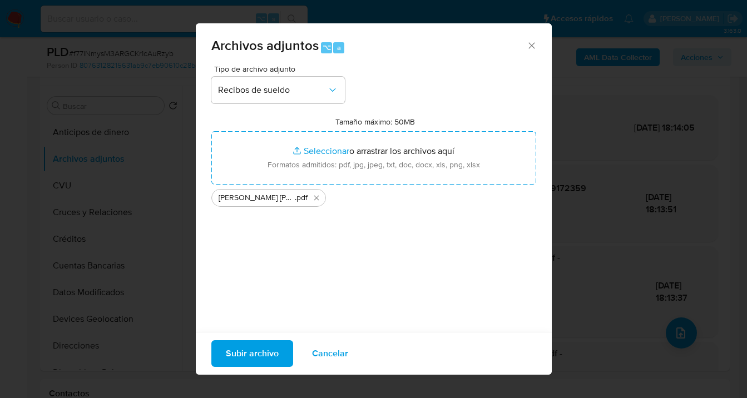
click at [243, 354] on span "Subir archivo" at bounding box center [252, 354] width 53 height 24
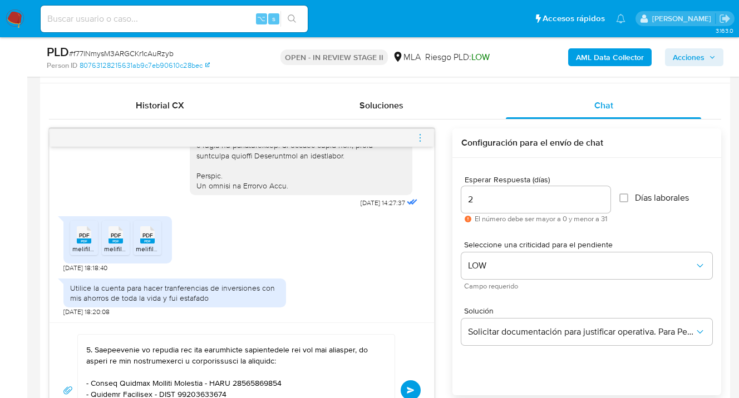
scroll to position [622, 0]
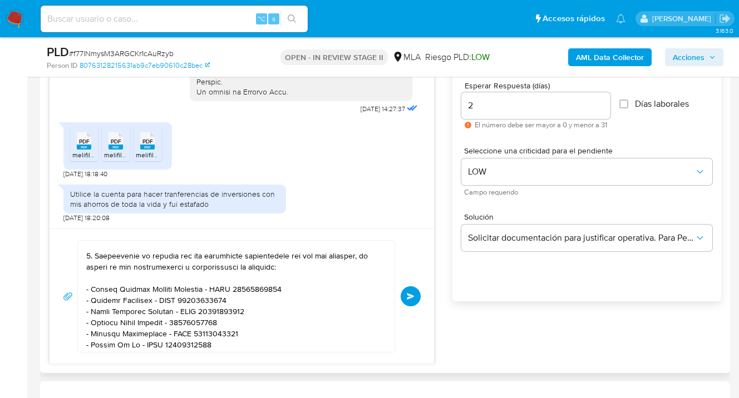
click at [412, 296] on span "Enviar" at bounding box center [411, 296] width 8 height 7
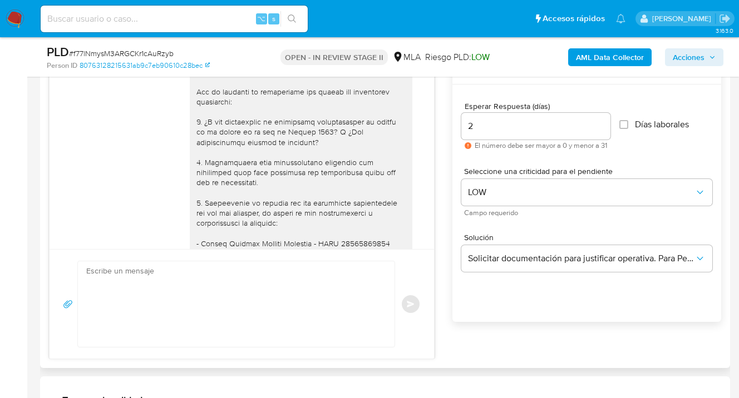
scroll to position [674, 0]
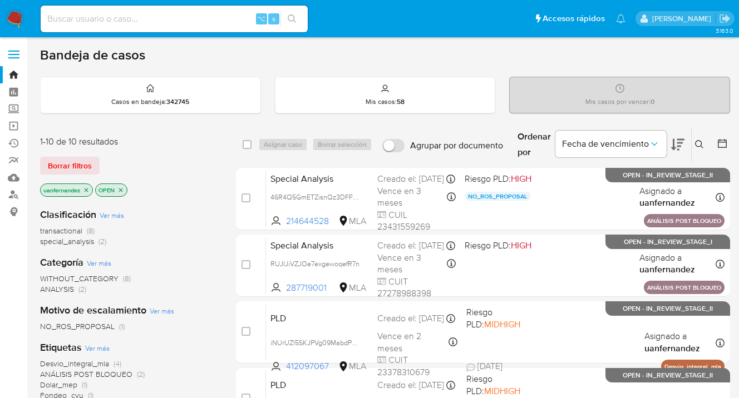
drag, startPoint x: 54, startPoint y: 164, endPoint x: 73, endPoint y: 165, distance: 19.0
click at [55, 165] on span "Borrar filtros" at bounding box center [70, 166] width 44 height 16
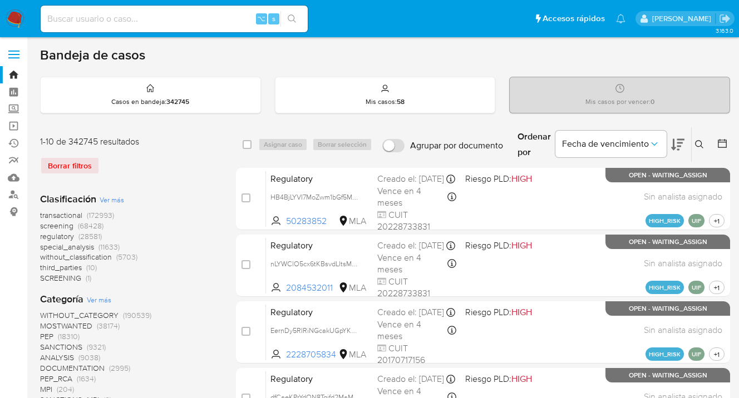
drag, startPoint x: 700, startPoint y: 142, endPoint x: 693, endPoint y: 150, distance: 10.2
click at [700, 142] on icon at bounding box center [699, 144] width 9 height 9
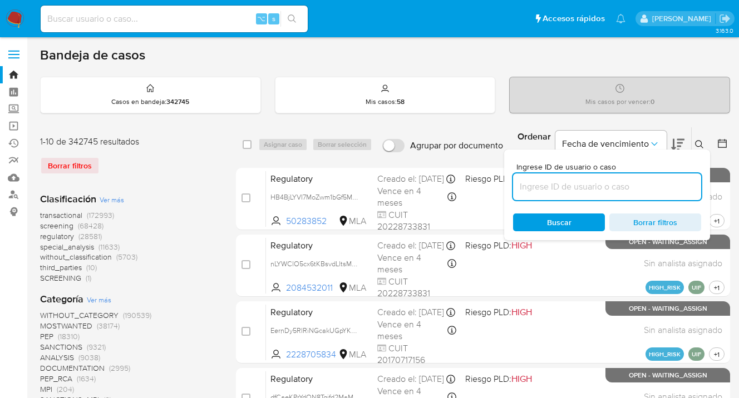
click at [576, 187] on input at bounding box center [607, 187] width 188 height 14
type input "7AREWWnM35EdpFD01MI1sKkR"
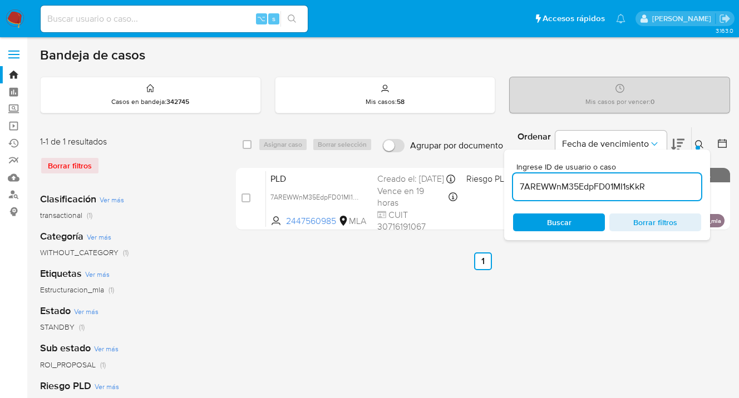
click at [699, 144] on icon at bounding box center [699, 144] width 9 height 9
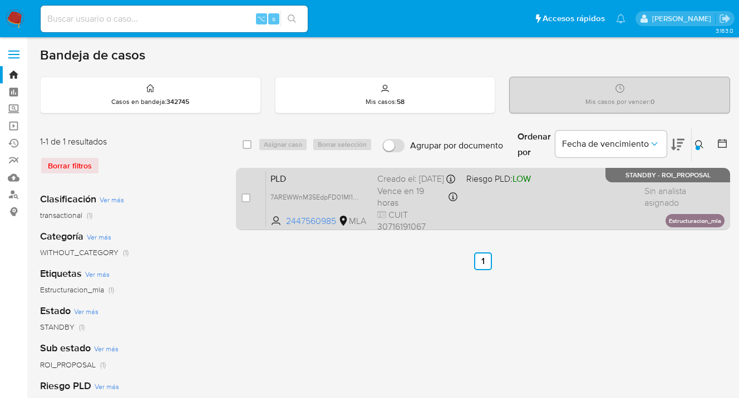
click at [554, 203] on div "PLD 7AREWWnM35EdpFD01MI1sKkR 2447560985 MLA Riesgo PLD: LOW Creado el: 12/08/20…" at bounding box center [495, 199] width 458 height 56
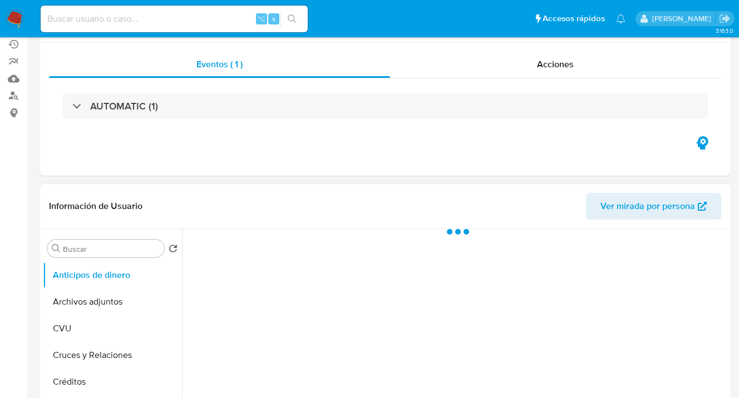
select select "10"
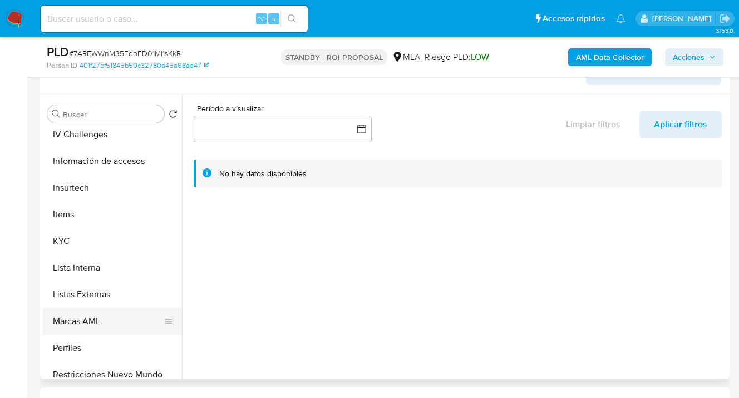
scroll to position [453, 0]
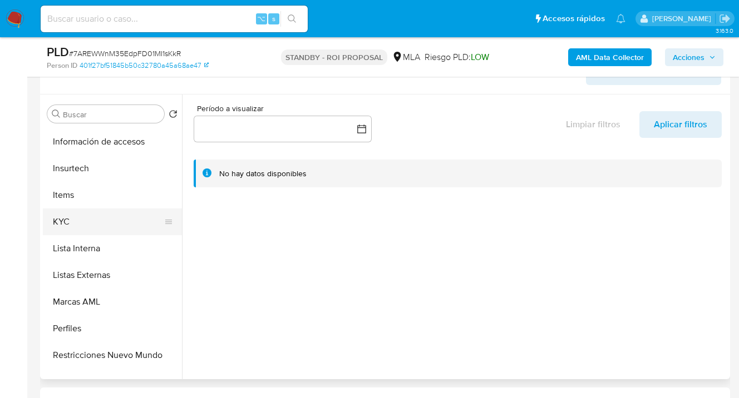
drag, startPoint x: 113, startPoint y: 216, endPoint x: 159, endPoint y: 224, distance: 46.3
click at [114, 216] on button "KYC" at bounding box center [108, 222] width 130 height 27
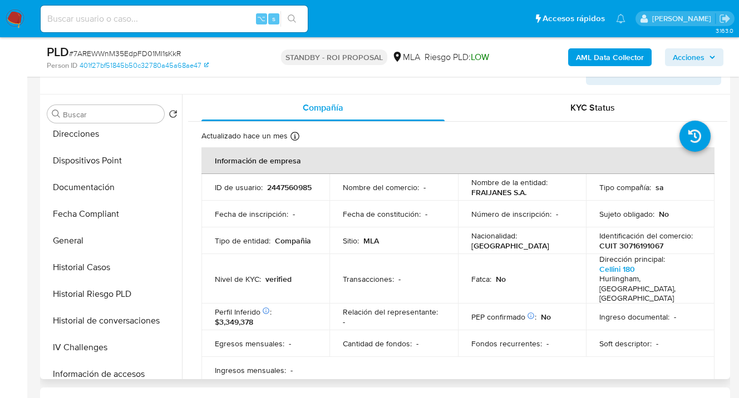
scroll to position [0, 0]
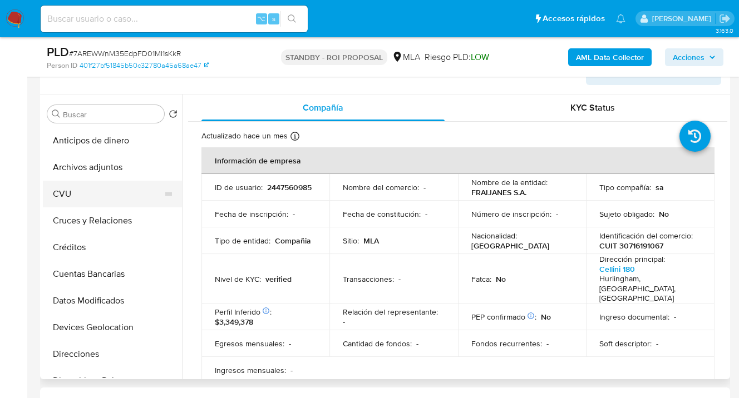
drag, startPoint x: 93, startPoint y: 170, endPoint x: 167, endPoint y: 184, distance: 75.4
click at [95, 169] on button "Archivos adjuntos" at bounding box center [112, 167] width 139 height 27
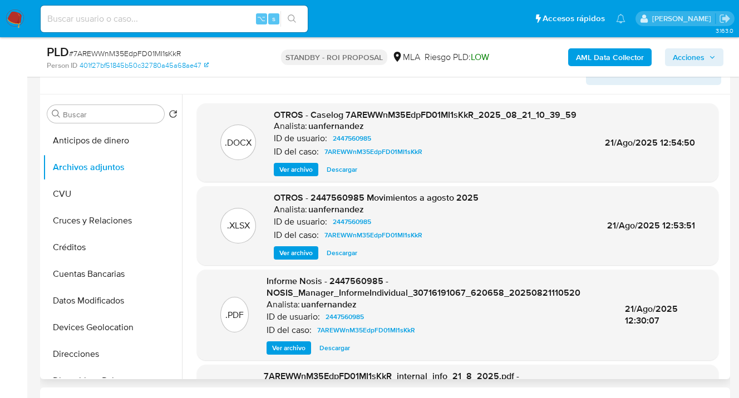
click at [336, 171] on span "Descargar" at bounding box center [342, 169] width 31 height 11
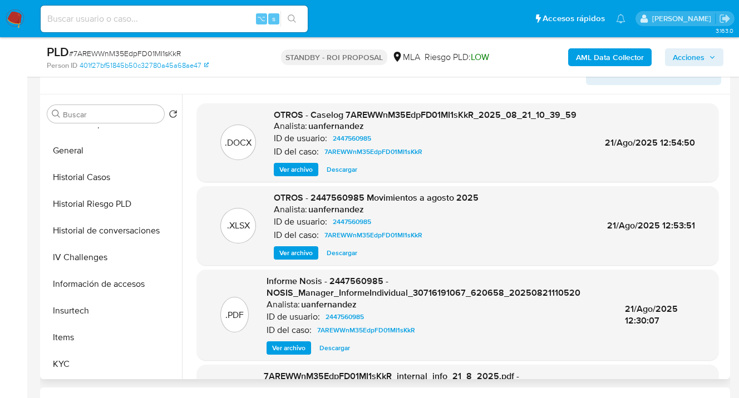
scroll to position [311, 0]
drag, startPoint x: 105, startPoint y: 363, endPoint x: 134, endPoint y: 349, distance: 31.9
click at [106, 363] on button "KYC" at bounding box center [112, 364] width 139 height 27
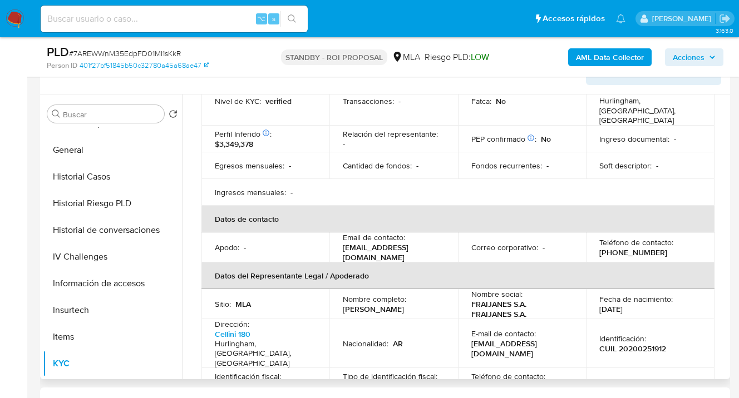
scroll to position [179, 0]
drag, startPoint x: 343, startPoint y: 297, endPoint x: 436, endPoint y: 300, distance: 93.0
click at [430, 294] on div "Nombre completo : Gustavo Daniel Bullorini" at bounding box center [393, 304] width 101 height 20
copy p "Gustavo Daniel Bullorini"
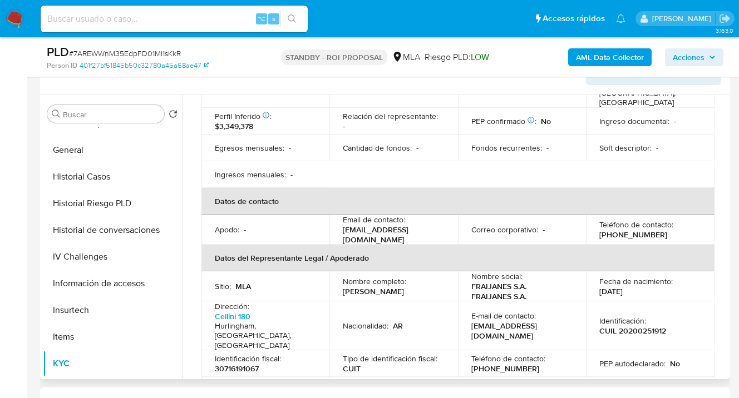
scroll to position [259, 0]
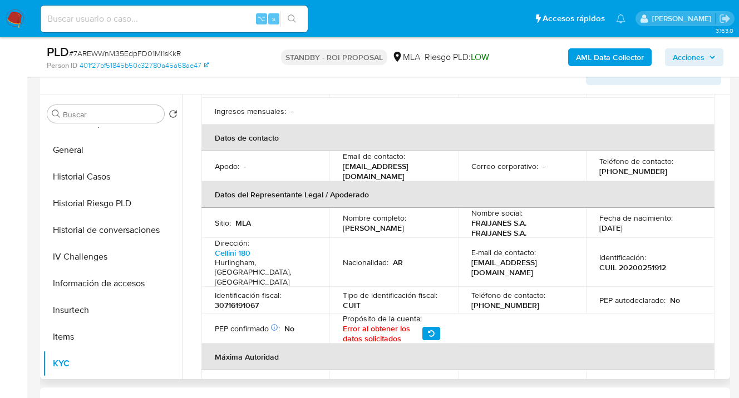
drag, startPoint x: 596, startPoint y: 216, endPoint x: 640, endPoint y: 218, distance: 44.0
click at [640, 218] on div "Fecha de nacimiento : 20/02/1968" at bounding box center [650, 223] width 102 height 20
copy p "20/02/1968"
drag, startPoint x: 627, startPoint y: 249, endPoint x: 654, endPoint y: 253, distance: 28.1
click at [654, 263] on p "CUIL 20200251912" at bounding box center [632, 268] width 67 height 10
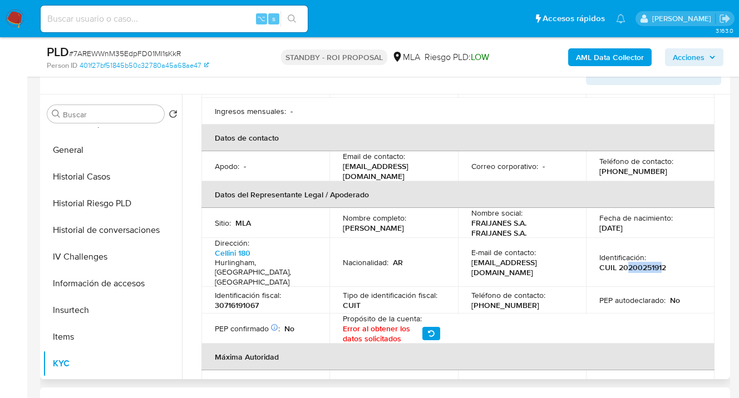
drag, startPoint x: 660, startPoint y: 249, endPoint x: 625, endPoint y: 250, distance: 34.5
click at [625, 263] on p "CUIL 20200251912" at bounding box center [632, 268] width 67 height 10
copy p "20025191"
click at [625, 261] on td "Identificación : CUIL 20200251912" at bounding box center [650, 263] width 129 height 50
drag, startPoint x: 616, startPoint y: 250, endPoint x: 662, endPoint y: 248, distance: 46.2
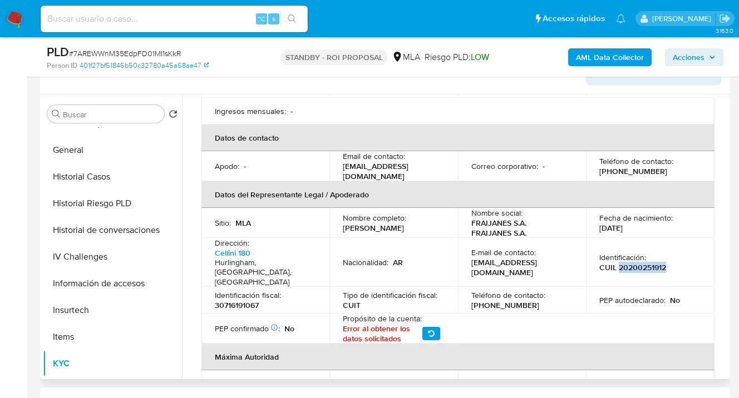
click at [663, 263] on p "CUIL 20200251912" at bounding box center [632, 268] width 67 height 10
copy p "20200251912"
drag, startPoint x: 255, startPoint y: 241, endPoint x: 215, endPoint y: 241, distance: 40.1
click at [215, 248] on p "Cellini 180 Hurlingham, Buenos Aires, Argentina" at bounding box center [263, 268] width 97 height 40
copy link "Cellini 180"
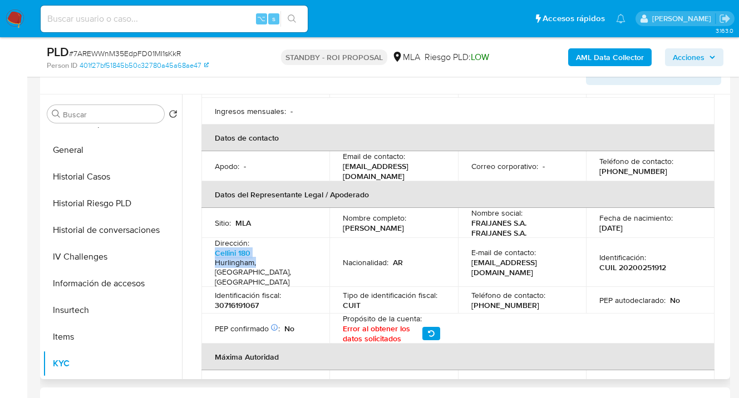
drag, startPoint x: 255, startPoint y: 252, endPoint x: 213, endPoint y: 252, distance: 42.3
click at [213, 252] on td "Dirección : Cellini 180 Hurlingham, Buenos Aires, Argentina" at bounding box center [265, 263] width 128 height 50
click at [218, 258] on h4 "Hurlingham, Buenos Aires, Argentina" at bounding box center [263, 272] width 97 height 29
drag, startPoint x: 254, startPoint y: 253, endPoint x: 215, endPoint y: 255, distance: 38.5
click at [215, 258] on h4 "Hurlingham, Buenos Aires, Argentina" at bounding box center [263, 272] width 97 height 29
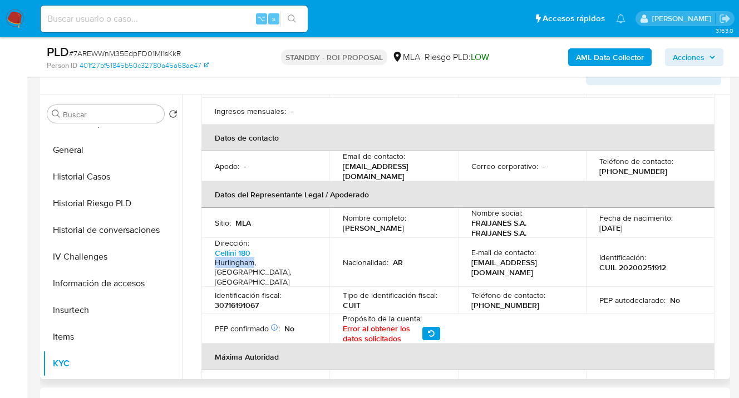
copy h4 "Hurlingham"
drag, startPoint x: 615, startPoint y: 251, endPoint x: 664, endPoint y: 247, distance: 49.7
click at [664, 253] on div "Identificación : CUIL 20200251912" at bounding box center [650, 263] width 102 height 20
copy p "20200251912"
drag, startPoint x: 467, startPoint y: 251, endPoint x: 551, endPoint y: 250, distance: 83.5
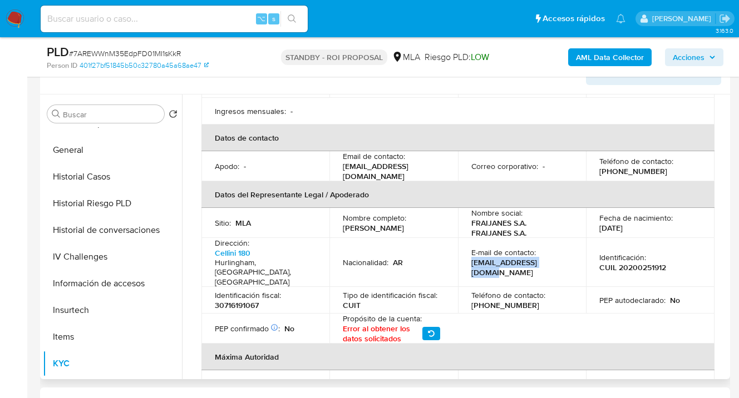
click at [551, 250] on td "E-mail de contacto : fraijanes55@gmail.com" at bounding box center [522, 263] width 128 height 50
copy p "fraijanes55@gmail.com"
drag, startPoint x: 518, startPoint y: 284, endPoint x: 482, endPoint y: 287, distance: 35.7
click at [482, 290] on div "Teléfono de contacto : (11) 64694018" at bounding box center [521, 300] width 101 height 20
copy p "64694018"
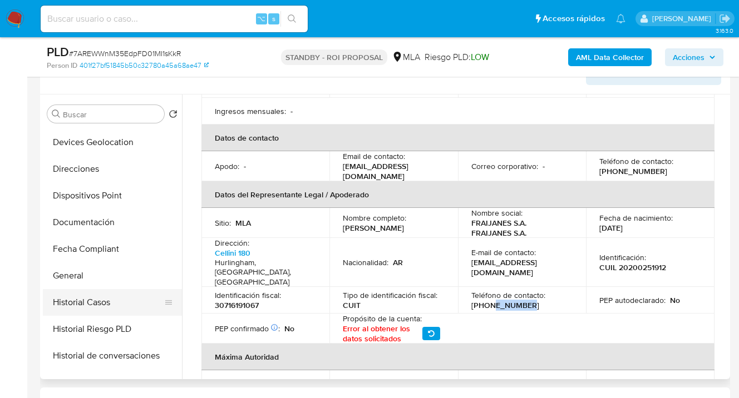
scroll to position [245, 0]
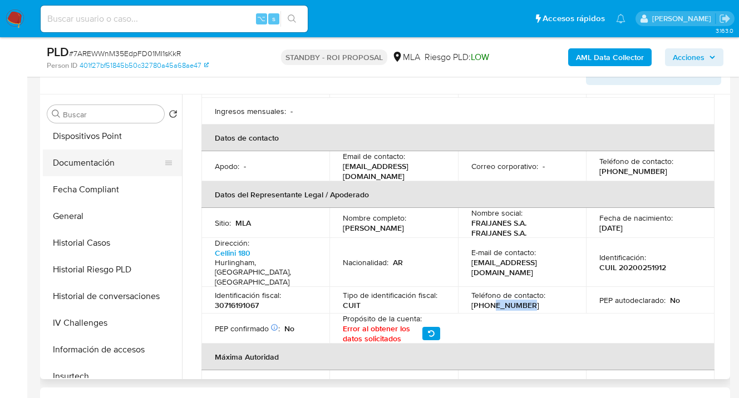
click at [125, 167] on button "Documentación" at bounding box center [108, 163] width 130 height 27
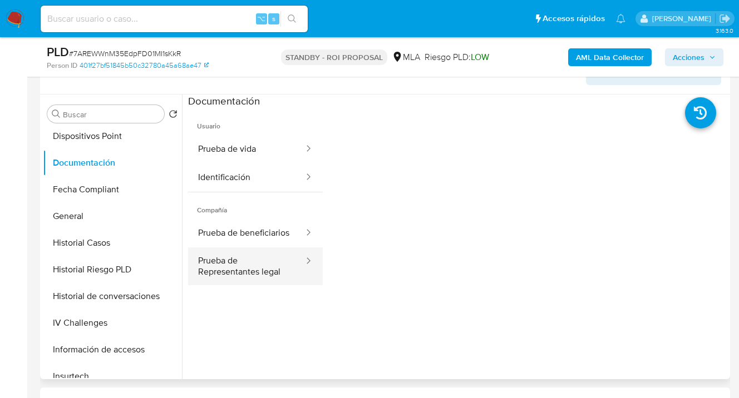
click at [255, 272] on button "Prueba de Representantes legal" at bounding box center [246, 267] width 117 height 38
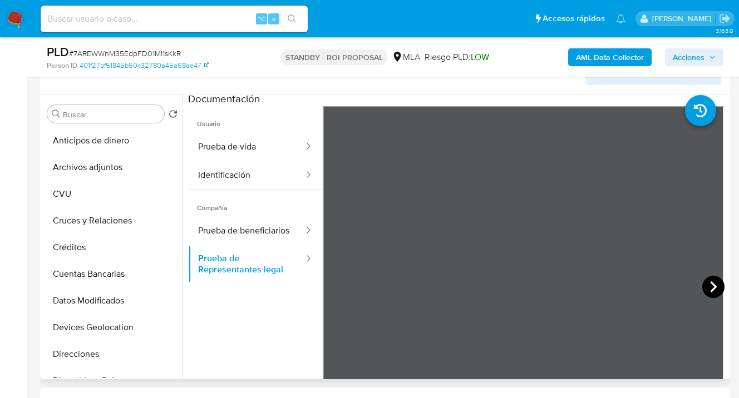
click at [707, 292] on icon at bounding box center [713, 287] width 22 height 22
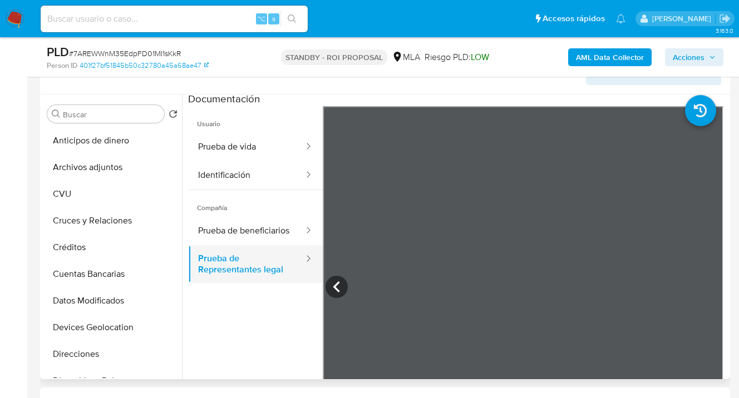
click at [262, 276] on button "Prueba de Representantes legal" at bounding box center [246, 264] width 117 height 38
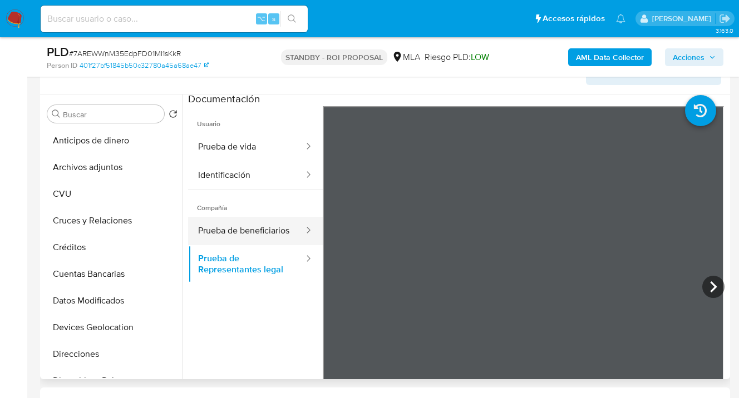
click at [251, 242] on button "Prueba de beneficiarios" at bounding box center [246, 231] width 117 height 28
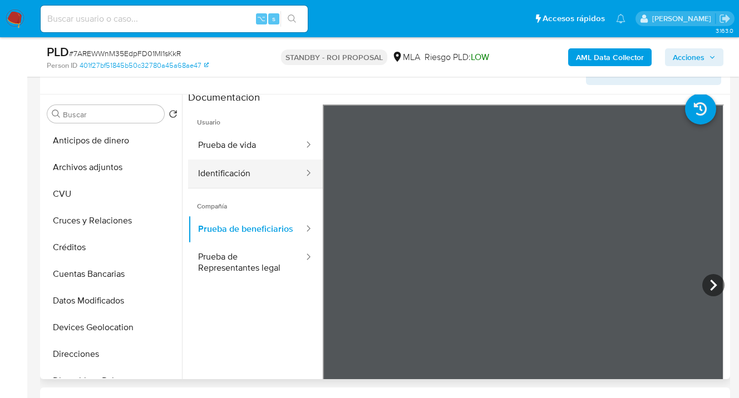
scroll to position [4, 0]
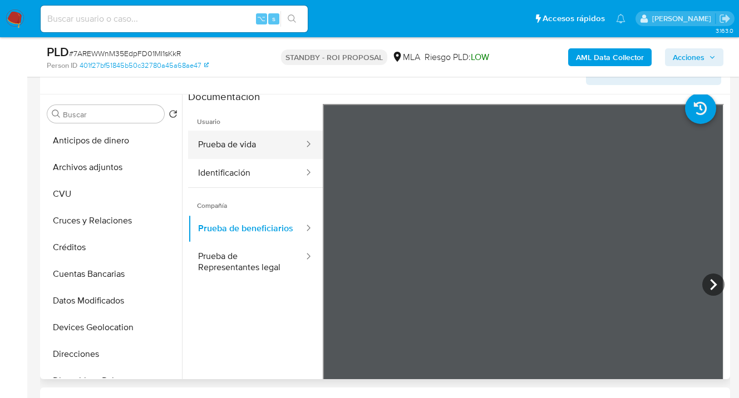
click at [257, 139] on button "Prueba de vida" at bounding box center [246, 145] width 117 height 28
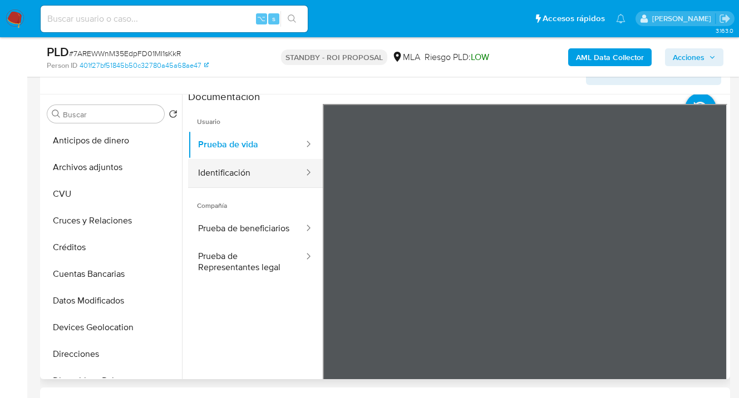
drag, startPoint x: 237, startPoint y: 177, endPoint x: 272, endPoint y: 182, distance: 35.4
click at [238, 177] on button "Identificación" at bounding box center [246, 173] width 117 height 28
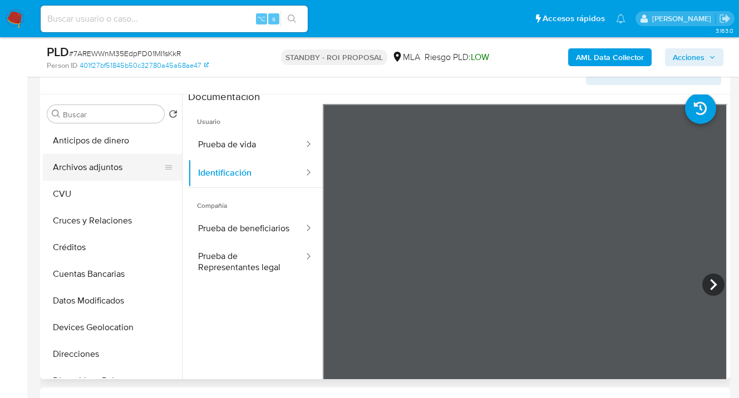
click at [134, 169] on button "Archivos adjuntos" at bounding box center [108, 167] width 130 height 27
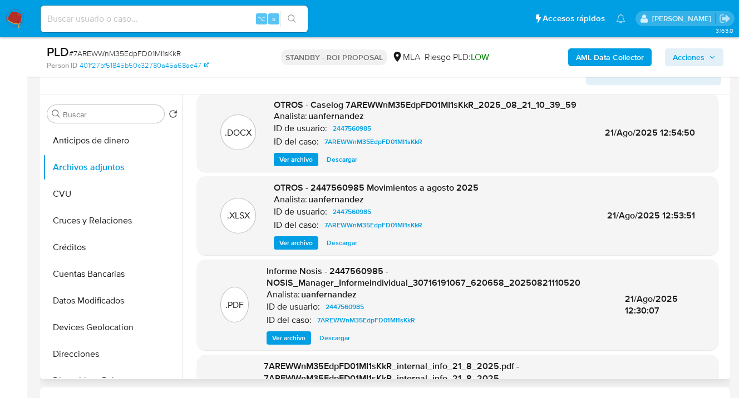
scroll to position [22, 0]
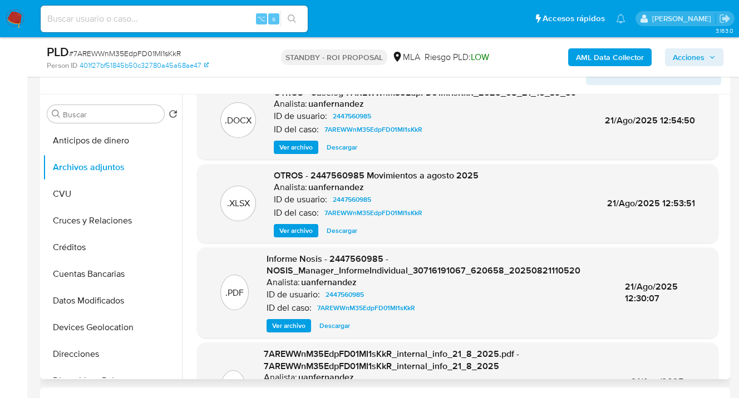
click at [297, 324] on span "Ver archivo" at bounding box center [288, 325] width 33 height 11
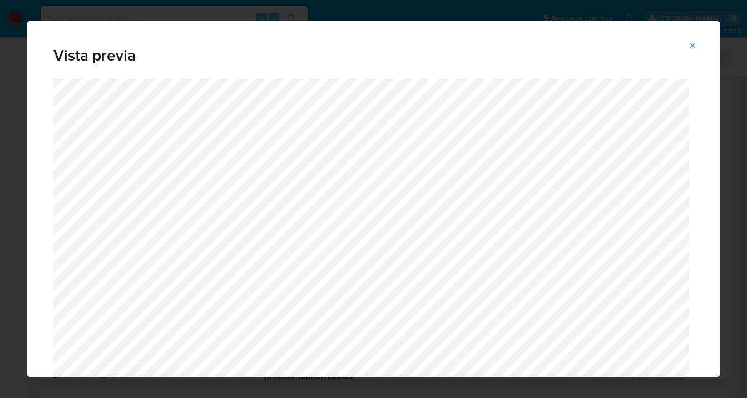
click at [692, 48] on icon "Attachment preview" at bounding box center [692, 45] width 9 height 9
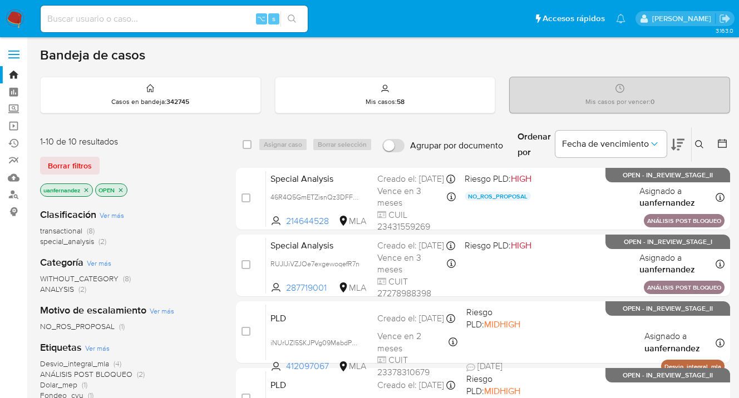
drag, startPoint x: 52, startPoint y: 164, endPoint x: 257, endPoint y: 155, distance: 204.9
click at [52, 164] on span "Borrar filtros" at bounding box center [70, 166] width 44 height 16
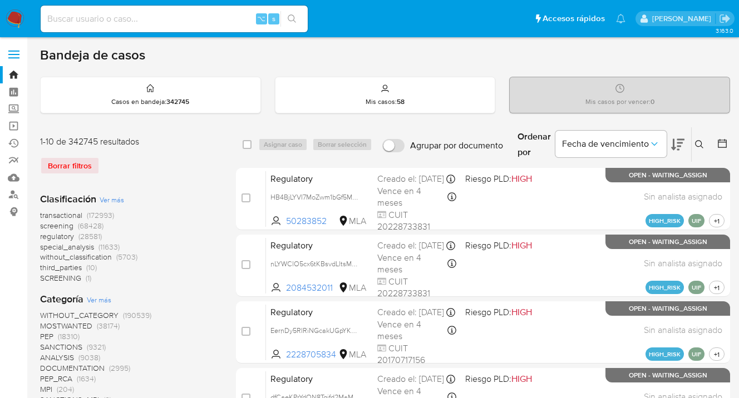
click at [697, 142] on icon at bounding box center [699, 144] width 9 height 9
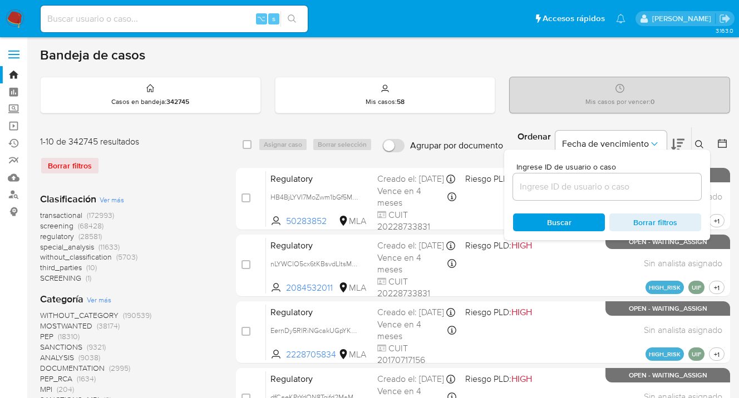
click at [586, 185] on input at bounding box center [607, 187] width 188 height 14
type input "20200251912"
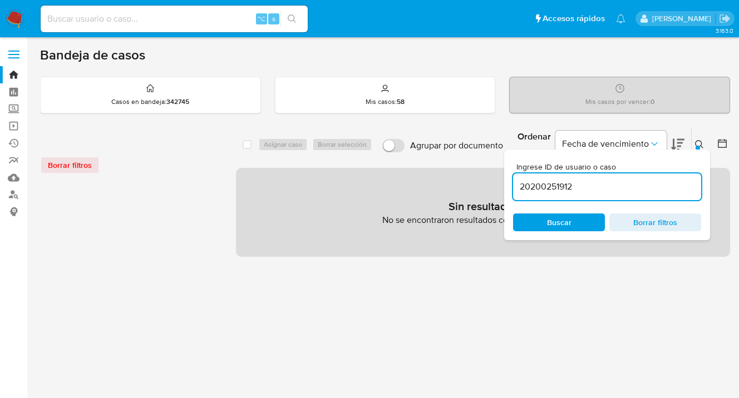
click at [698, 142] on icon at bounding box center [699, 144] width 9 height 9
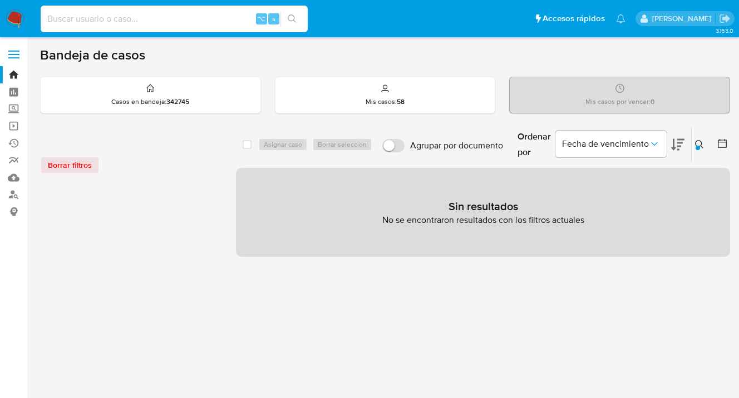
click at [102, 20] on input at bounding box center [174, 19] width 267 height 14
paste input "20200251912"
type input "20200251912"
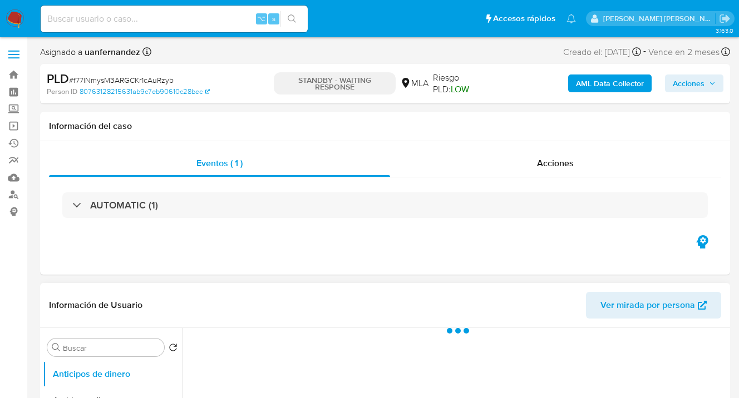
select select "10"
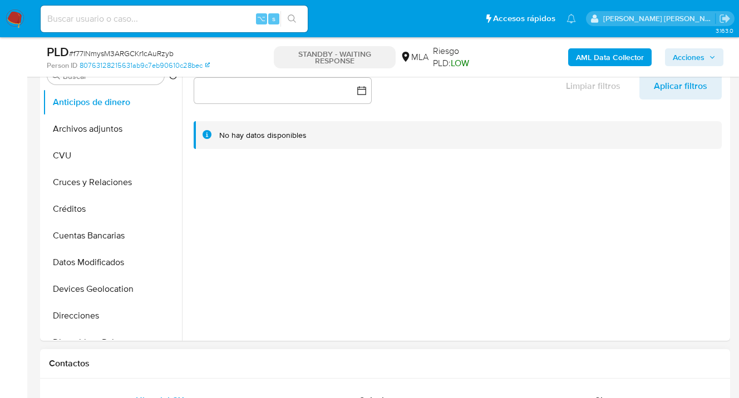
scroll to position [471, 0]
